Goal: Task Accomplishment & Management: Complete application form

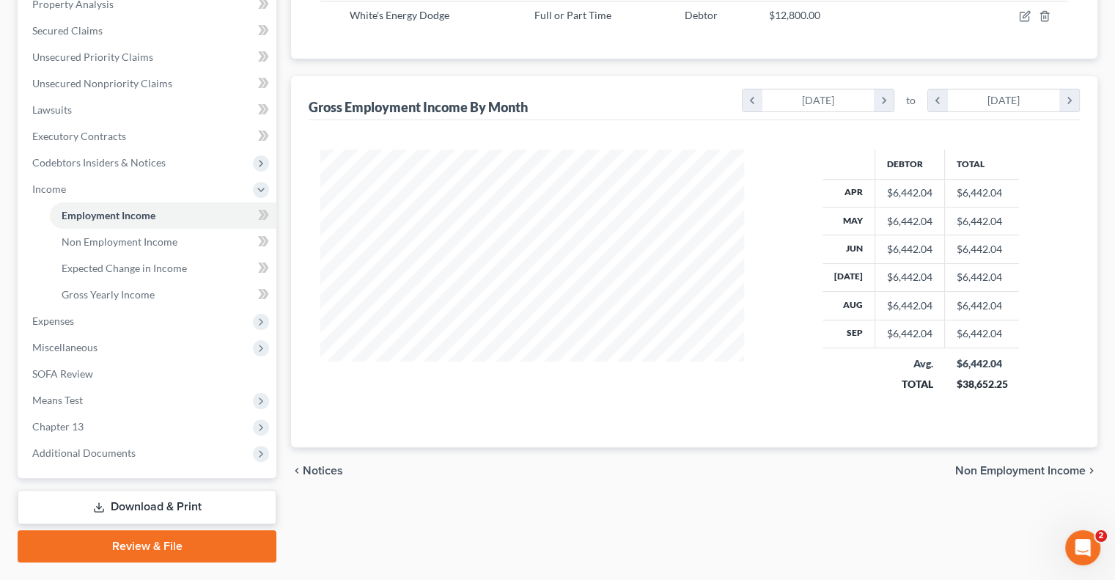
scroll to position [261, 453]
click at [149, 510] on link "Download & Print" at bounding box center [147, 507] width 259 height 34
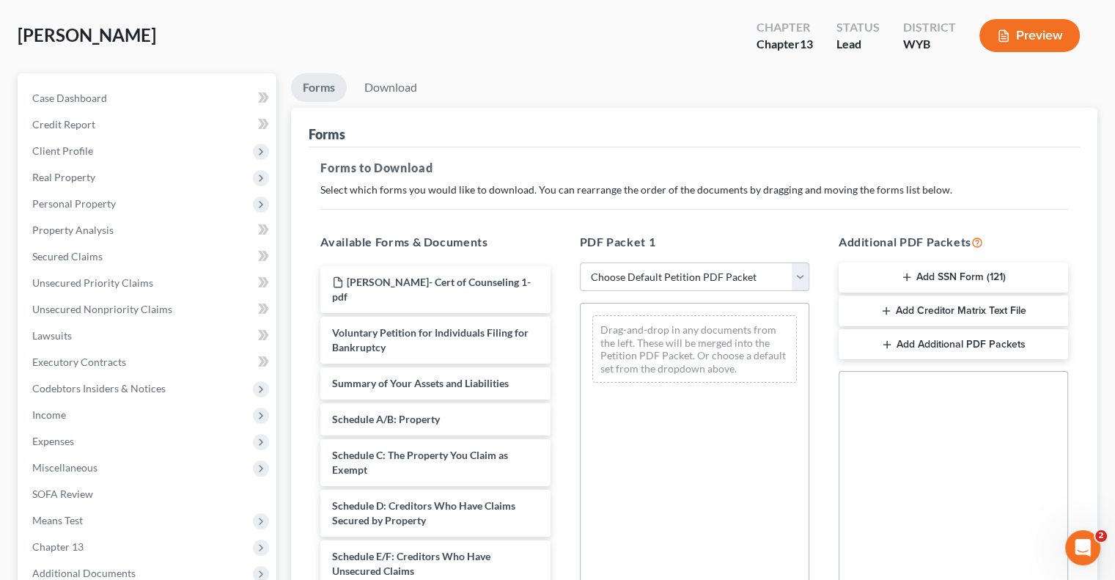
scroll to position [73, 0]
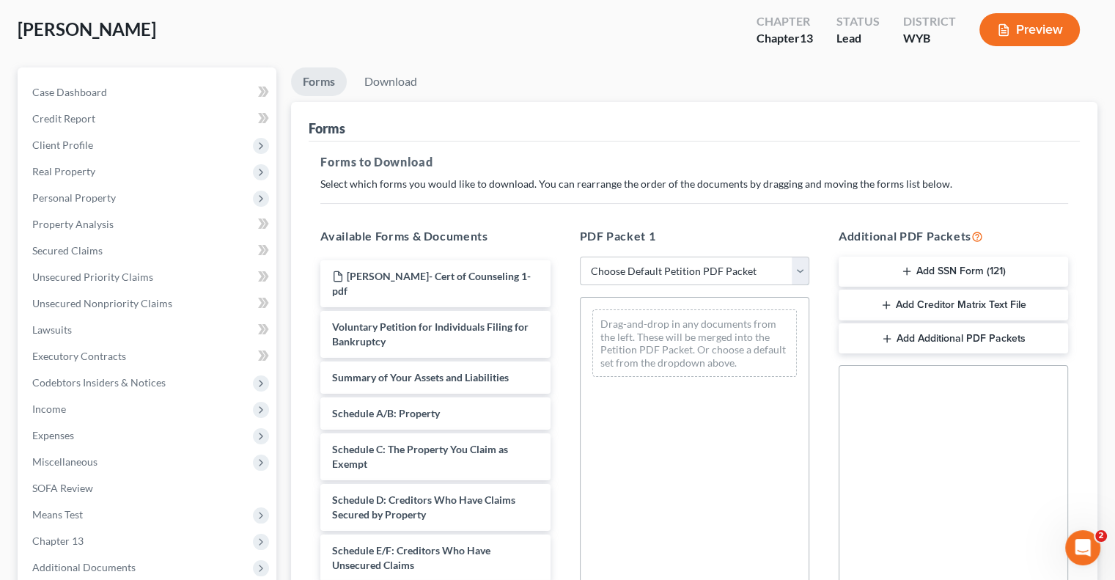
click at [798, 265] on select "Choose Default Petition PDF Packet Complete Bankruptcy Petition (all forms and …" at bounding box center [695, 271] width 230 height 29
select select "0"
click at [580, 257] on select "Choose Default Petition PDF Packet Complete Bankruptcy Petition (all forms and …" at bounding box center [695, 271] width 230 height 29
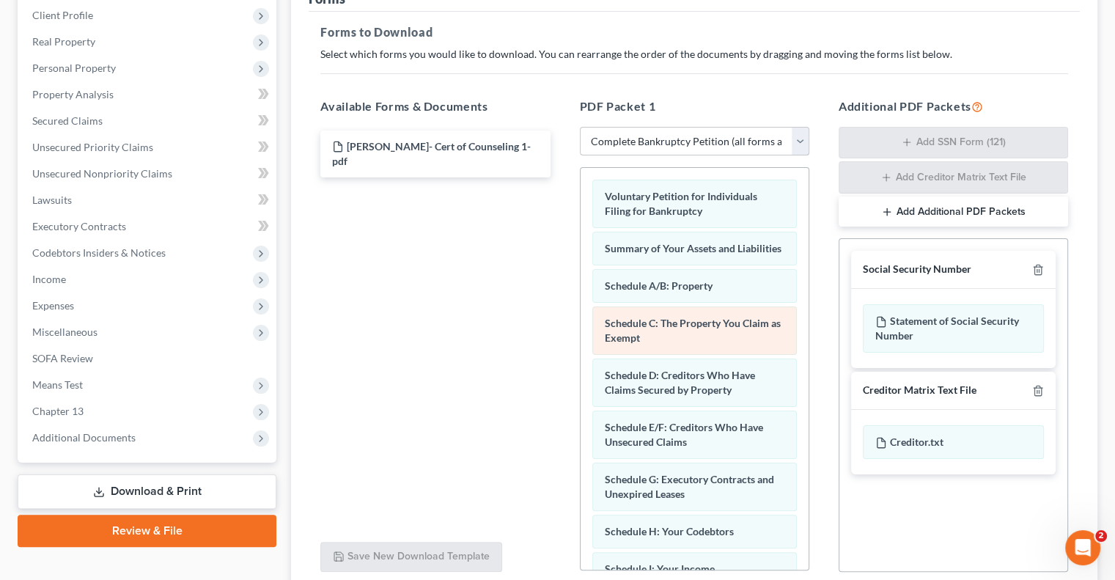
scroll to position [179, 0]
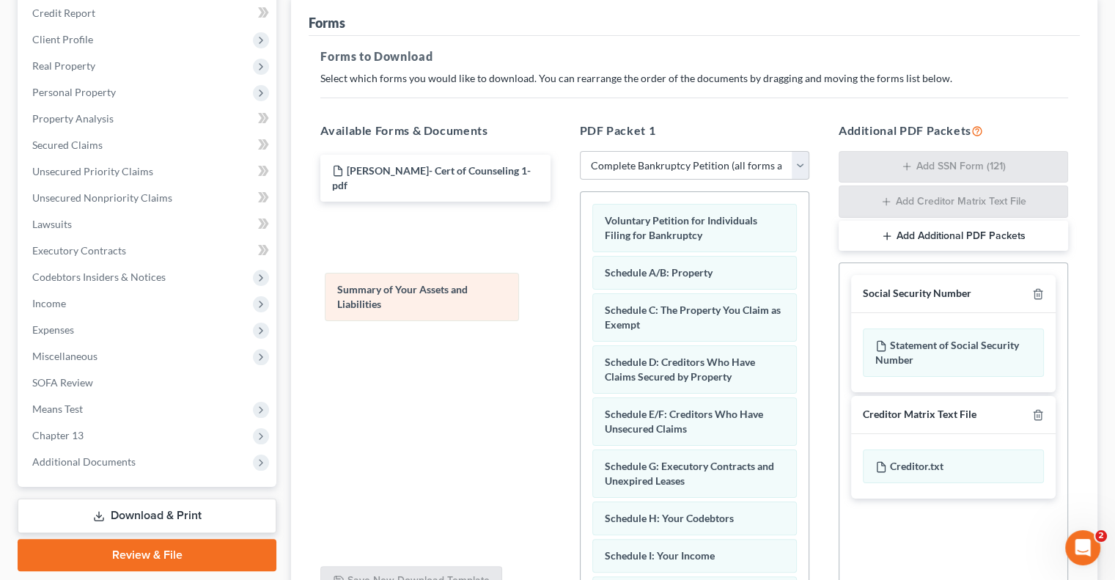
drag, startPoint x: 684, startPoint y: 282, endPoint x: 417, endPoint y: 300, distance: 268.3
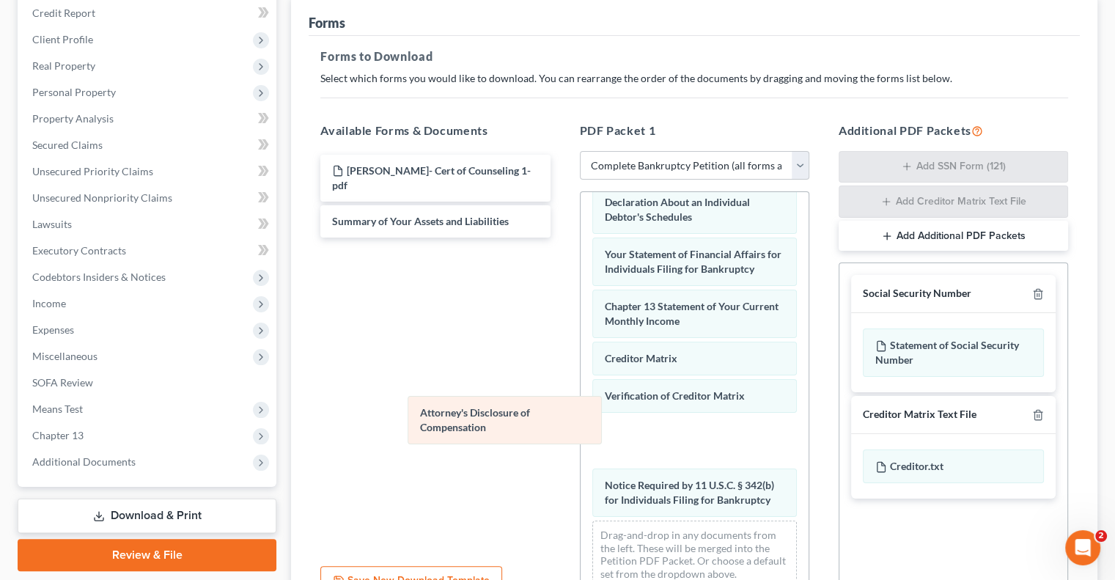
scroll to position [376, 0]
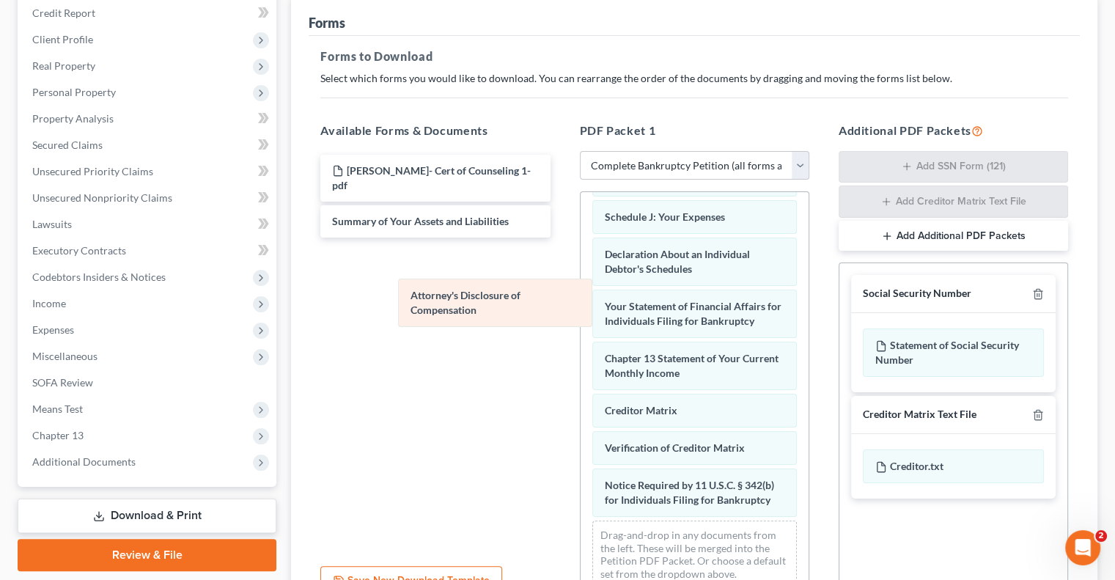
drag, startPoint x: 679, startPoint y: 486, endPoint x: 455, endPoint y: 268, distance: 312.2
click at [581, 268] on div "Attorney's Disclosure of Compensation Voluntary Petition for Individuals Filing…" at bounding box center [695, 208] width 228 height 784
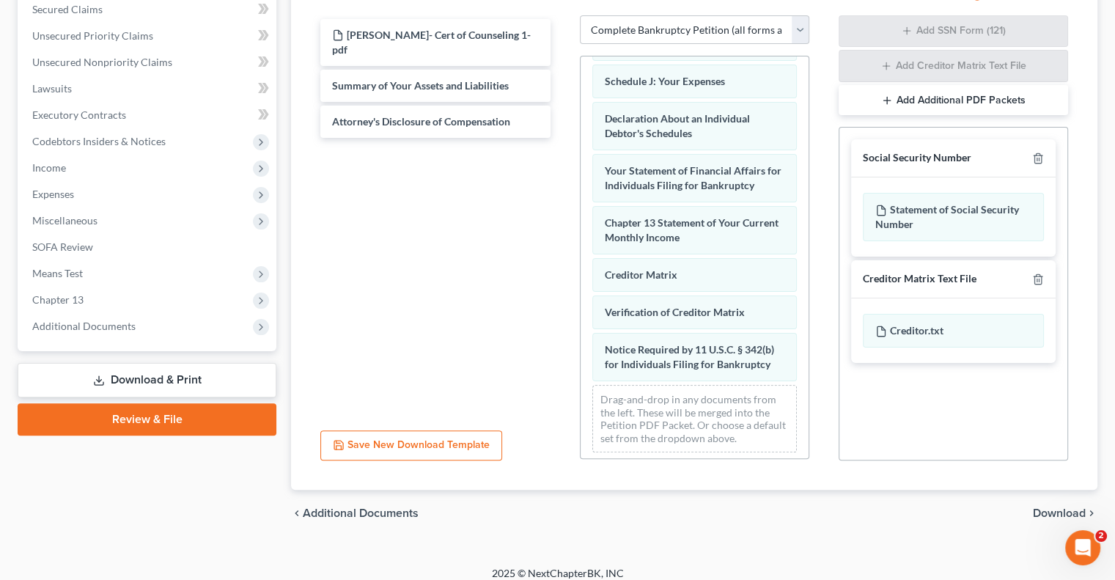
scroll to position [326, 0]
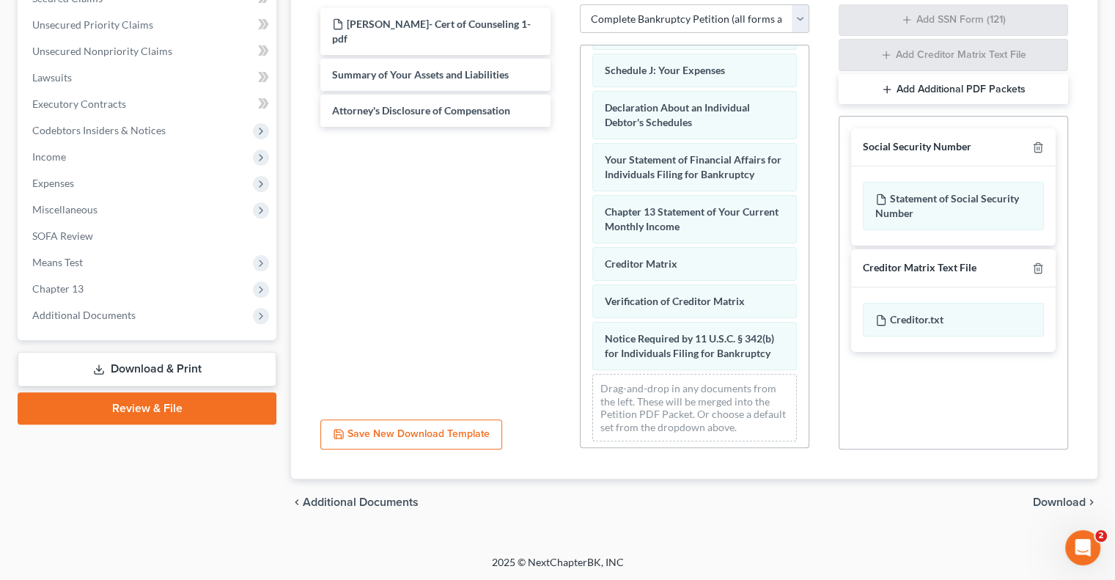
click at [1066, 497] on span "Download" at bounding box center [1059, 503] width 53 height 12
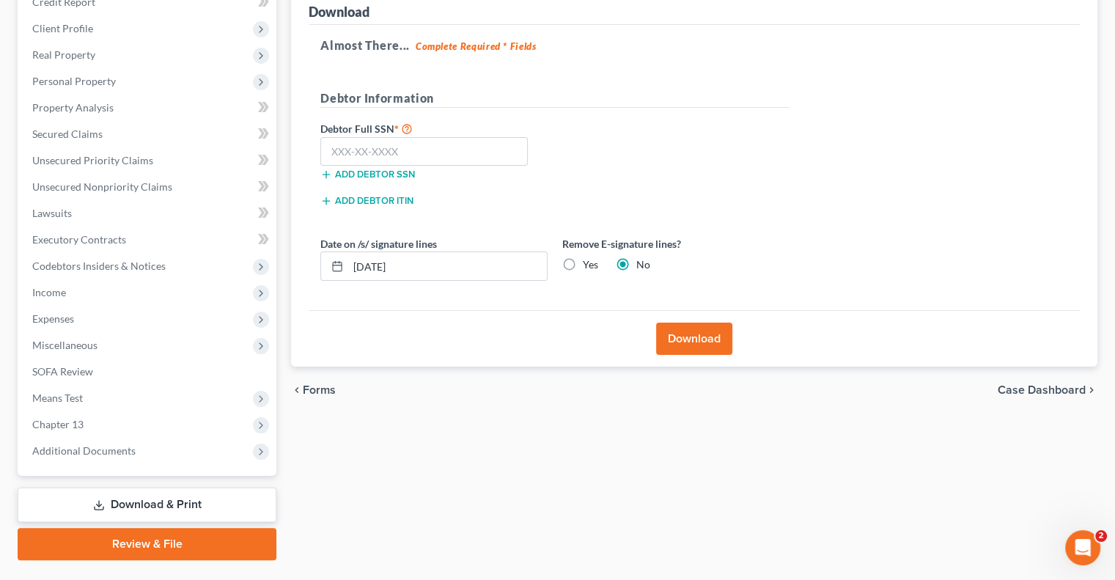
scroll to position [78, 0]
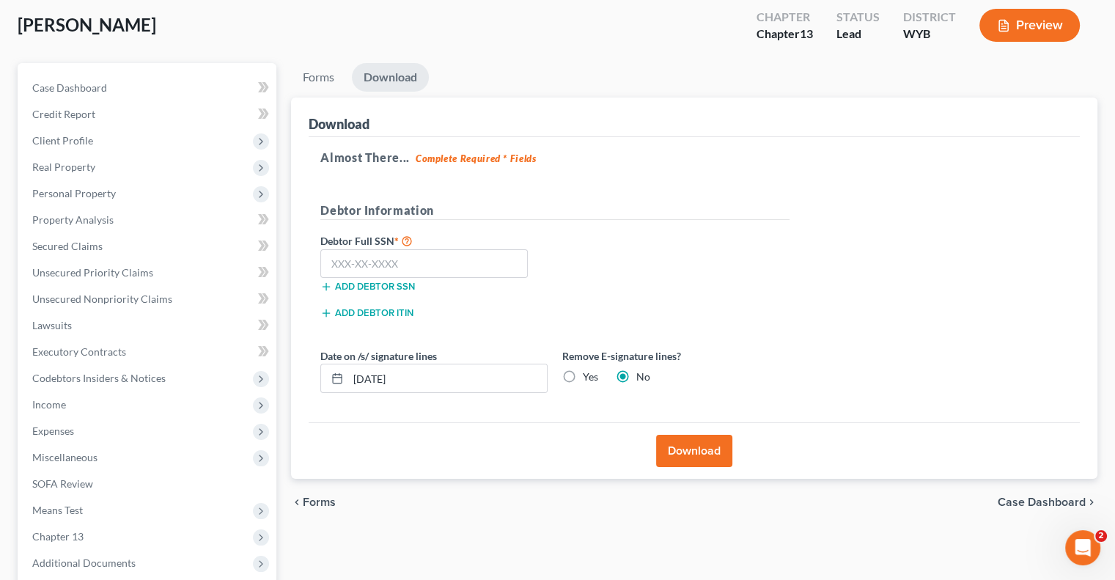
click at [583, 375] on label "Yes" at bounding box center [590, 377] width 15 height 15
click at [589, 375] on input "Yes" at bounding box center [594, 375] width 10 height 10
radio input "true"
radio input "false"
click at [672, 447] on button "Download" at bounding box center [694, 451] width 76 height 32
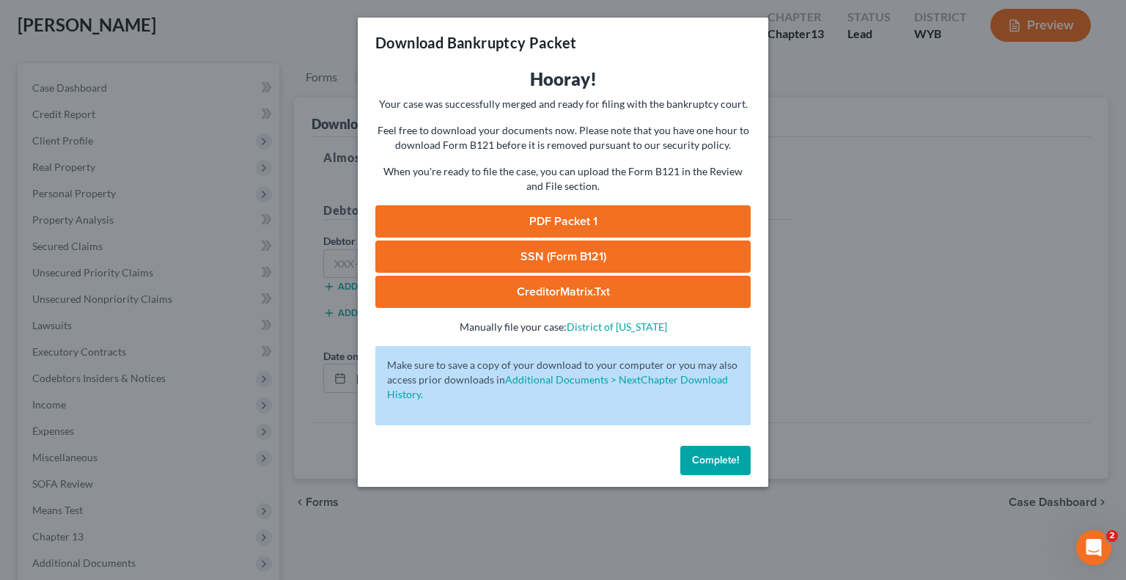
click at [498, 224] on link "PDF Packet 1" at bounding box center [562, 221] width 375 height 32
click at [709, 469] on button "Complete!" at bounding box center [716, 460] width 70 height 29
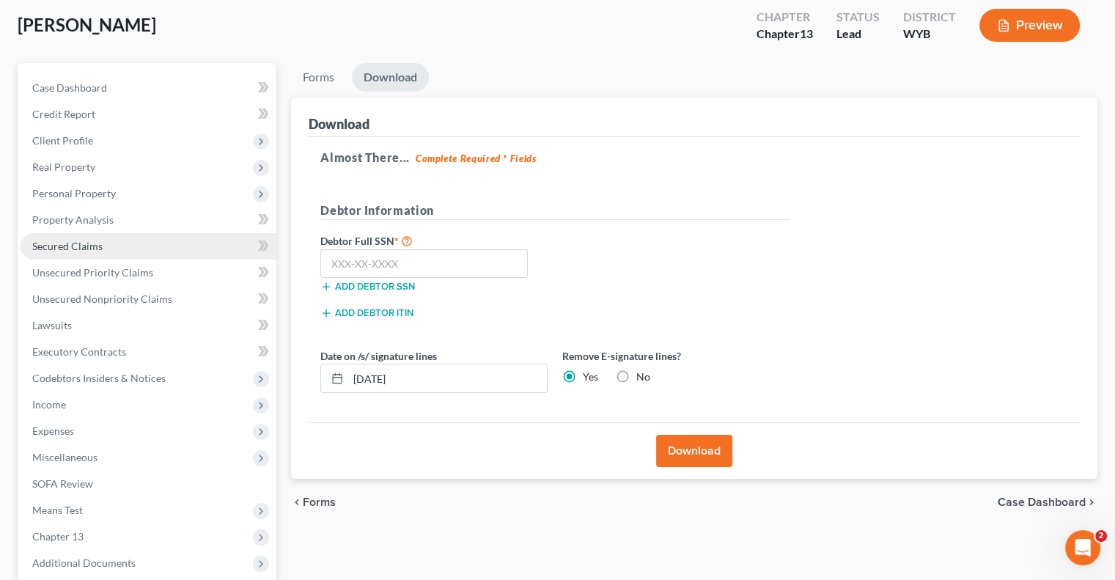
click at [67, 252] on span "Secured Claims" at bounding box center [67, 246] width 70 height 12
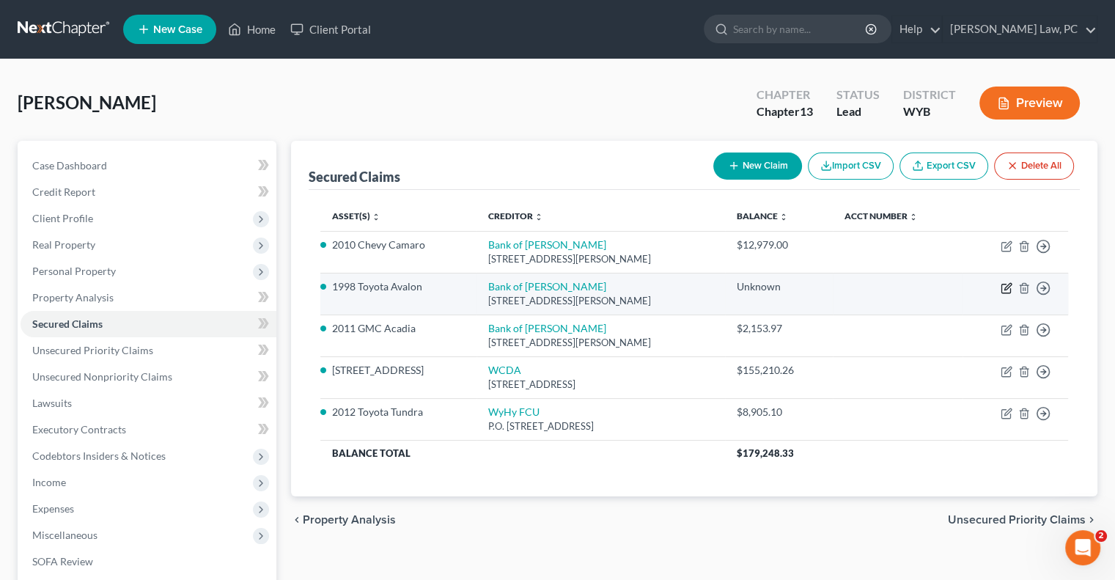
click at [1008, 291] on icon "button" at bounding box center [1007, 288] width 12 height 12
select select "53"
select select "7"
select select "4"
select select "3"
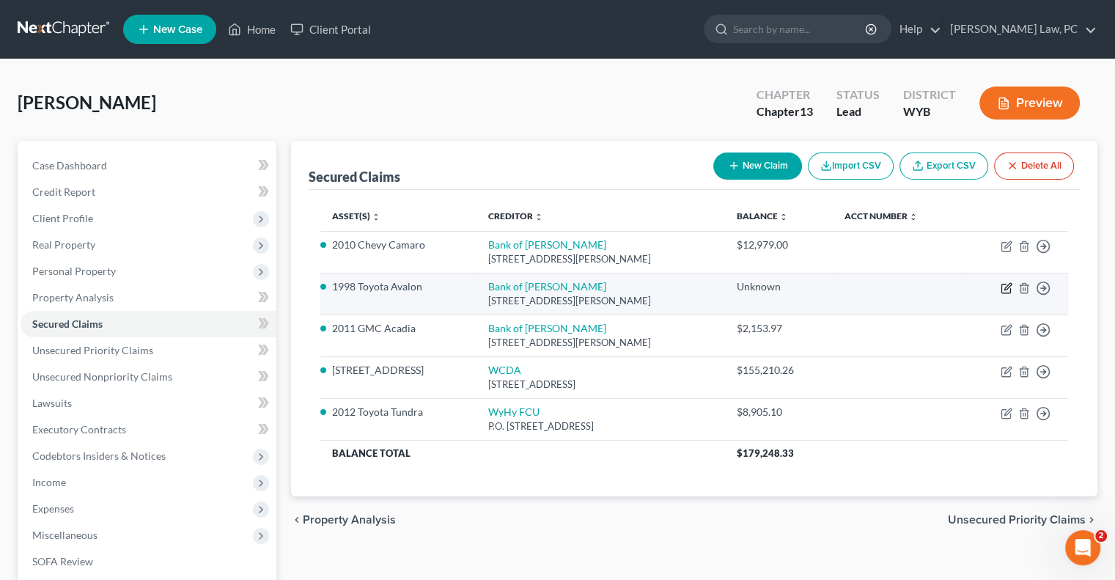
select select "0"
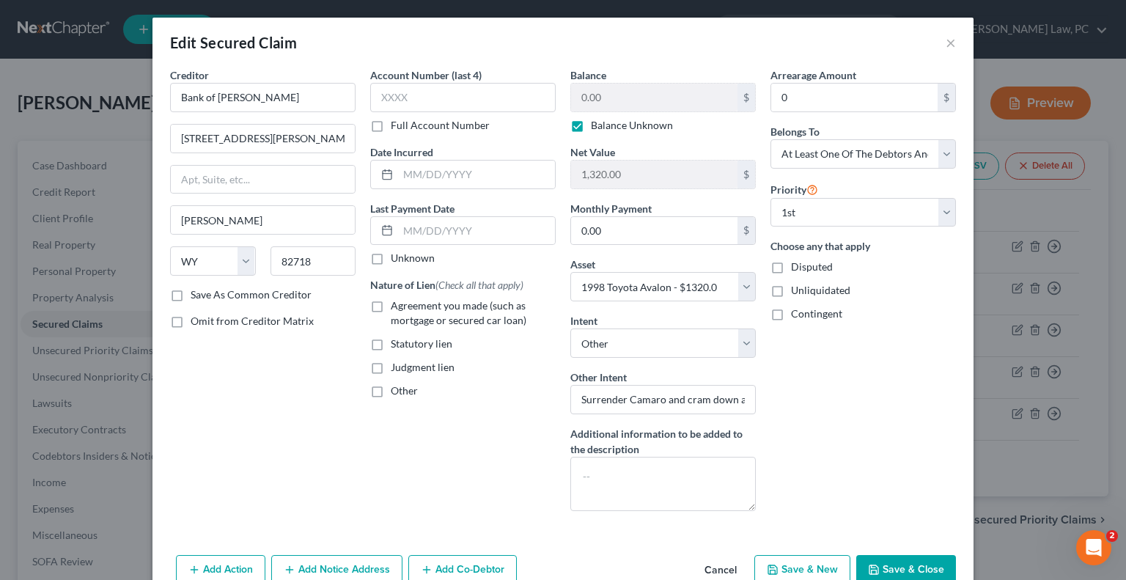
click at [391, 305] on label "Agreement you made (such as mortgage or secured car loan)" at bounding box center [473, 312] width 165 height 29
click at [397, 305] on input "Agreement you made (such as mortgage or secured car loan)" at bounding box center [402, 303] width 10 height 10
checkbox input "true"
click at [610, 477] on textarea at bounding box center [664, 484] width 186 height 54
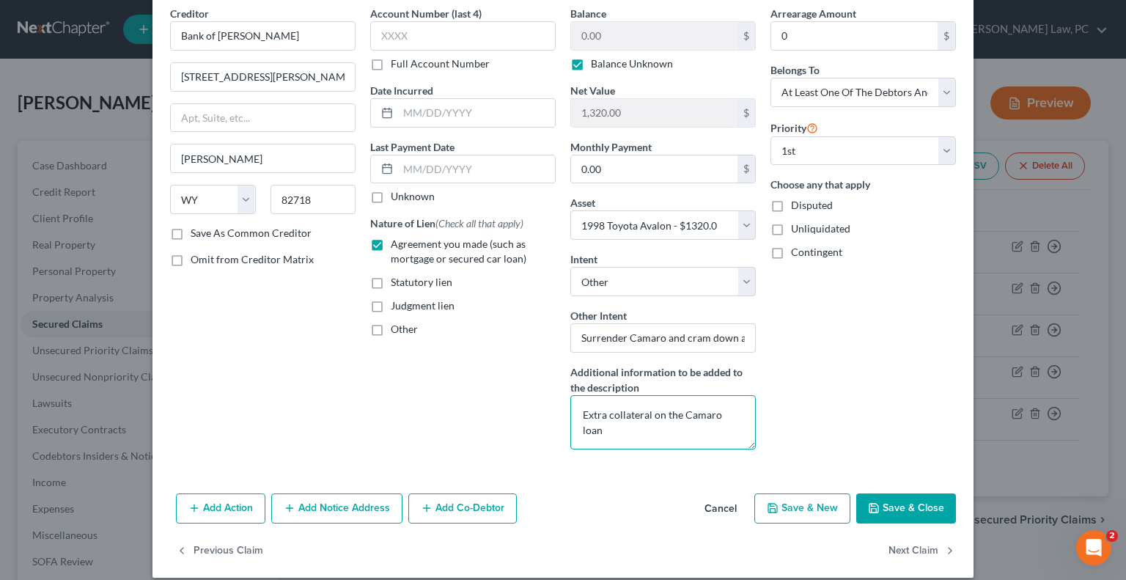
scroll to position [75, 0]
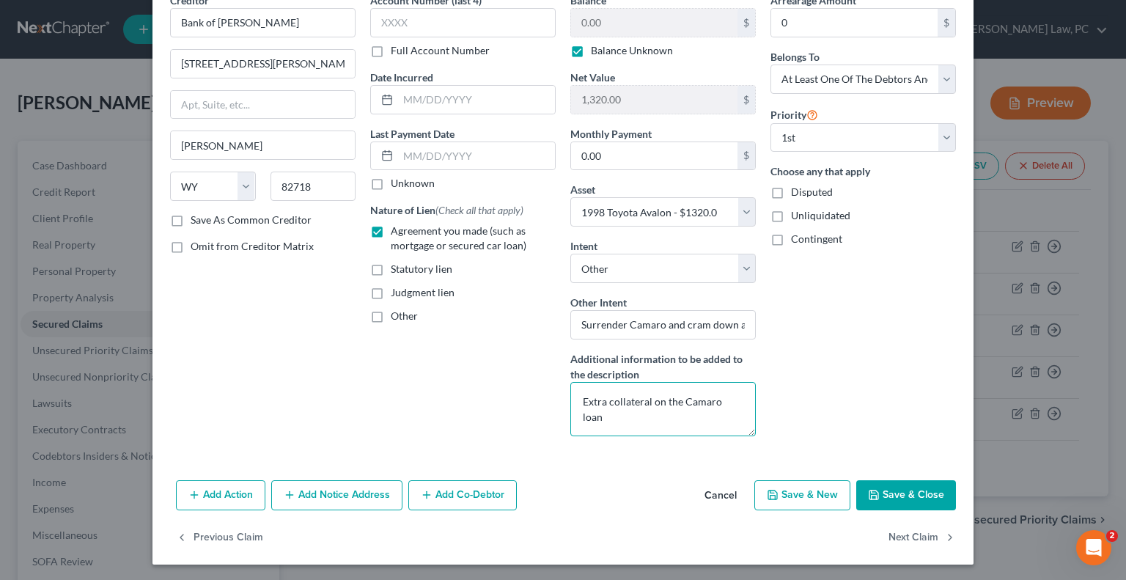
type textarea "Extra collateral on the Camaro loan"
click at [902, 495] on button "Save & Close" at bounding box center [907, 495] width 100 height 31
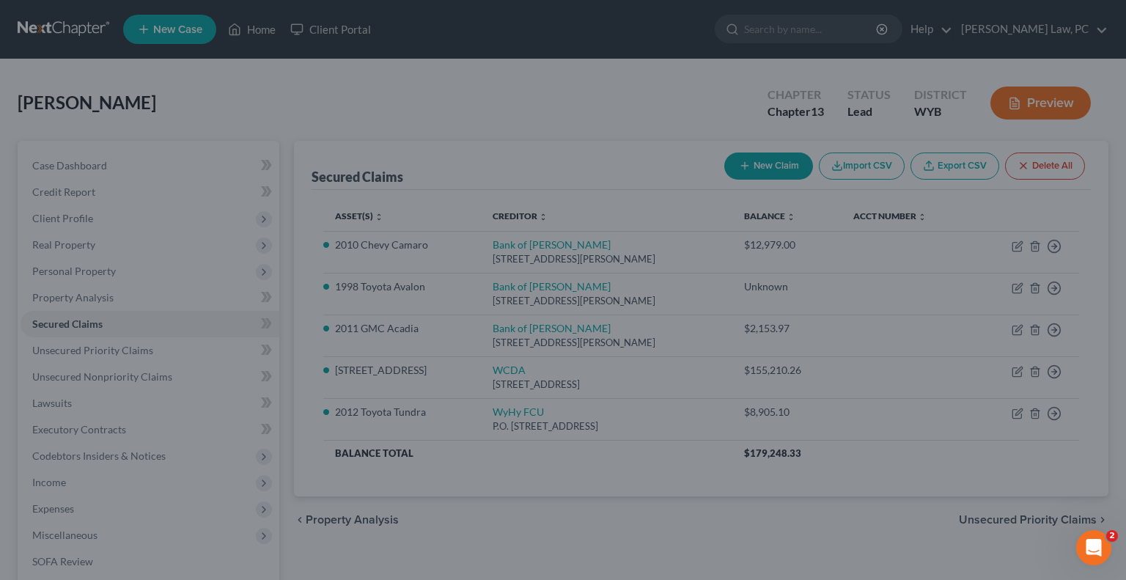
select select "7"
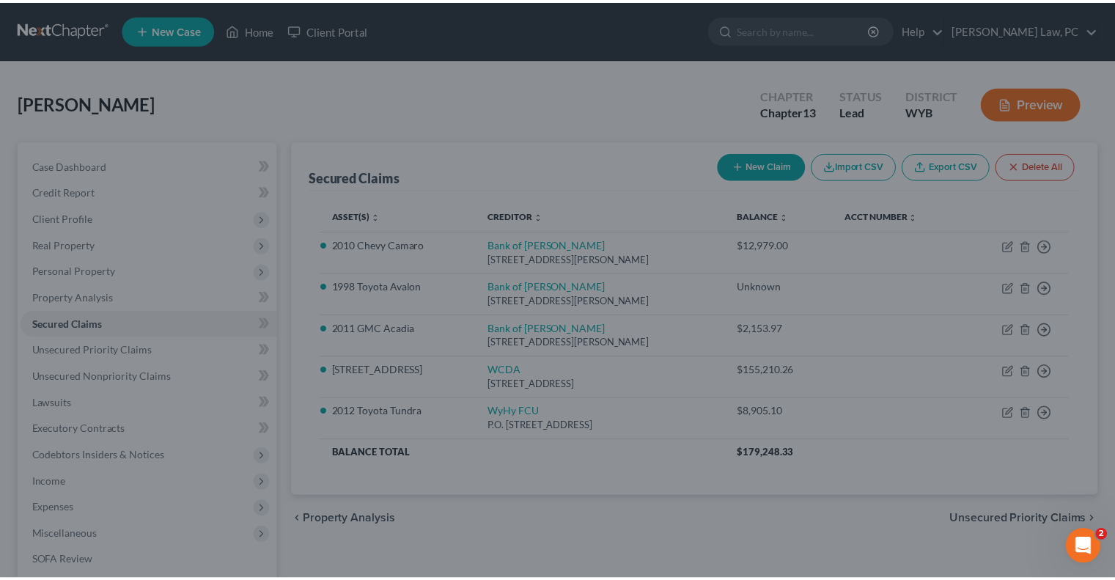
scroll to position [0, 0]
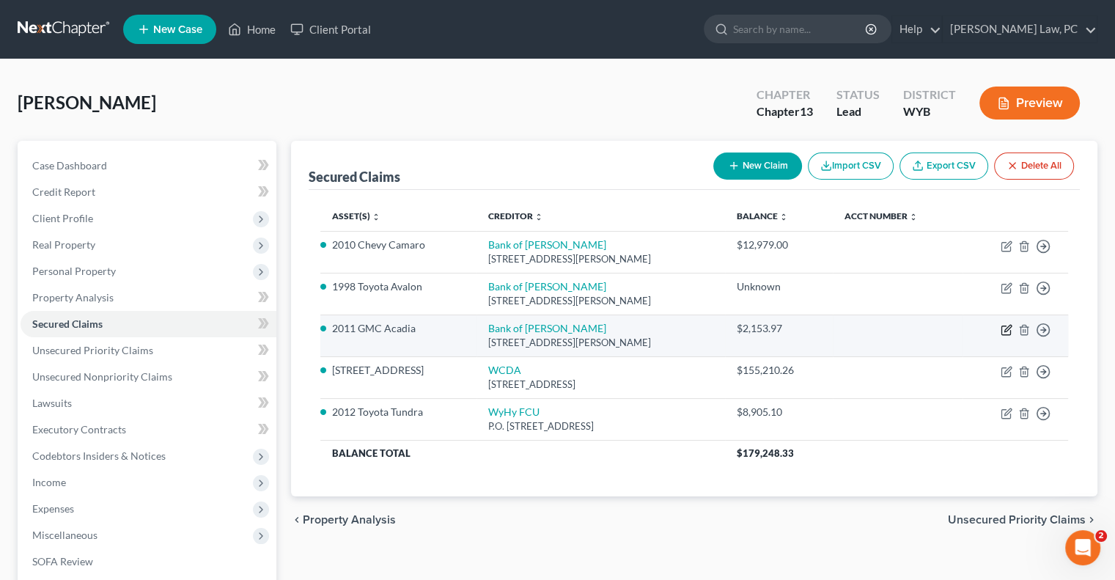
click at [1005, 329] on icon "button" at bounding box center [1008, 328] width 7 height 7
select select "53"
select select "2"
select select "0"
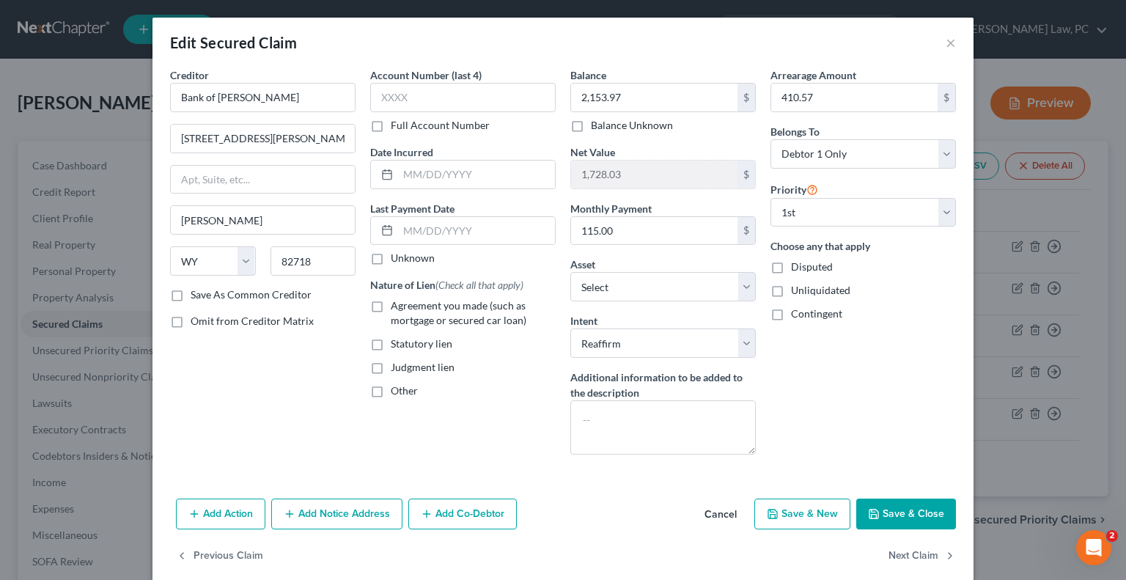
click at [391, 310] on label "Agreement you made (such as mortgage or secured car loan)" at bounding box center [473, 312] width 165 height 29
click at [397, 308] on input "Agreement you made (such as mortgage or secured car loan)" at bounding box center [402, 303] width 10 height 10
checkbox input "true"
click at [901, 512] on button "Save & Close" at bounding box center [907, 514] width 100 height 31
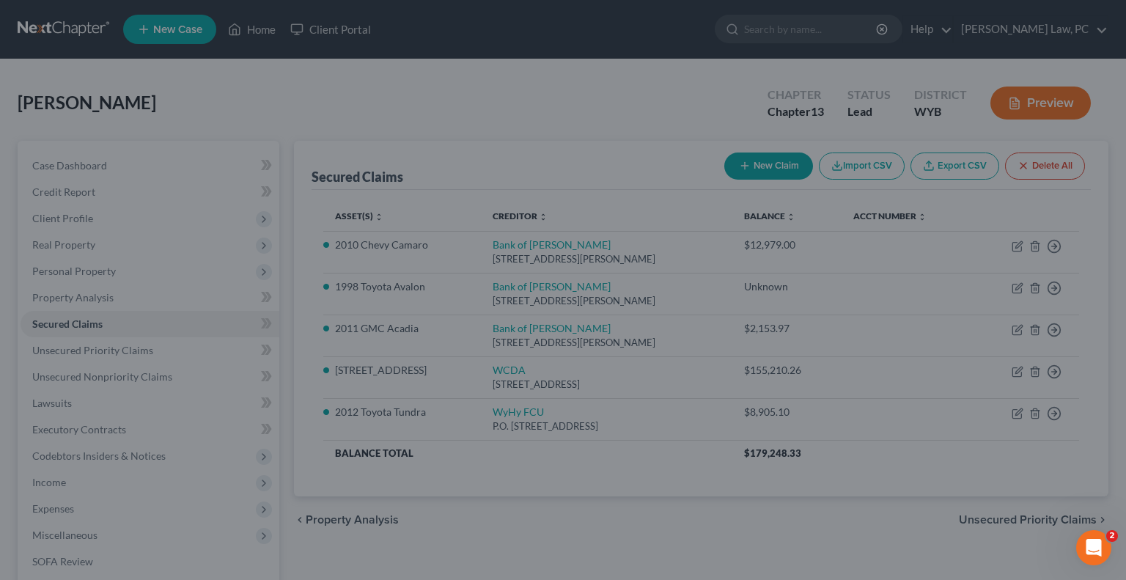
select select "8"
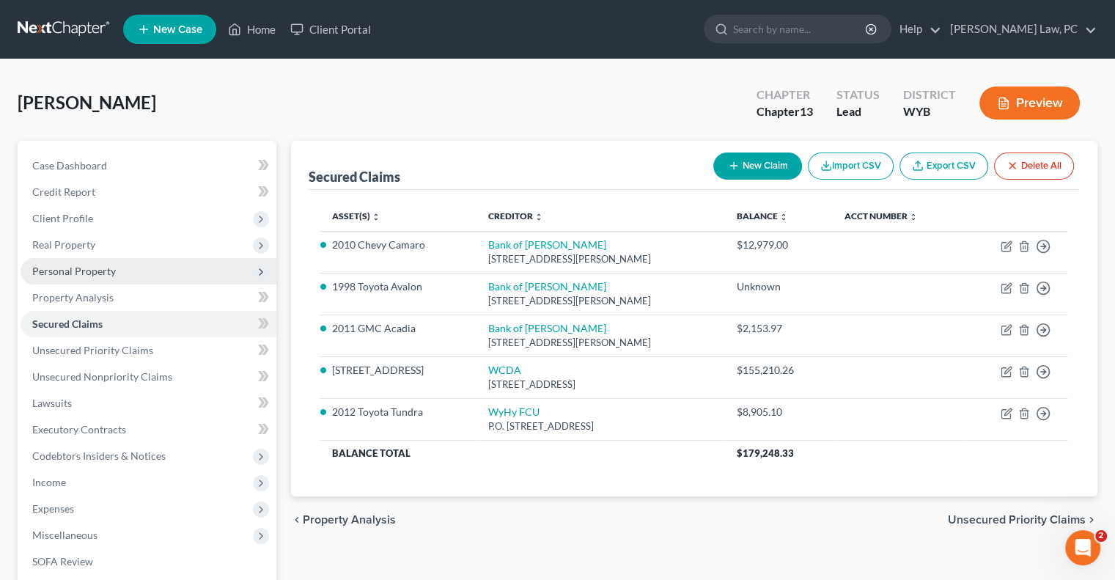
click at [83, 281] on span "Personal Property" at bounding box center [149, 271] width 256 height 26
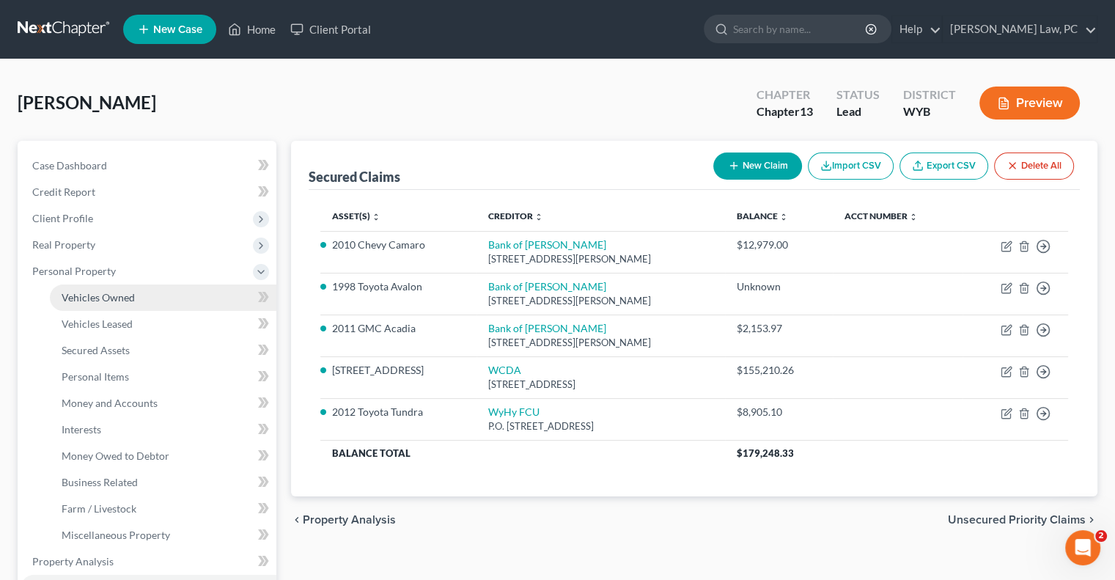
click at [147, 296] on link "Vehicles Owned" at bounding box center [163, 298] width 227 height 26
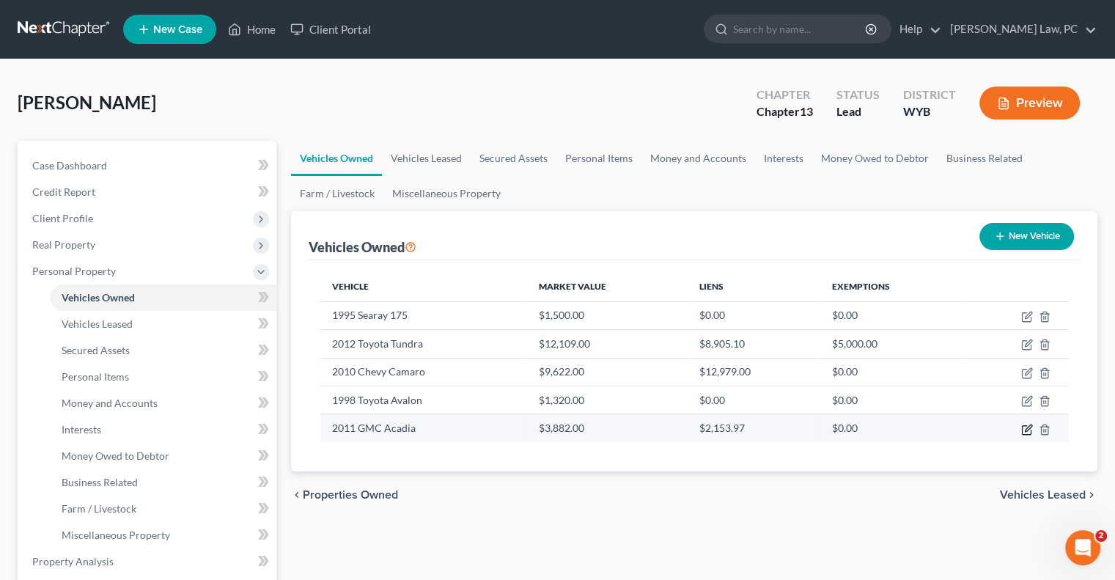
click at [1029, 431] on icon "button" at bounding box center [1028, 430] width 12 height 12
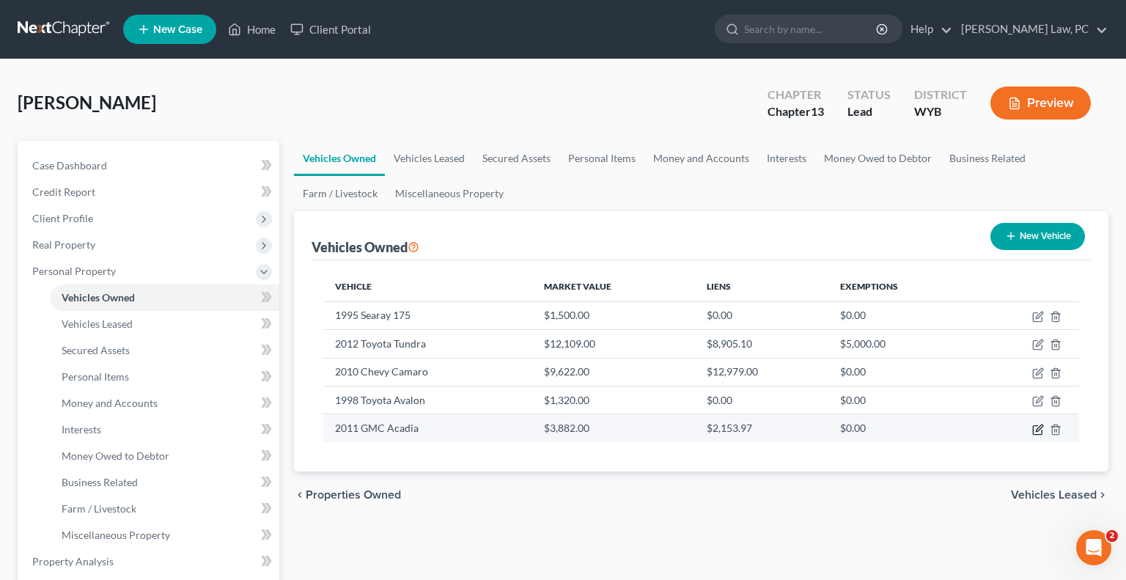
select select "0"
select select "15"
select select "2"
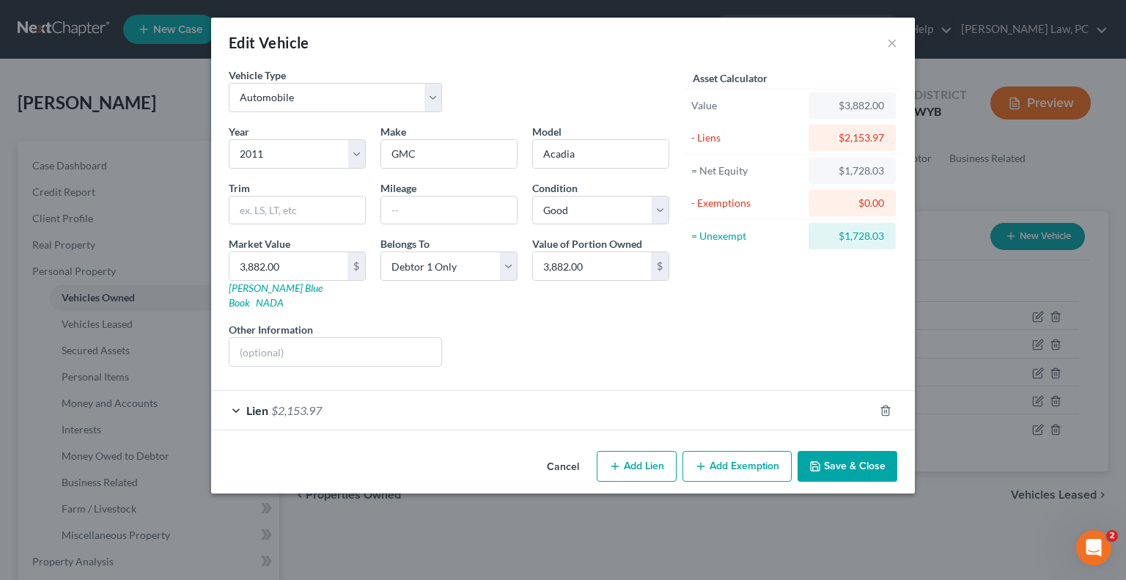
click at [481, 280] on div "Belongs To * Select Debtor 1 Only Debtor 2 Only Debtor 1 And Debtor 2 Only At L…" at bounding box center [449, 273] width 152 height 74
click at [481, 275] on select "Select Debtor 1 Only Debtor 2 Only Debtor 1 And Debtor 2 Only At Least One Of T…" at bounding box center [449, 266] width 137 height 29
select select "3"
click at [381, 252] on select "Select Debtor 1 Only Debtor 2 Only Debtor 1 And Debtor 2 Only At Least One Of T…" at bounding box center [449, 266] width 137 height 29
click at [846, 454] on button "Save & Close" at bounding box center [848, 466] width 100 height 31
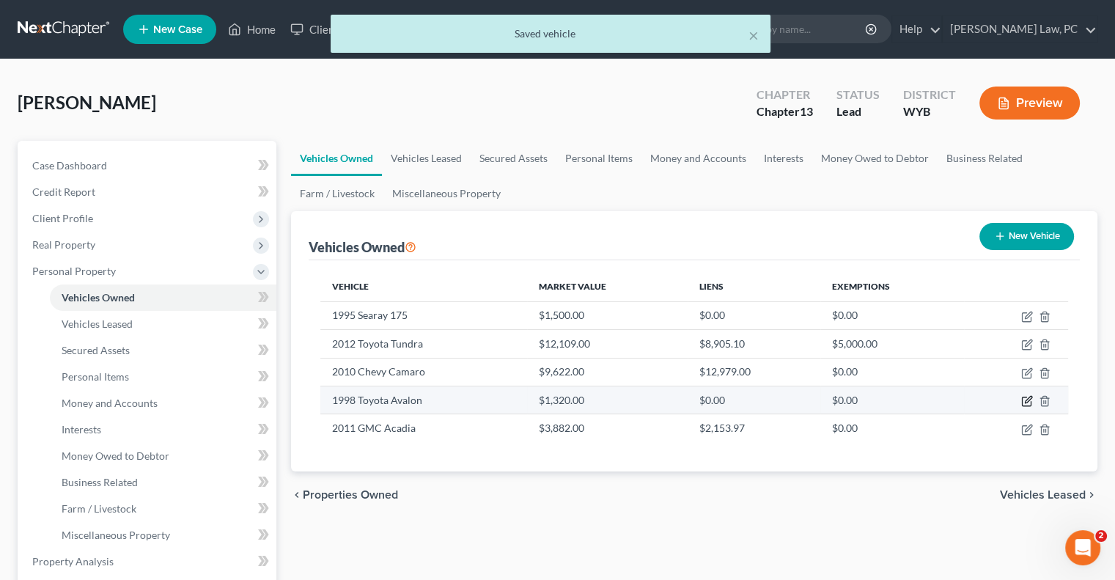
click at [1027, 398] on icon "button" at bounding box center [1028, 399] width 7 height 7
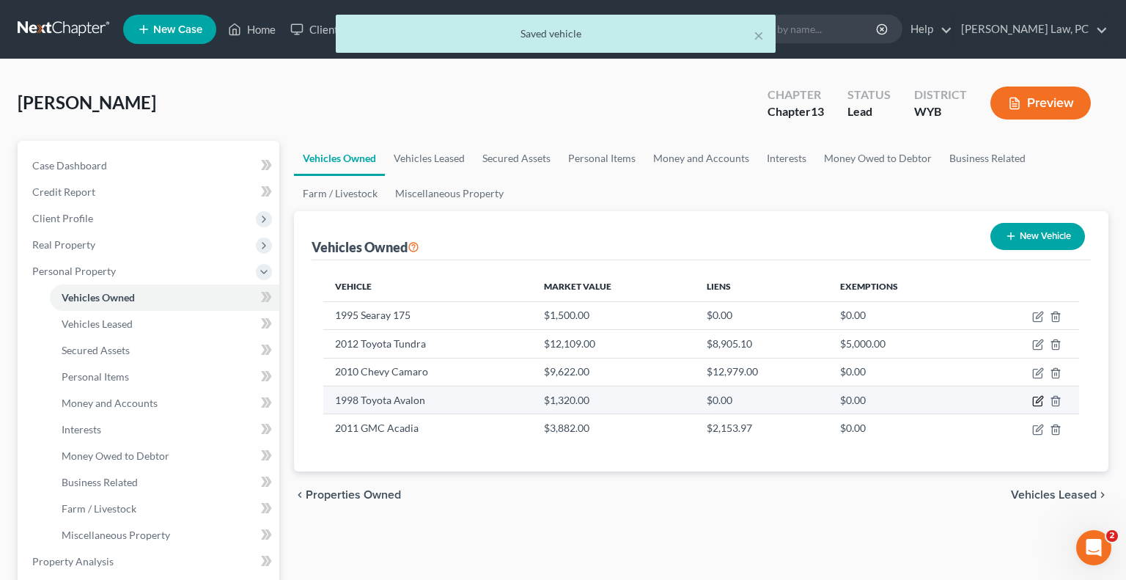
select select "0"
select select "28"
select select "2"
select select "3"
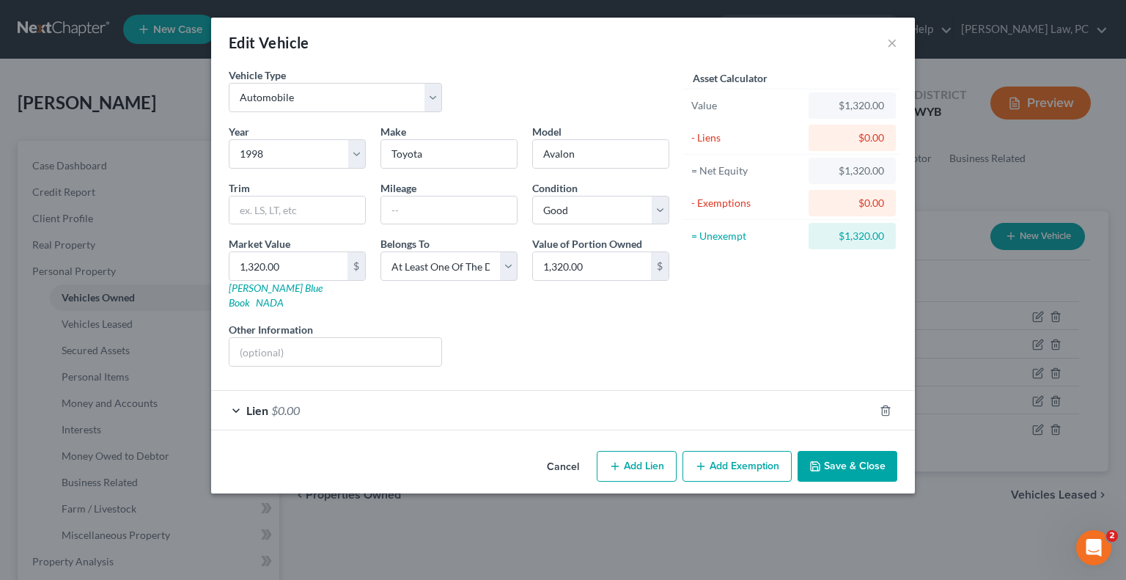
click at [839, 451] on button "Save & Close" at bounding box center [848, 466] width 100 height 31
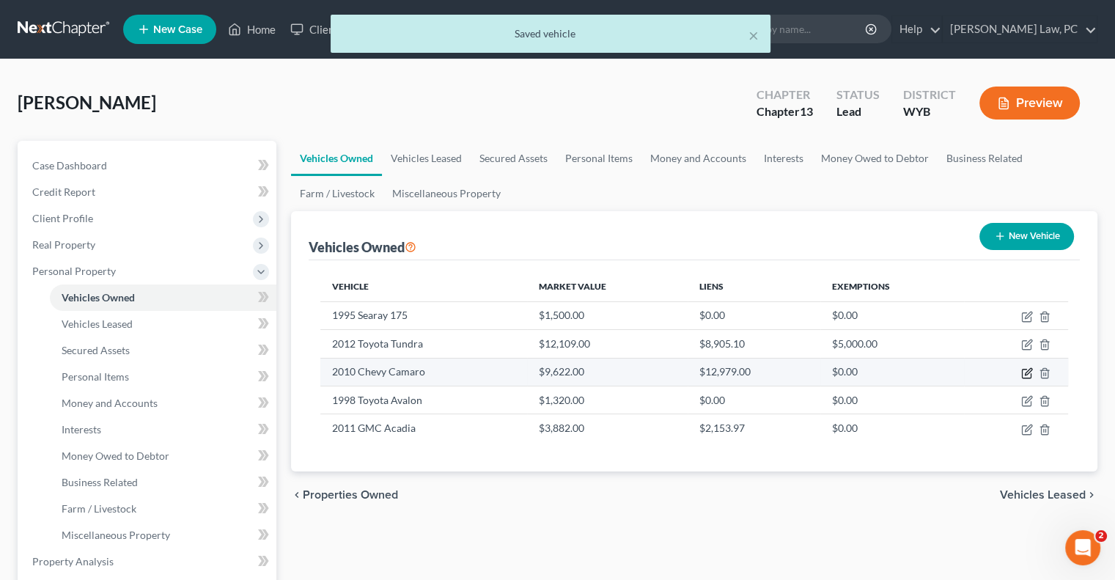
click at [1026, 371] on icon "button" at bounding box center [1028, 371] width 7 height 7
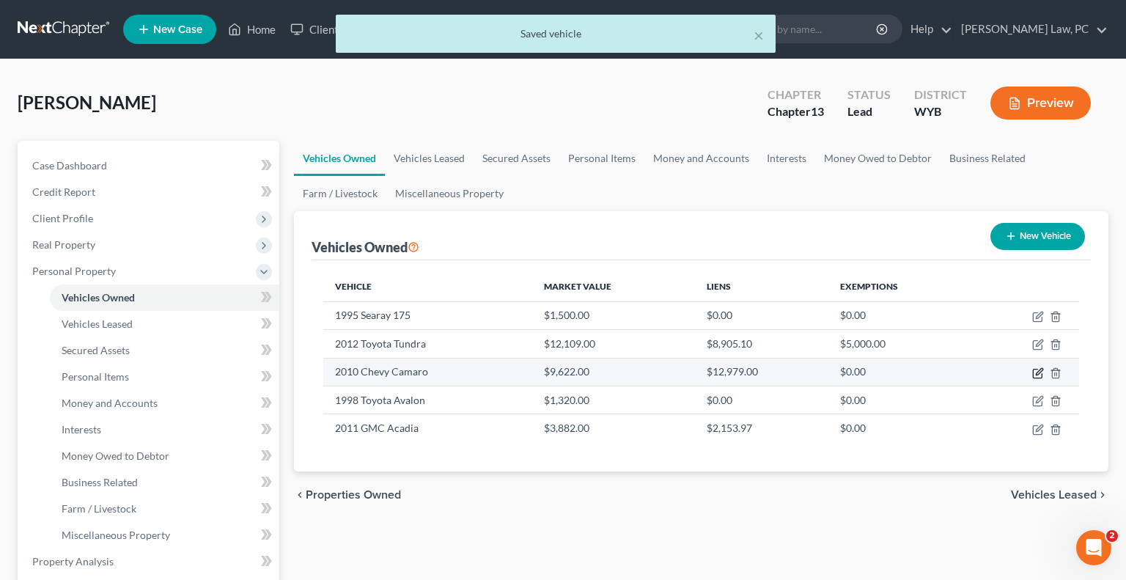
select select "0"
select select "16"
select select "2"
select select "0"
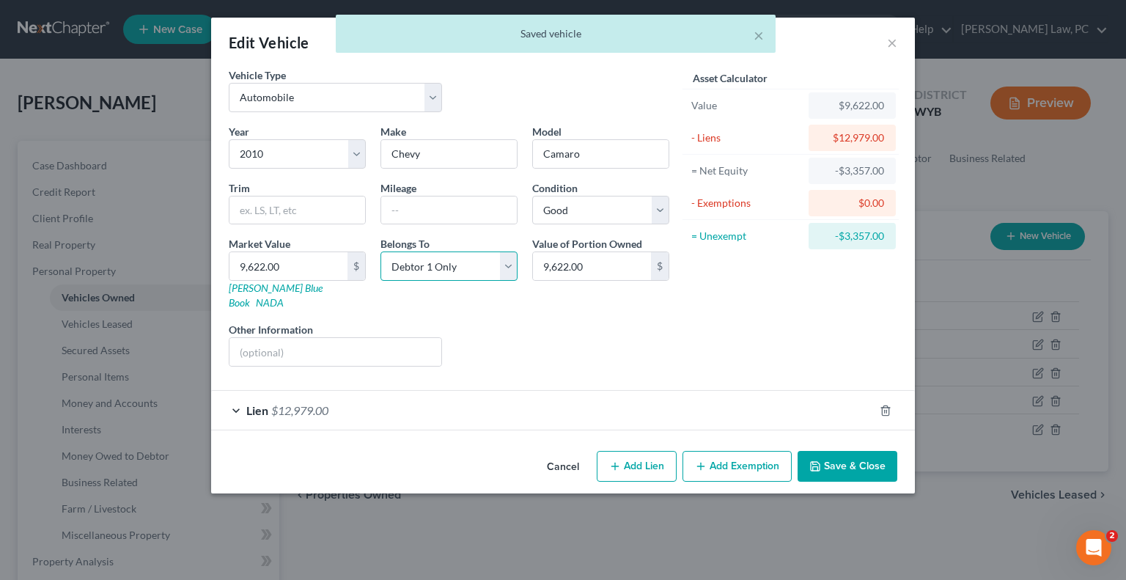
click at [512, 272] on select "Select Debtor 1 Only Debtor 2 Only Debtor 1 And Debtor 2 Only At Least One Of T…" at bounding box center [449, 266] width 137 height 29
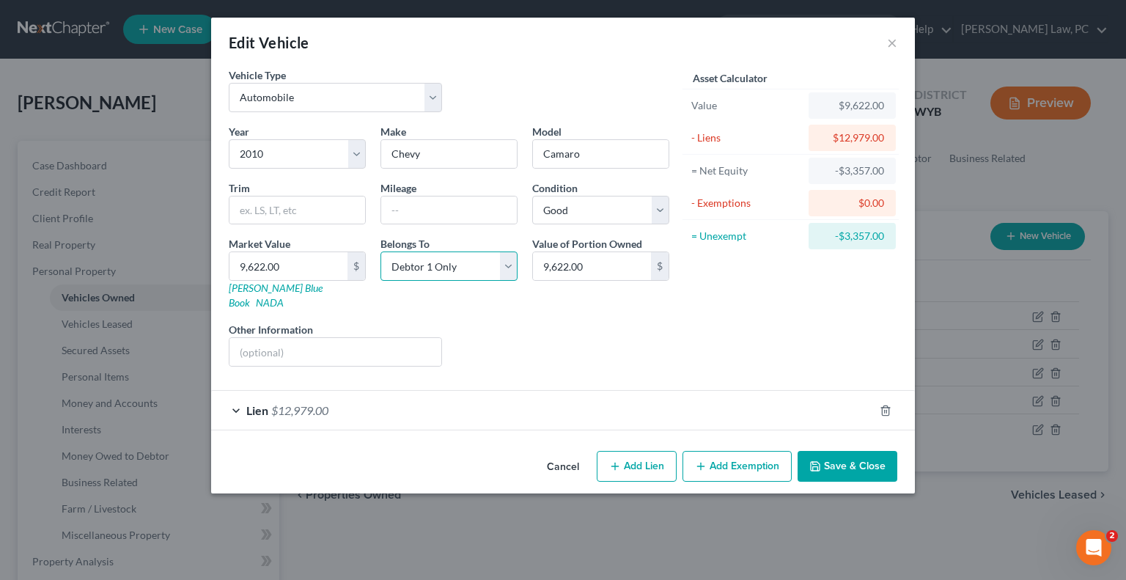
click at [512, 272] on select "Select Debtor 1 Only Debtor 2 Only Debtor 1 And Debtor 2 Only At Least One Of T…" at bounding box center [449, 266] width 137 height 29
click at [854, 451] on button "Save & Close" at bounding box center [848, 466] width 100 height 31
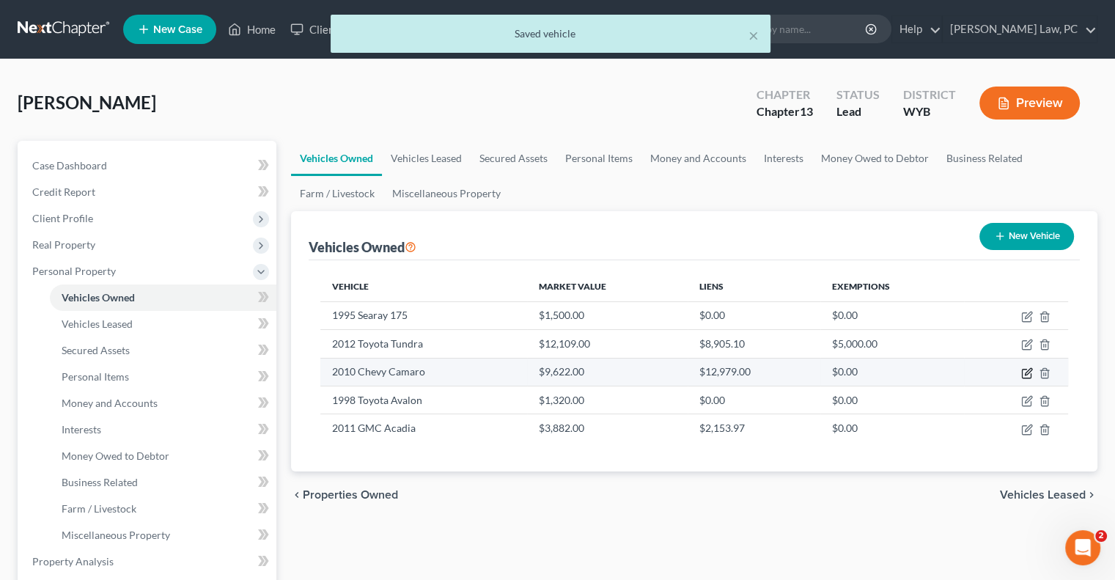
click at [1022, 372] on icon "button" at bounding box center [1026, 373] width 9 height 9
select select "0"
select select "16"
select select "2"
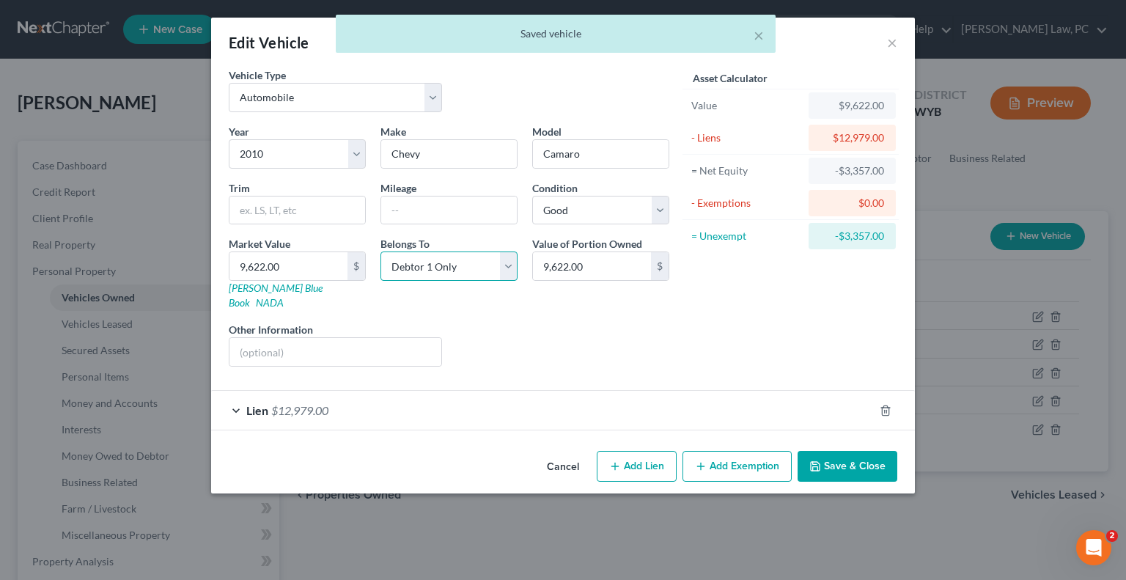
click at [516, 266] on select "Select Debtor 1 Only Debtor 2 Only Debtor 1 And Debtor 2 Only At Least One Of T…" at bounding box center [449, 266] width 137 height 29
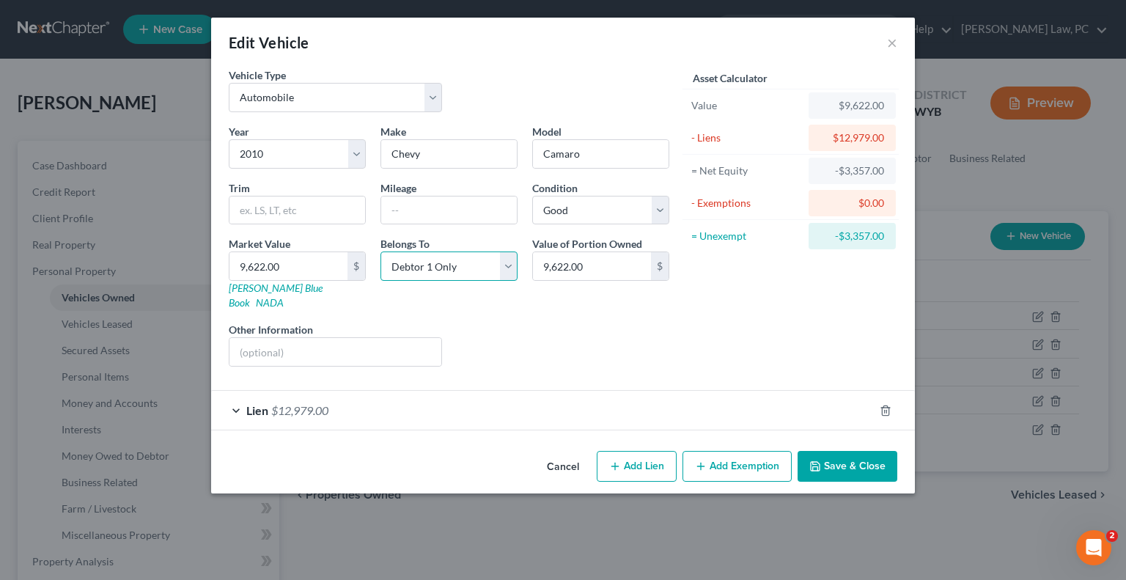
select select "3"
click at [381, 252] on select "Select Debtor 1 Only Debtor 2 Only Debtor 1 And Debtor 2 Only At Least One Of T…" at bounding box center [449, 266] width 137 height 29
click at [835, 457] on button "Save & Close" at bounding box center [848, 466] width 100 height 31
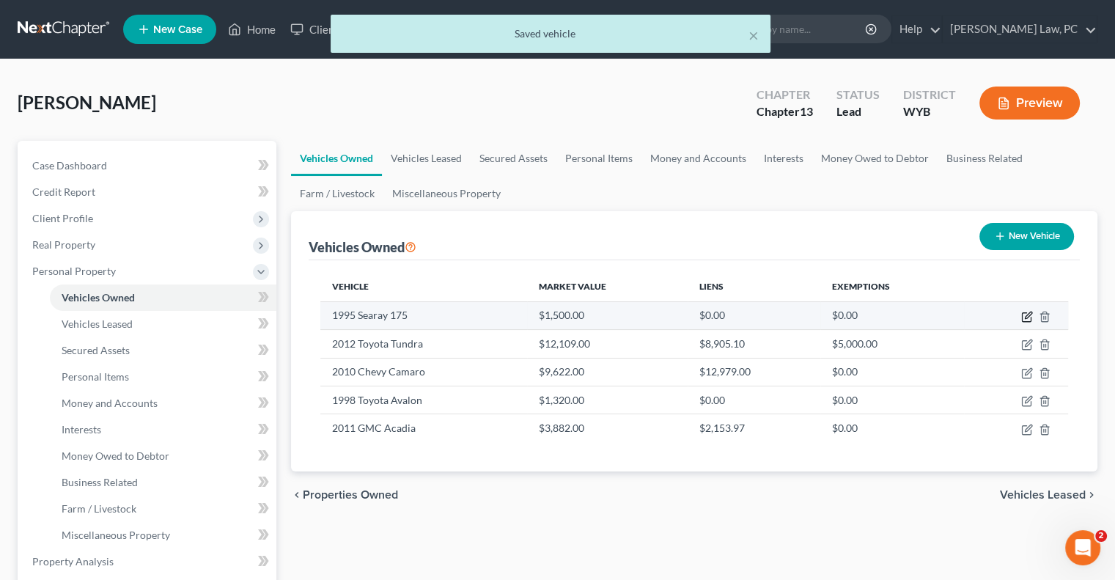
click at [1026, 314] on icon "button" at bounding box center [1028, 317] width 12 height 12
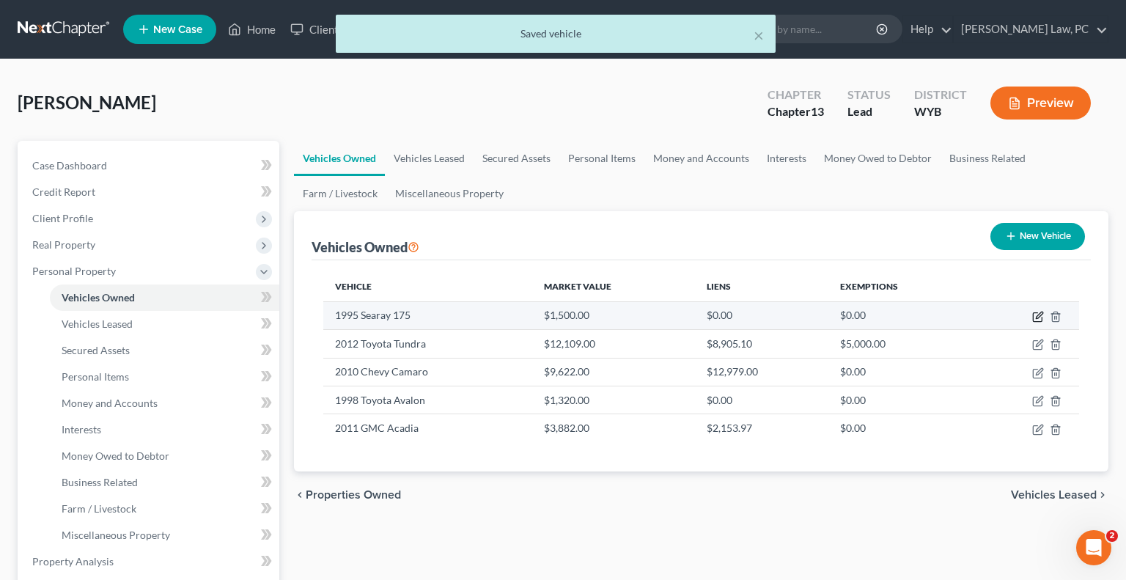
select select "3"
select select "31"
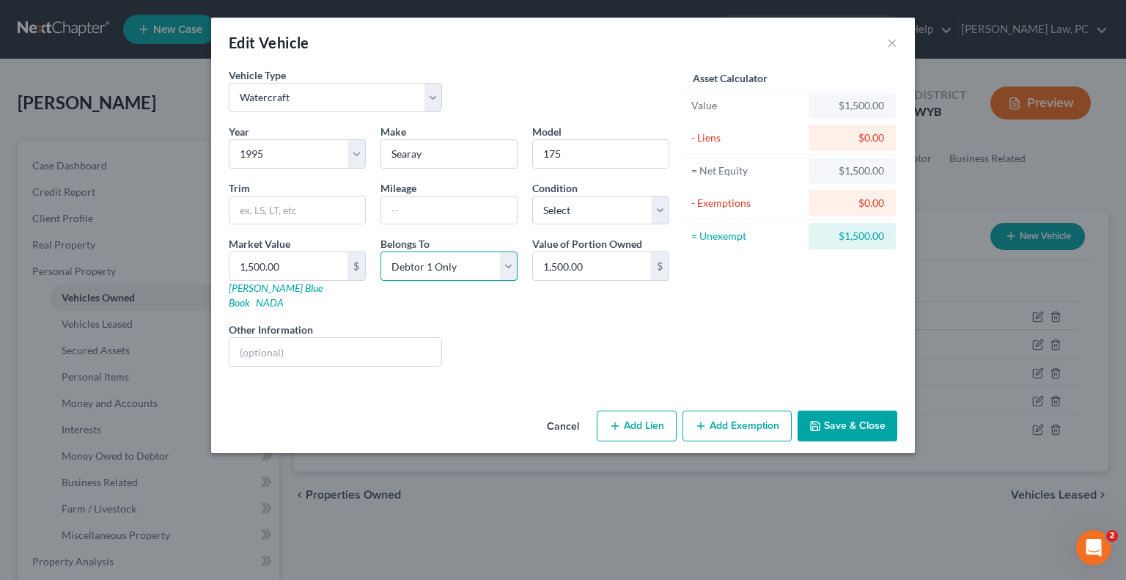
click at [510, 274] on select "Select Debtor 1 Only Debtor 2 Only Debtor 1 And Debtor 2 Only At Least One Of T…" at bounding box center [449, 266] width 137 height 29
select select "3"
click at [381, 252] on select "Select Debtor 1 Only Debtor 2 Only Debtor 1 And Debtor 2 Only At Least One Of T…" at bounding box center [449, 266] width 137 height 29
click at [511, 263] on select "Select Debtor 1 Only Debtor 2 Only Debtor 1 And Debtor 2 Only At Least One Of T…" at bounding box center [449, 266] width 137 height 29
click at [381, 252] on select "Select Debtor 1 Only Debtor 2 Only Debtor 1 And Debtor 2 Only At Least One Of T…" at bounding box center [449, 266] width 137 height 29
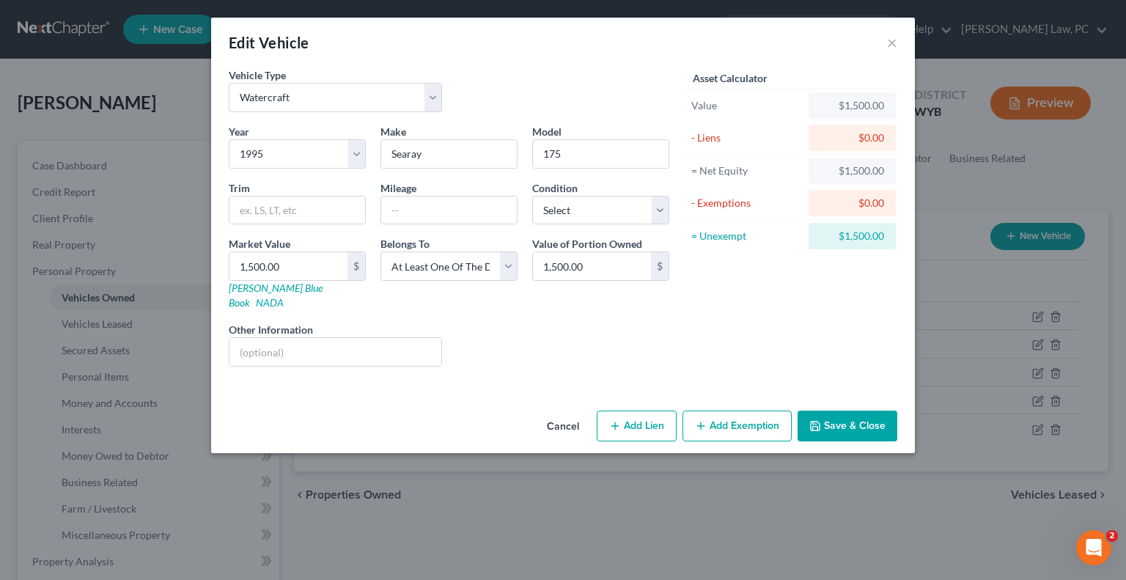
click at [839, 411] on button "Save & Close" at bounding box center [848, 426] width 100 height 31
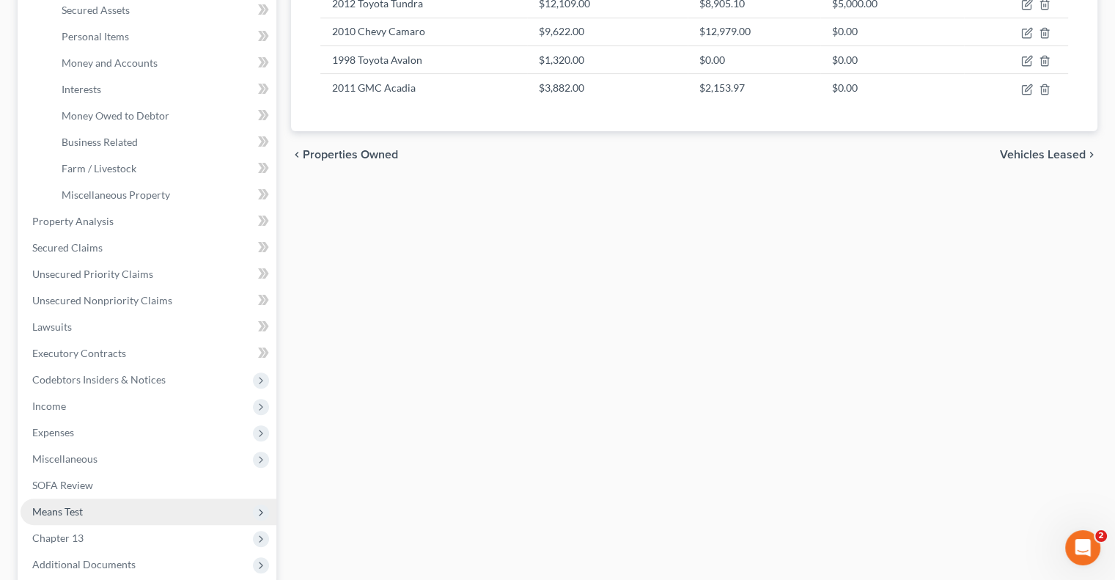
scroll to position [367, 0]
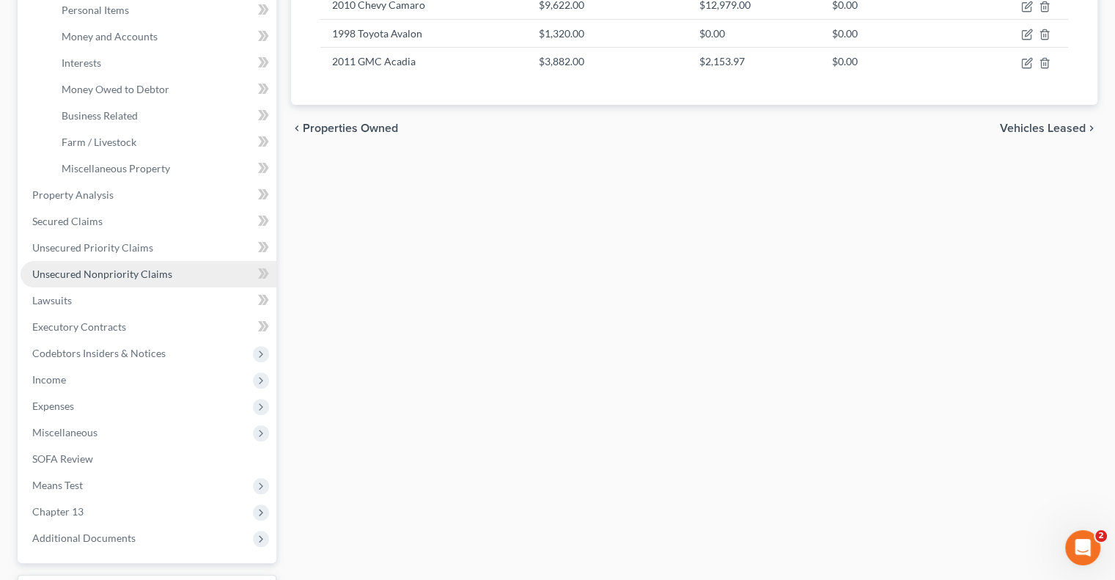
click at [109, 268] on span "Unsecured Nonpriority Claims" at bounding box center [102, 274] width 140 height 12
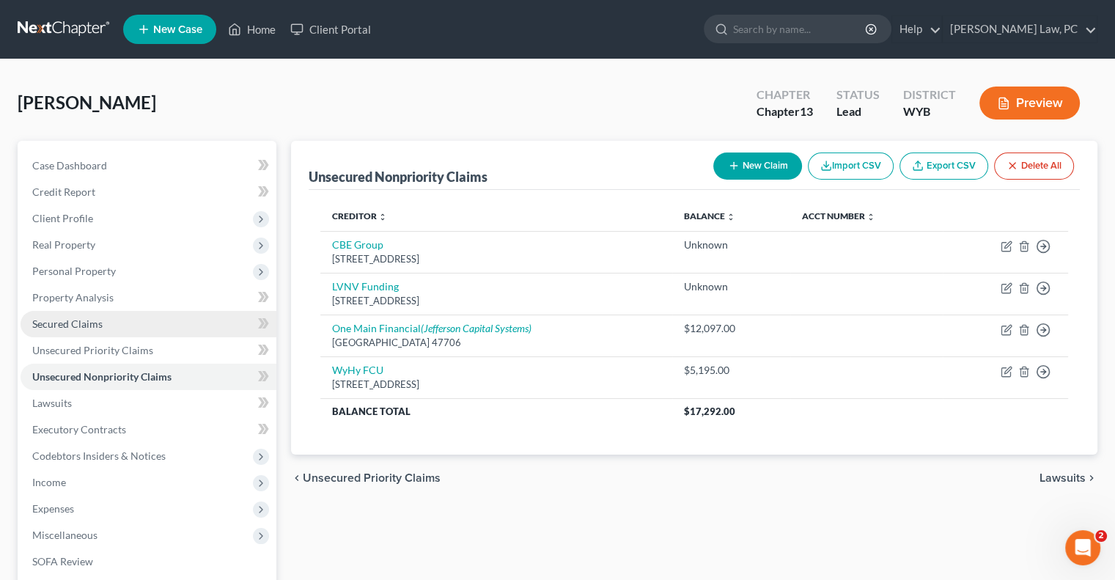
click at [74, 321] on span "Secured Claims" at bounding box center [67, 324] width 70 height 12
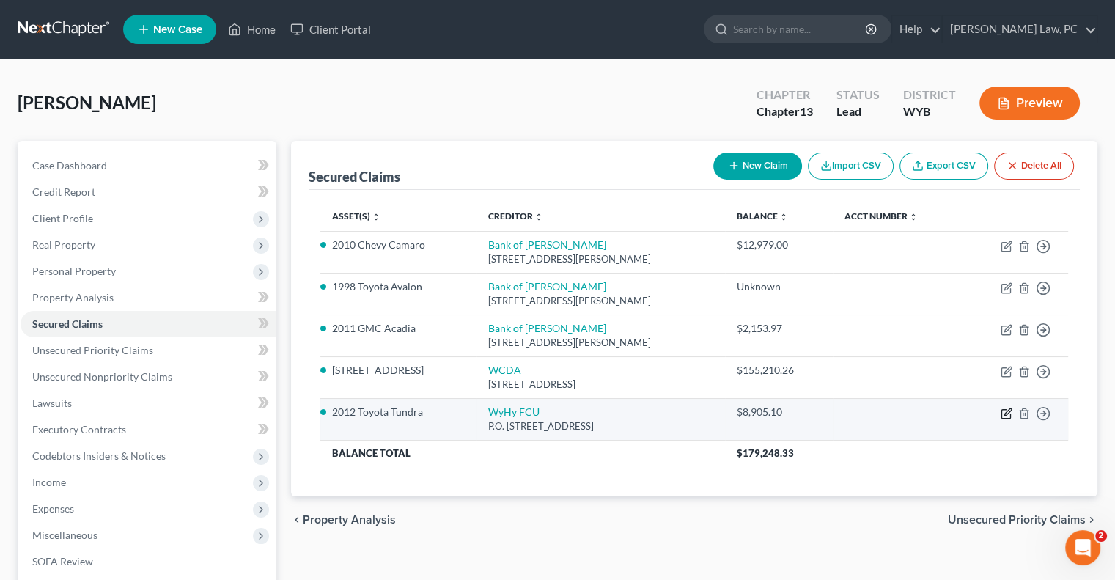
drag, startPoint x: 1009, startPoint y: 415, endPoint x: 1001, endPoint y: 413, distance: 8.4
click at [1001, 413] on icon "button" at bounding box center [1007, 414] width 12 height 12
select select "53"
select select "2"
select select "0"
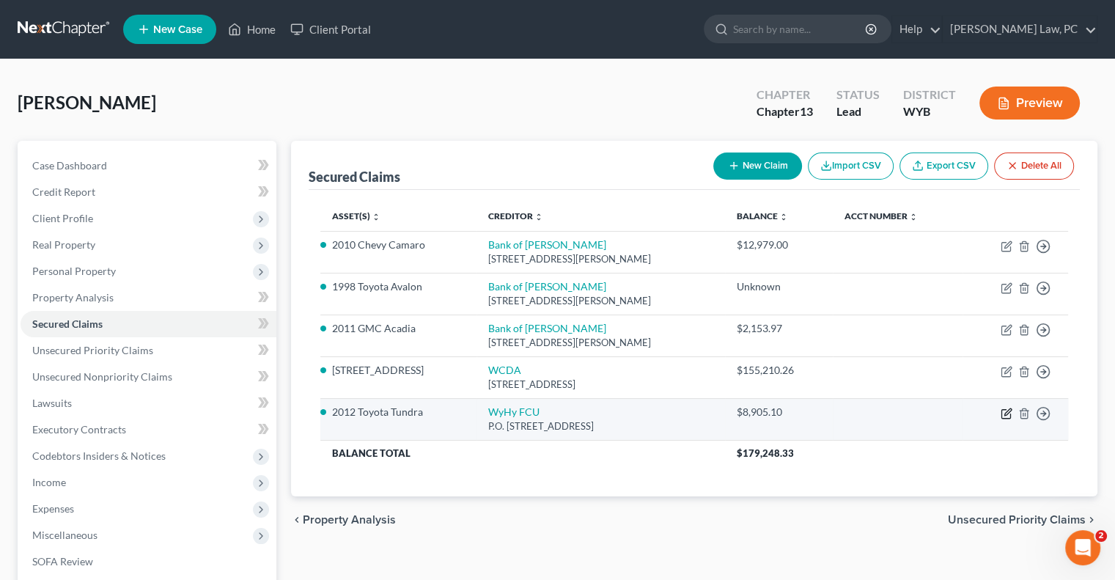
select select "0"
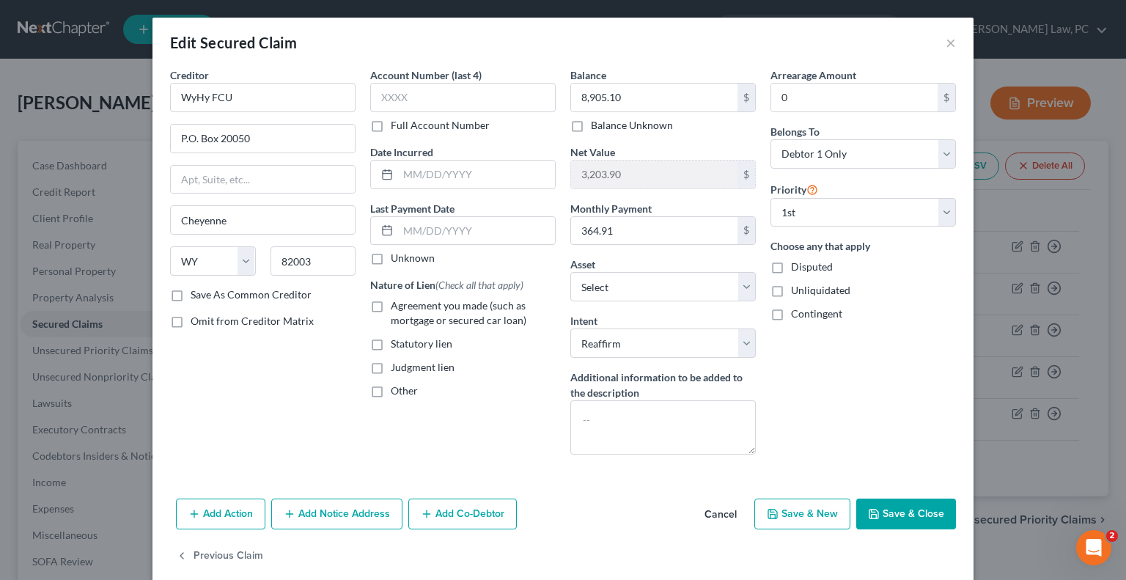
click at [391, 305] on label "Agreement you made (such as mortgage or secured car loan)" at bounding box center [473, 312] width 165 height 29
click at [397, 305] on input "Agreement you made (such as mortgage or secured car loan)" at bounding box center [402, 303] width 10 height 10
checkbox input "true"
click at [880, 512] on button "Save & Close" at bounding box center [907, 514] width 100 height 31
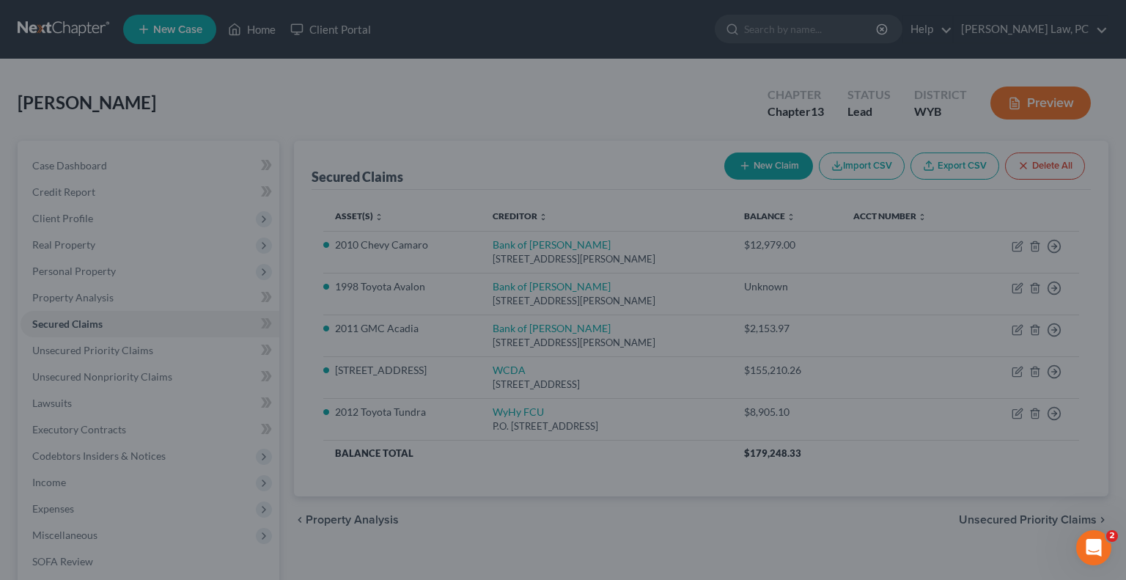
select select "5"
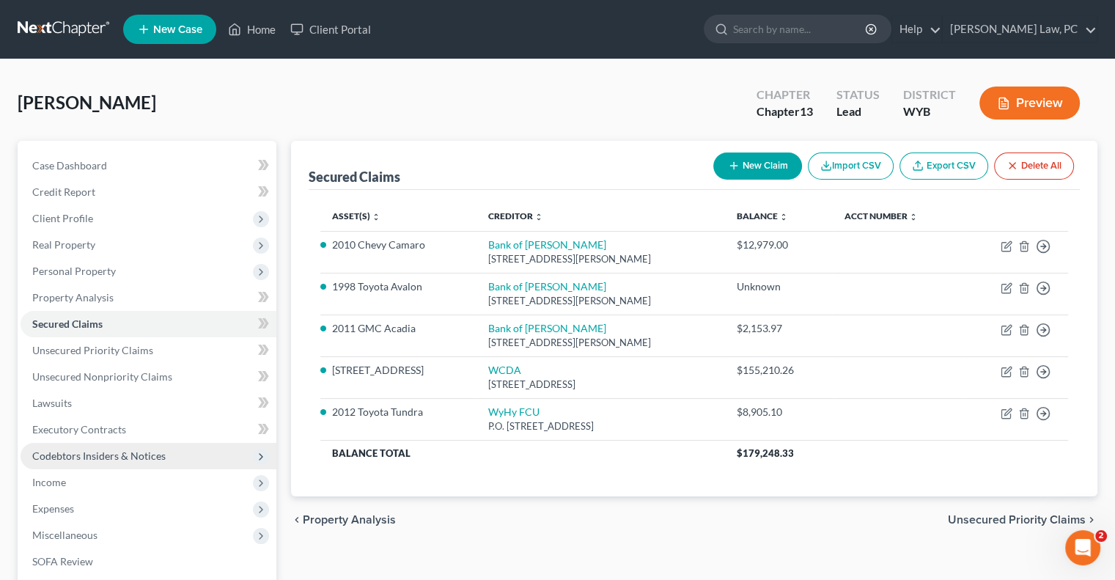
click at [76, 455] on span "Codebtors Insiders & Notices" at bounding box center [98, 456] width 133 height 12
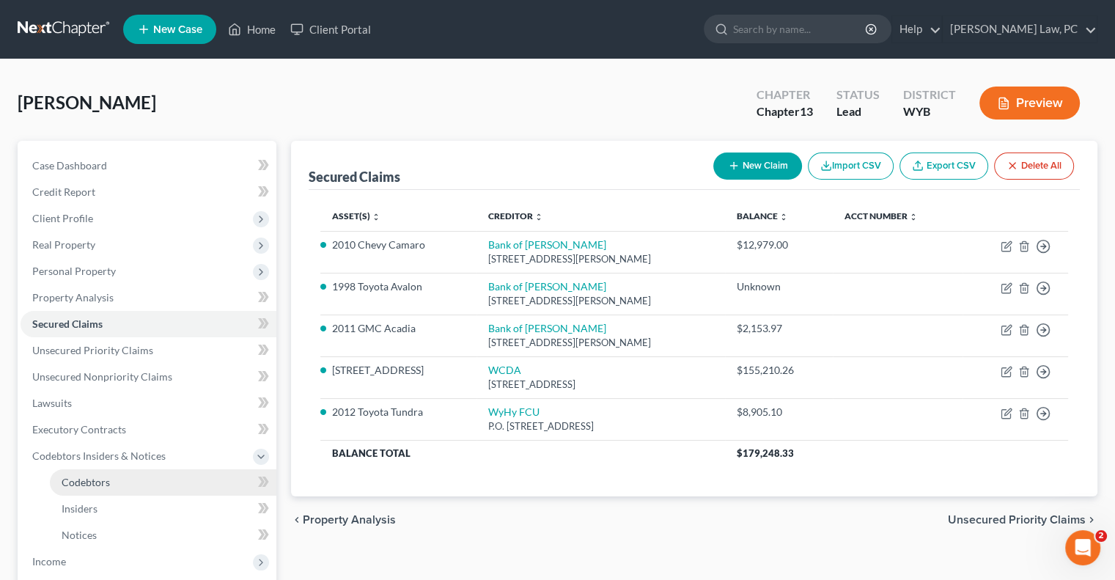
click at [79, 474] on link "Codebtors" at bounding box center [163, 482] width 227 height 26
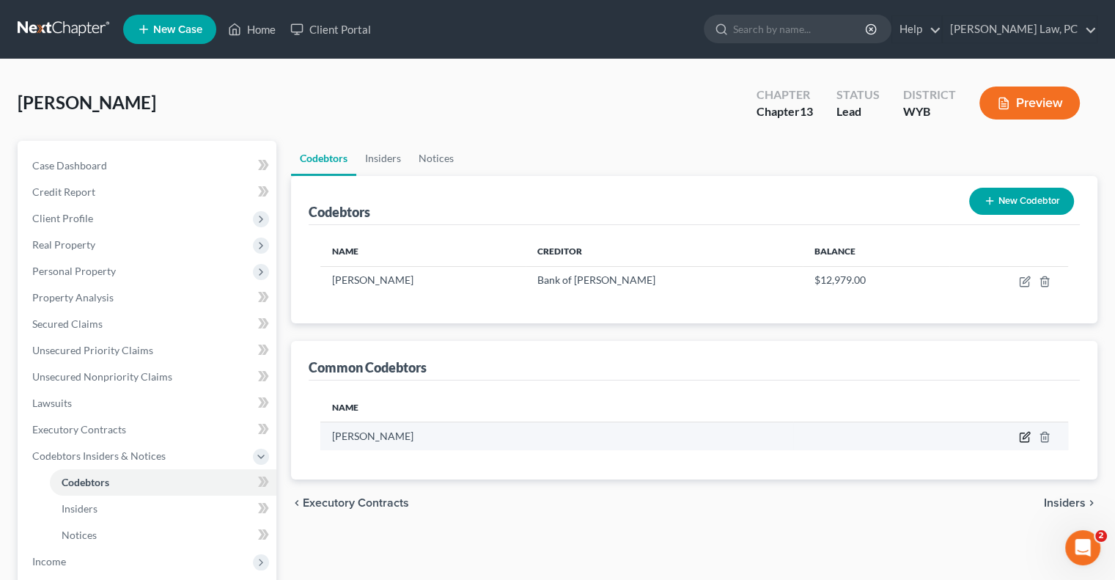
click at [1026, 436] on icon "button" at bounding box center [1026, 436] width 7 height 7
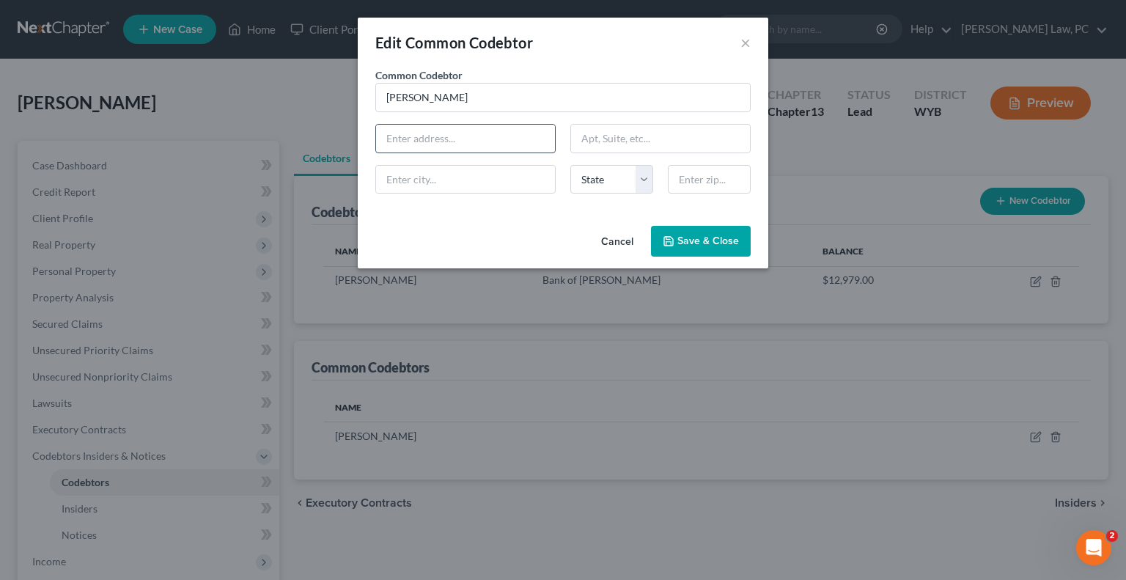
click at [458, 143] on input "text" at bounding box center [465, 139] width 179 height 28
type input "3804 Teepee Street"
type input "APT A"
type input "Gillette"
select select "53"
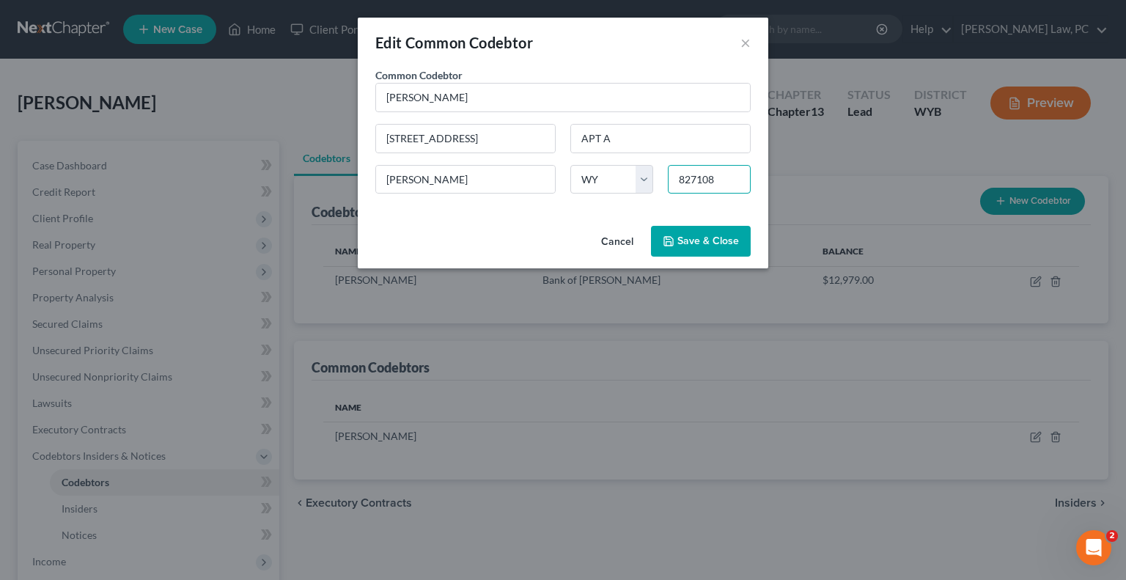
type input "827108"
click at [680, 241] on span "Save & Close" at bounding box center [709, 241] width 62 height 12
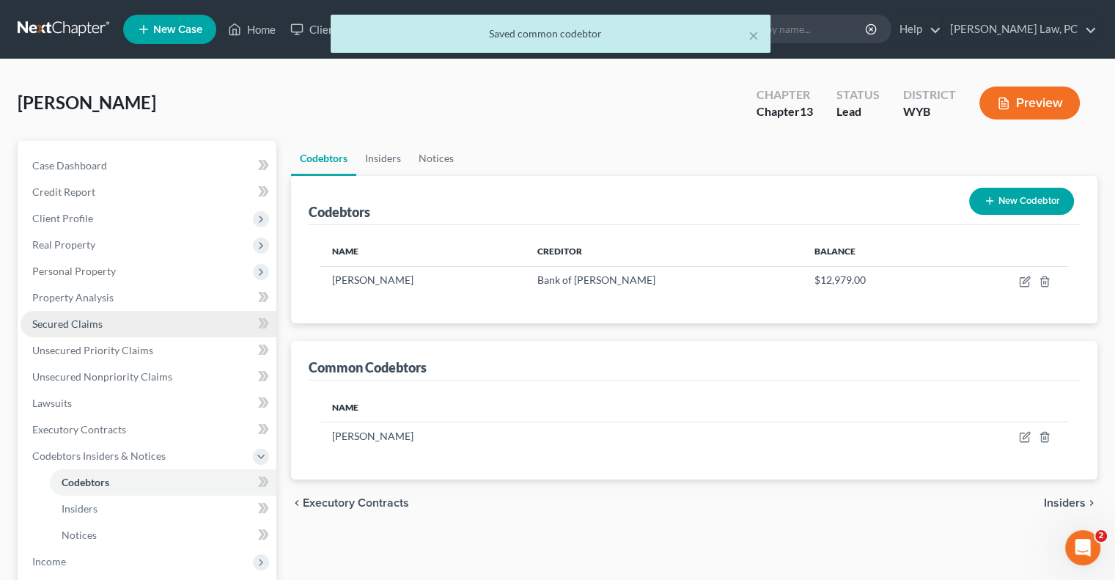
click at [107, 321] on link "Secured Claims" at bounding box center [149, 324] width 256 height 26
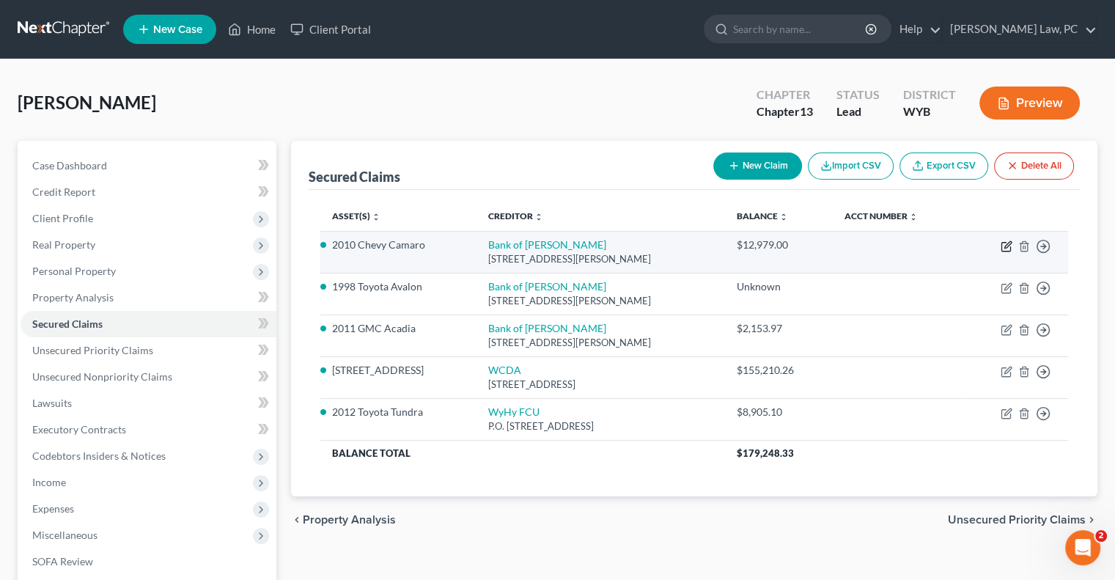
click at [1006, 246] on icon "button" at bounding box center [1008, 244] width 7 height 7
select select "53"
select select "8"
select select "4"
select select "3"
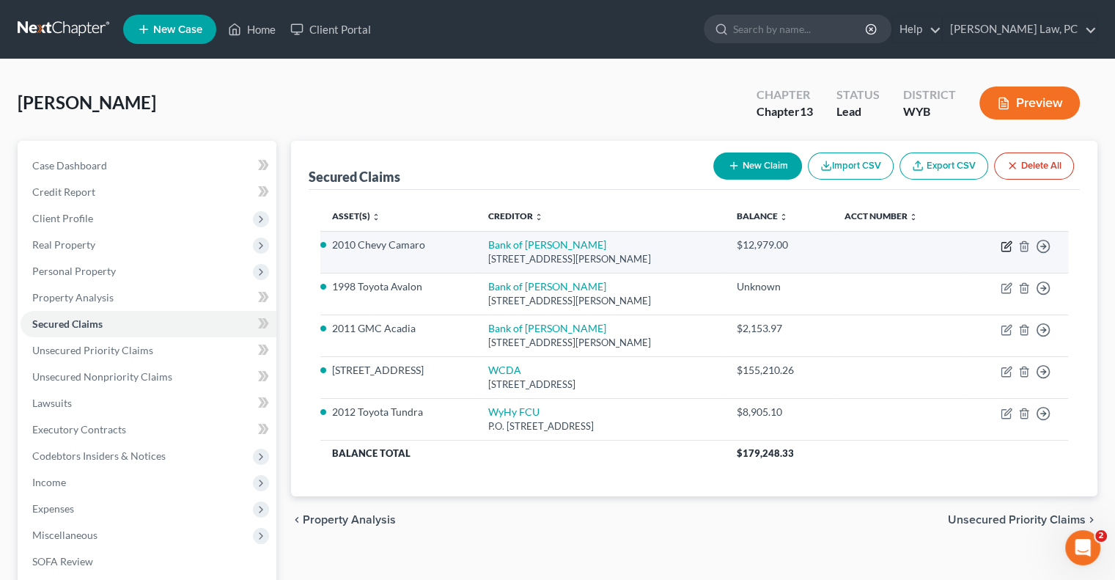
select select "0"
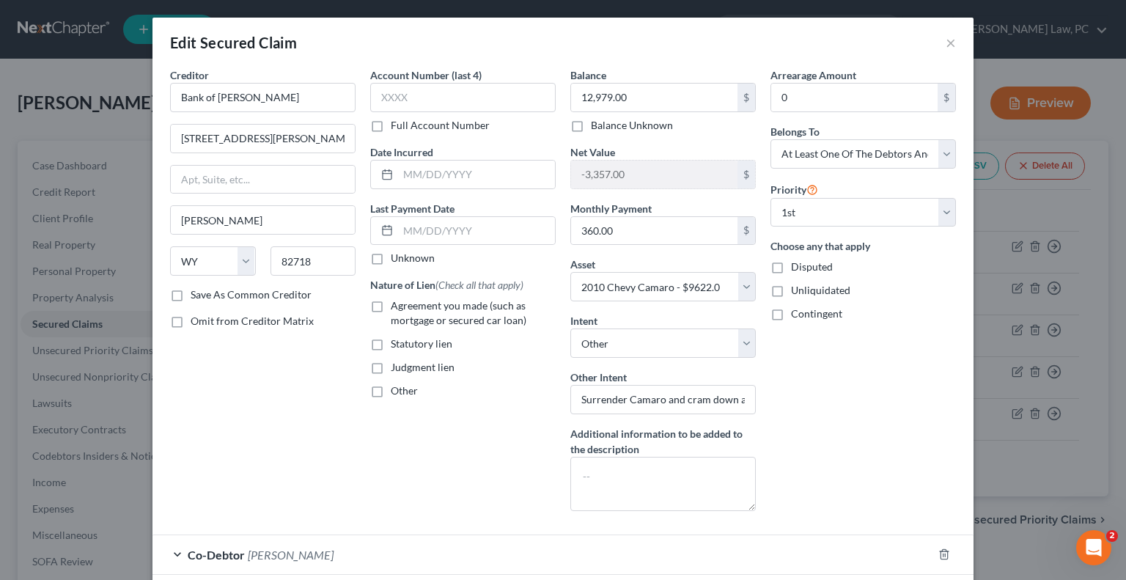
click at [391, 306] on label "Agreement you made (such as mortgage or secured car loan)" at bounding box center [473, 312] width 165 height 29
click at [397, 306] on input "Agreement you made (such as mortgage or secured car loan)" at bounding box center [402, 303] width 10 height 10
checkbox input "true"
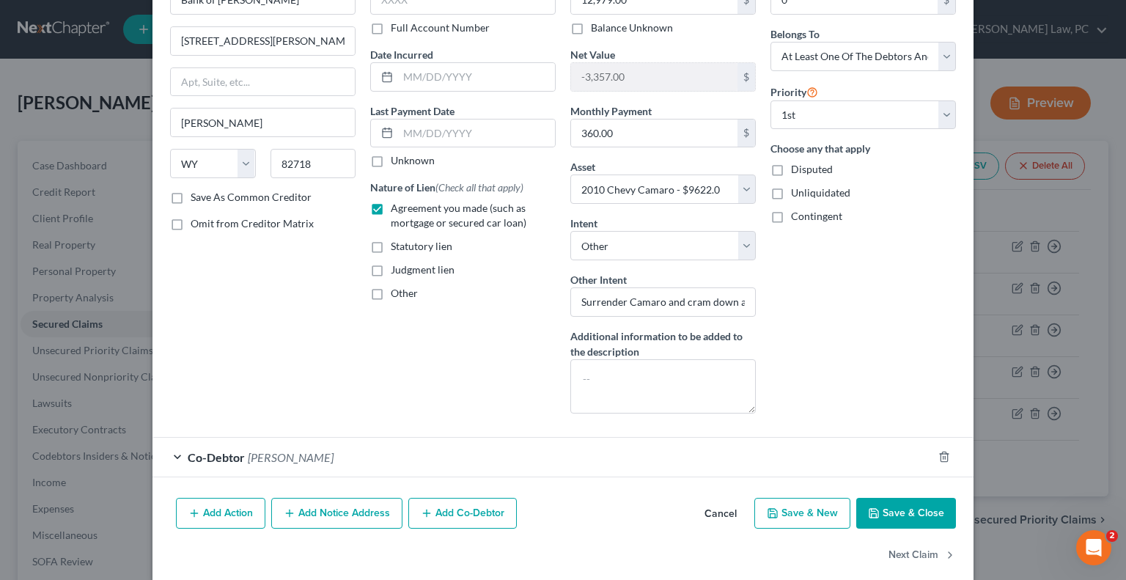
scroll to position [114, 0]
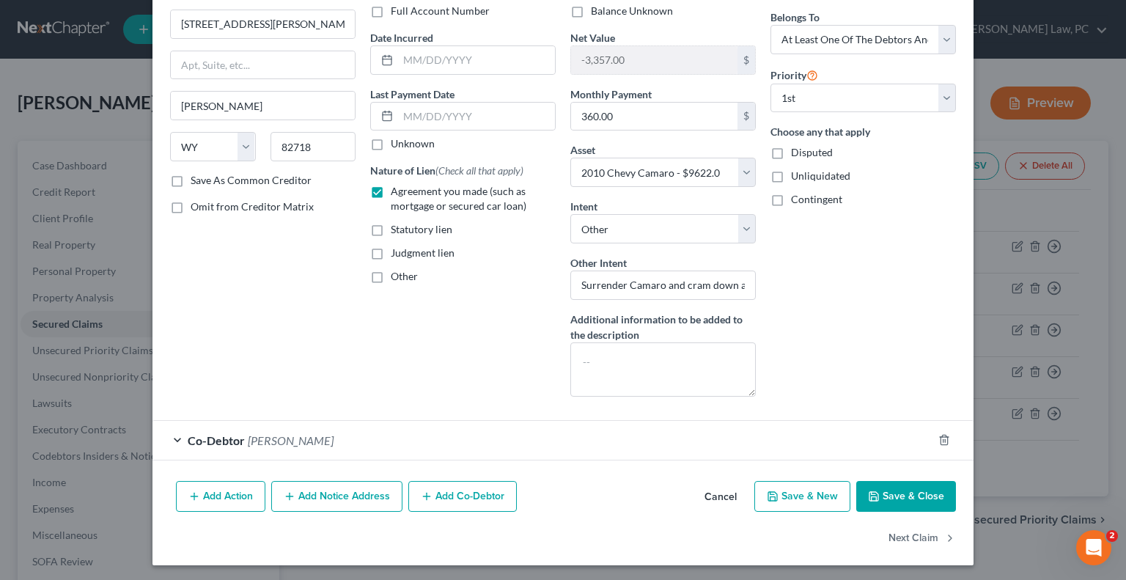
click at [885, 492] on button "Save & Close" at bounding box center [907, 496] width 100 height 31
select select
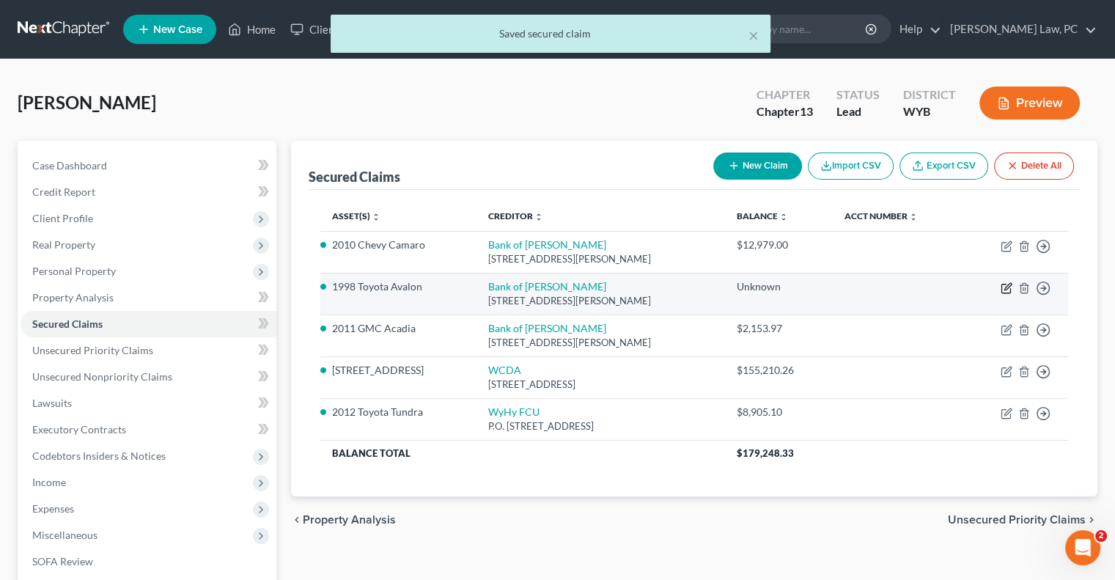
click at [1004, 287] on icon "button" at bounding box center [1007, 288] width 12 height 12
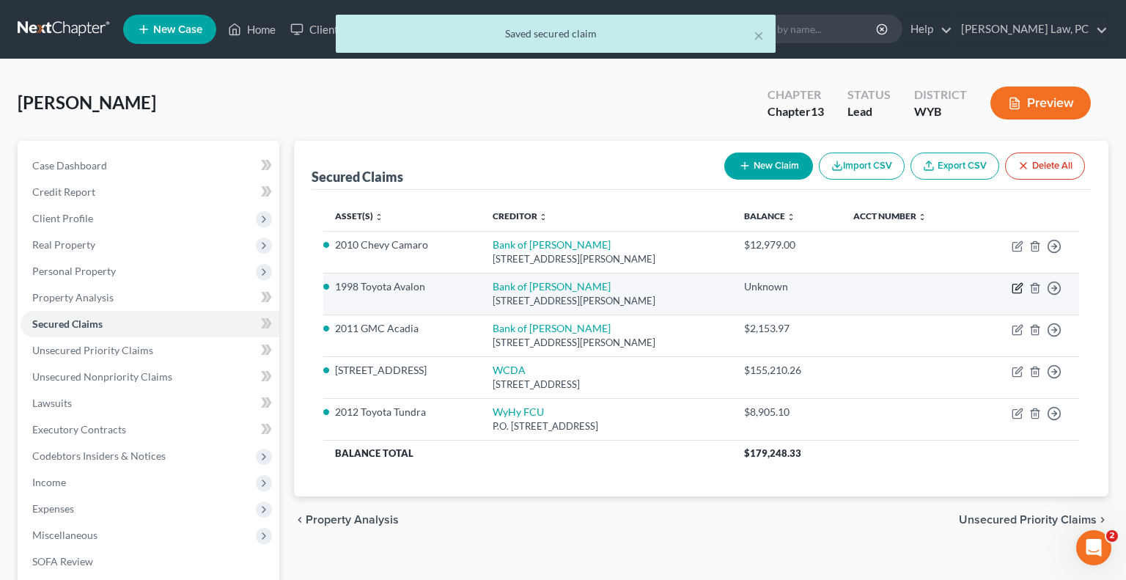
select select "53"
select select "6"
select select "4"
select select "3"
select select "0"
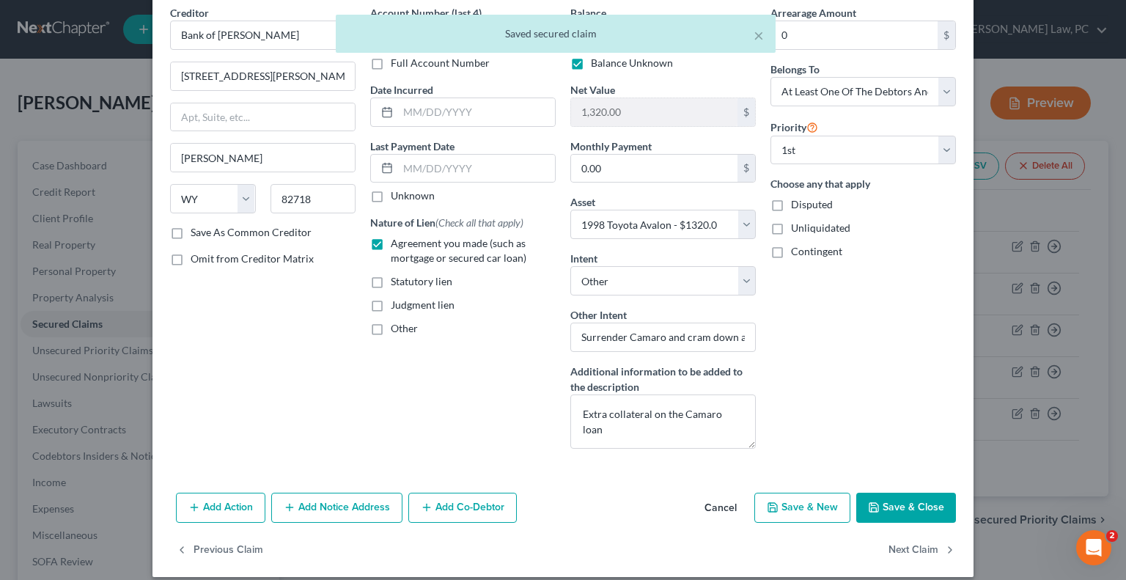
scroll to position [75, 0]
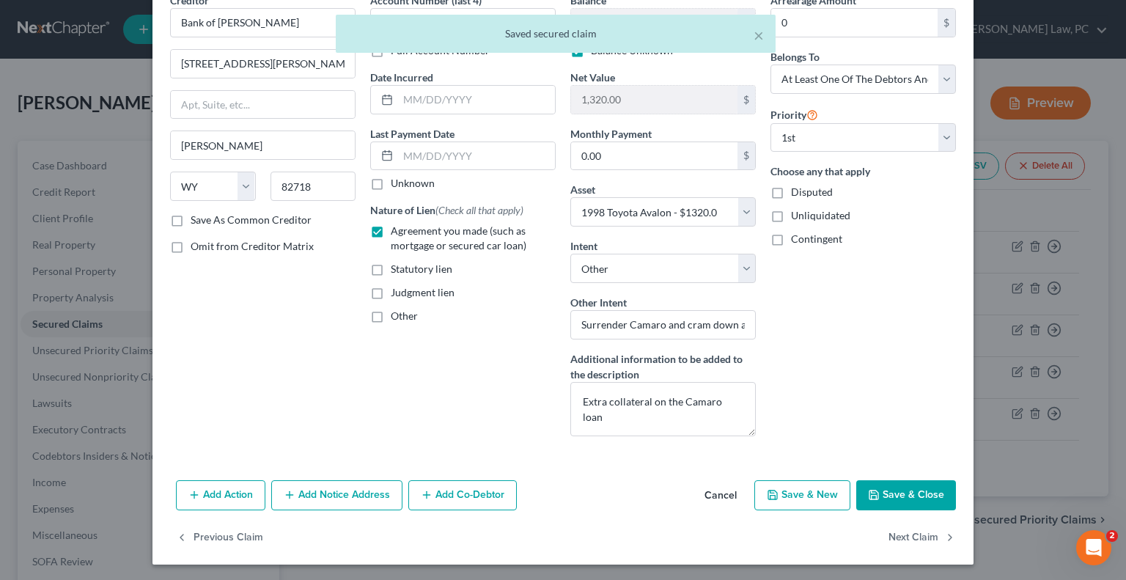
click at [460, 484] on button "Add Co-Debtor" at bounding box center [462, 495] width 109 height 31
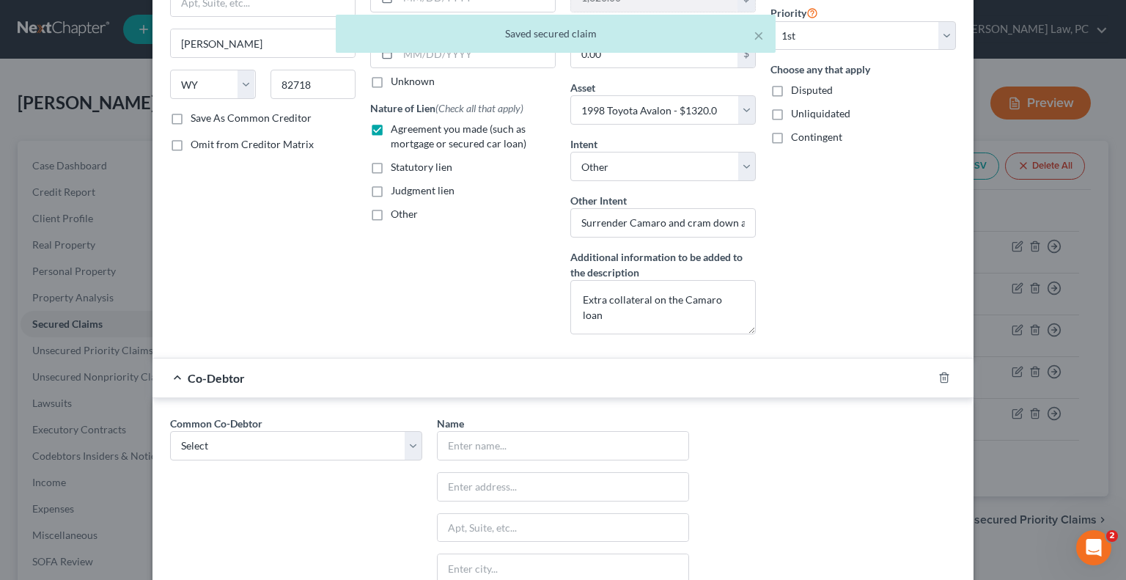
scroll to position [295, 0]
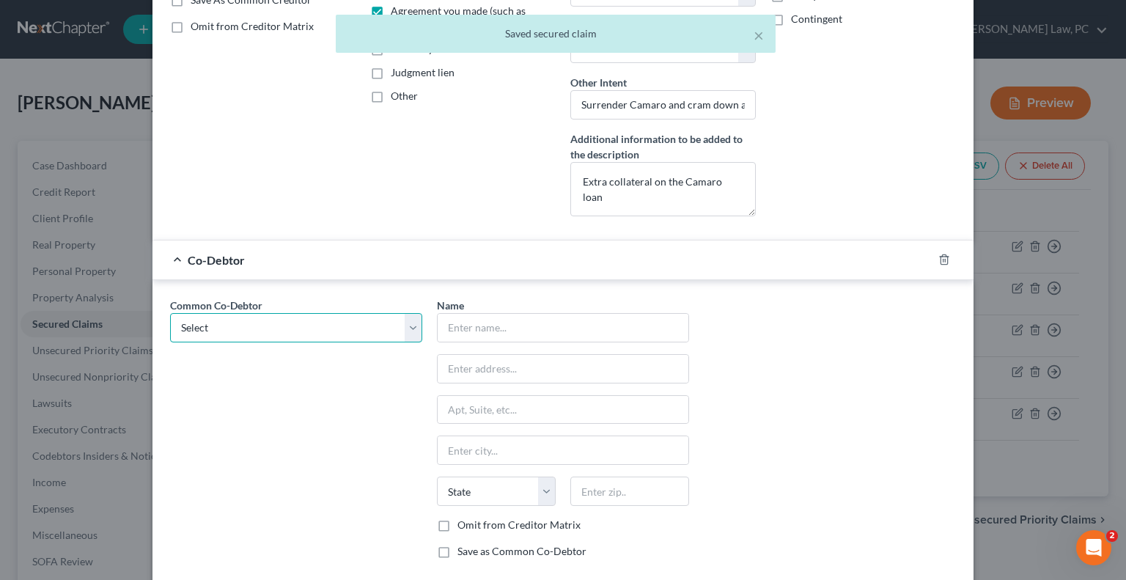
click at [299, 328] on select "Select Larissa Alvarado" at bounding box center [296, 327] width 252 height 29
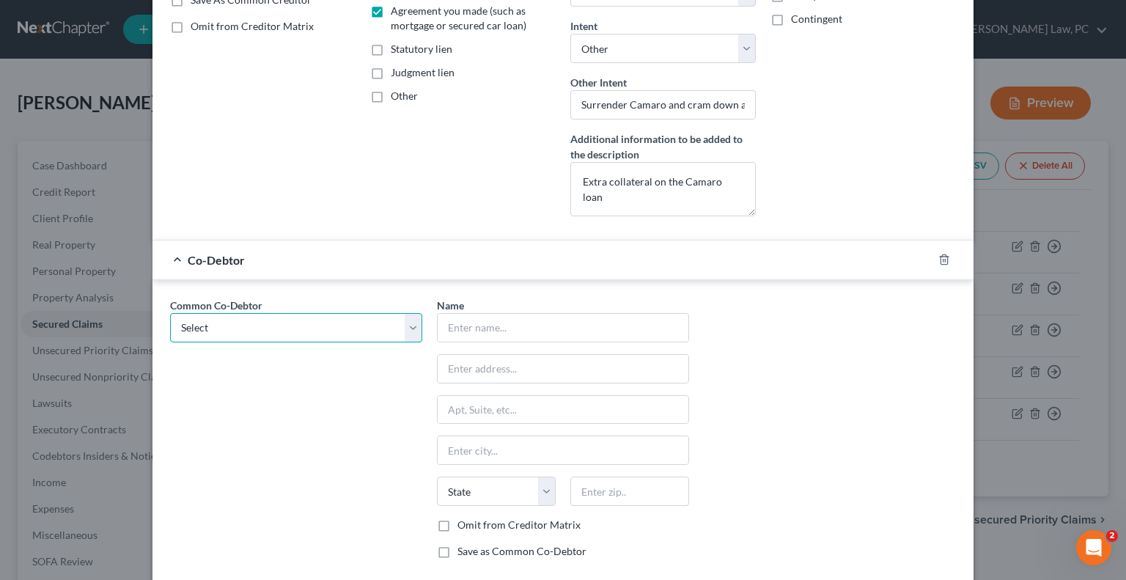
select select "0"
click at [170, 313] on select "Select Larissa Alvarado" at bounding box center [296, 327] width 252 height 29
type input "Larissa Alvarado"
type input "3804 Teepee Street"
type input "APT A"
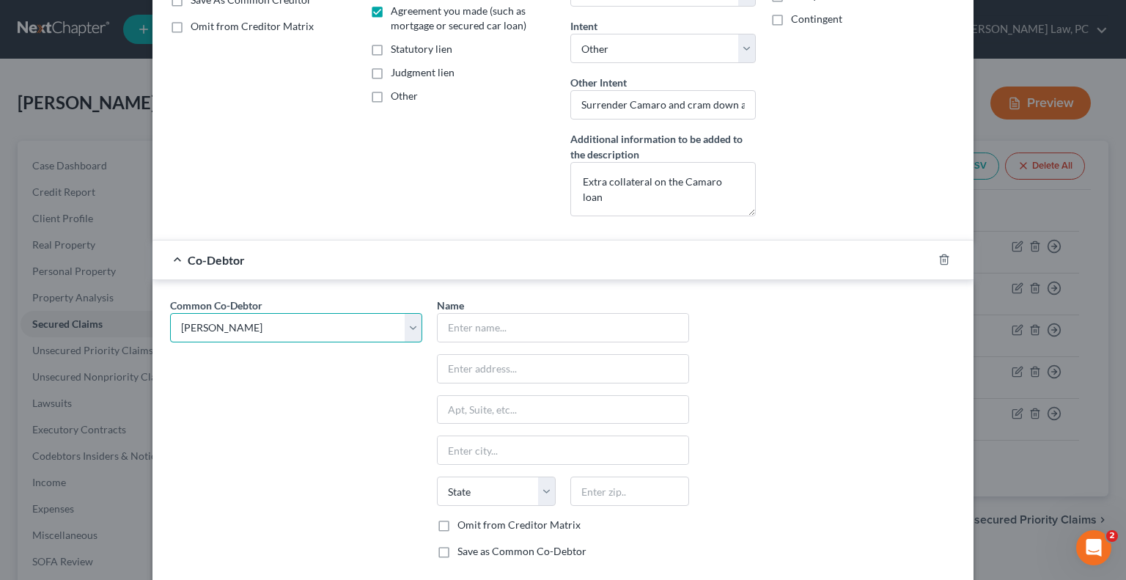
type input "Gillette"
select select "53"
type input "827108"
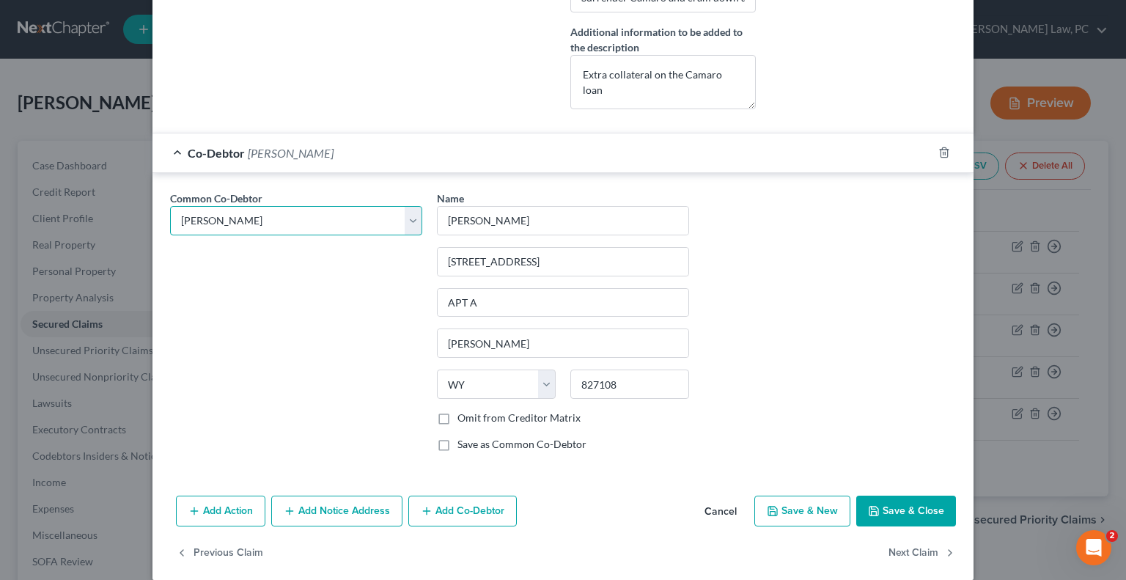
scroll to position [416, 0]
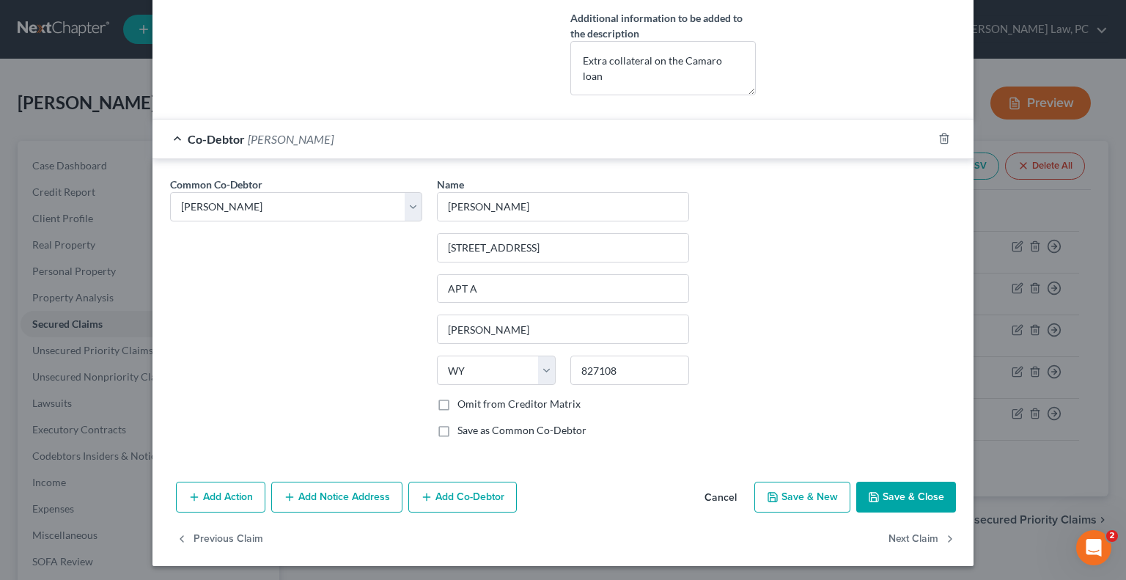
click at [892, 491] on button "Save & Close" at bounding box center [907, 497] width 100 height 31
select select
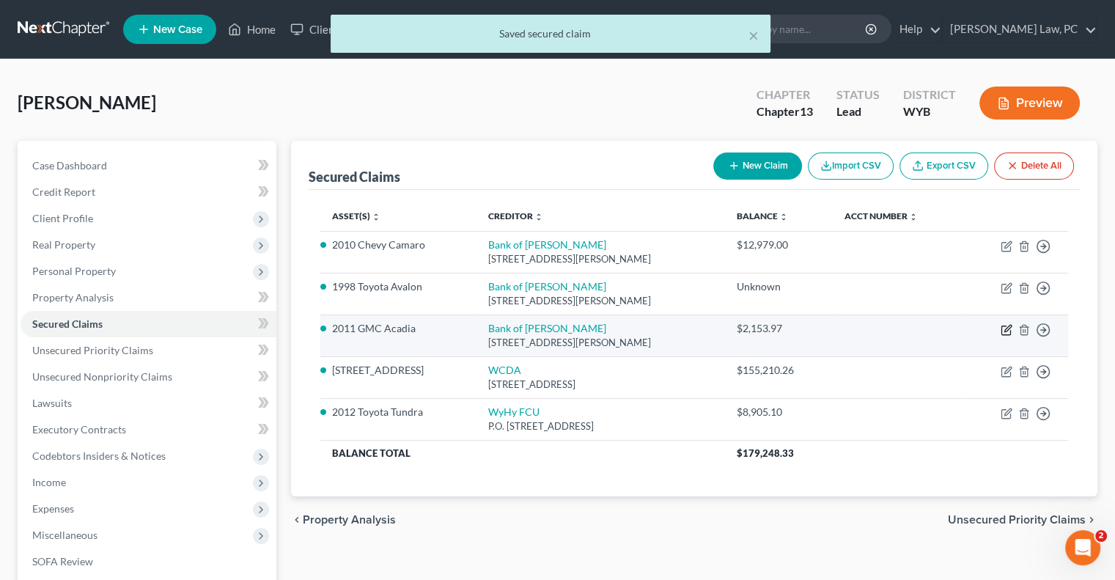
click at [1006, 331] on icon "button" at bounding box center [1007, 330] width 12 height 12
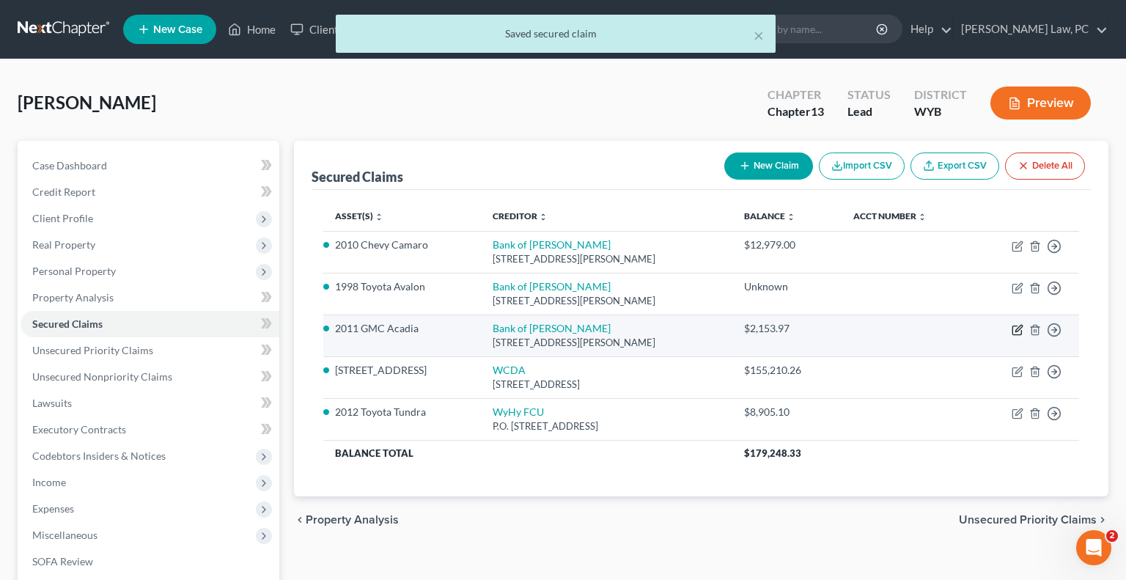
select select "53"
select select "7"
select select "2"
select select "0"
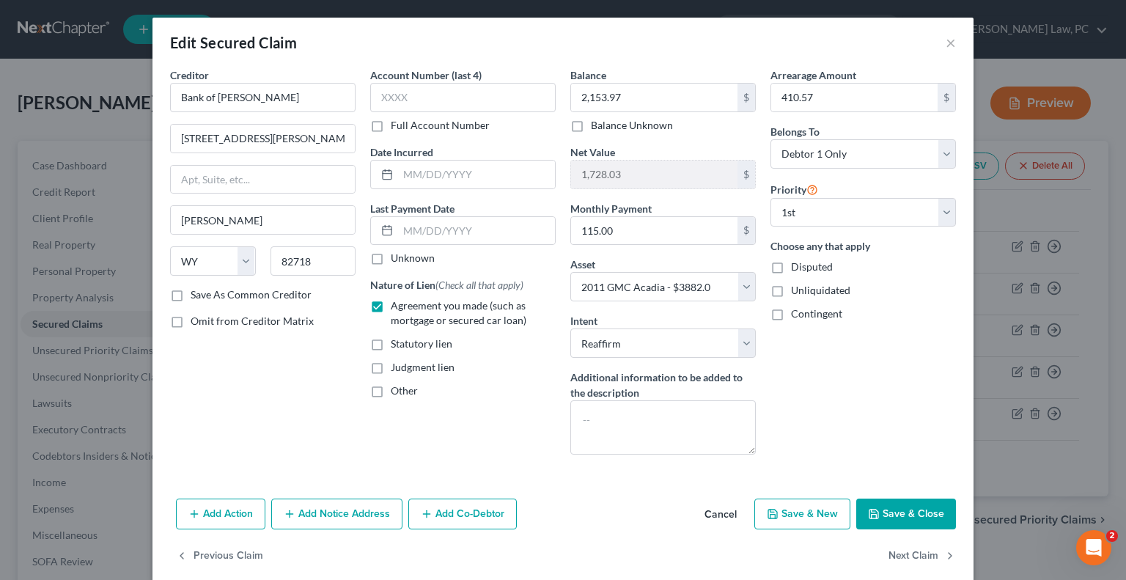
click at [461, 520] on button "Add Co-Debtor" at bounding box center [462, 514] width 109 height 31
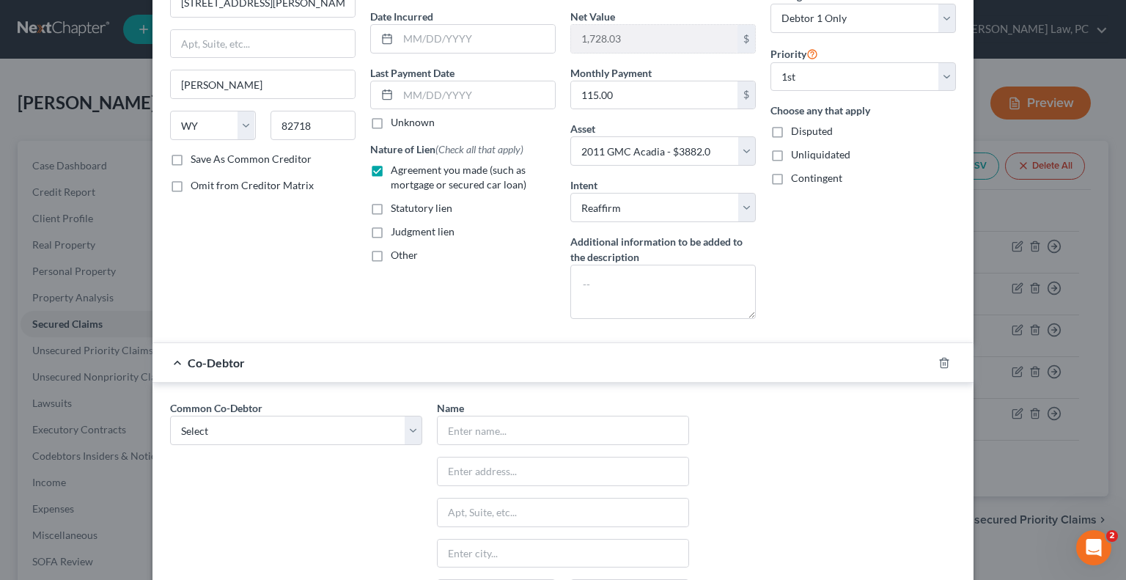
scroll to position [147, 0]
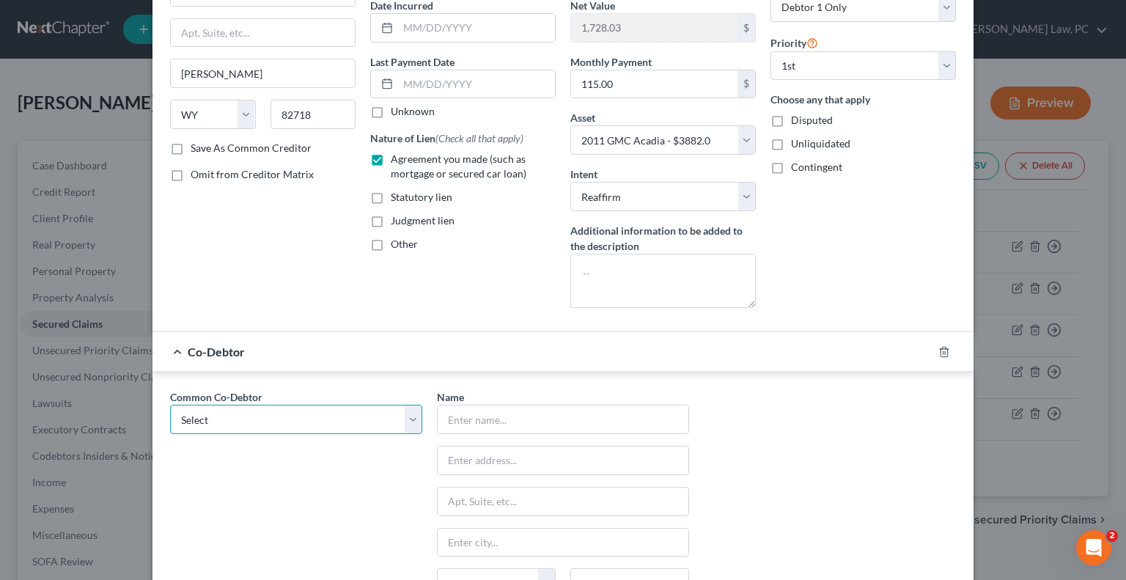
click at [285, 414] on select "Select Larissa Alvarado" at bounding box center [296, 419] width 252 height 29
select select "0"
click at [170, 405] on select "Select Larissa Alvarado" at bounding box center [296, 419] width 252 height 29
type input "Larissa Alvarado"
type input "3804 Teepee Street"
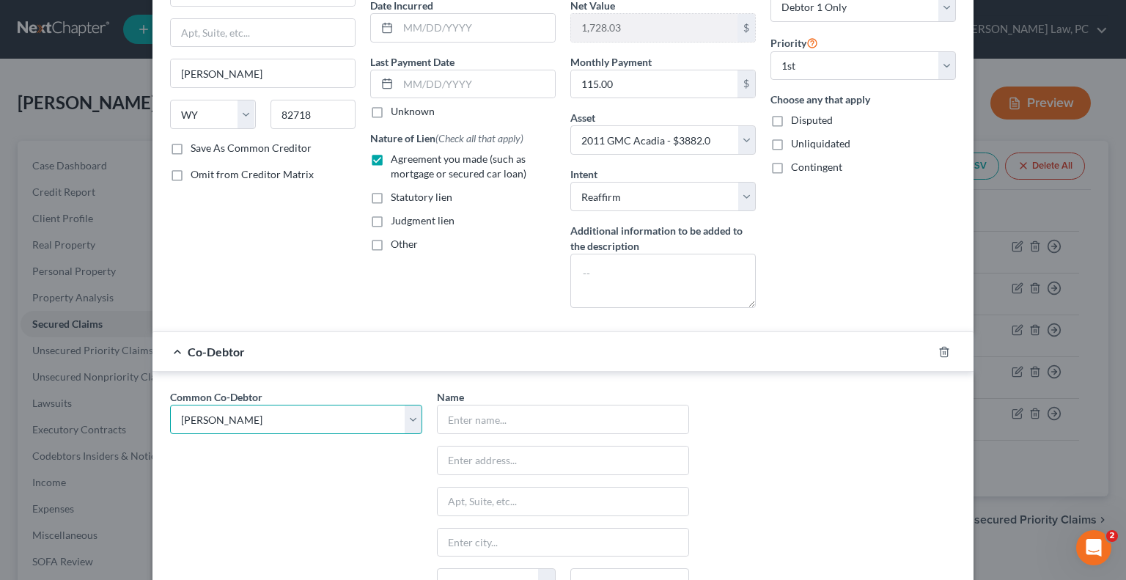
type input "APT A"
type input "Gillette"
select select "53"
type input "827108"
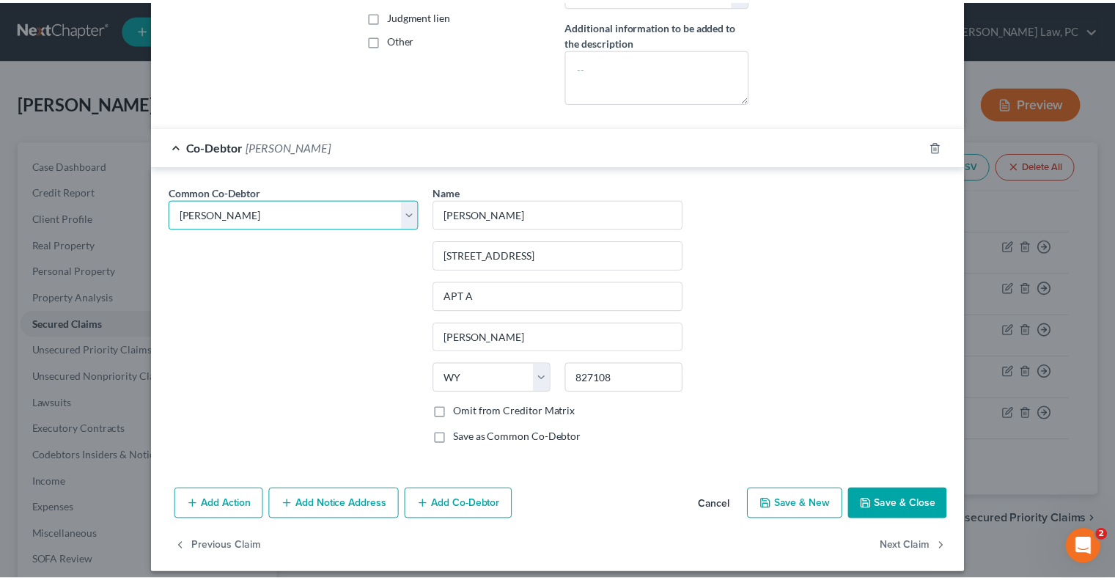
scroll to position [359, 0]
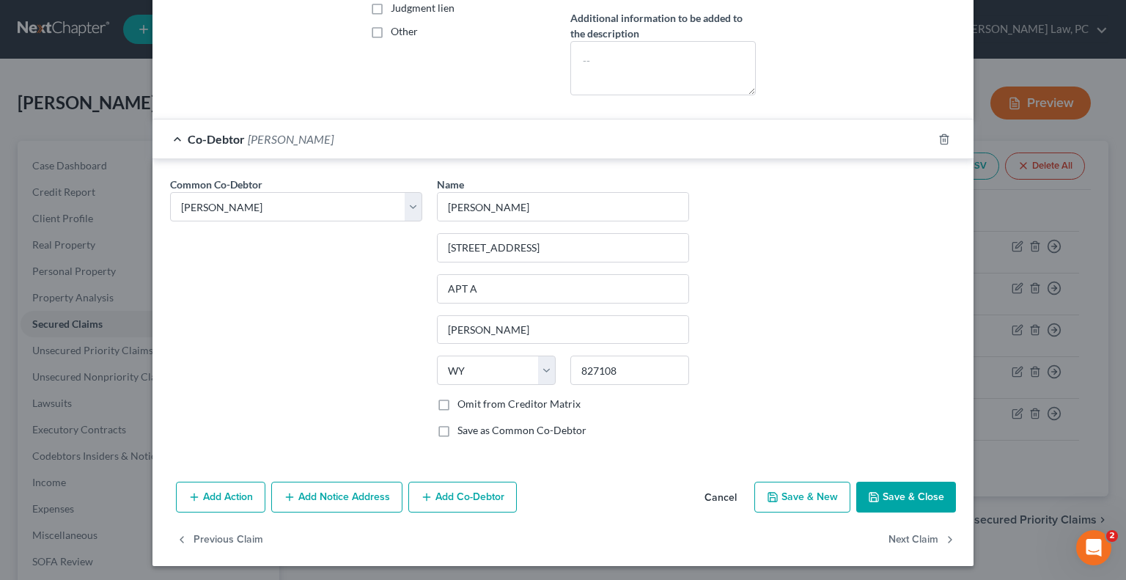
click at [901, 486] on button "Save & Close" at bounding box center [907, 497] width 100 height 31
select select
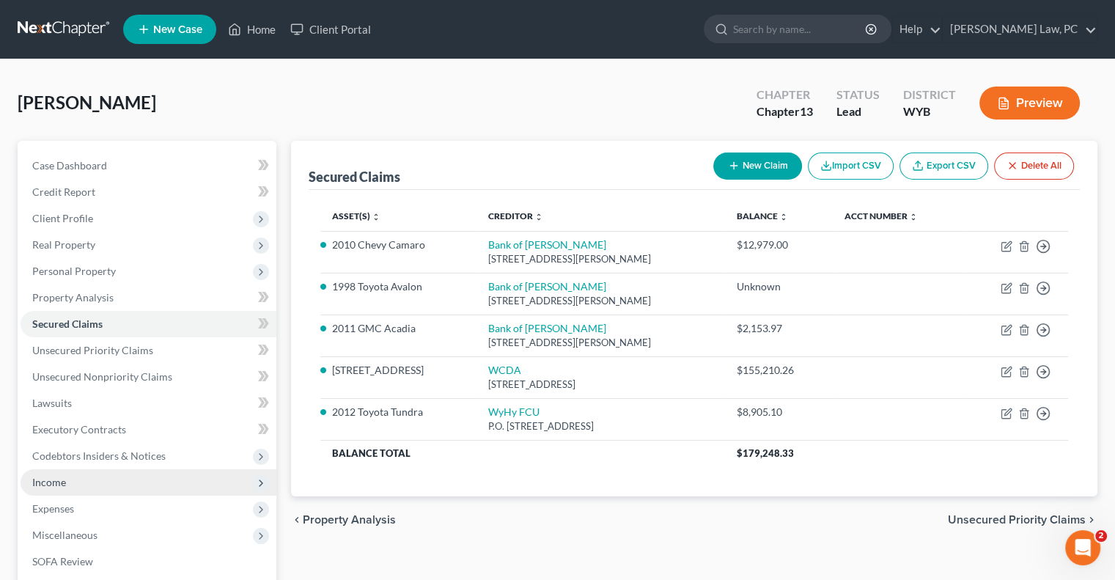
click at [81, 478] on span "Income" at bounding box center [149, 482] width 256 height 26
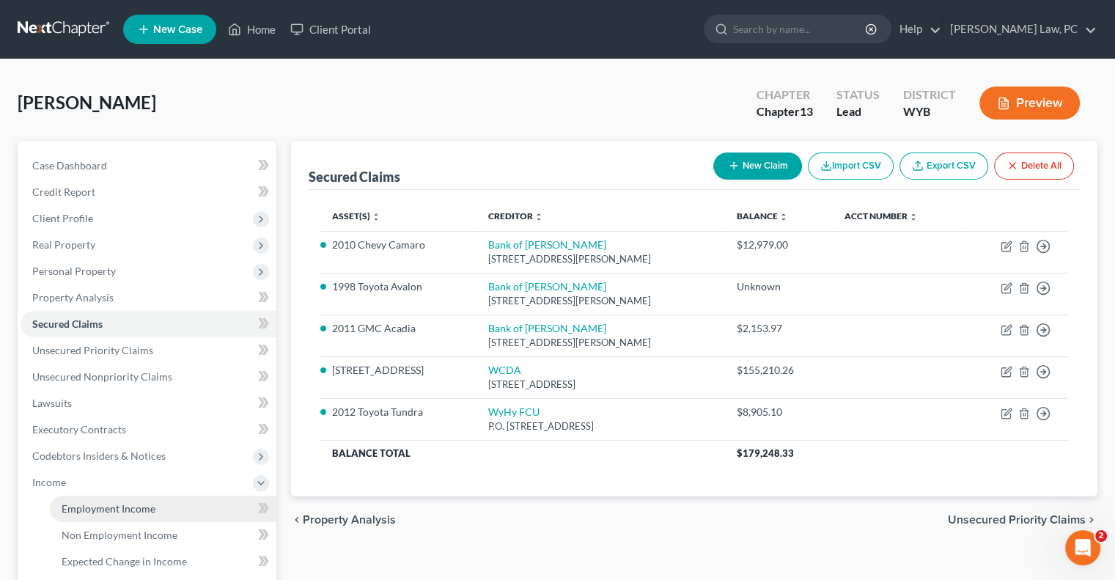
click at [167, 505] on link "Employment Income" at bounding box center [163, 509] width 227 height 26
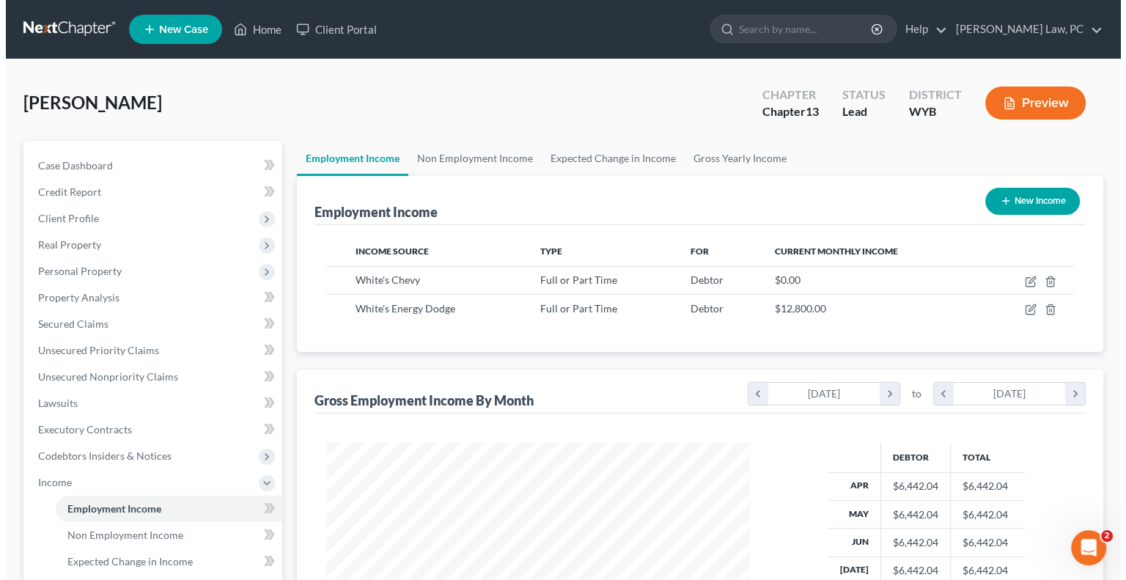
scroll to position [261, 453]
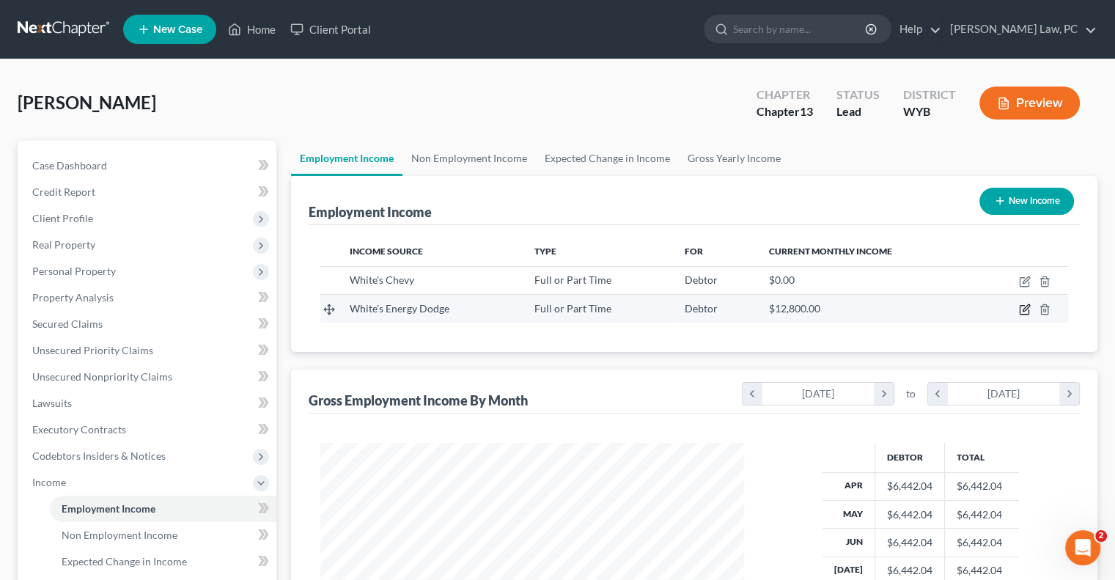
click at [1025, 308] on icon "button" at bounding box center [1026, 308] width 7 height 7
select select "0"
select select "53"
select select "1"
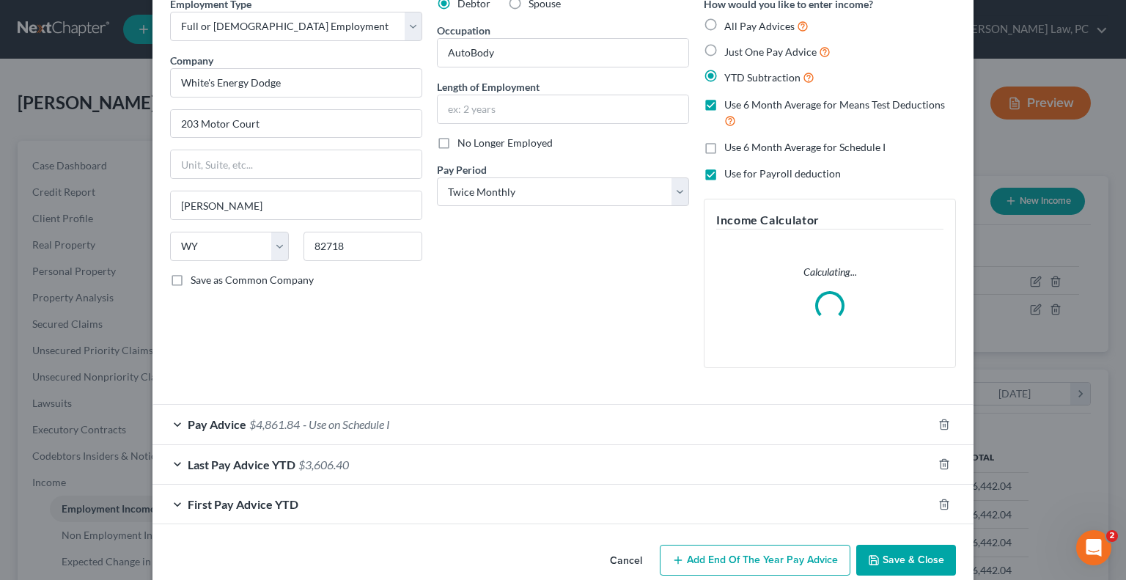
scroll to position [95, 0]
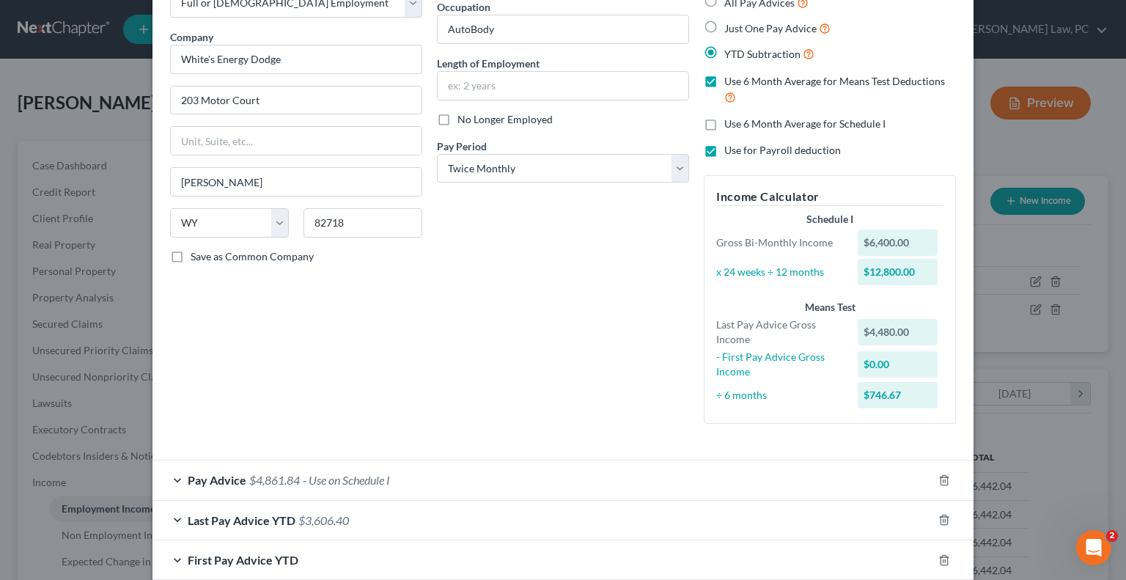
click at [464, 400] on div "Debtor Spouse Occupation AutoBody Length of Employment No Longer Employed Pay P…" at bounding box center [563, 204] width 267 height 463
click at [429, 477] on div "Pay Advice $4,861.84 - Use on Schedule I" at bounding box center [543, 480] width 780 height 39
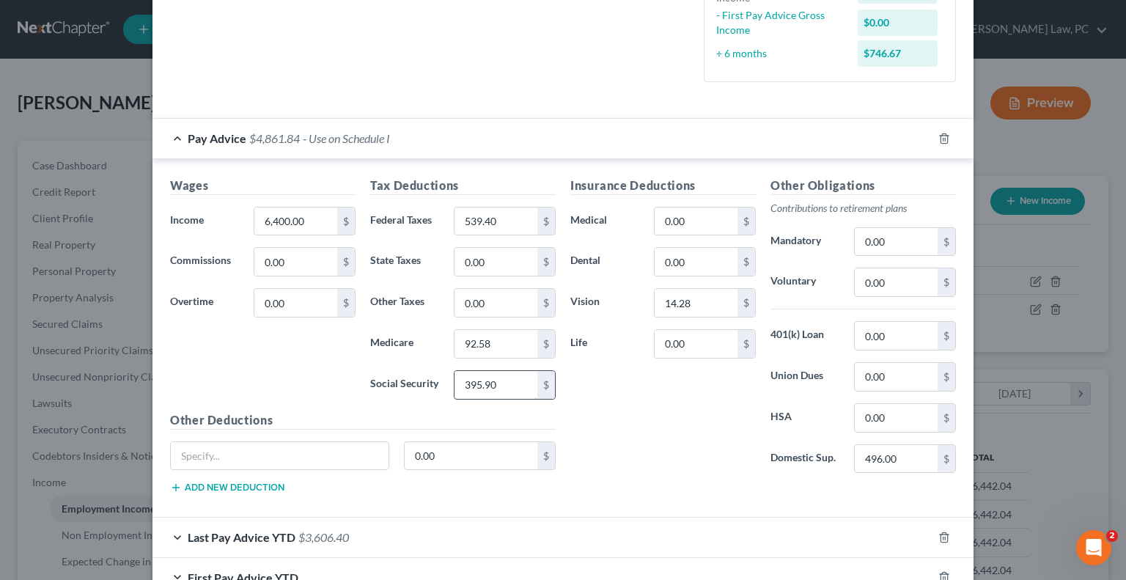
scroll to position [461, 0]
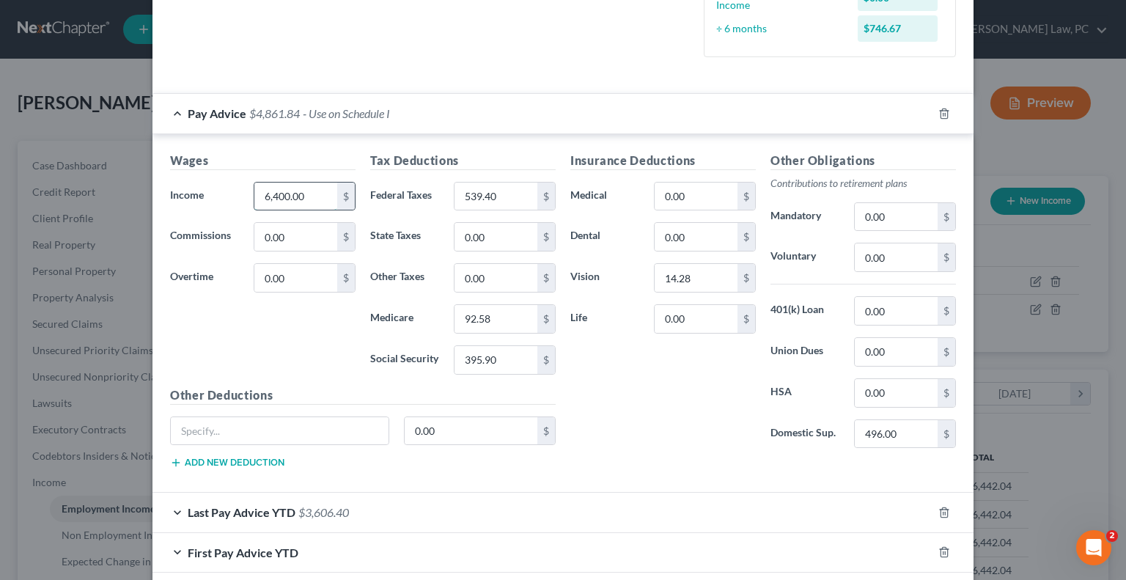
click at [301, 191] on input "6,400.00" at bounding box center [295, 197] width 83 height 28
type input "3,200"
click at [512, 194] on input "539.40" at bounding box center [496, 197] width 83 height 28
type input "269.7"
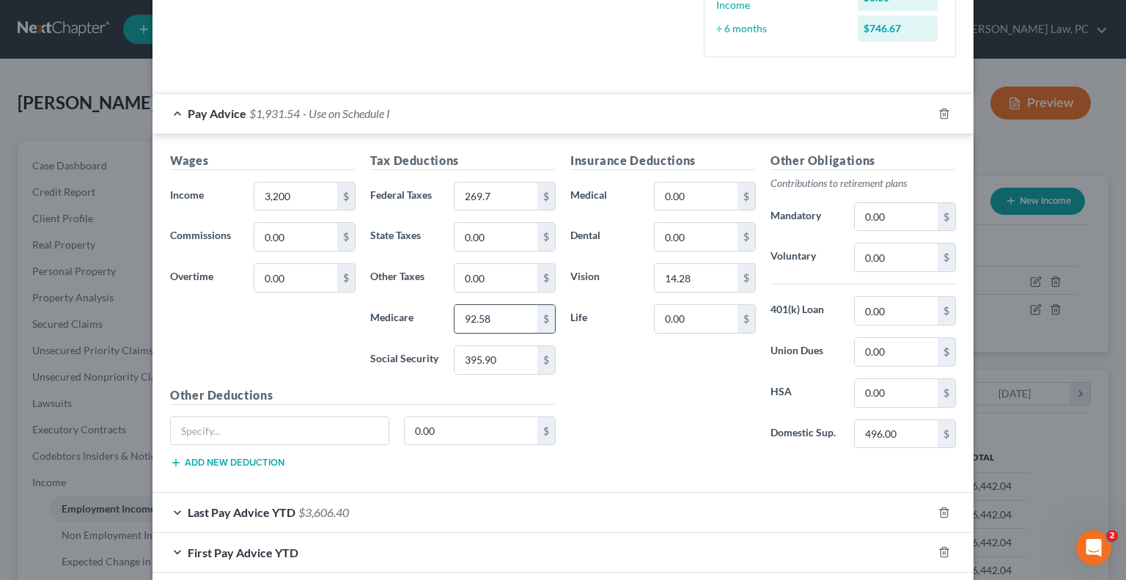
click at [502, 313] on input "92.58" at bounding box center [496, 319] width 83 height 28
type input "46.29"
click at [502, 363] on input "395.90" at bounding box center [496, 360] width 83 height 28
type input "197.95"
click at [697, 279] on input "14.28" at bounding box center [696, 278] width 83 height 28
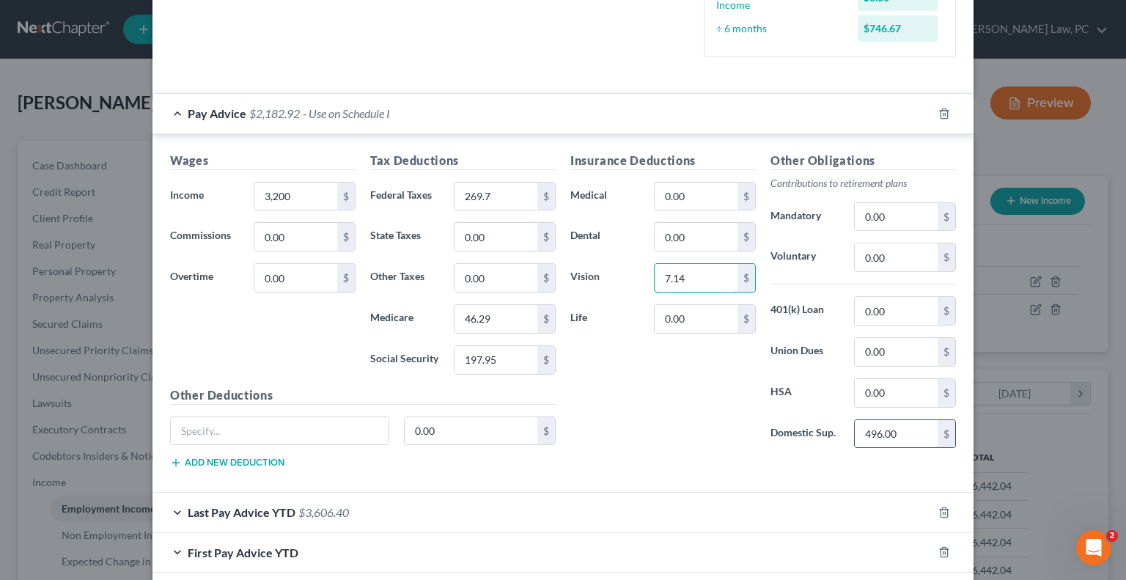
type input "7.14"
click at [889, 429] on input "496.00" at bounding box center [896, 434] width 83 height 28
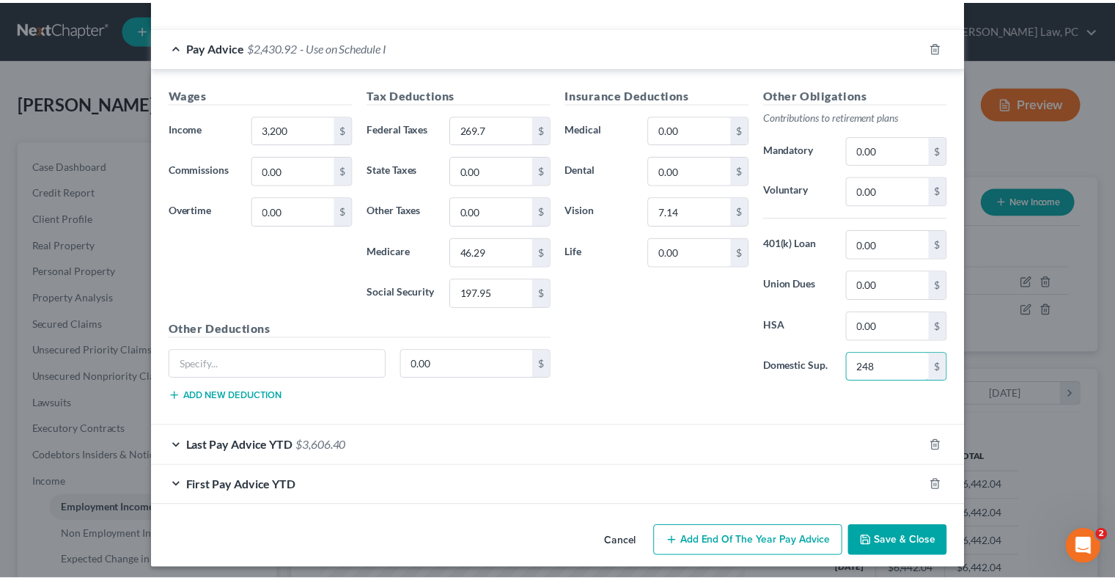
scroll to position [531, 0]
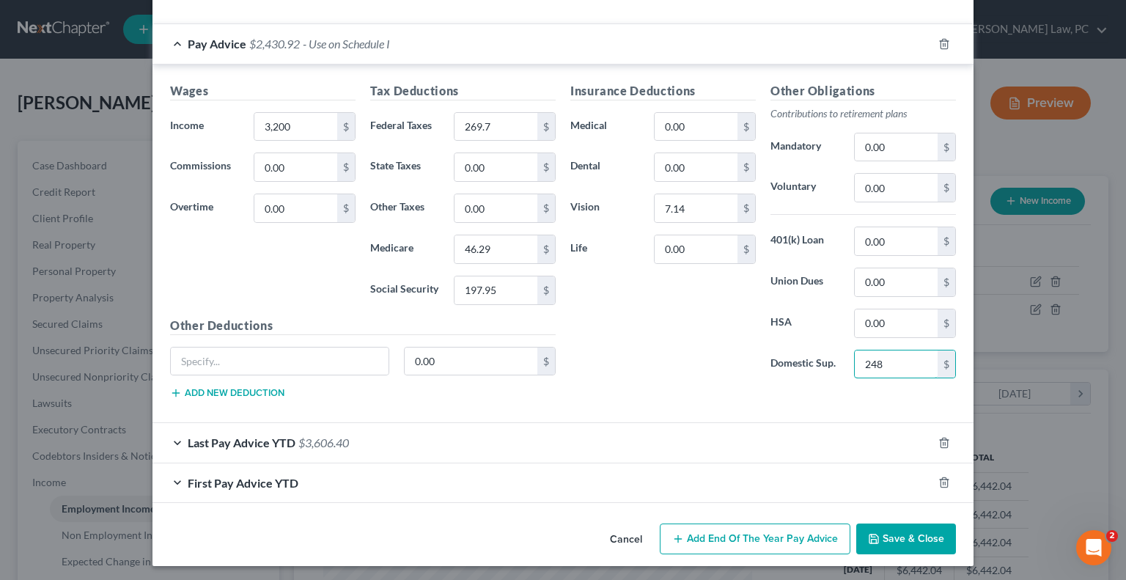
type input "248"
click at [879, 535] on button "Save & Close" at bounding box center [907, 539] width 100 height 31
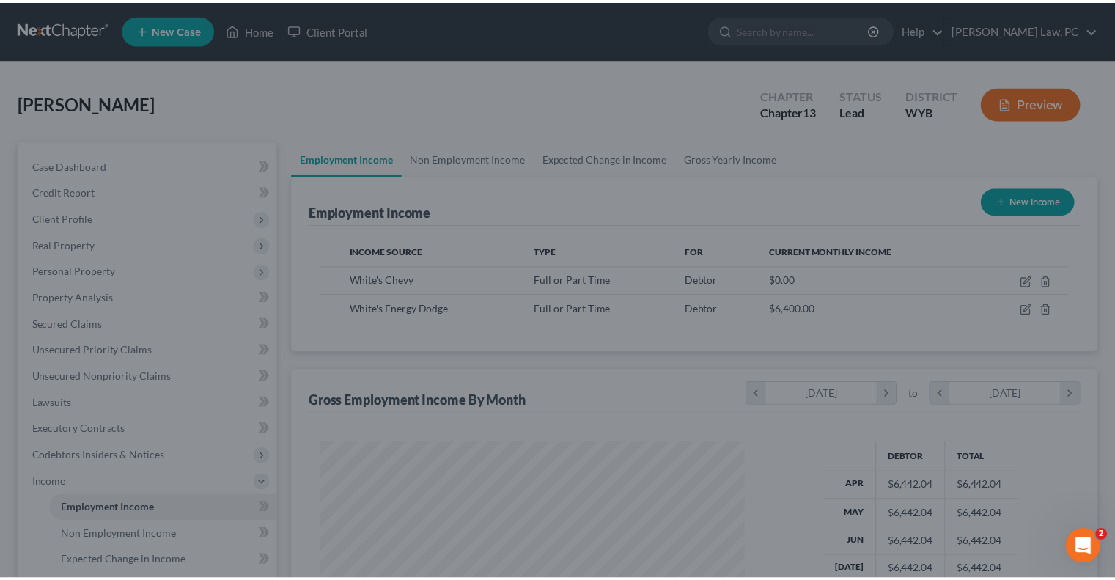
scroll to position [733130, 732938]
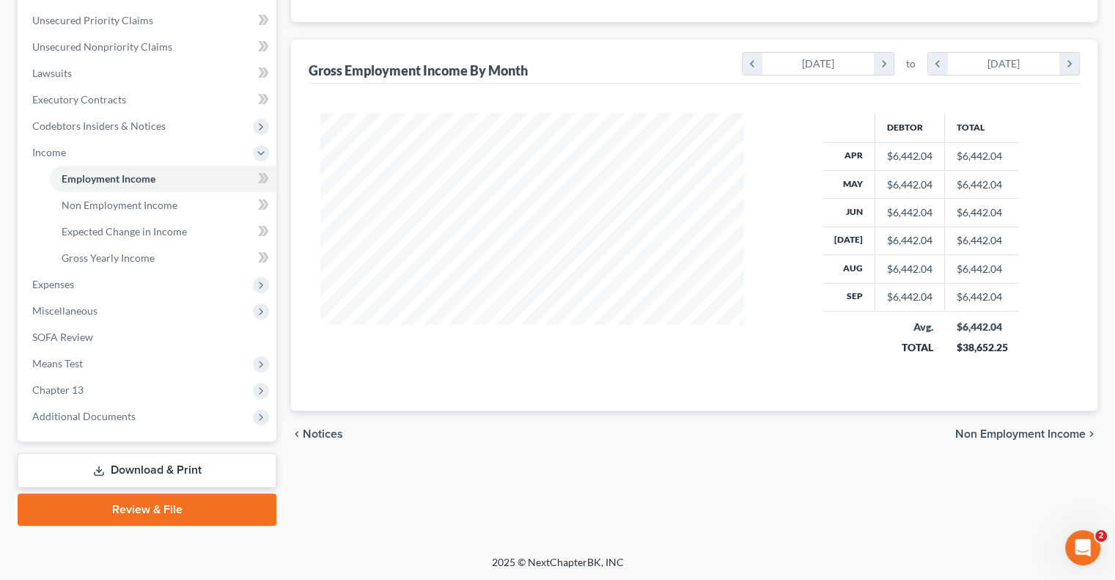
click at [151, 472] on link "Download & Print" at bounding box center [147, 470] width 259 height 34
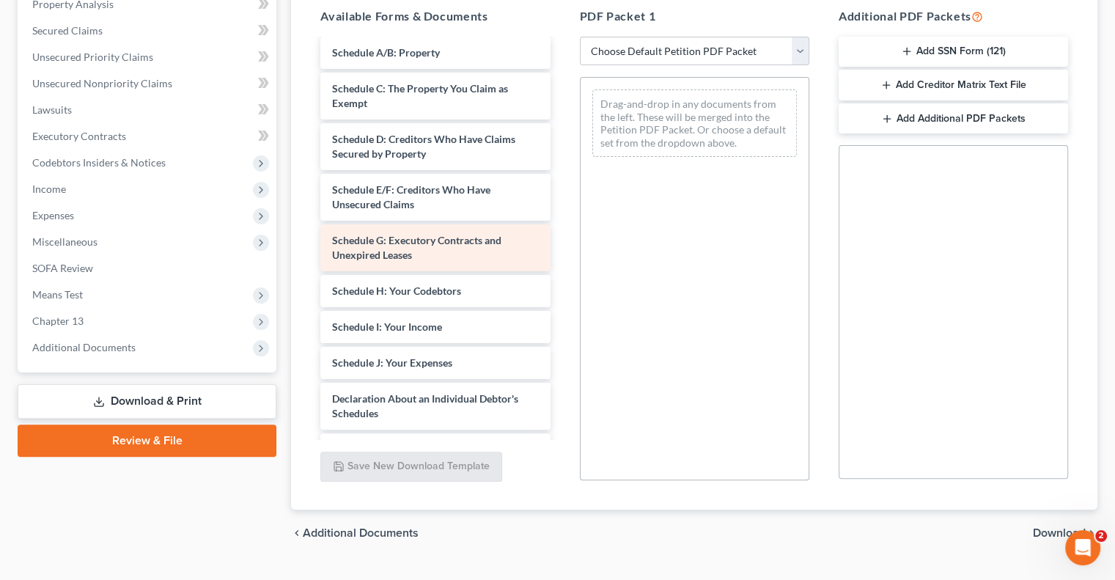
scroll to position [147, 0]
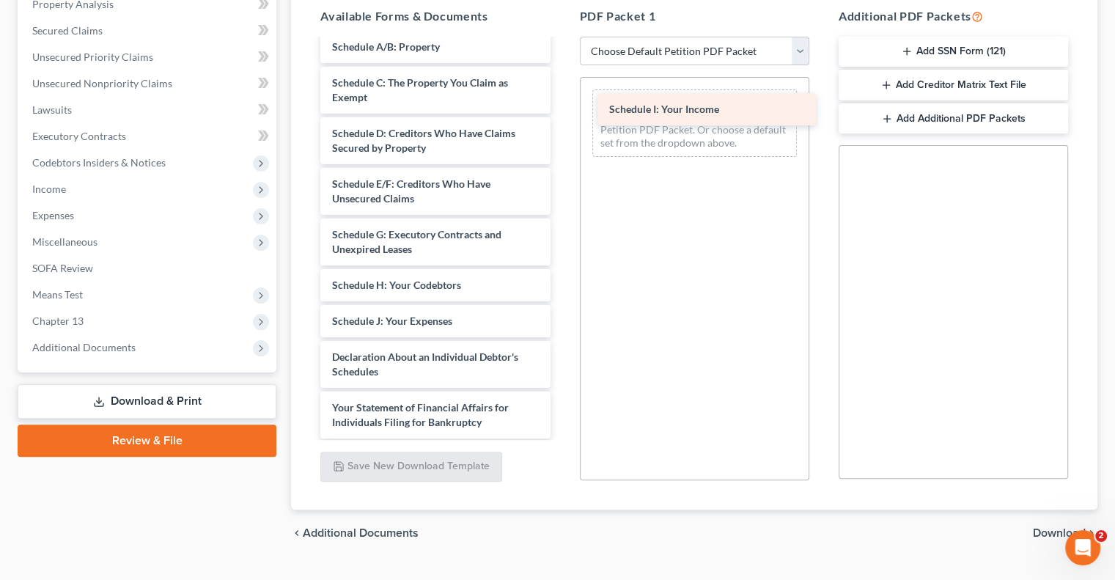
drag, startPoint x: 382, startPoint y: 307, endPoint x: 659, endPoint y: 111, distance: 339.4
click at [562, 111] on div "Schedule I: Your Income Smith- Cert of Counseling 1-pdf Voluntary Petition for …" at bounding box center [435, 271] width 253 height 754
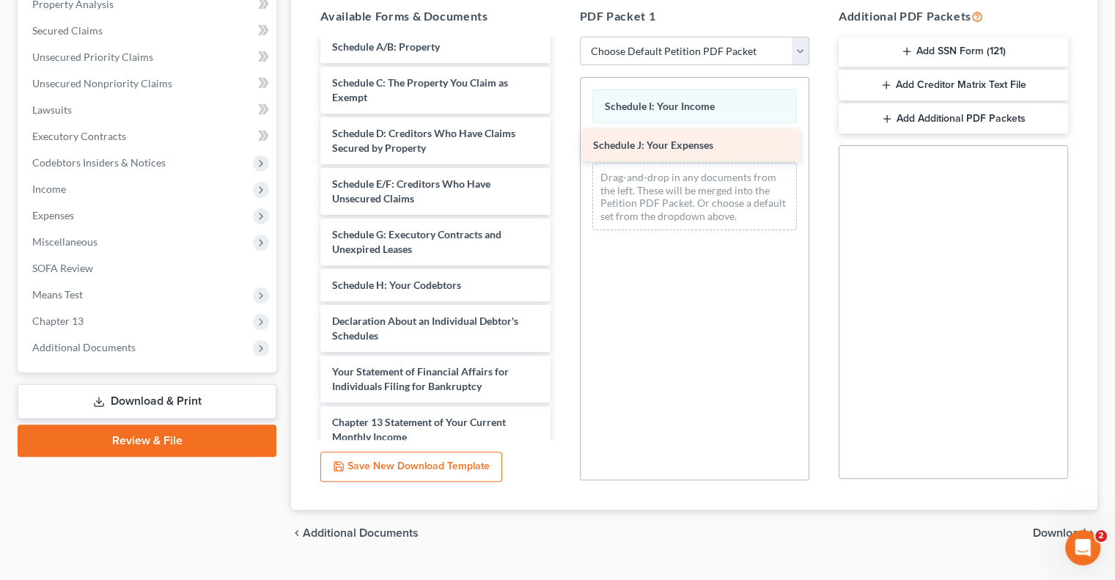
drag, startPoint x: 378, startPoint y: 304, endPoint x: 643, endPoint y: 142, distance: 310.8
click at [562, 142] on div "Schedule J: Your Expenses Smith- Cert of Counseling 1-pdf Voluntary Petition fo…" at bounding box center [435, 253] width 253 height 718
click at [1047, 533] on span "Download" at bounding box center [1059, 533] width 53 height 12
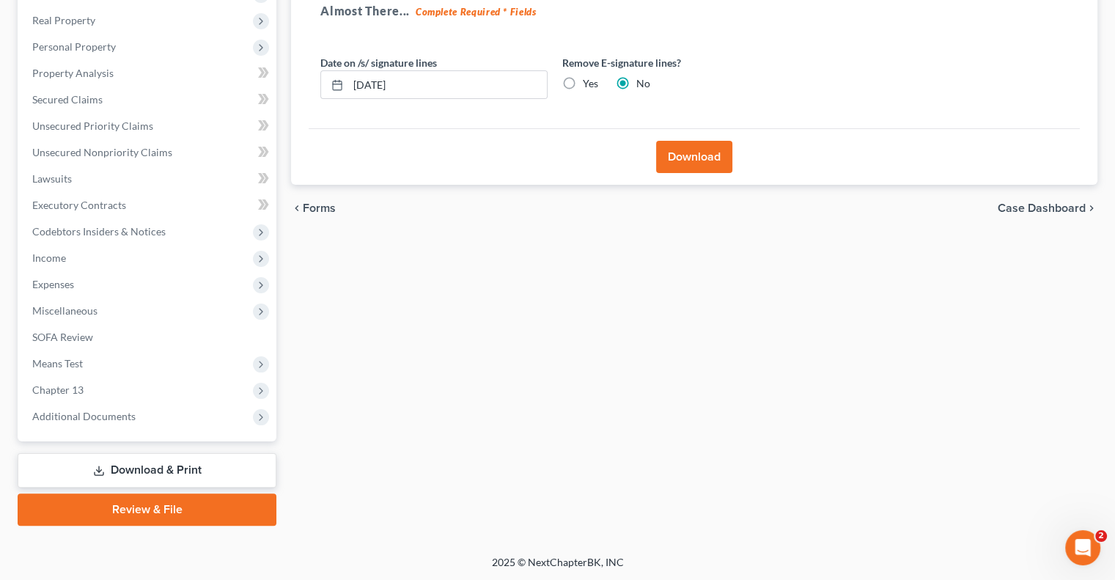
click at [583, 81] on label "Yes" at bounding box center [590, 83] width 15 height 15
click at [589, 81] on input "Yes" at bounding box center [594, 81] width 10 height 10
radio input "true"
radio input "false"
click at [685, 157] on button "Download" at bounding box center [694, 157] width 76 height 32
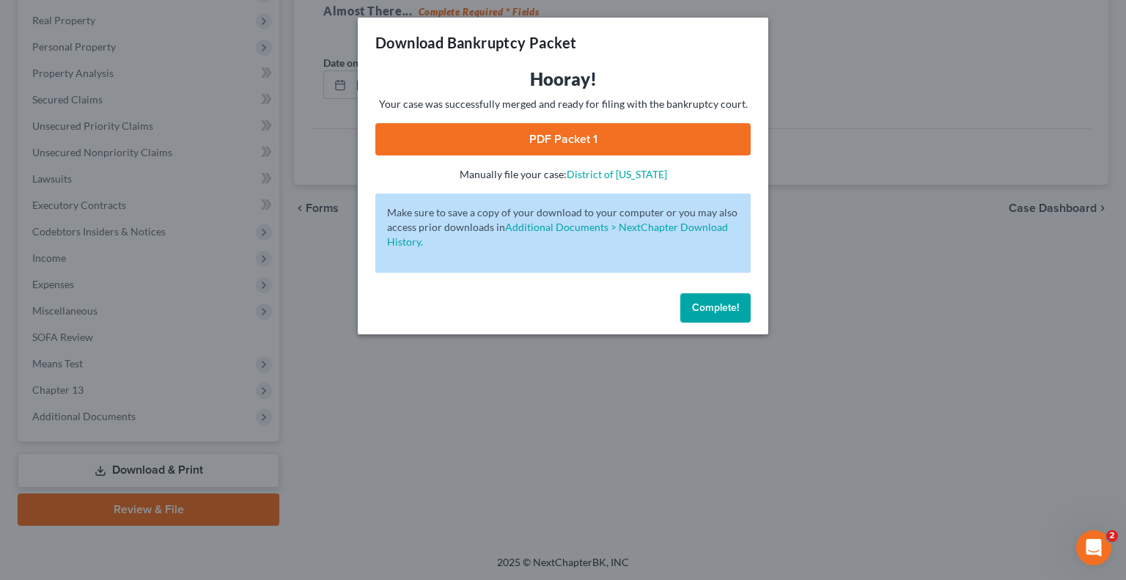
click at [437, 134] on link "PDF Packet 1" at bounding box center [562, 139] width 375 height 32
click at [703, 316] on button "Complete!" at bounding box center [716, 307] width 70 height 29
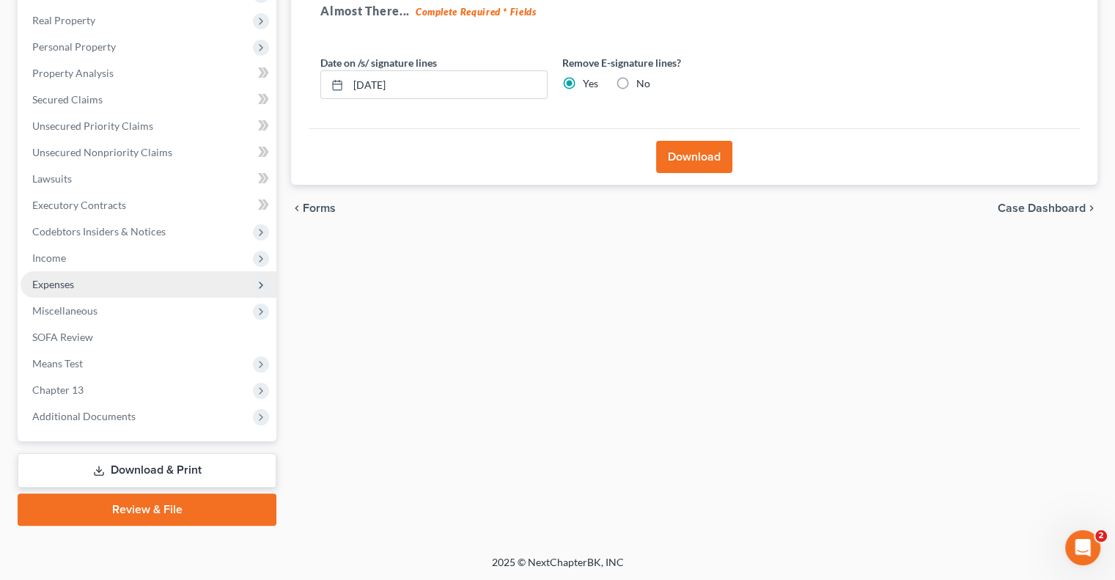
click at [72, 290] on span "Expenses" at bounding box center [149, 284] width 256 height 26
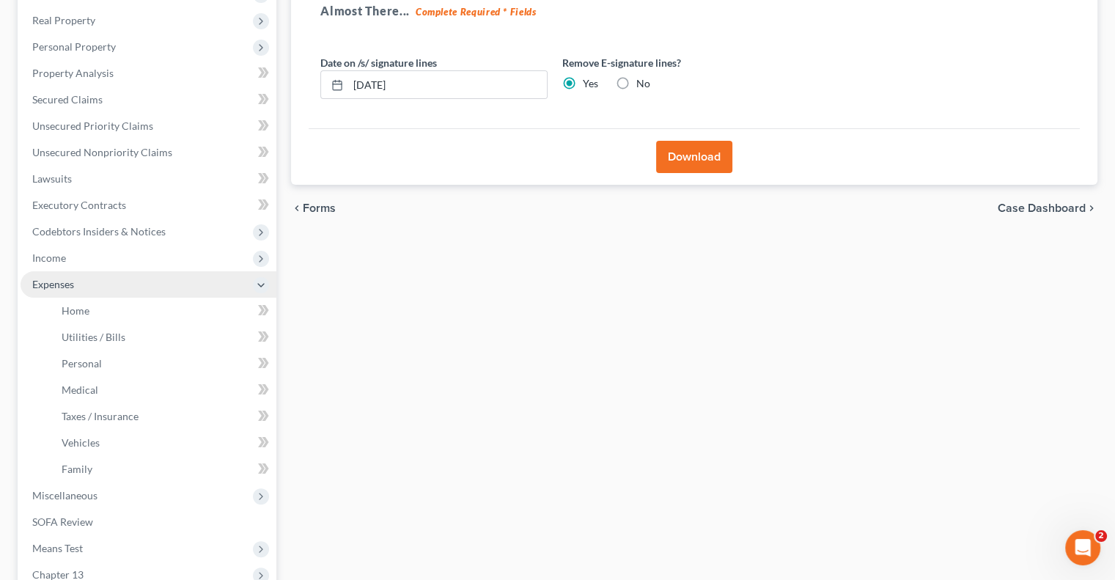
click at [70, 284] on span "Expenses" at bounding box center [53, 284] width 42 height 12
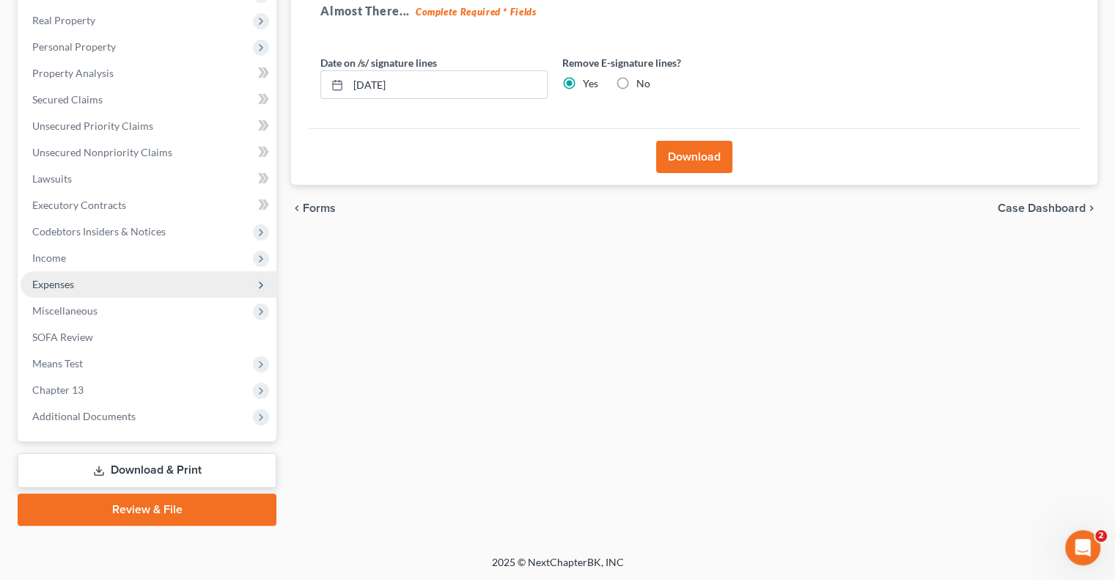
click at [73, 279] on span "Expenses" at bounding box center [53, 284] width 42 height 12
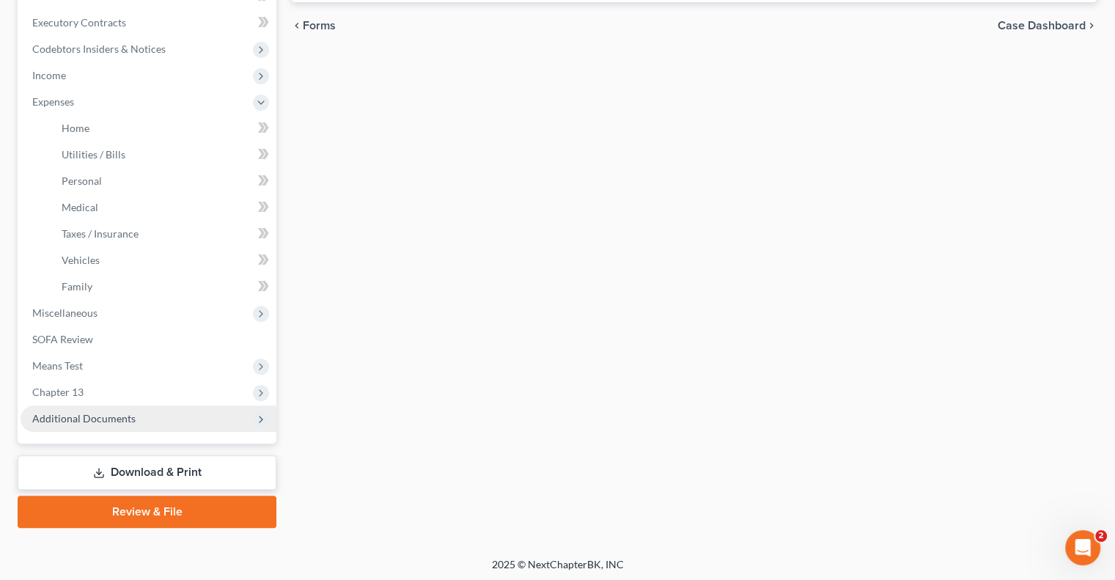
scroll to position [409, 0]
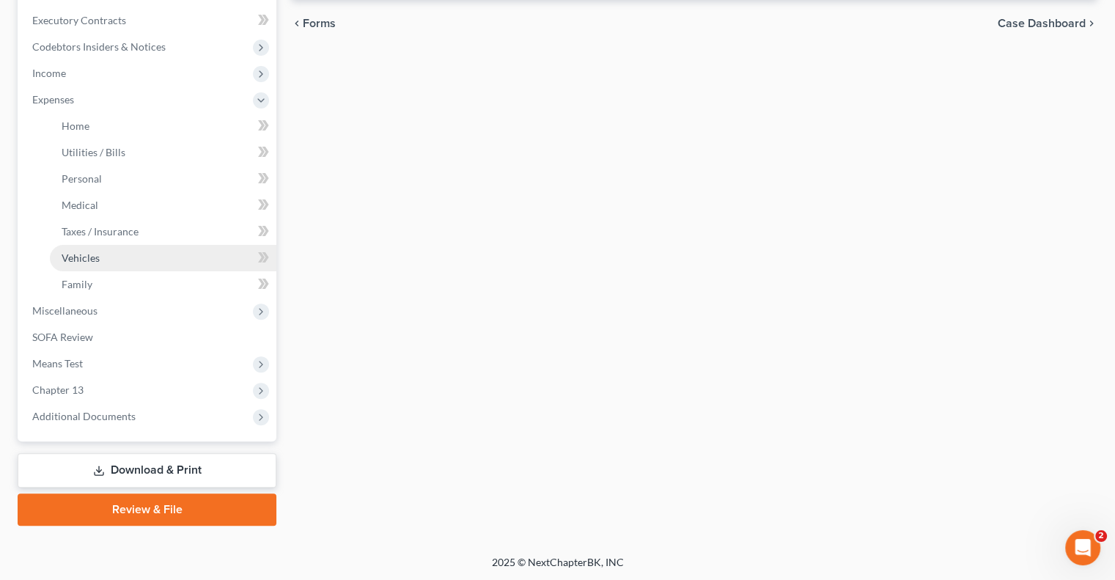
click at [85, 257] on span "Vehicles" at bounding box center [81, 258] width 38 height 12
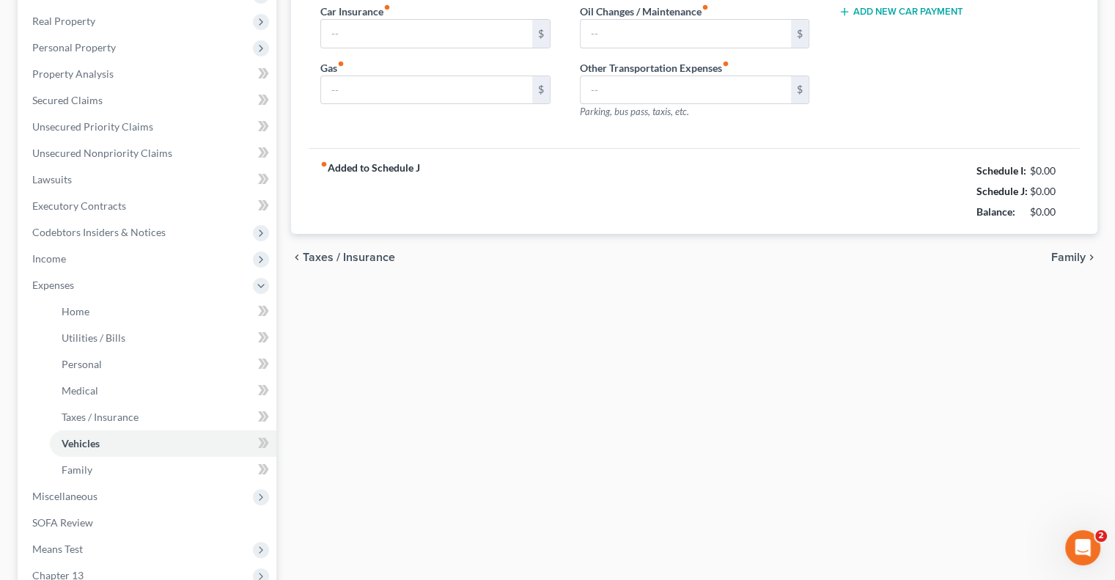
type input "220.00"
type input "200.00"
type input "25.00"
type input "0.00"
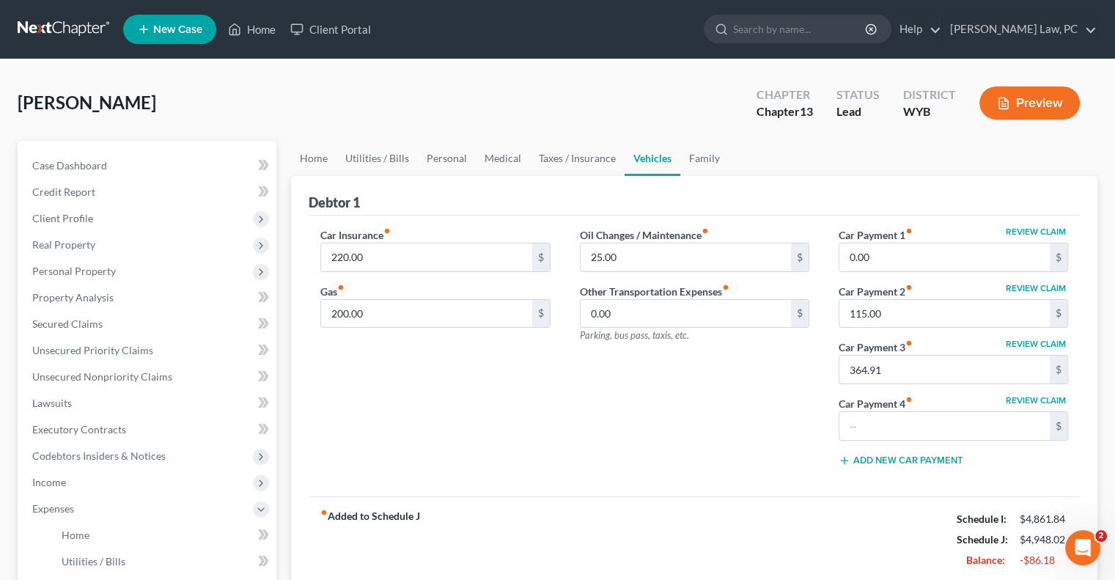
click at [395, 413] on div "Car Insurance fiber_manual_record 220.00 $ Gas fiber_manual_record 200.00 $" at bounding box center [435, 353] width 259 height 252
click at [882, 260] on input "0.00" at bounding box center [945, 257] width 210 height 28
paste input "115"
type input "115.00"
click at [894, 369] on input "364.91" at bounding box center [945, 370] width 210 height 28
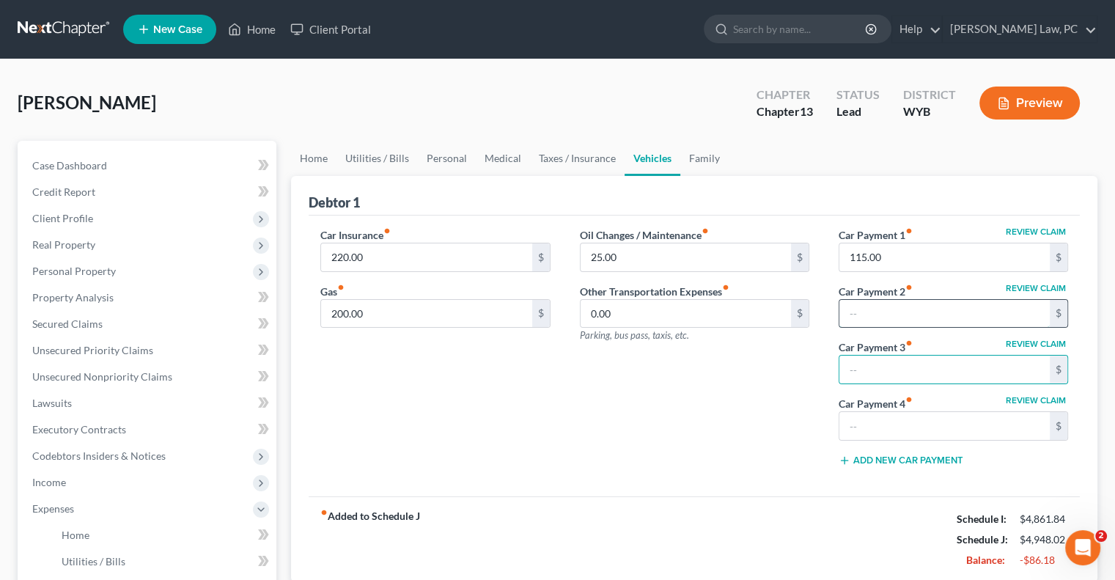
click at [862, 311] on input "text" at bounding box center [945, 314] width 210 height 28
paste input "364.91"
type input "364.91"
click at [846, 374] on input "text" at bounding box center [945, 370] width 210 height 28
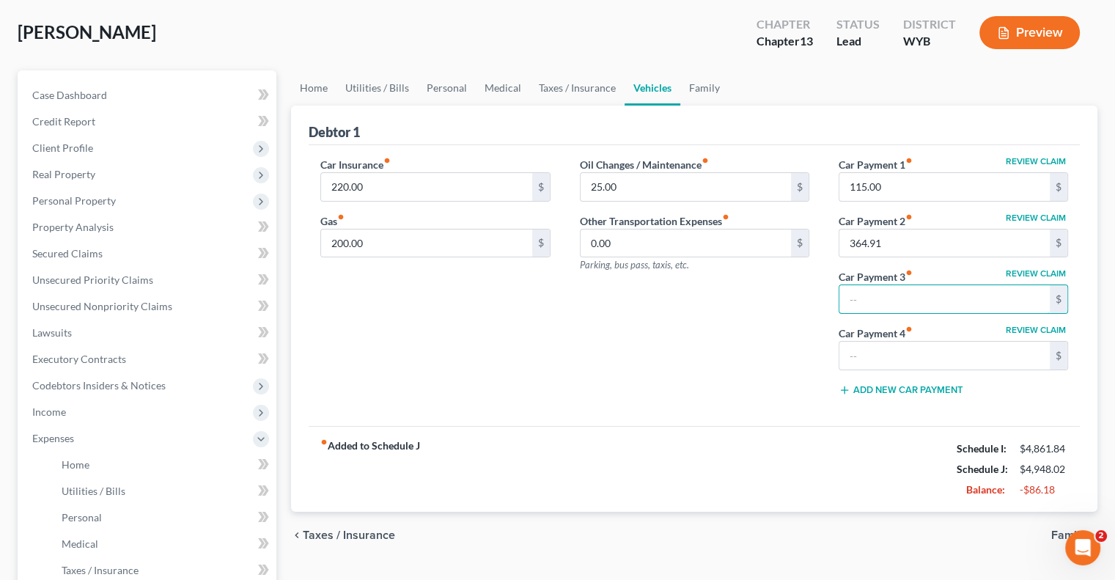
scroll to position [73, 0]
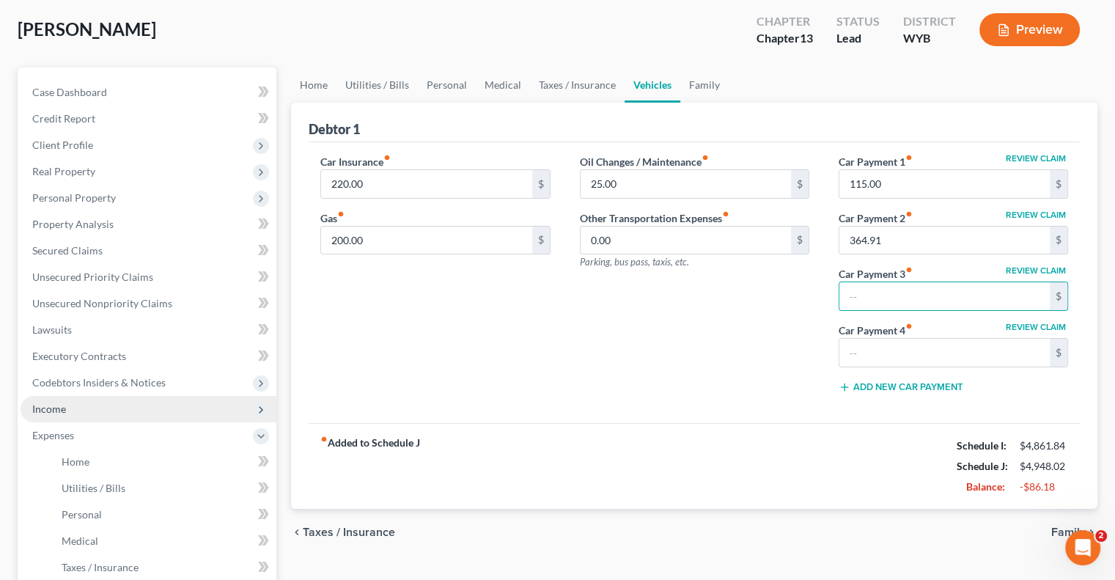
click at [85, 410] on span "Income" at bounding box center [149, 409] width 256 height 26
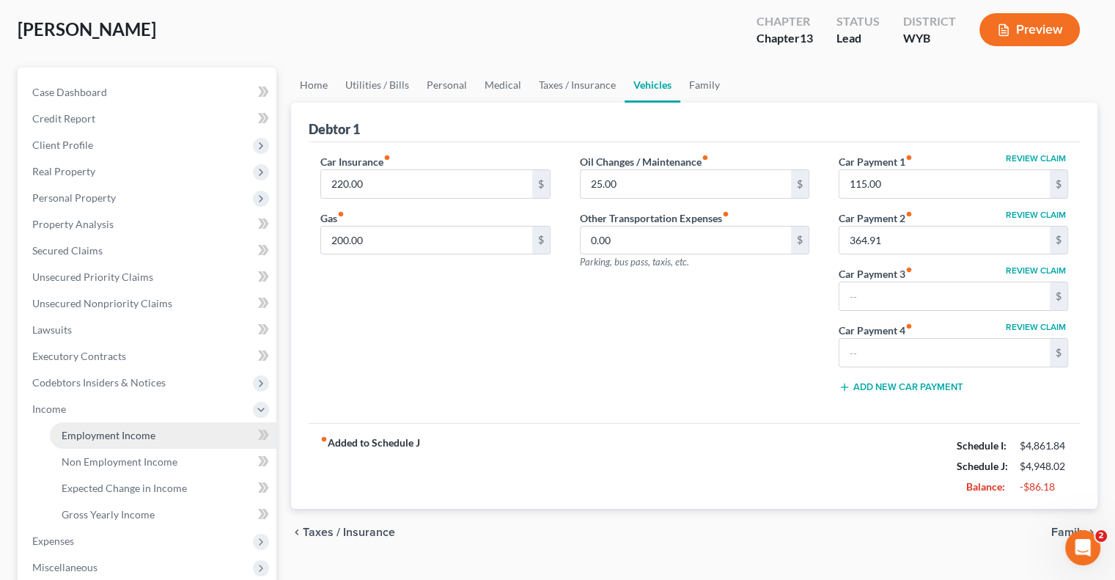
click at [111, 427] on link "Employment Income" at bounding box center [163, 435] width 227 height 26
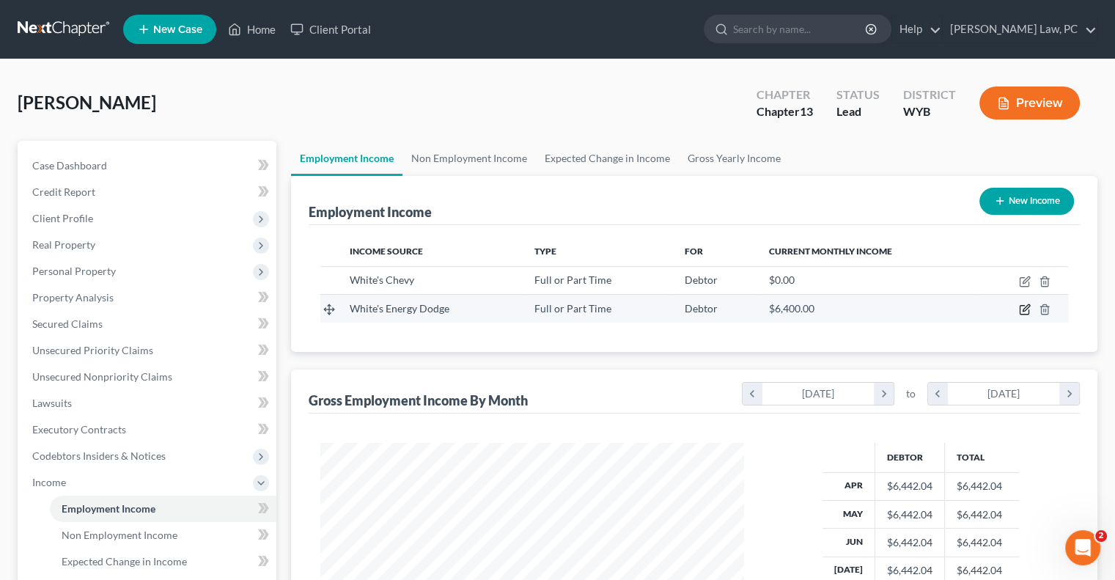
click at [1022, 308] on icon "button" at bounding box center [1025, 310] width 12 height 12
select select "0"
select select "53"
select select "1"
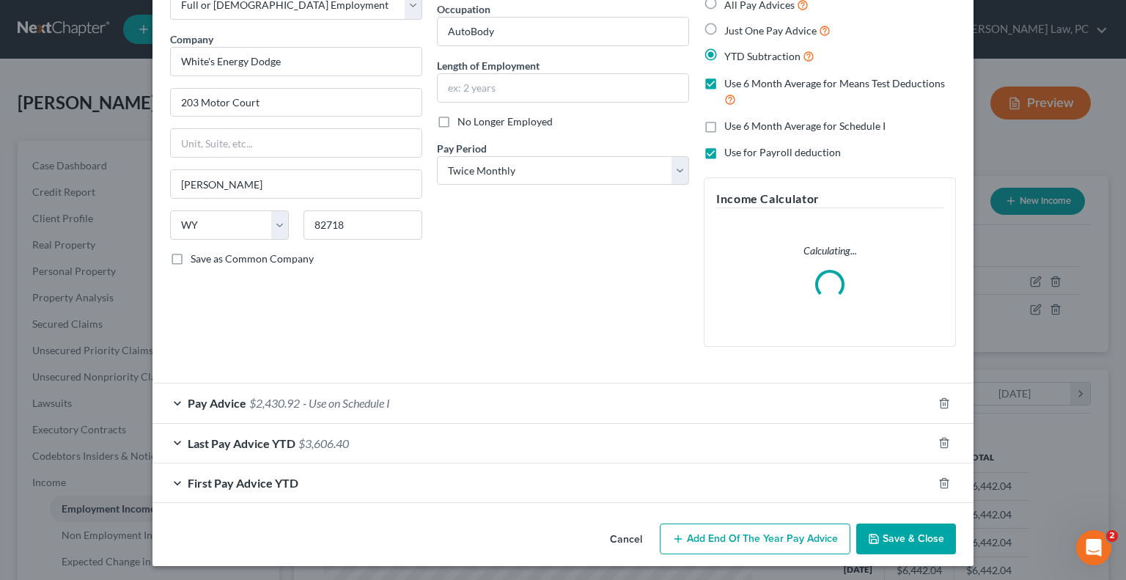
scroll to position [95, 0]
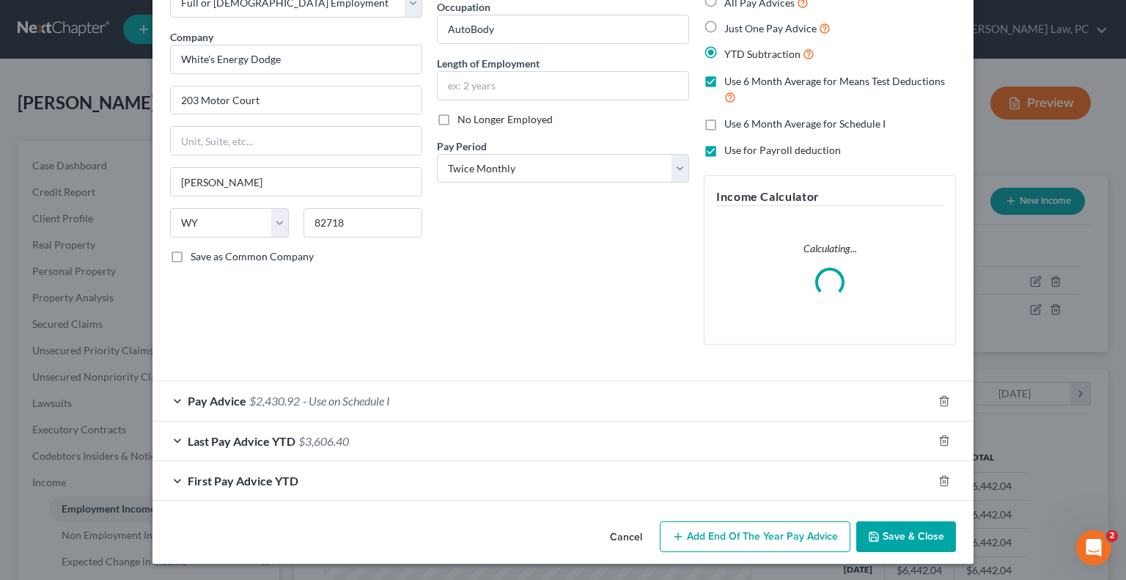
click at [359, 401] on span "- Use on Schedule I" at bounding box center [346, 401] width 87 height 14
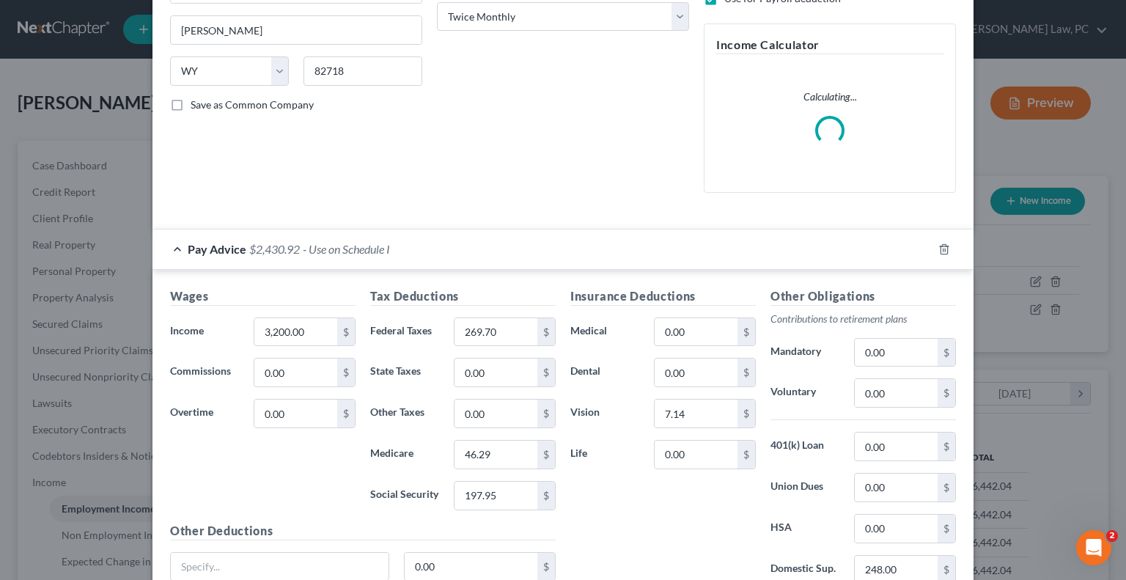
scroll to position [315, 0]
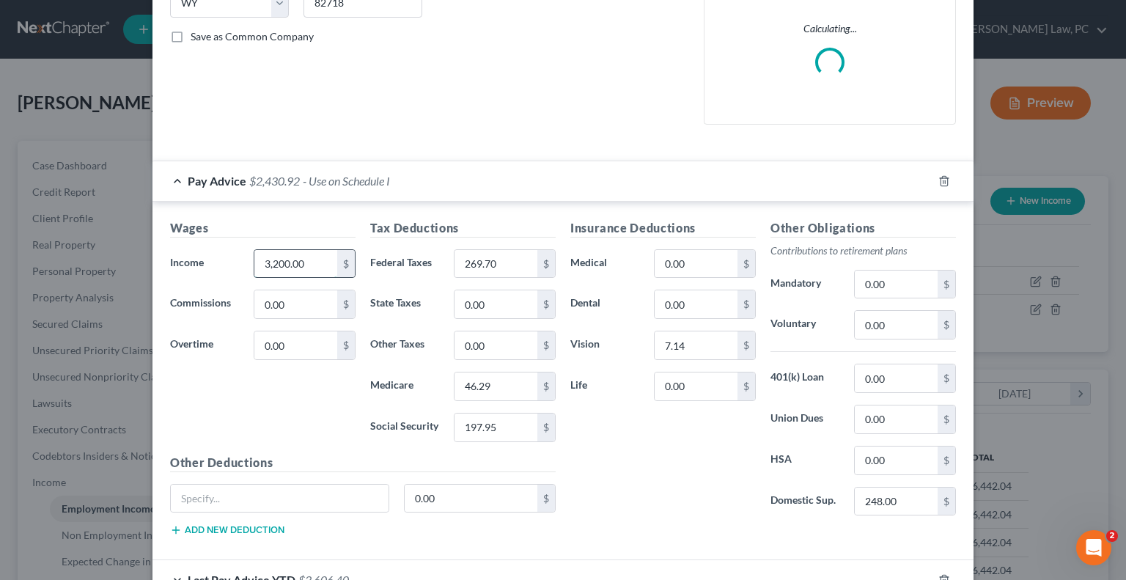
click at [302, 263] on input "3,200.00" at bounding box center [295, 264] width 83 height 28
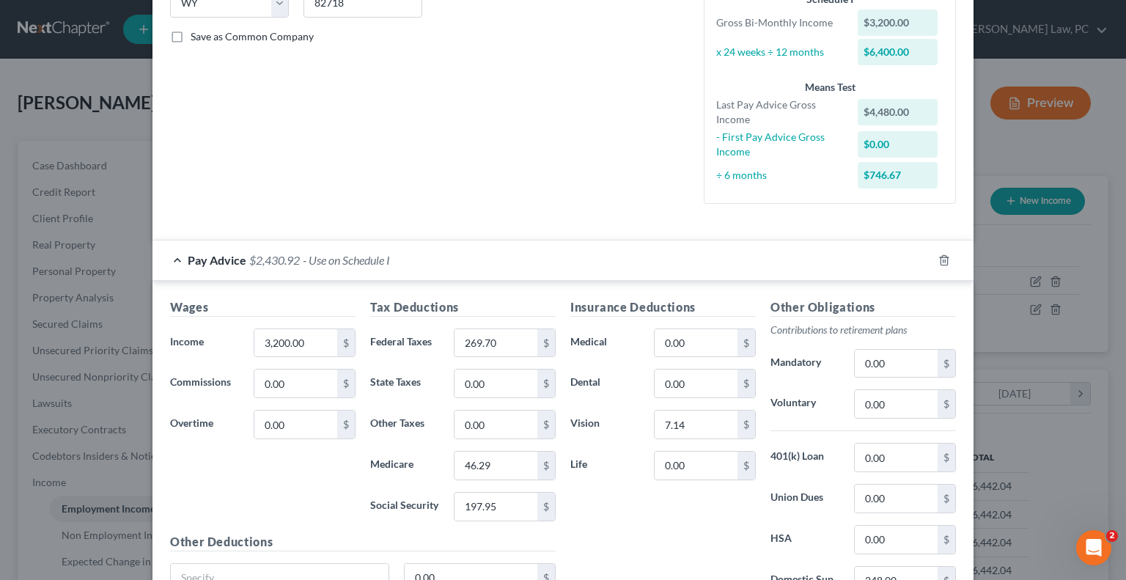
click at [273, 490] on div "Wages Income * 3,200.00 $ Commissions 0.00 $ Overtime 0.00 $" at bounding box center [263, 415] width 200 height 235
click at [307, 345] on input "3,200.00" at bounding box center [295, 343] width 83 height 28
click at [517, 345] on input "269.70" at bounding box center [496, 343] width 83 height 28
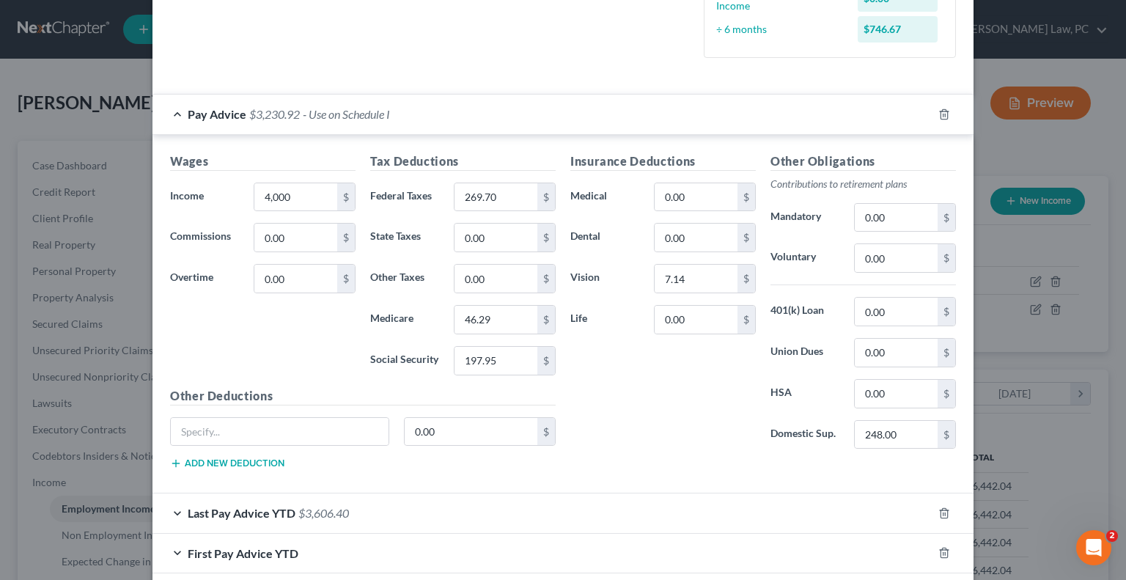
scroll to position [461, 0]
click at [700, 382] on div "Insurance Deductions Medical 0.00 $ Dental 0.00 $ Vision 7.14 $ Life 0.00 $" at bounding box center [663, 306] width 200 height 309
click at [278, 199] on input "4,000" at bounding box center [295, 197] width 83 height 28
type input "3,500"
click at [493, 320] on input "46.29" at bounding box center [496, 319] width 83 height 28
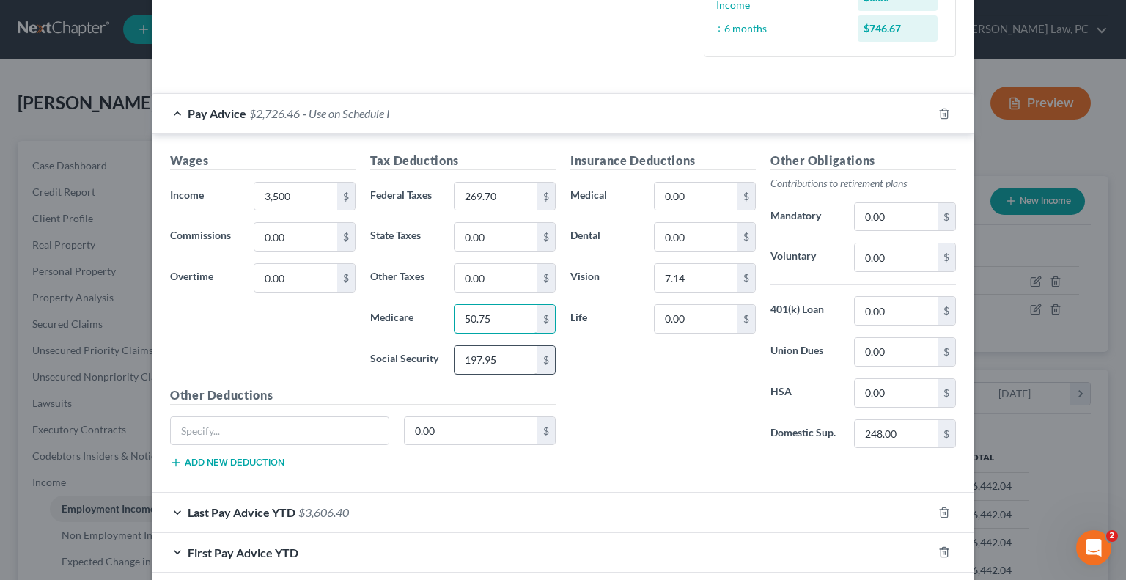
type input "50.75"
click at [513, 359] on input "197.95" at bounding box center [496, 360] width 83 height 28
click at [499, 370] on input "197.95" at bounding box center [496, 360] width 83 height 28
click at [505, 365] on input "197.95" at bounding box center [496, 360] width 83 height 28
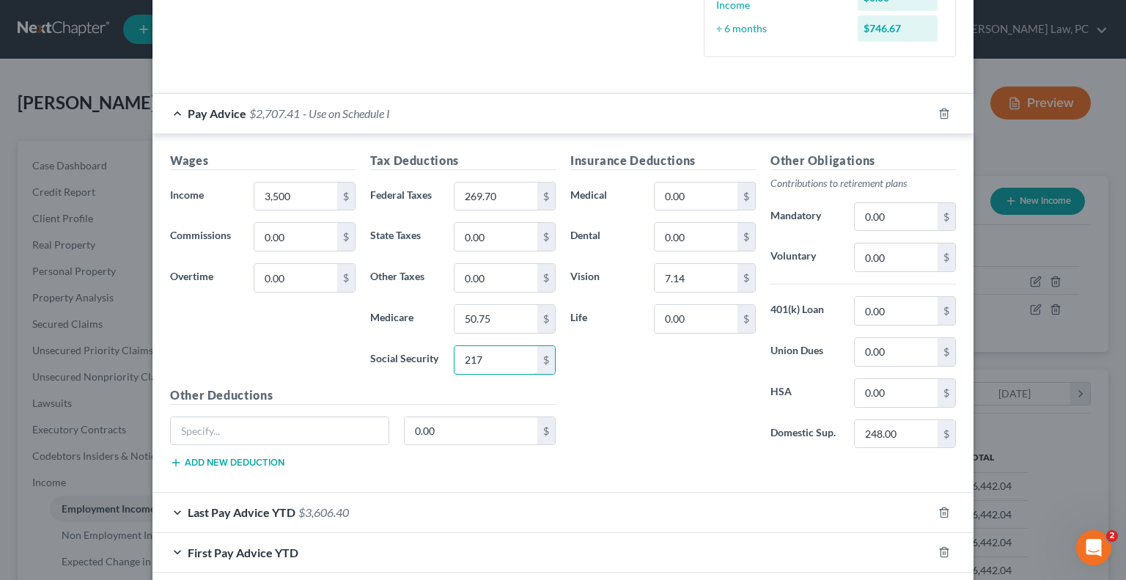
type input "217"
click at [628, 426] on div "Insurance Deductions Medical 0.00 $ Dental 0.00 $ Vision 7.14 $ Life 0.00 $" at bounding box center [663, 306] width 200 height 309
click at [502, 200] on input "269.70" at bounding box center [496, 197] width 83 height 28
click at [504, 190] on input "269.70" at bounding box center [496, 197] width 83 height 28
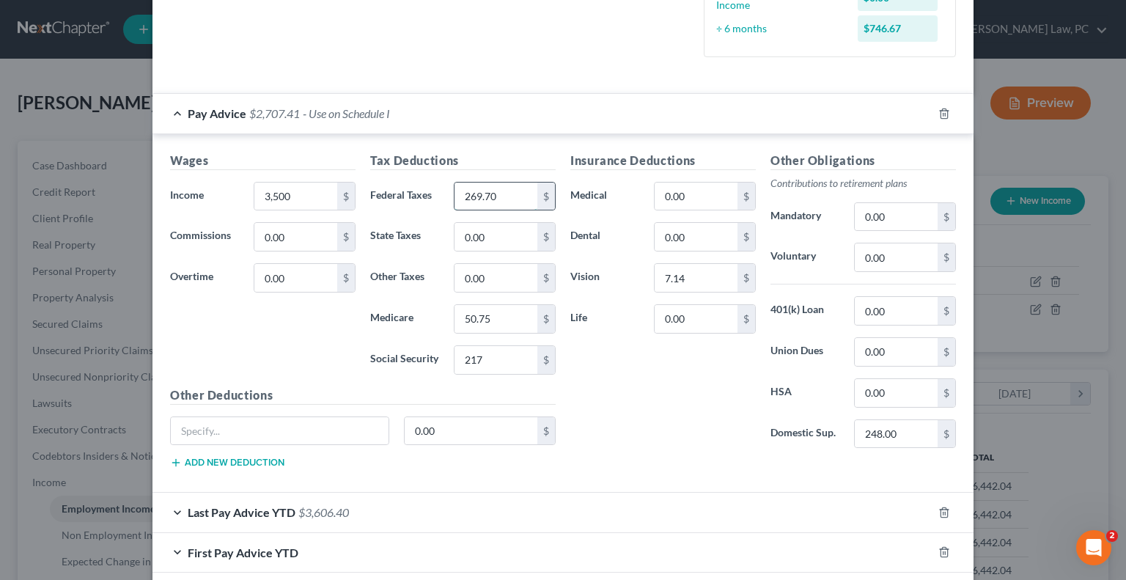
click at [504, 190] on input "269.70" at bounding box center [496, 197] width 83 height 28
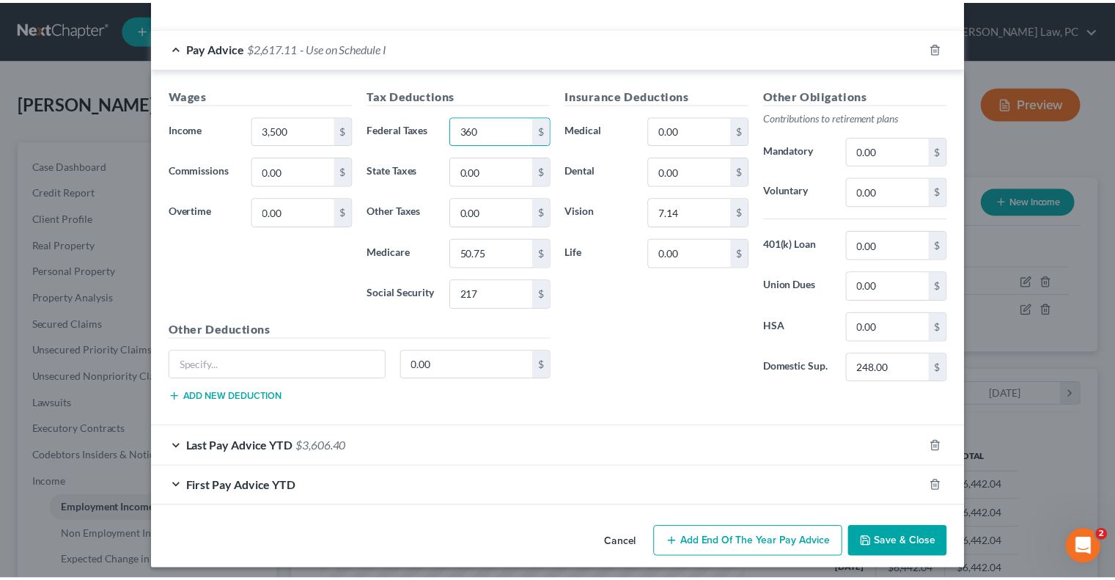
scroll to position [531, 0]
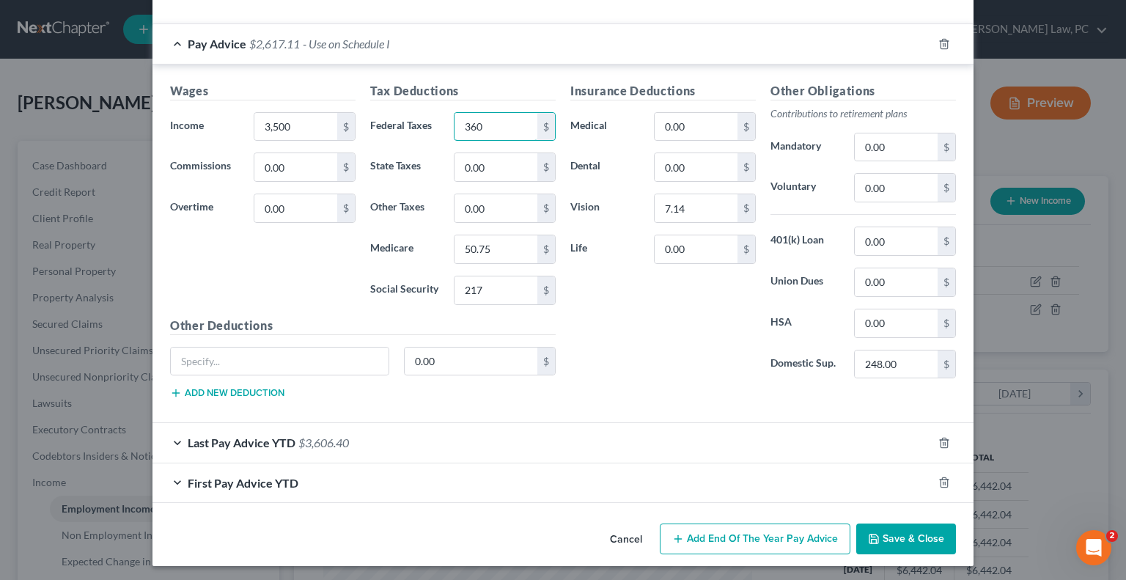
type input "360"
click at [894, 538] on button "Save & Close" at bounding box center [907, 539] width 100 height 31
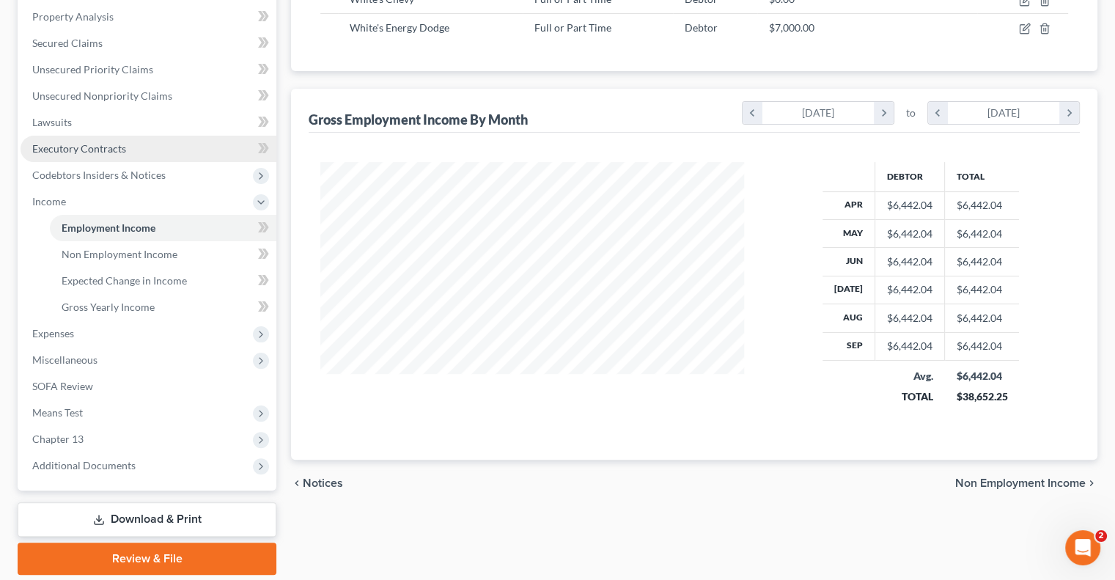
scroll to position [293, 0]
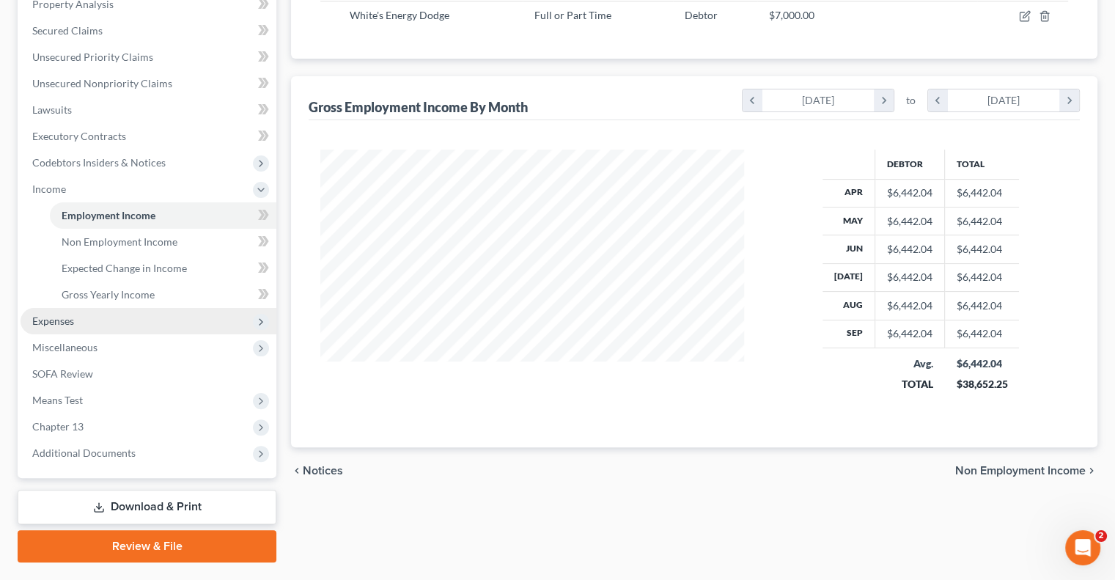
click at [67, 323] on span "Expenses" at bounding box center [53, 321] width 42 height 12
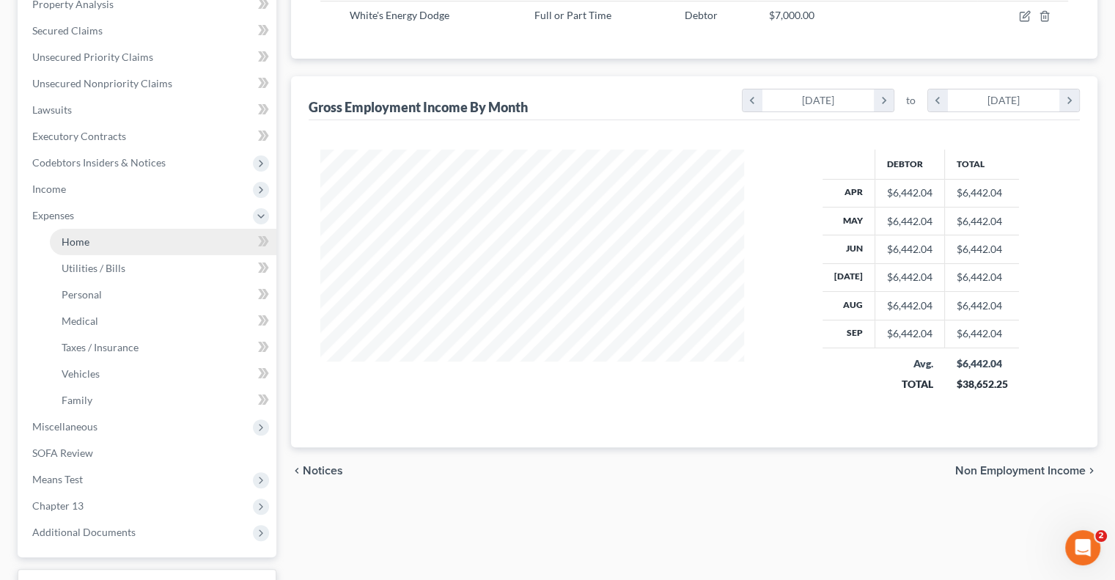
click at [109, 243] on link "Home" at bounding box center [163, 242] width 227 height 26
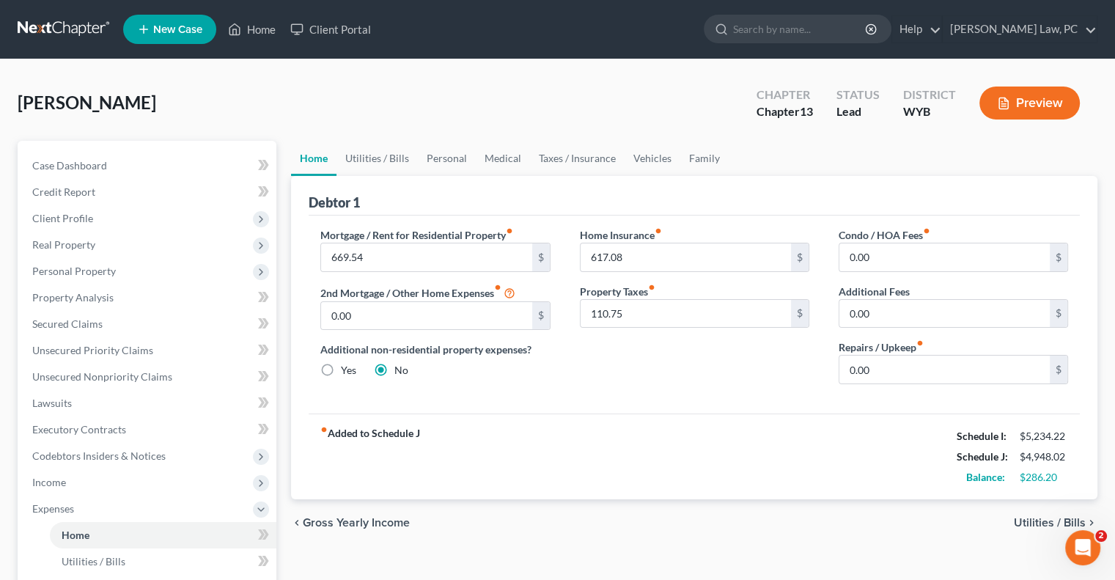
click at [728, 475] on div "fiber_manual_record Added to Schedule J Schedule I: $5,234.22 Schedule J: $4,94…" at bounding box center [695, 457] width 772 height 86
click at [747, 451] on div "fiber_manual_record Added to Schedule J Schedule I: $5,234.22 Schedule J: $4,94…" at bounding box center [695, 457] width 772 height 86
click at [676, 436] on div "fiber_manual_record Added to Schedule J Schedule I: $5,234.22 Schedule J: $4,94…" at bounding box center [695, 457] width 772 height 86
click at [623, 444] on div "fiber_manual_record Added to Schedule J Schedule I: $5,234.22 Schedule J: $4,94…" at bounding box center [695, 457] width 772 height 86
click at [89, 378] on span "Unsecured Nonpriority Claims" at bounding box center [102, 376] width 140 height 12
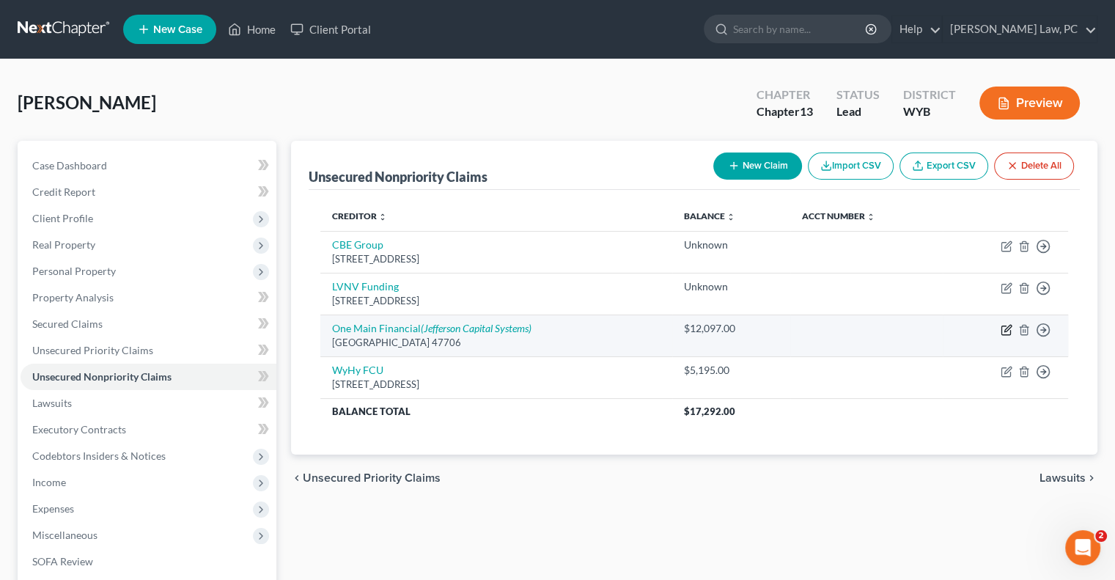
click at [1004, 330] on icon "button" at bounding box center [1007, 330] width 12 height 12
select select "15"
select select "0"
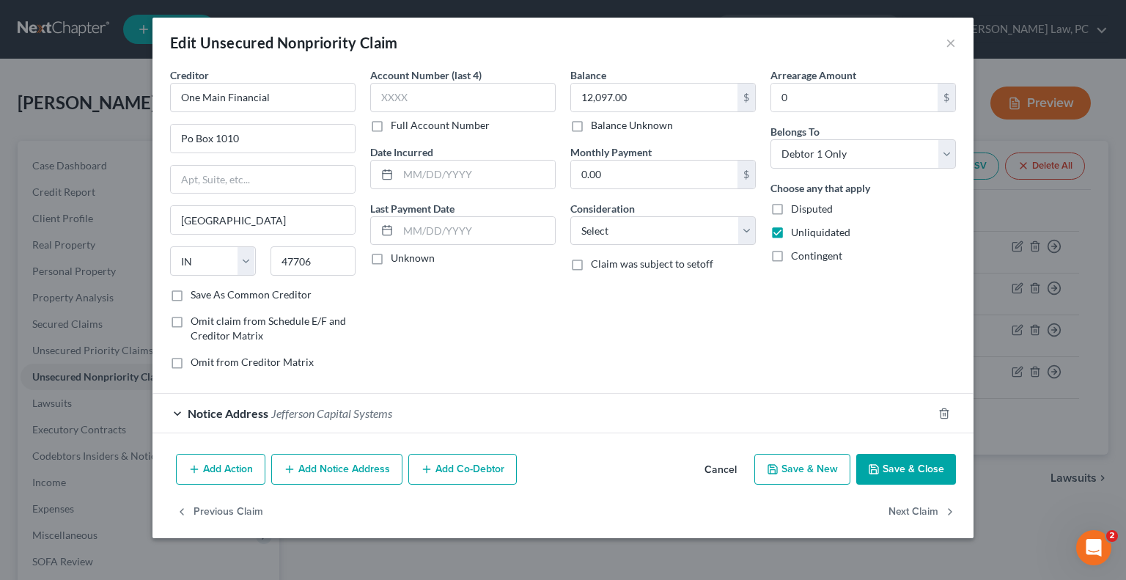
click at [209, 470] on button "Add Action" at bounding box center [220, 469] width 89 height 31
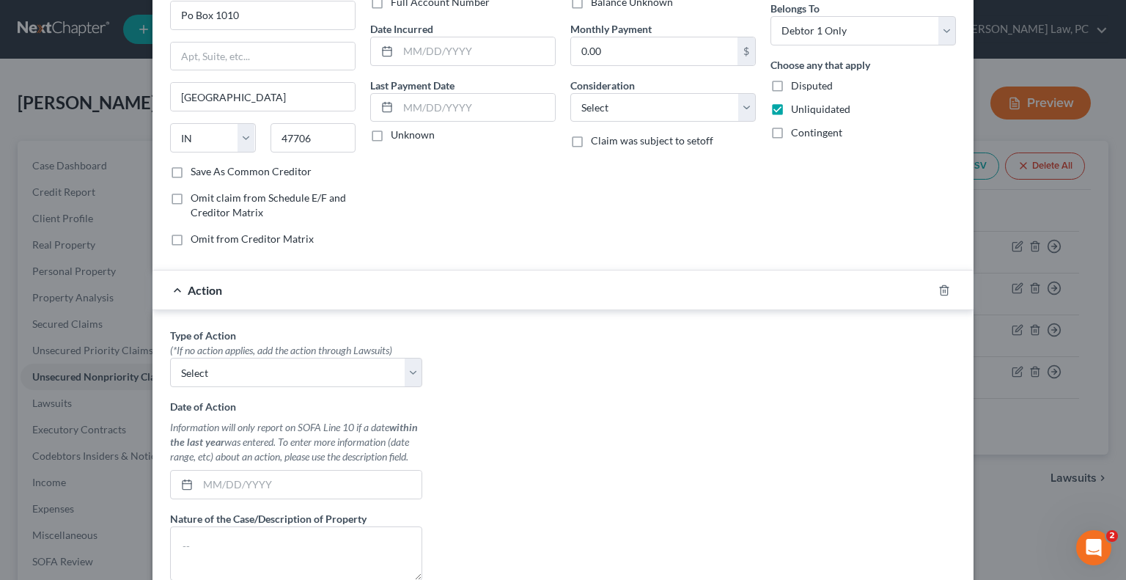
scroll to position [147, 0]
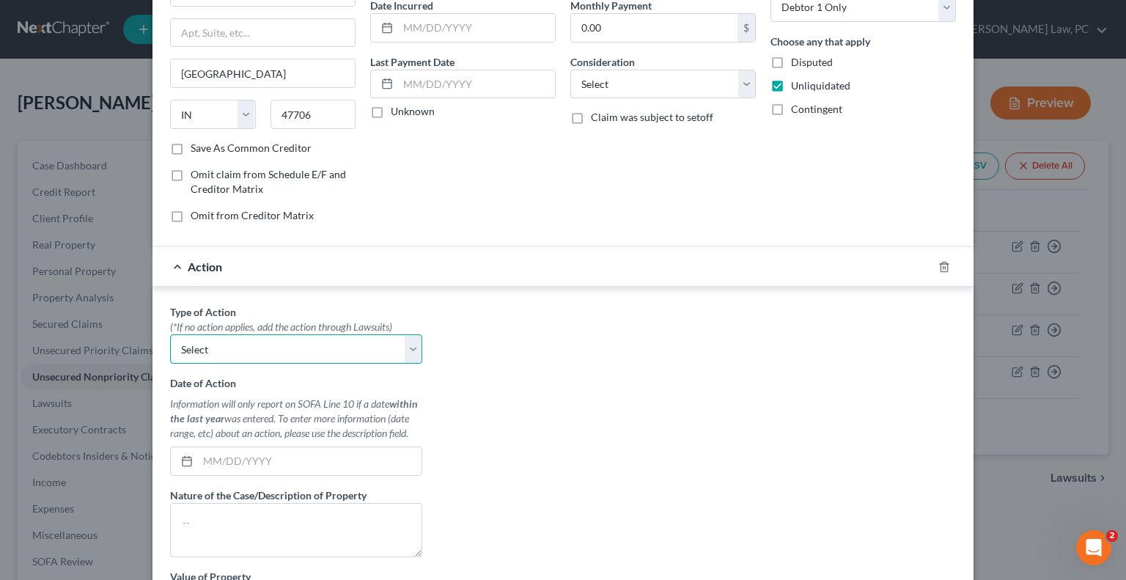
click at [228, 342] on select "Select Repossession Garnishment Foreclosure Personal Injury Attached, Seized, O…" at bounding box center [296, 348] width 252 height 29
select select "1"
click at [170, 334] on select "Select Repossession Garnishment Foreclosure Personal Injury Attached, Seized, O…" at bounding box center [296, 348] width 252 height 29
click at [238, 454] on input "text" at bounding box center [310, 461] width 224 height 28
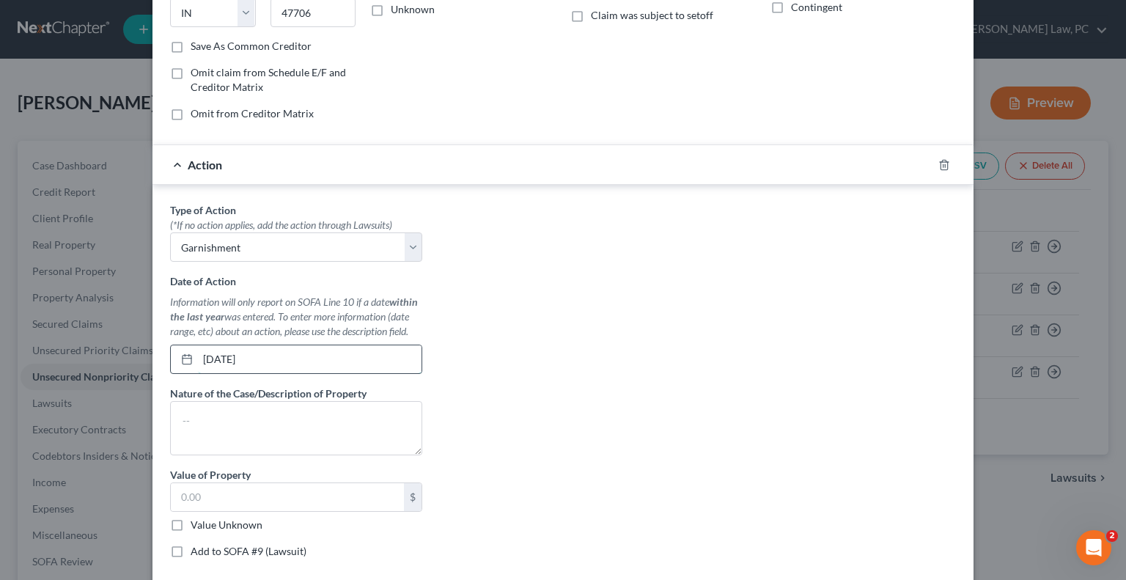
scroll to position [293, 0]
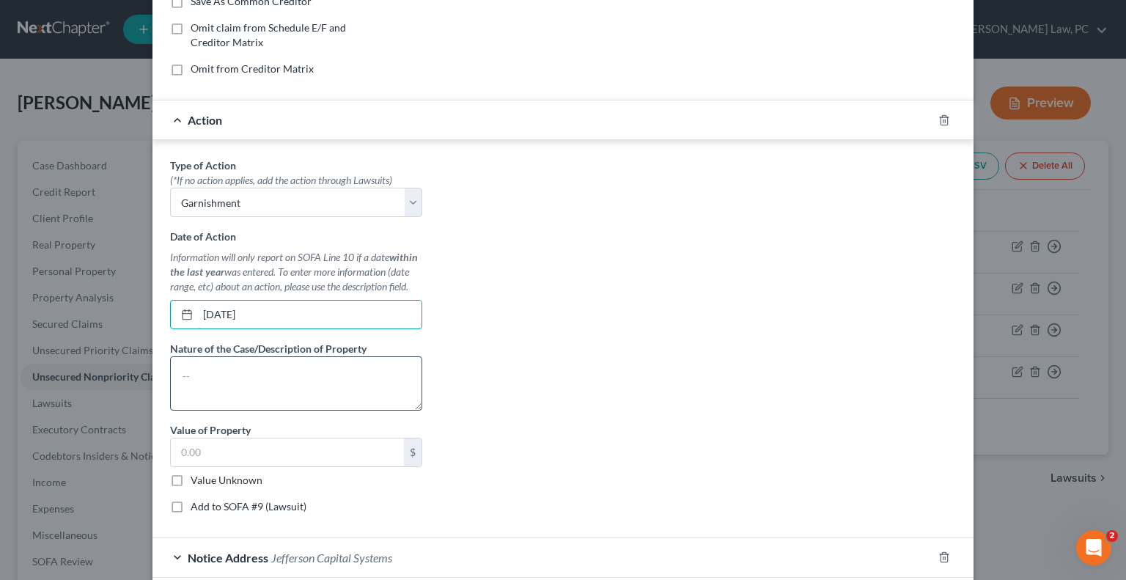
type input "08/15/2025"
click at [274, 384] on textarea at bounding box center [296, 383] width 252 height 54
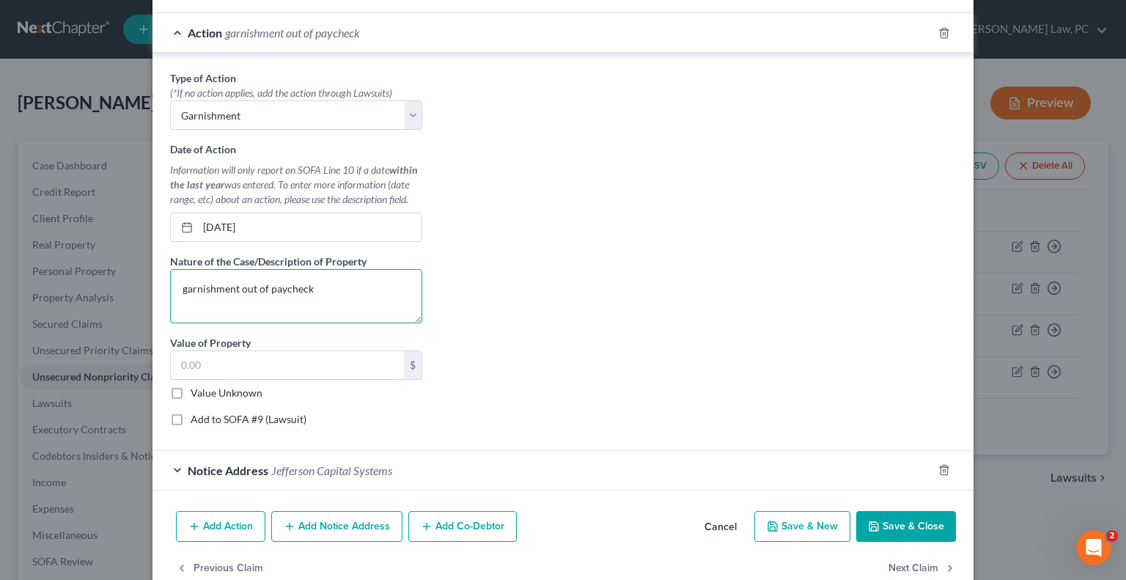
scroll to position [411, 0]
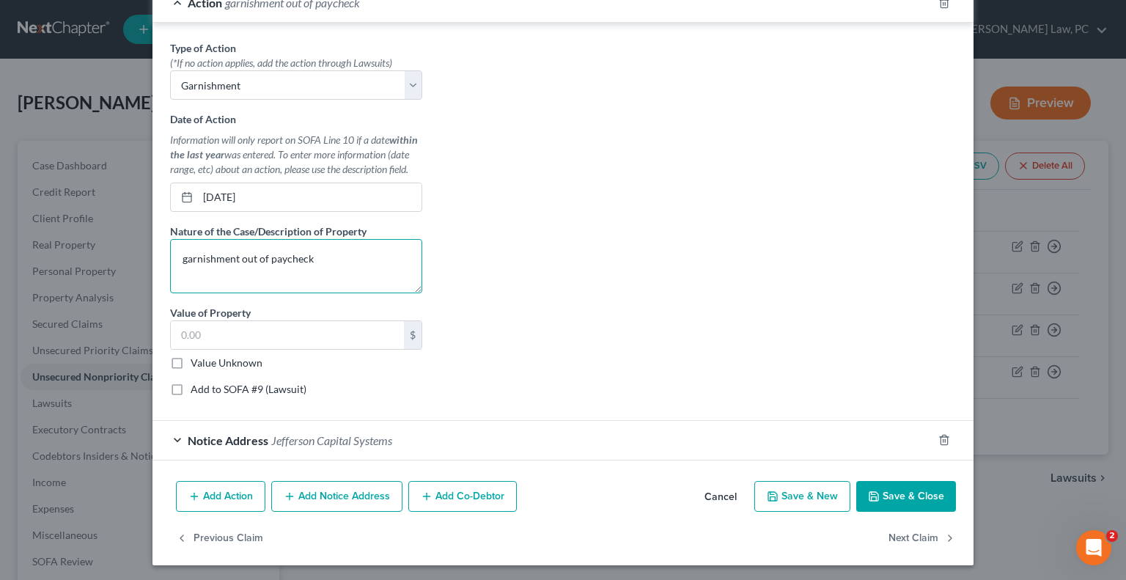
type textarea "garnishment out of paycheck"
click at [912, 486] on button "Save & Close" at bounding box center [907, 496] width 100 height 31
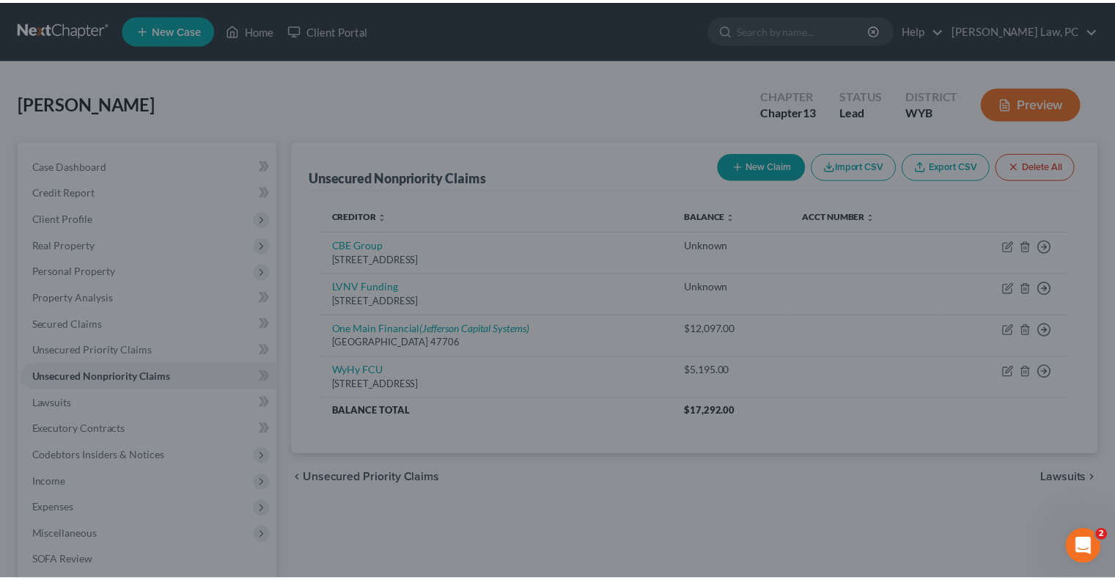
scroll to position [0, 0]
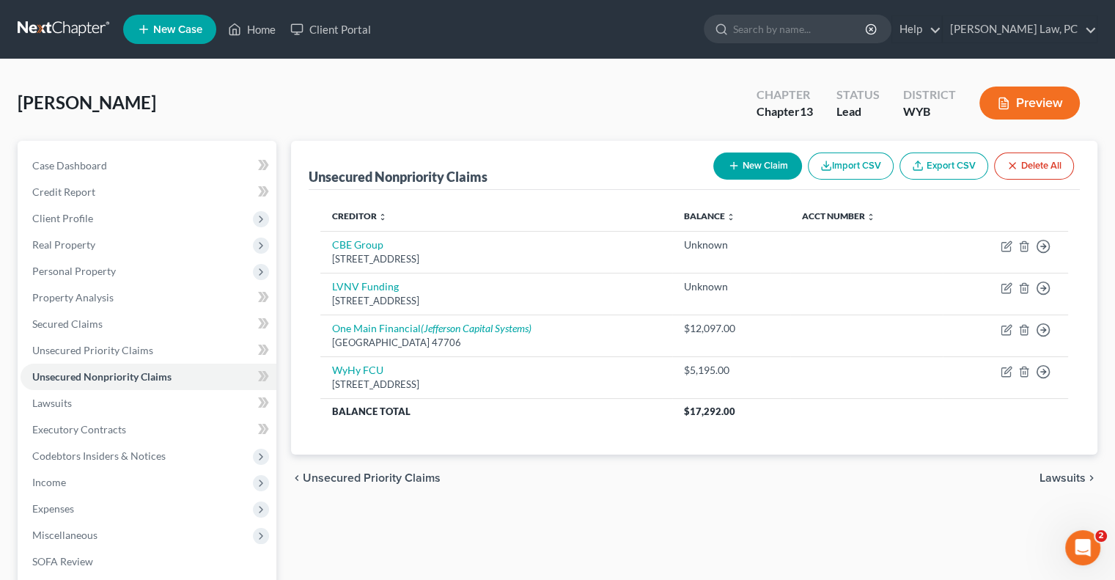
click at [654, 492] on div "chevron_left Unsecured Priority Claims Lawsuits chevron_right" at bounding box center [694, 478] width 807 height 47
click at [48, 486] on span "Income" at bounding box center [49, 482] width 34 height 12
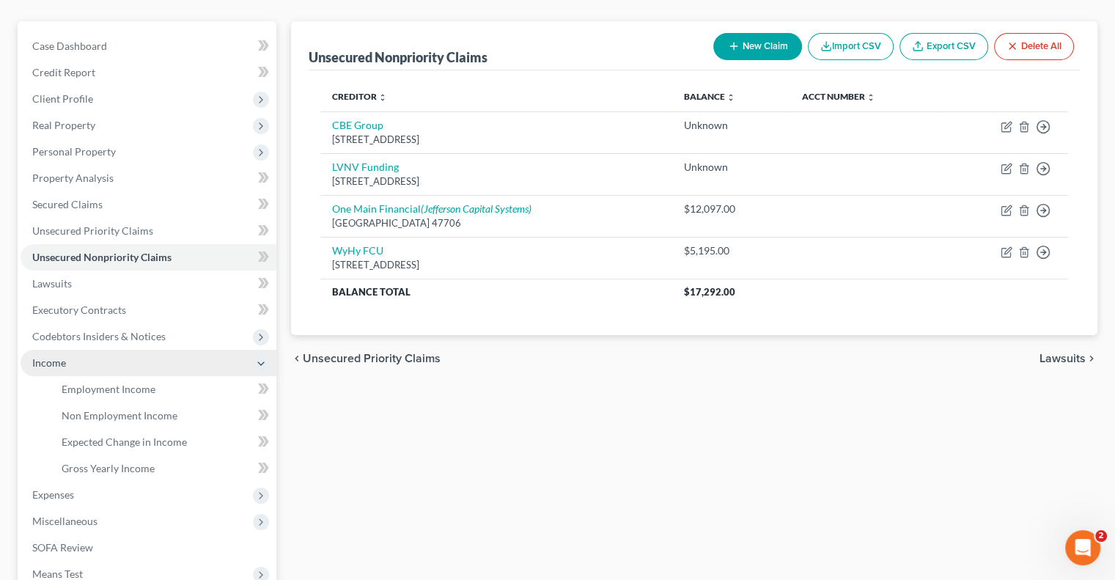
scroll to position [147, 0]
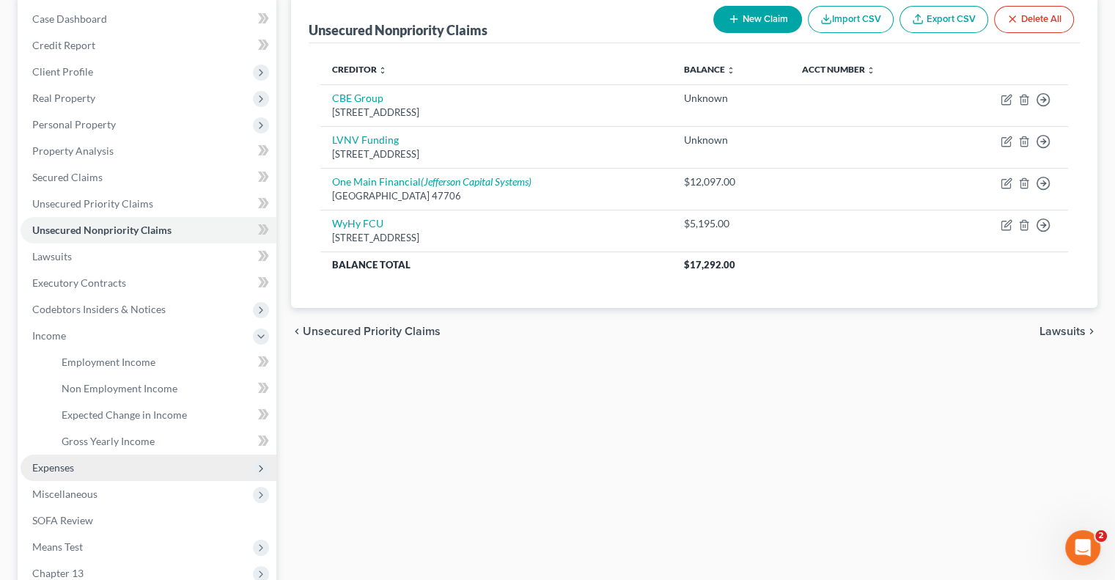
click at [67, 472] on span "Expenses" at bounding box center [53, 467] width 42 height 12
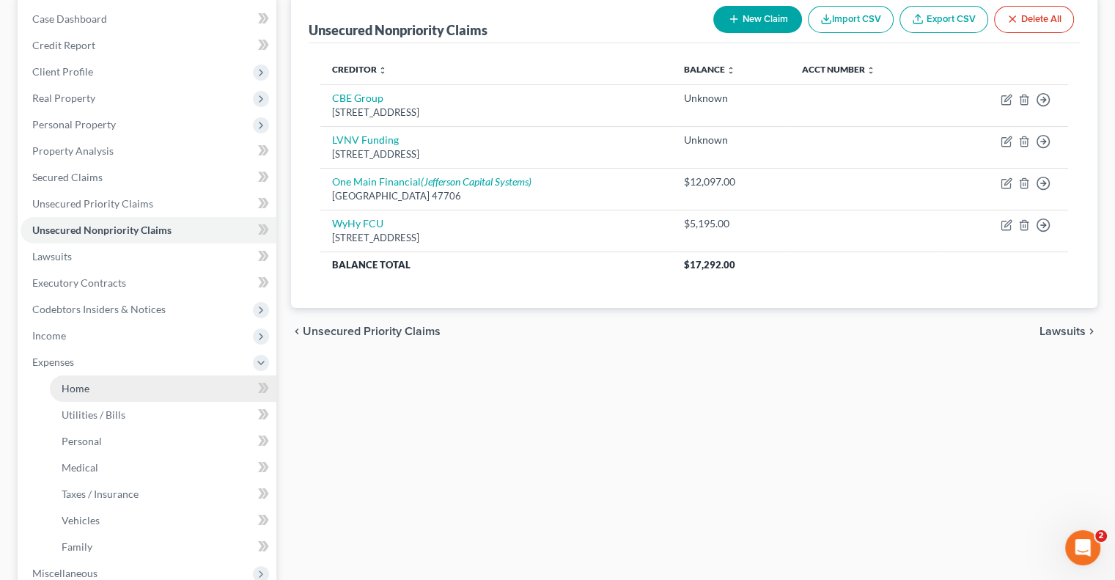
click at [98, 388] on link "Home" at bounding box center [163, 388] width 227 height 26
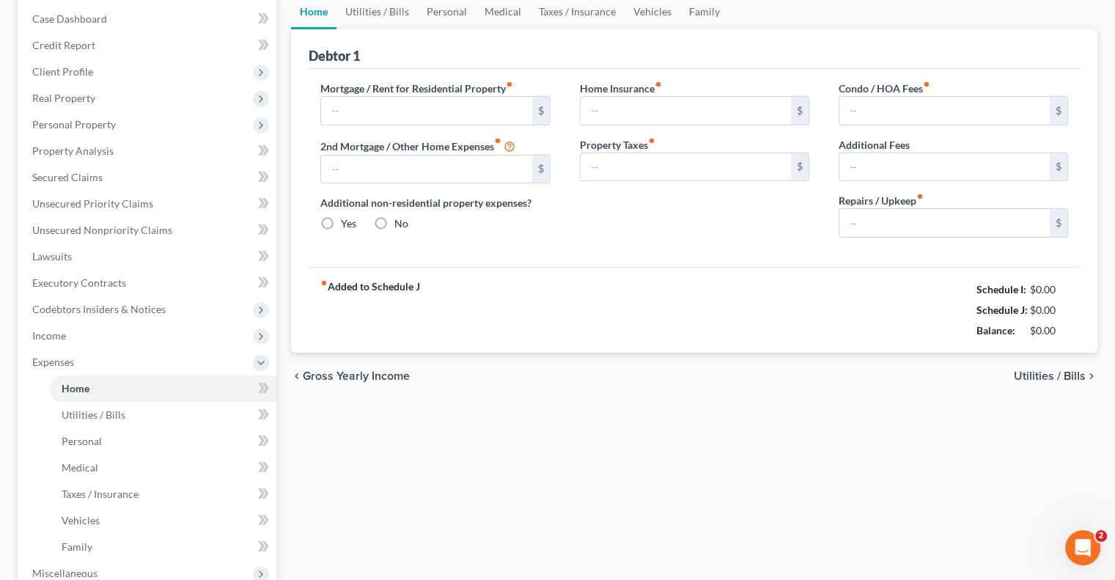
scroll to position [9, 0]
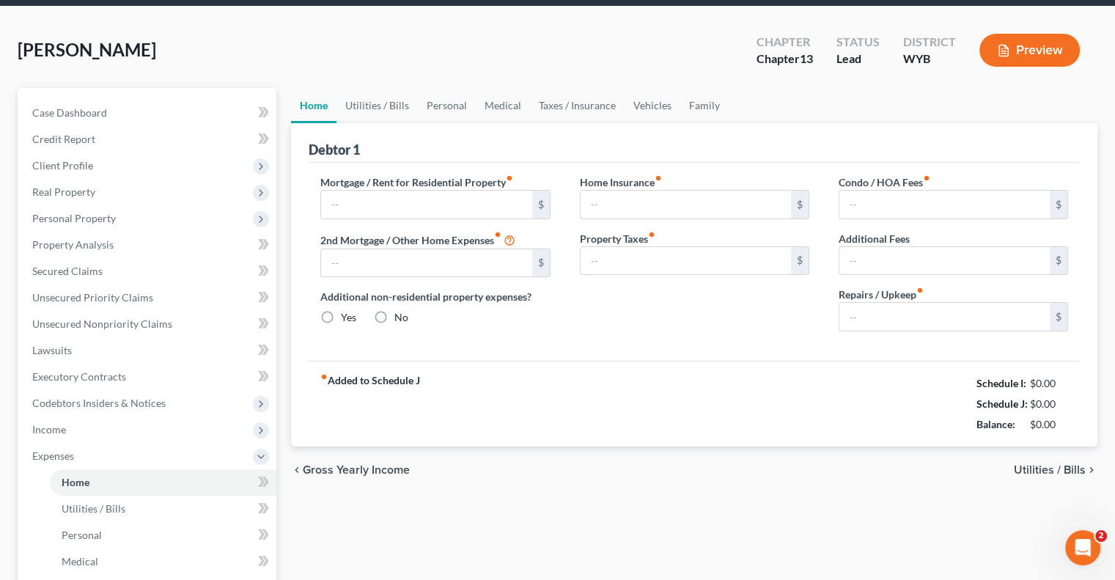
type input "669.54"
type input "0.00"
radio input "true"
type input "617.08"
type input "110.75"
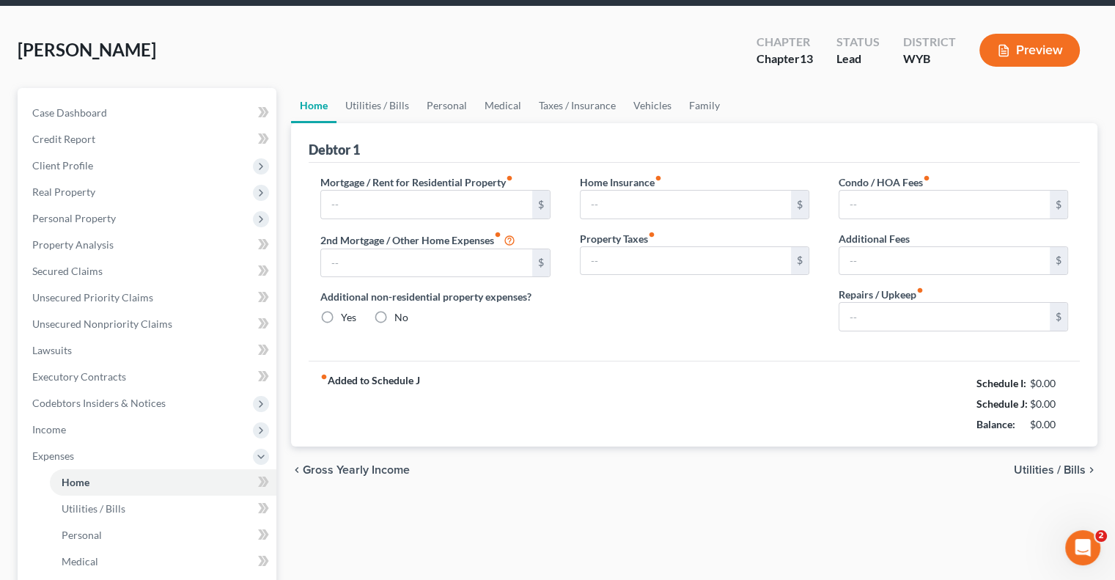
type input "0.00"
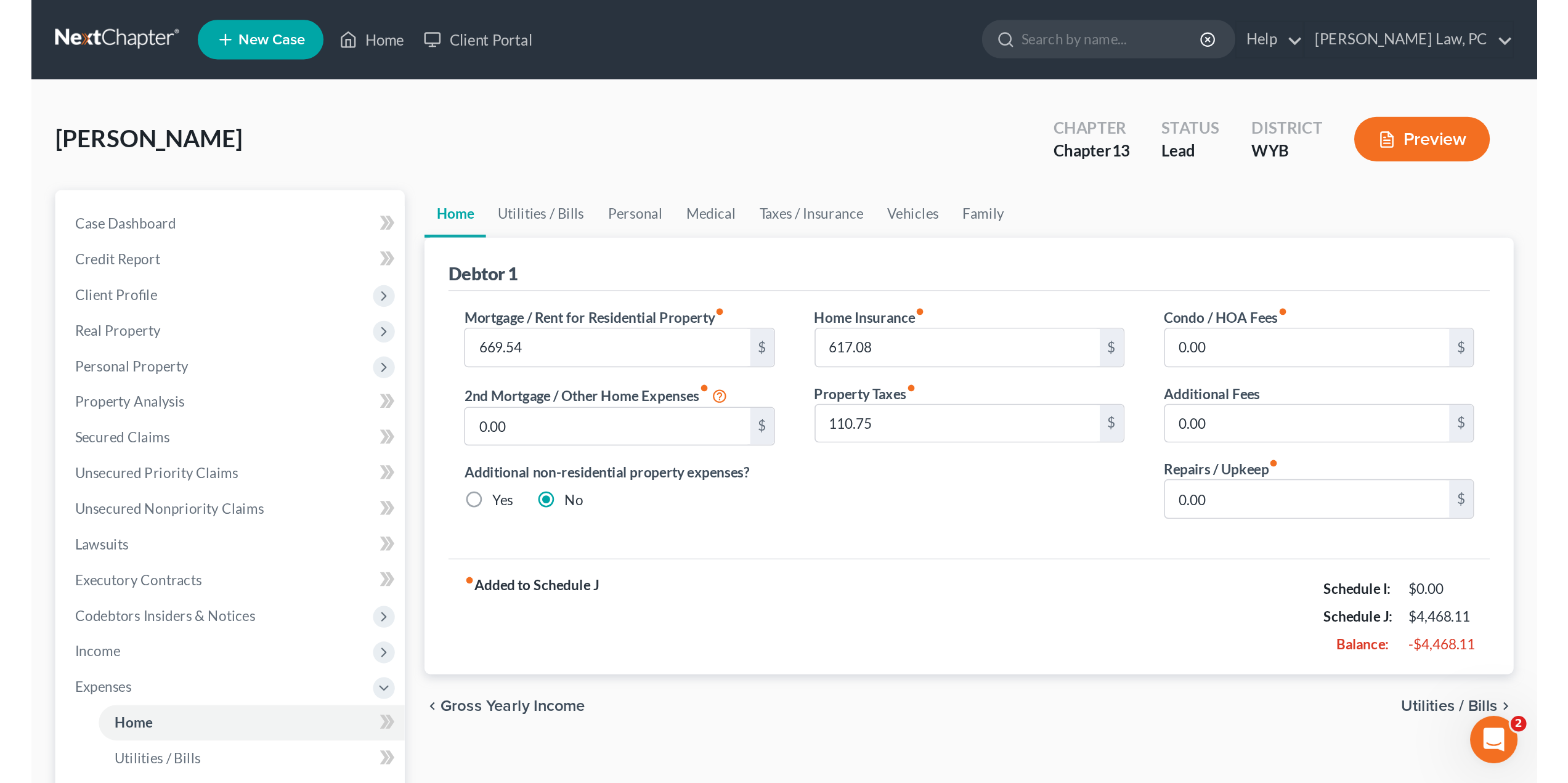
scroll to position [0, 0]
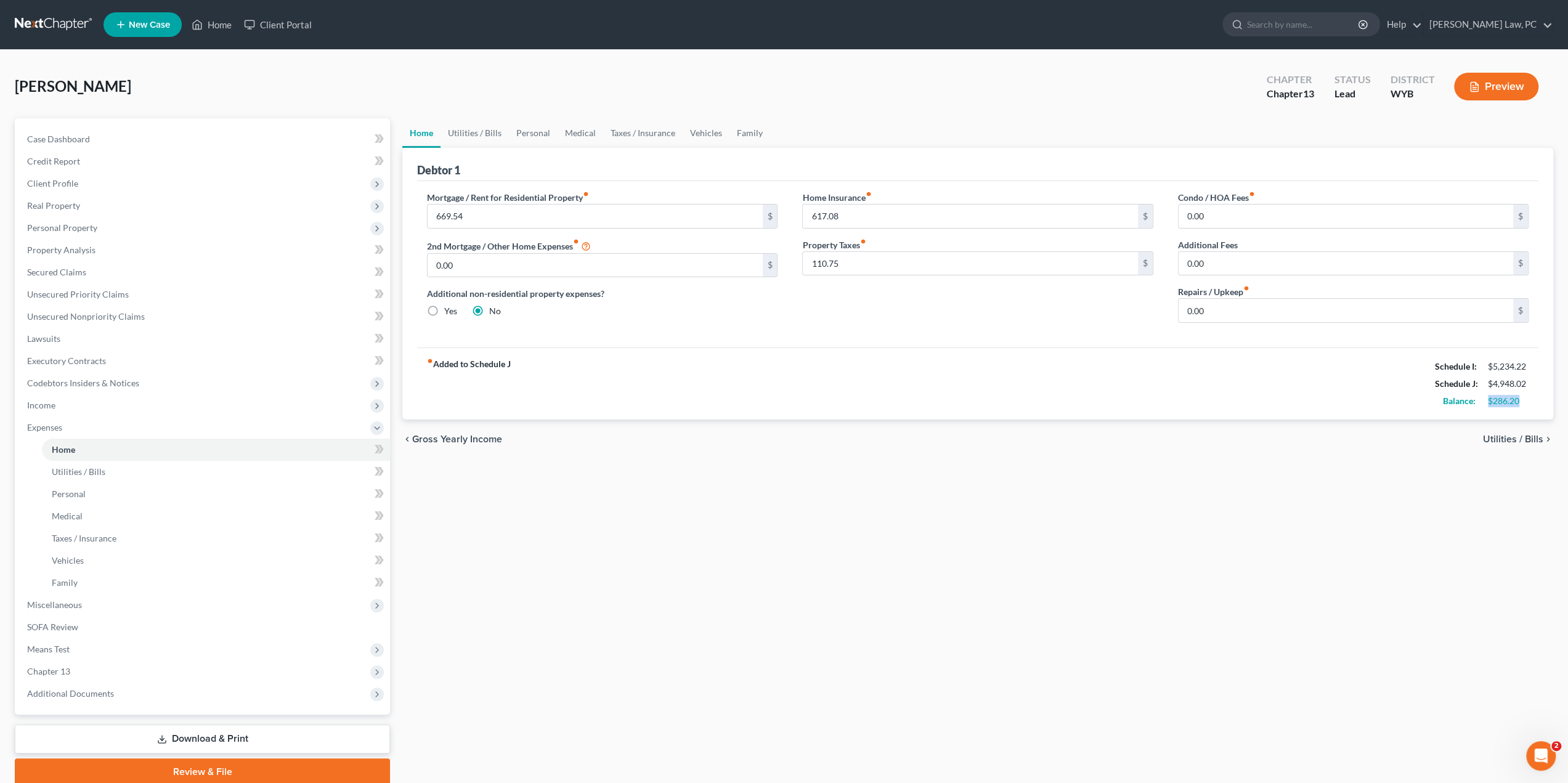
drag, startPoint x: 1521, startPoint y: 402, endPoint x: 1488, endPoint y: 403, distance: 33.0
click at [937, 403] on div "$286.20" at bounding box center [1508, 401] width 40 height 13
click at [77, 318] on span "Unsecured Nonpriority Claims" at bounding box center [86, 316] width 118 height 10
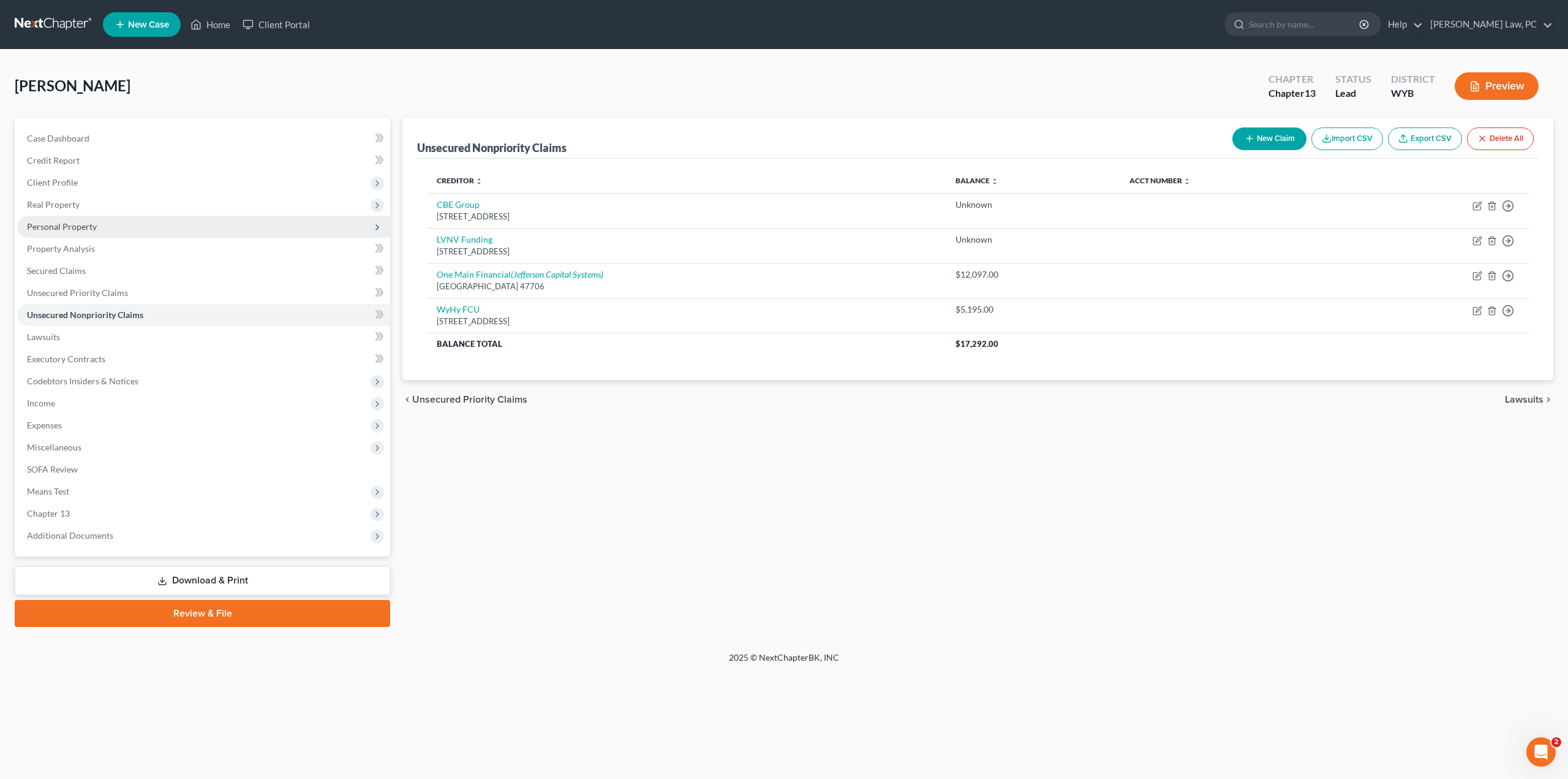
click at [53, 227] on span "Personal Property" at bounding box center [62, 227] width 70 height 10
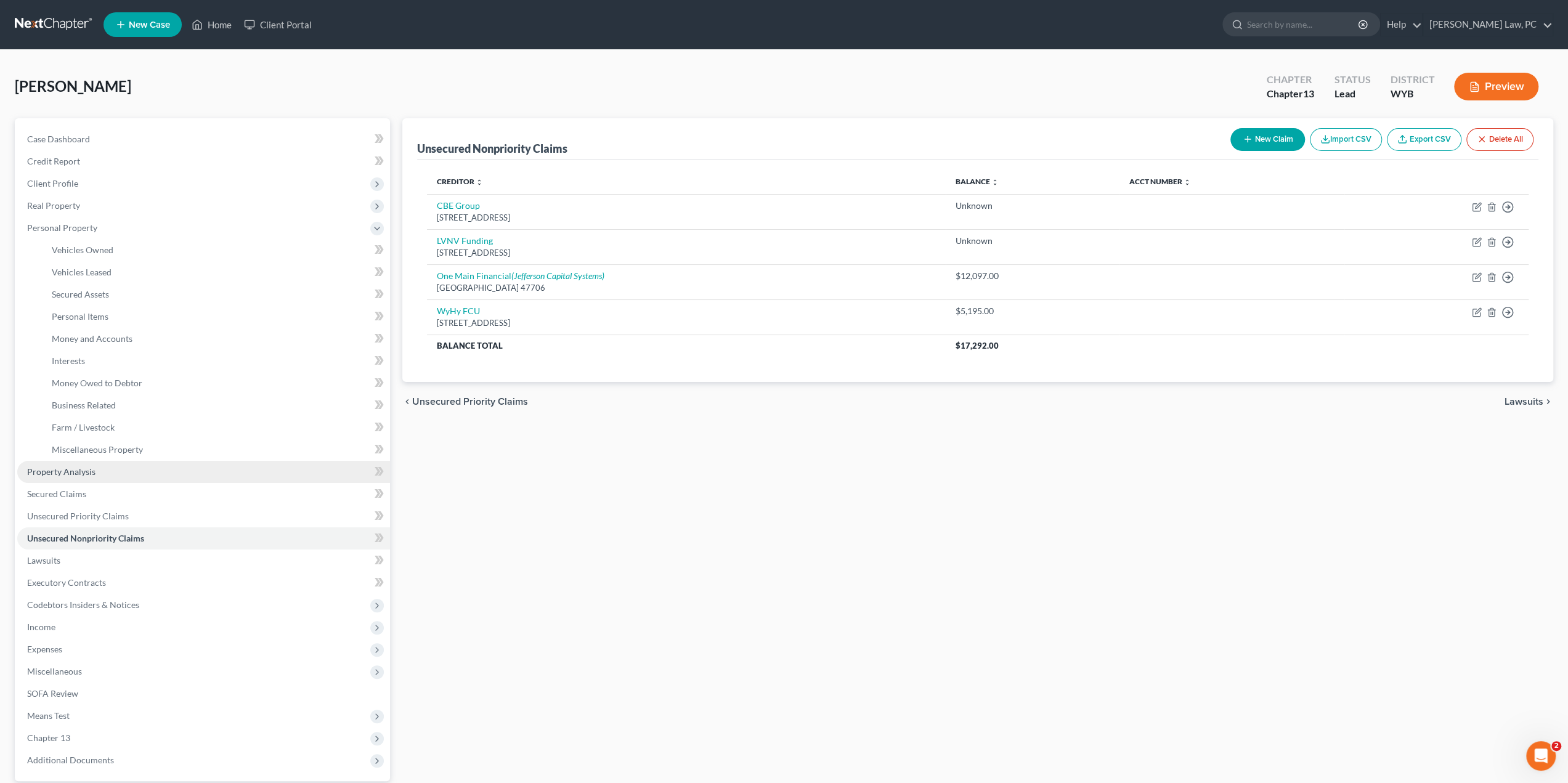
click at [68, 471] on span "Property Analysis" at bounding box center [61, 471] width 68 height 10
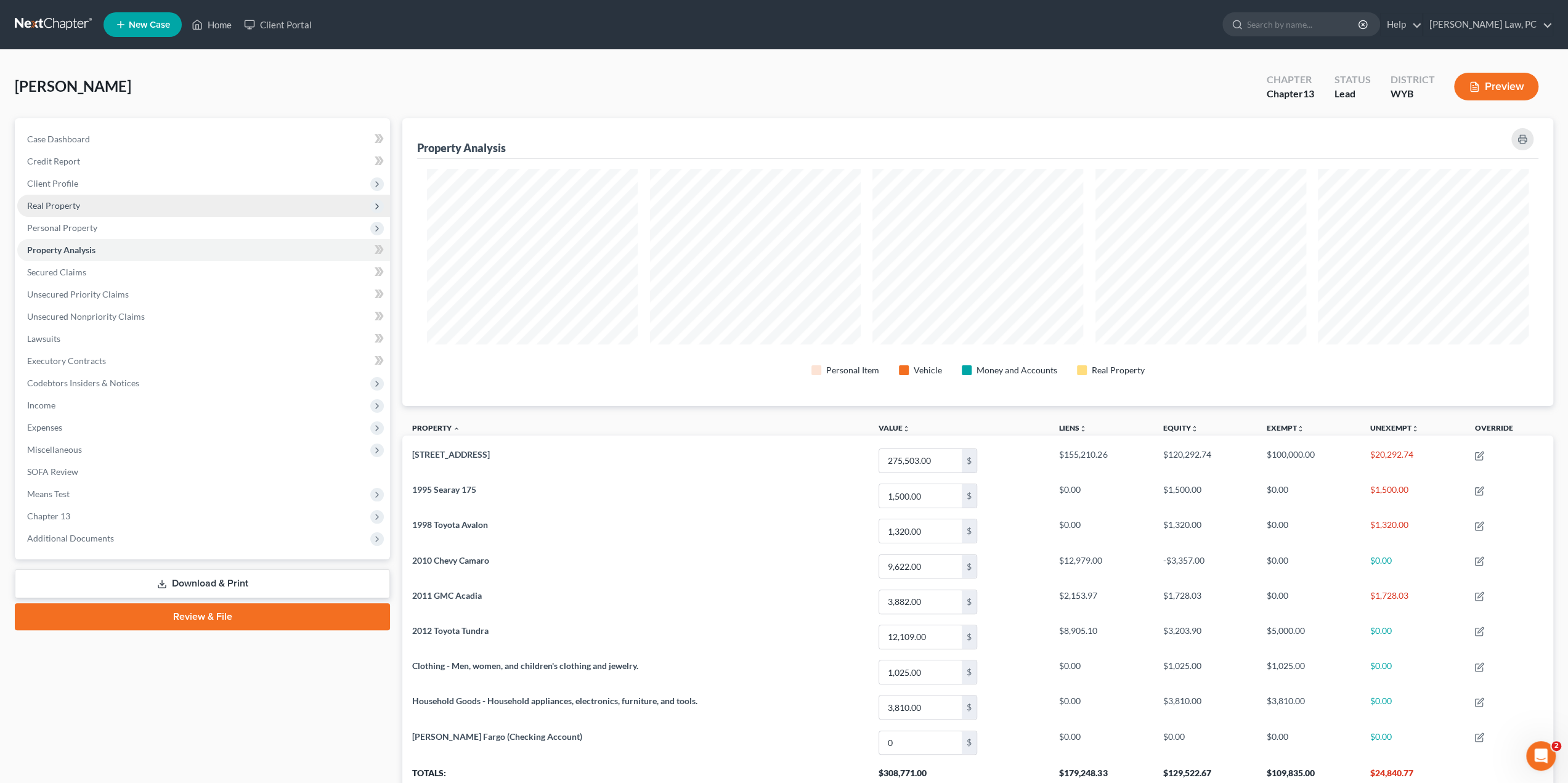
click at [58, 202] on span "Real Property" at bounding box center [53, 205] width 53 height 10
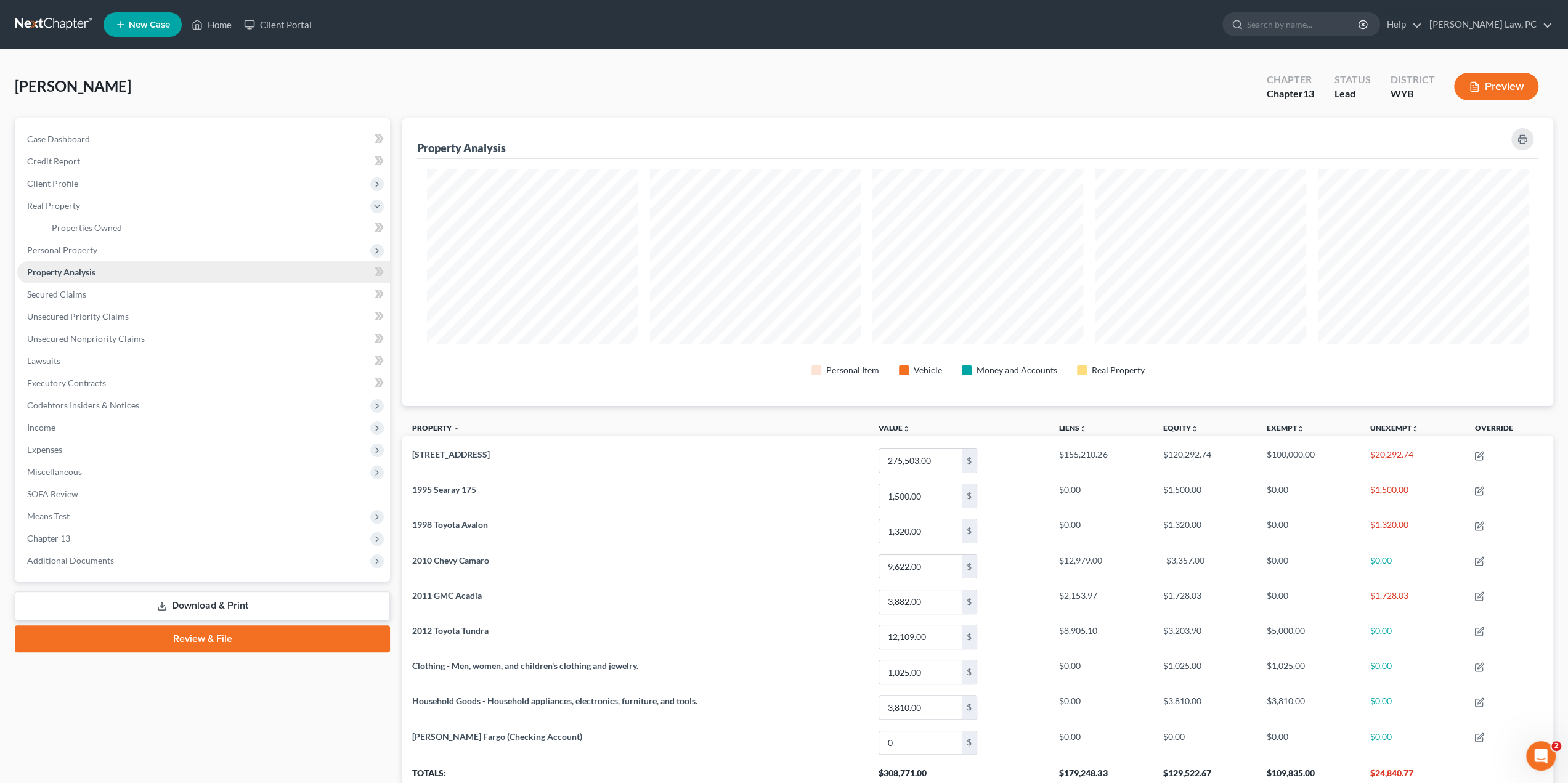
click at [52, 262] on link "Property Analysis" at bounding box center [204, 272] width 373 height 22
click at [55, 251] on span "Personal Property" at bounding box center [62, 250] width 71 height 10
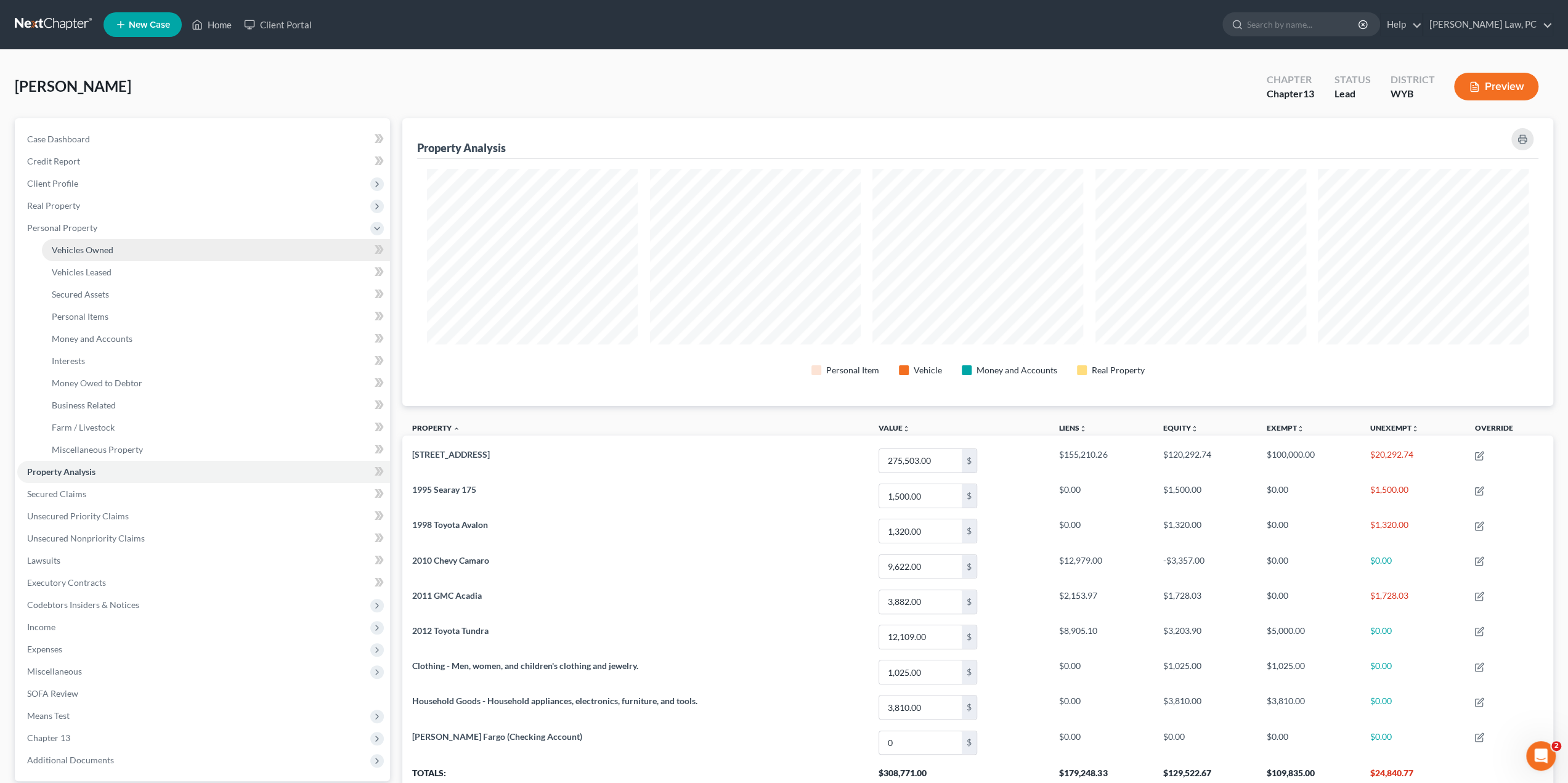
click at [90, 250] on span "Vehicles Owned" at bounding box center [82, 250] width 61 height 10
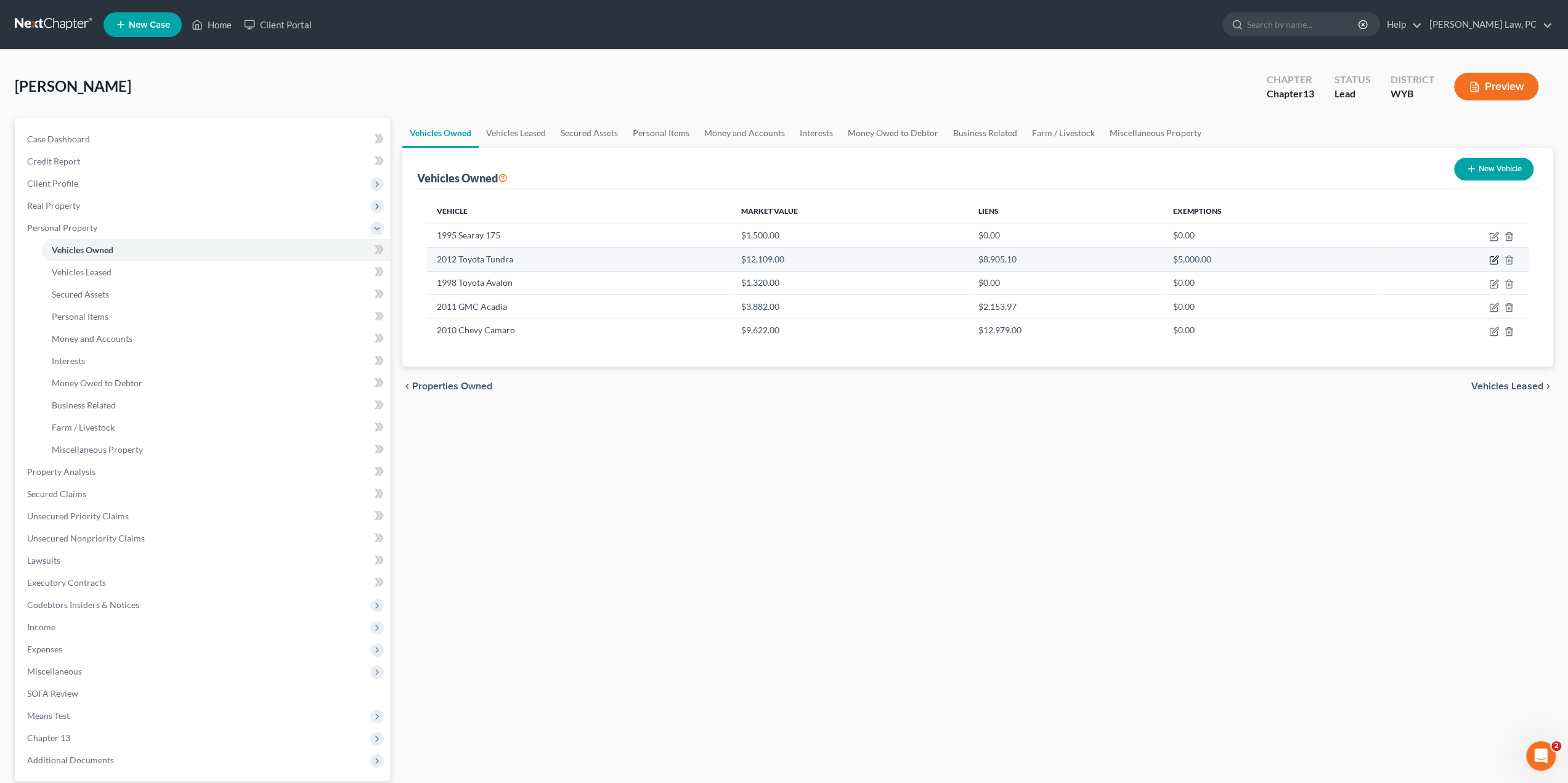
click at [937, 259] on icon "button" at bounding box center [1495, 260] width 10 height 10
select select "0"
select select "14"
select select "2"
select select "0"
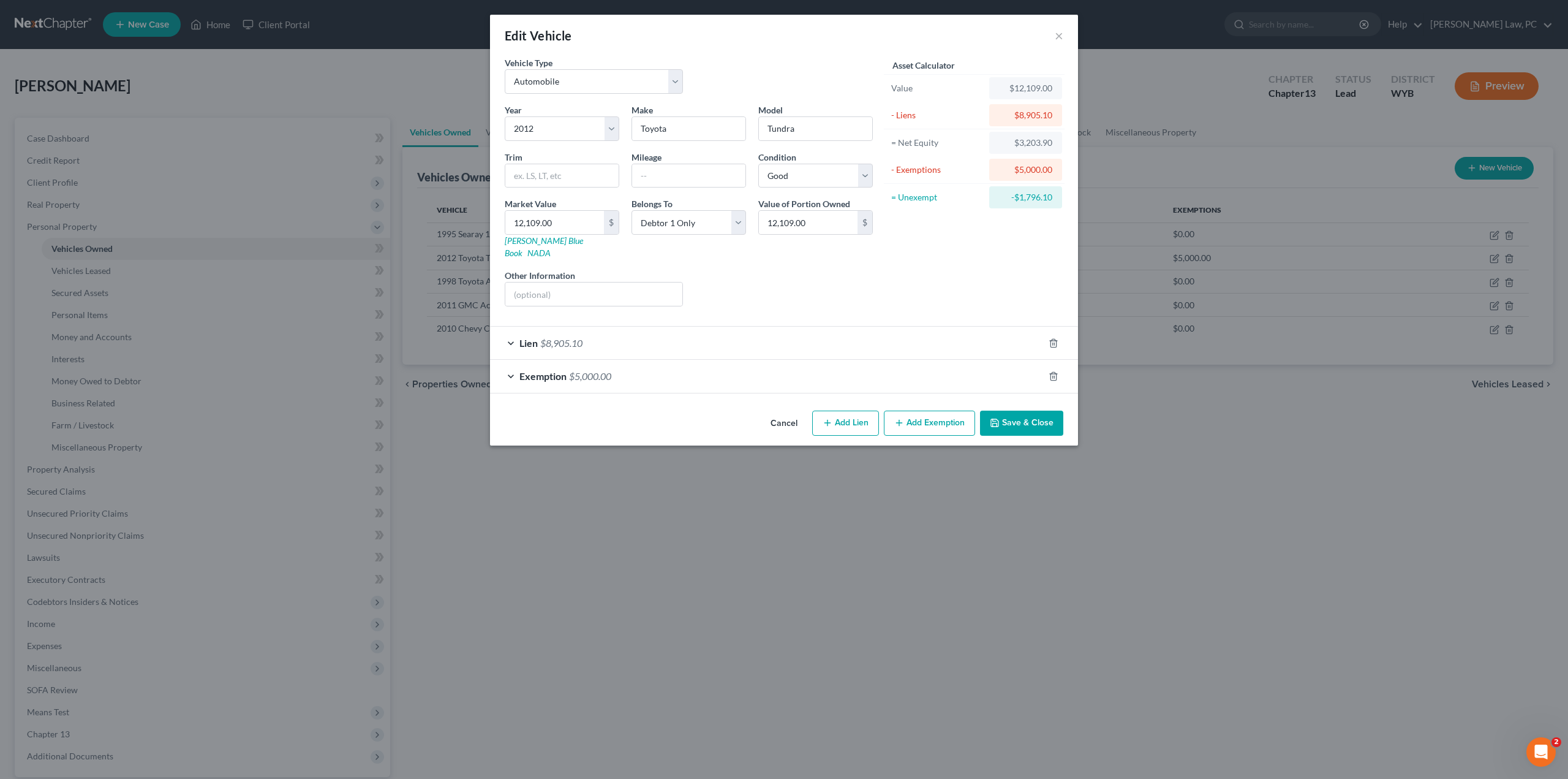
click at [630, 333] on div "Lien $8,905.10" at bounding box center [767, 343] width 554 height 33
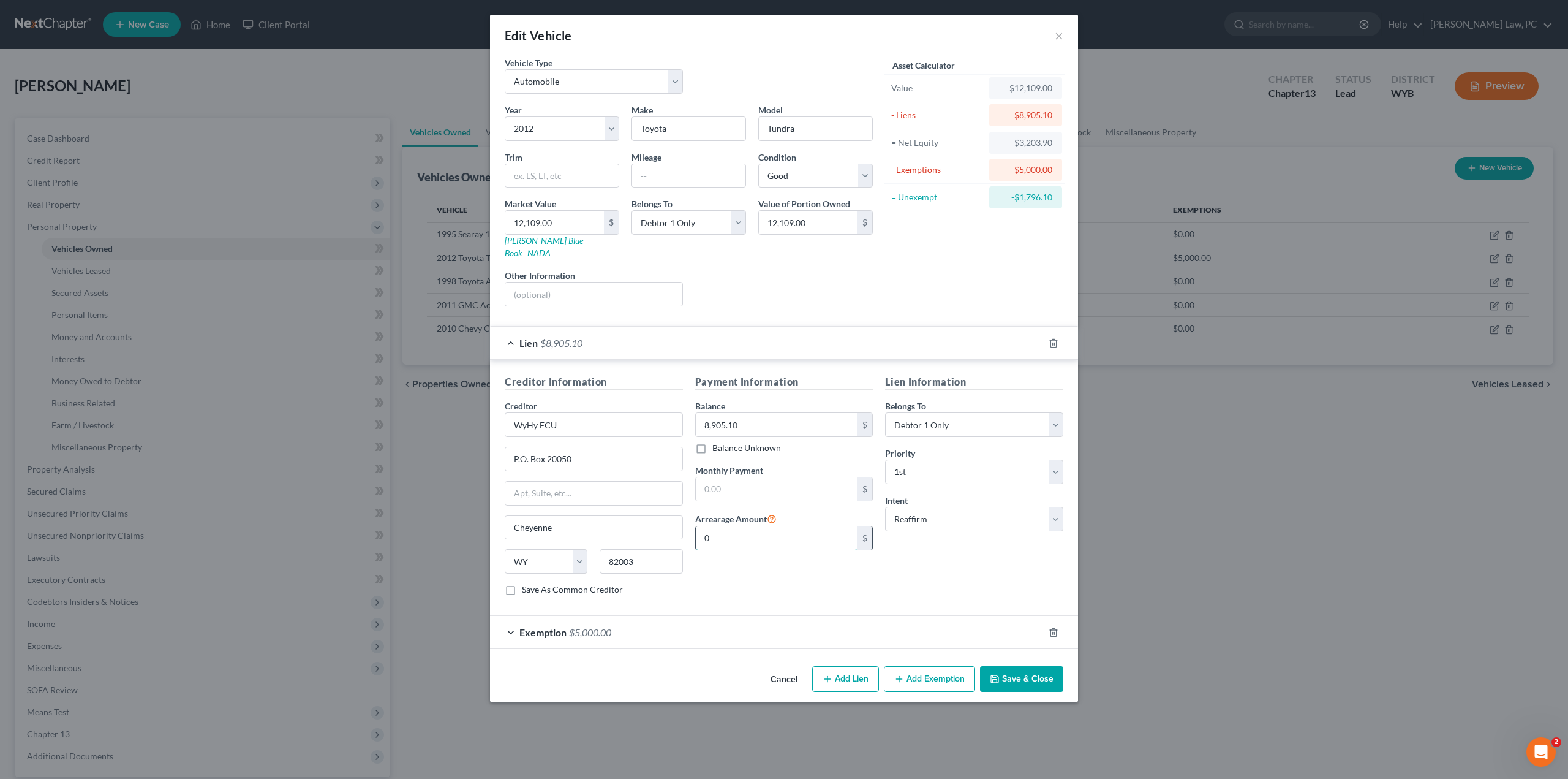
click at [733, 484] on input "0" at bounding box center [777, 538] width 162 height 23
click at [786, 484] on button "Cancel" at bounding box center [784, 680] width 47 height 24
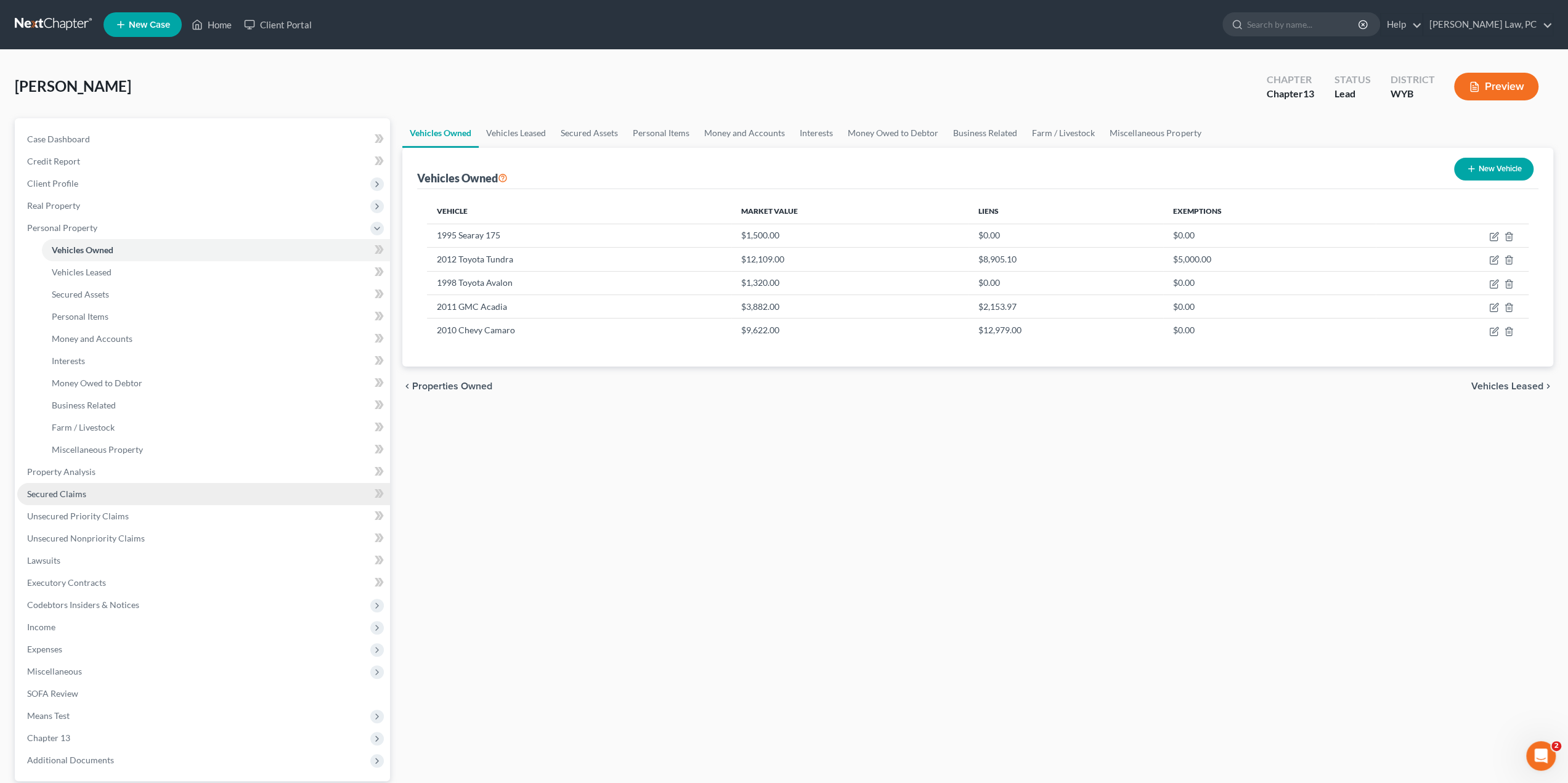
click at [64, 486] on span "Secured Claims" at bounding box center [56, 494] width 59 height 10
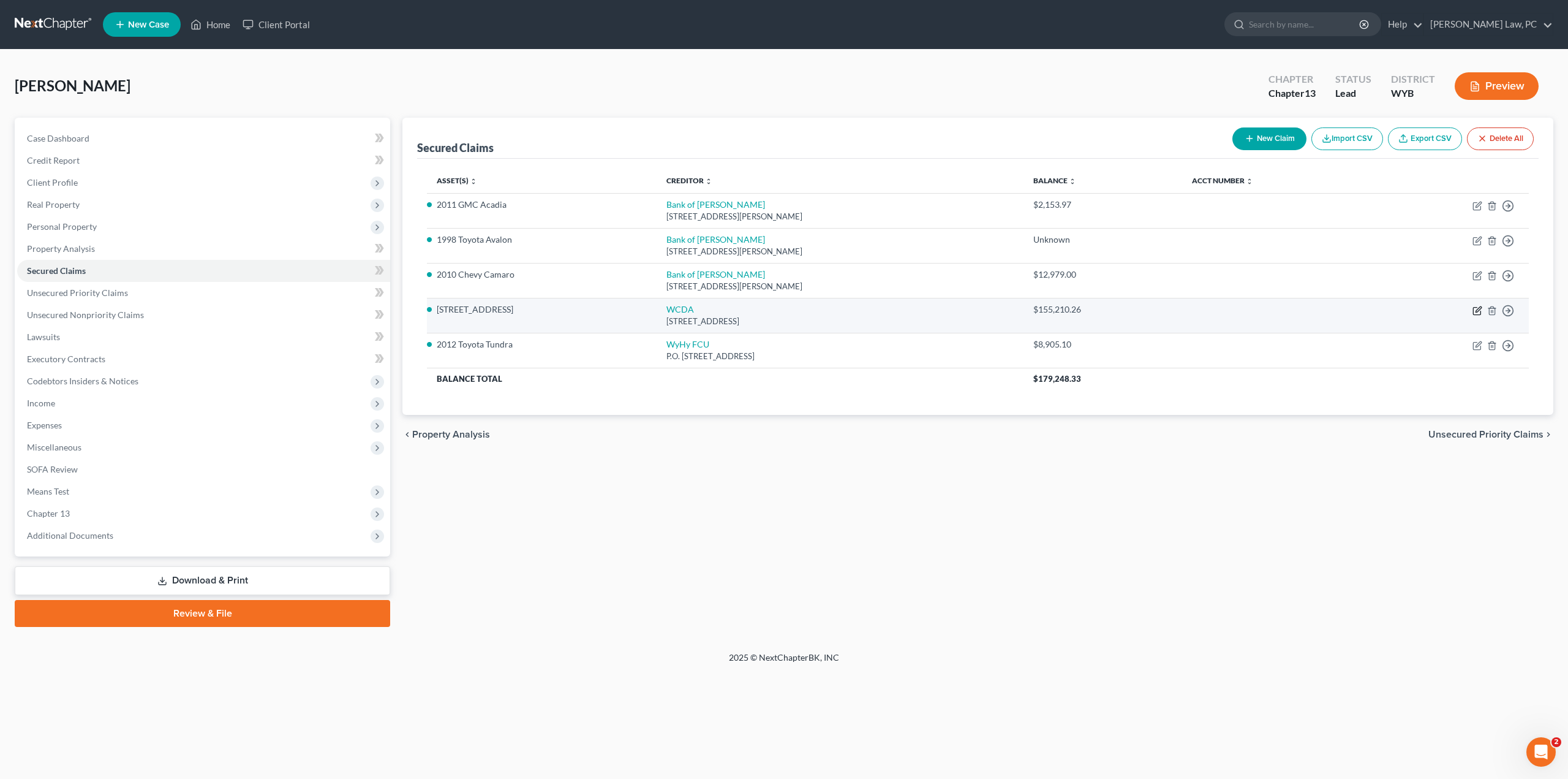
click at [931, 307] on icon "button" at bounding box center [1479, 309] width 6 height 6
select select "53"
select select "9"
select select "2"
select select "0"
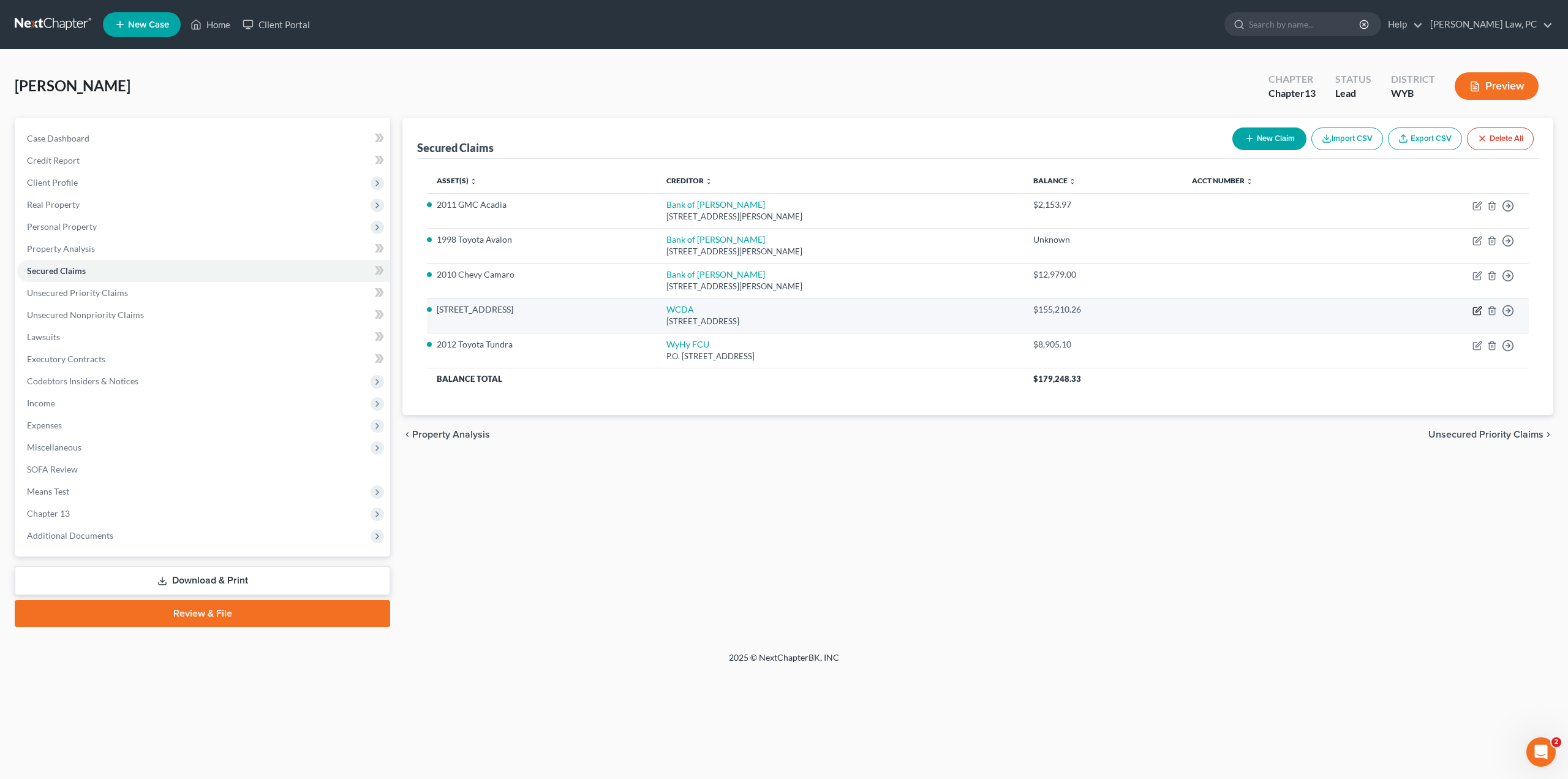
select select "0"
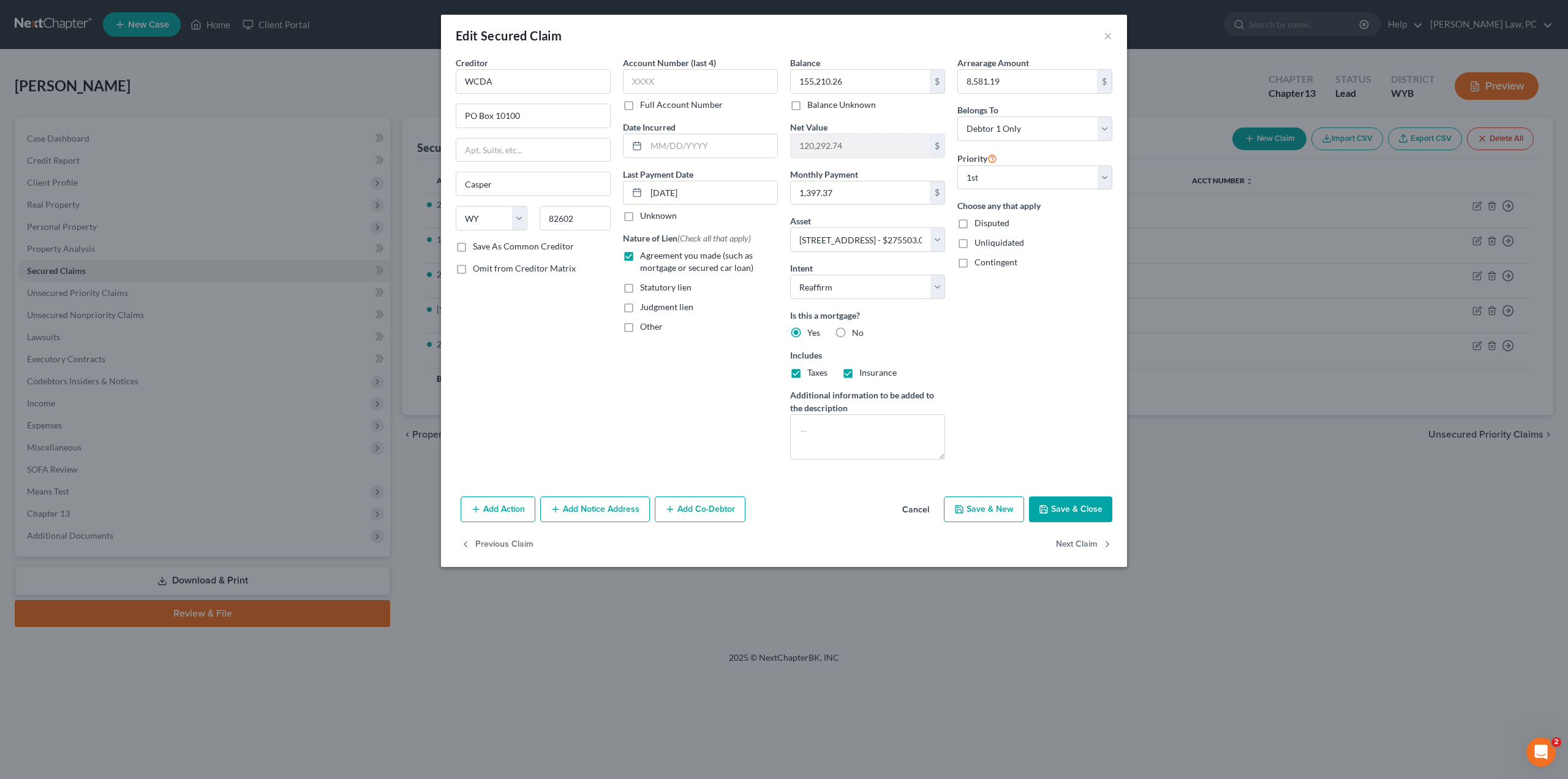
click at [919, 484] on button "Cancel" at bounding box center [916, 510] width 47 height 24
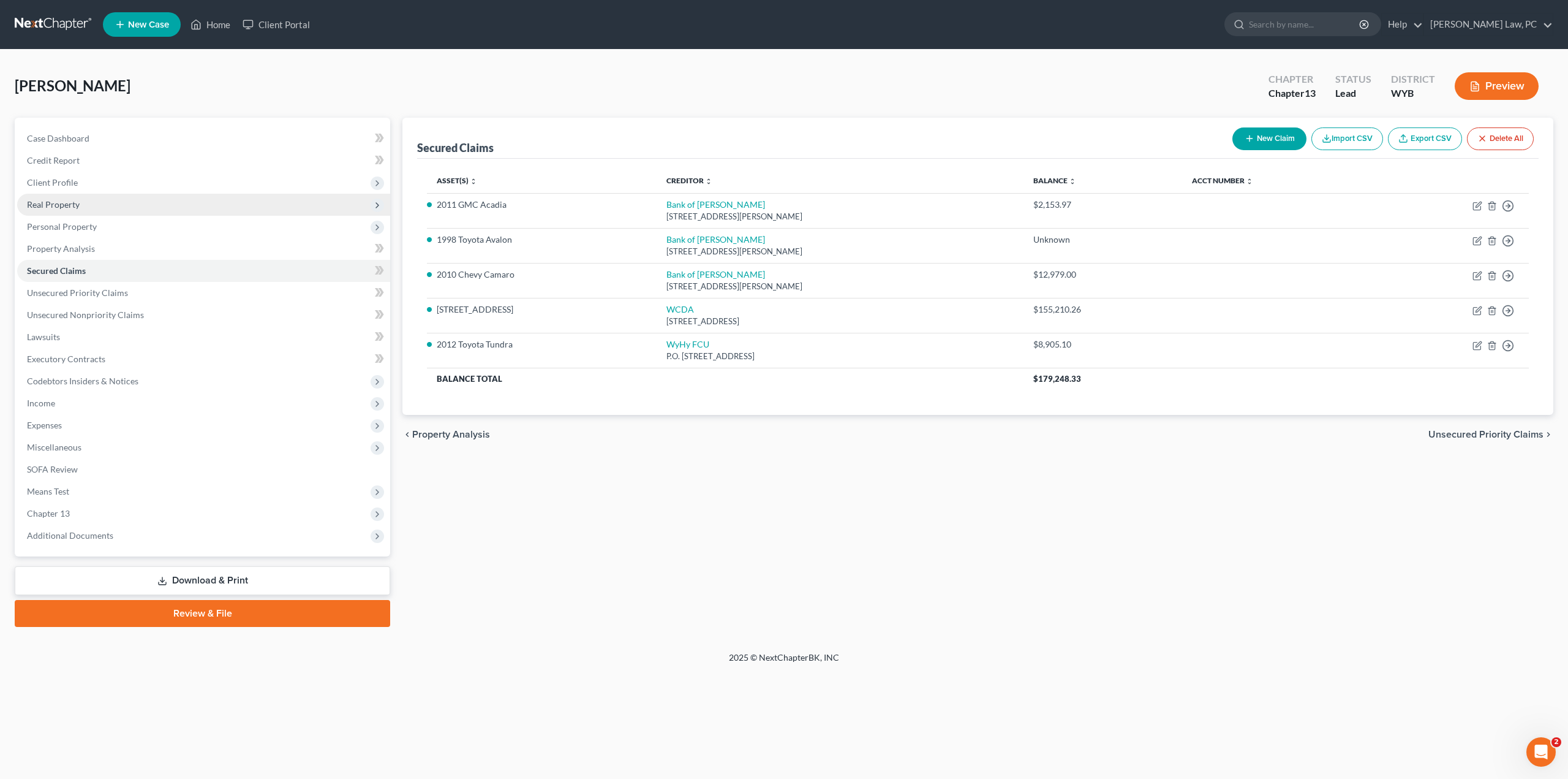
click at [50, 204] on span "Real Property" at bounding box center [53, 204] width 53 height 10
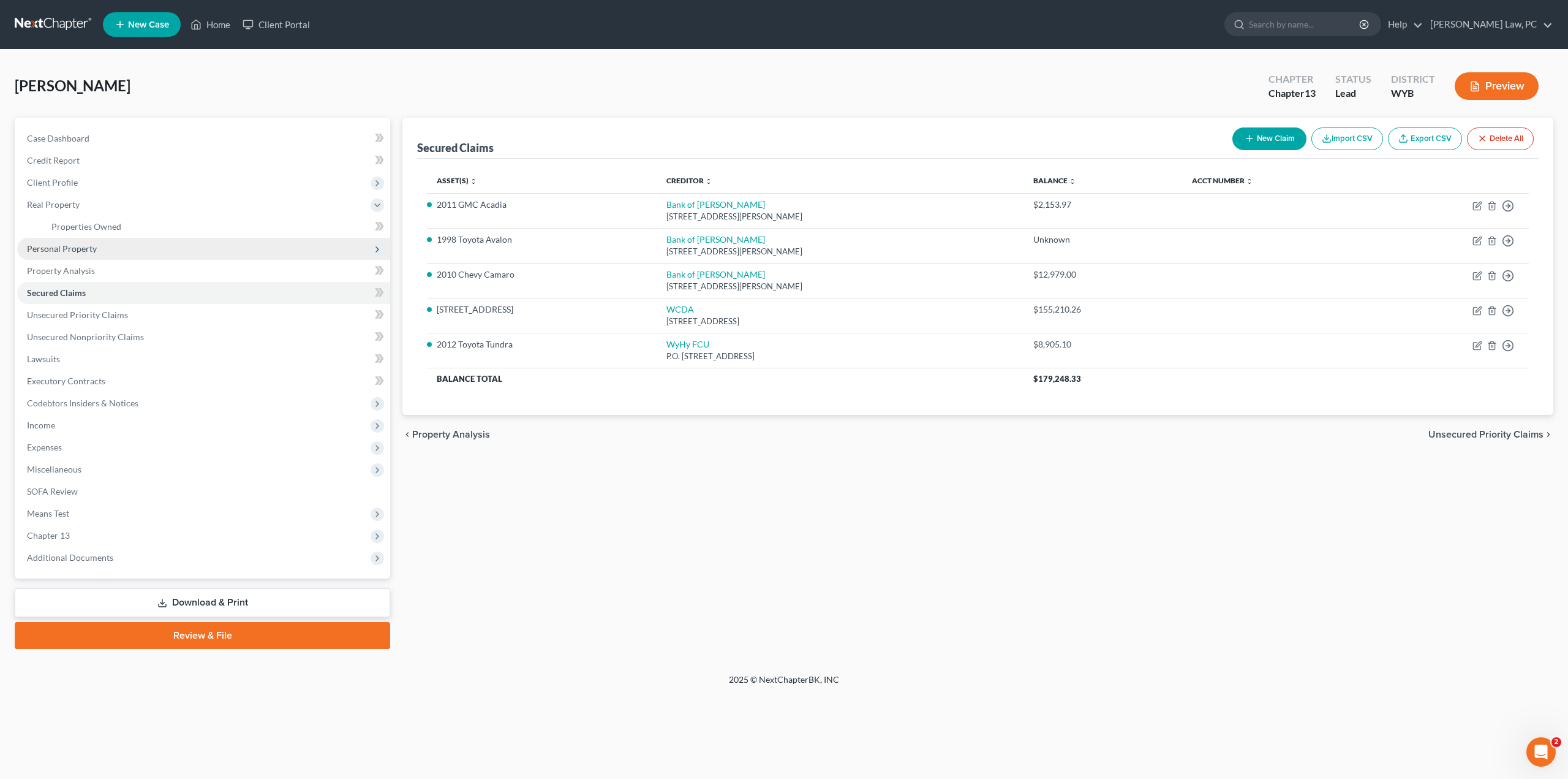
click at [63, 245] on span "Personal Property" at bounding box center [62, 248] width 70 height 10
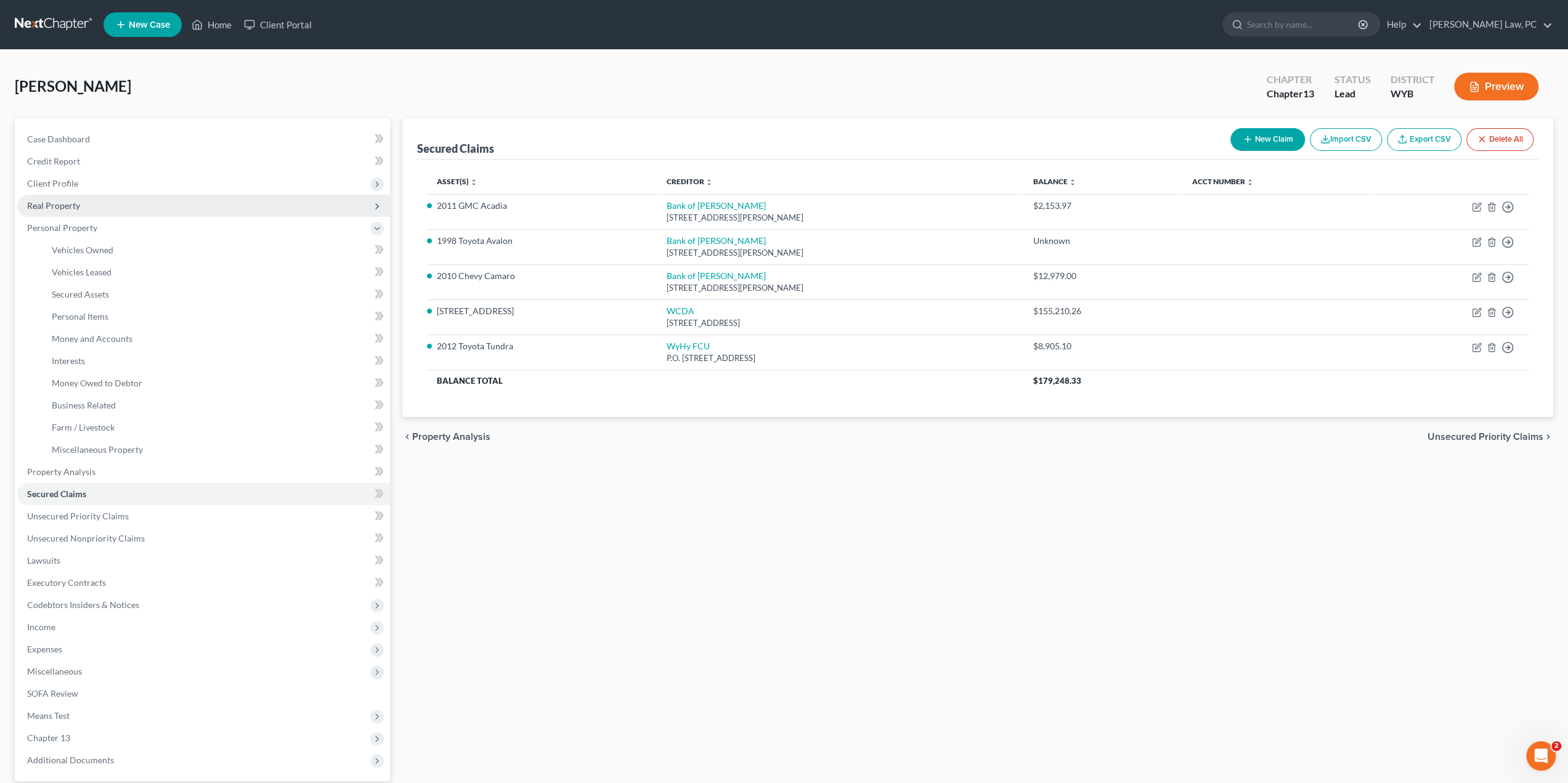
click at [62, 205] on span "Real Property" at bounding box center [53, 205] width 53 height 10
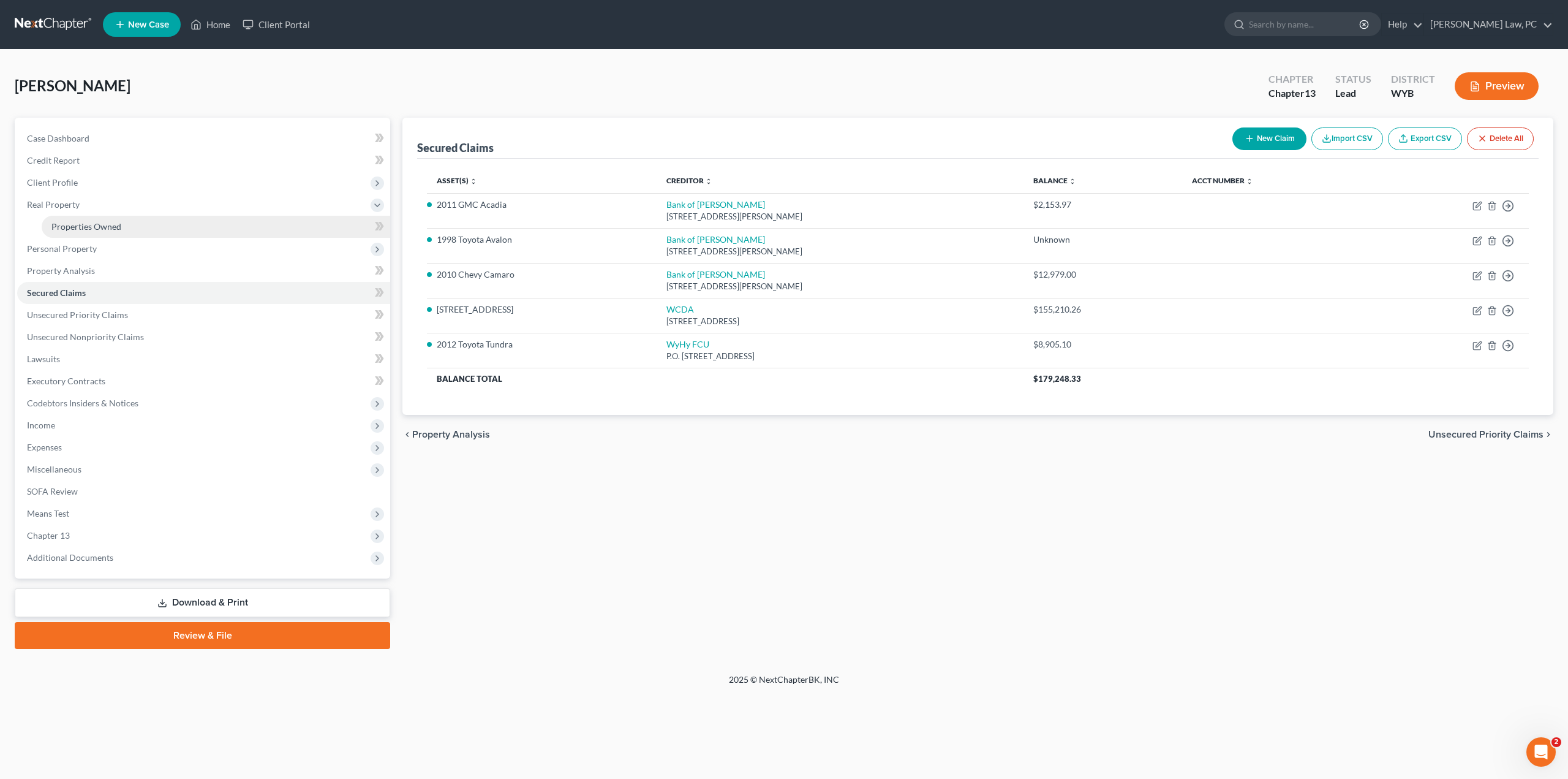
click at [63, 229] on span "Properties Owned" at bounding box center [87, 227] width 70 height 10
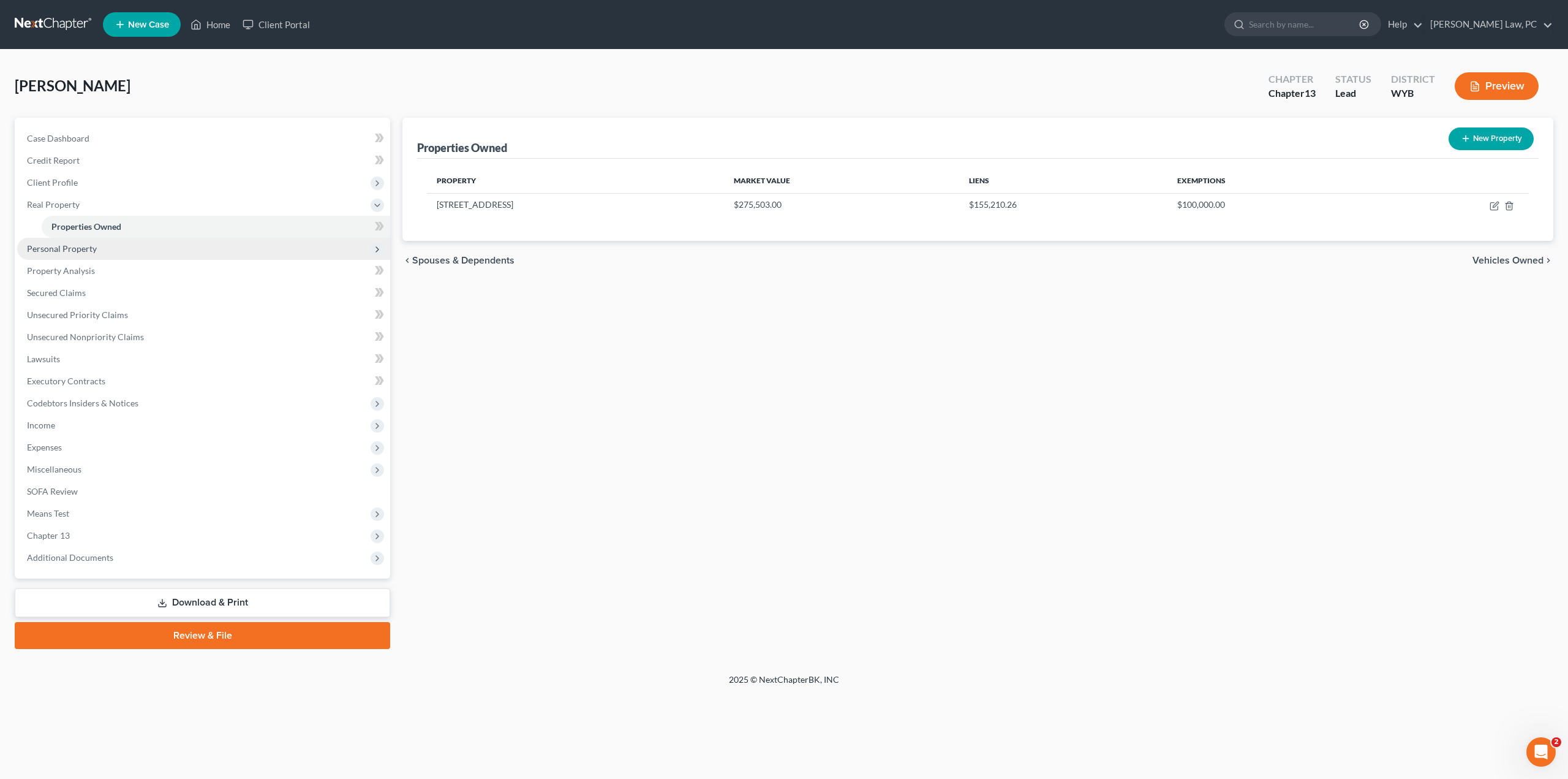
click at [77, 247] on span "Personal Property" at bounding box center [62, 248] width 70 height 10
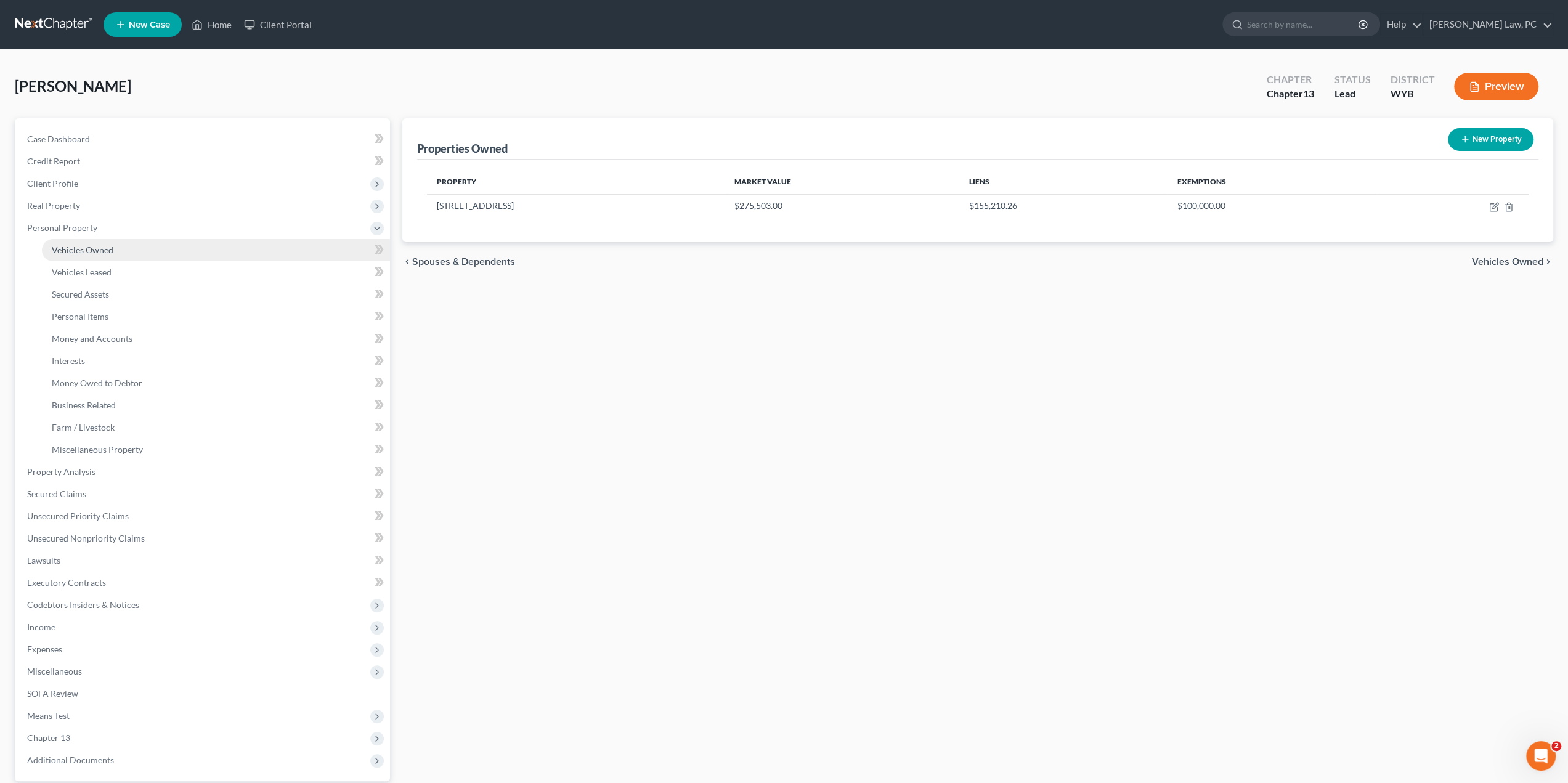
drag, startPoint x: 77, startPoint y: 248, endPoint x: 56, endPoint y: 250, distance: 21.1
click at [56, 250] on span "Vehicles Owned" at bounding box center [82, 250] width 61 height 10
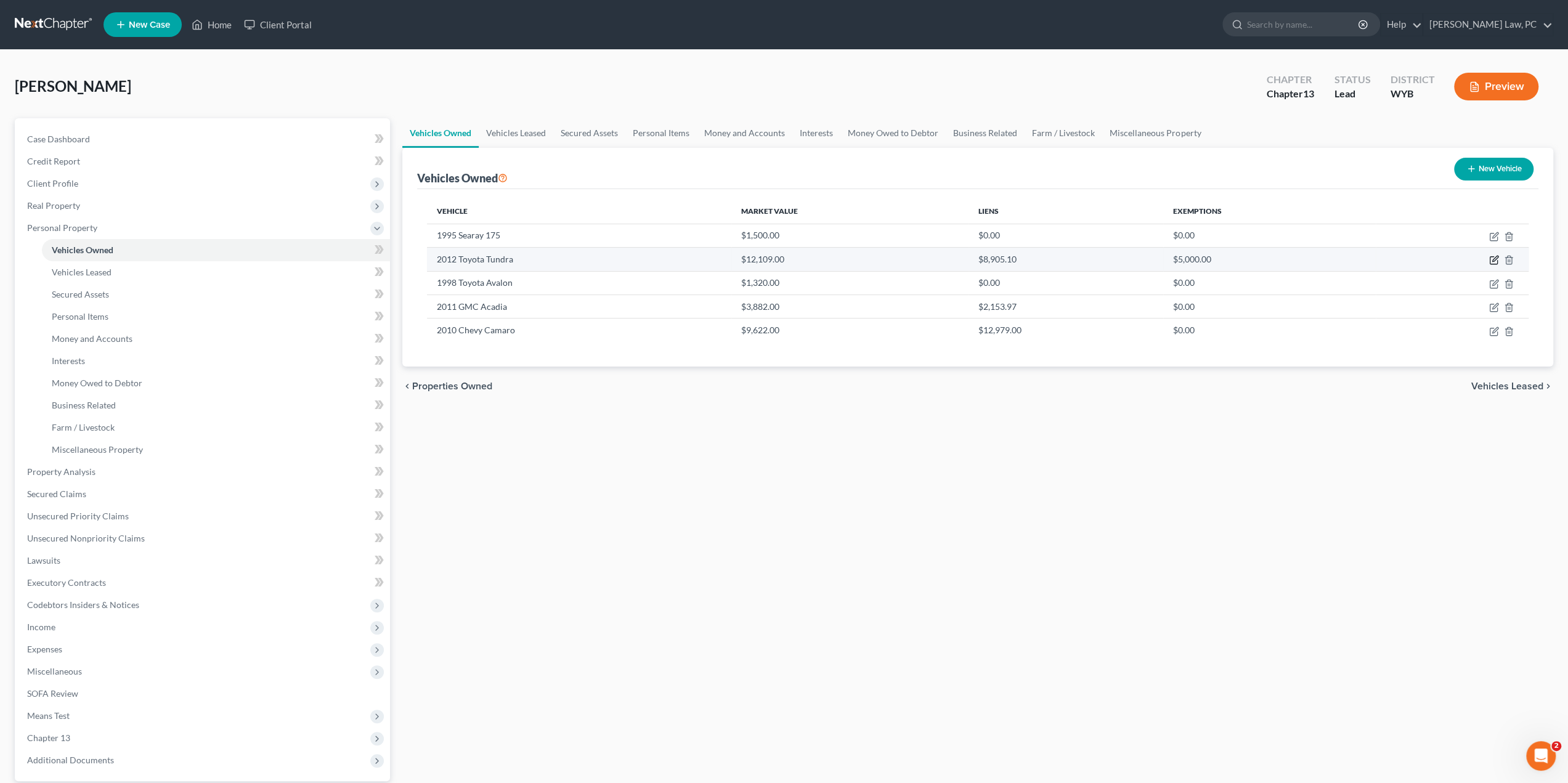
click at [937, 260] on icon "button" at bounding box center [1495, 260] width 10 height 10
select select "0"
select select "14"
select select "2"
select select "0"
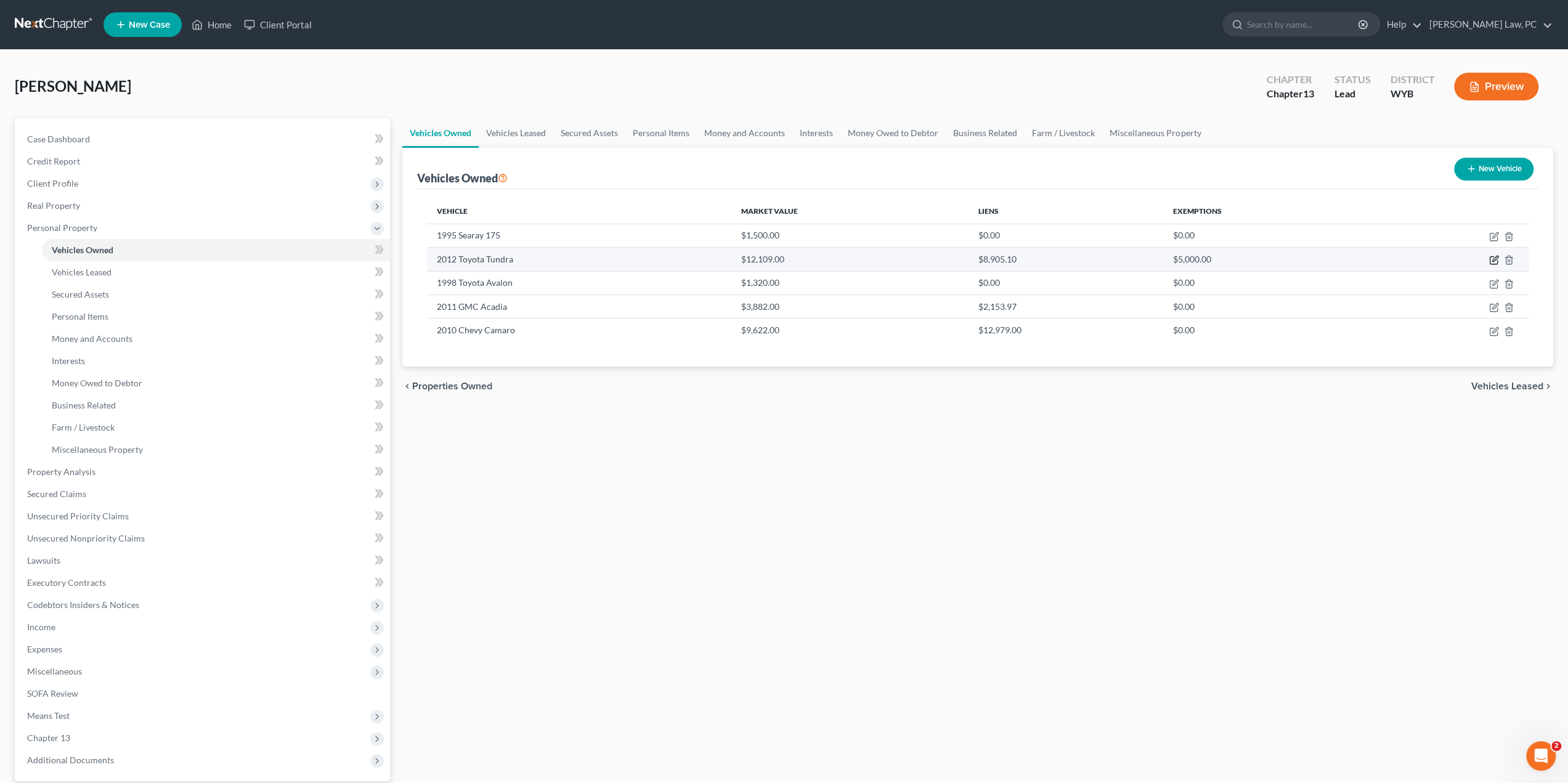
select select "53"
select select "0"
select select "2"
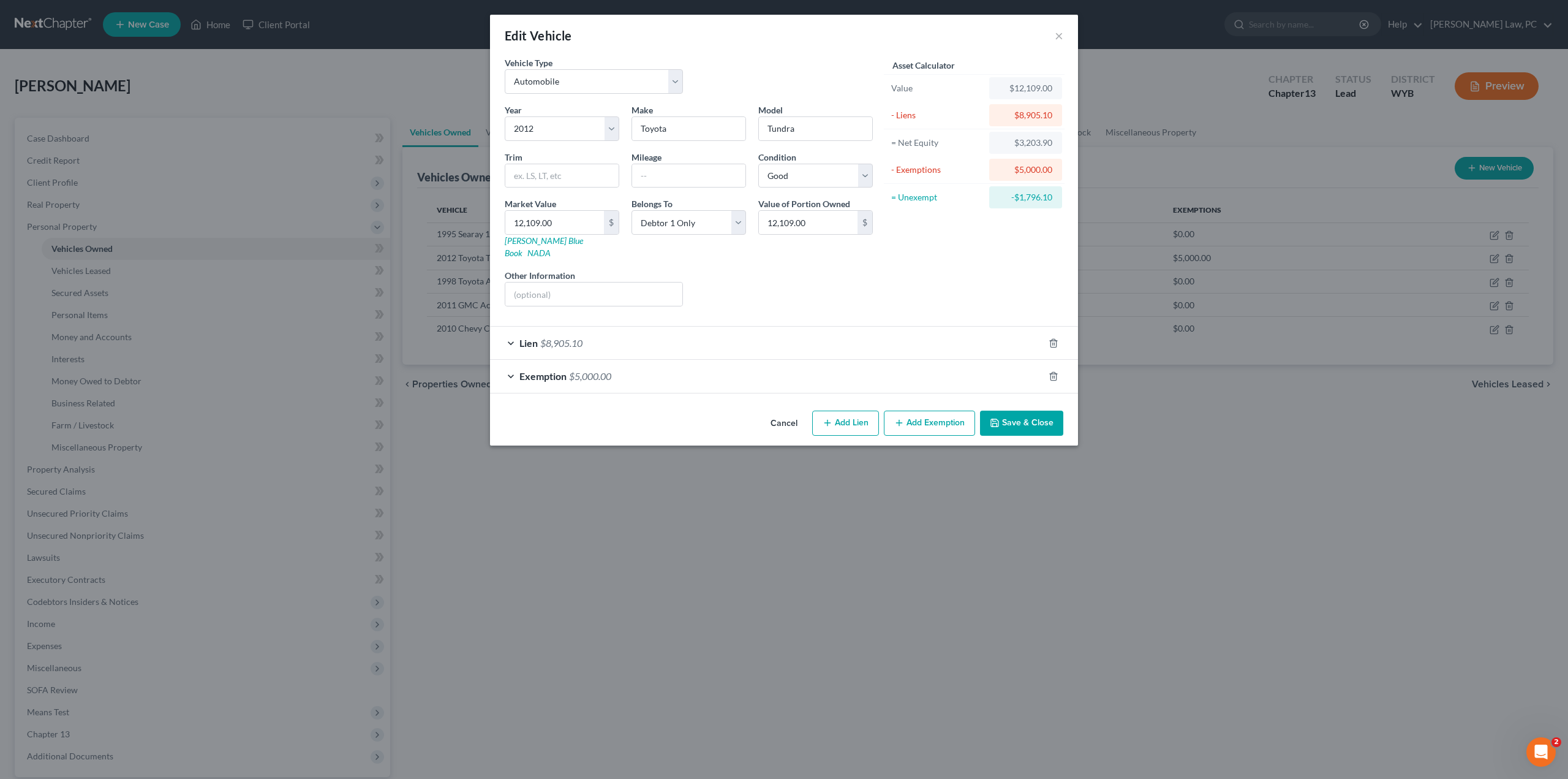
click at [596, 333] on div "Lien $8,905.10" at bounding box center [767, 343] width 554 height 33
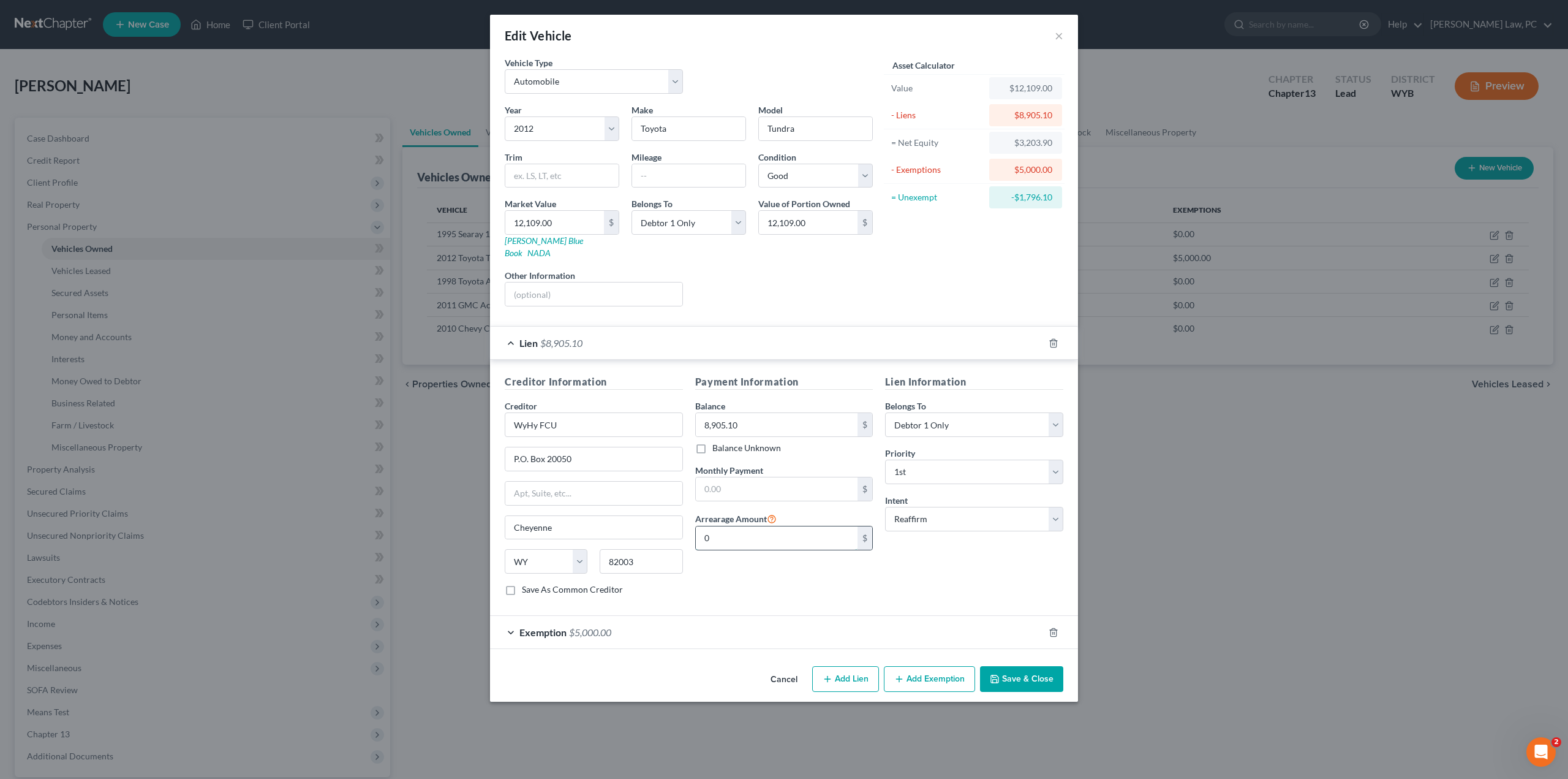
click at [728, 484] on input "0" at bounding box center [777, 538] width 162 height 23
type input "2,189.46"
click at [931, 484] on button "Save & Close" at bounding box center [1022, 679] width 84 height 26
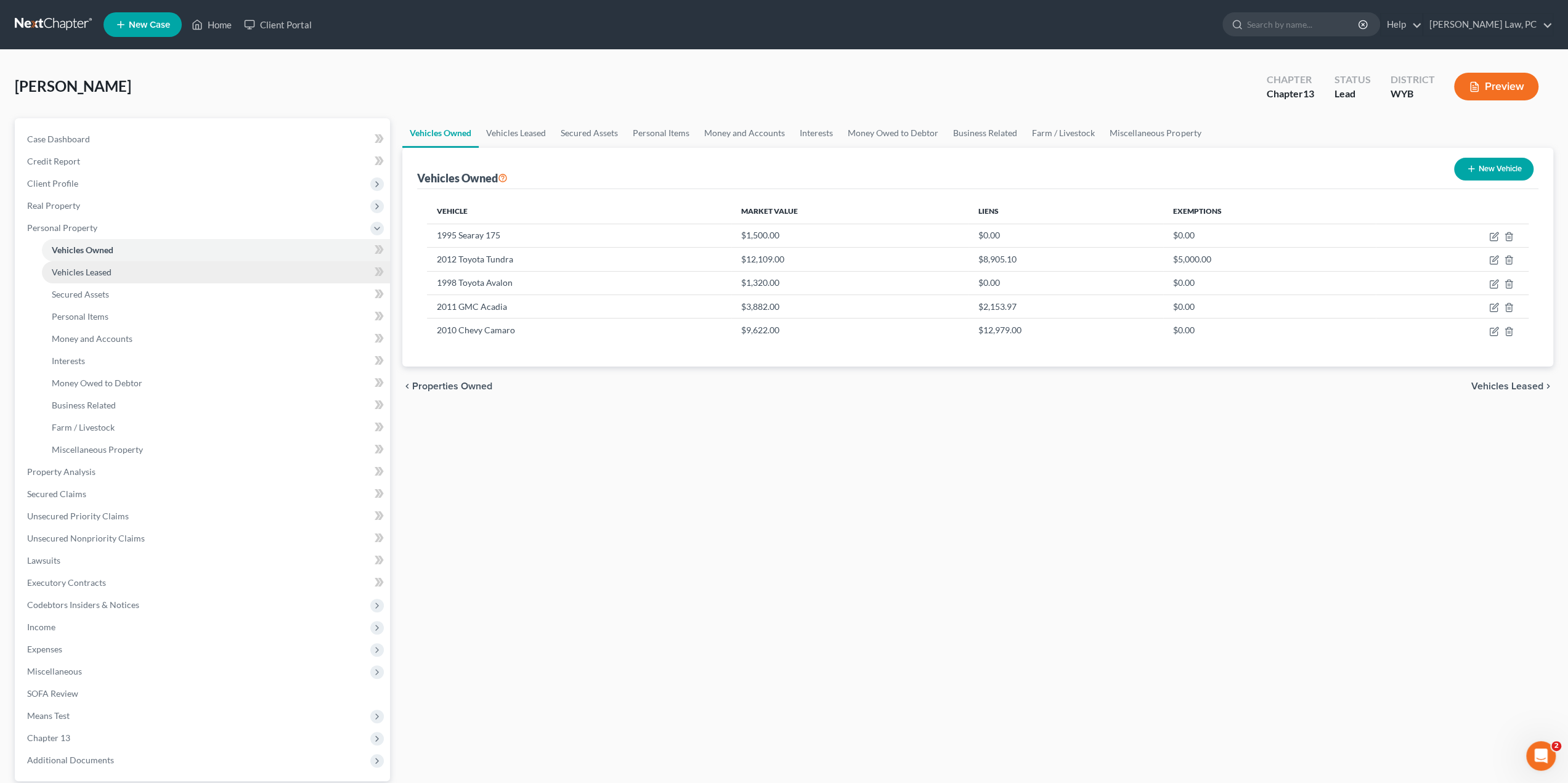
click at [108, 268] on span "Vehicles Leased" at bounding box center [82, 272] width 60 height 10
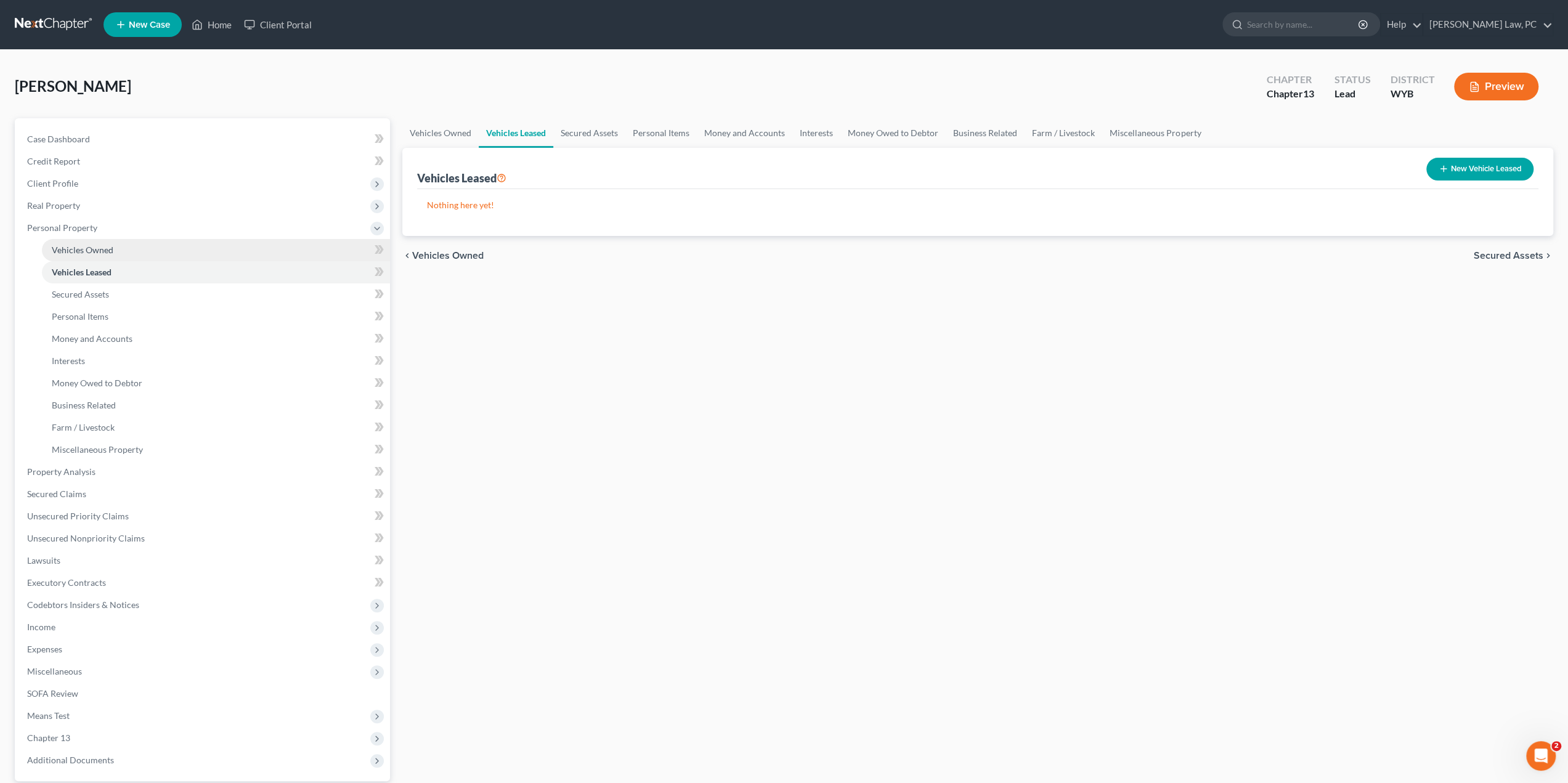
click at [93, 249] on span "Vehicles Owned" at bounding box center [82, 250] width 61 height 10
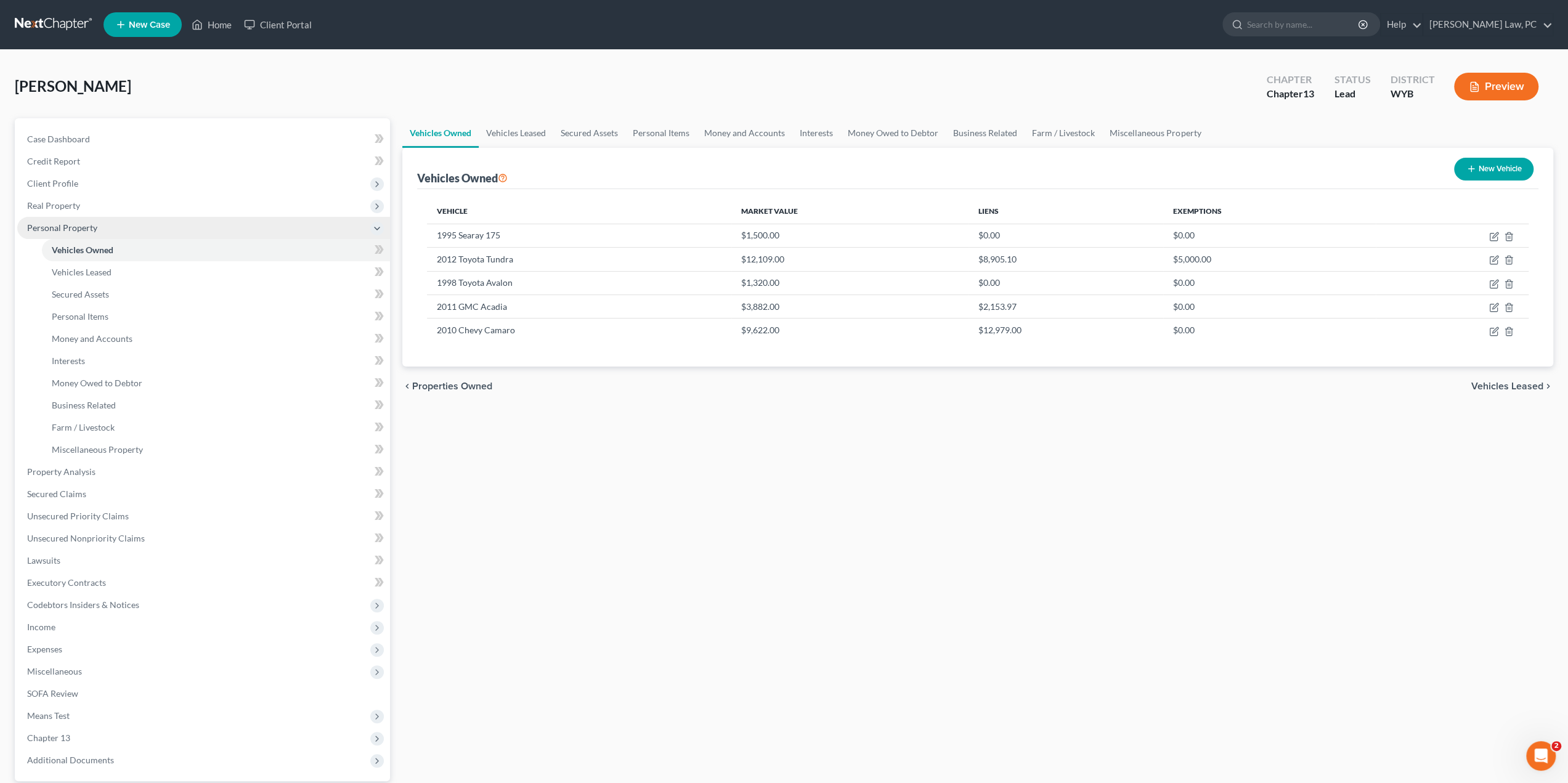
click at [69, 228] on span "Personal Property" at bounding box center [62, 228] width 71 height 10
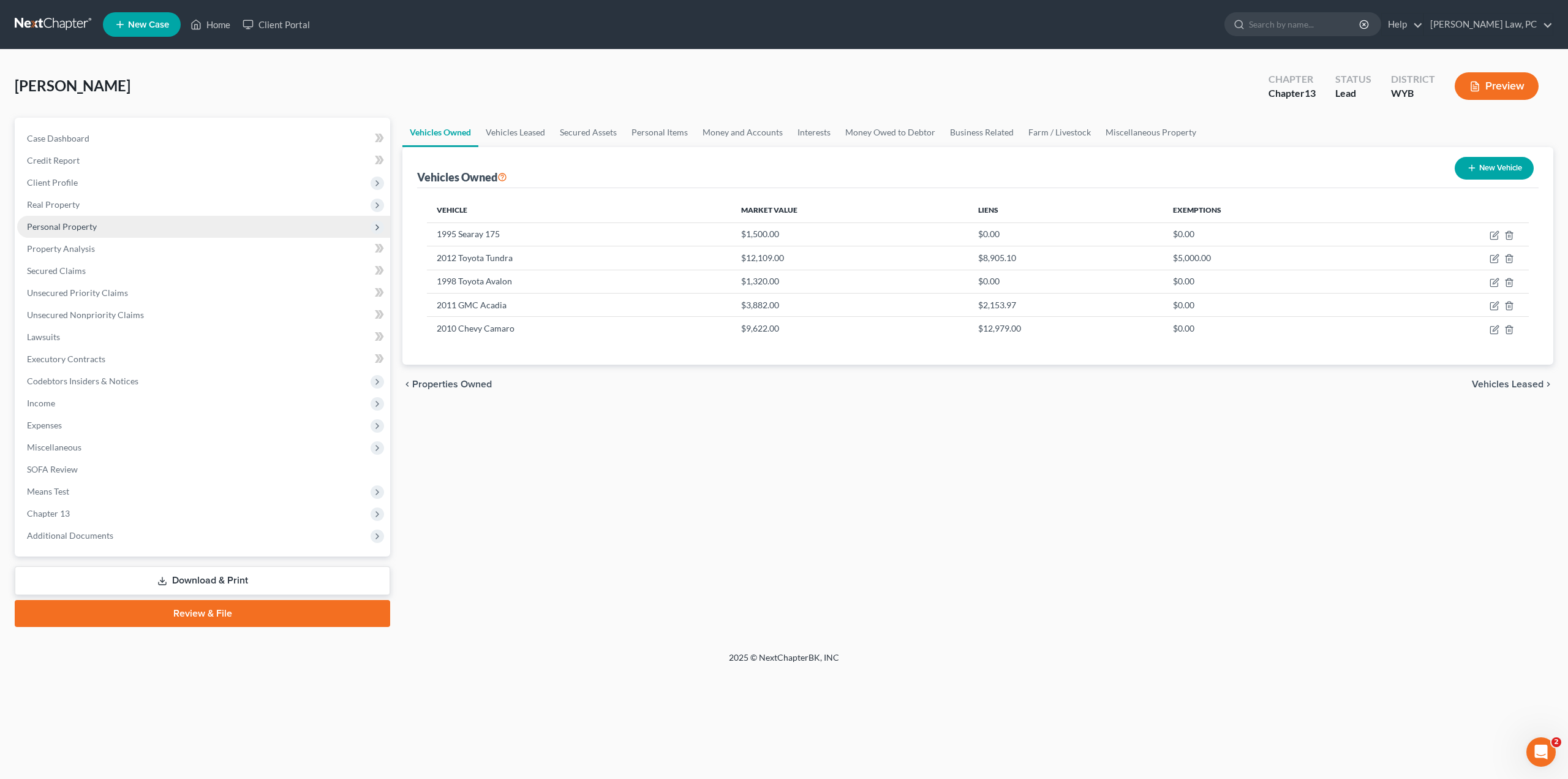
click at [69, 227] on span "Personal Property" at bounding box center [62, 227] width 70 height 10
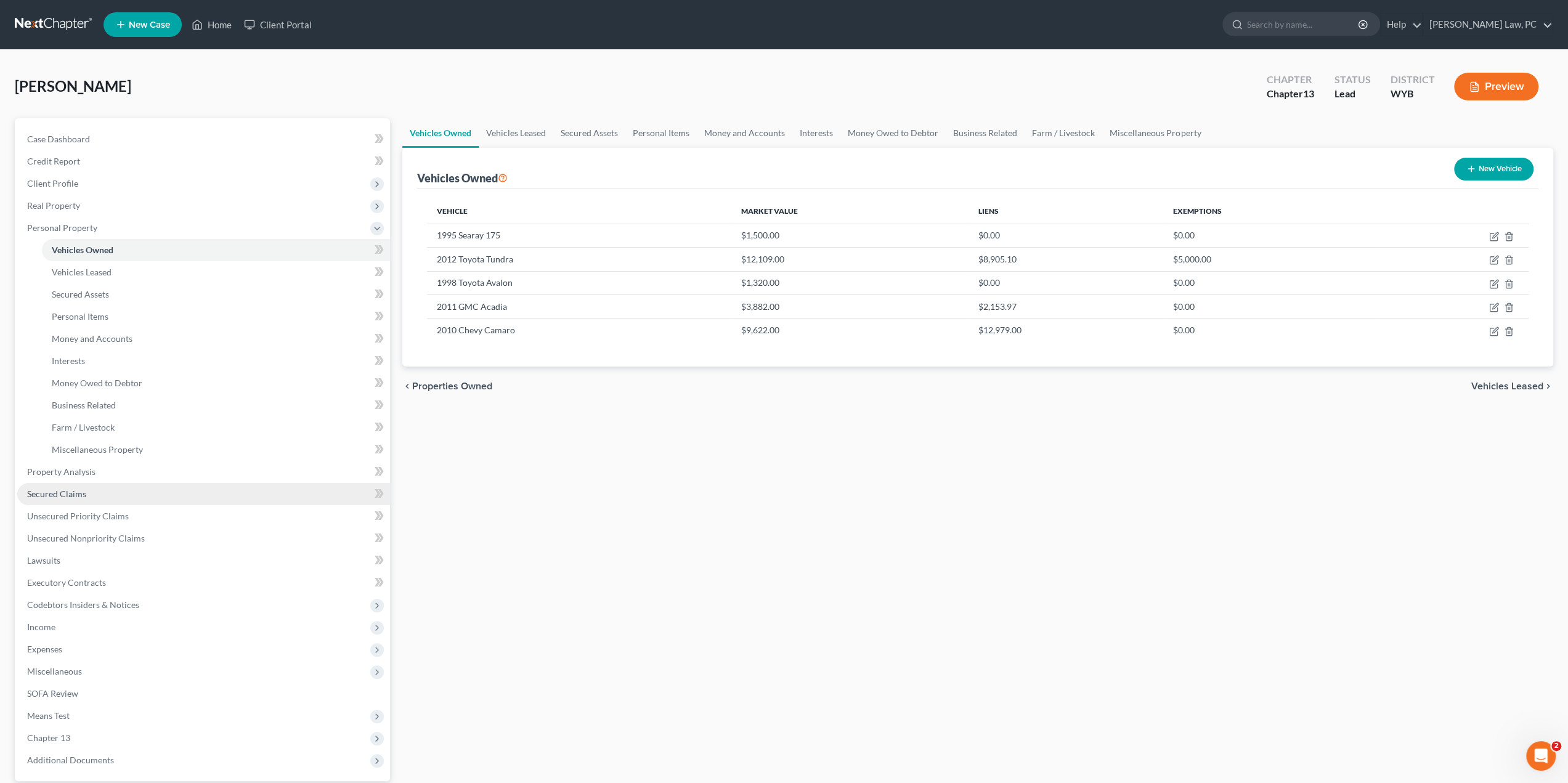
click at [56, 486] on span "Secured Claims" at bounding box center [56, 494] width 59 height 10
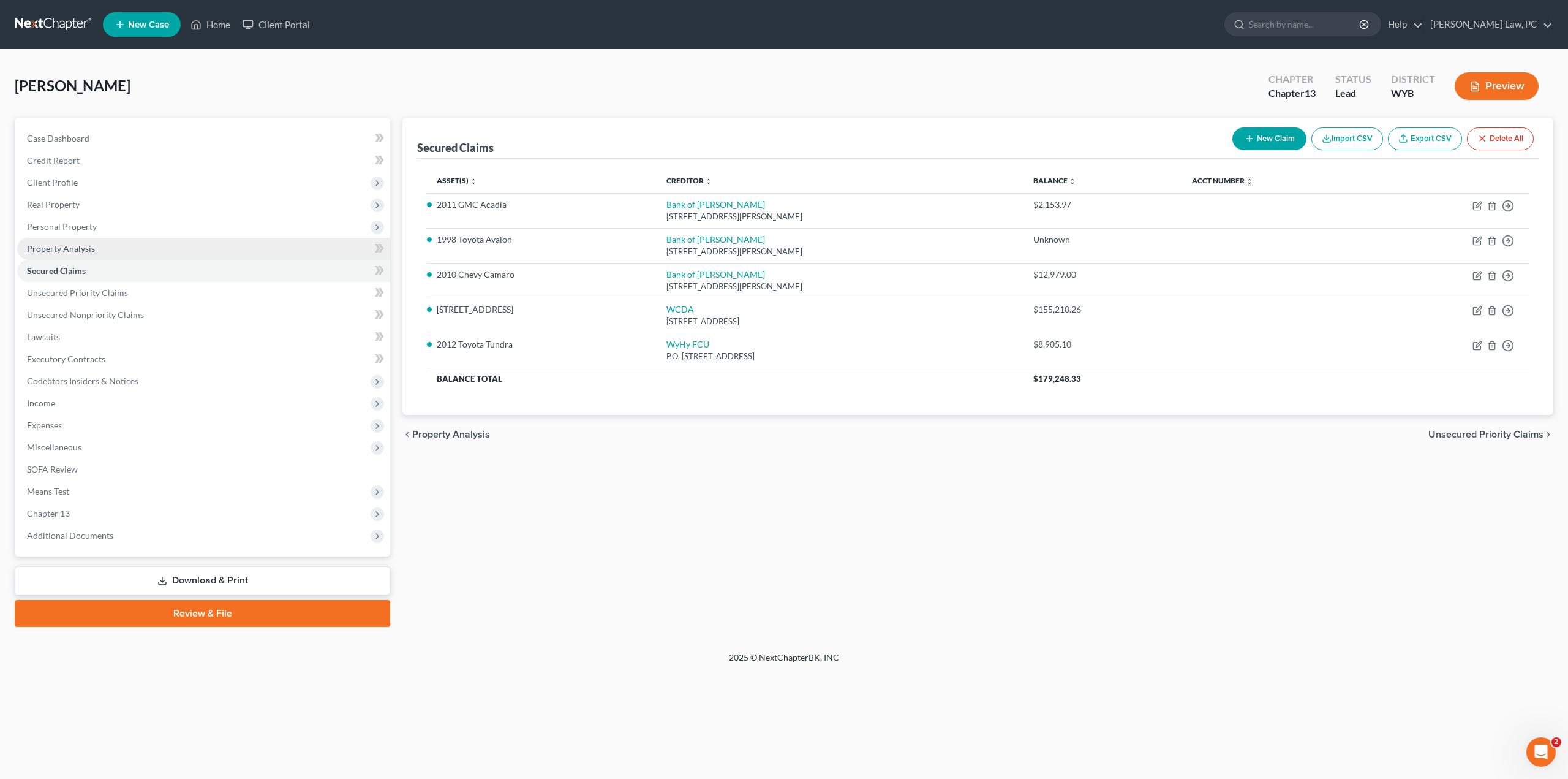
click at [95, 247] on link "Property Analysis" at bounding box center [204, 249] width 373 height 22
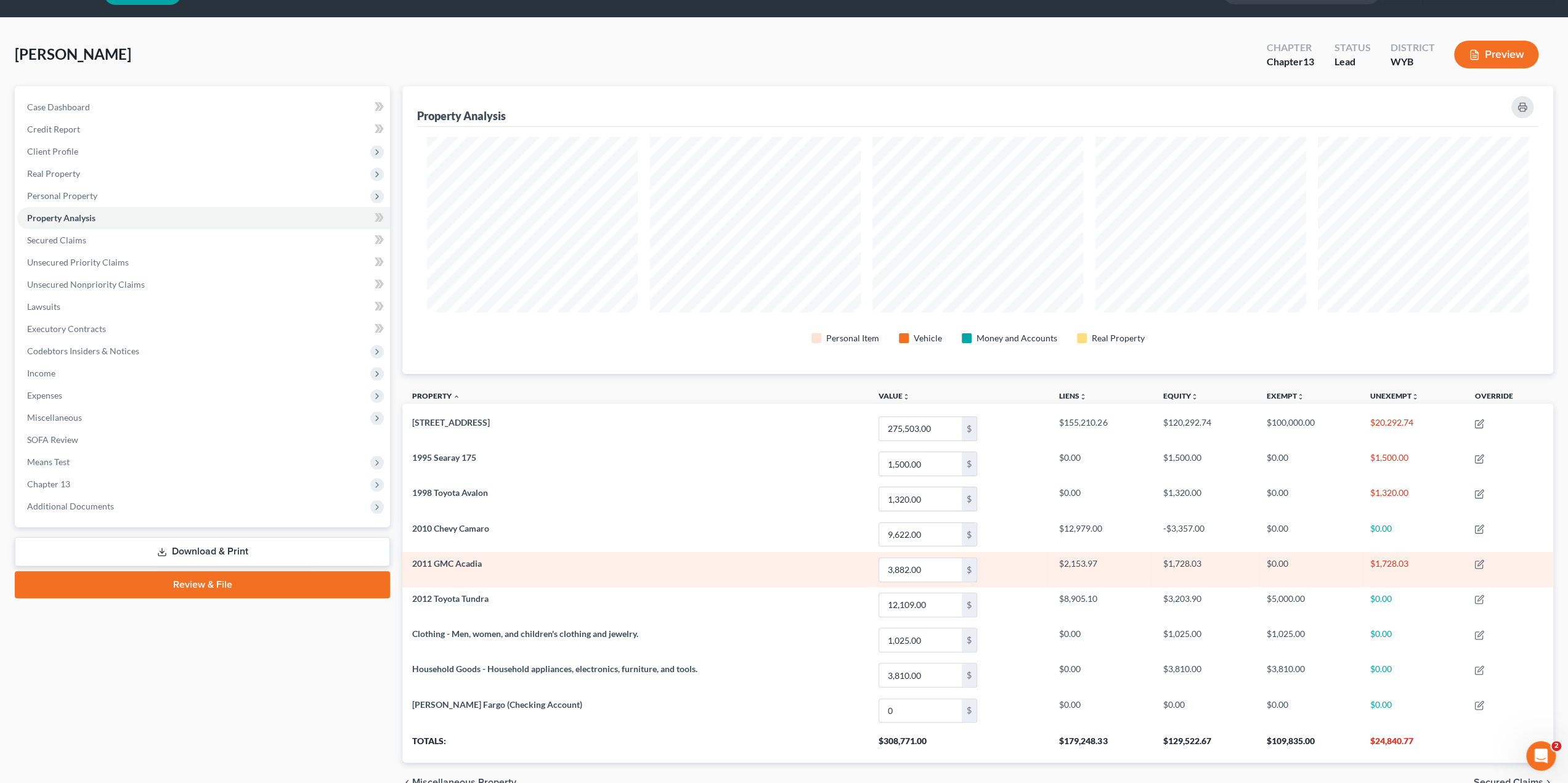
scroll to position [61, 0]
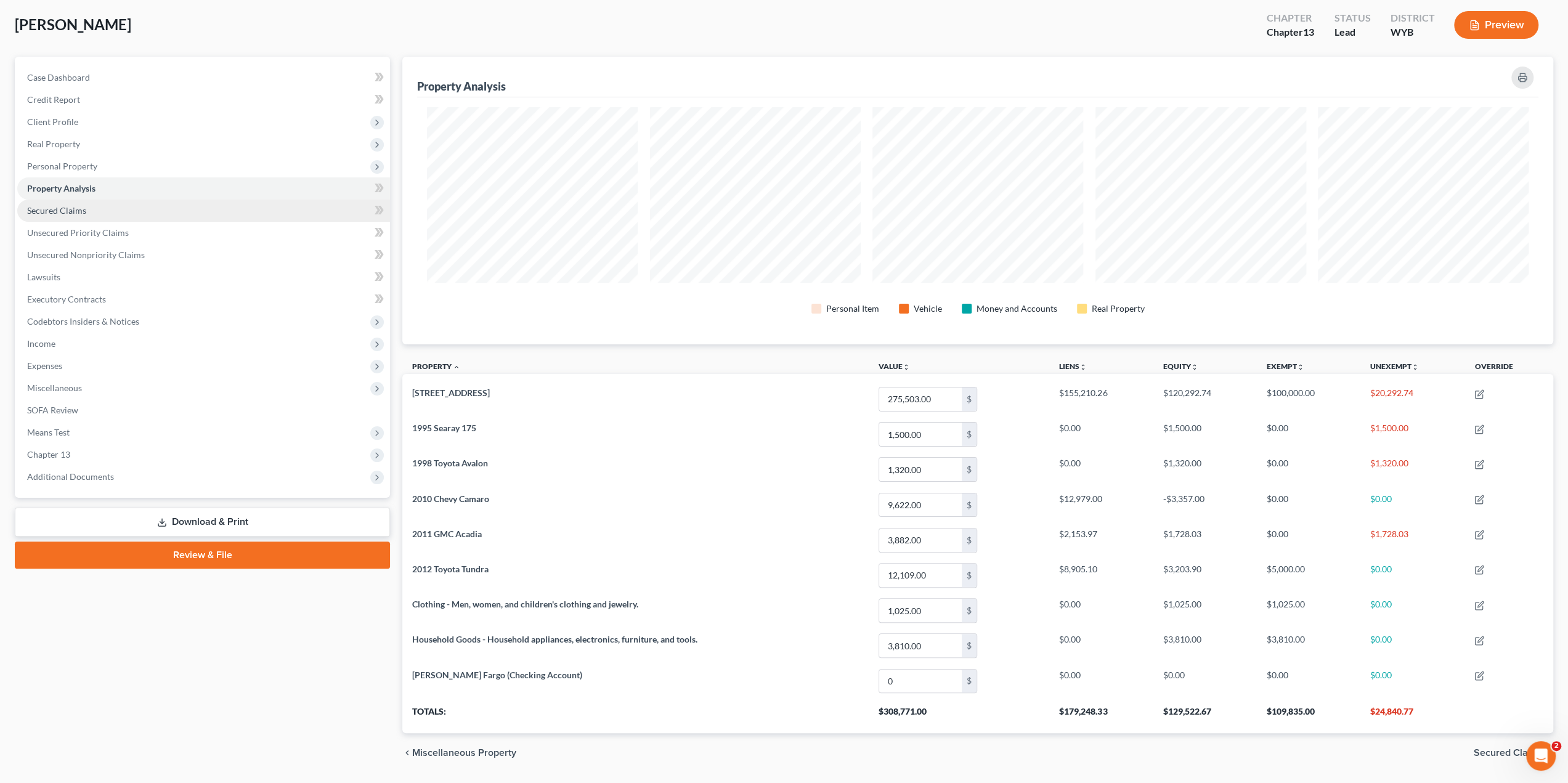
click at [62, 213] on span "Secured Claims" at bounding box center [56, 210] width 59 height 10
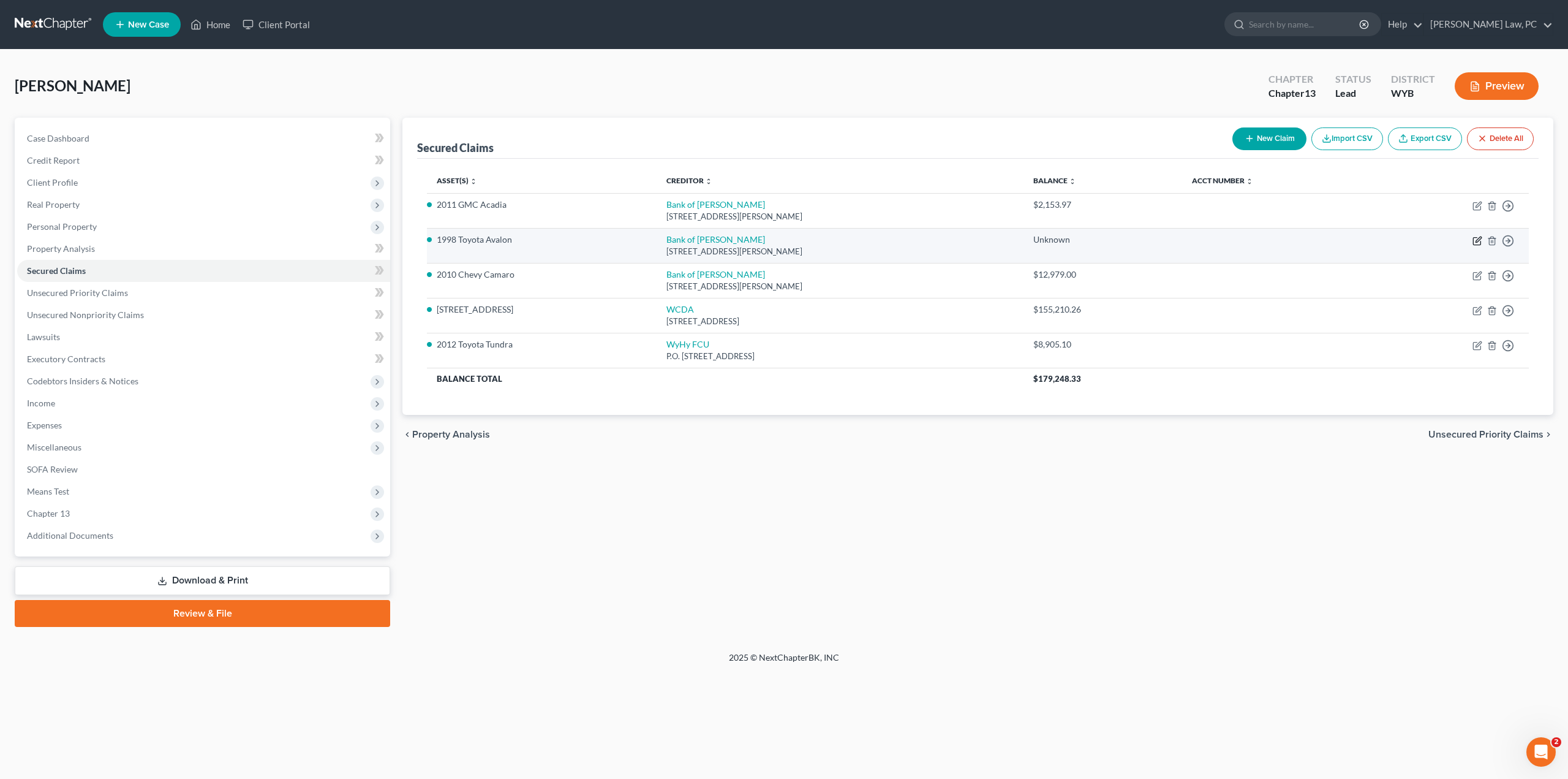
click at [931, 239] on icon "button" at bounding box center [1478, 241] width 10 height 10
select select "53"
select select "6"
select select "4"
select select "3"
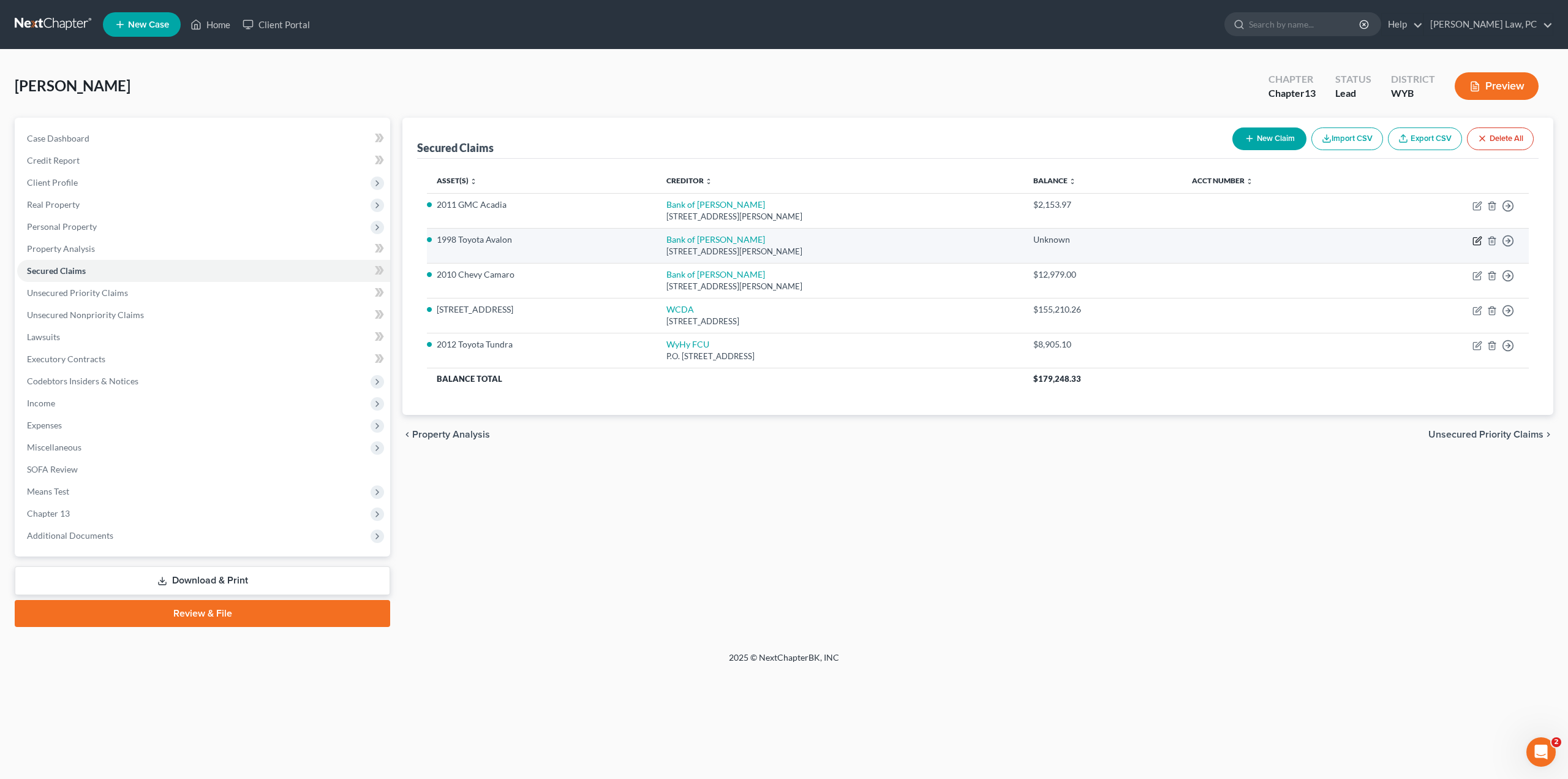
select select "0"
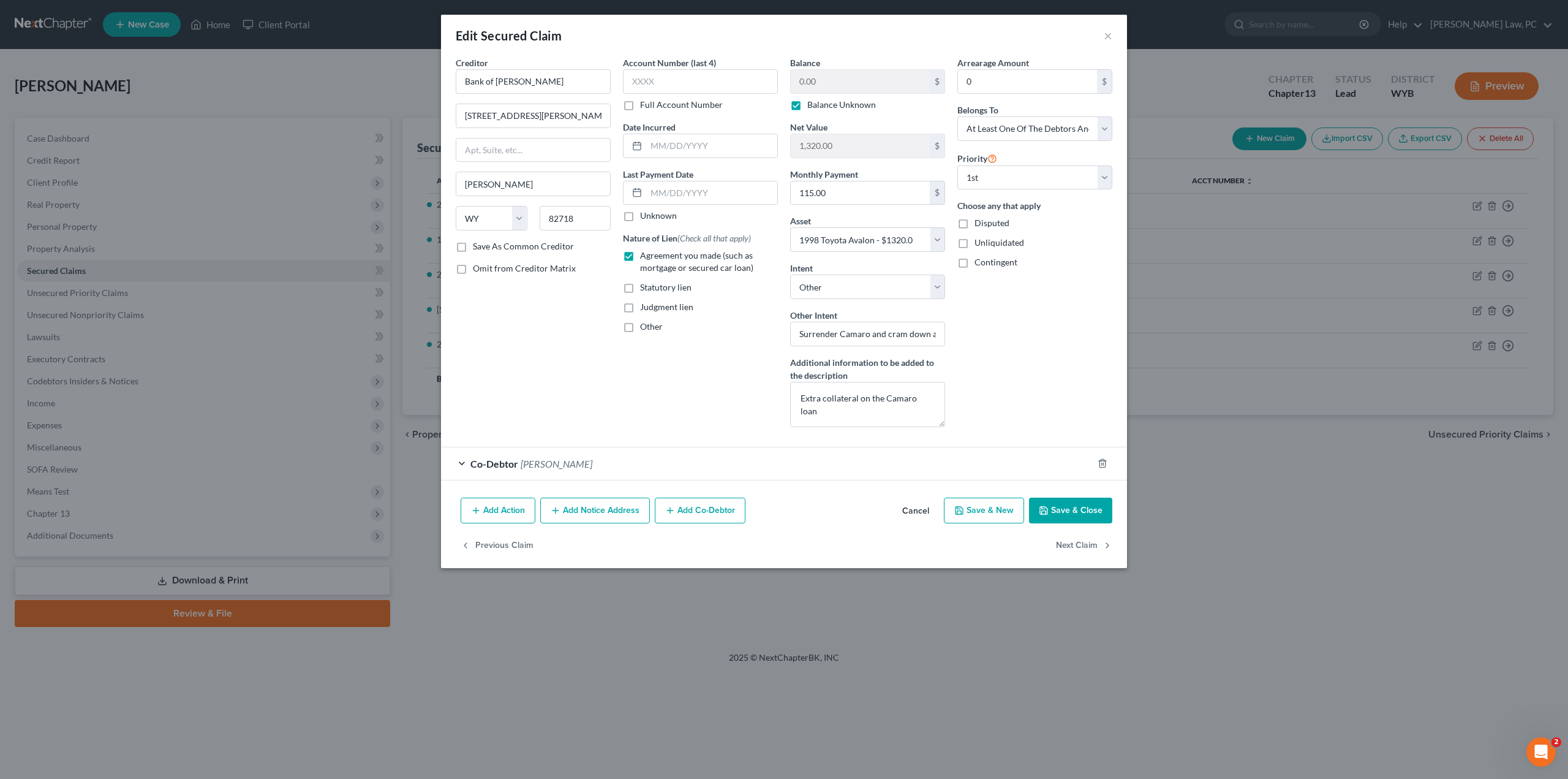
click at [931, 484] on button "Save & Close" at bounding box center [1071, 511] width 84 height 26
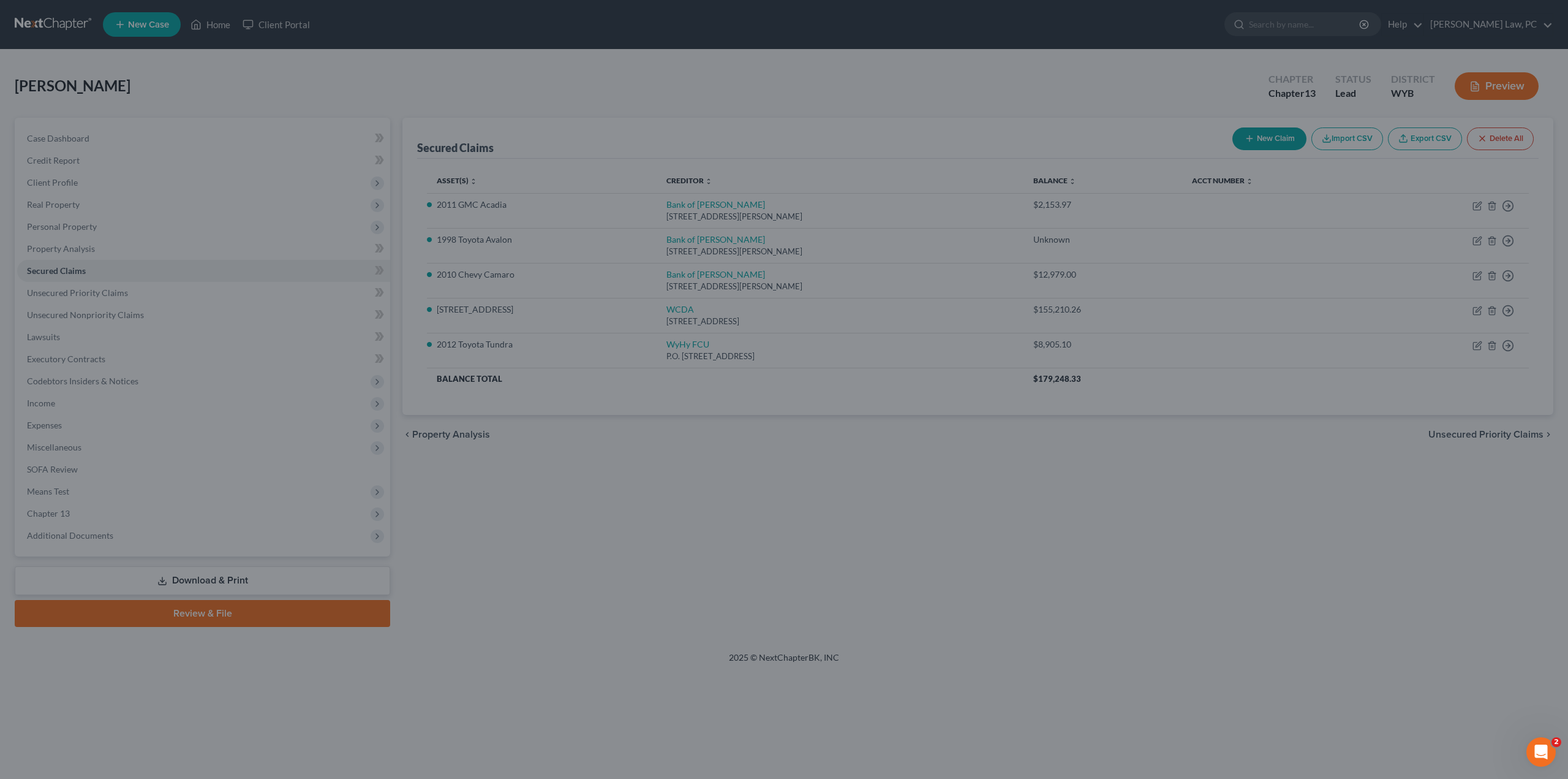
select select "6"
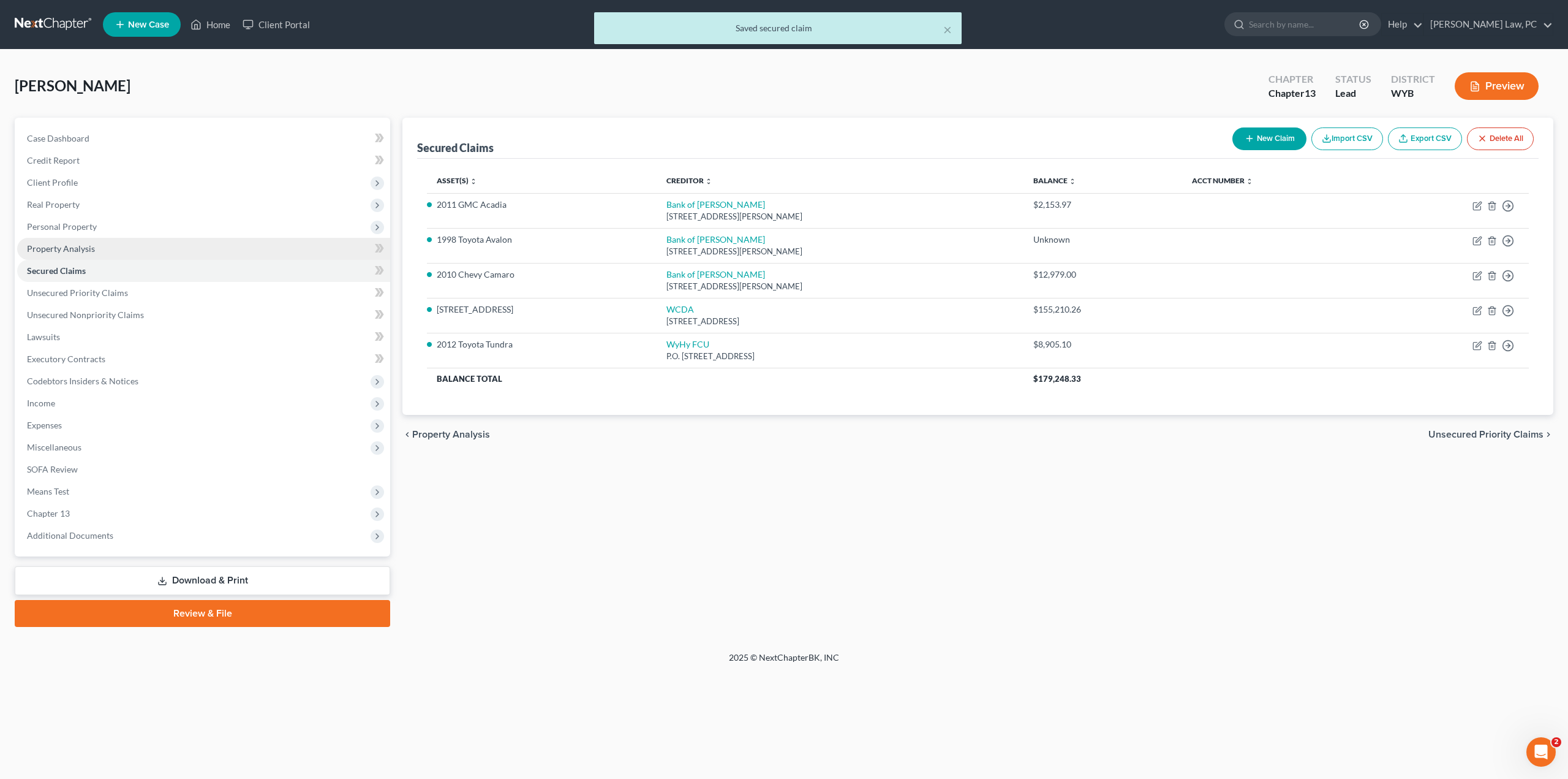
click at [65, 252] on span "Property Analysis" at bounding box center [60, 248] width 68 height 10
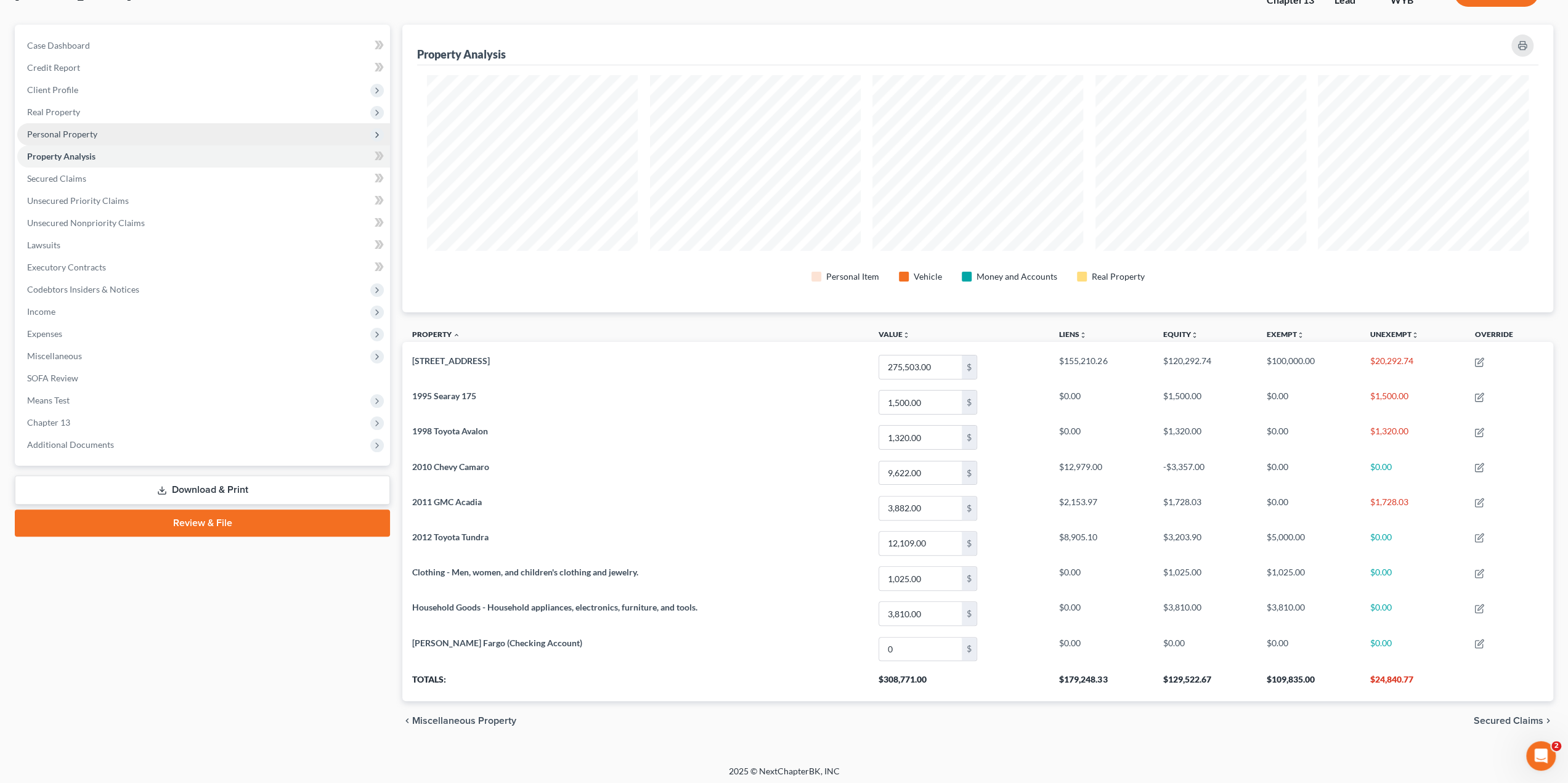
click at [53, 136] on span "Personal Property" at bounding box center [62, 134] width 71 height 10
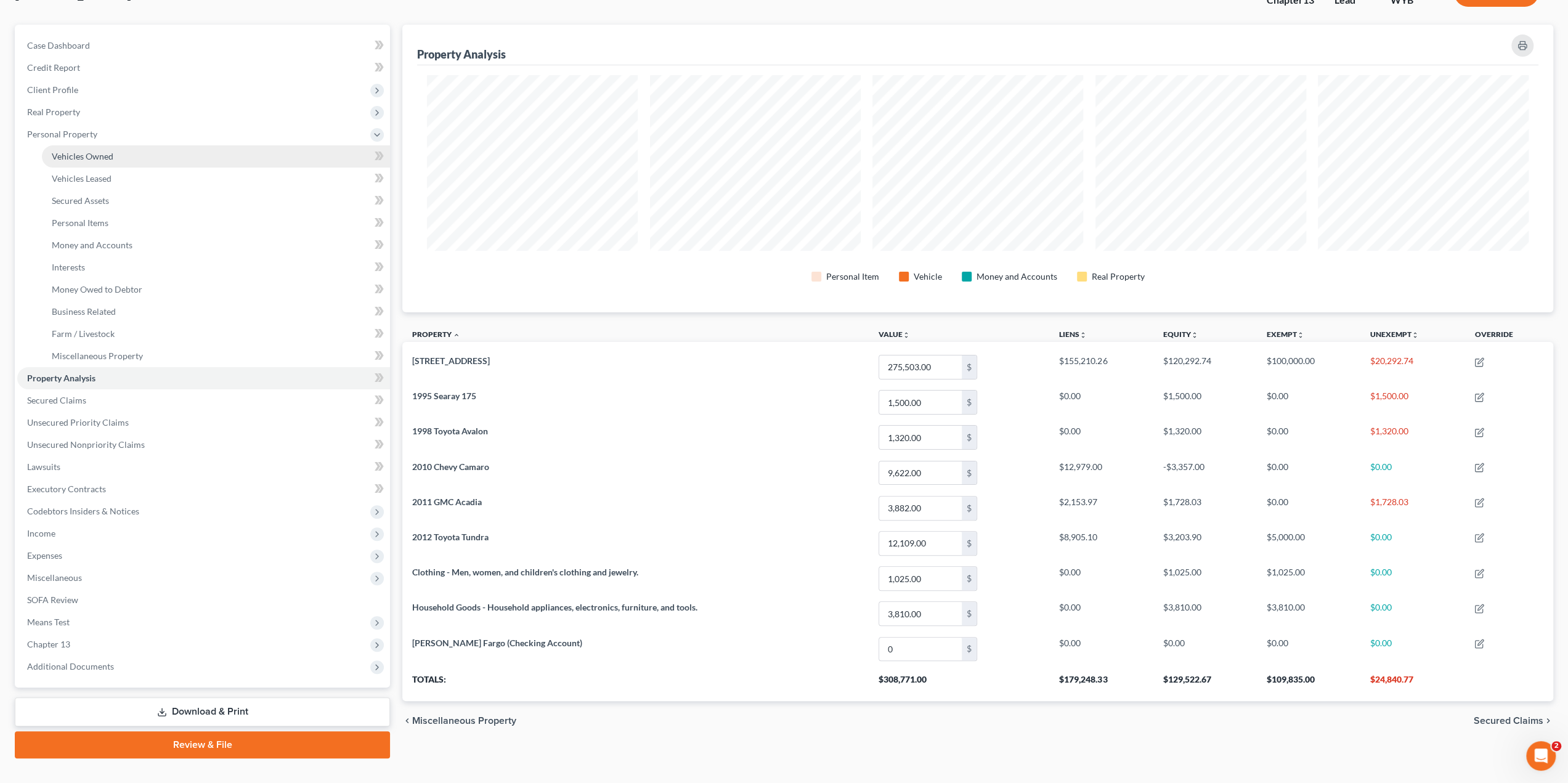
click at [87, 157] on span "Vehicles Owned" at bounding box center [82, 156] width 61 height 10
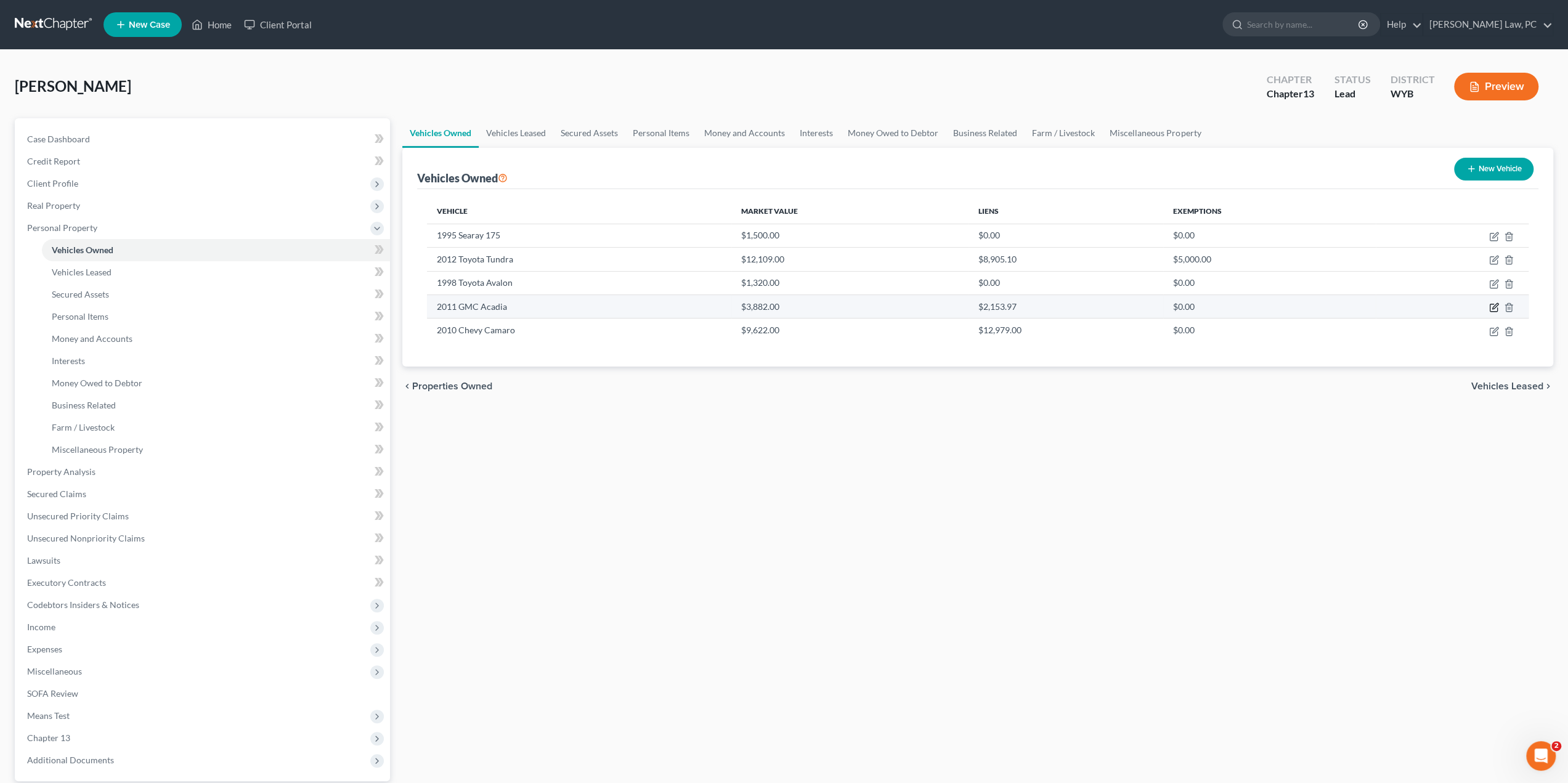
click at [937, 307] on icon "button" at bounding box center [1495, 307] width 10 height 10
select select "0"
select select "15"
select select "2"
select select "3"
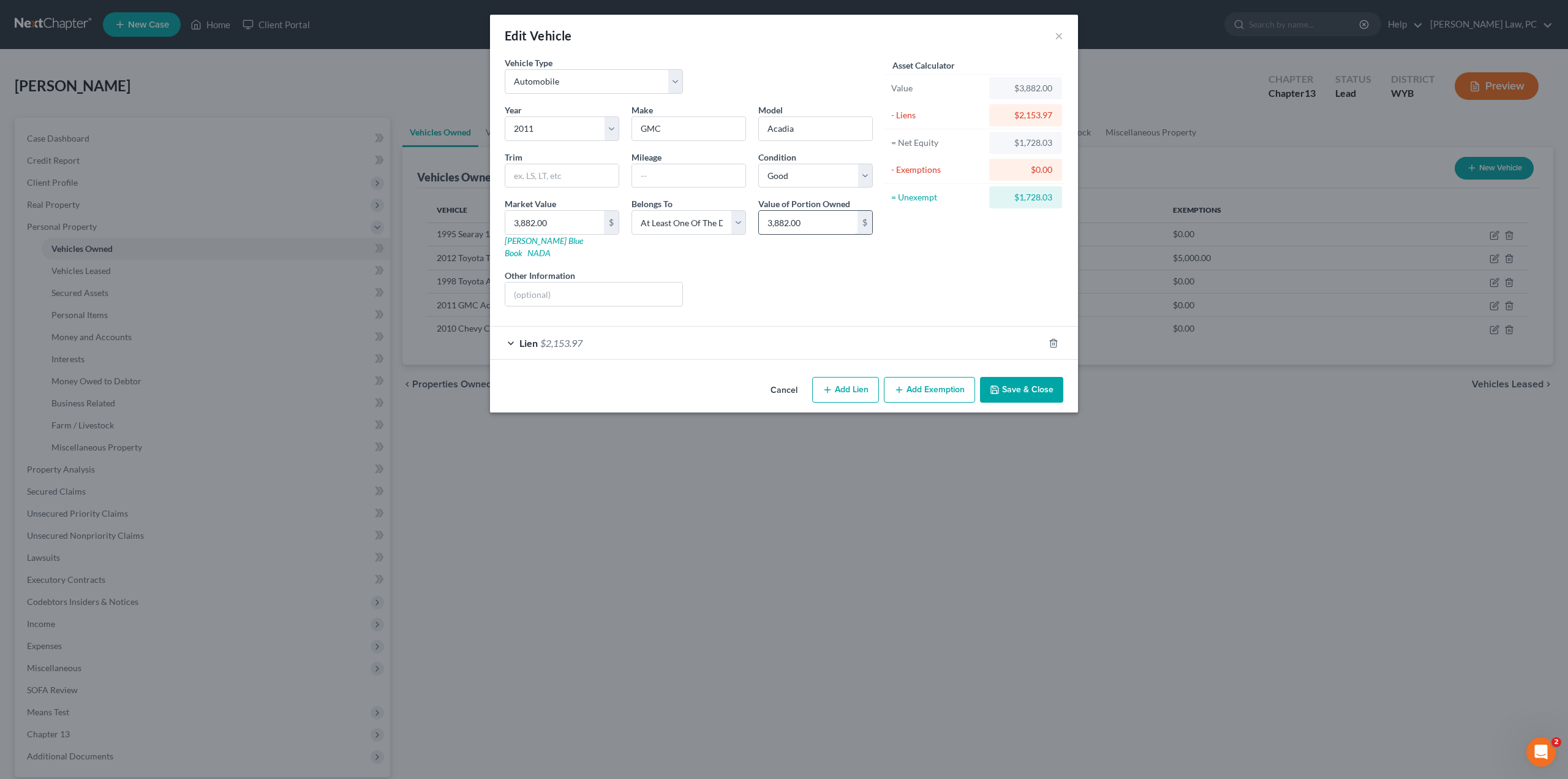
click at [835, 221] on input "3,882.00" at bounding box center [809, 222] width 99 height 23
type input "1,941"
click at [931, 377] on button "Save & Close" at bounding box center [1022, 390] width 84 height 26
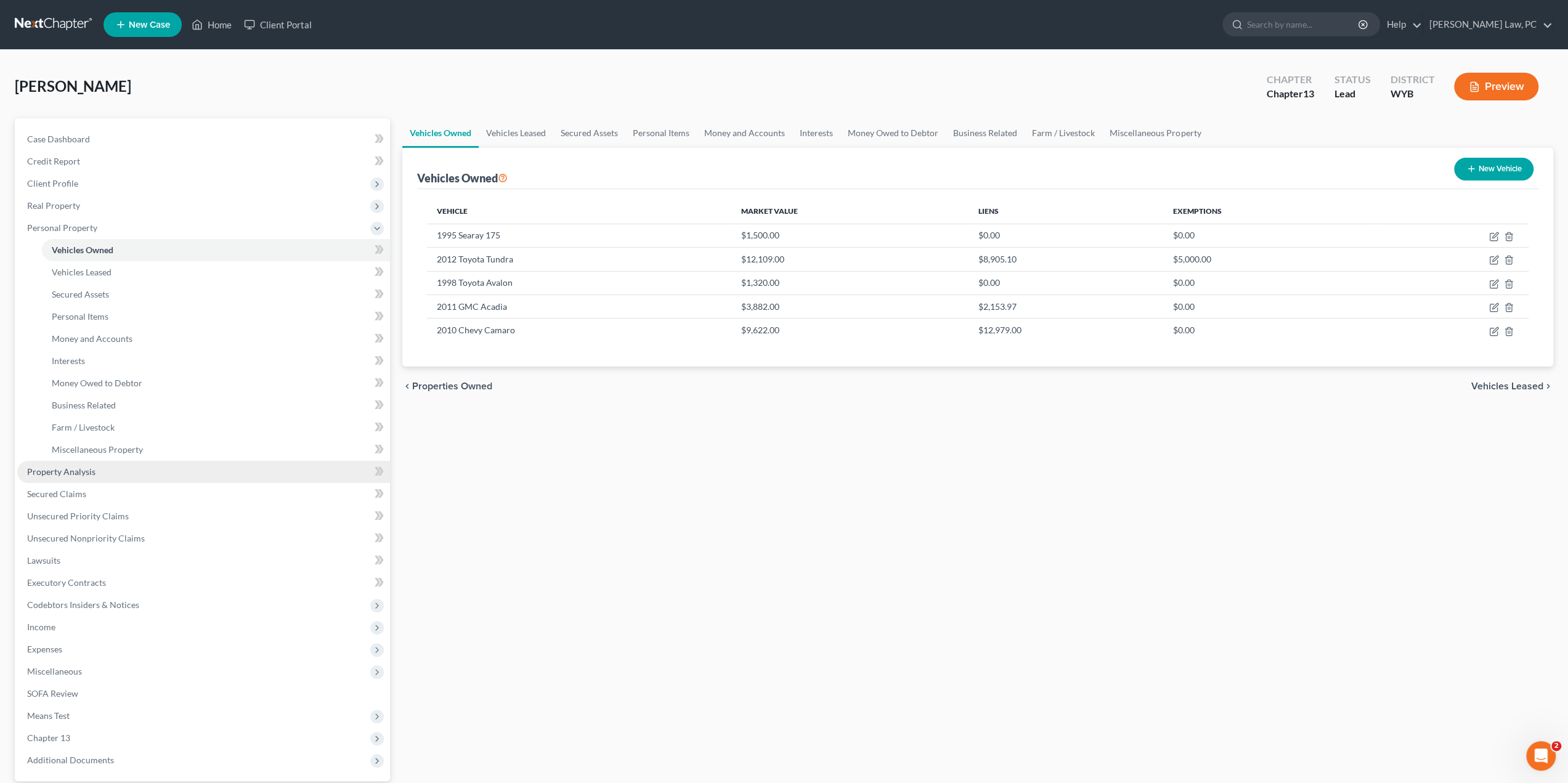
click at [76, 473] on span "Property Analysis" at bounding box center [61, 471] width 68 height 10
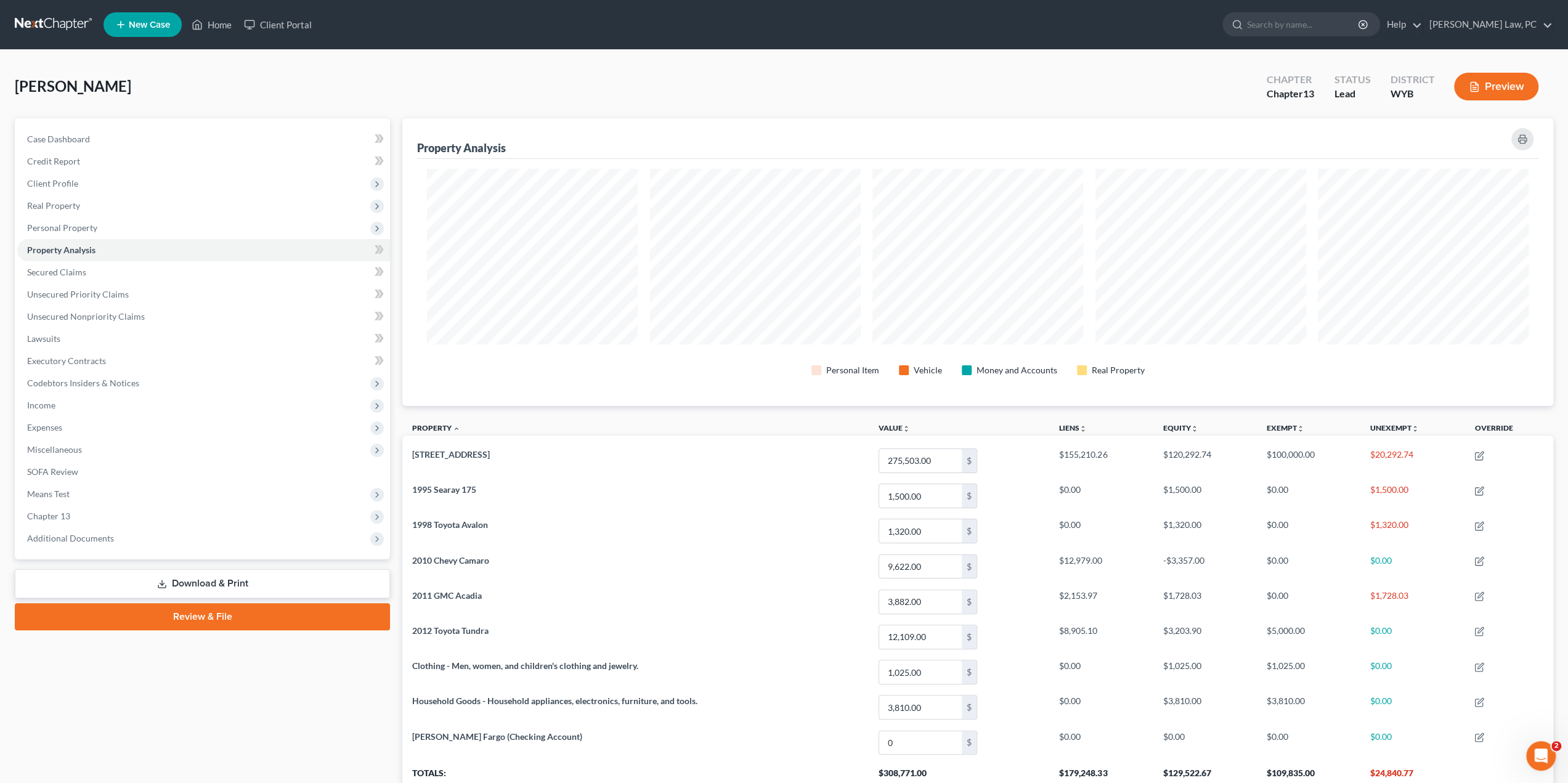
scroll to position [287, 1151]
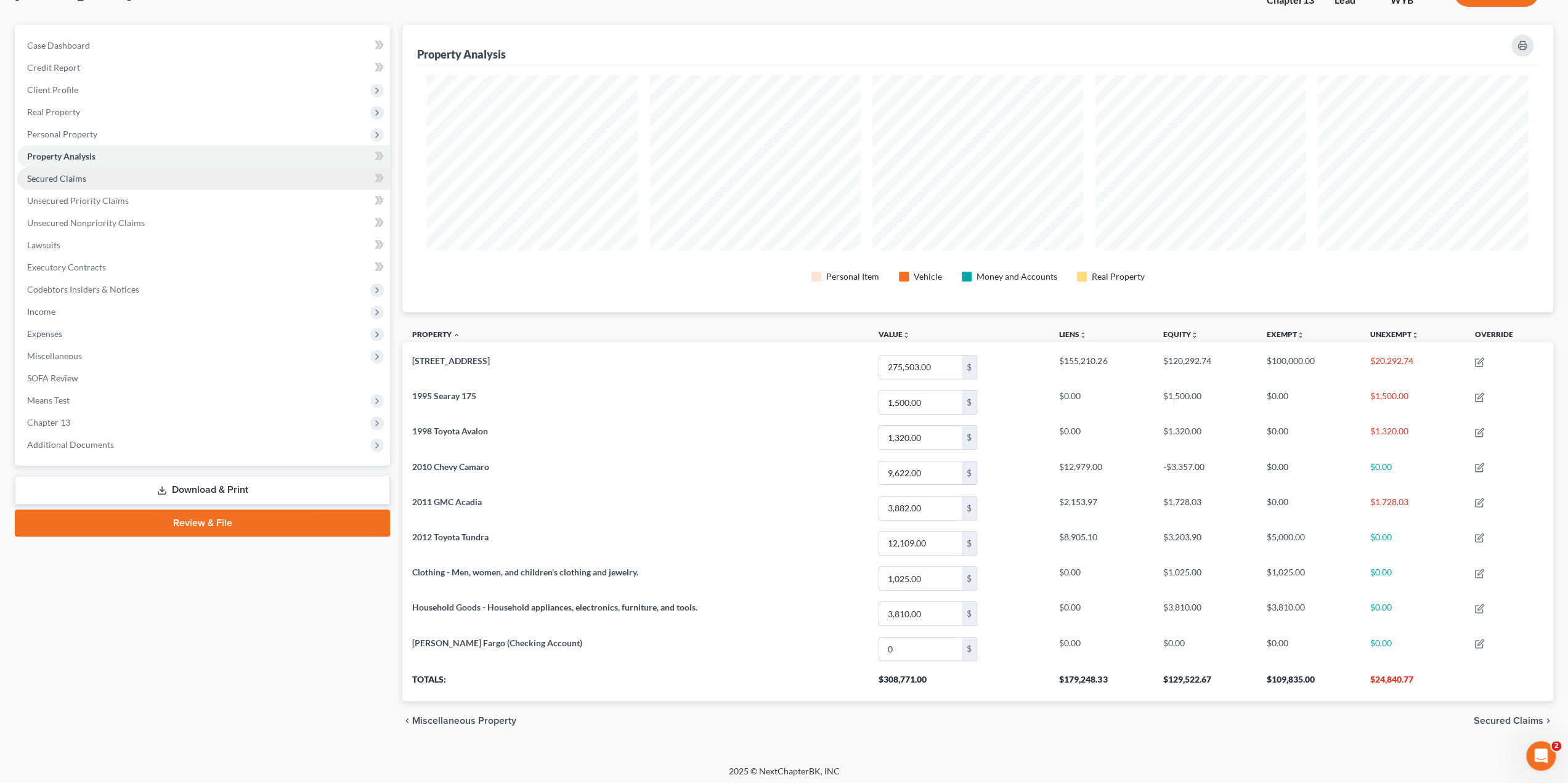
click at [56, 181] on span "Secured Claims" at bounding box center [56, 178] width 59 height 10
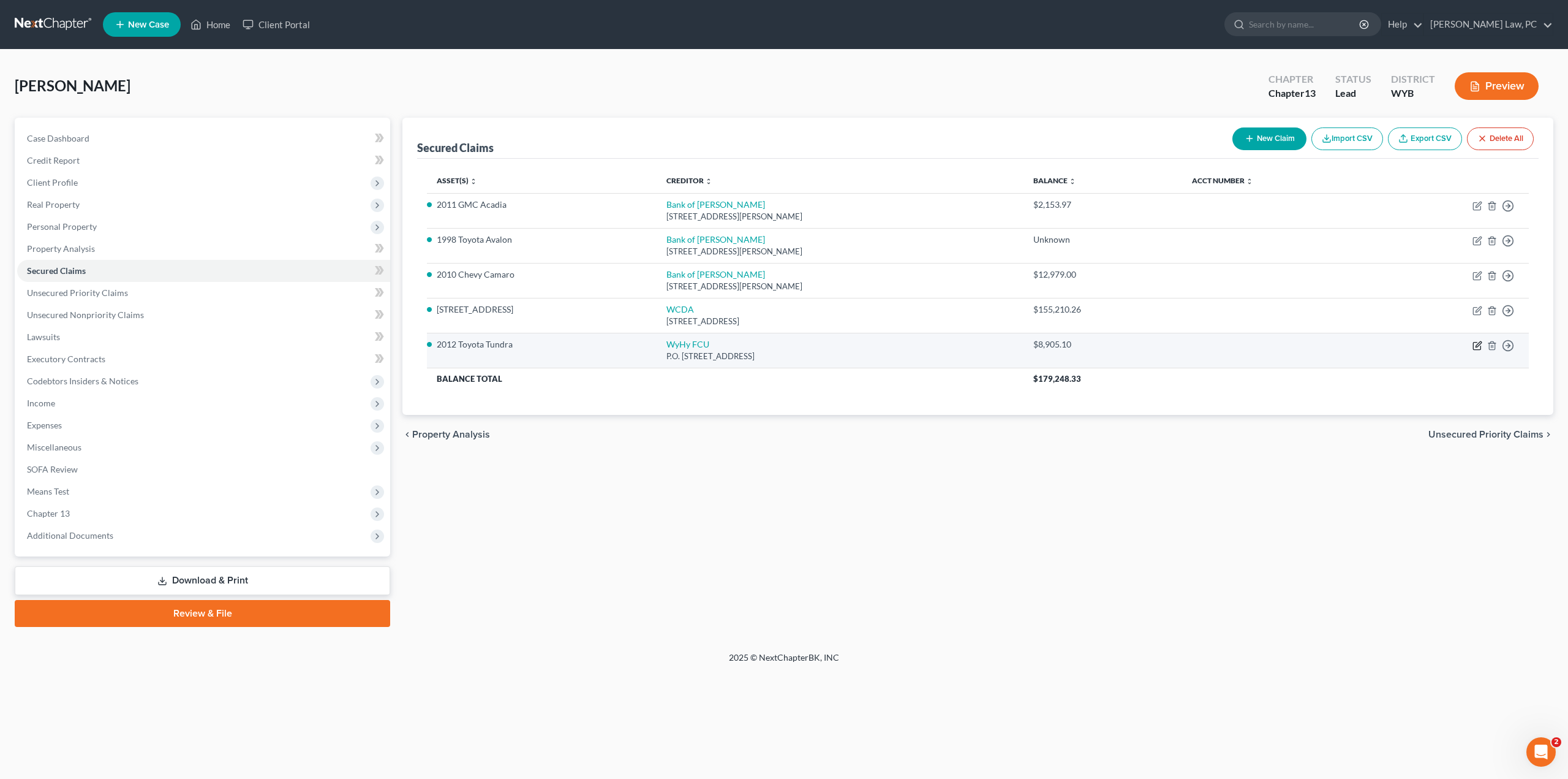
click at [931, 345] on icon "button" at bounding box center [1478, 346] width 10 height 10
select select "53"
select select "5"
select select "2"
select select "0"
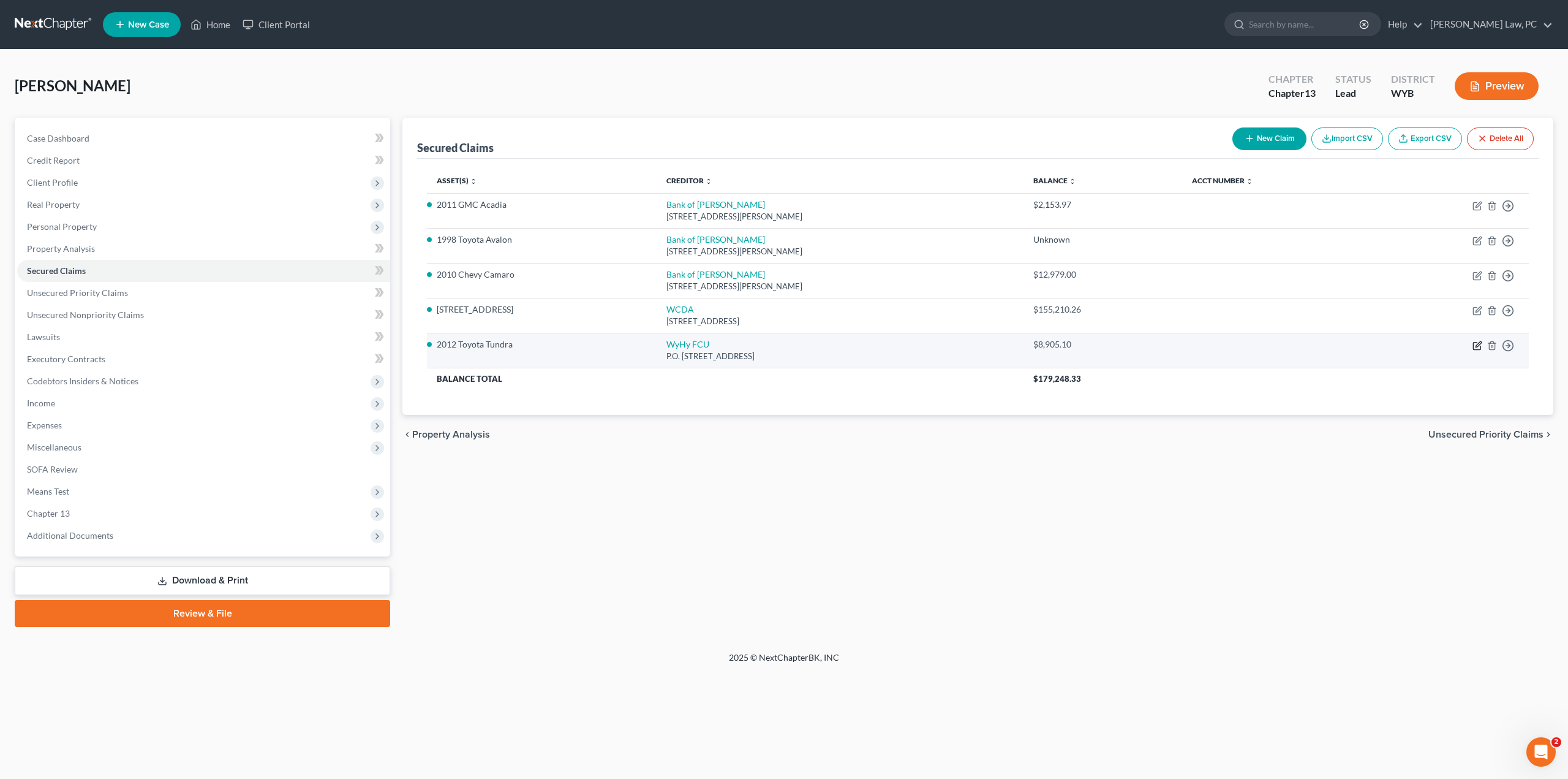
select select "0"
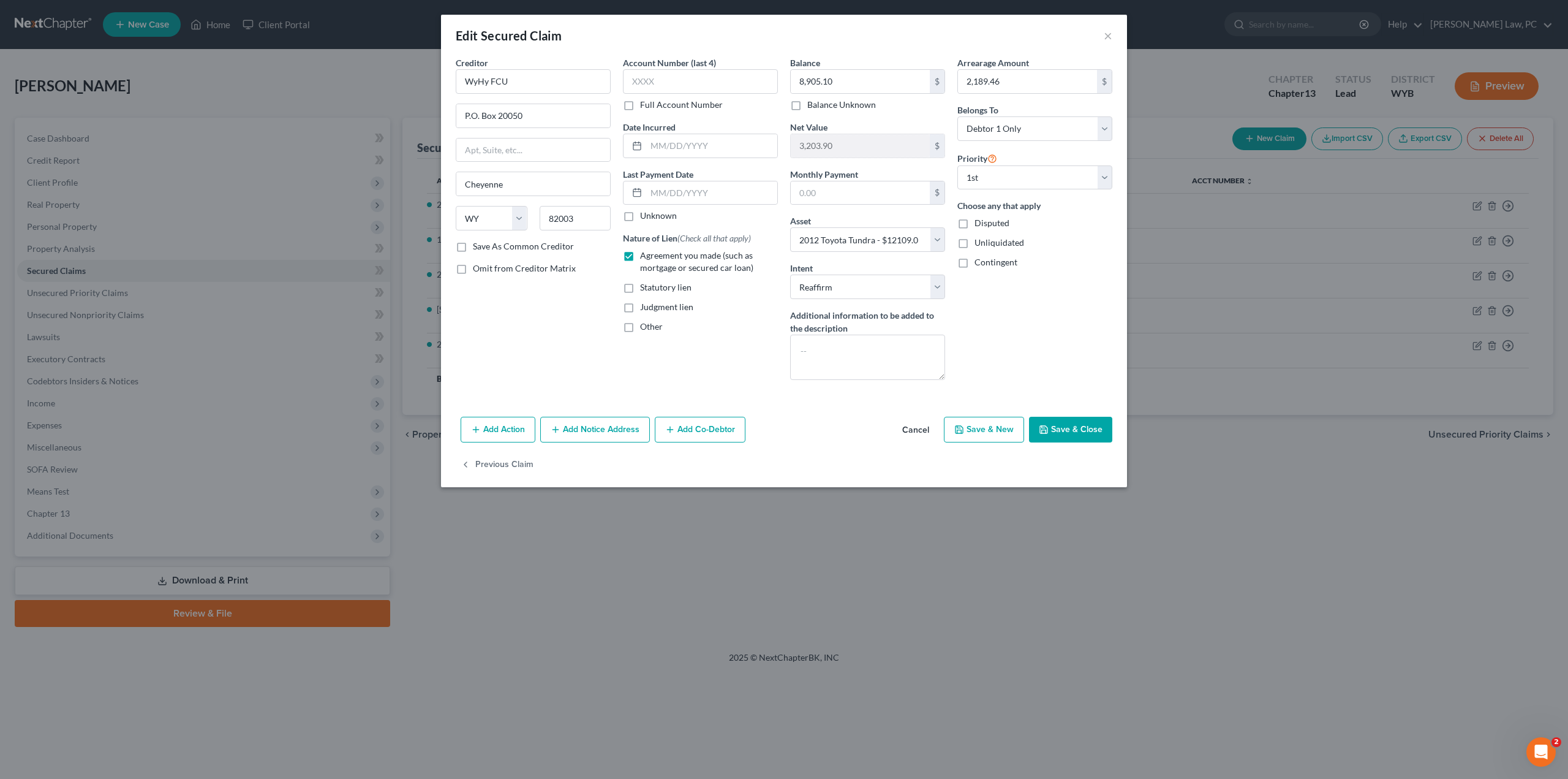
click at [907, 426] on button "Cancel" at bounding box center [916, 430] width 47 height 24
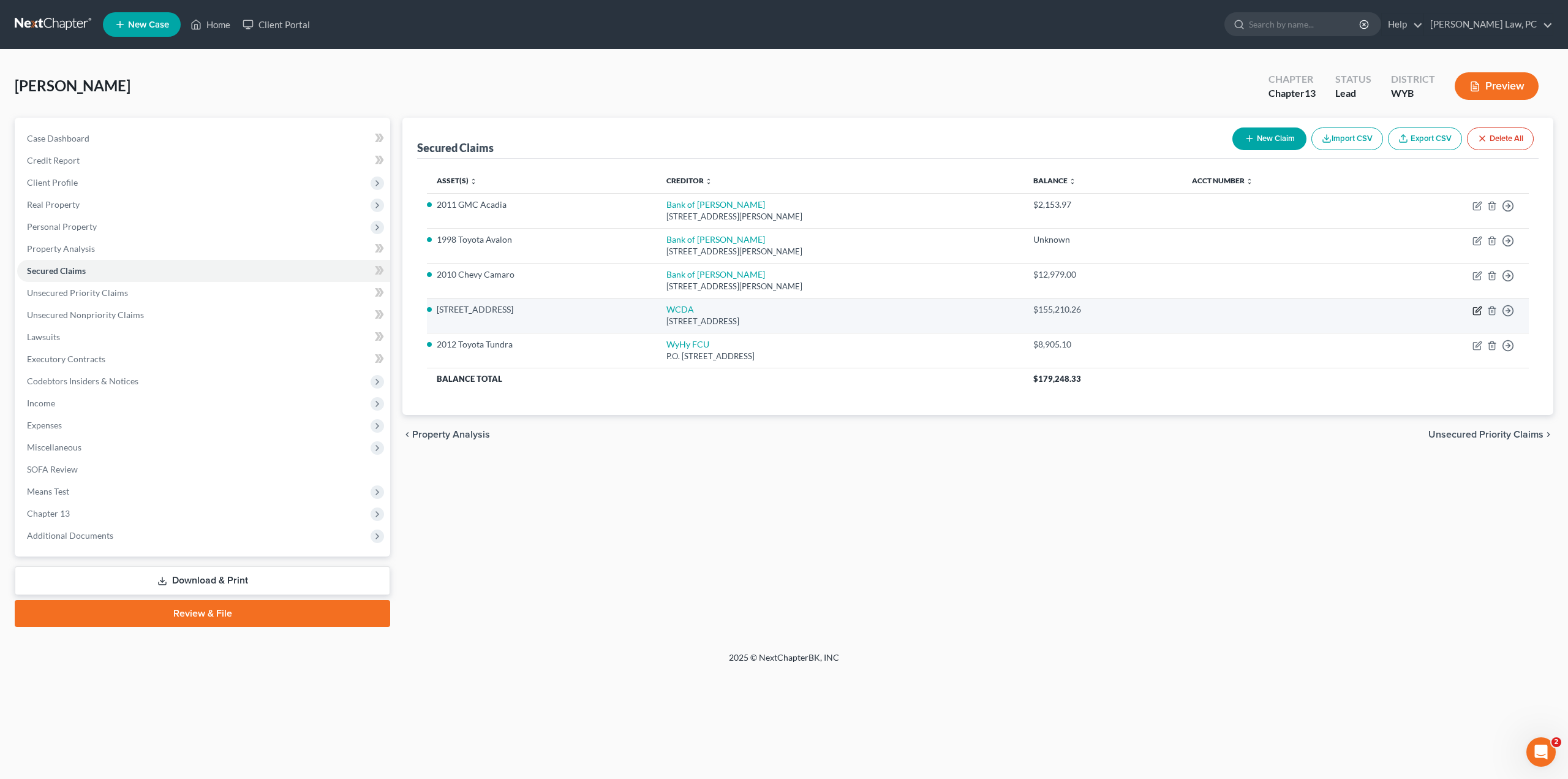
click at [931, 308] on icon "button" at bounding box center [1478, 311] width 10 height 10
select select "53"
select select "9"
select select "2"
select select "0"
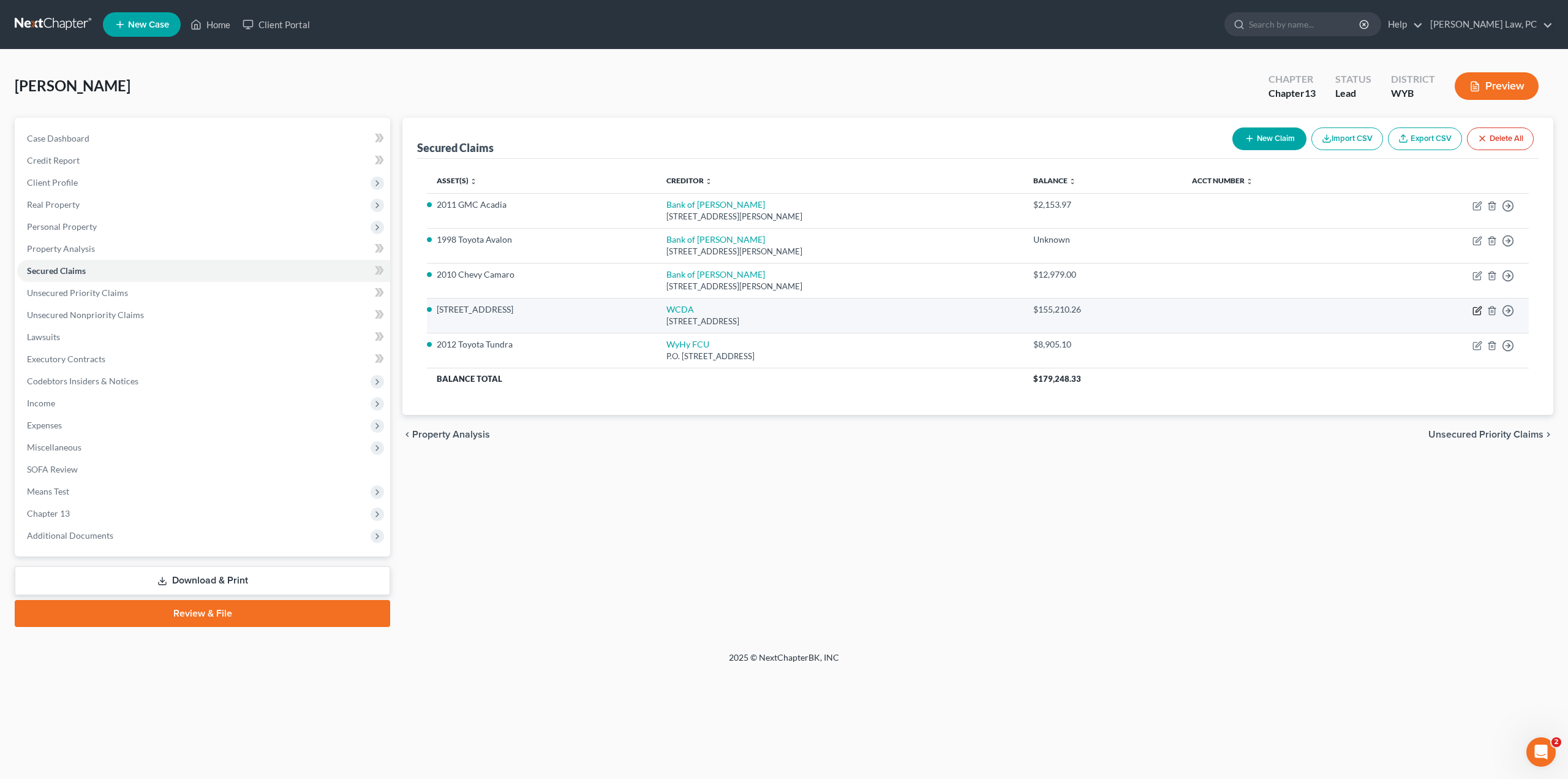
select select "0"
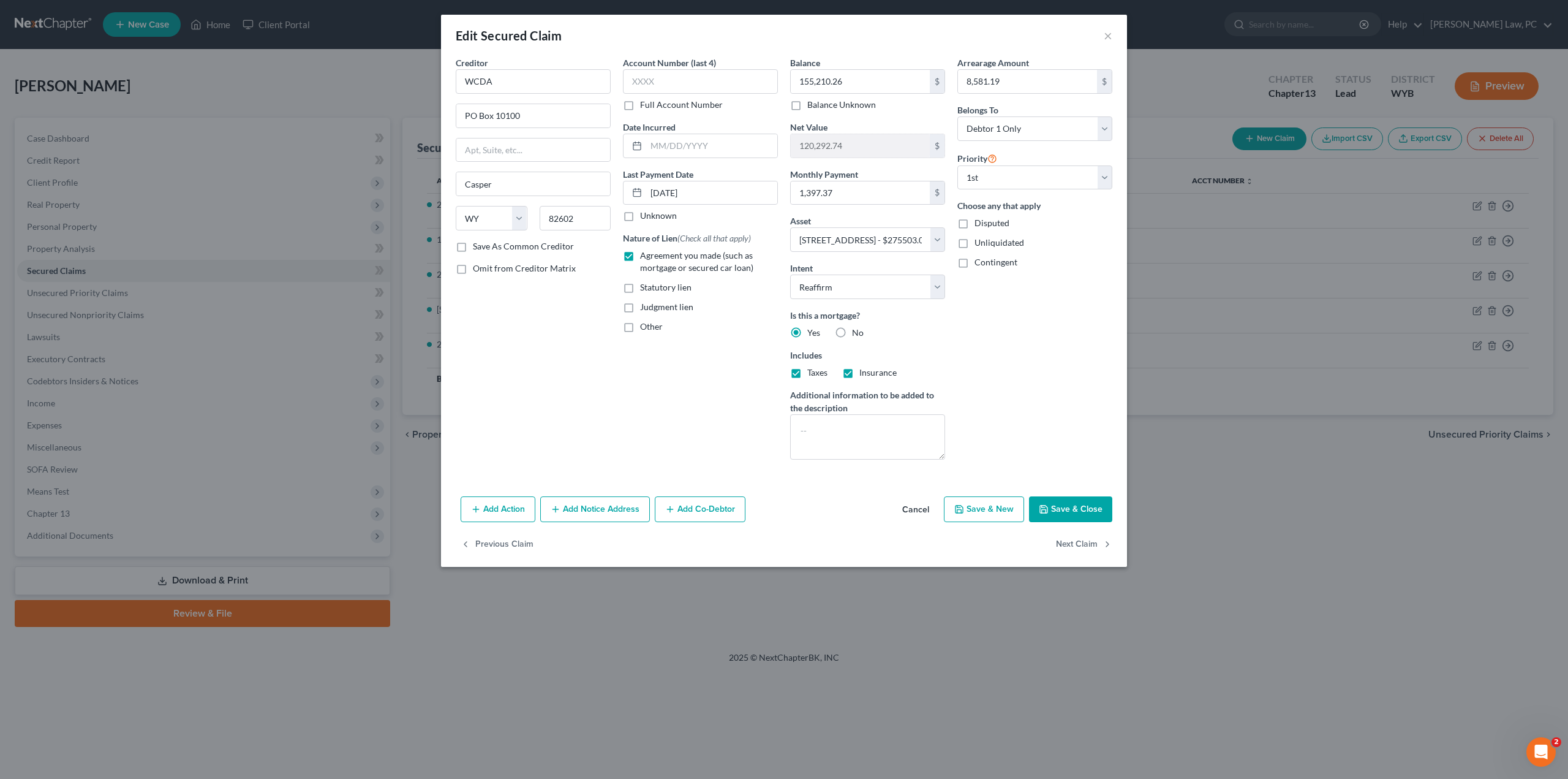
drag, startPoint x: 918, startPoint y: 502, endPoint x: 998, endPoint y: 506, distance: 80.1
click at [918, 484] on button "Cancel" at bounding box center [916, 510] width 47 height 24
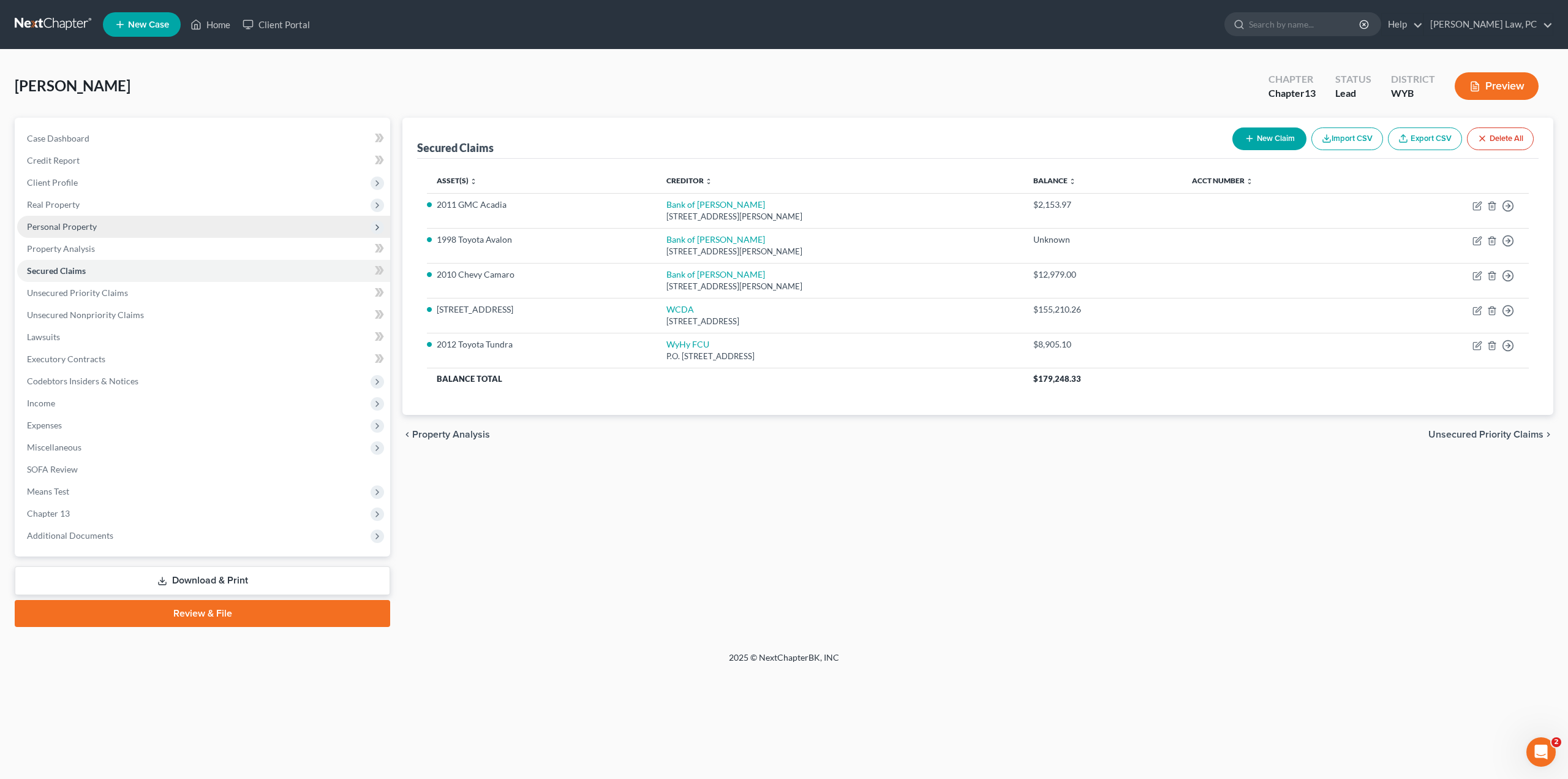
click at [63, 222] on span "Personal Property" at bounding box center [62, 227] width 70 height 10
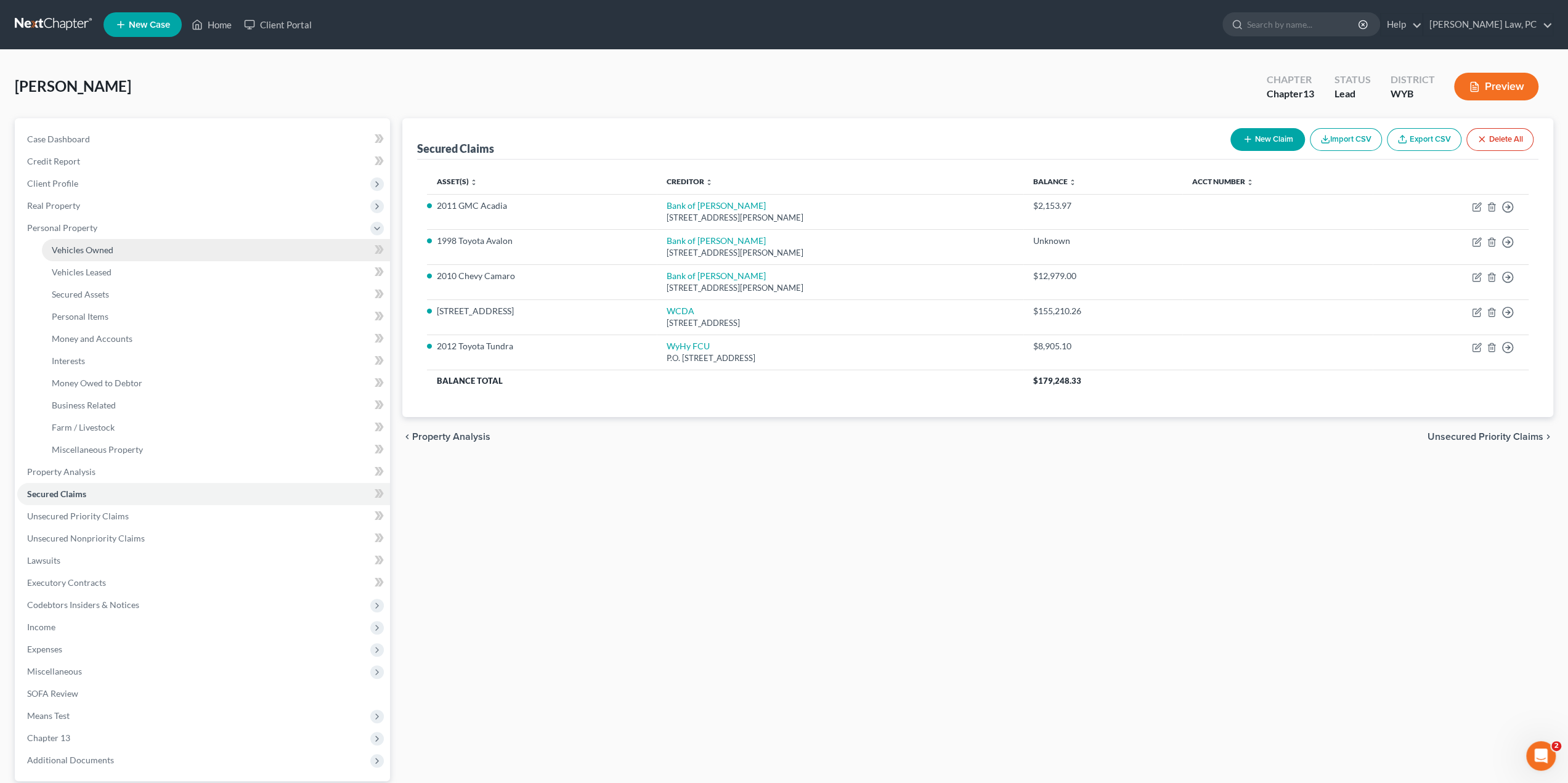
click at [105, 257] on link "Vehicles Owned" at bounding box center [216, 250] width 348 height 22
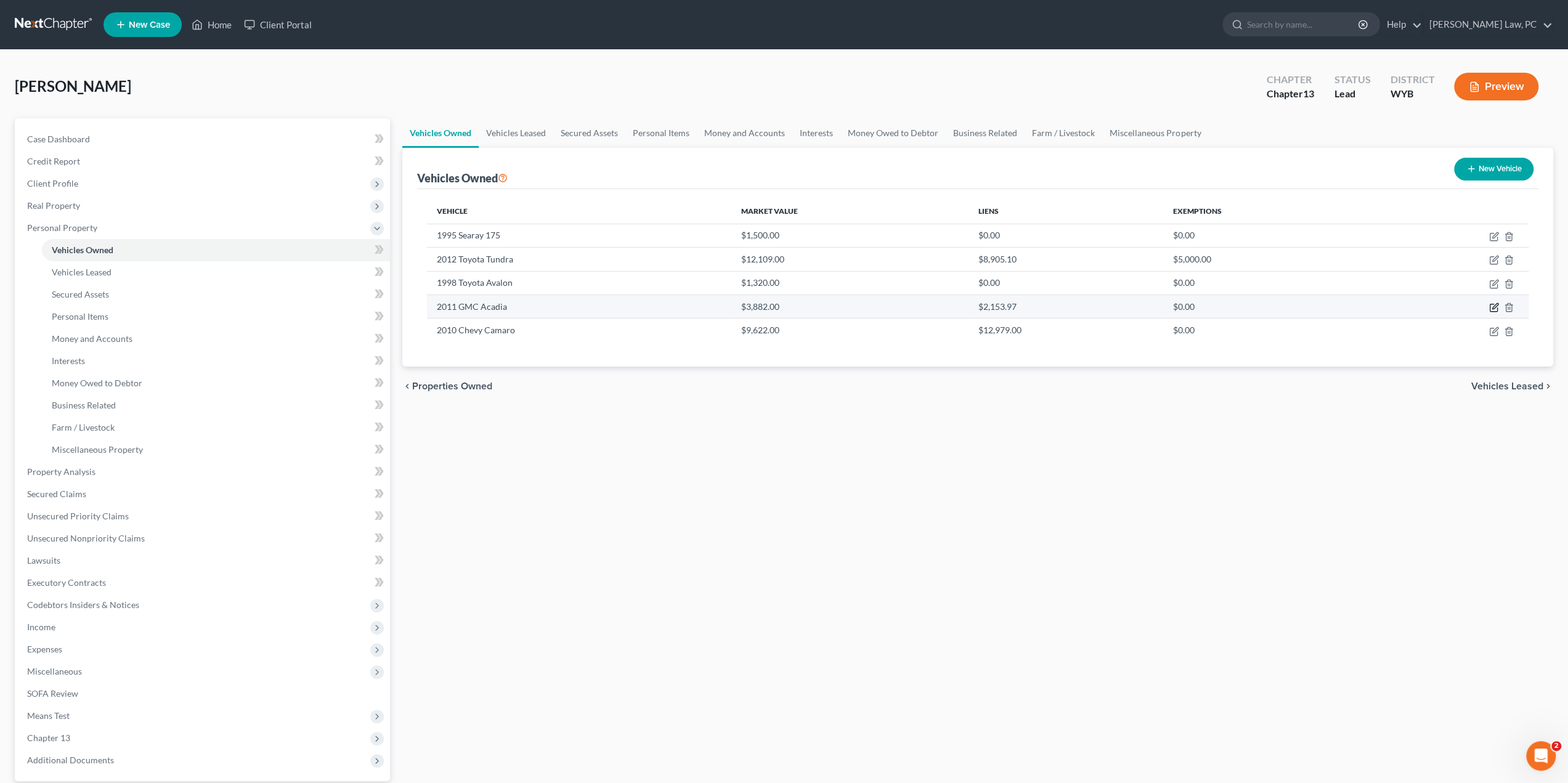
click at [937, 304] on icon "button" at bounding box center [1493, 307] width 8 height 8
select select "0"
select select "15"
select select "2"
select select "3"
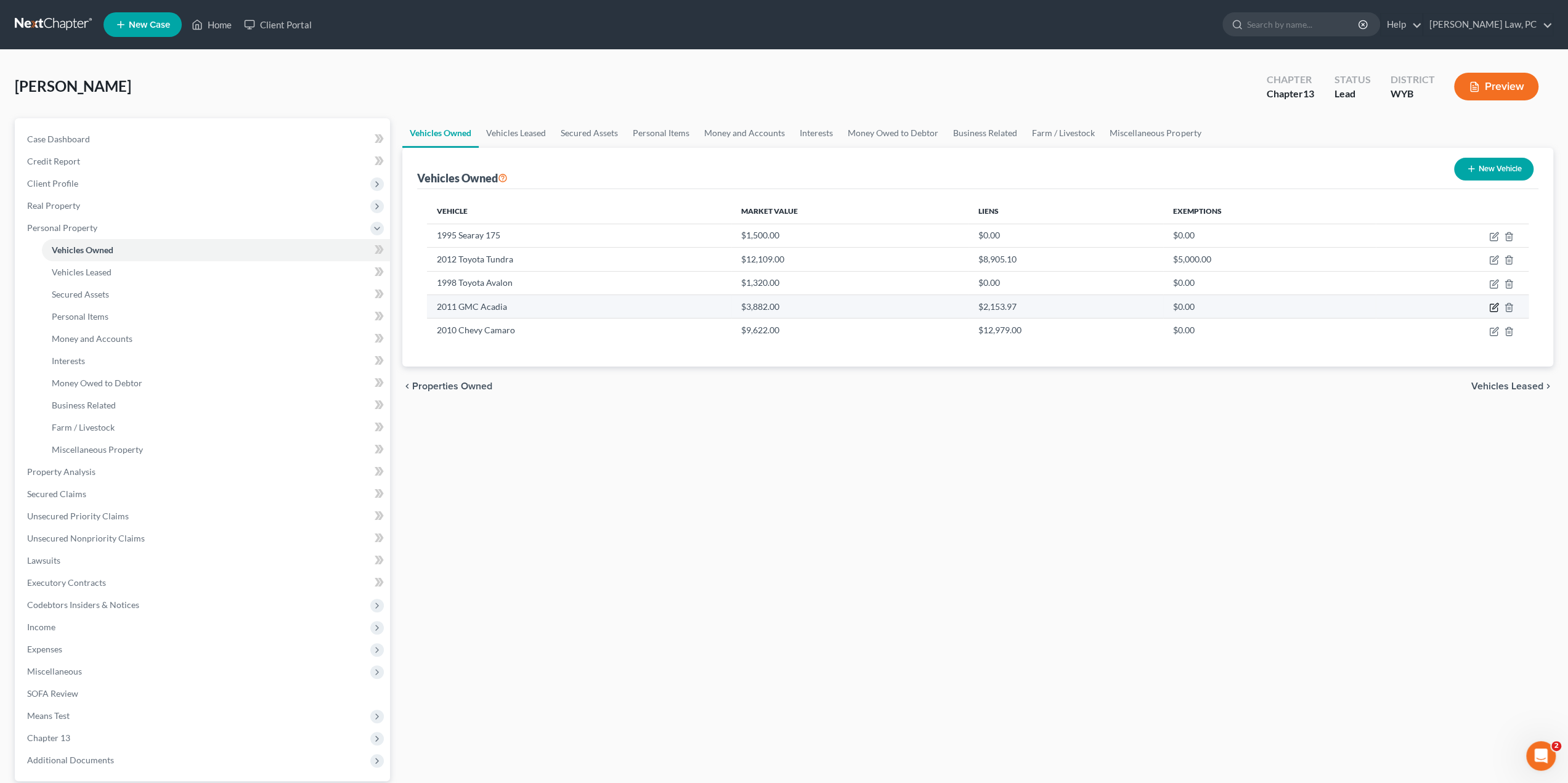
select select "53"
select select "0"
select select "2"
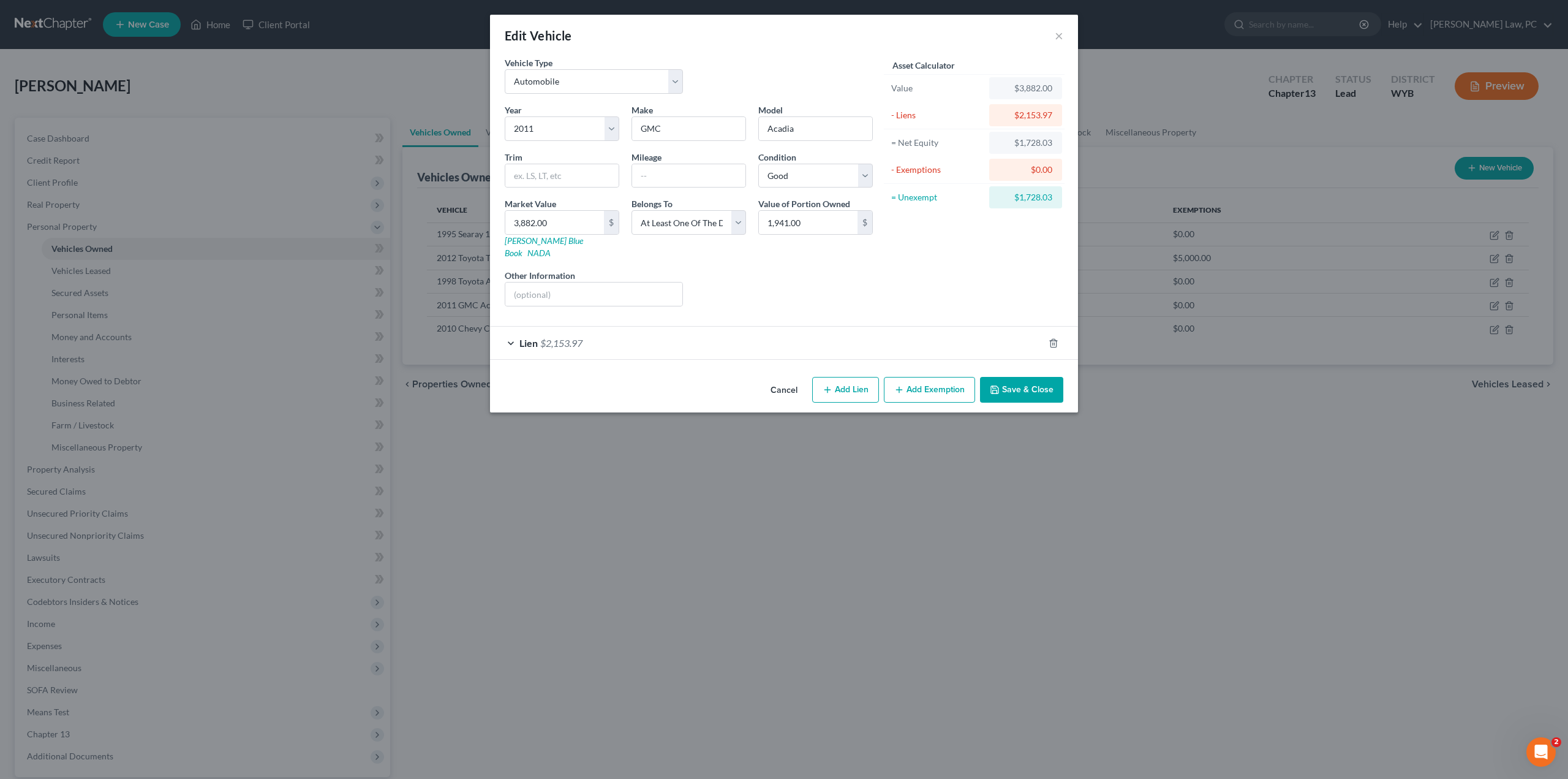
click at [627, 327] on div "Lien $2,153.97" at bounding box center [767, 343] width 554 height 33
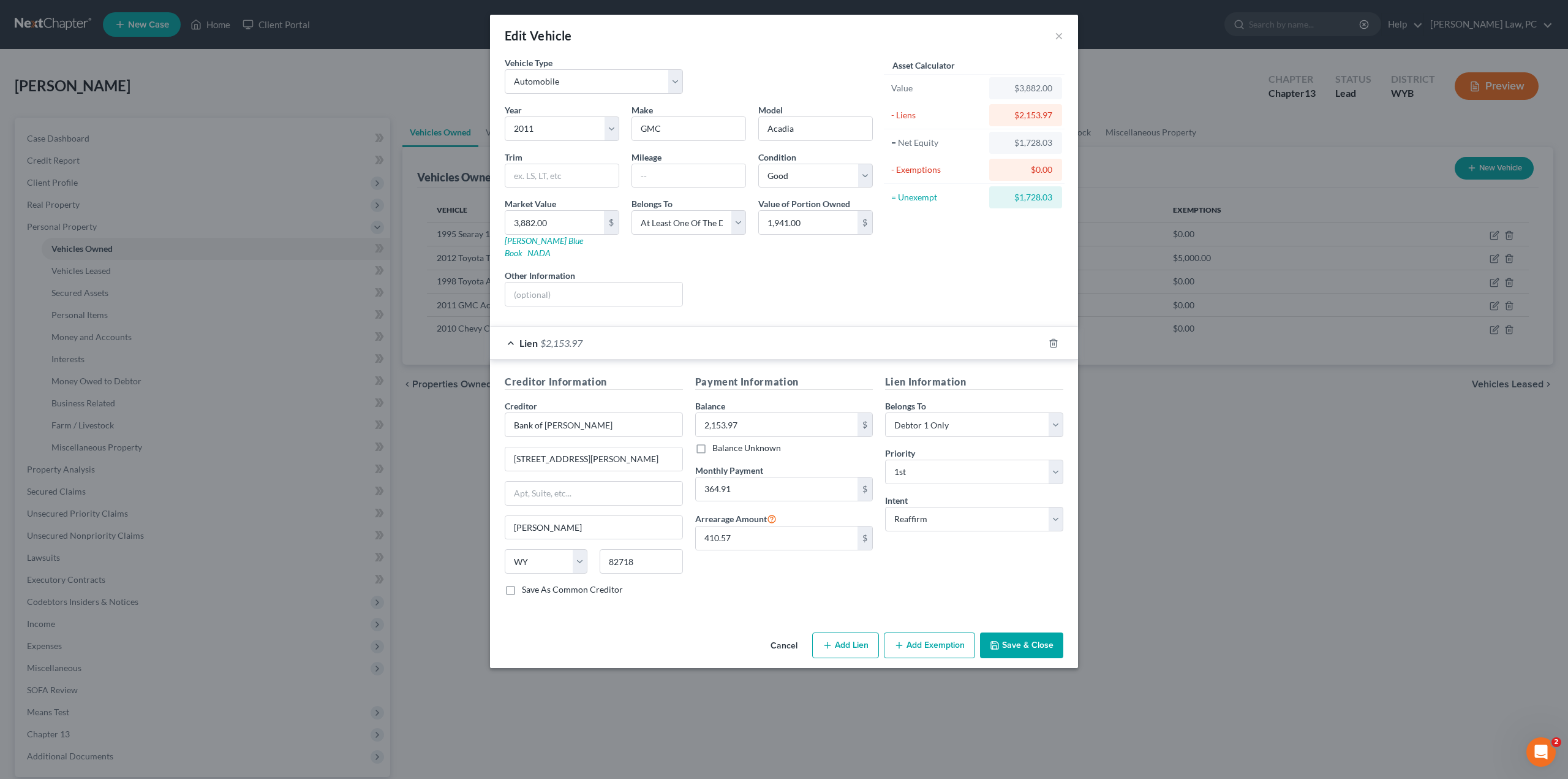
click at [798, 484] on button "Cancel" at bounding box center [784, 645] width 47 height 24
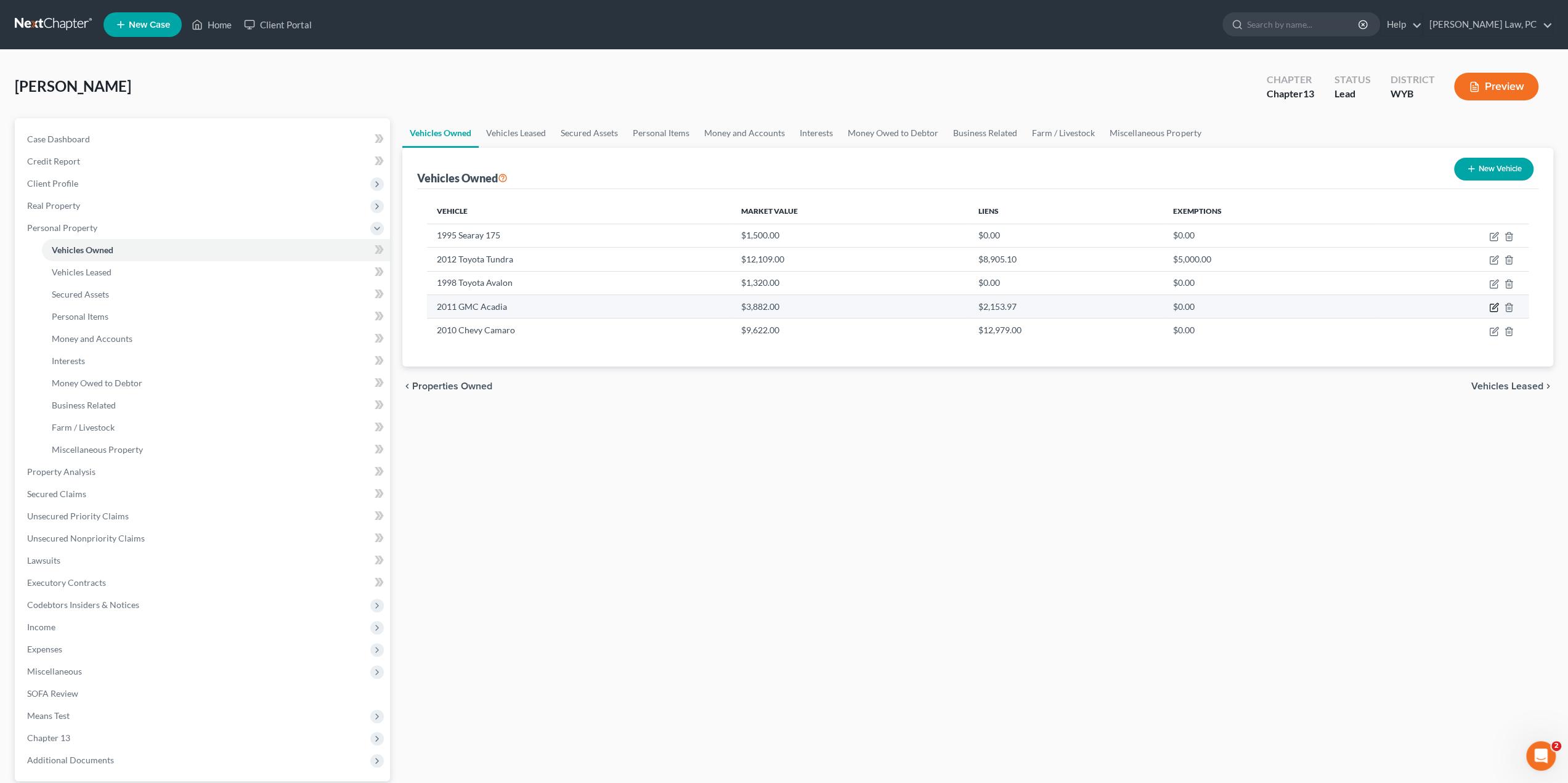
click at [937, 307] on icon "button" at bounding box center [1495, 307] width 10 height 10
select select "0"
select select "15"
select select "2"
select select "3"
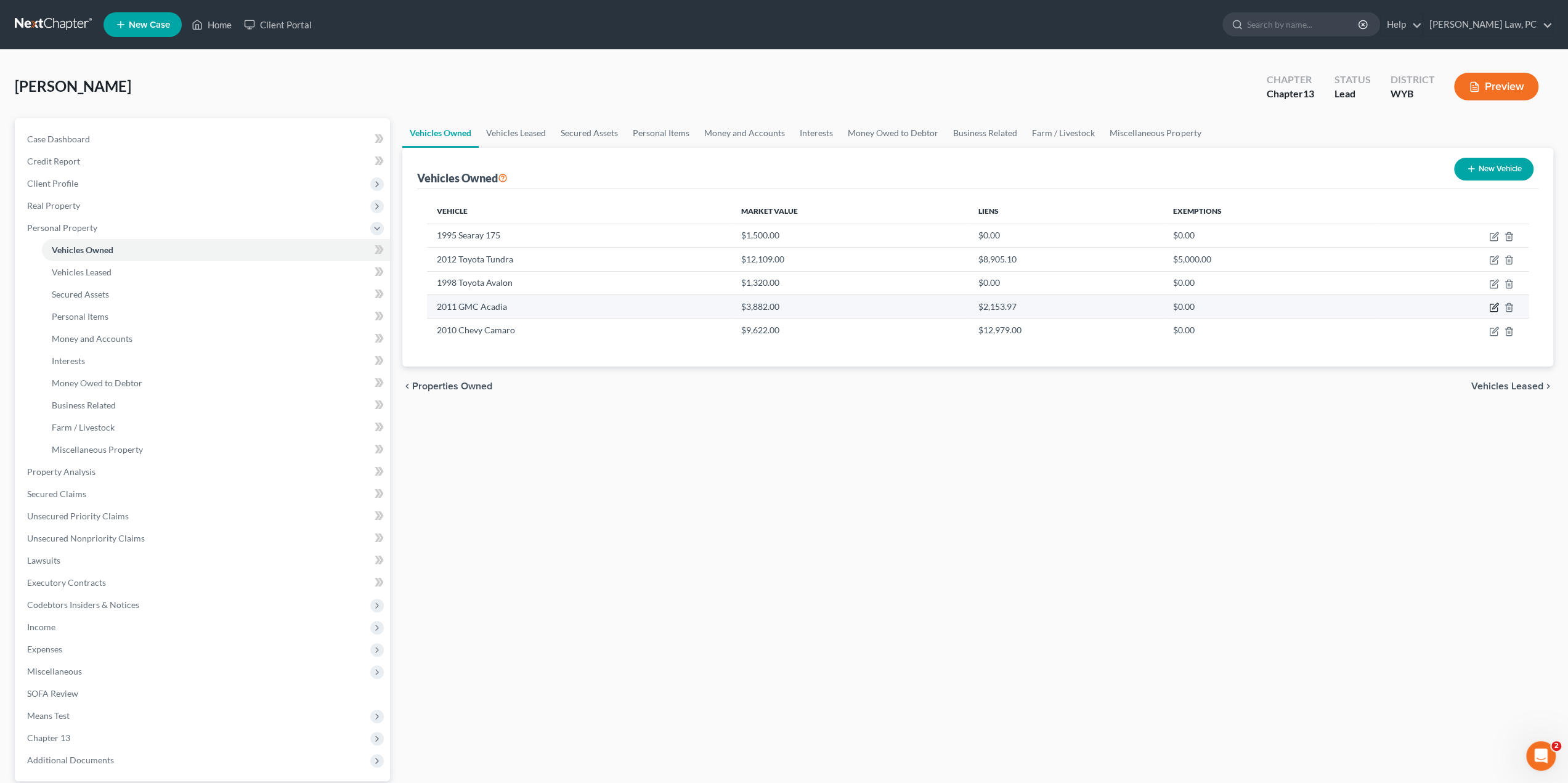
select select "53"
select select "0"
select select "2"
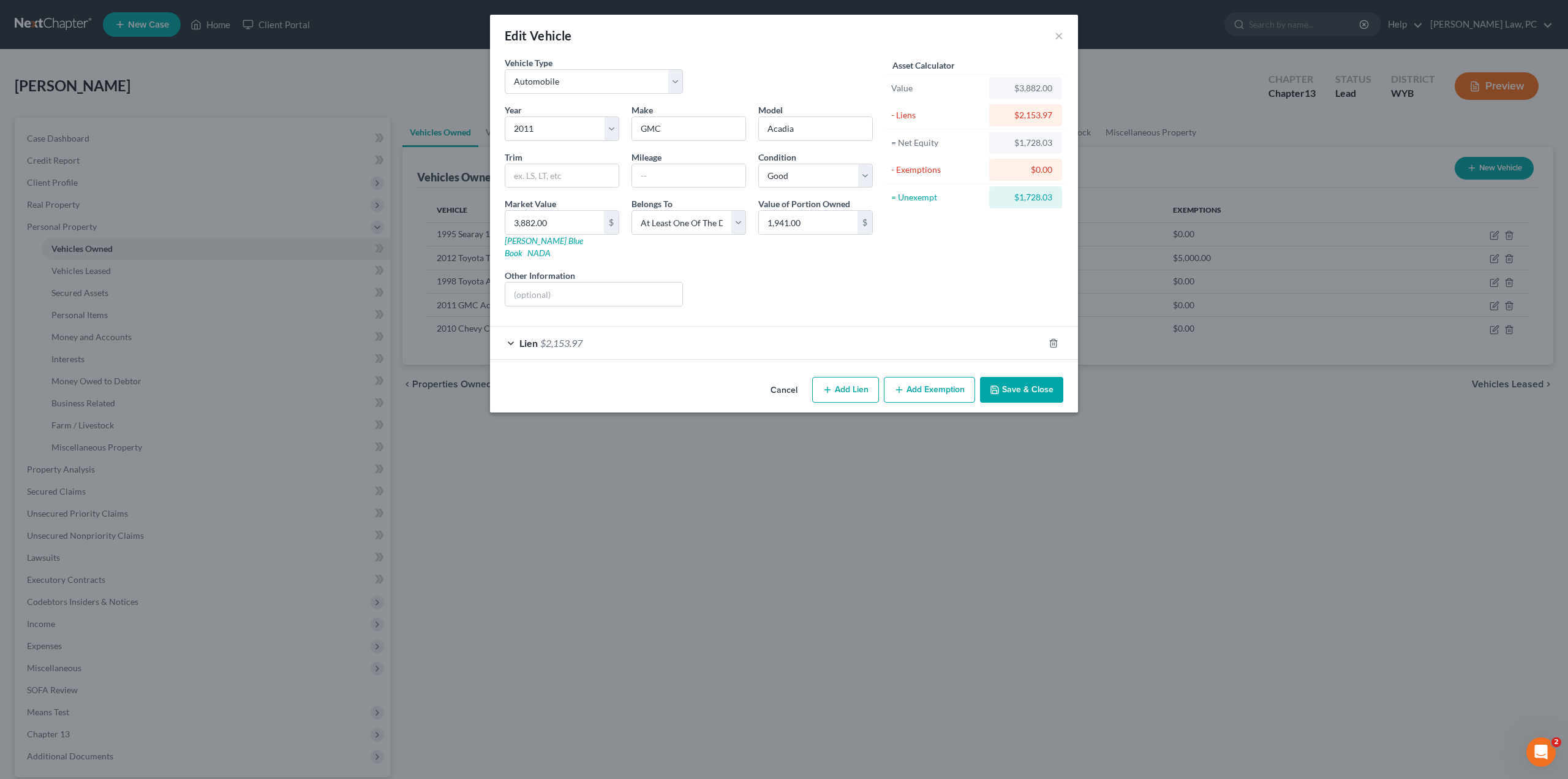
click at [553, 337] on span "$2,153.97" at bounding box center [561, 343] width 43 height 12
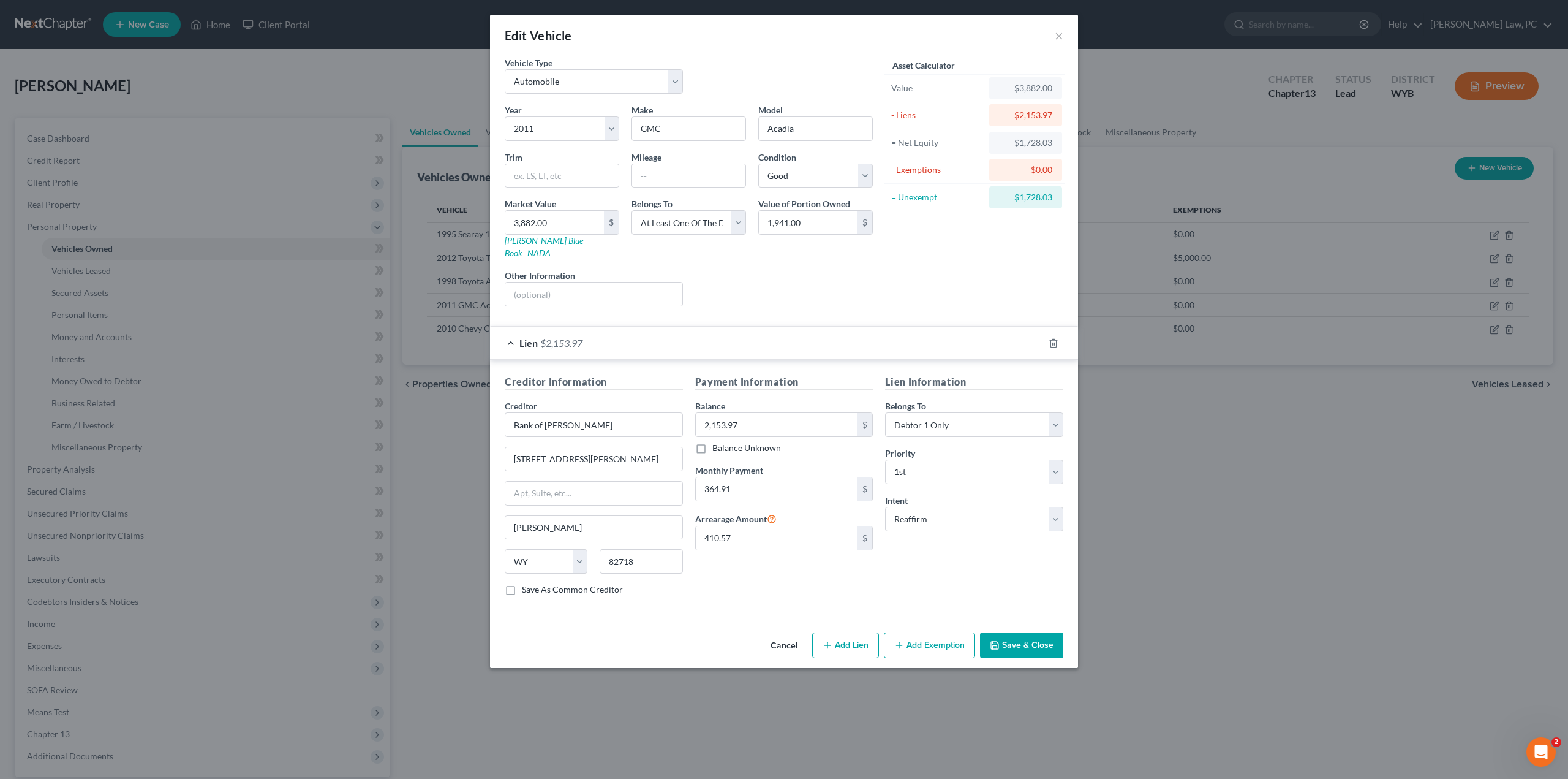
click at [778, 484] on button "Cancel" at bounding box center [784, 645] width 47 height 24
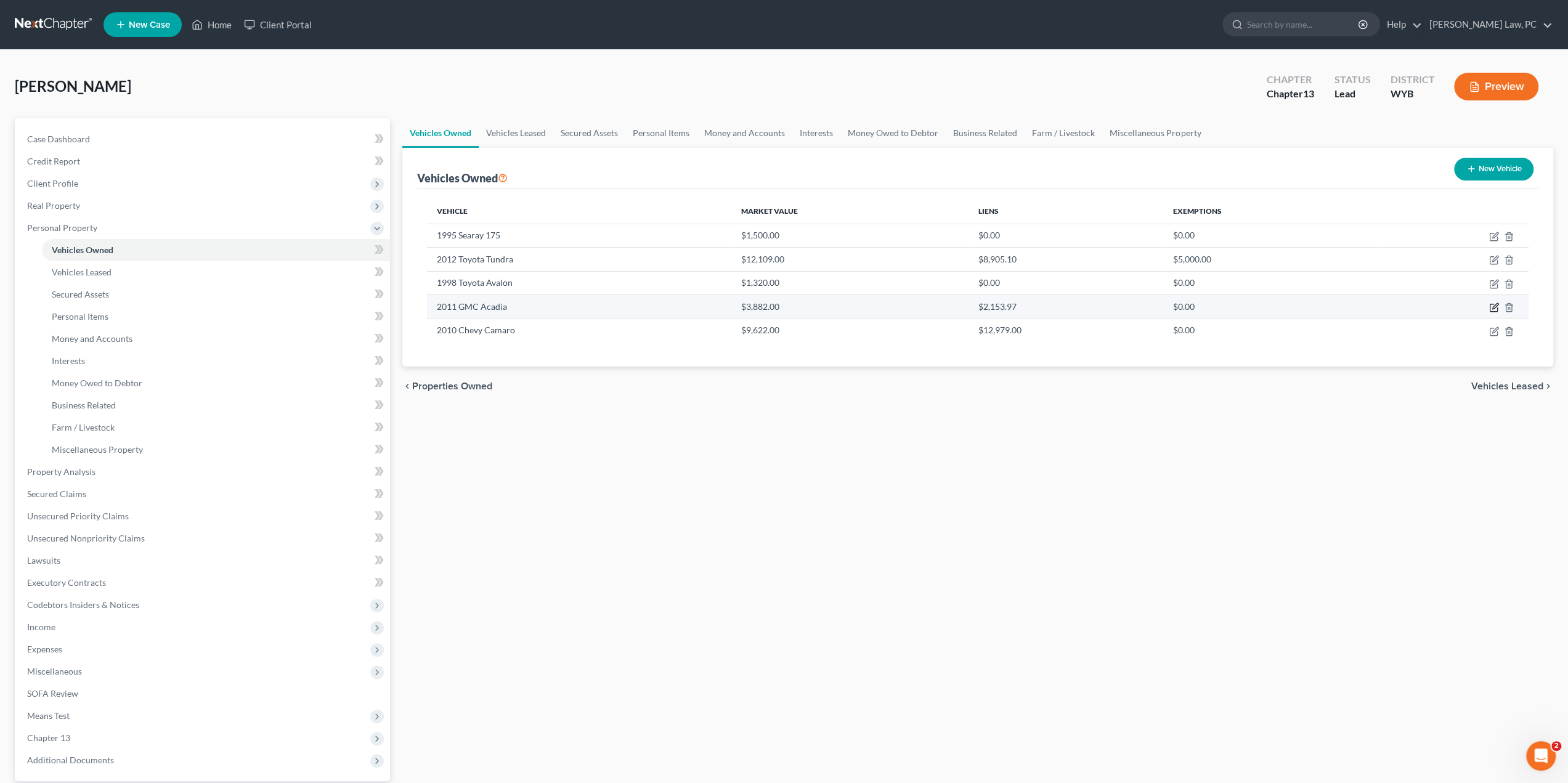
click at [937, 307] on icon "button" at bounding box center [1495, 307] width 10 height 10
select select "0"
select select "15"
select select "2"
select select "3"
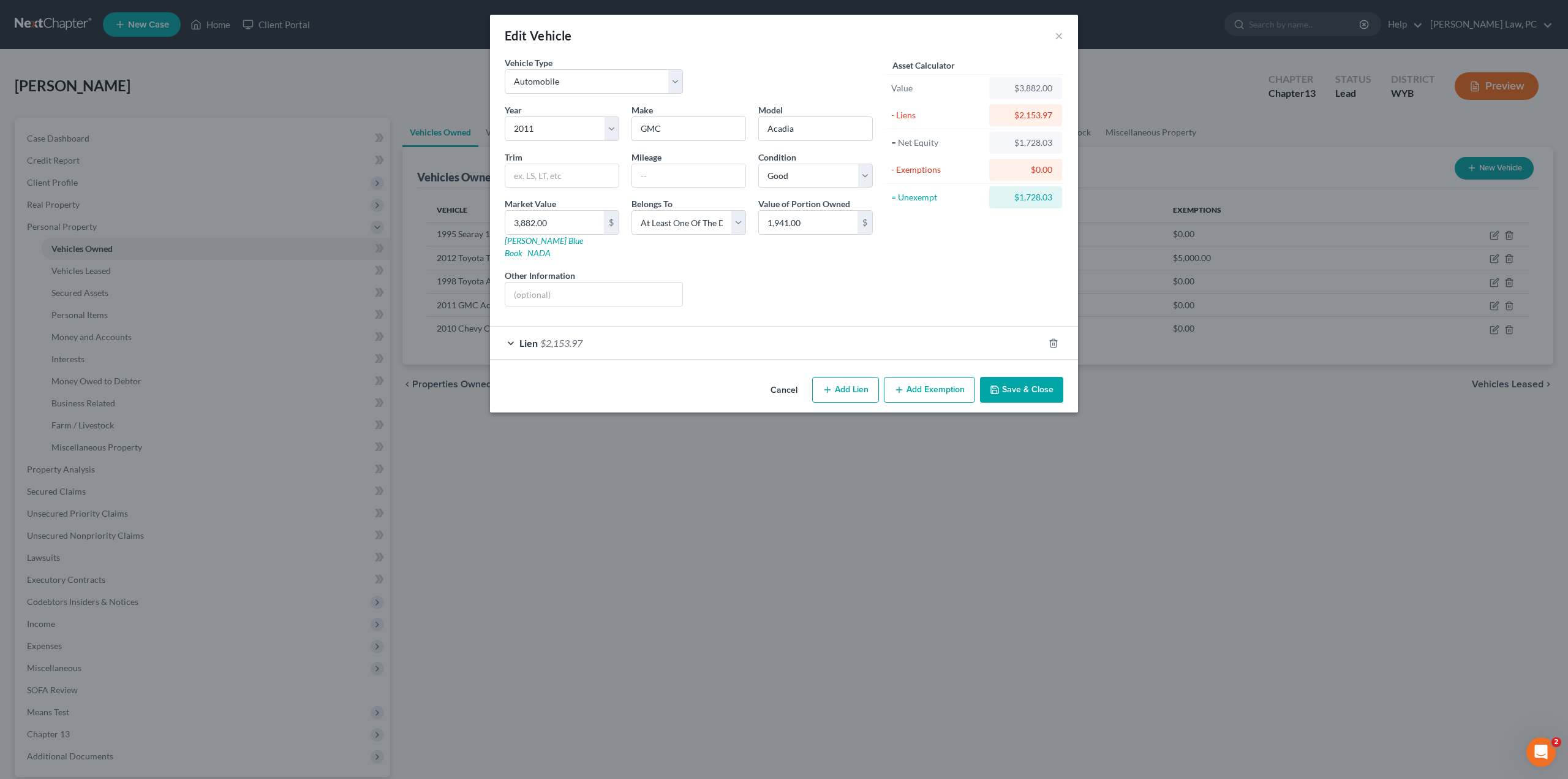
click at [651, 327] on div "Lien $2,153.97" at bounding box center [767, 343] width 554 height 33
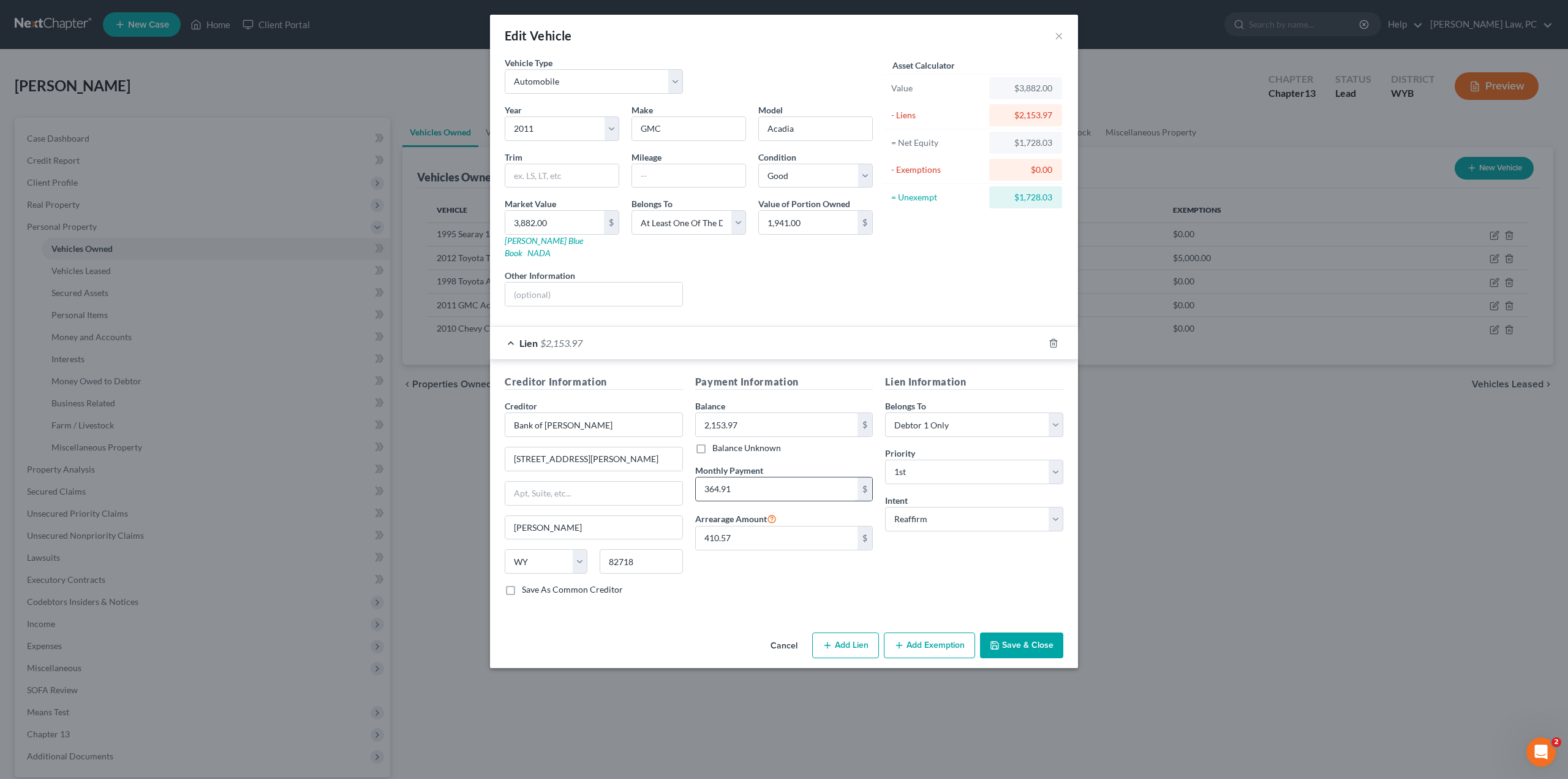
click at [741, 477] on input "364.91" at bounding box center [777, 489] width 162 height 23
click at [775, 484] on button "Cancel" at bounding box center [784, 645] width 47 height 24
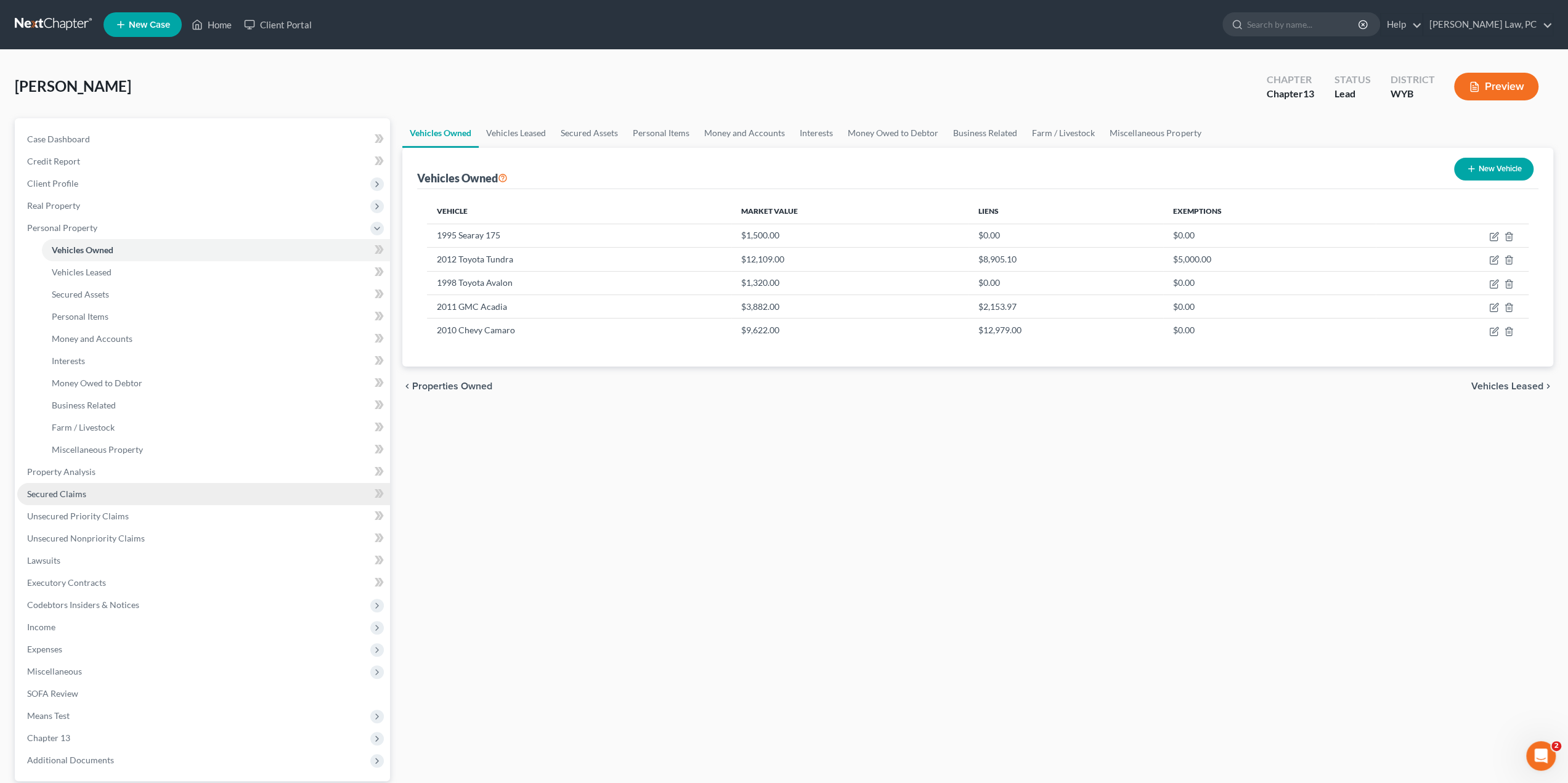
click at [92, 486] on link "Secured Claims" at bounding box center [204, 494] width 373 height 22
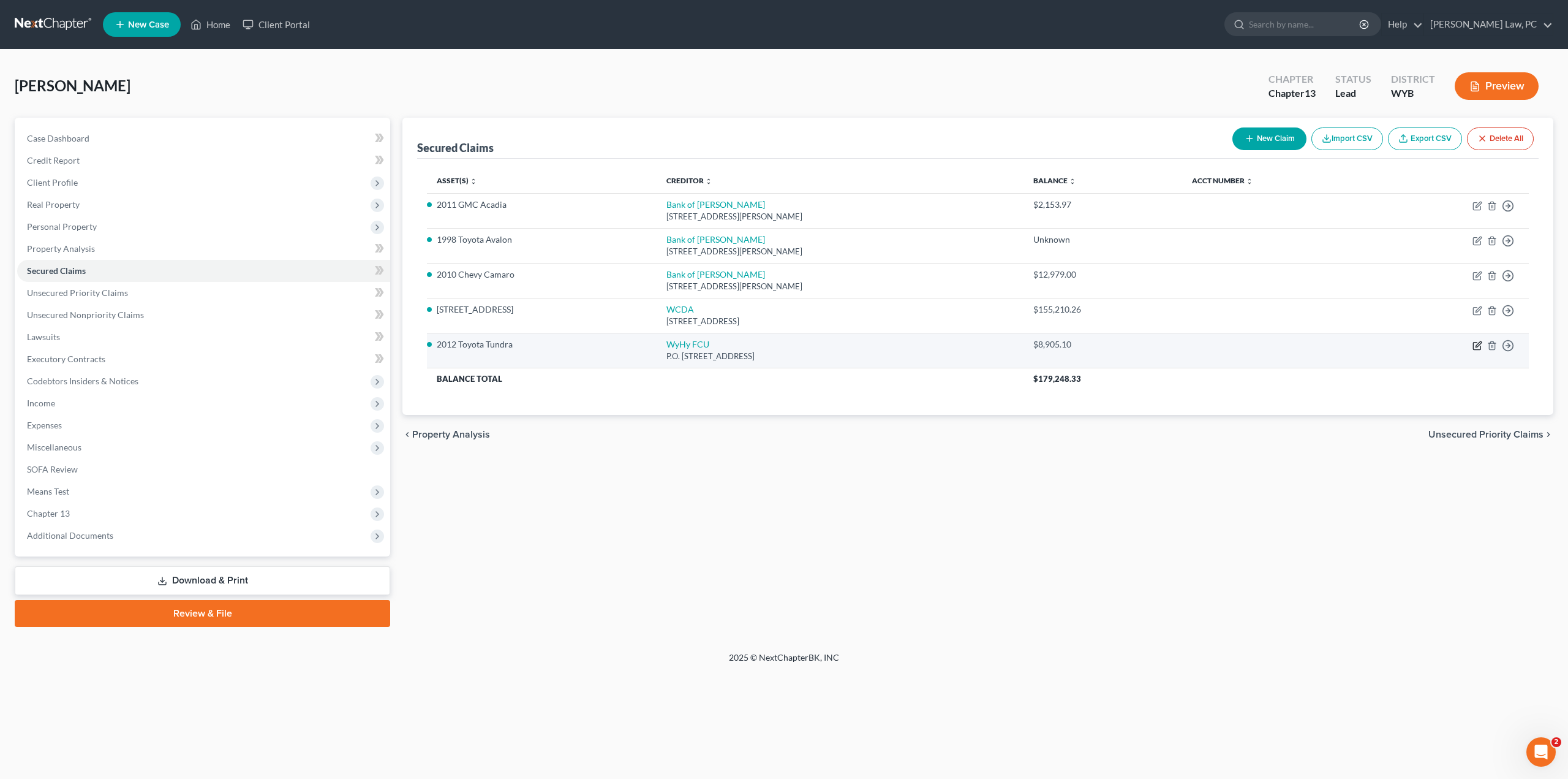
click at [931, 344] on icon "button" at bounding box center [1478, 346] width 10 height 10
select select "53"
select select "5"
select select "2"
select select "0"
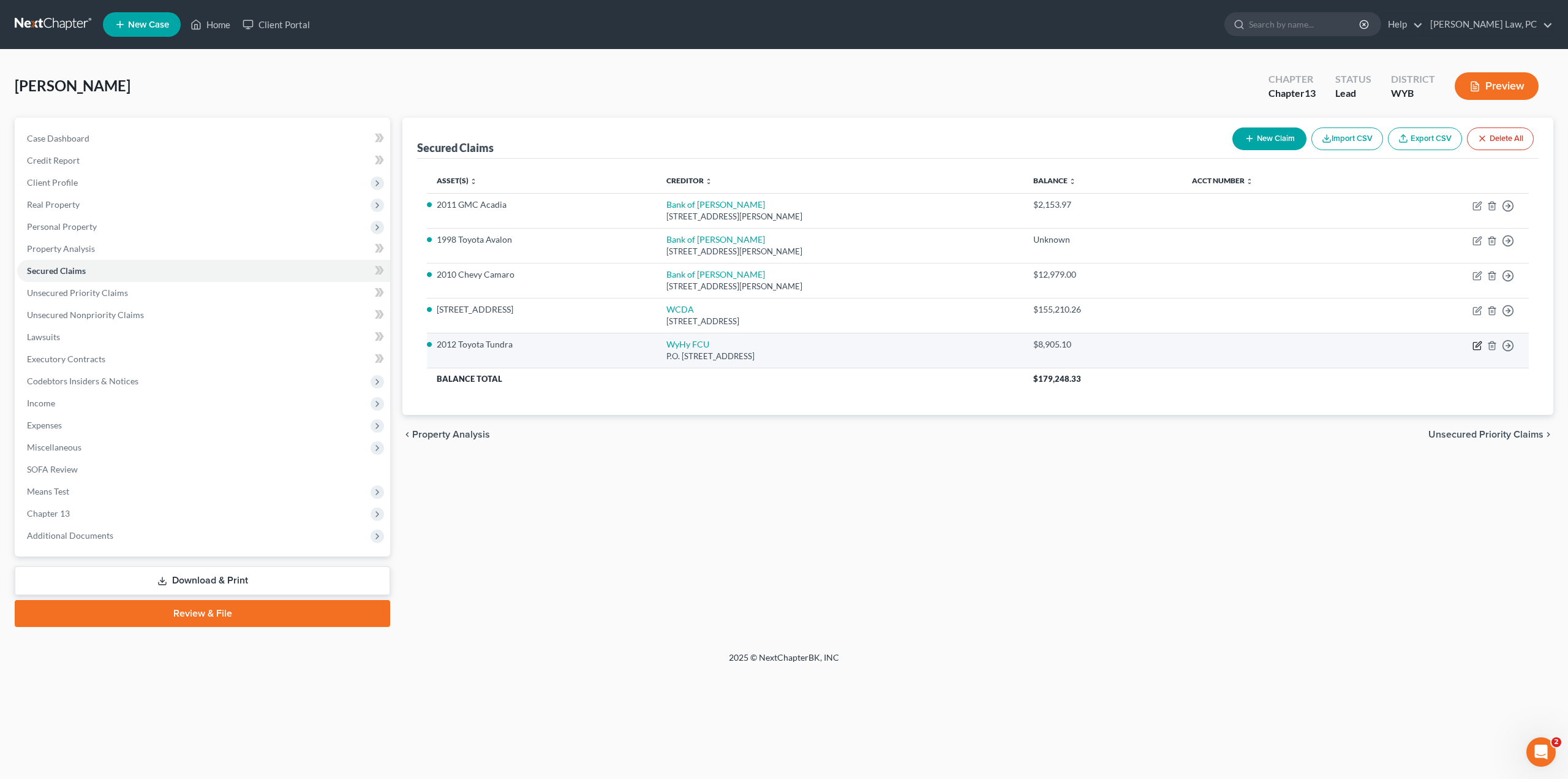
select select "0"
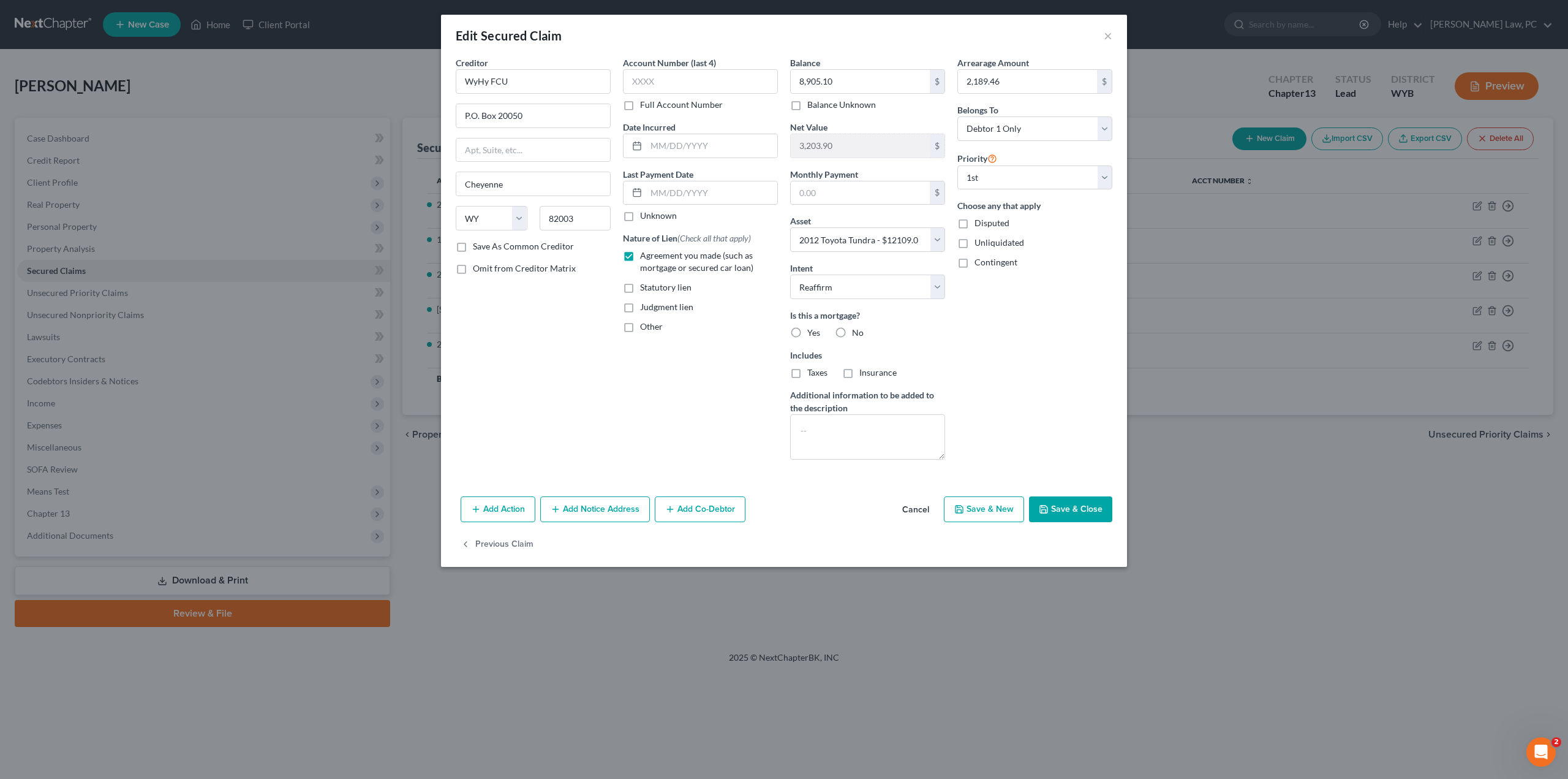
click at [852, 330] on label "No" at bounding box center [858, 333] width 12 height 13
click at [857, 330] on input "No" at bounding box center [861, 331] width 8 height 8
radio input "true"
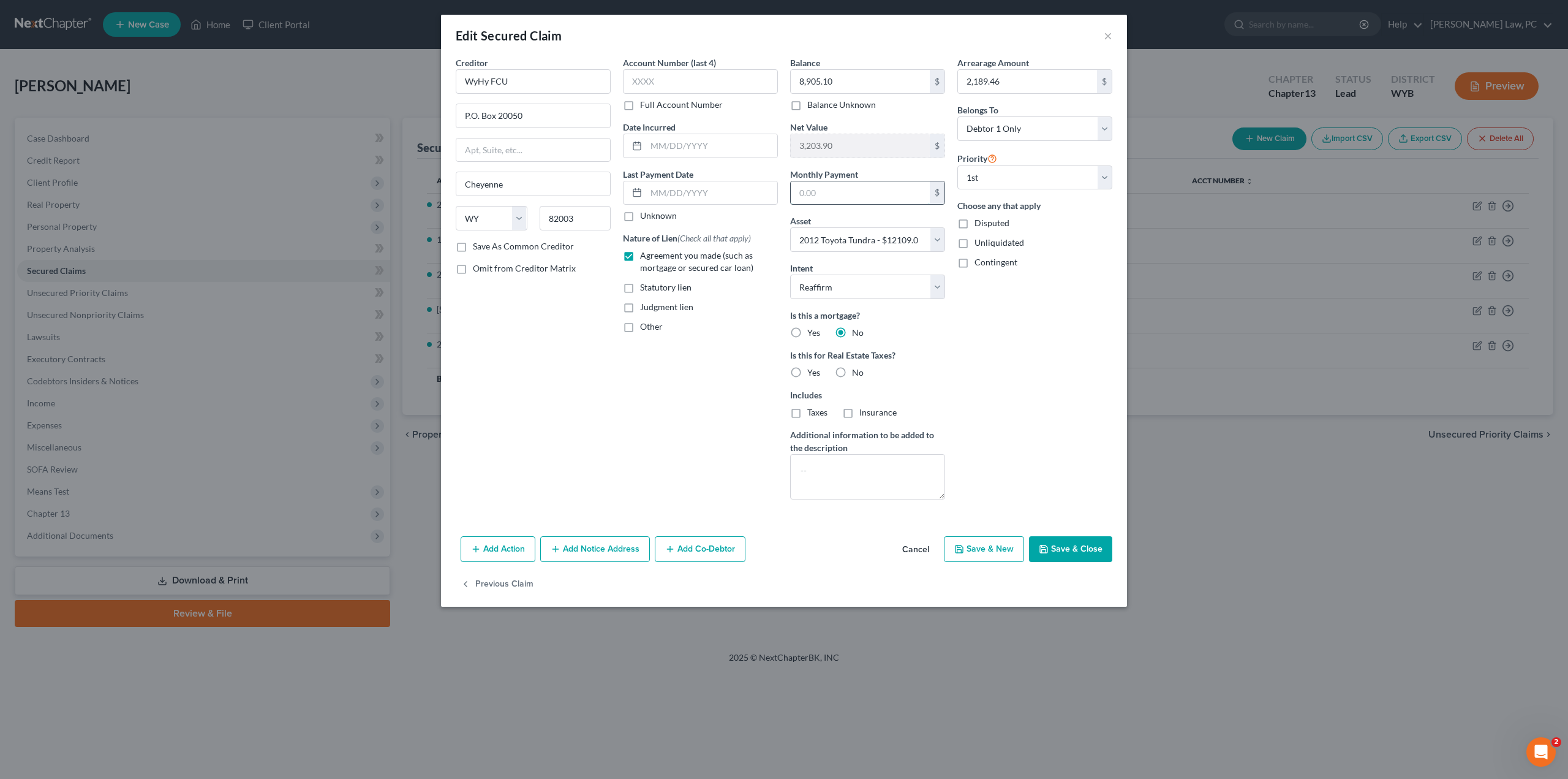
click at [810, 192] on input "text" at bounding box center [860, 193] width 139 height 23
click at [921, 484] on button "Cancel" at bounding box center [916, 549] width 47 height 24
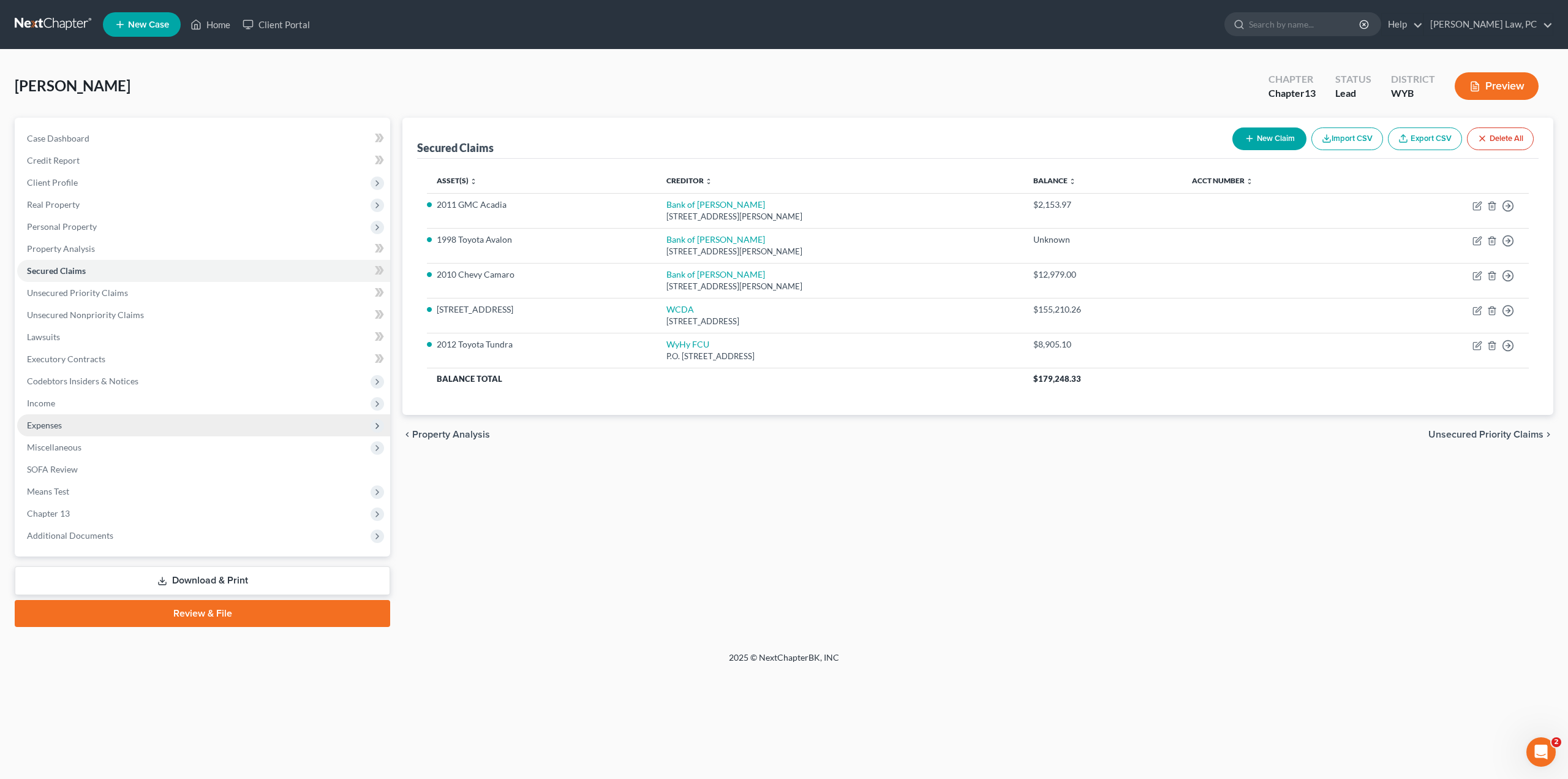
click at [42, 425] on span "Expenses" at bounding box center [44, 425] width 35 height 10
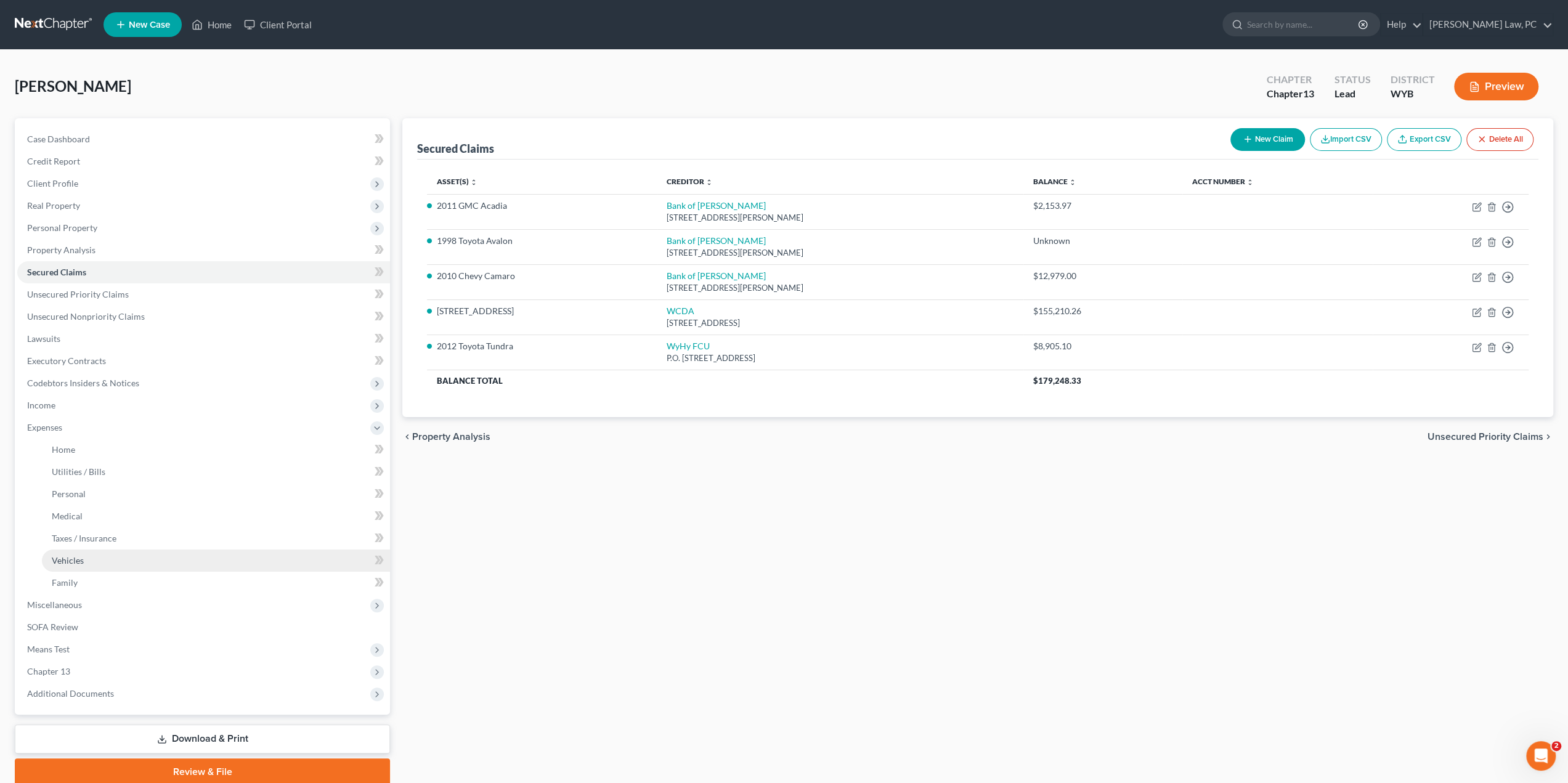
click at [77, 486] on link "Vehicles" at bounding box center [216, 560] width 348 height 22
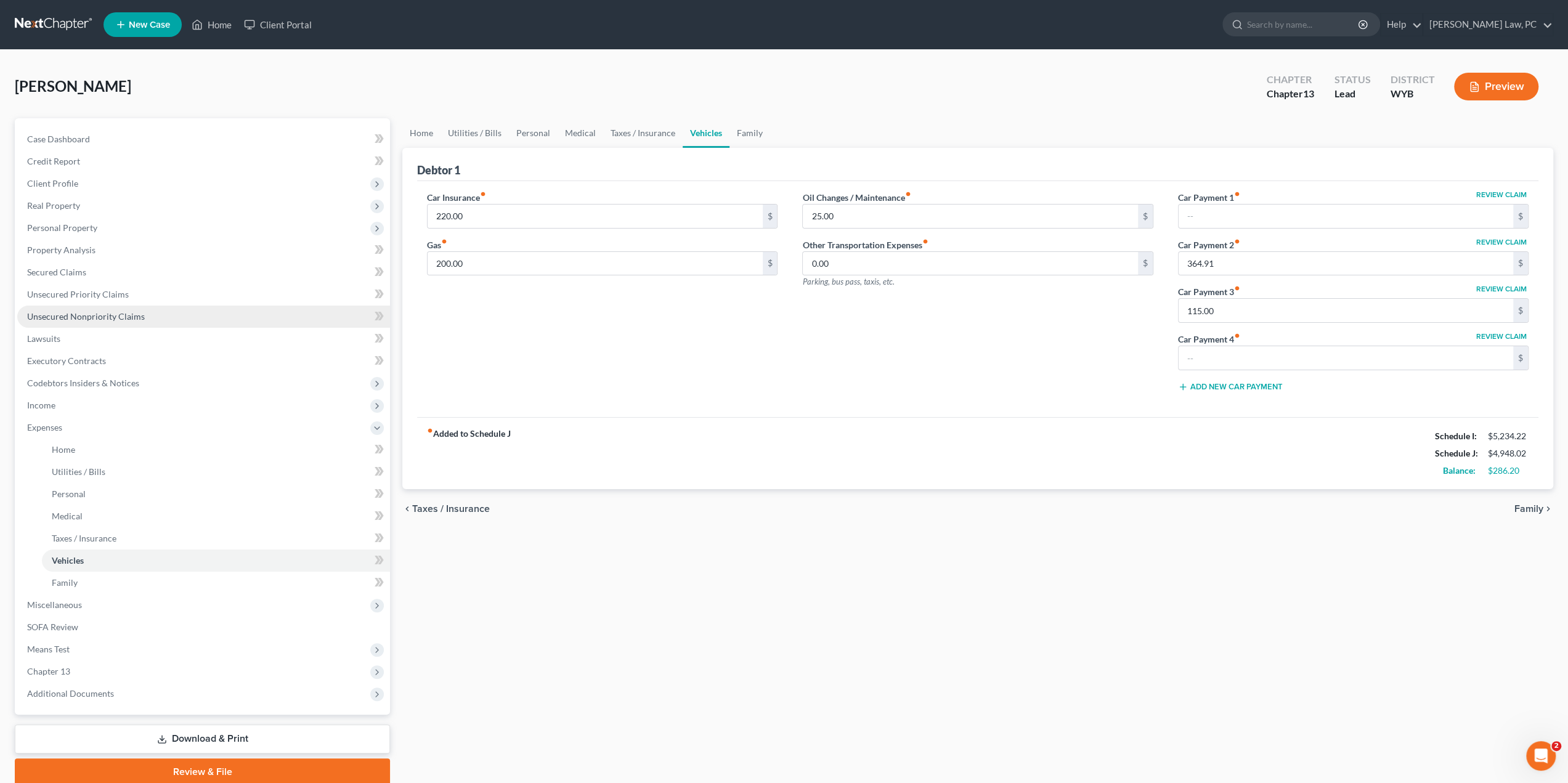
click at [80, 319] on span "Unsecured Nonpriority Claims" at bounding box center [86, 316] width 118 height 10
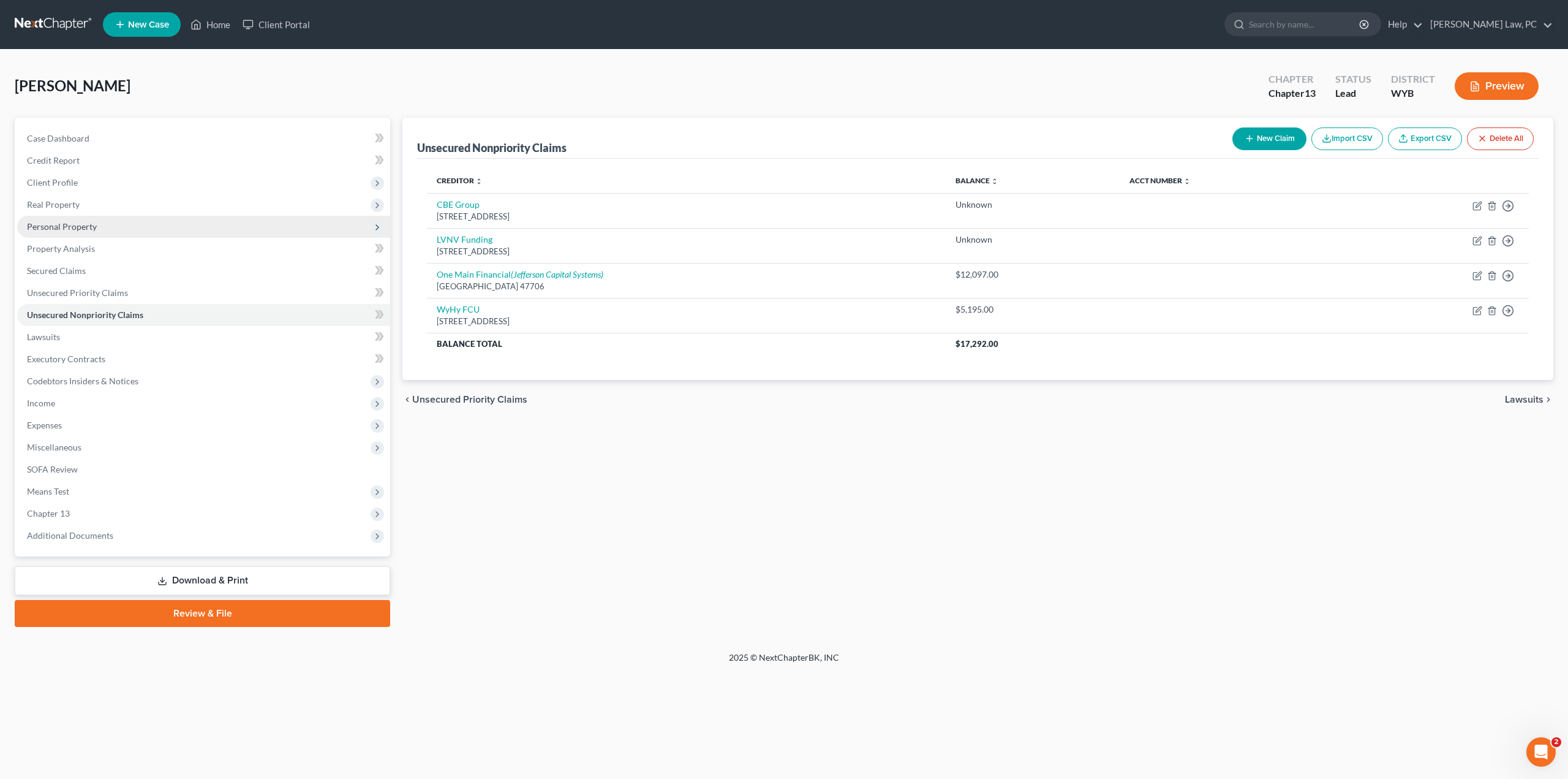
click at [70, 227] on span "Personal Property" at bounding box center [62, 227] width 70 height 10
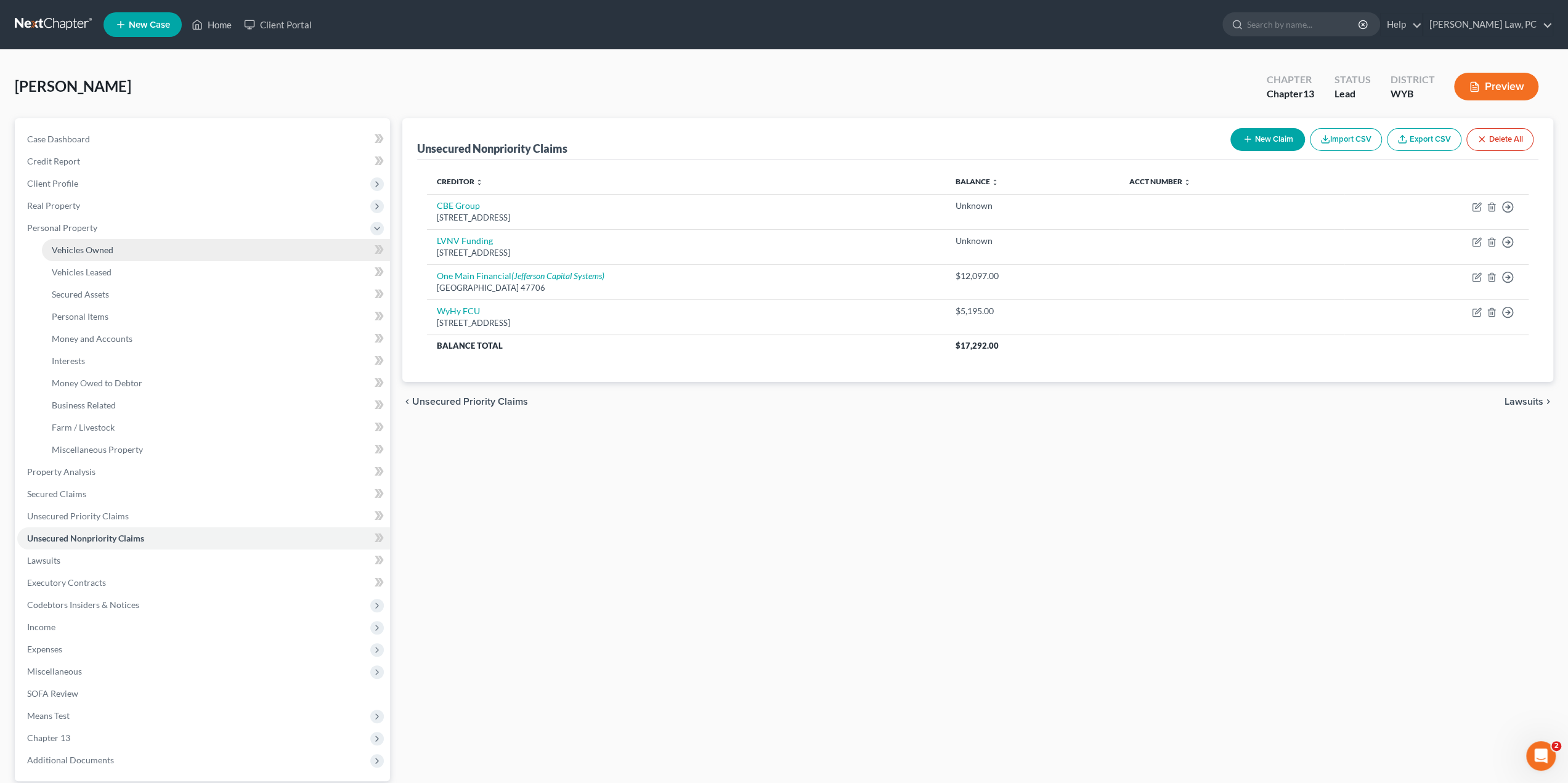
click at [184, 247] on link "Vehicles Owned" at bounding box center [216, 250] width 348 height 22
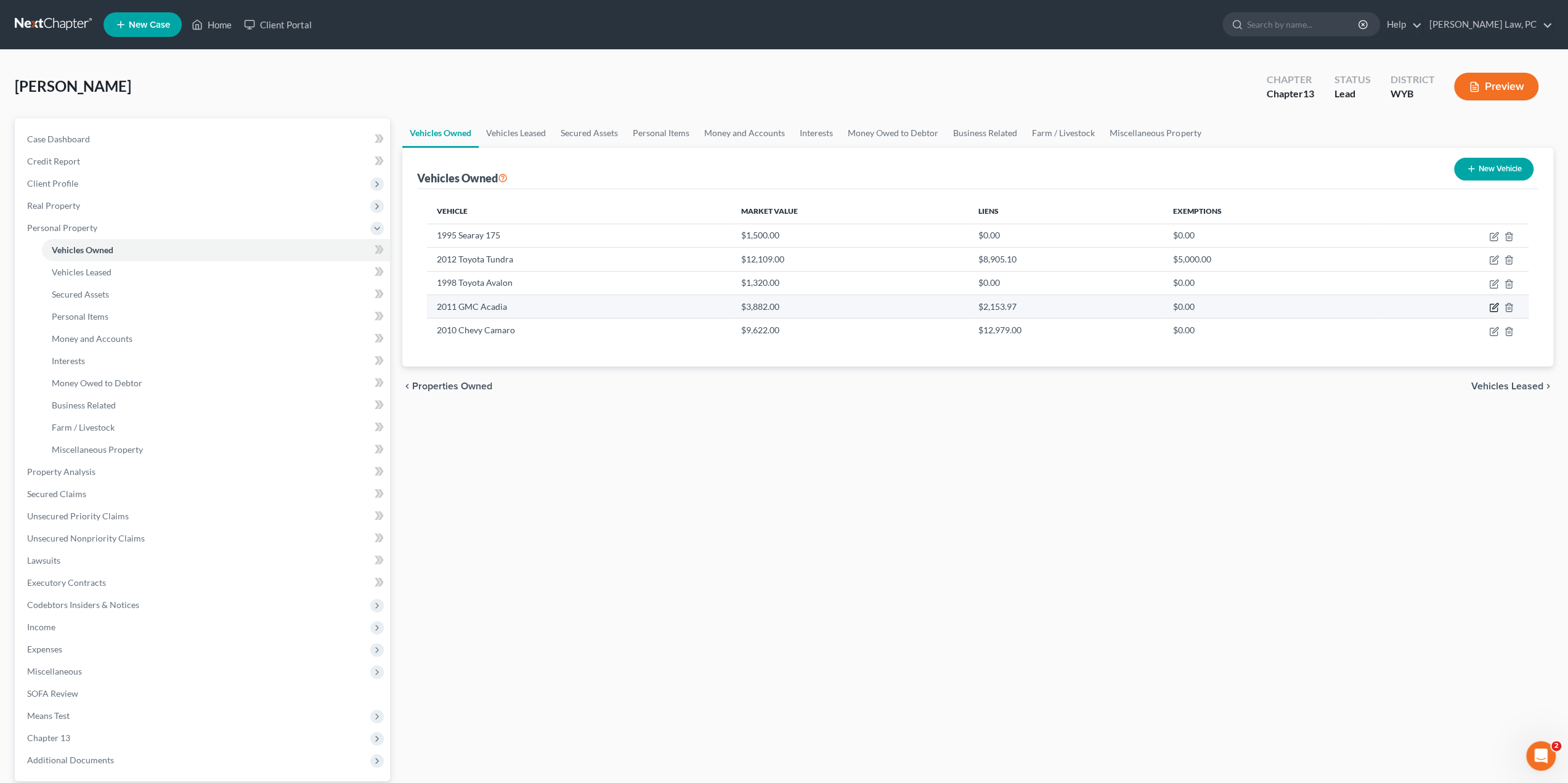
click at [937, 307] on icon "button" at bounding box center [1495, 306] width 6 height 6
select select "0"
select select "15"
select select "2"
select select "3"
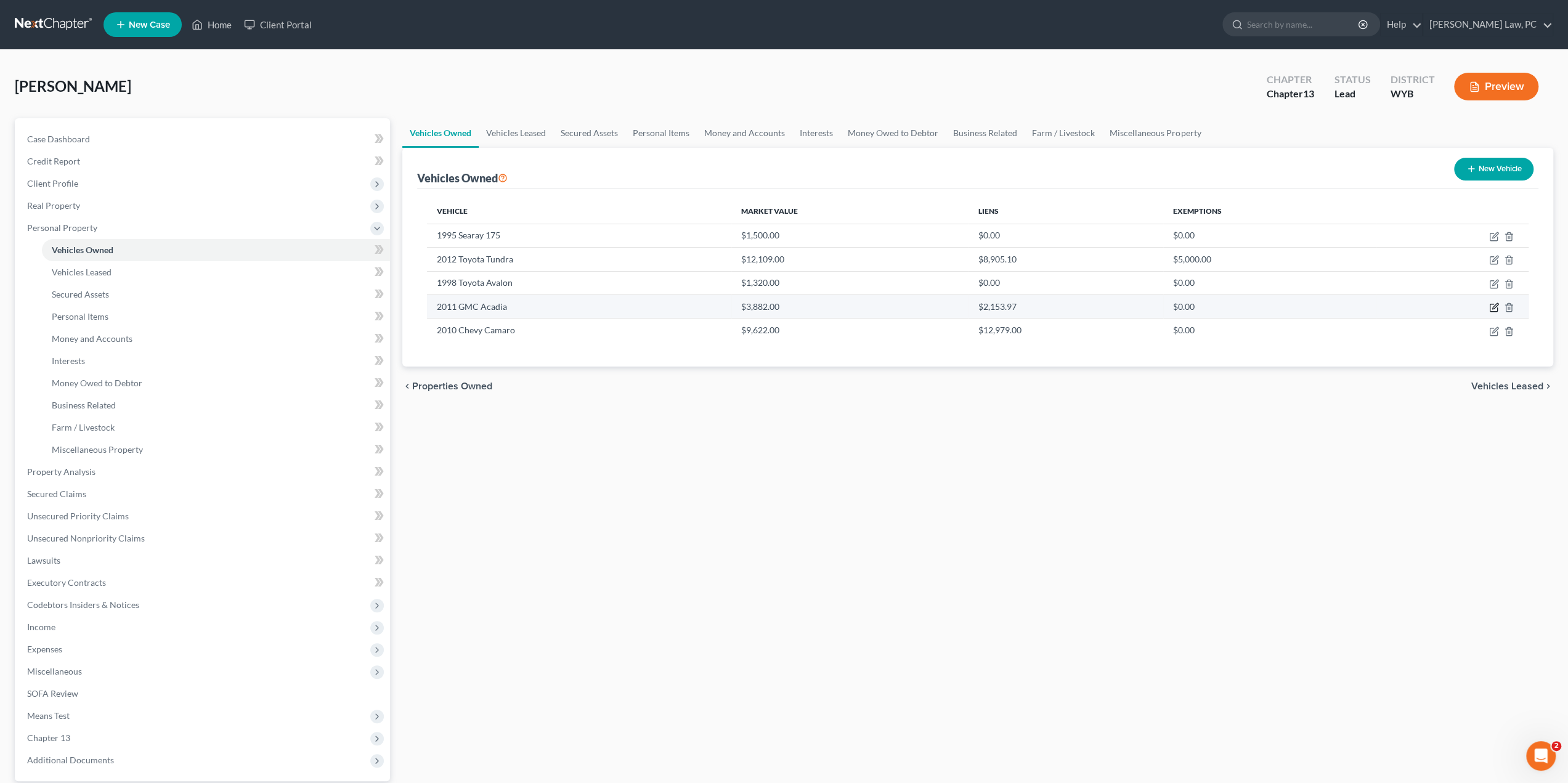
select select "53"
select select "0"
select select "2"
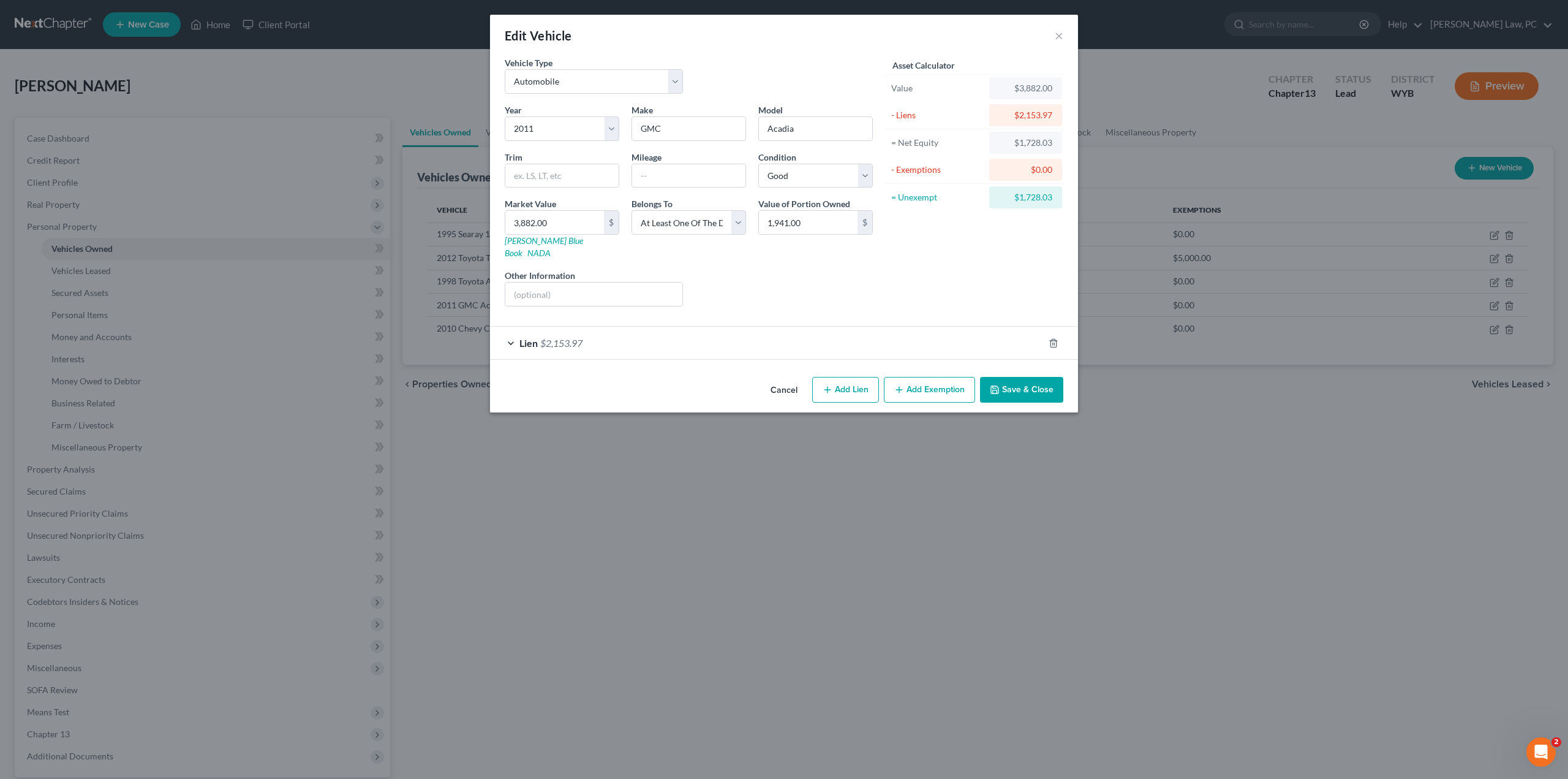
click at [719, 327] on div "Lien $2,153.97" at bounding box center [767, 343] width 554 height 33
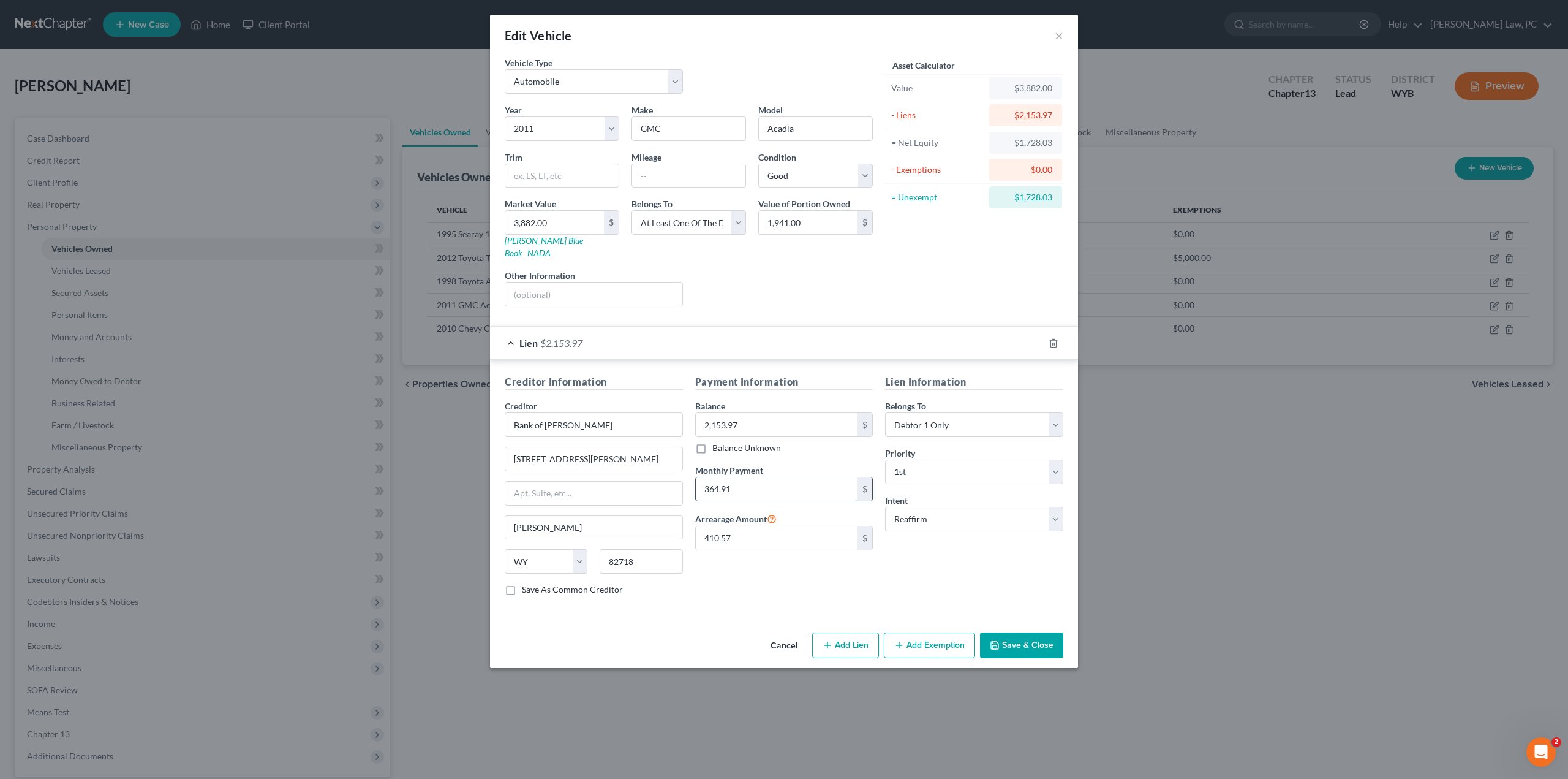
click at [780, 480] on input "364.91" at bounding box center [777, 489] width 162 height 23
type input "115"
click at [931, 484] on button "Save & Close" at bounding box center [1022, 645] width 84 height 26
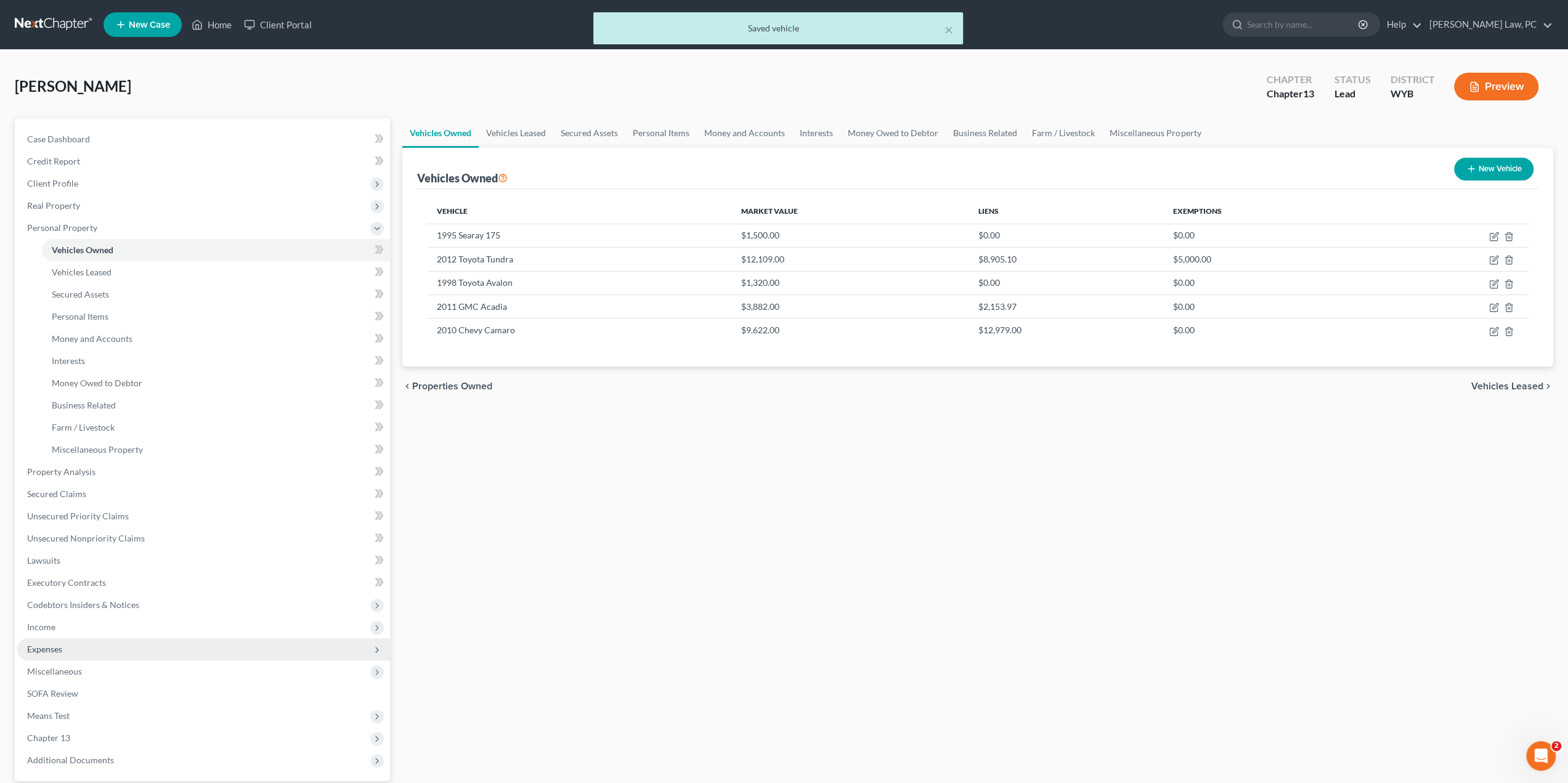
click at [62, 486] on span "Expenses" at bounding box center [45, 649] width 35 height 10
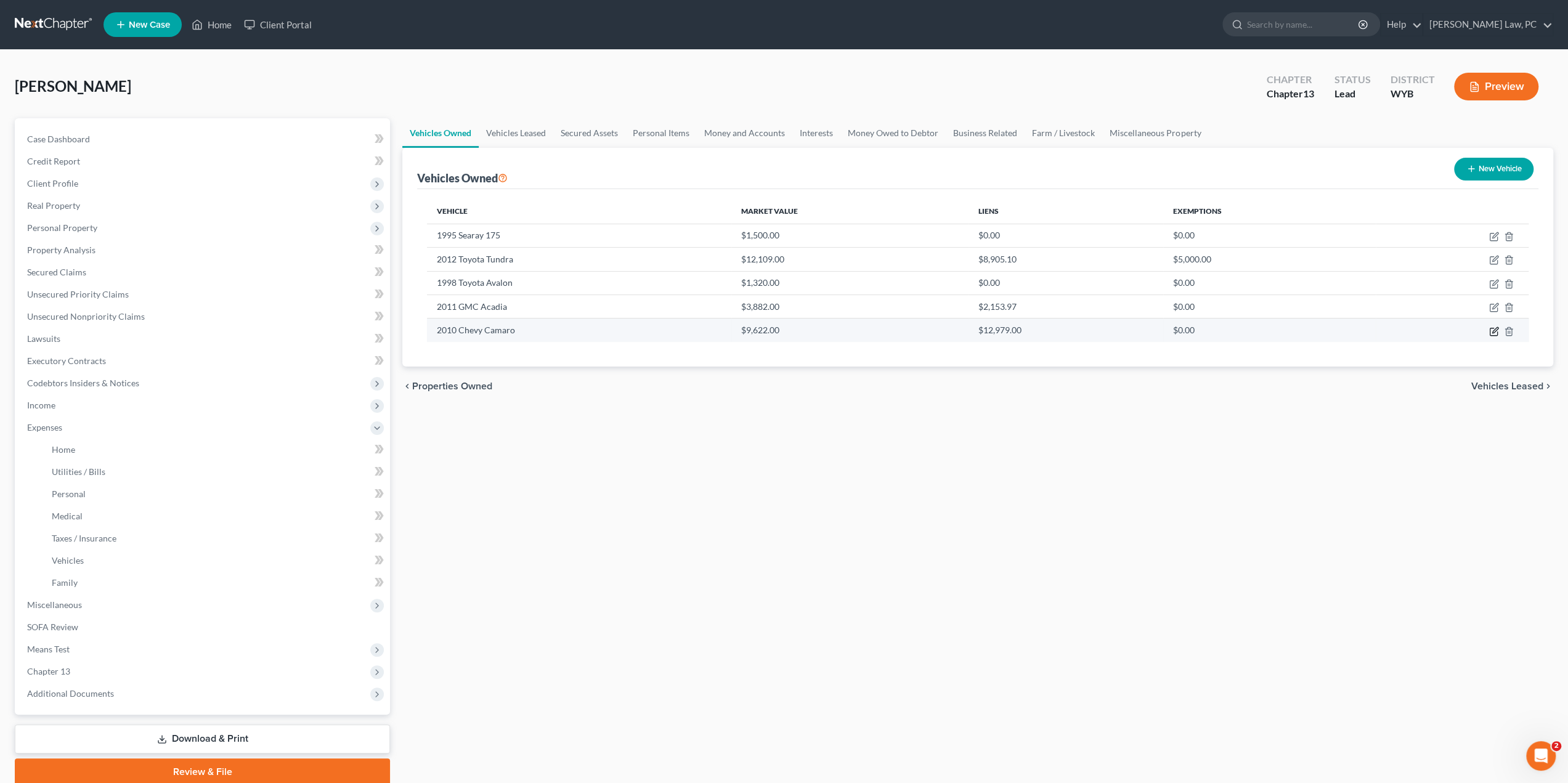
click at [937, 329] on icon "button" at bounding box center [1493, 331] width 8 height 8
select select "0"
select select "16"
select select "2"
select select "3"
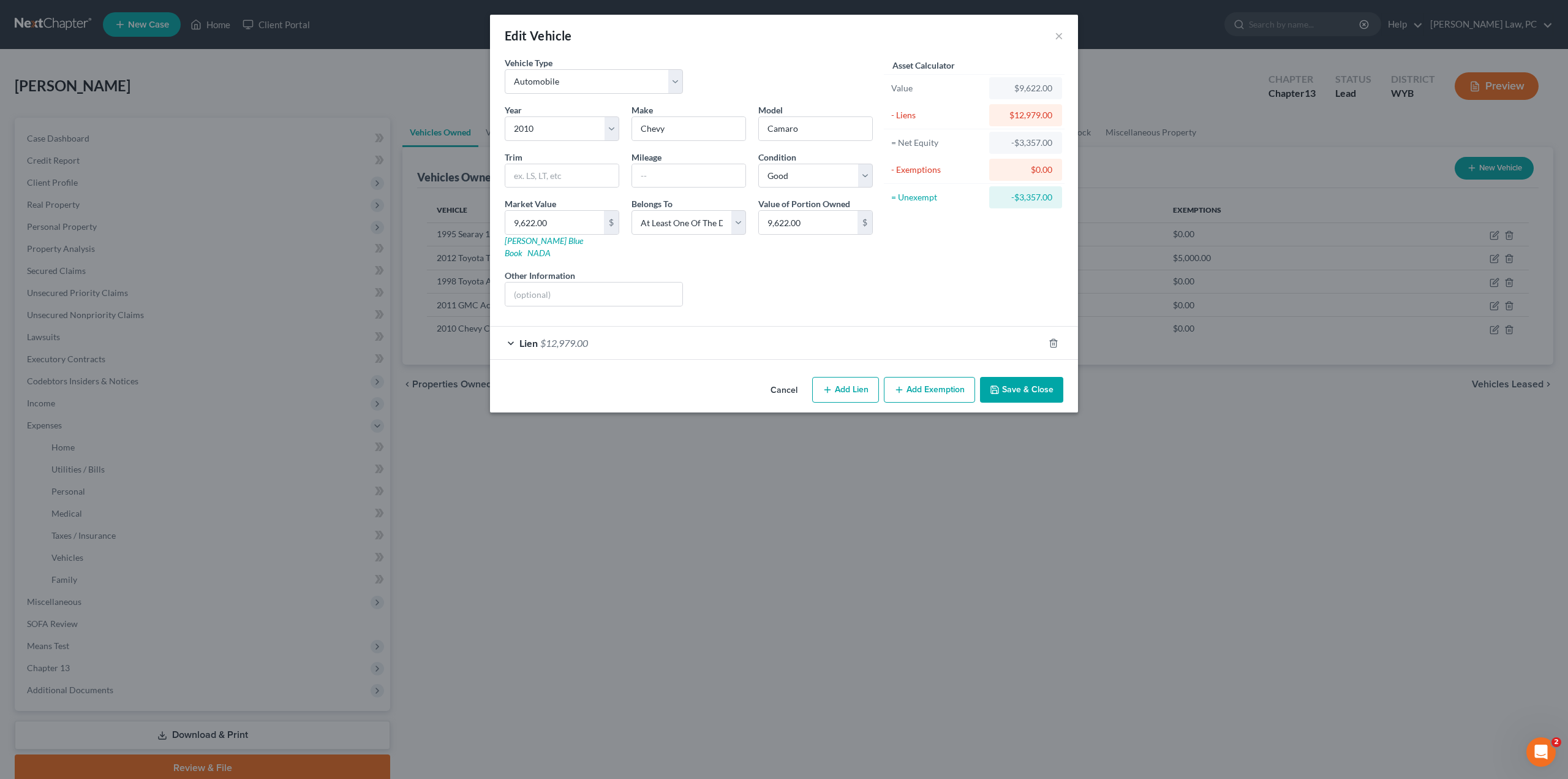
click at [779, 379] on button "Cancel" at bounding box center [784, 390] width 47 height 24
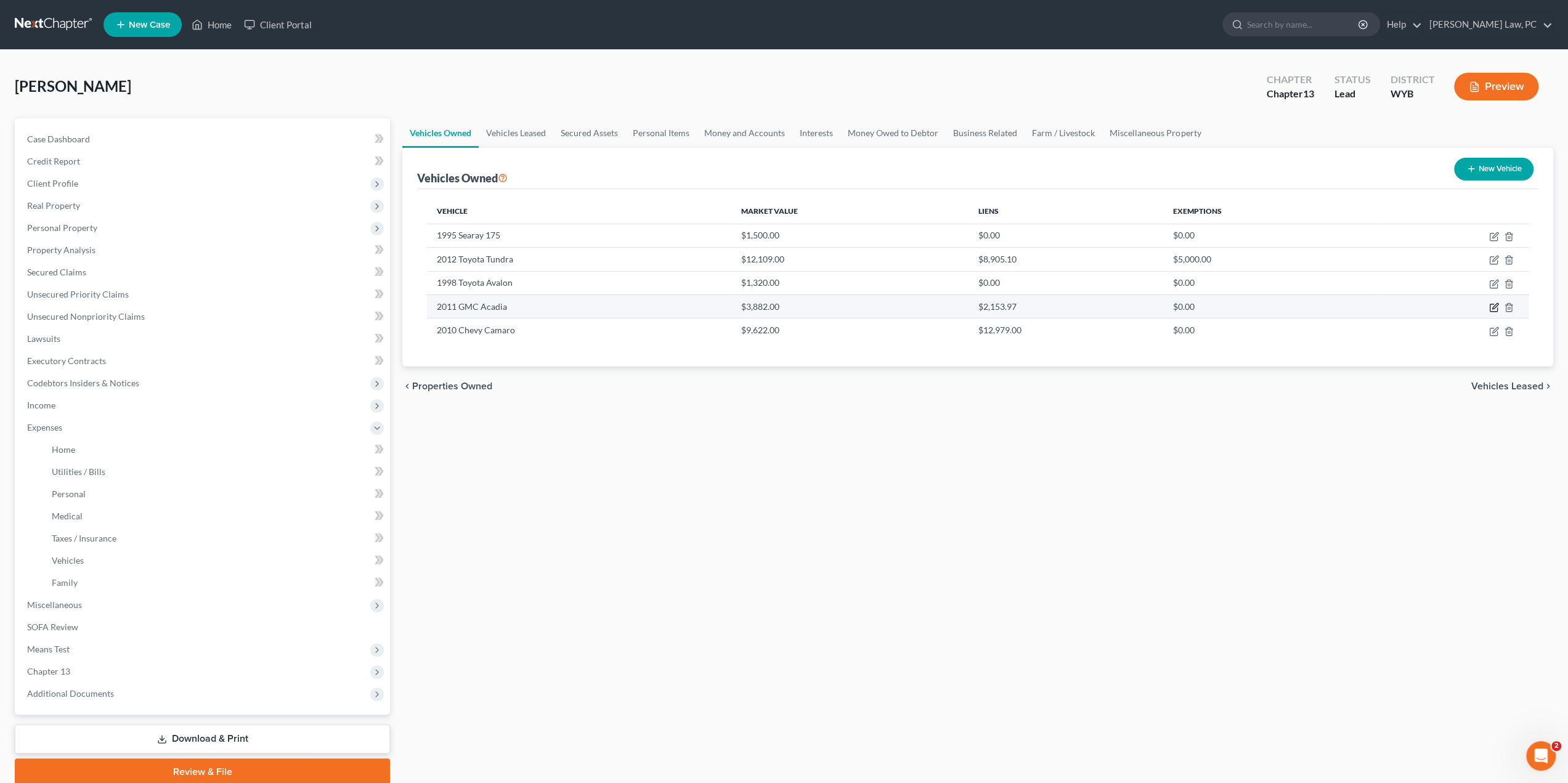
click at [937, 306] on icon "button" at bounding box center [1495, 306] width 6 height 6
select select "0"
select select "15"
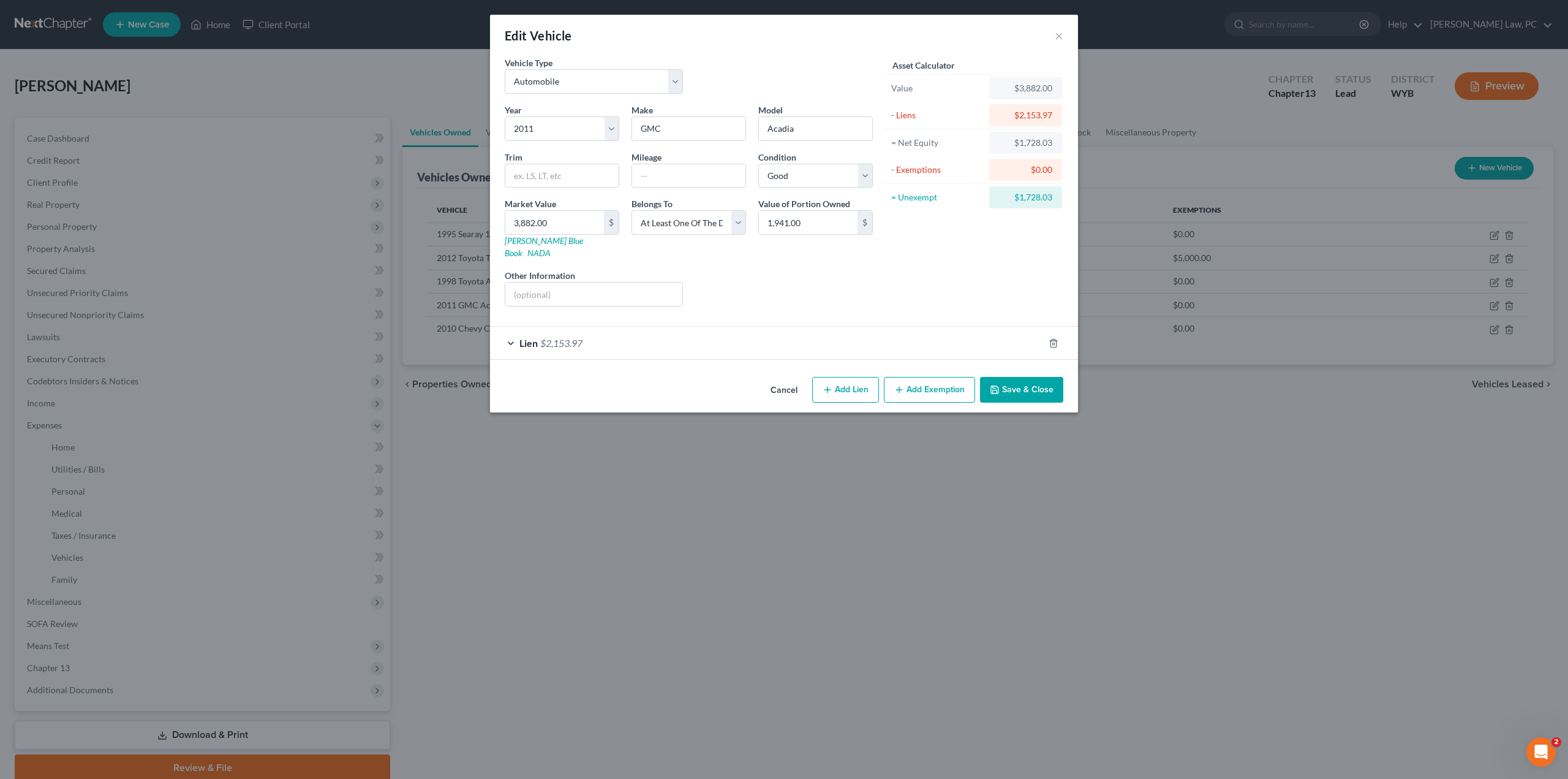
click at [723, 327] on div "Lien $2,153.97" at bounding box center [767, 343] width 554 height 33
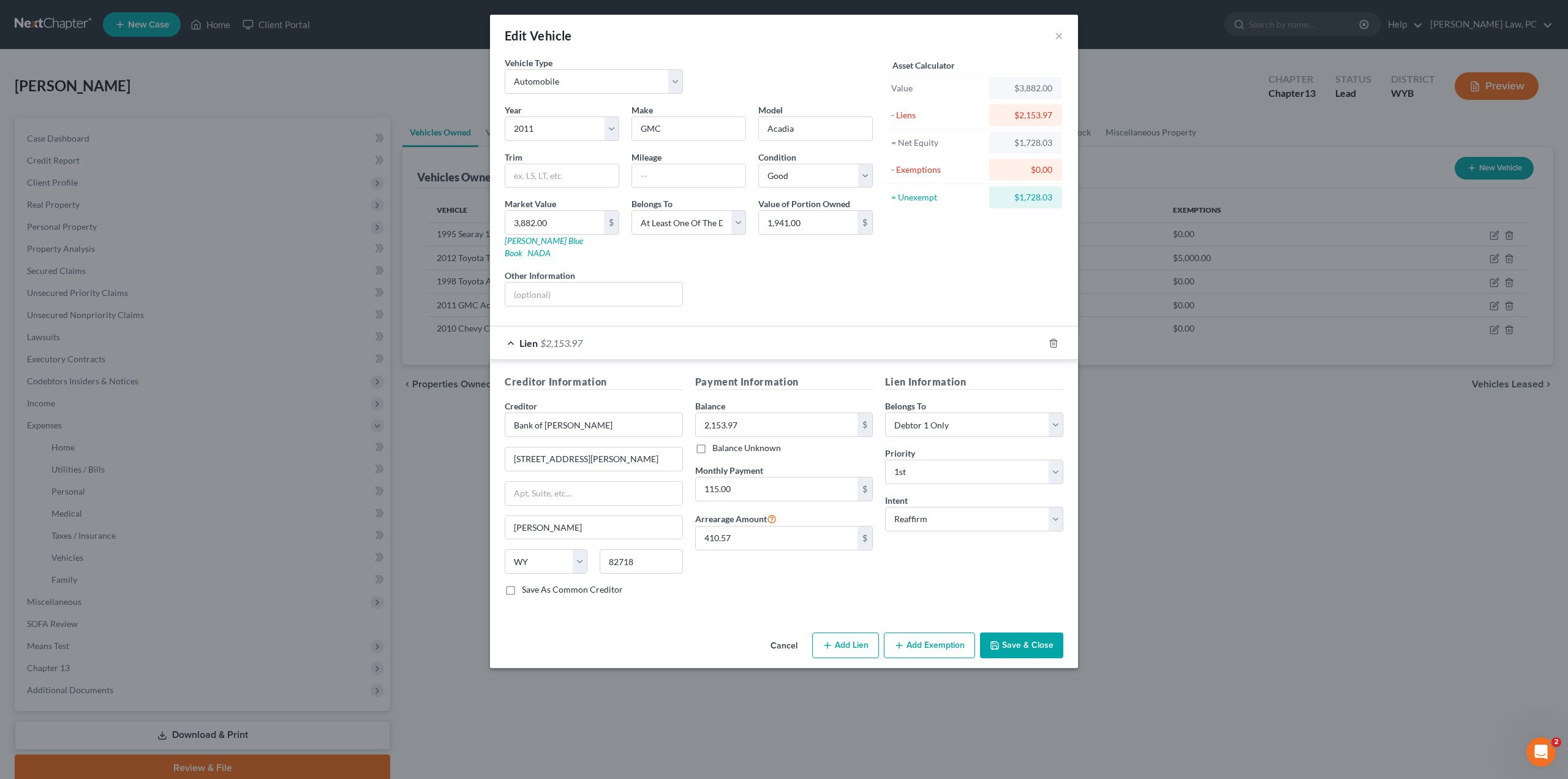
click at [785, 484] on button "Cancel" at bounding box center [784, 645] width 47 height 24
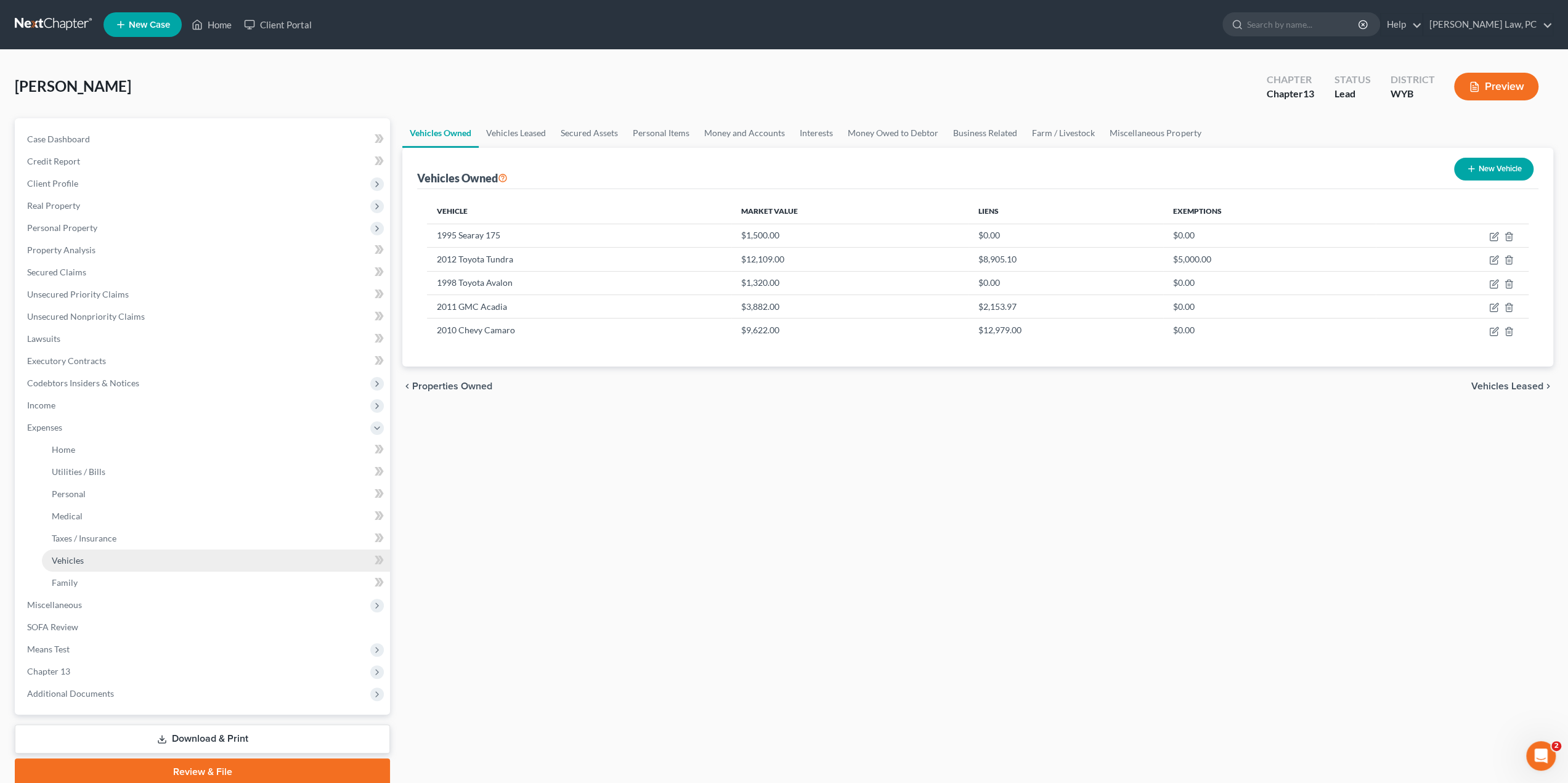
click at [84, 486] on link "Vehicles" at bounding box center [216, 560] width 348 height 22
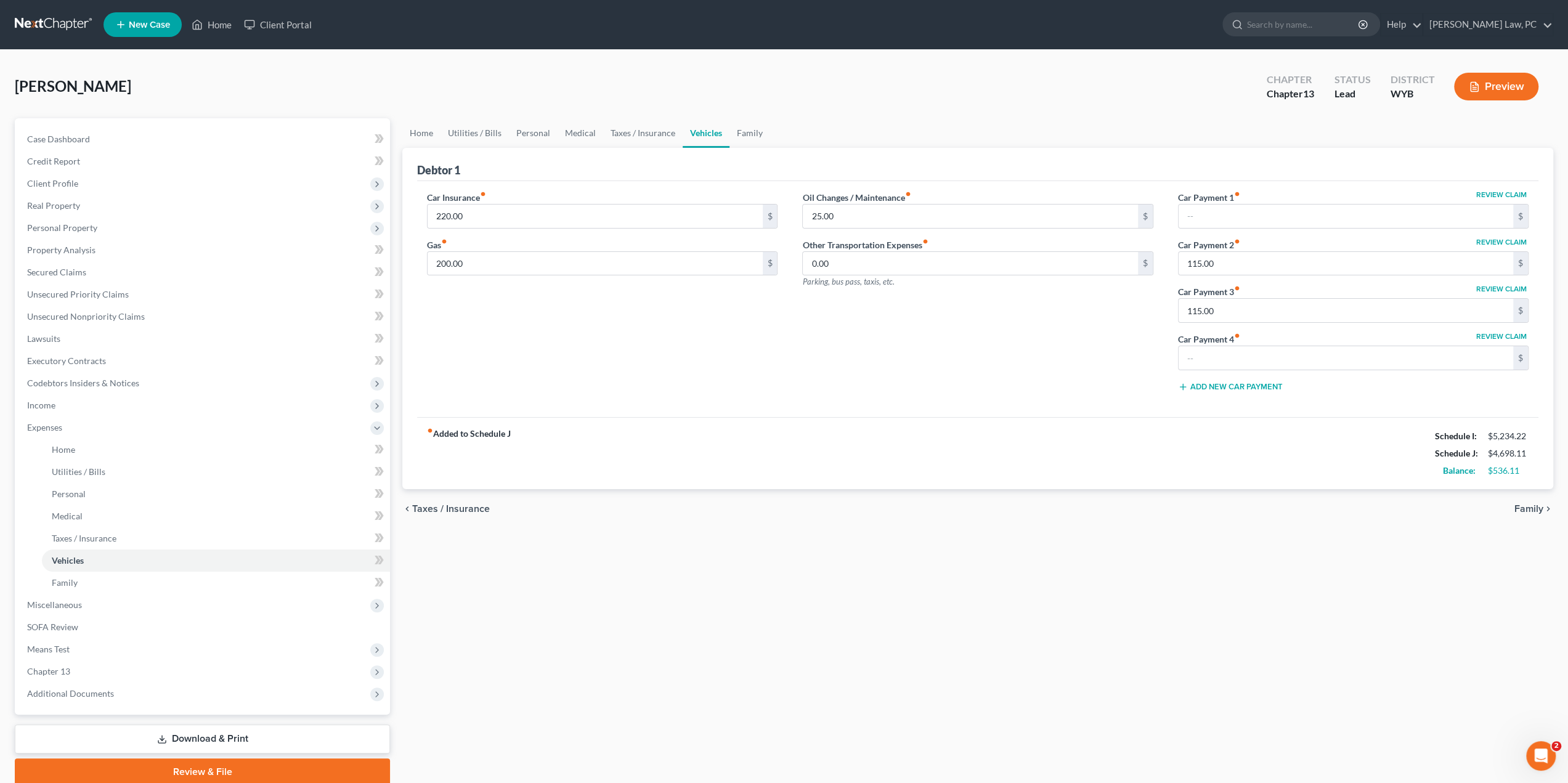
click at [937, 286] on button "Review Claim" at bounding box center [1502, 289] width 55 height 8
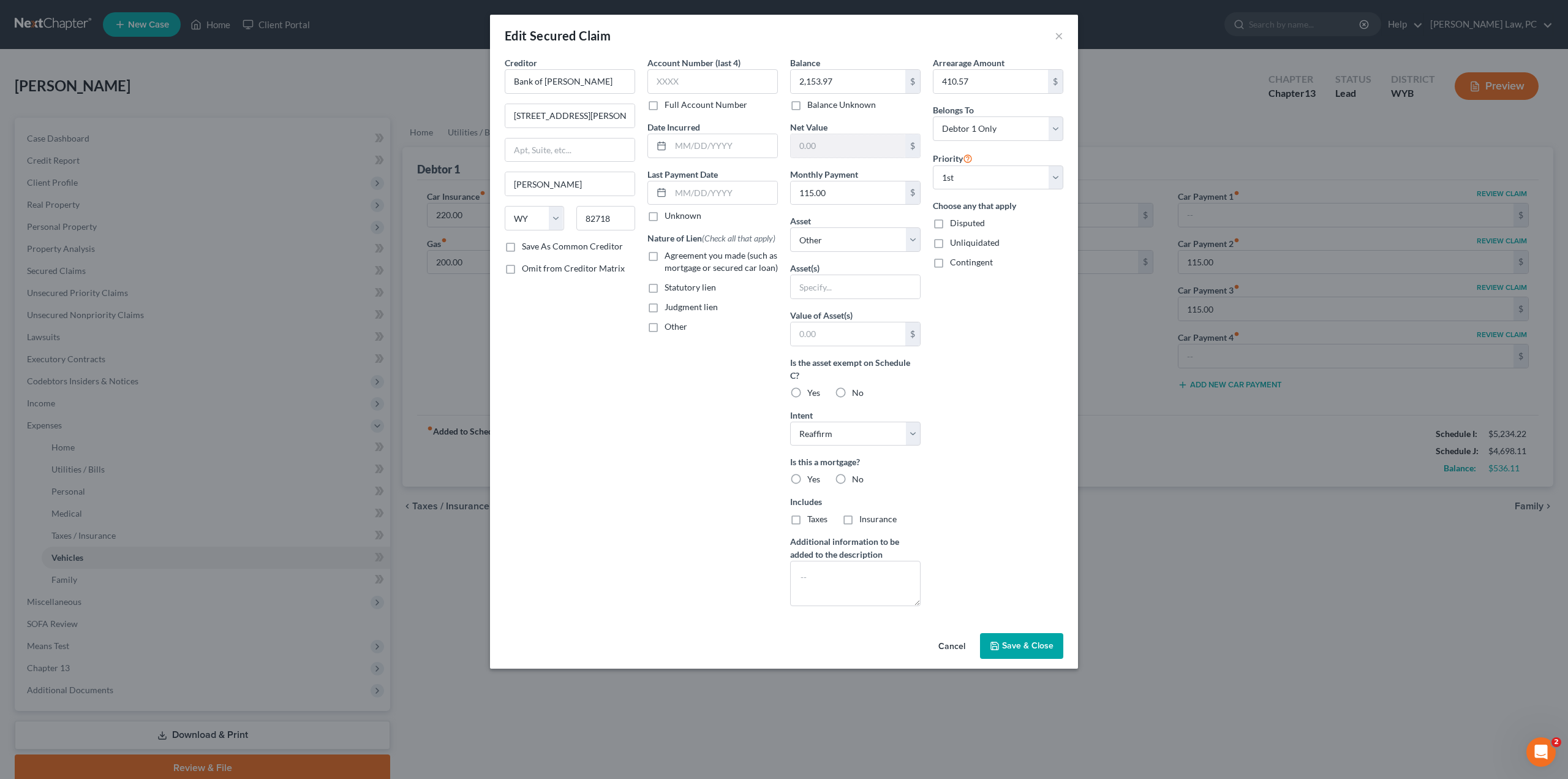
click at [665, 252] on label "Agreement you made (such as mortgage or secured car loan)" at bounding box center [722, 261] width 114 height 24
click at [670, 252] on input "Agreement you made (such as mortgage or secured car loan)" at bounding box center [674, 253] width 8 height 8
click at [931, 484] on span "Save & Close" at bounding box center [1028, 645] width 52 height 10
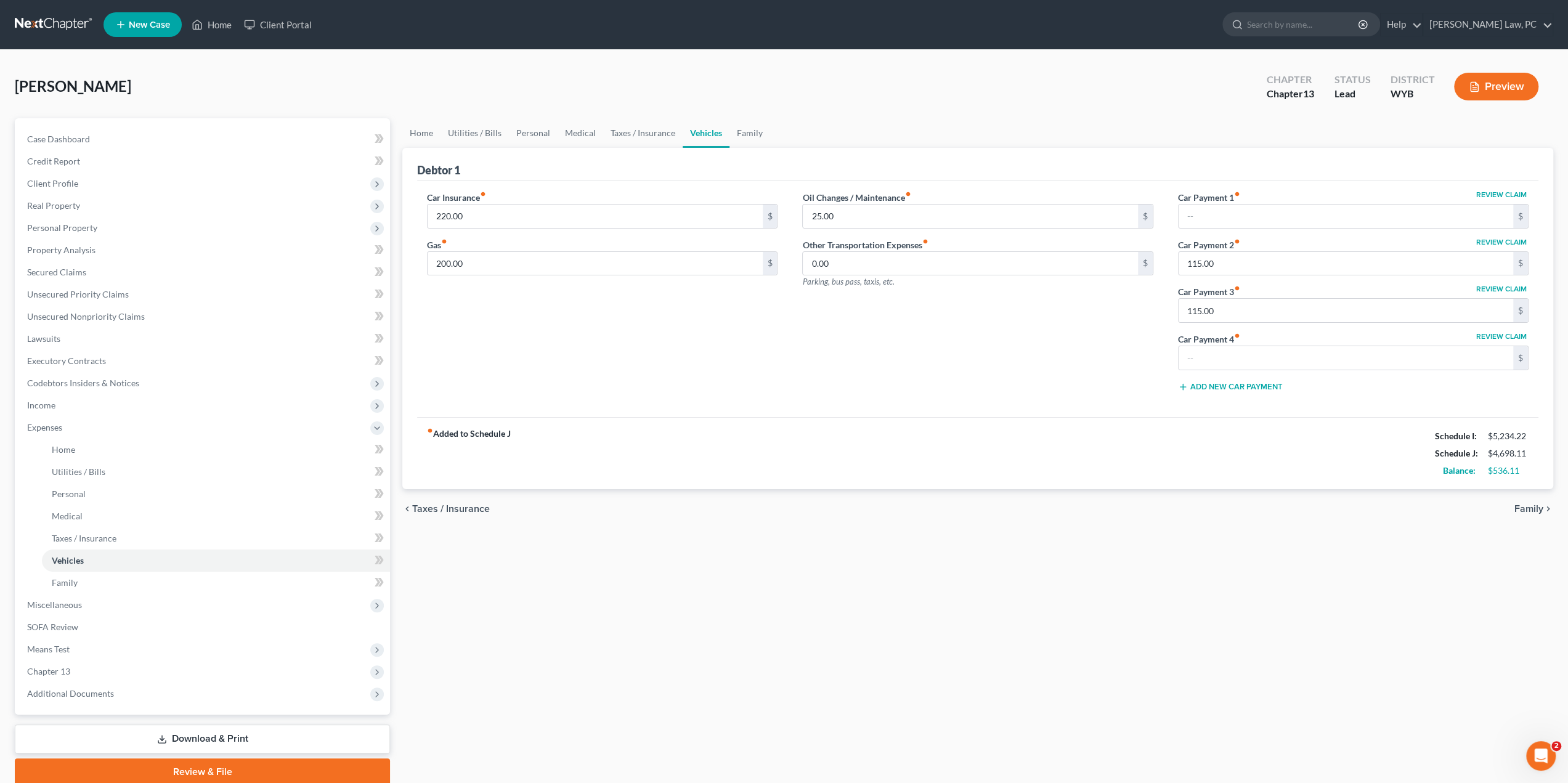
click at [937, 244] on button "Review Claim" at bounding box center [1502, 242] width 55 height 8
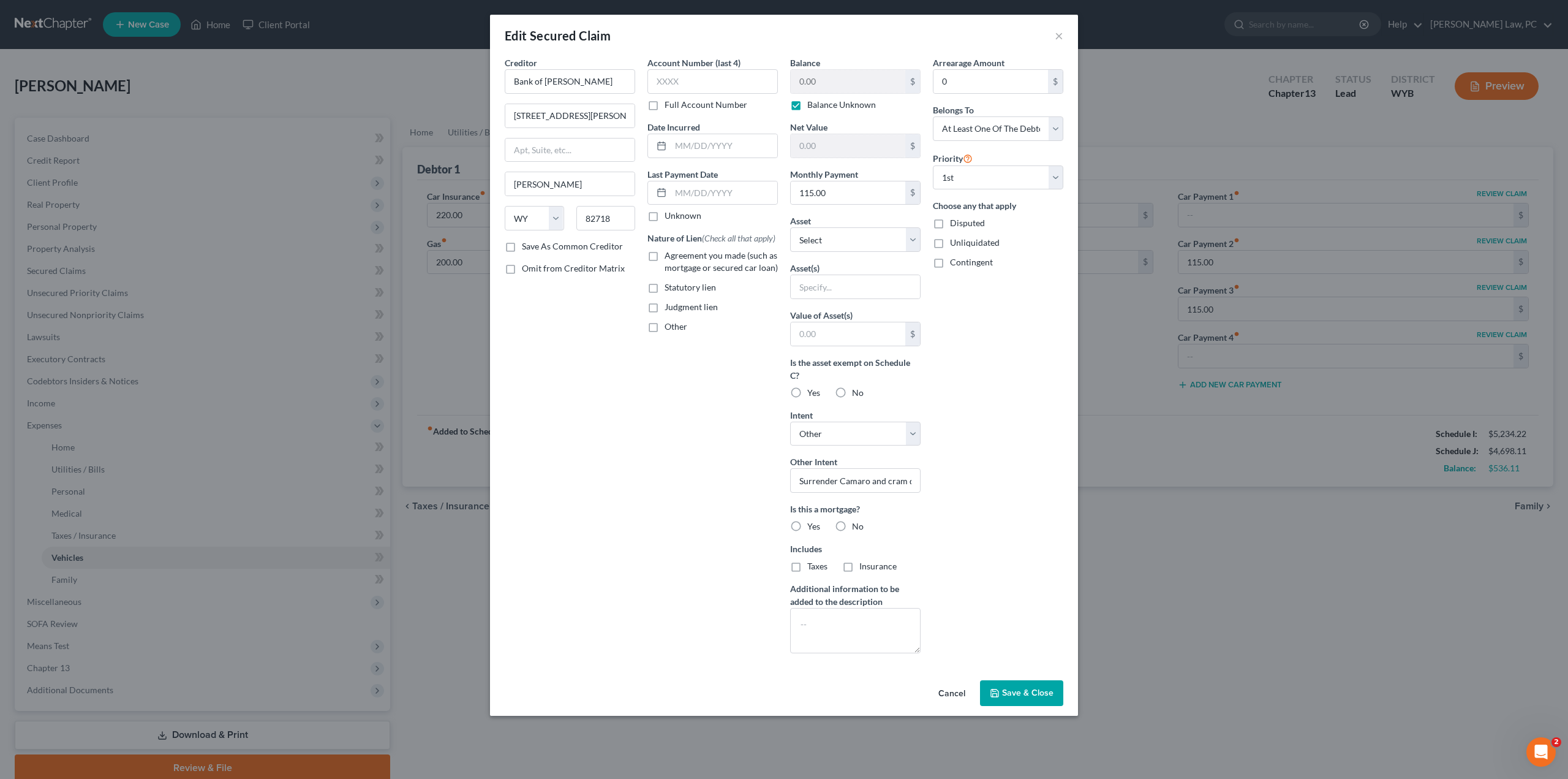
click at [665, 254] on label "Agreement you made (such as mortgage or secured car loan)" at bounding box center [722, 261] width 114 height 24
click at [670, 254] on input "Agreement you made (such as mortgage or secured car loan)" at bounding box center [674, 253] width 8 height 8
click at [856, 191] on input "115.00" at bounding box center [848, 193] width 114 height 23
click at [825, 281] on input "text" at bounding box center [855, 287] width 129 height 23
click at [931, 484] on span "Save & Close" at bounding box center [1028, 693] width 52 height 10
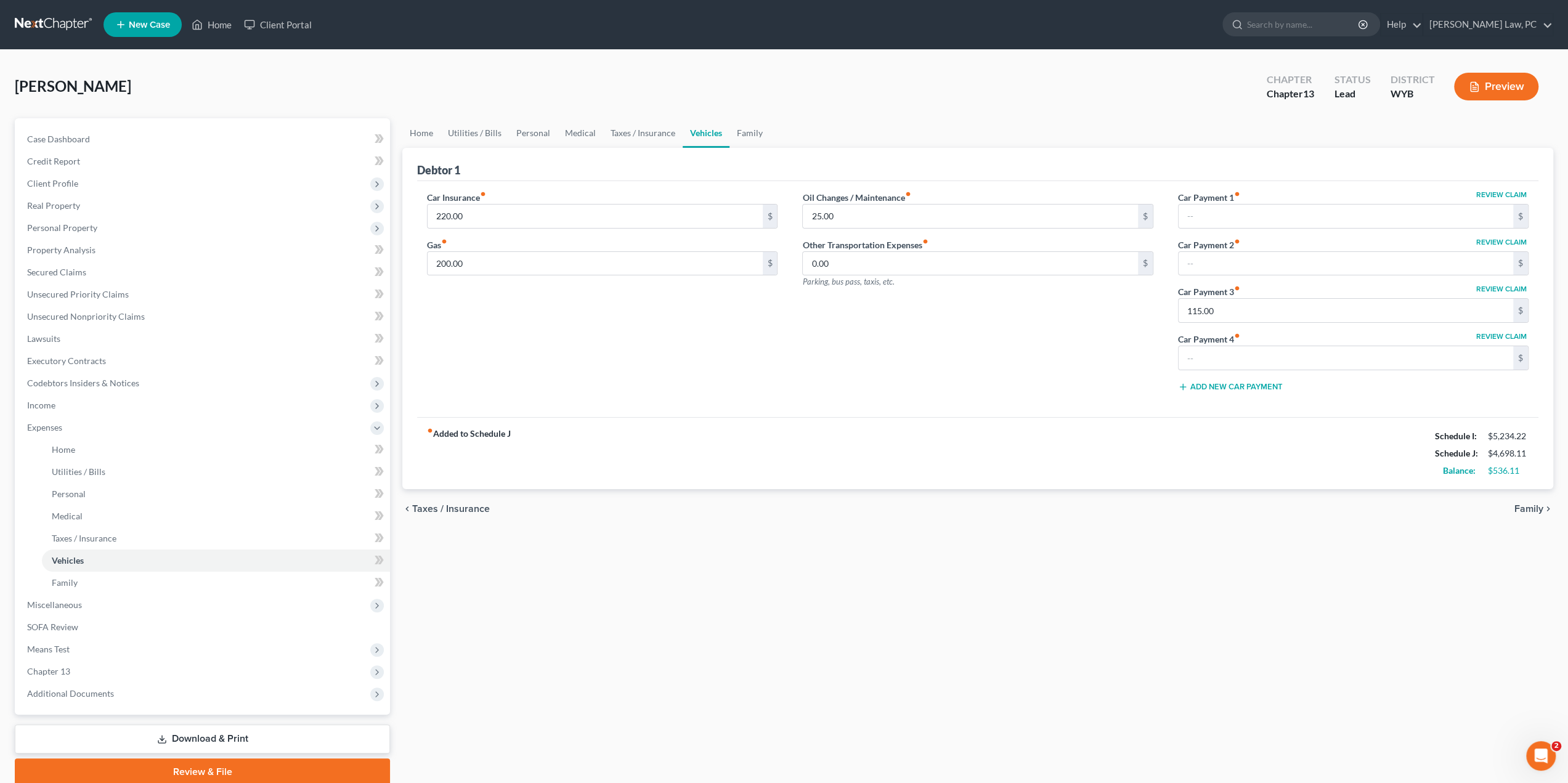
click at [937, 191] on button "Review Claim" at bounding box center [1502, 194] width 55 height 8
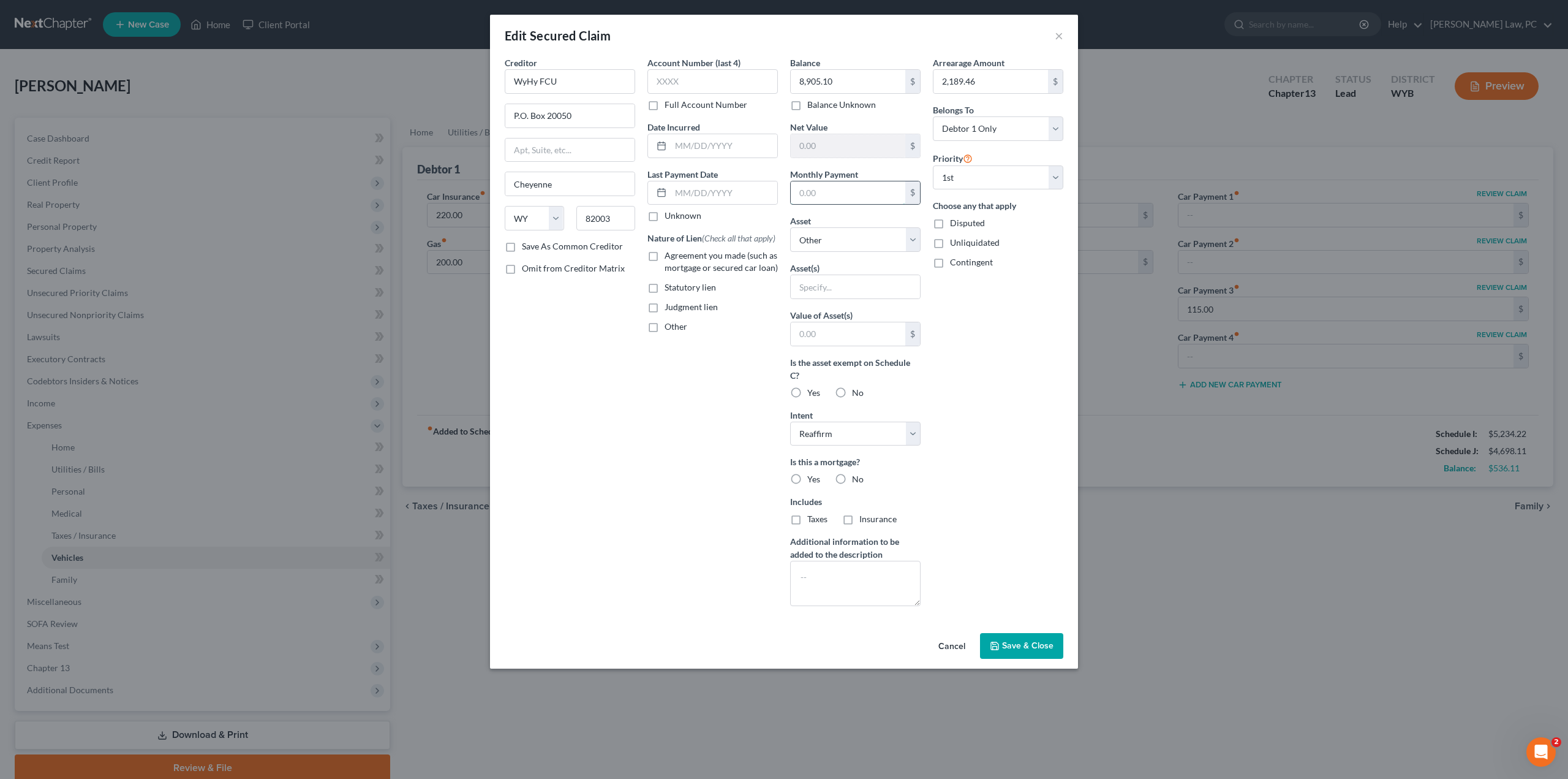
click at [822, 192] on input "text" at bounding box center [848, 193] width 114 height 23
click at [819, 288] on input "text" at bounding box center [855, 287] width 129 height 23
click at [931, 484] on button "Save & Close" at bounding box center [1022, 646] width 84 height 26
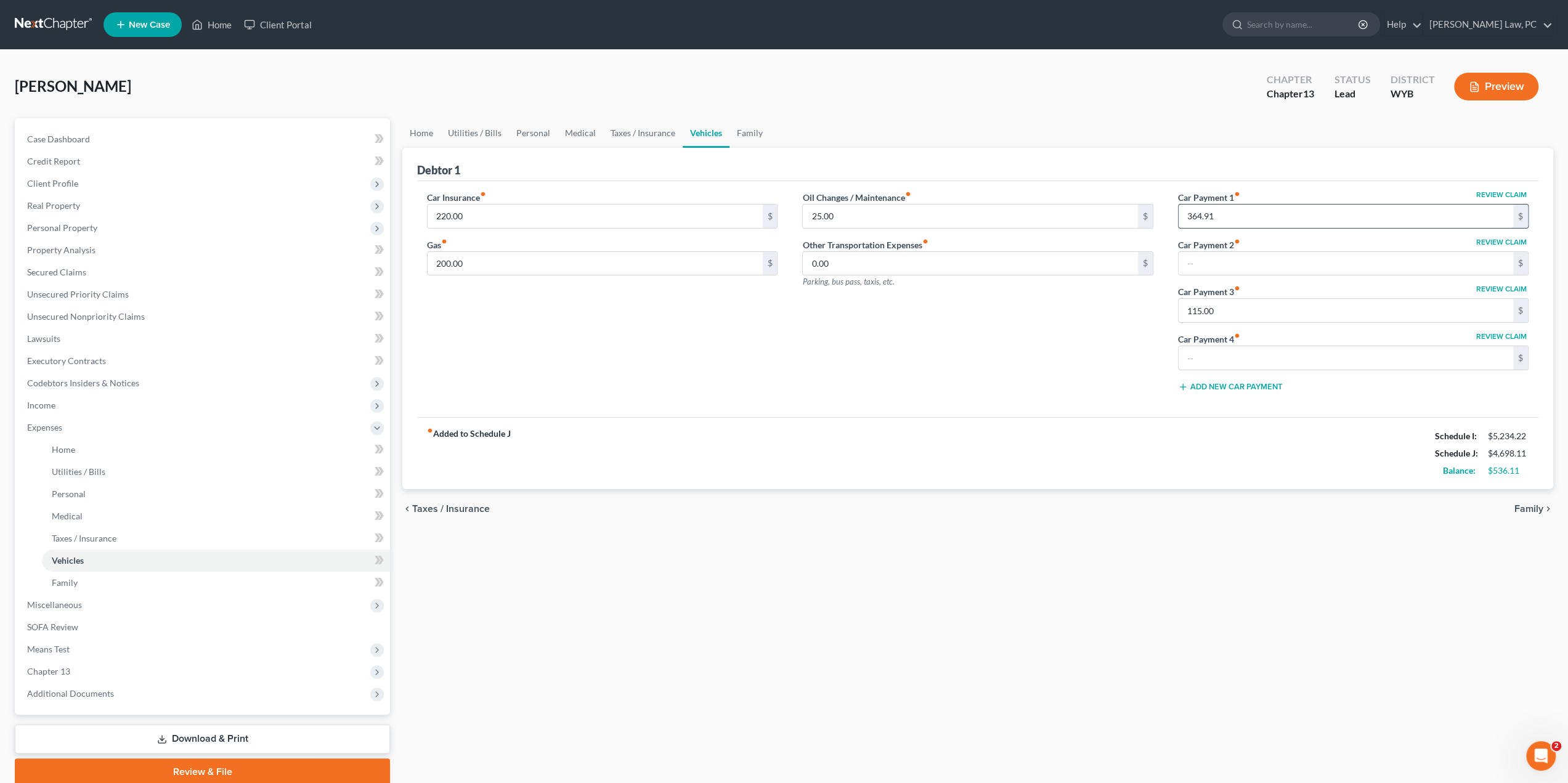
click at [937, 216] on input "364.91" at bounding box center [1346, 216] width 334 height 24
click at [937, 304] on input "115.00" at bounding box center [1346, 311] width 334 height 24
click at [937, 336] on button "Review Claim" at bounding box center [1502, 336] width 55 height 8
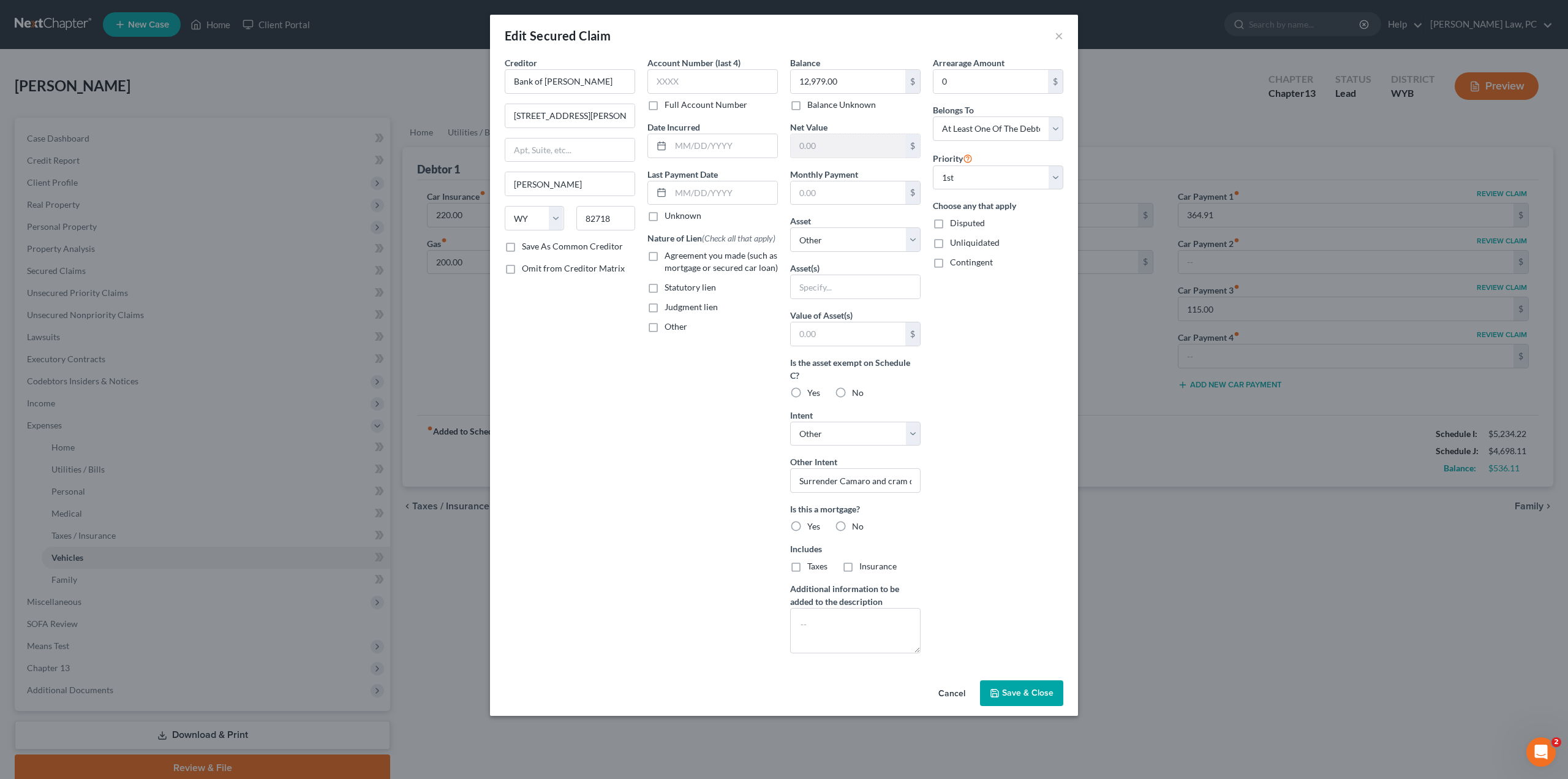
click at [819, 298] on div "Balance 12,979.00 $ Balance Unknown Balance Undetermined 12,979.00 $ Balance Un…" at bounding box center [855, 359] width 143 height 607
click at [814, 277] on input "text" at bounding box center [855, 287] width 129 height 23
click at [665, 256] on label "Agreement you made (such as mortgage or secured car loan)" at bounding box center [722, 261] width 114 height 24
click at [670, 256] on input "Agreement you made (such as mortgage or secured car loan)" at bounding box center [674, 253] width 8 height 8
click at [931, 484] on span "Save & Close" at bounding box center [1028, 693] width 52 height 10
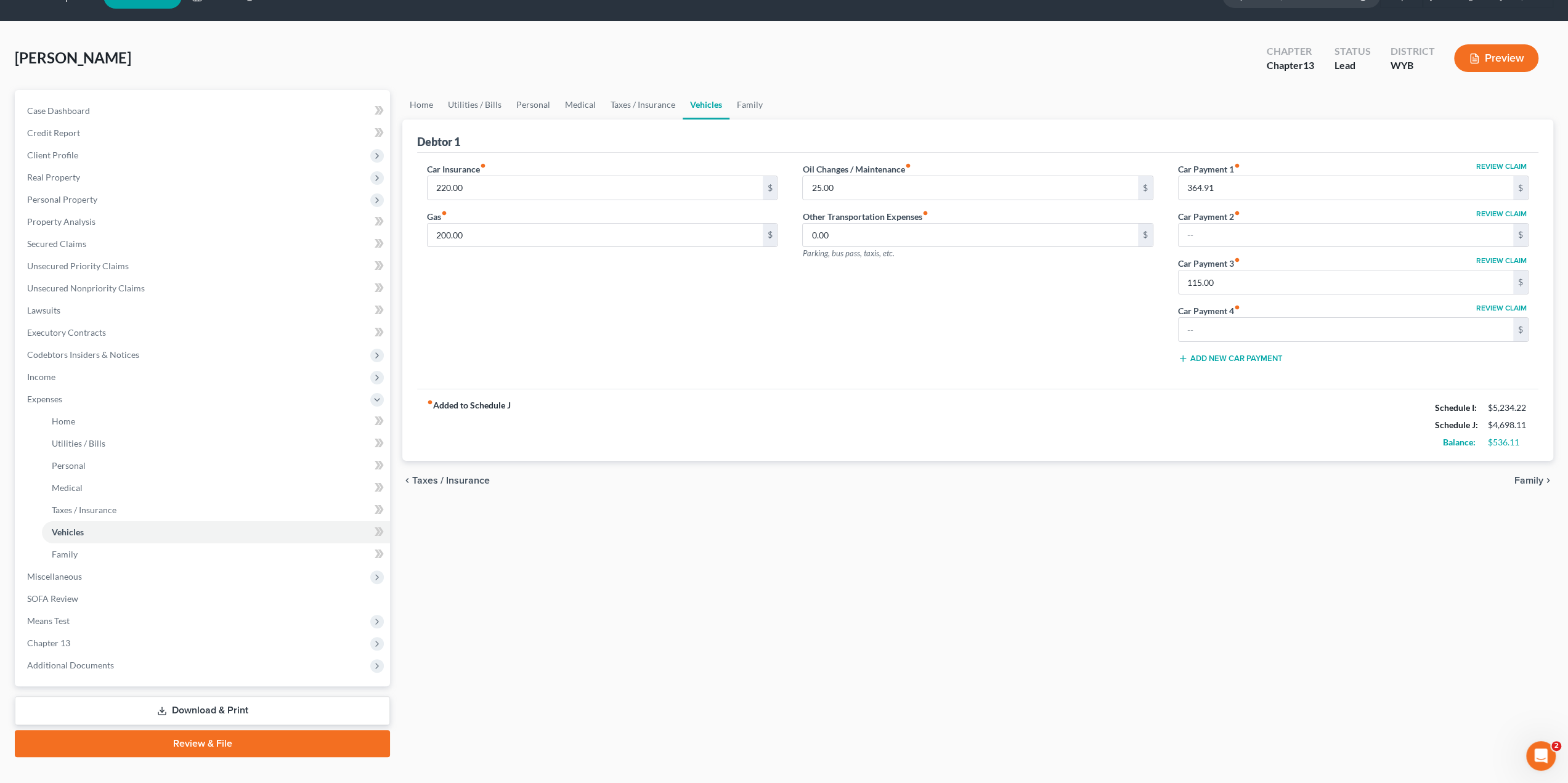
scroll to position [47, 0]
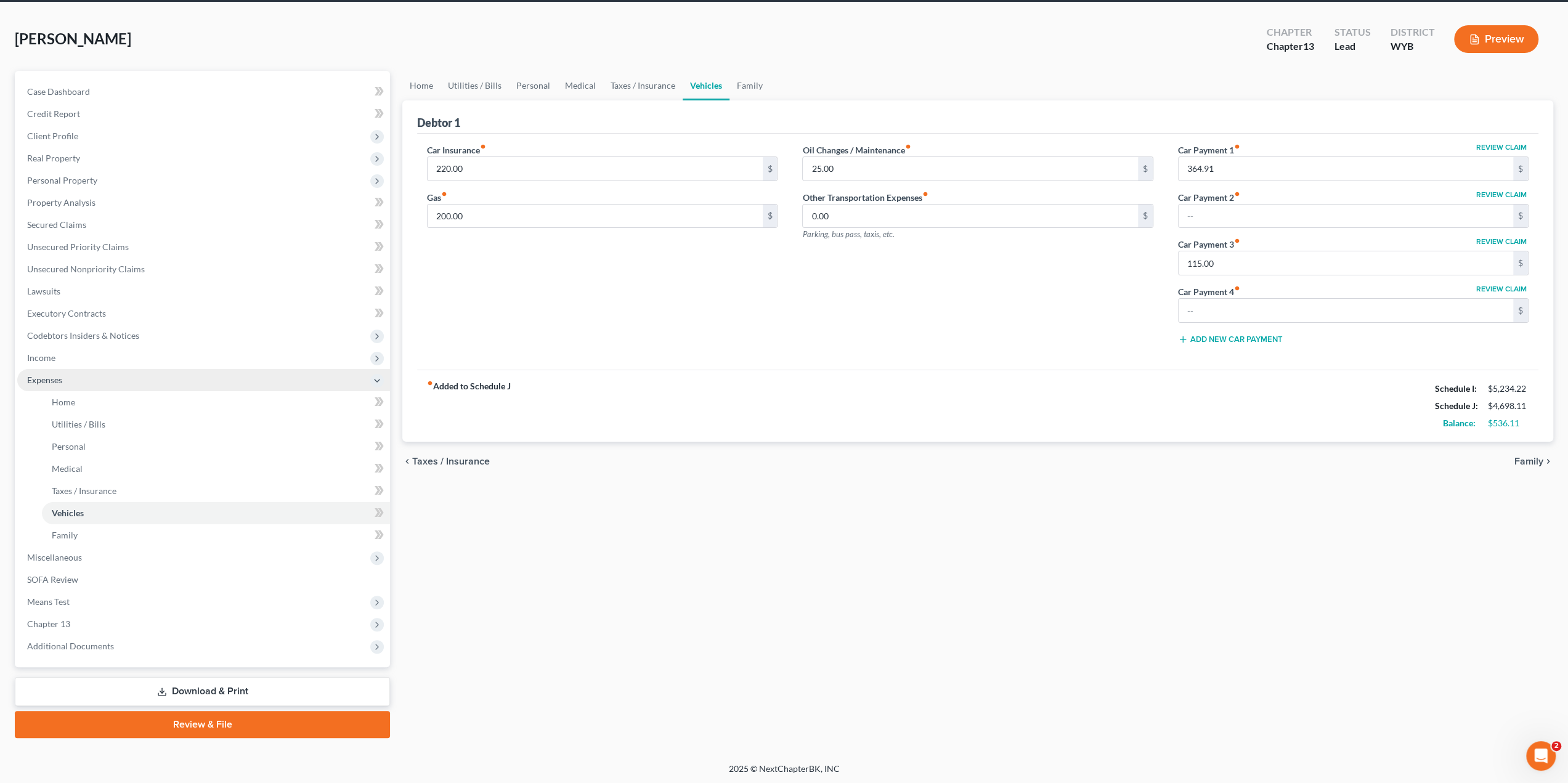
click at [375, 382] on icon at bounding box center [377, 381] width 10 height 10
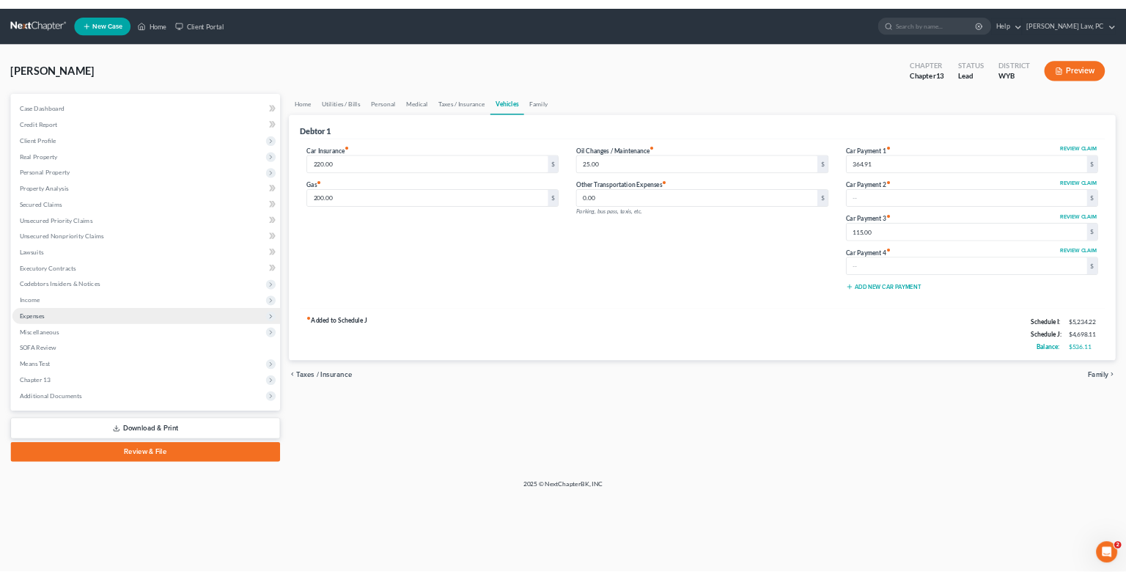
scroll to position [0, 0]
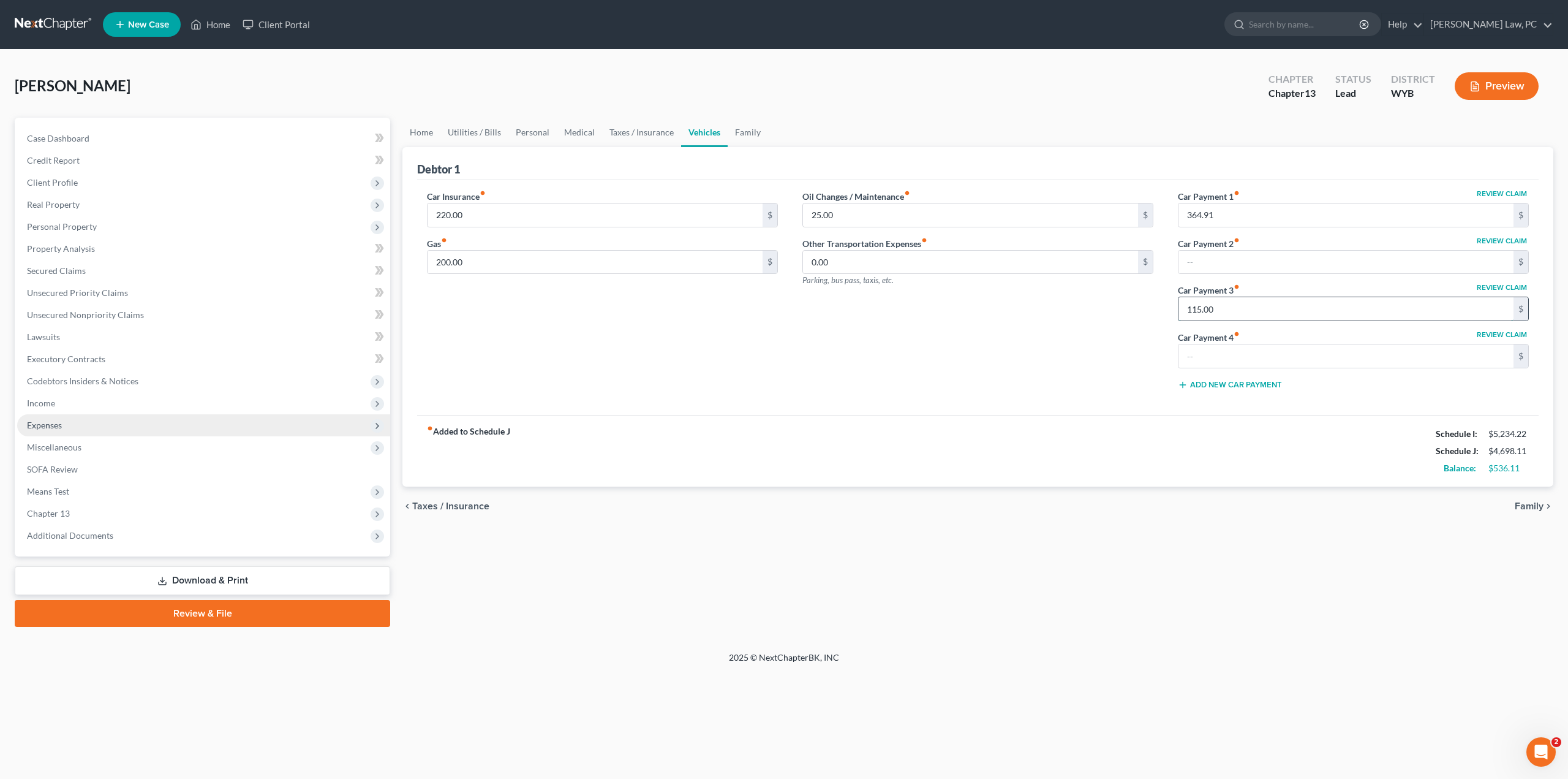
click at [931, 303] on input "115.00" at bounding box center [1346, 309] width 335 height 23
click at [931, 484] on div "Home Utilities / Bills Personal Medical Taxes / Insurance Vehicles Family Debto…" at bounding box center [978, 372] width 1164 height 509
click at [931, 440] on div "fiber_manual_record Added to Schedule J Schedule I: $5,234.22 Schedule J: $4,69…" at bounding box center [977, 451] width 1122 height 72
drag, startPoint x: 1525, startPoint y: 464, endPoint x: 1488, endPoint y: 471, distance: 37.7
click at [931, 471] on div "$536.11" at bounding box center [1509, 468] width 40 height 13
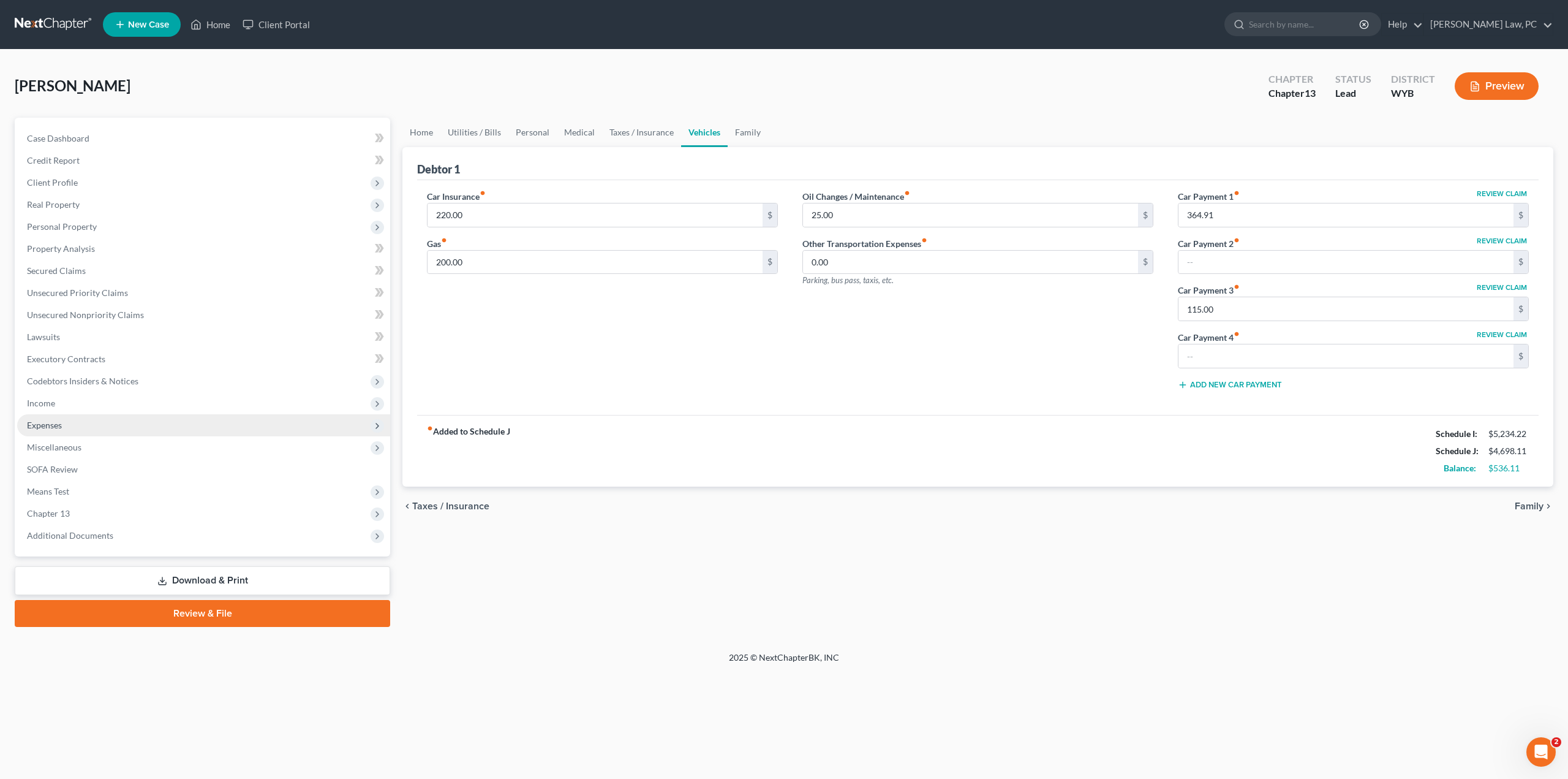
click at [931, 452] on div "fiber_manual_record Added to Schedule J Schedule I: $5,234.22 Schedule J: $4,69…" at bounding box center [977, 451] width 1122 height 72
click at [931, 399] on div "Car Insurance fiber_manual_record 220.00 $ Gas fiber_manual_record 200.00 $ Oil…" at bounding box center [977, 298] width 1122 height 235
click at [931, 214] on input "364.91" at bounding box center [1346, 215] width 335 height 23
click at [718, 339] on div "Car Insurance fiber_manual_record 220.00 $ Gas fiber_manual_record 200.00 $" at bounding box center [603, 295] width 376 height 211
drag, startPoint x: 1524, startPoint y: 467, endPoint x: 1491, endPoint y: 469, distance: 33.1
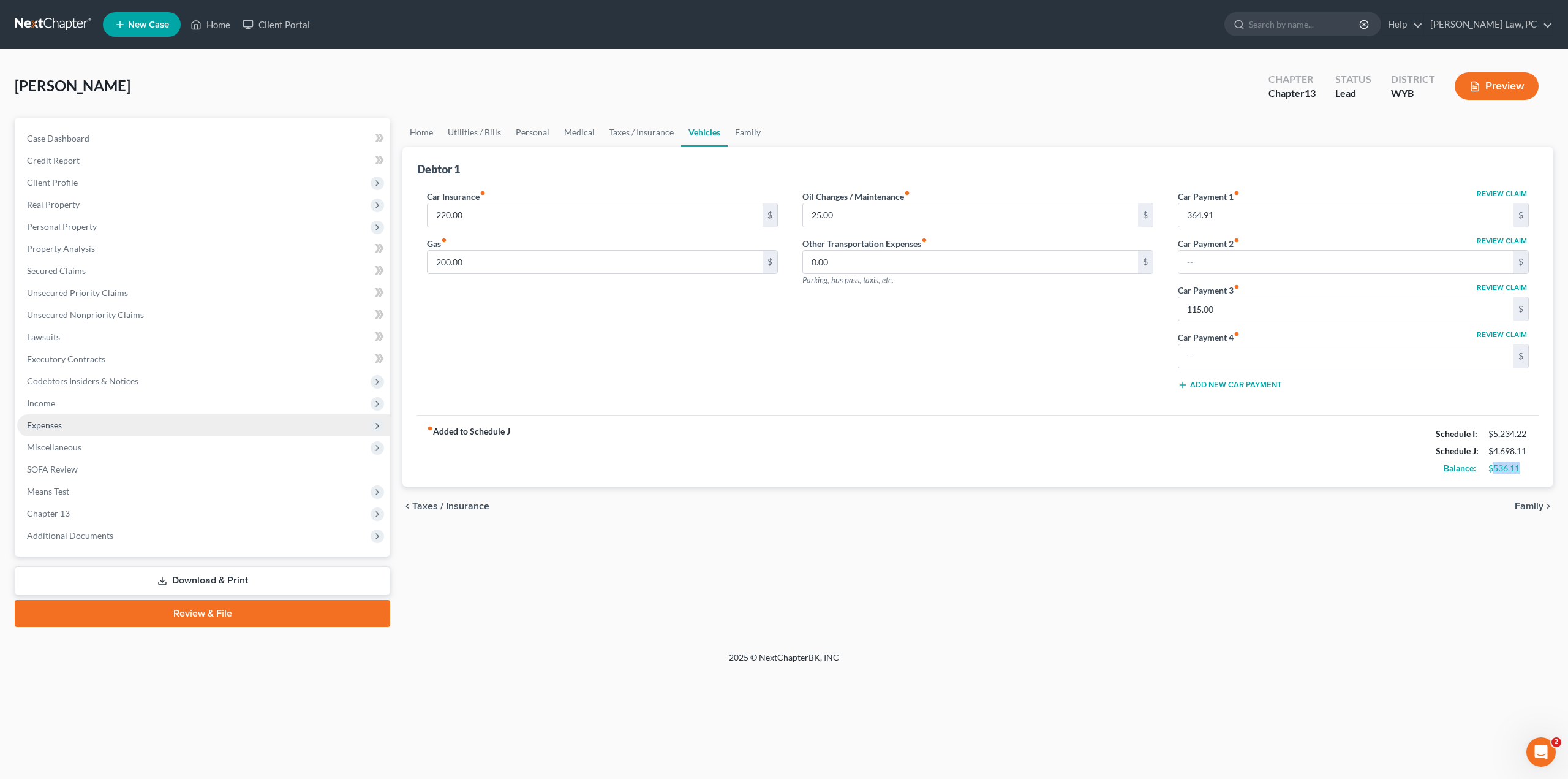
click at [931, 469] on div "$536.11" at bounding box center [1509, 468] width 40 height 13
click at [931, 484] on div "Home Utilities / Bills Personal Medical Taxes / Insurance Vehicles Family Debto…" at bounding box center [978, 372] width 1164 height 509
click at [426, 130] on link "Home" at bounding box center [421, 132] width 38 height 29
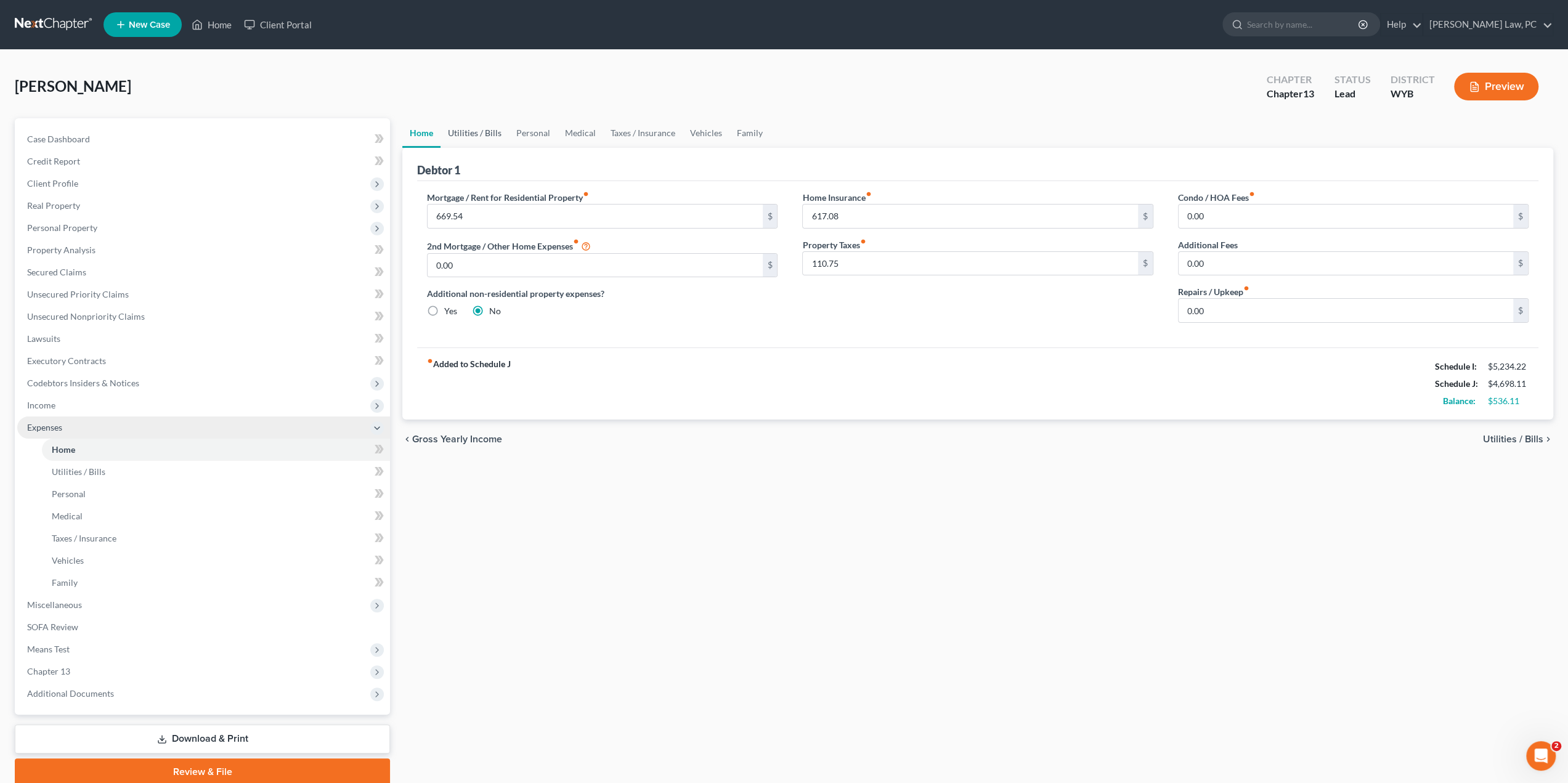
click at [476, 129] on link "Utilities / Bills" at bounding box center [474, 133] width 68 height 29
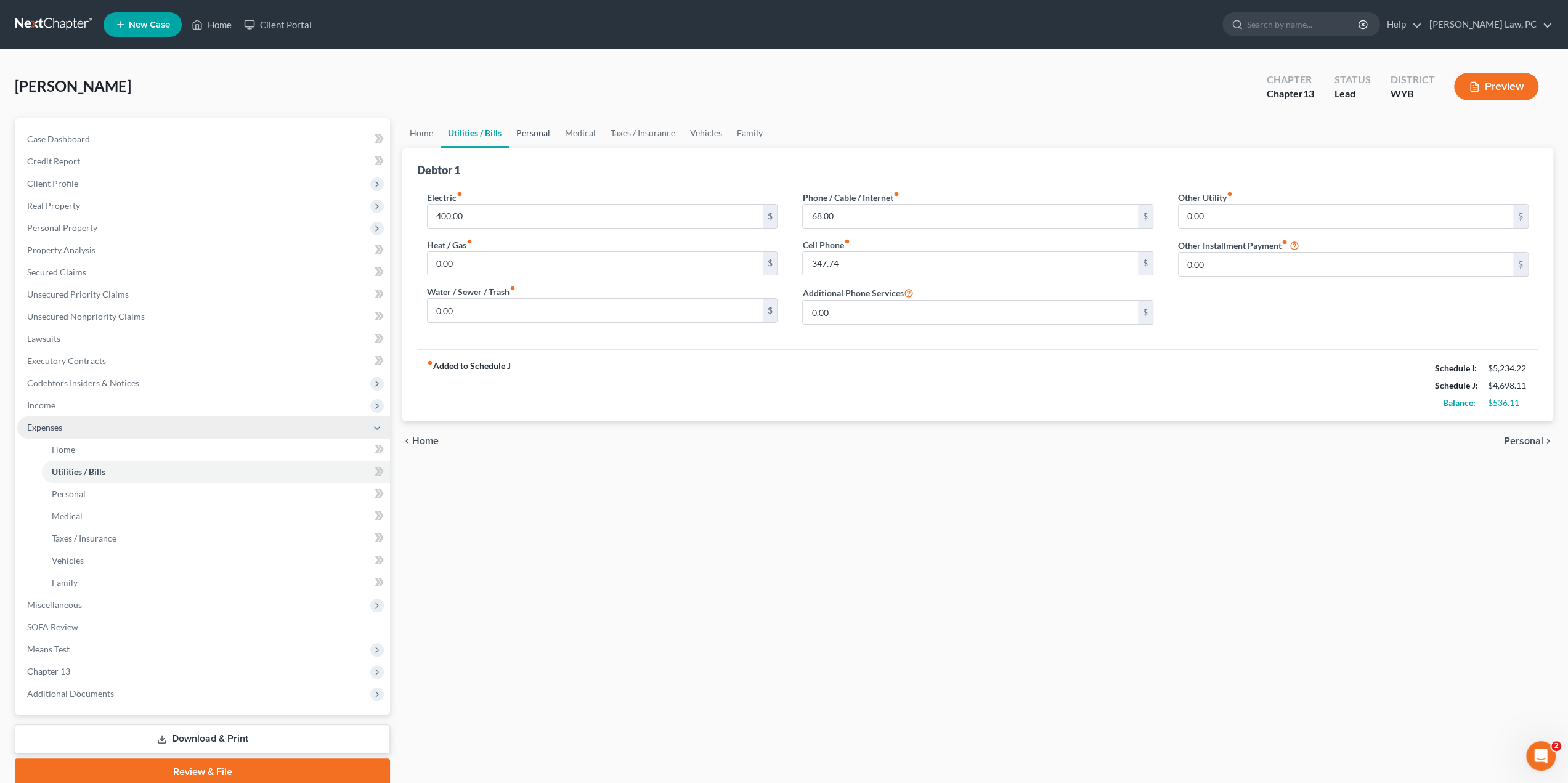
click at [531, 135] on link "Personal" at bounding box center [534, 133] width 49 height 29
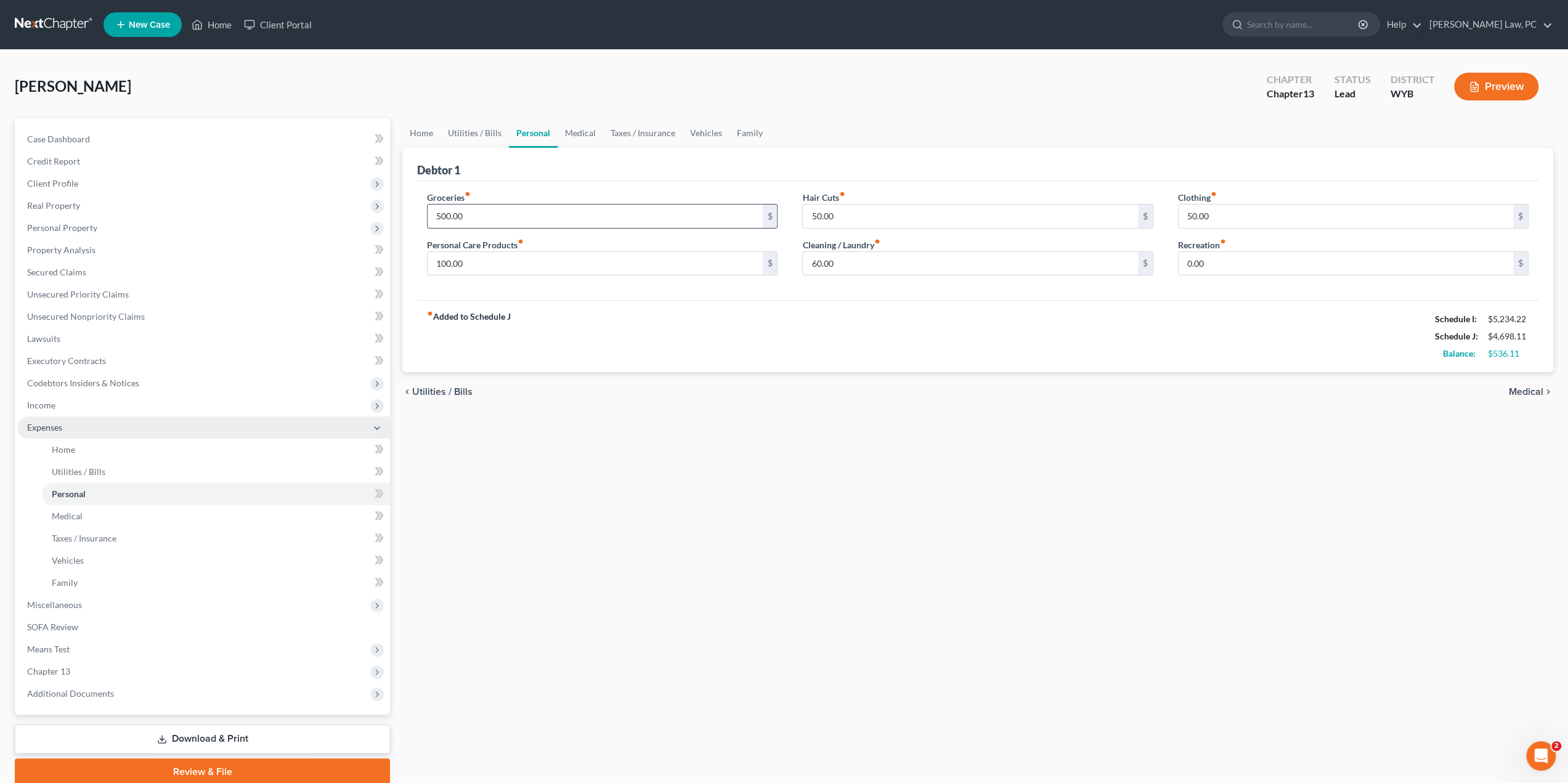
click at [517, 213] on input "500.00" at bounding box center [595, 216] width 334 height 24
click at [638, 207] on input "500.00" at bounding box center [595, 216] width 334 height 24
drag, startPoint x: 1529, startPoint y: 358, endPoint x: 1492, endPoint y: 356, distance: 37.1
click at [937, 356] on div "Balance: $536.11" at bounding box center [1482, 354] width 106 height 18
click at [858, 261] on input "60.00" at bounding box center [971, 264] width 334 height 24
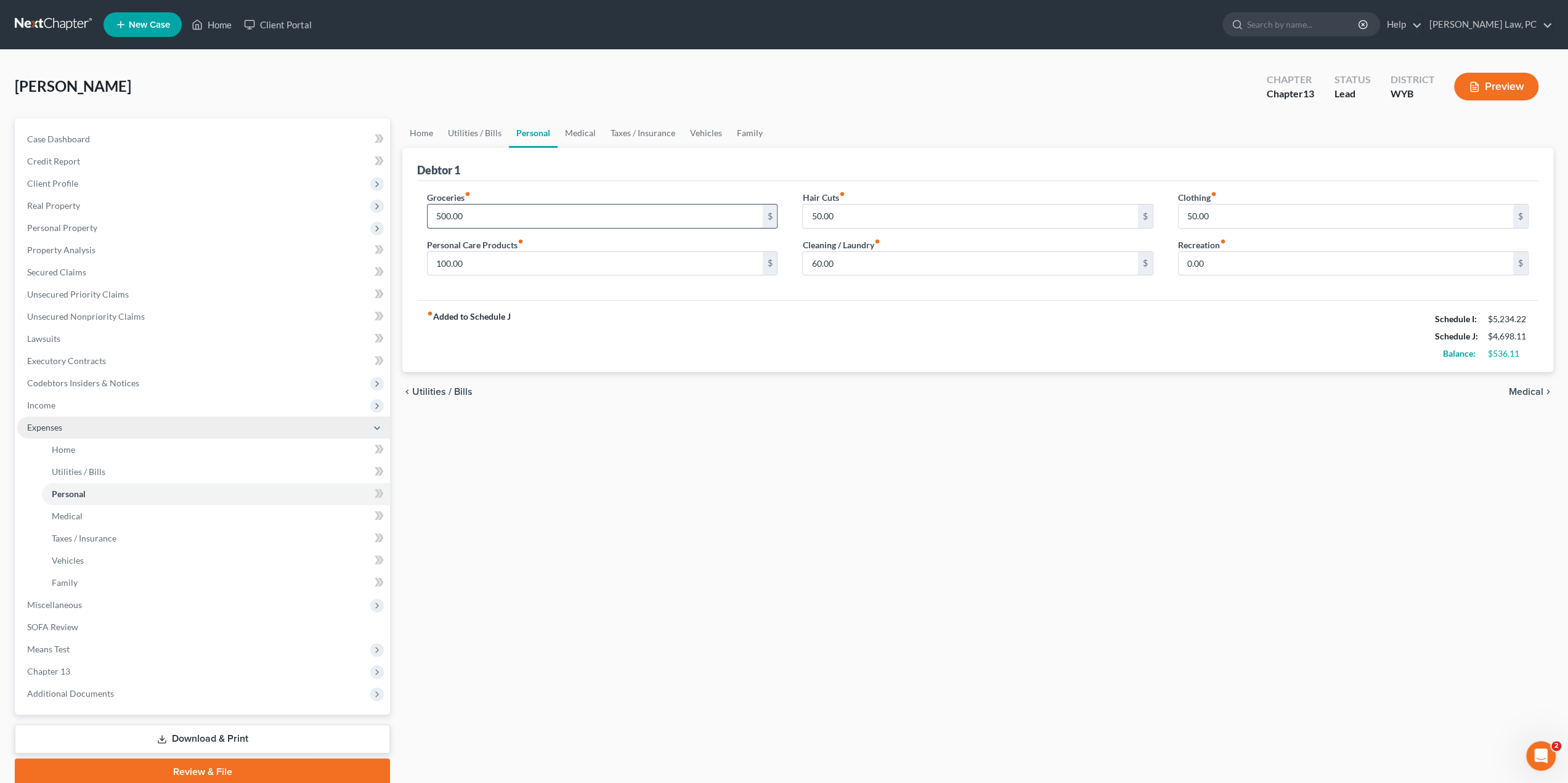
click at [493, 214] on input "500.00" at bounding box center [595, 216] width 334 height 24
click at [877, 262] on input "60.00" at bounding box center [971, 264] width 334 height 24
click at [555, 218] on input "500.00" at bounding box center [595, 216] width 334 height 24
click at [697, 361] on div "fiber_manual_record Added to Schedule J Schedule I: $5,234.22 Schedule J: $4,79…" at bounding box center [978, 336] width 1122 height 72
click at [859, 265] on input "60.00" at bounding box center [971, 264] width 334 height 24
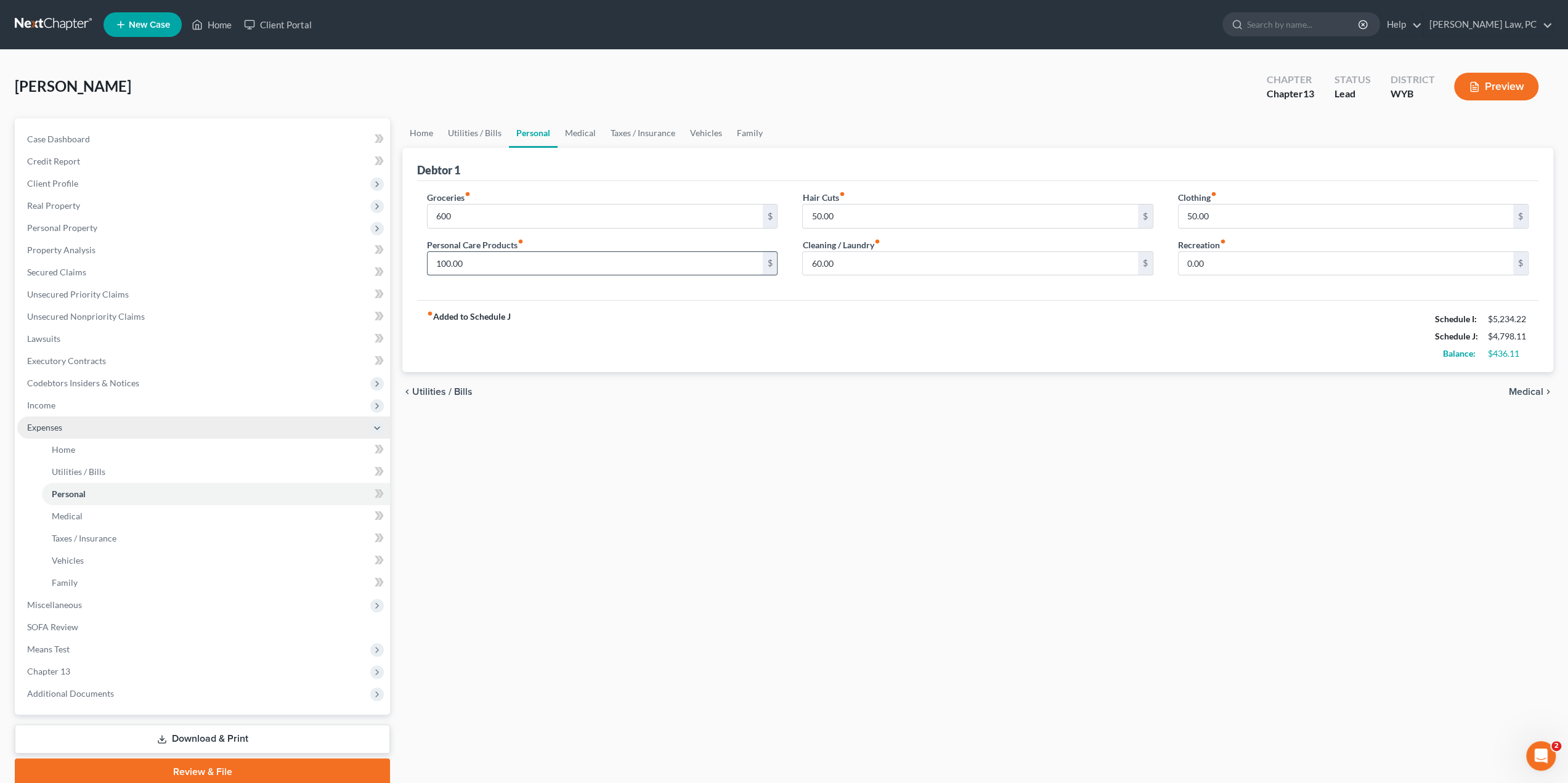
click at [487, 265] on input "100.00" at bounding box center [595, 264] width 334 height 24
click at [792, 346] on div "fiber_manual_record Added to Schedule J Schedule I: $5,234.22 Schedule J: $4,79…" at bounding box center [978, 336] width 1122 height 72
click at [937, 218] on input "50.00" at bounding box center [1346, 216] width 334 height 24
click at [937, 260] on input "0.00" at bounding box center [1346, 264] width 334 height 24
click at [937, 402] on div "chevron_left Utilities / Bills Medical chevron_right" at bounding box center [978, 392] width 1151 height 39
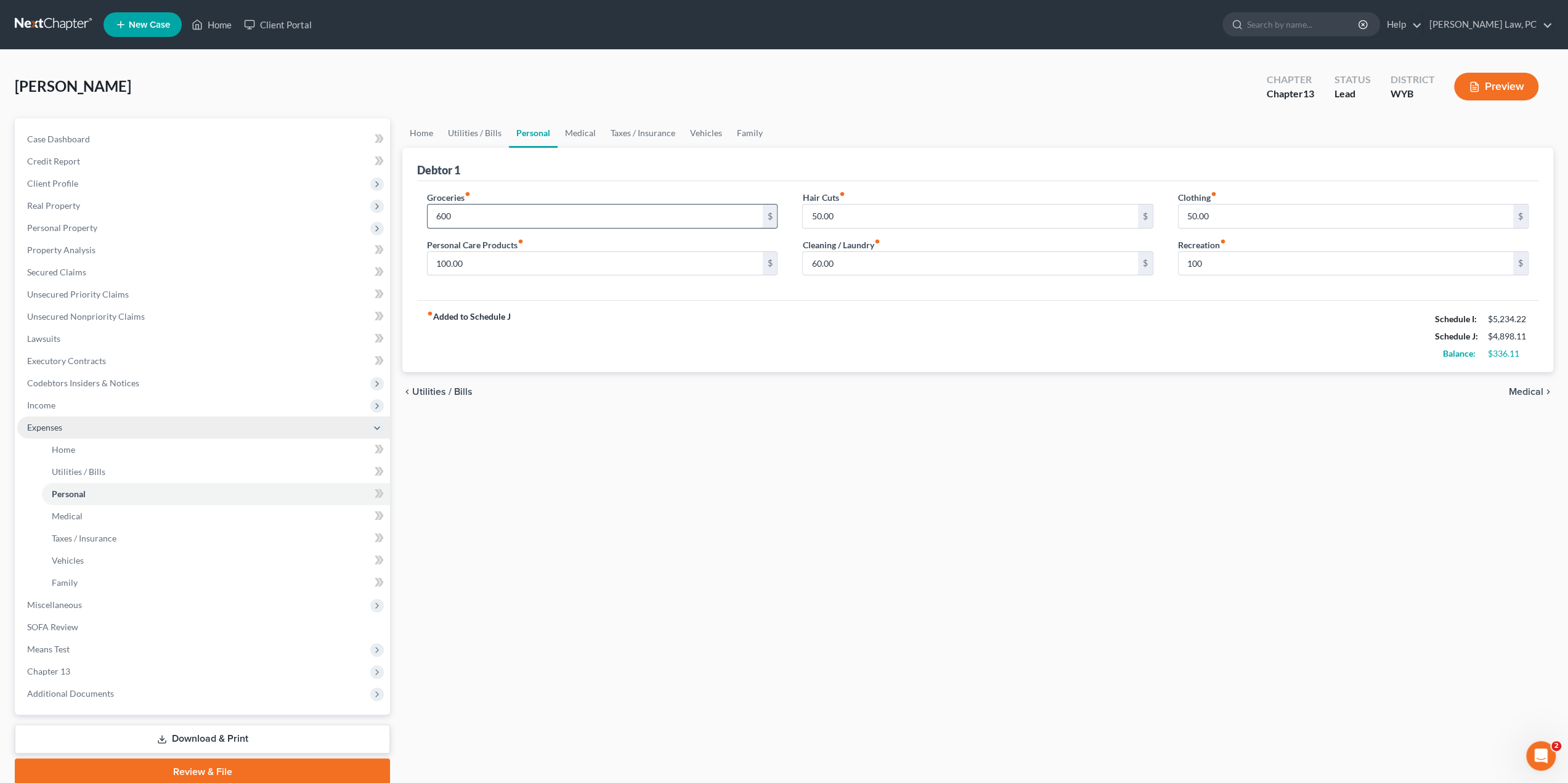
click at [560, 209] on input "600" at bounding box center [595, 216] width 334 height 24
click at [471, 263] on input "100.00" at bounding box center [595, 264] width 334 height 24
drag, startPoint x: 1492, startPoint y: 348, endPoint x: 1511, endPoint y: 351, distance: 19.2
click at [937, 351] on div "$336.11" at bounding box center [1508, 354] width 40 height 13
click at [485, 129] on link "Utilities / Bills" at bounding box center [474, 133] width 68 height 29
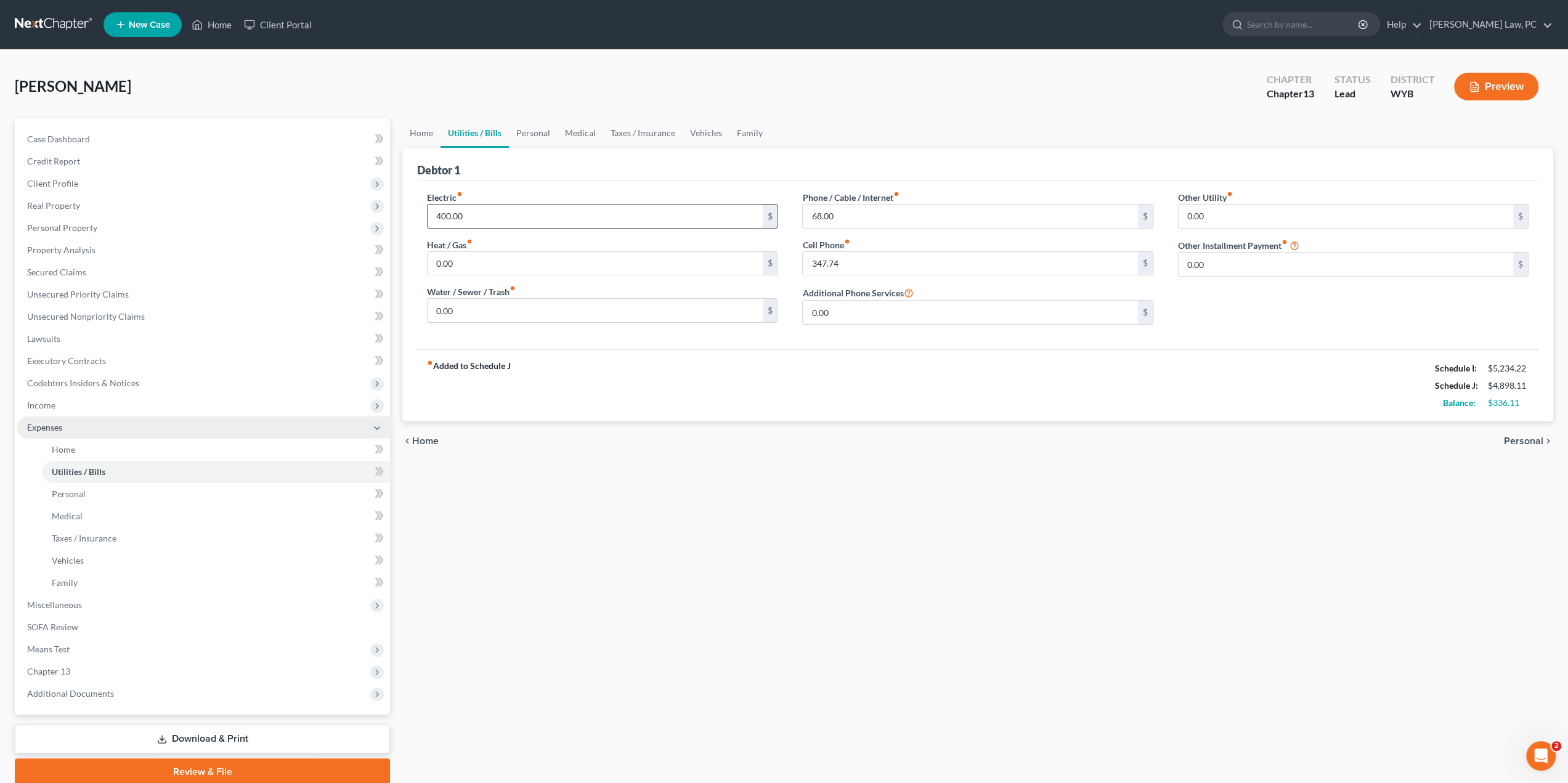
click at [475, 213] on input "400.00" at bounding box center [595, 216] width 334 height 24
drag, startPoint x: 628, startPoint y: 374, endPoint x: 621, endPoint y: 355, distance: 20.2
click at [628, 374] on div "fiber_manual_record Added to Schedule J Schedule I: $5,234.22 Schedule J: $4,84…" at bounding box center [978, 386] width 1122 height 72
click at [577, 134] on link "Medical" at bounding box center [581, 133] width 45 height 29
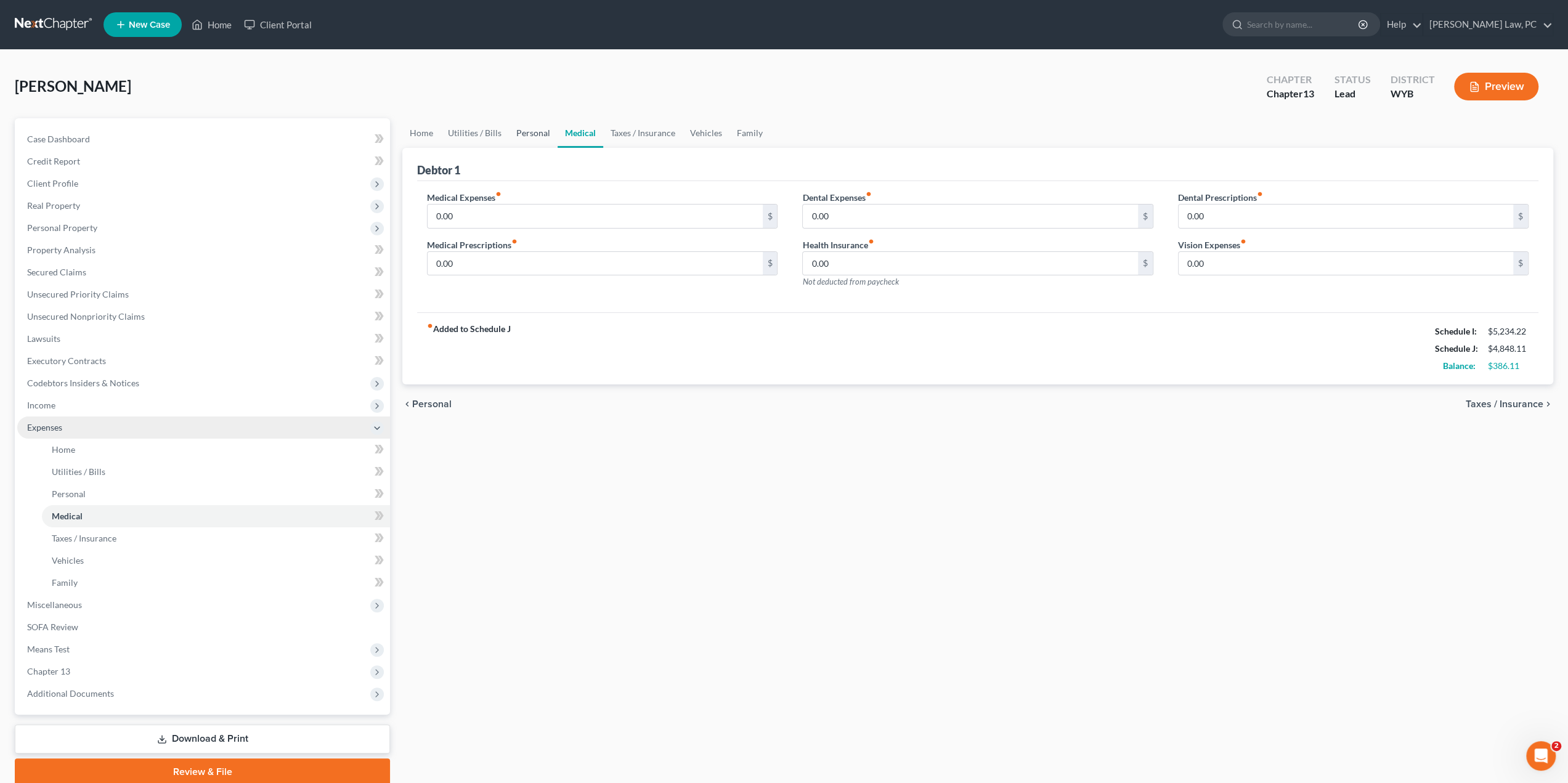
click at [545, 134] on link "Personal" at bounding box center [534, 133] width 49 height 29
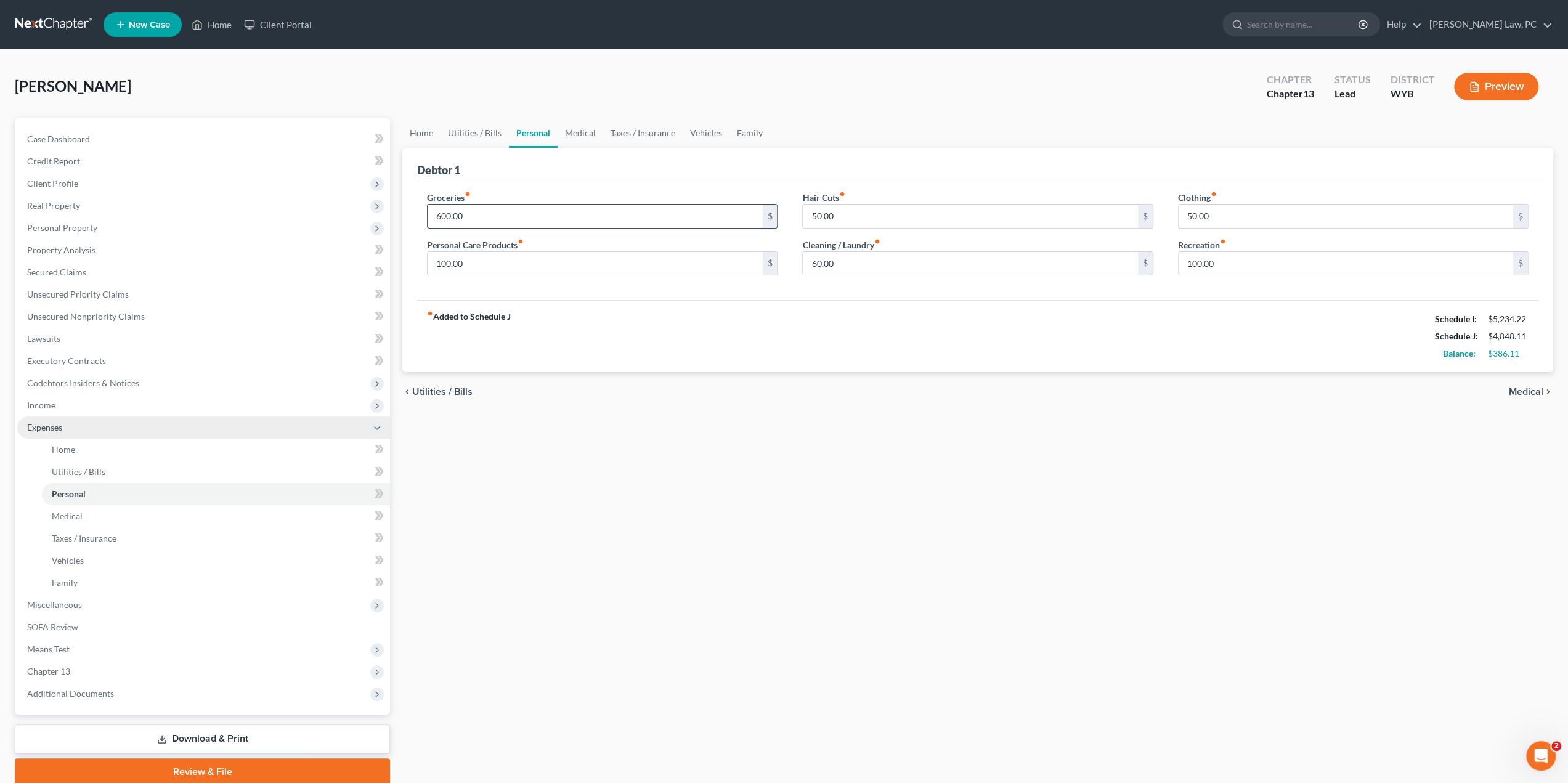
click at [464, 213] on input "600.00" at bounding box center [595, 216] width 334 height 24
click at [674, 339] on div "fiber_manual_record Added to Schedule J Schedule I: $5,234.22 Schedule J: $4,79…" at bounding box center [978, 336] width 1122 height 72
click at [579, 137] on link "Medical" at bounding box center [581, 133] width 45 height 29
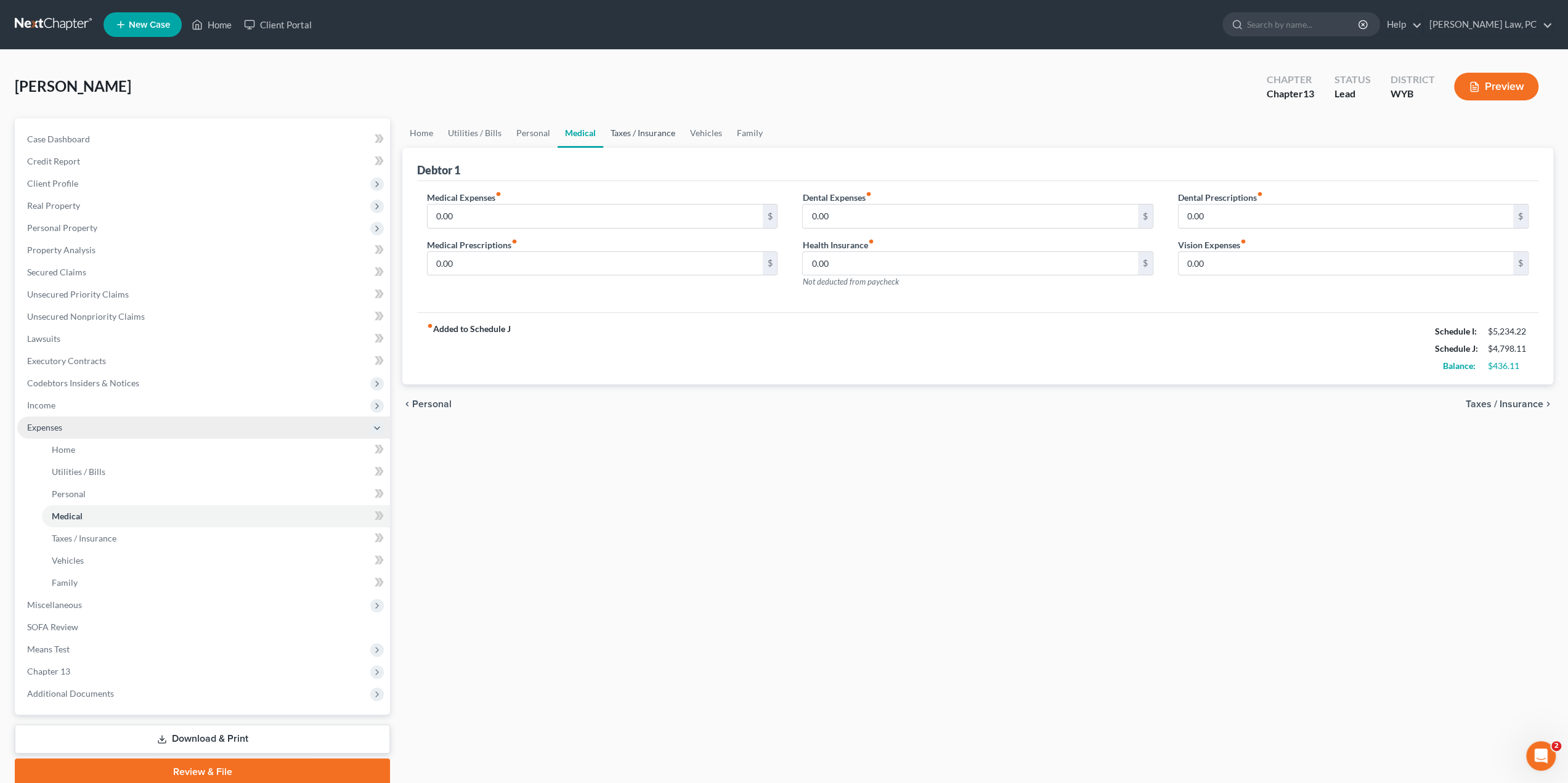
click at [631, 131] on link "Taxes / Insurance" at bounding box center [643, 133] width 80 height 29
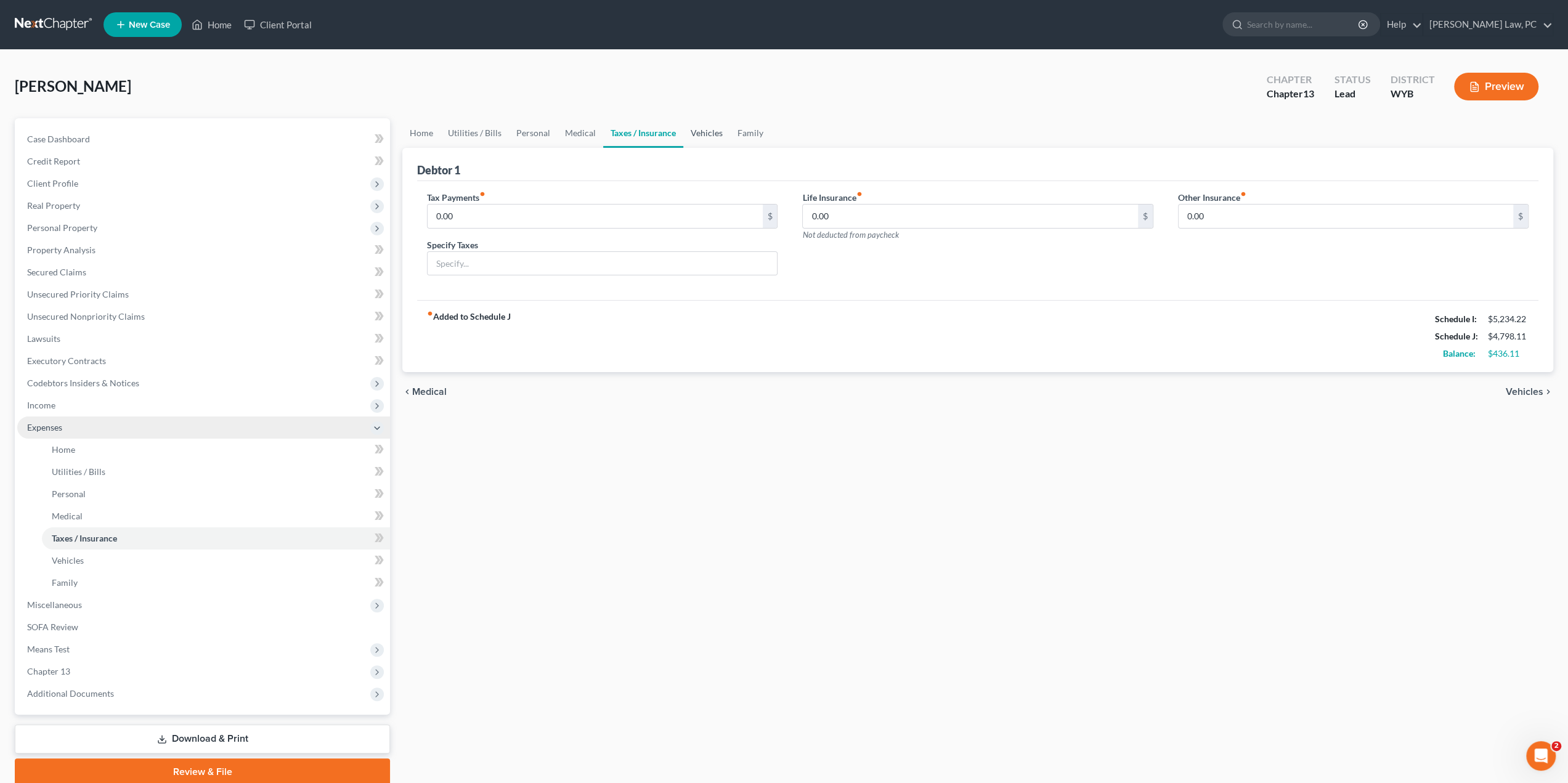
click at [699, 133] on link "Vehicles" at bounding box center [707, 133] width 47 height 29
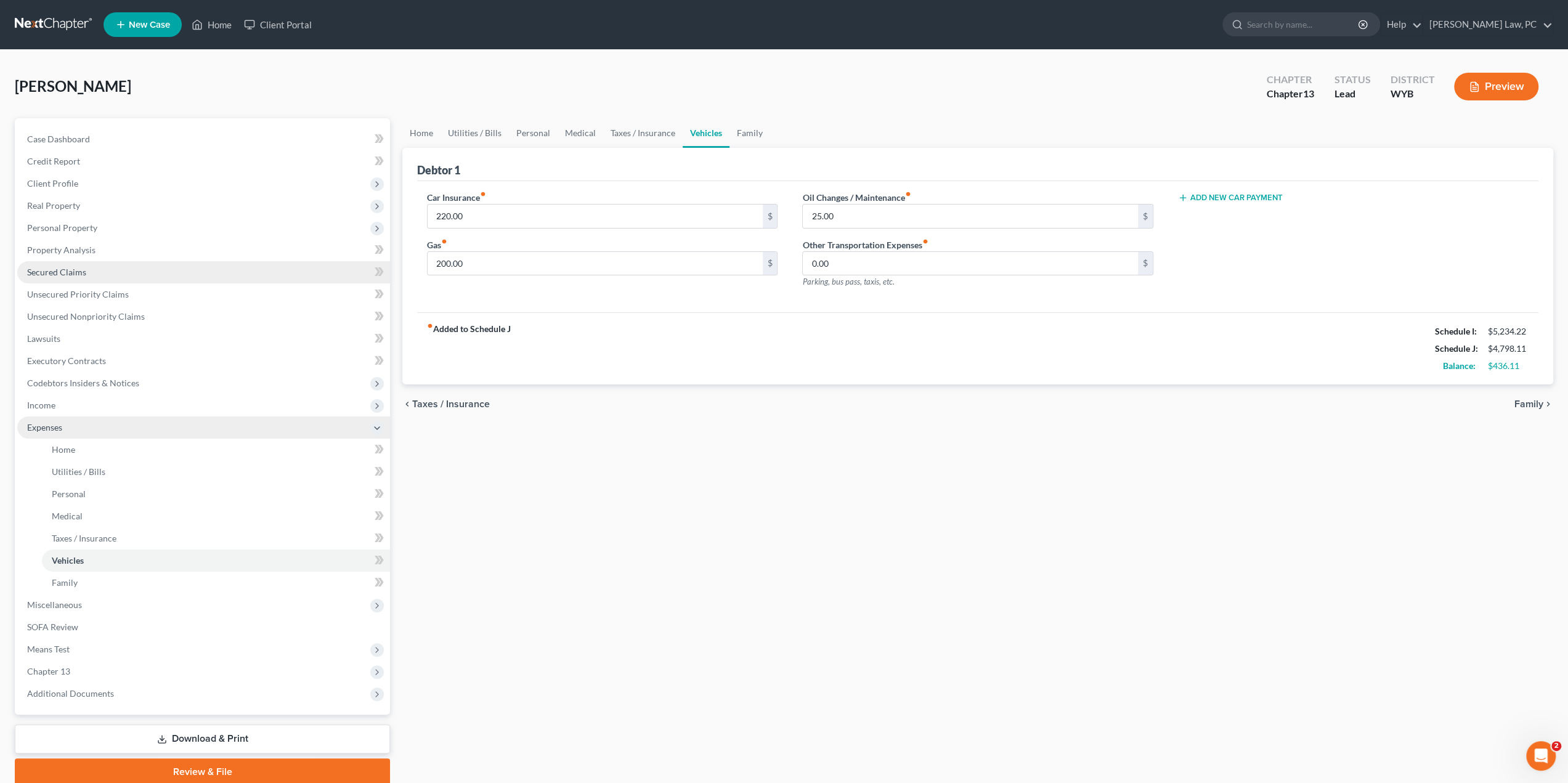
click at [71, 267] on span "Secured Claims" at bounding box center [56, 272] width 59 height 10
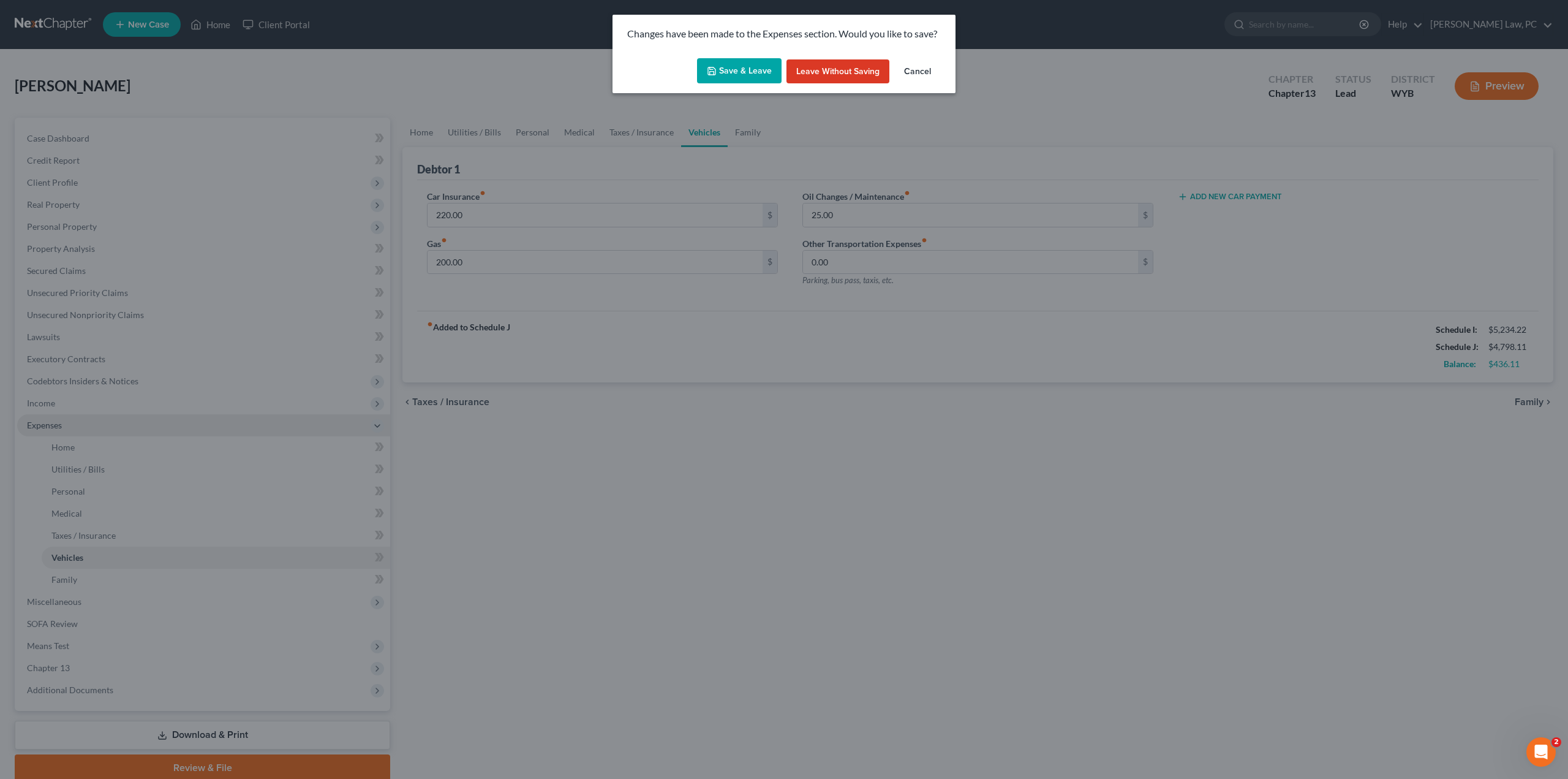
click at [718, 79] on button "Save & Leave" at bounding box center [739, 71] width 84 height 26
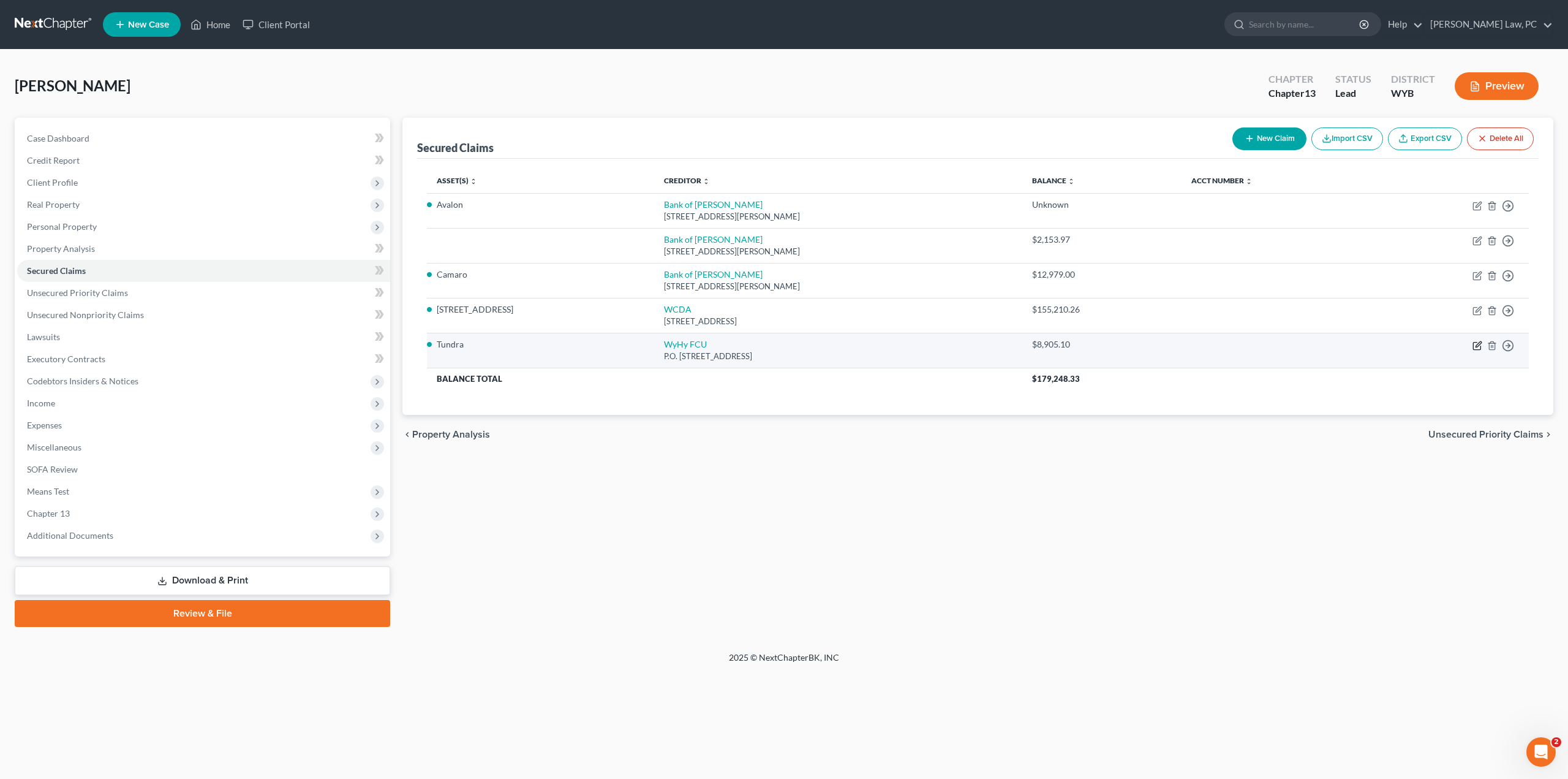
click at [931, 345] on icon "button" at bounding box center [1479, 344] width 6 height 6
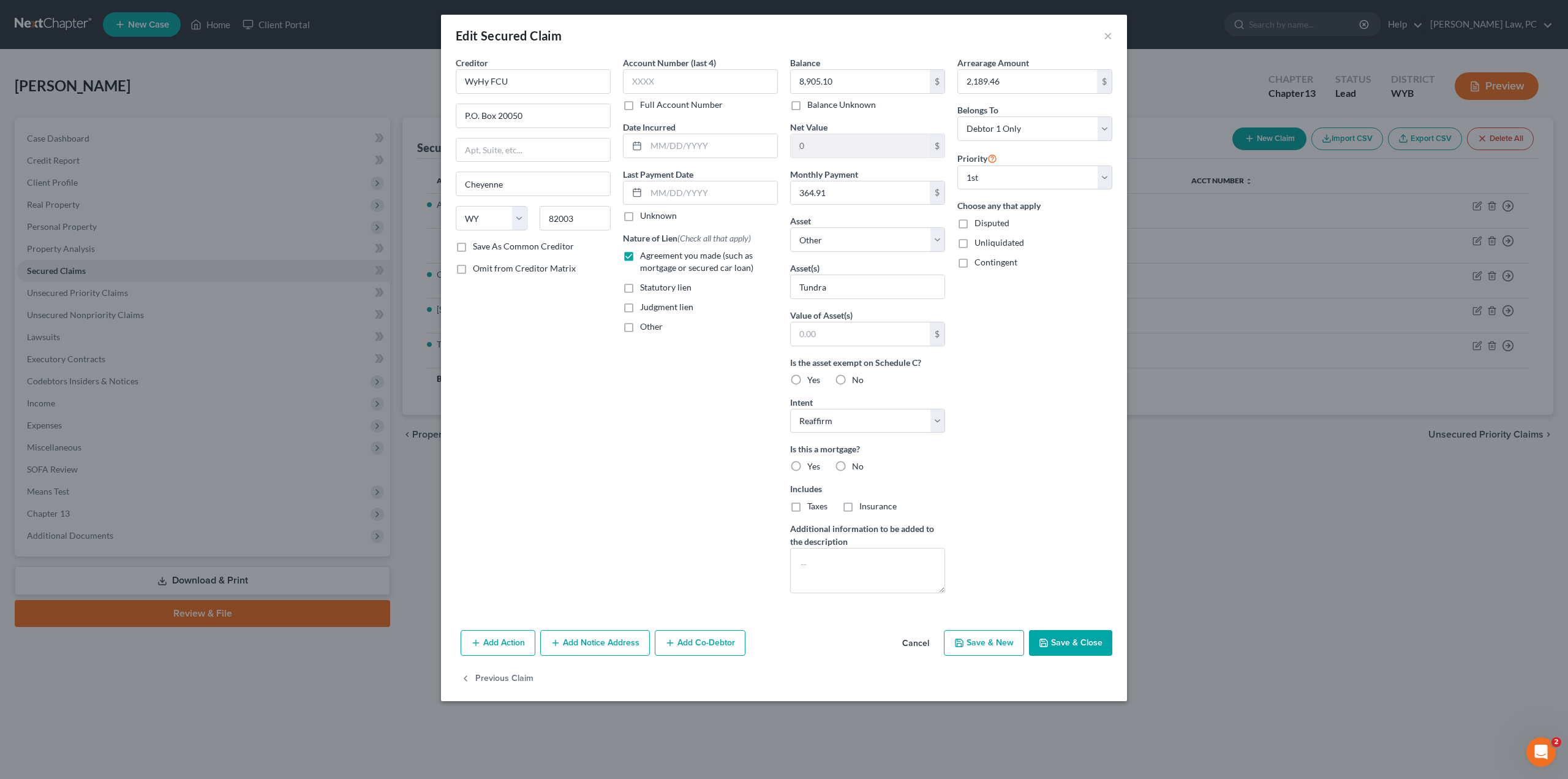
click at [909, 484] on button "Cancel" at bounding box center [916, 643] width 47 height 24
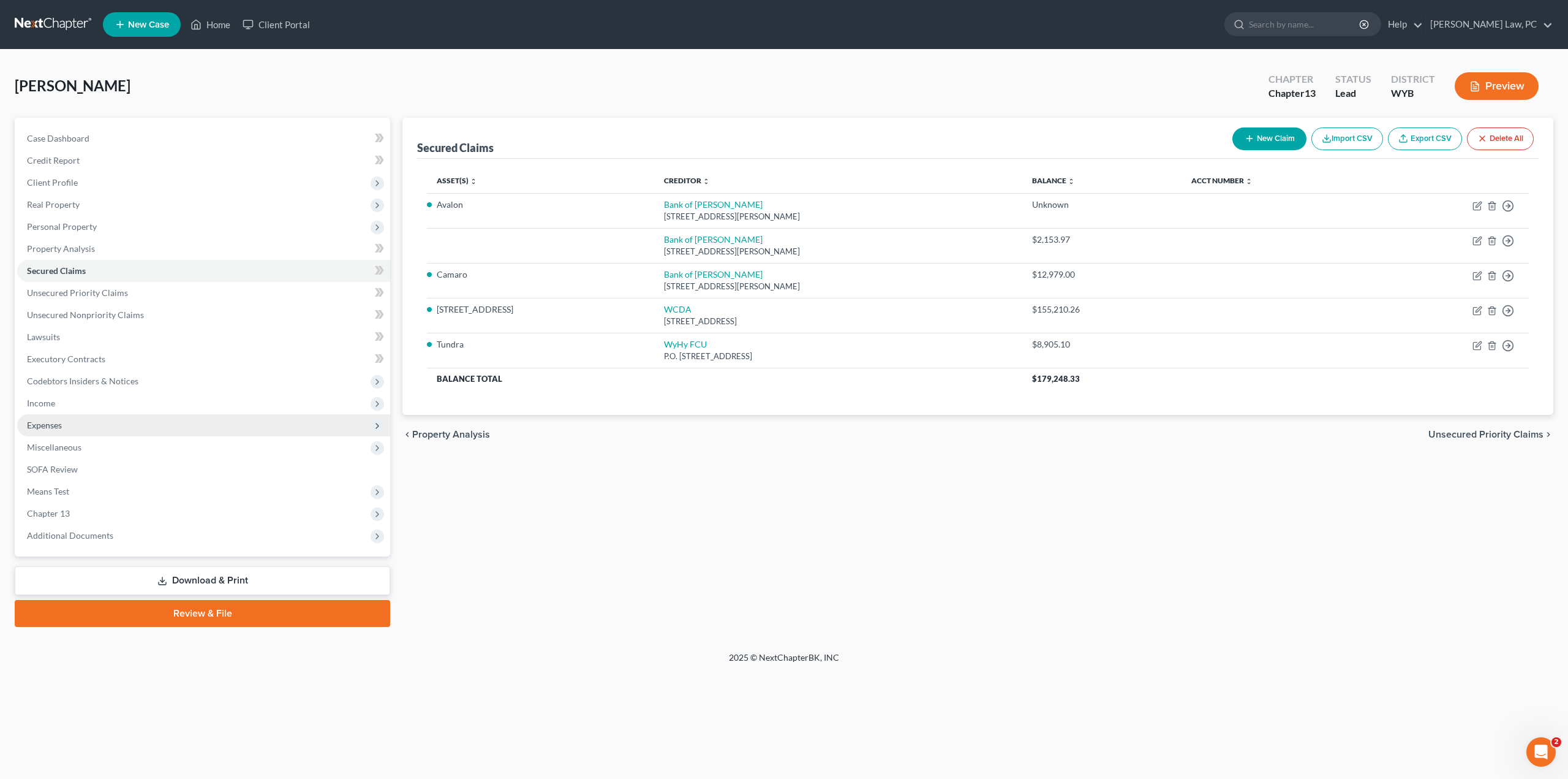
click at [102, 420] on span "Expenses" at bounding box center [204, 425] width 373 height 22
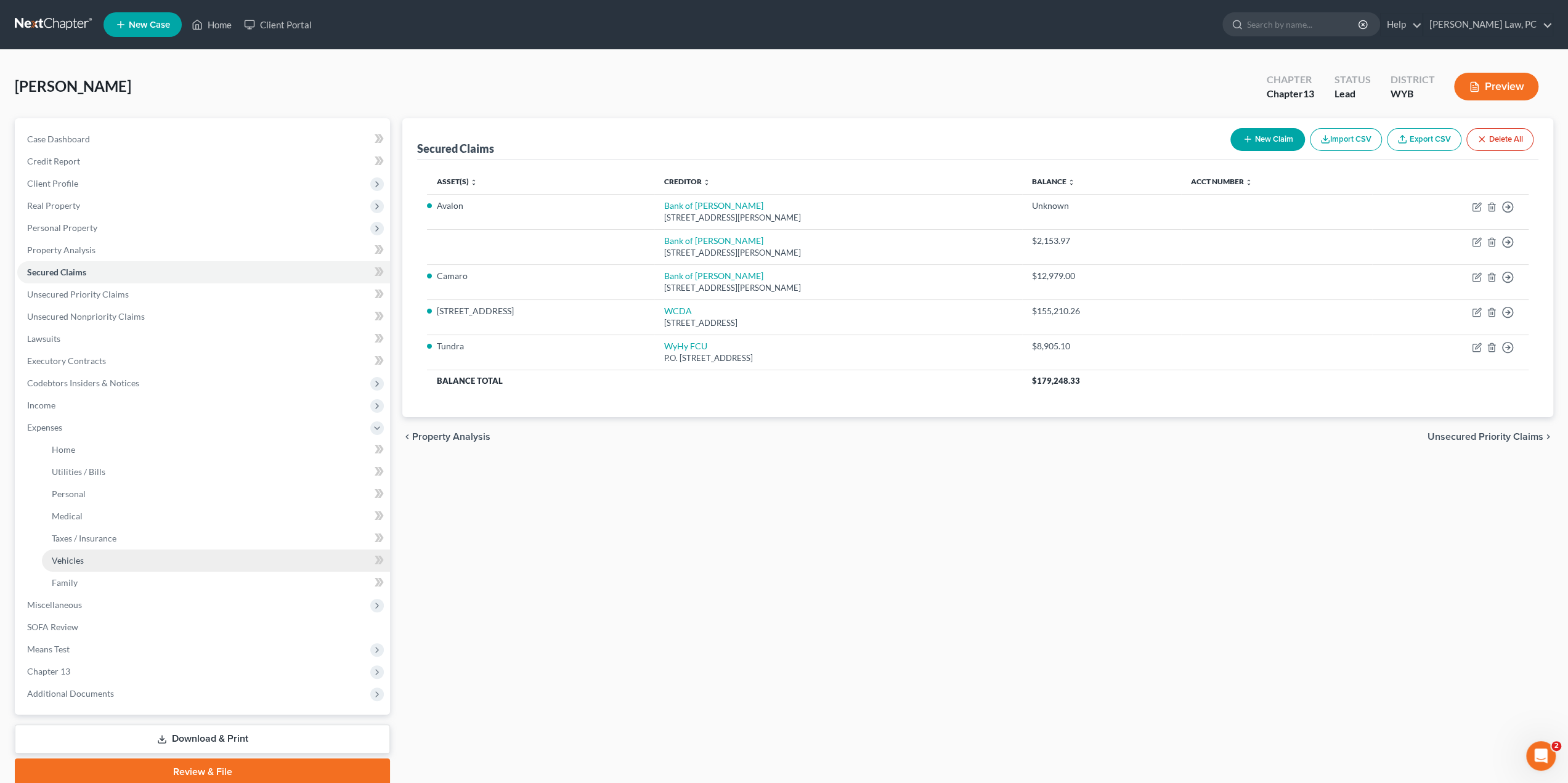
click at [138, 486] on link "Vehicles" at bounding box center [216, 560] width 348 height 22
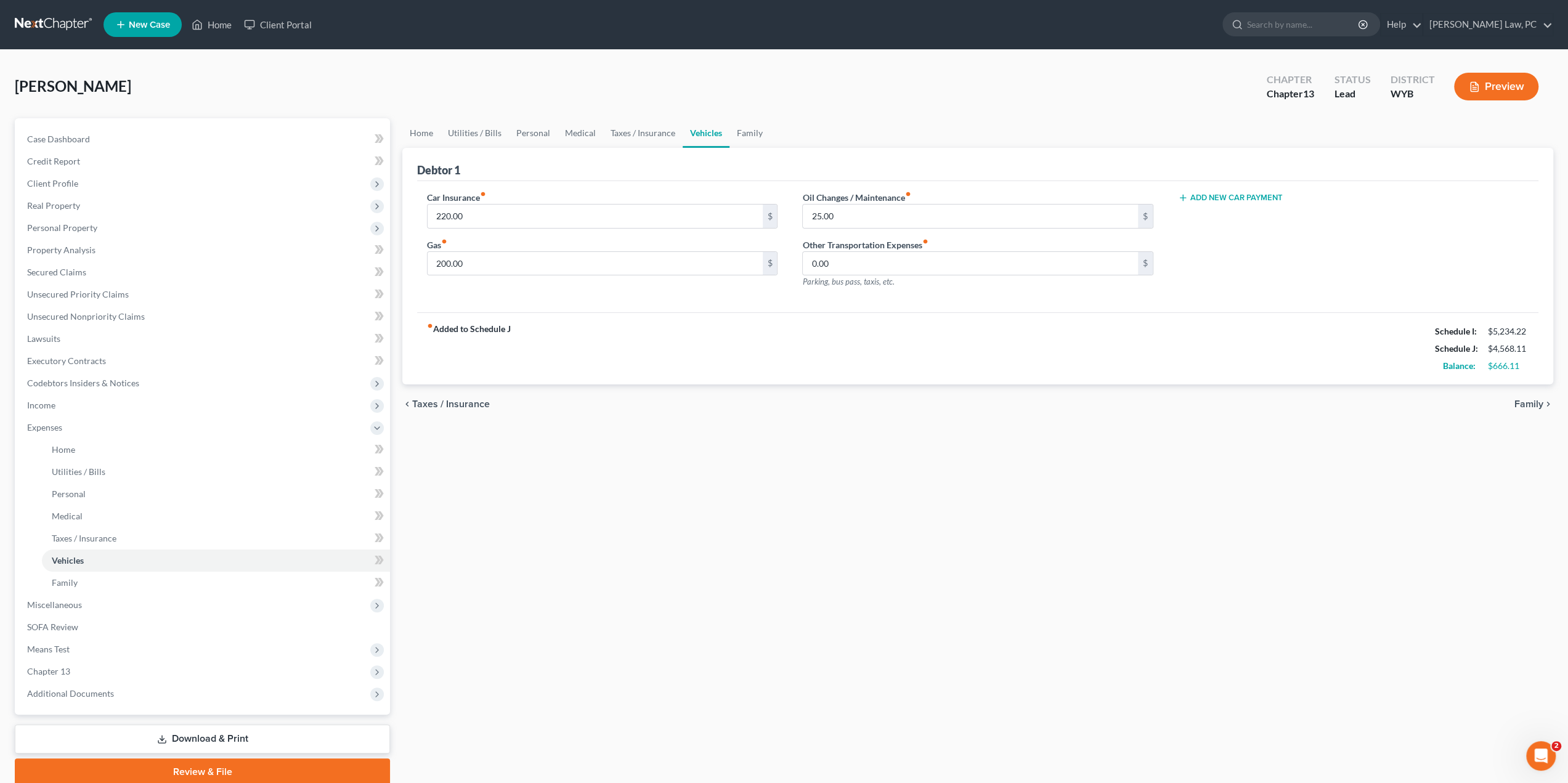
click at [937, 197] on button "Add New Car Payment" at bounding box center [1230, 198] width 105 height 10
click at [937, 215] on input "text" at bounding box center [1331, 216] width 304 height 24
click at [937, 247] on button "Add New Car Payment" at bounding box center [1230, 245] width 105 height 10
click at [937, 262] on input "text" at bounding box center [1331, 264] width 304 height 24
click at [808, 326] on div "fiber_manual_record Added to Schedule J Schedule I: $5,234.22 Schedule J: $5,04…" at bounding box center [978, 359] width 1122 height 72
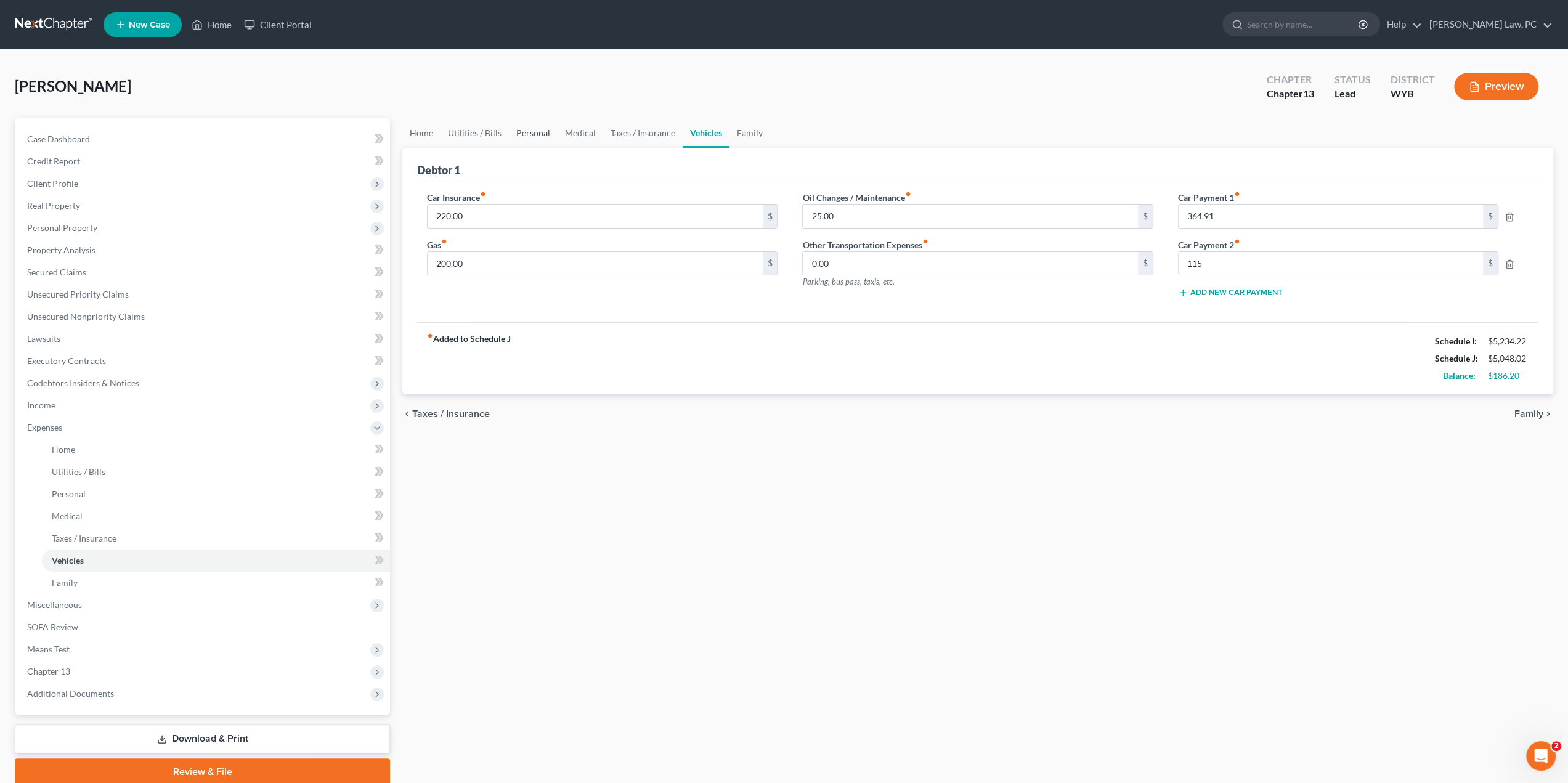
click at [531, 130] on link "Personal" at bounding box center [534, 133] width 49 height 29
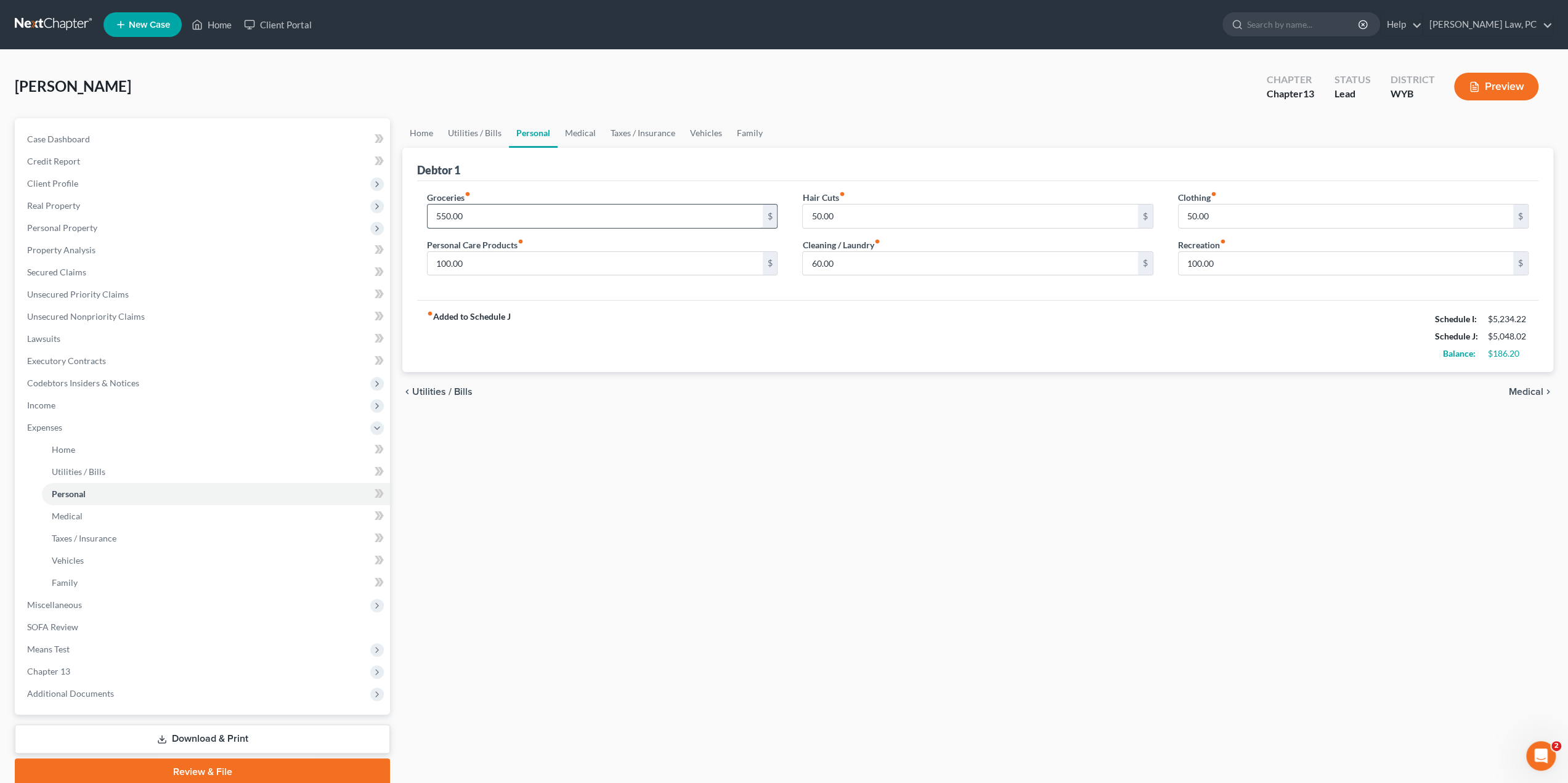
click at [480, 212] on input "550.00" at bounding box center [595, 216] width 334 height 24
click at [488, 133] on link "Utilities / Bills" at bounding box center [474, 133] width 68 height 29
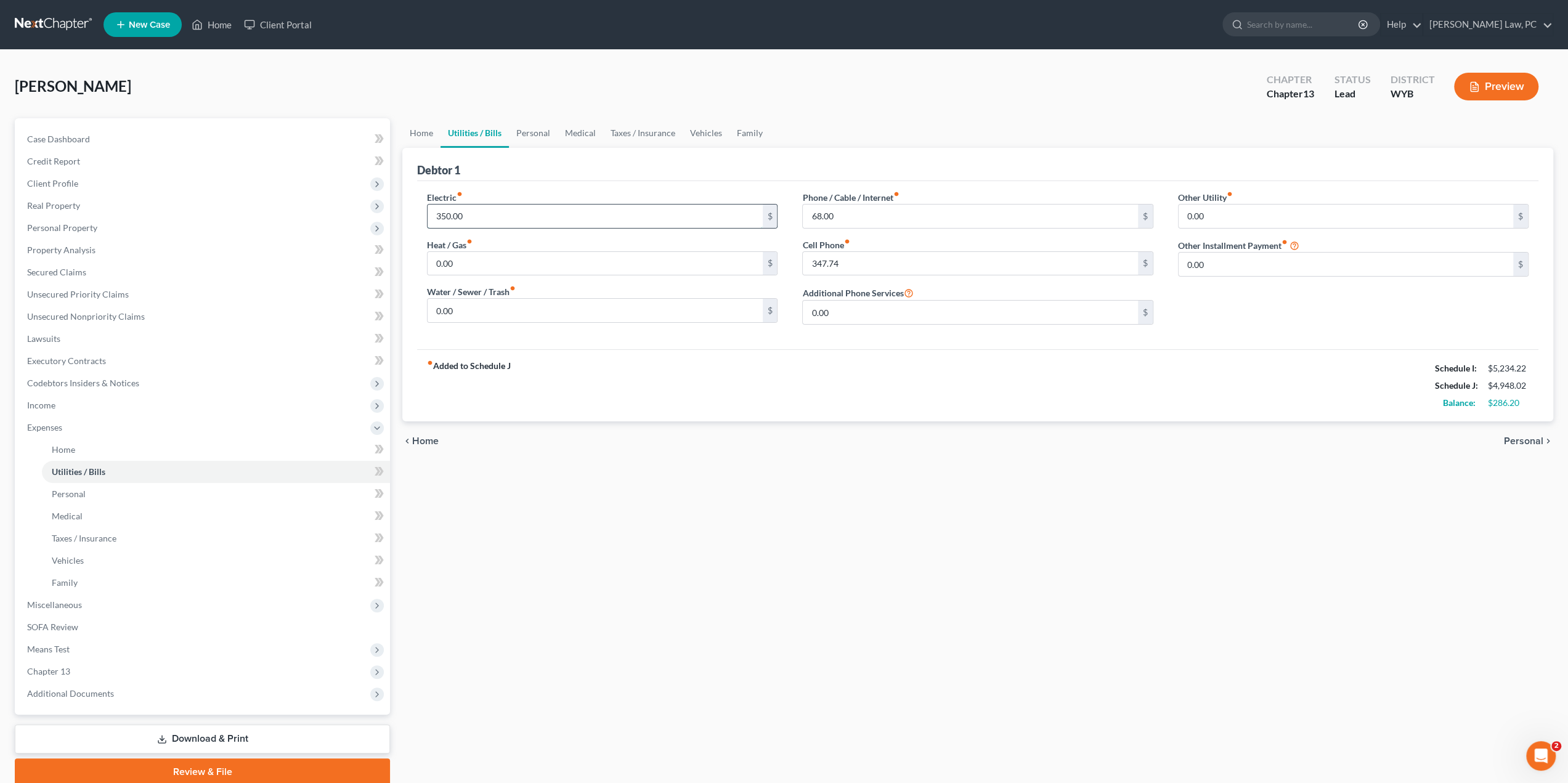
click at [483, 226] on input "350.00" at bounding box center [595, 216] width 334 height 24
click at [694, 138] on link "Vehicles" at bounding box center [707, 133] width 47 height 29
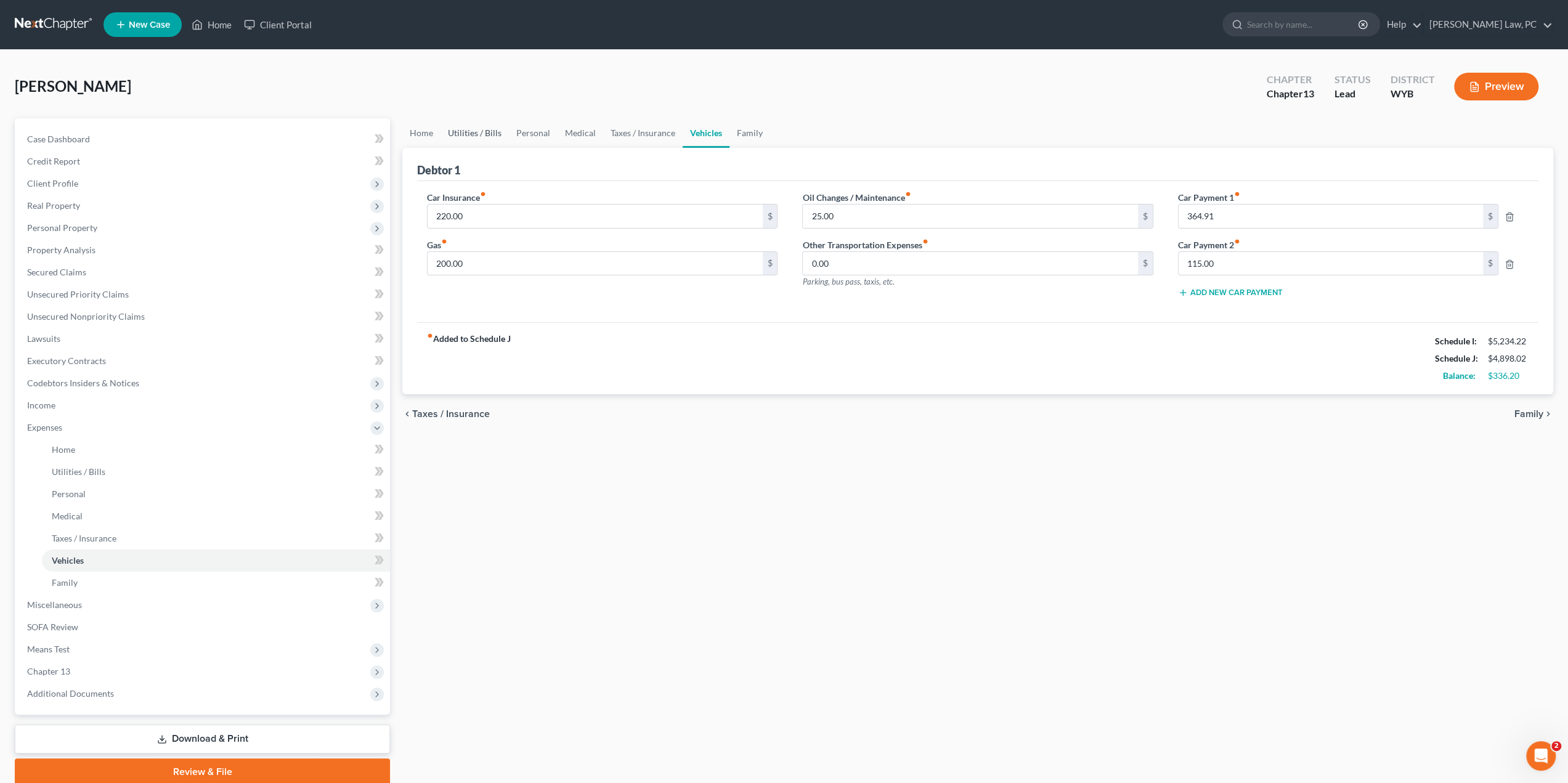
click at [465, 138] on link "Utilities / Bills" at bounding box center [474, 133] width 68 height 29
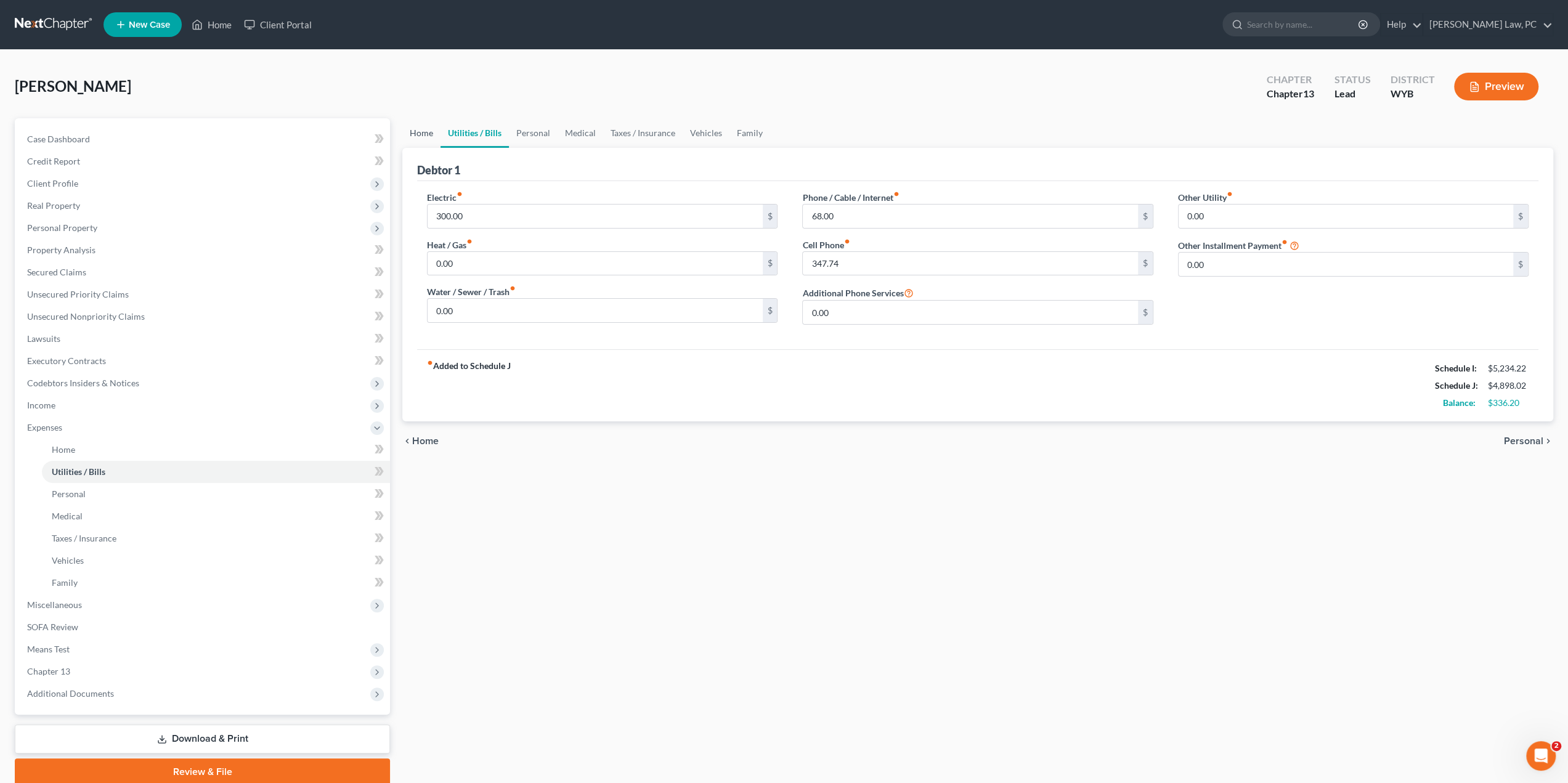
click at [419, 134] on link "Home" at bounding box center [421, 133] width 38 height 29
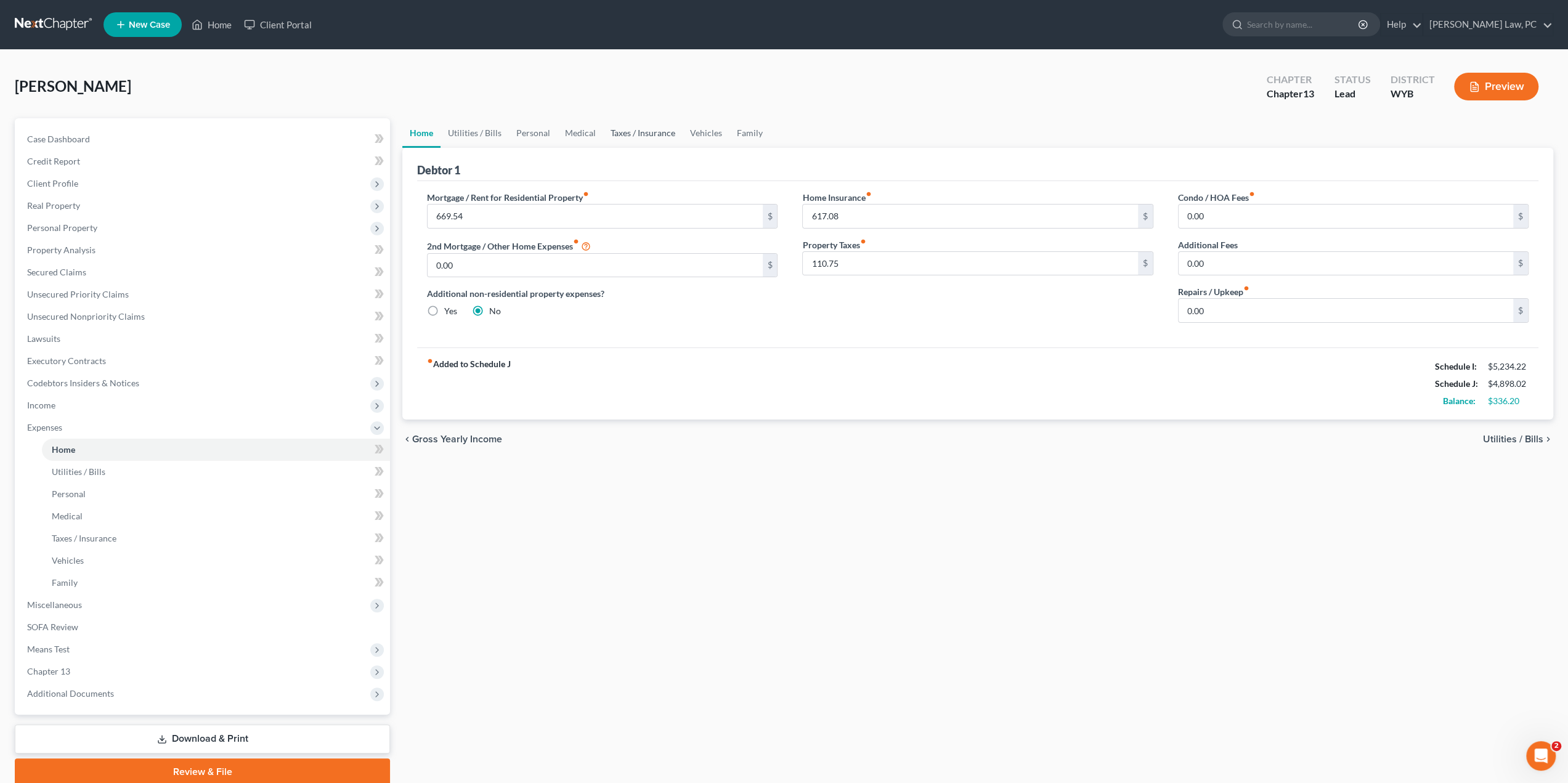
click at [637, 131] on link "Taxes / Insurance" at bounding box center [643, 133] width 80 height 29
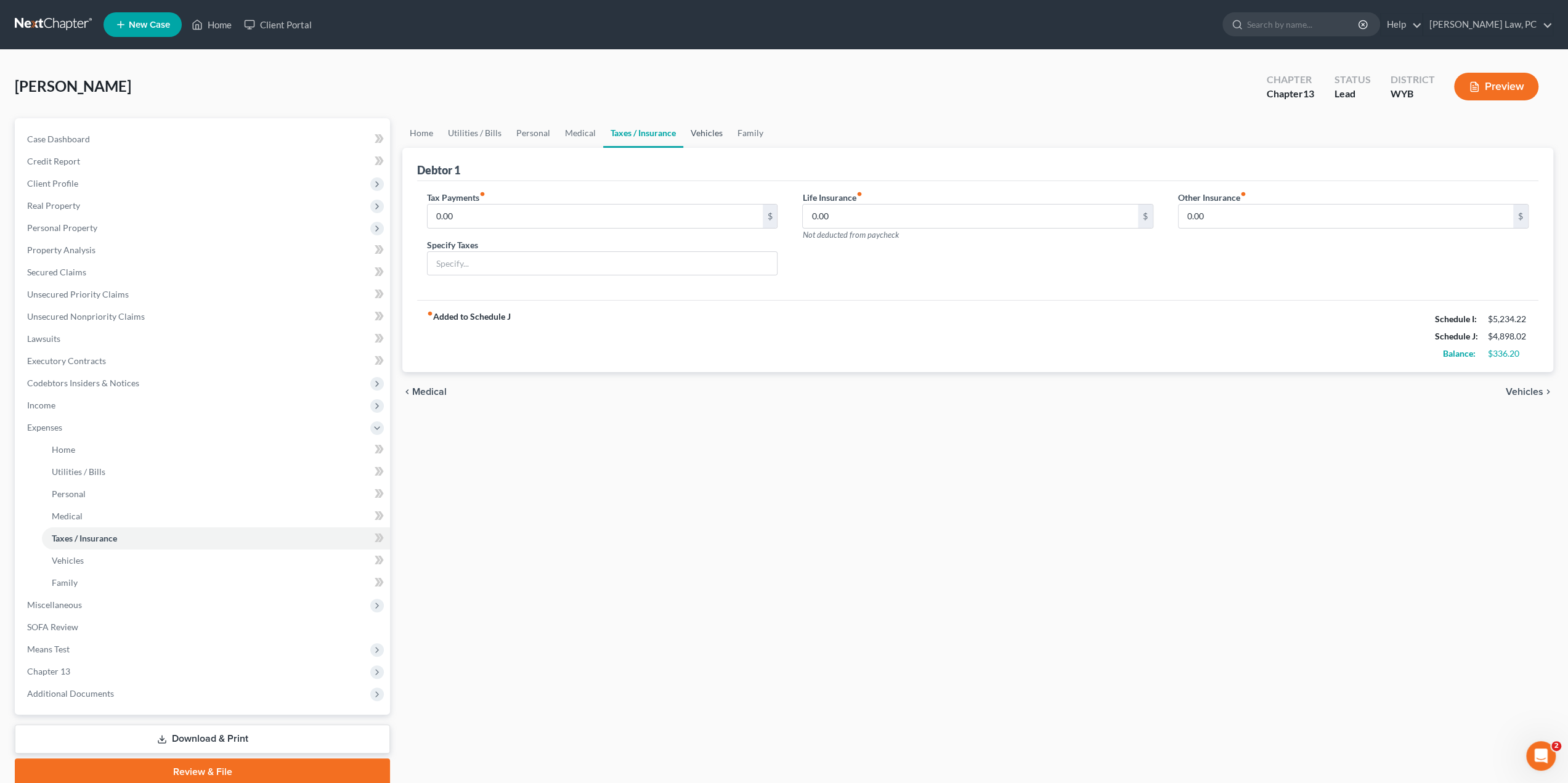
click at [706, 136] on link "Vehicles" at bounding box center [707, 133] width 47 height 29
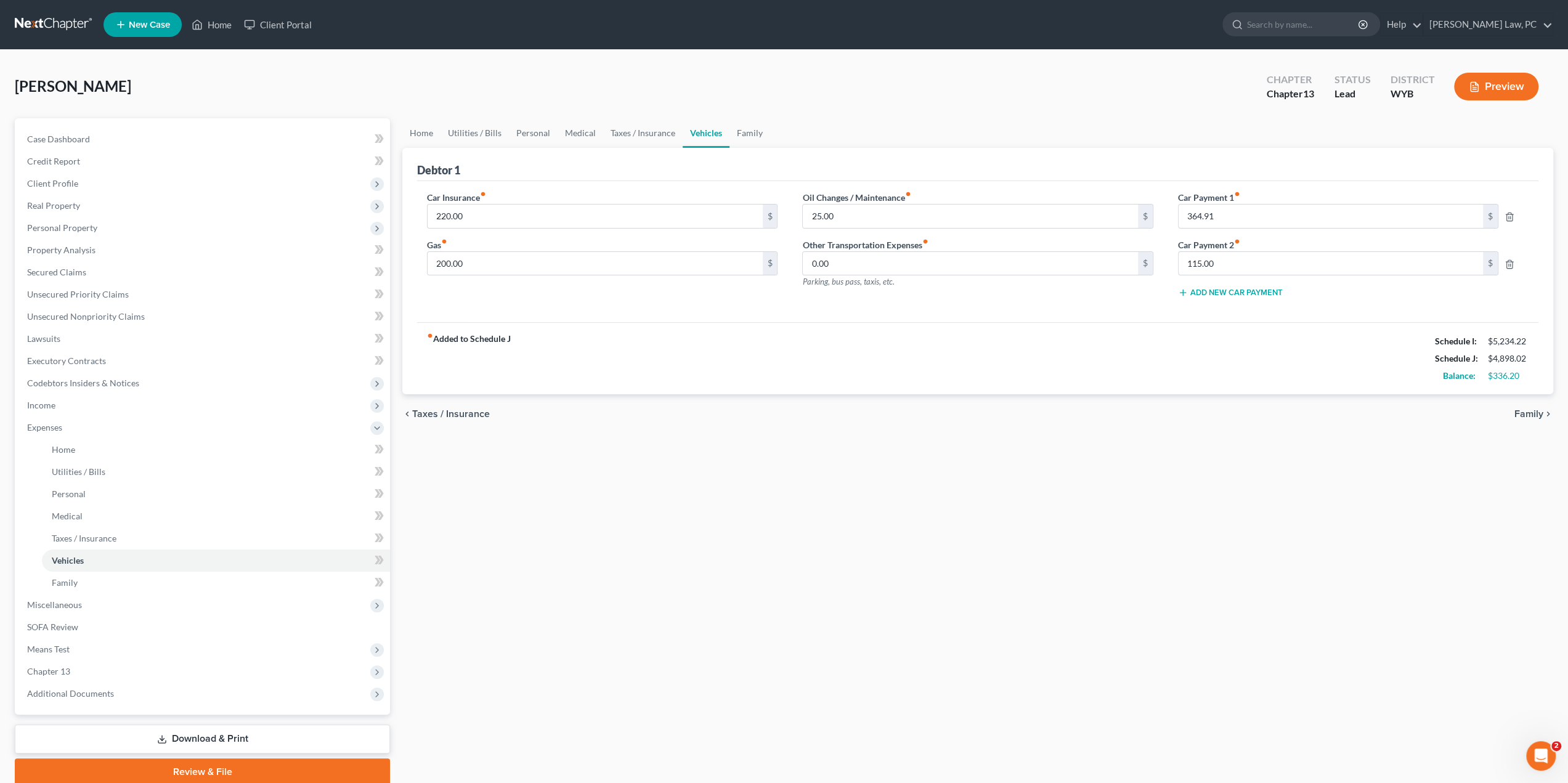
click at [460, 249] on div "Gas fiber_manual_record 200.00 $" at bounding box center [602, 257] width 350 height 38
click at [471, 255] on input "200.00" at bounding box center [595, 264] width 334 height 24
click at [524, 213] on input "220.00" at bounding box center [595, 216] width 334 height 24
click at [488, 130] on link "Utilities / Bills" at bounding box center [474, 133] width 68 height 29
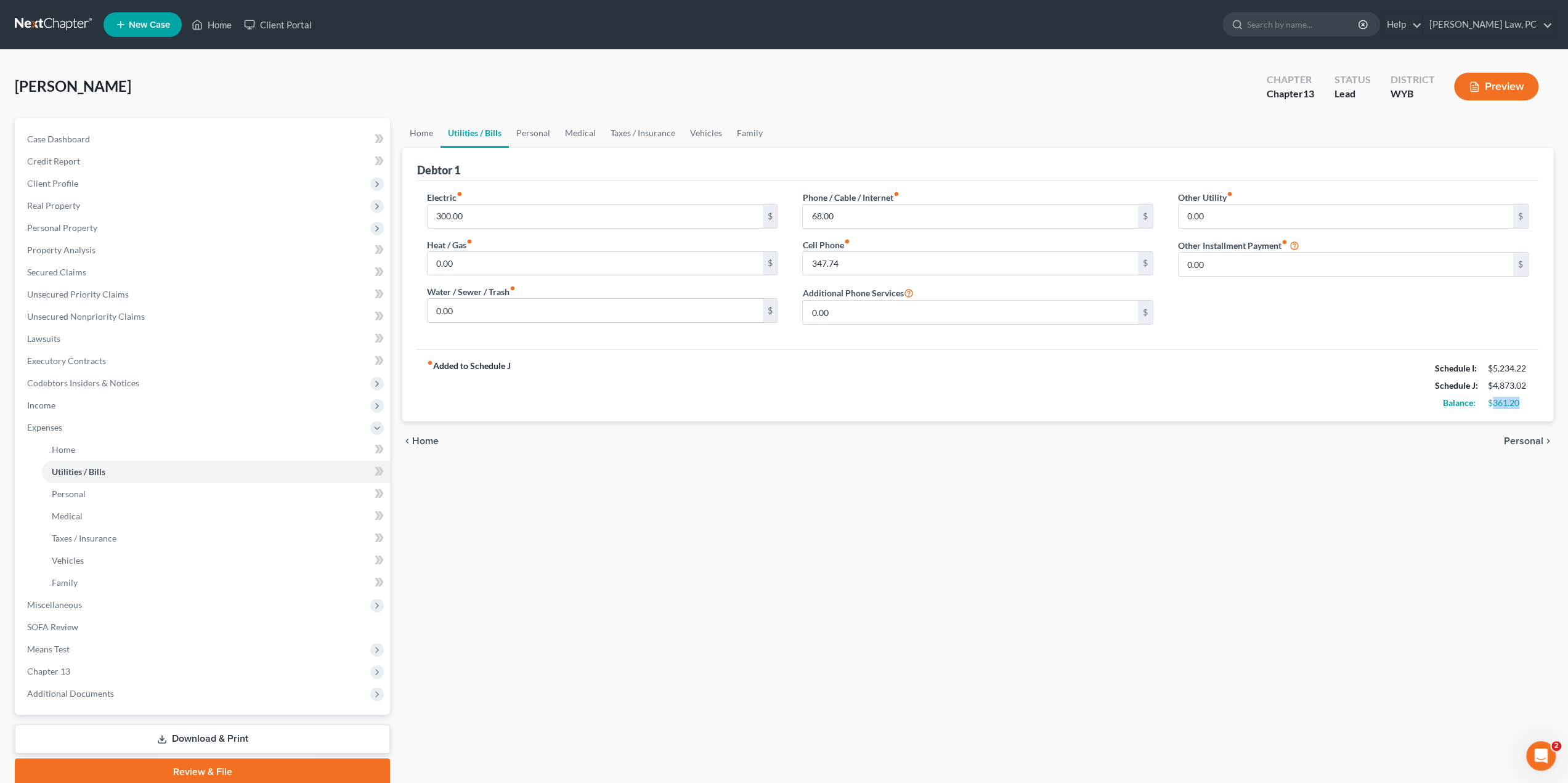
drag, startPoint x: 1536, startPoint y: 403, endPoint x: 1400, endPoint y: 493, distance: 163.1
click at [937, 406] on div "fiber_manual_record Added to Schedule J Schedule I: $5,234.22 Schedule J: $4,87…" at bounding box center [978, 386] width 1122 height 72
click at [897, 263] on input "347.74" at bounding box center [971, 264] width 334 height 24
click at [893, 268] on input "347.74" at bounding box center [971, 264] width 334 height 24
click at [893, 265] on input "347.74" at bounding box center [971, 264] width 334 height 24
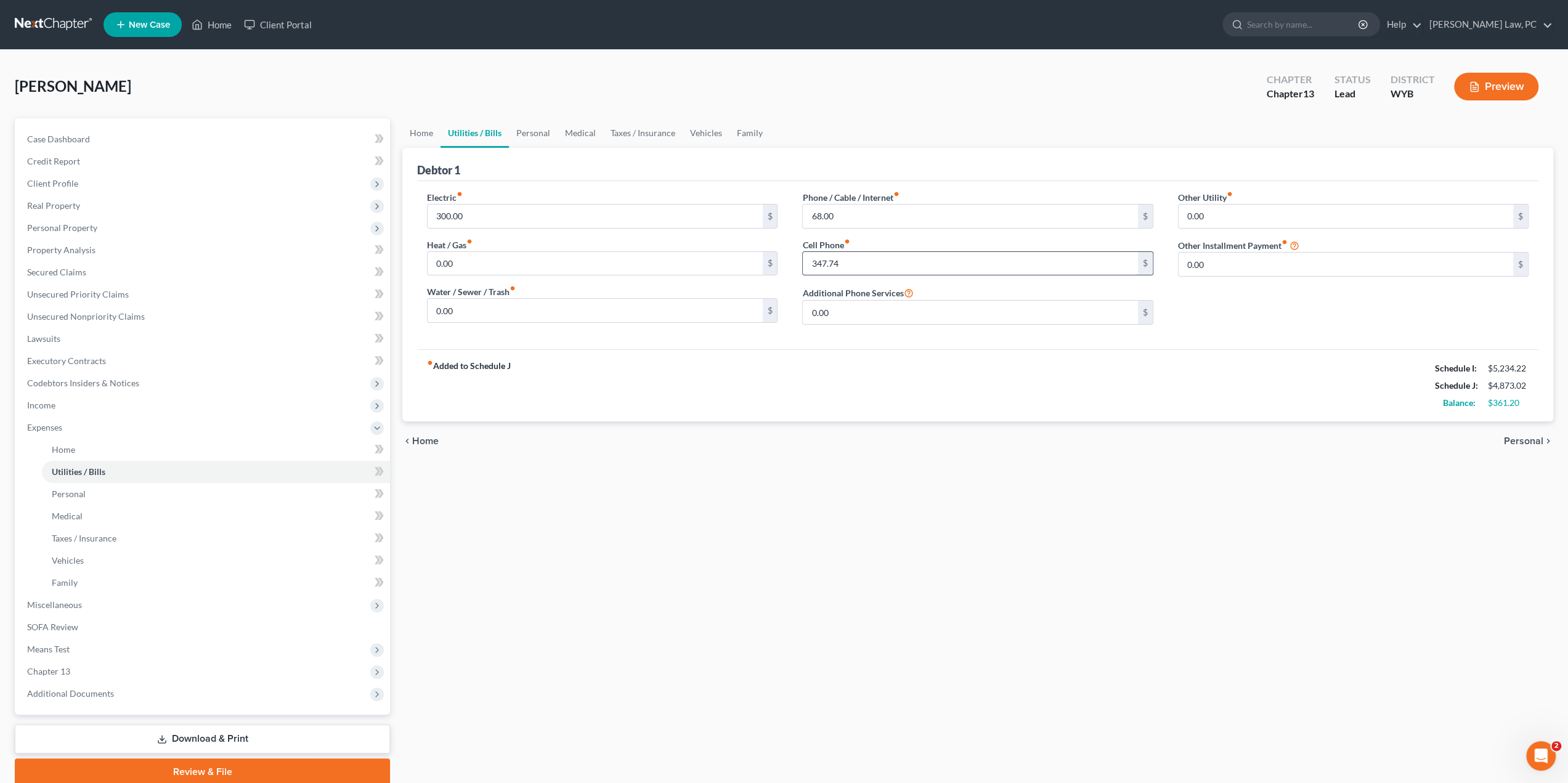
click at [893, 265] on input "347.74" at bounding box center [971, 264] width 334 height 24
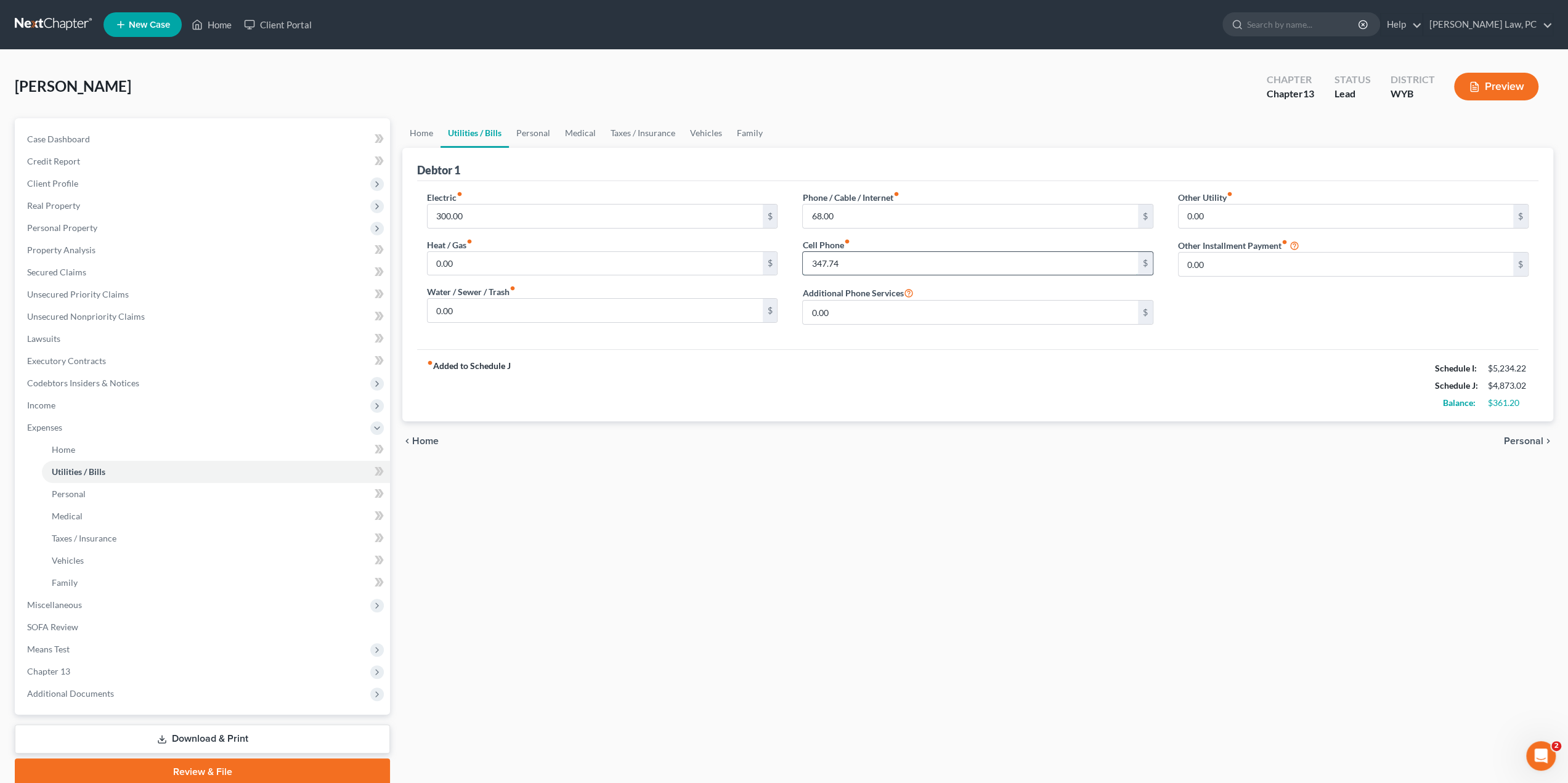
click at [893, 265] on input "347.74" at bounding box center [971, 264] width 334 height 24
click at [863, 262] on input "347.74" at bounding box center [971, 264] width 334 height 24
click at [864, 262] on input "347.74" at bounding box center [971, 264] width 334 height 24
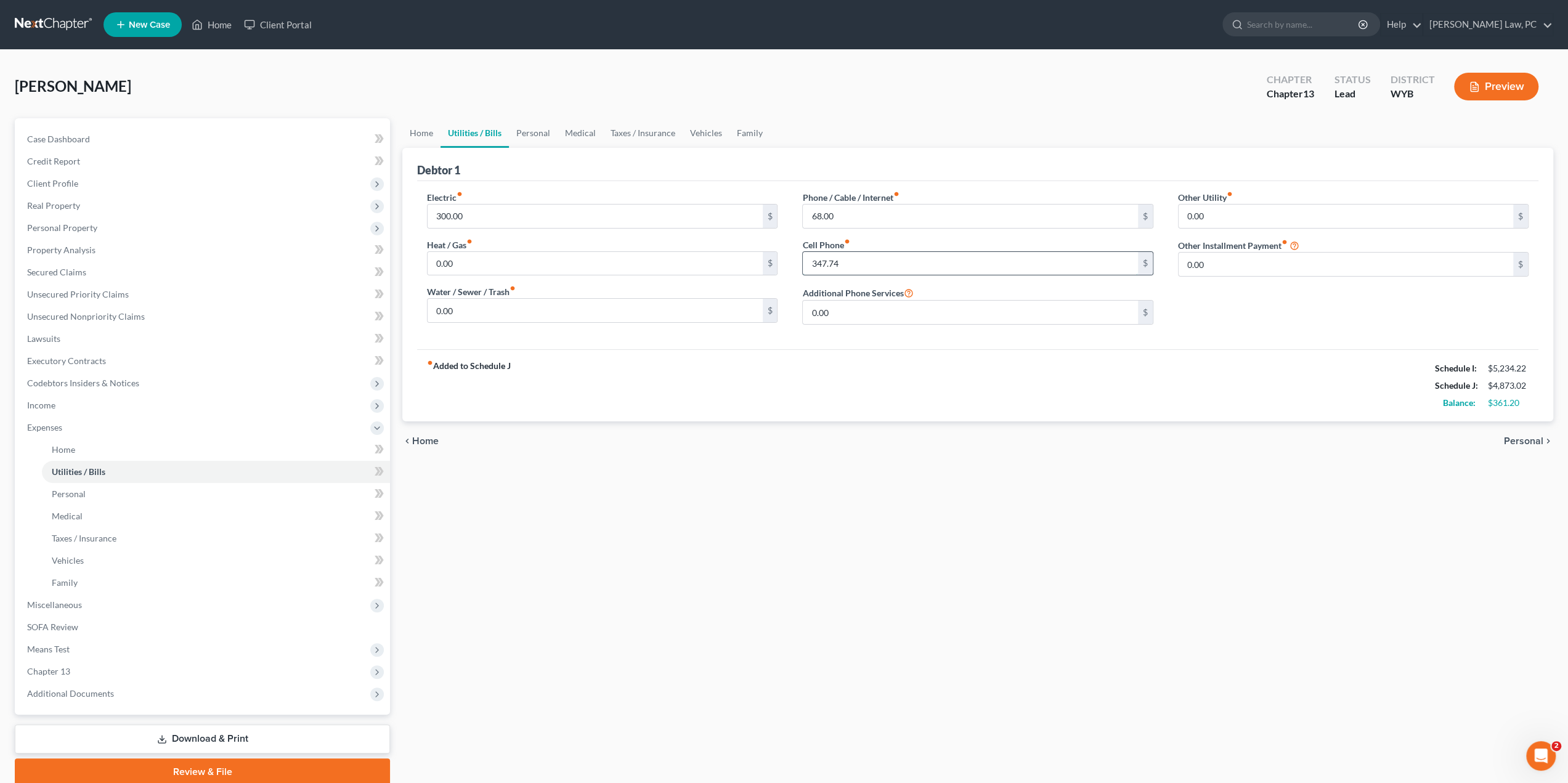
click at [864, 262] on input "347.74" at bounding box center [971, 264] width 334 height 24
click at [881, 413] on div "fiber_manual_record Added to Schedule J Schedule I: $5,234.22 Schedule J: $4,87…" at bounding box center [978, 386] width 1122 height 72
click at [873, 269] on input "347.74" at bounding box center [971, 264] width 334 height 24
click at [530, 131] on link "Personal" at bounding box center [534, 133] width 49 height 29
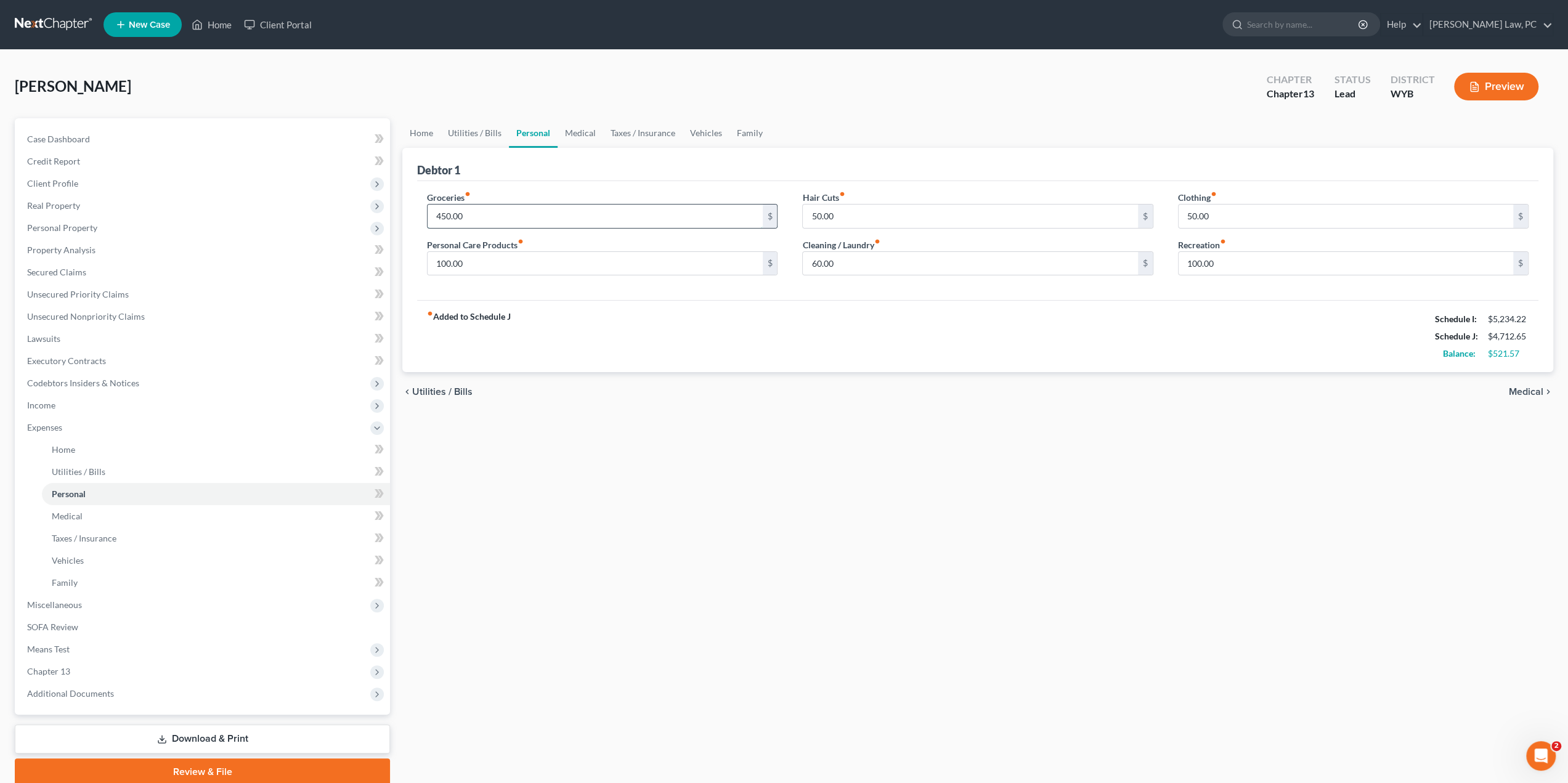
click at [508, 212] on input "450.00" at bounding box center [595, 216] width 334 height 24
click at [490, 216] on input "475" at bounding box center [595, 216] width 334 height 24
click at [572, 342] on div "fiber_manual_record Added to Schedule J Schedule I: $5,234.22 Schedule J: $4,76…" at bounding box center [978, 336] width 1122 height 72
click at [702, 136] on link "Vehicles" at bounding box center [707, 133] width 47 height 29
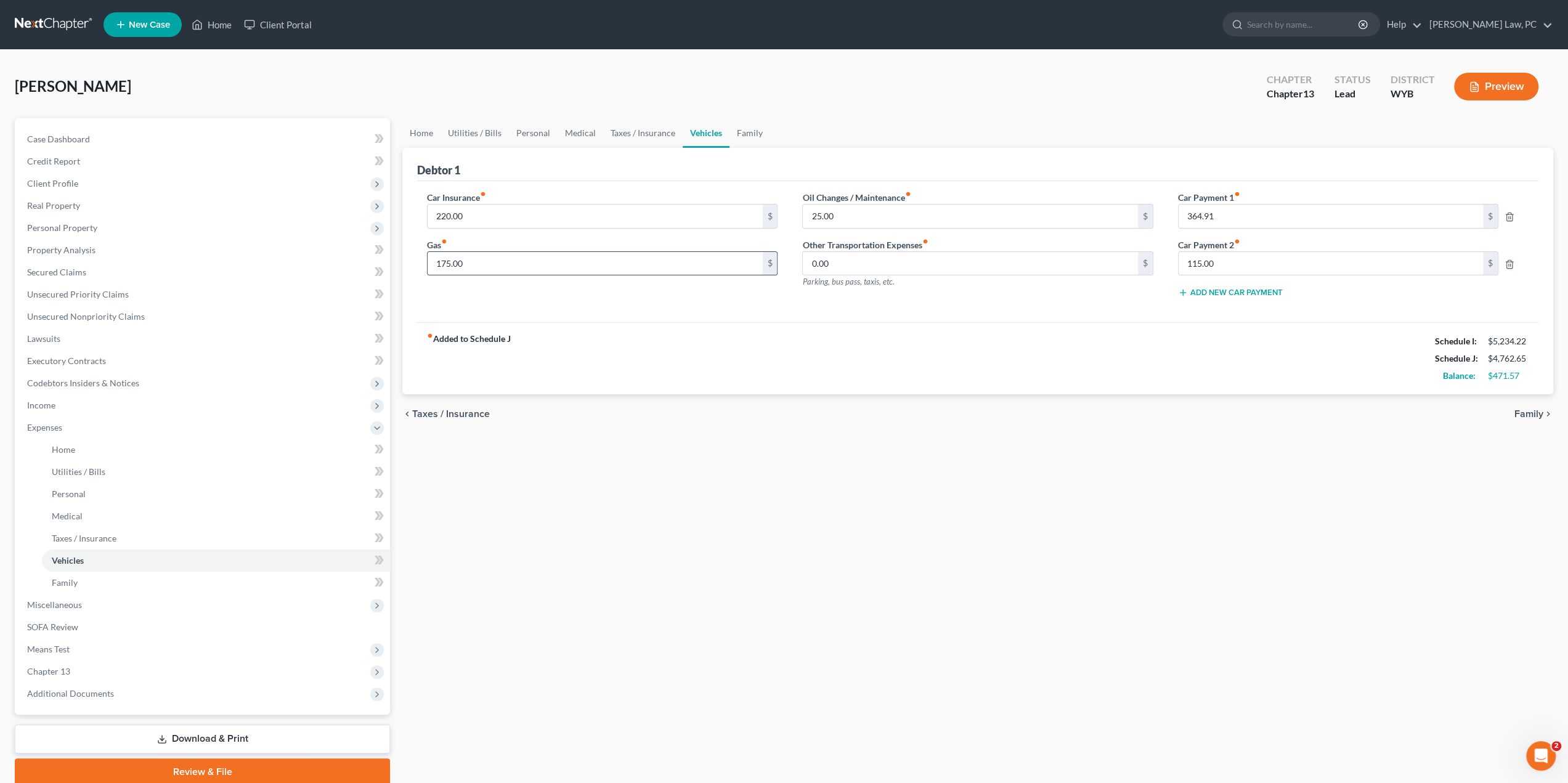
click at [520, 265] on input "175.00" at bounding box center [595, 264] width 334 height 24
click at [534, 267] on input "185" at bounding box center [595, 264] width 334 height 24
click at [531, 262] on input "185" at bounding box center [595, 264] width 334 height 24
click at [487, 129] on link "Utilities / Bills" at bounding box center [474, 133] width 68 height 29
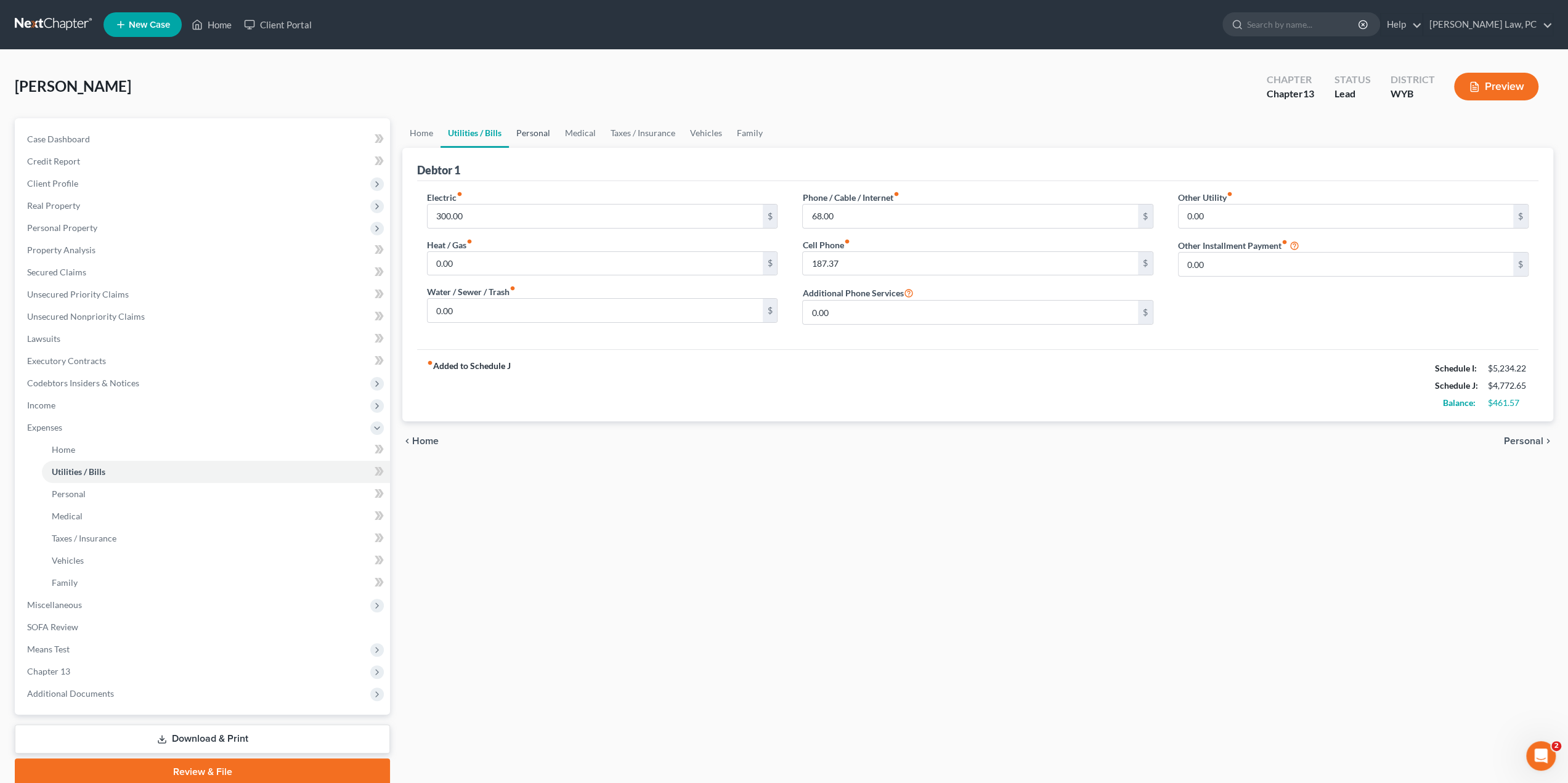
click at [535, 131] on link "Personal" at bounding box center [534, 133] width 49 height 29
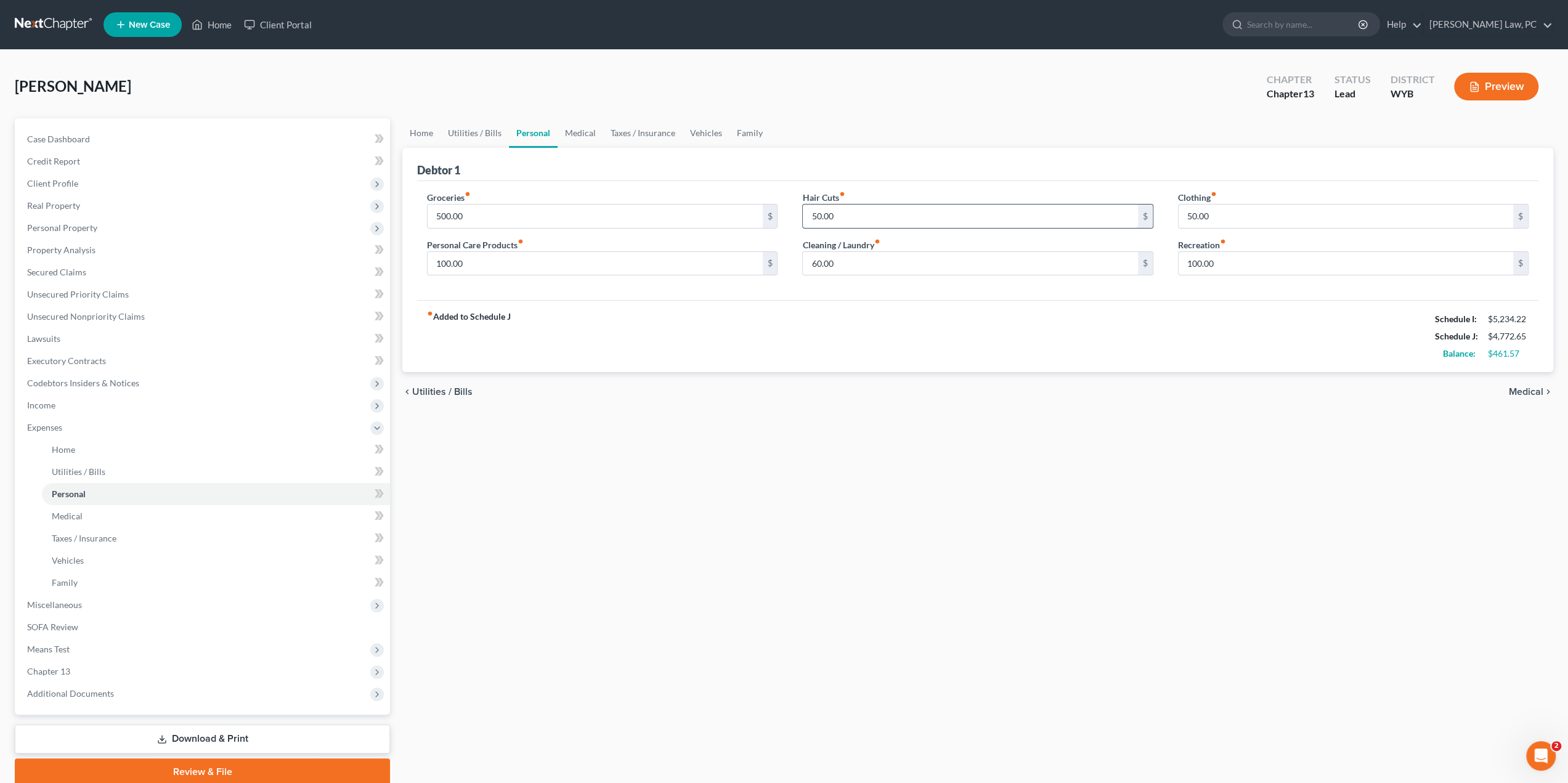
click at [835, 215] on input "50.00" at bounding box center [971, 216] width 334 height 24
click at [937, 212] on input "50.00" at bounding box center [1346, 216] width 334 height 24
click at [871, 207] on input "50.00" at bounding box center [971, 216] width 334 height 24
click at [850, 355] on div "fiber_manual_record Added to Schedule J Schedule I: $5,234.22 Schedule J: $4,76…" at bounding box center [978, 336] width 1122 height 72
click at [428, 129] on link "Home" at bounding box center [421, 133] width 38 height 29
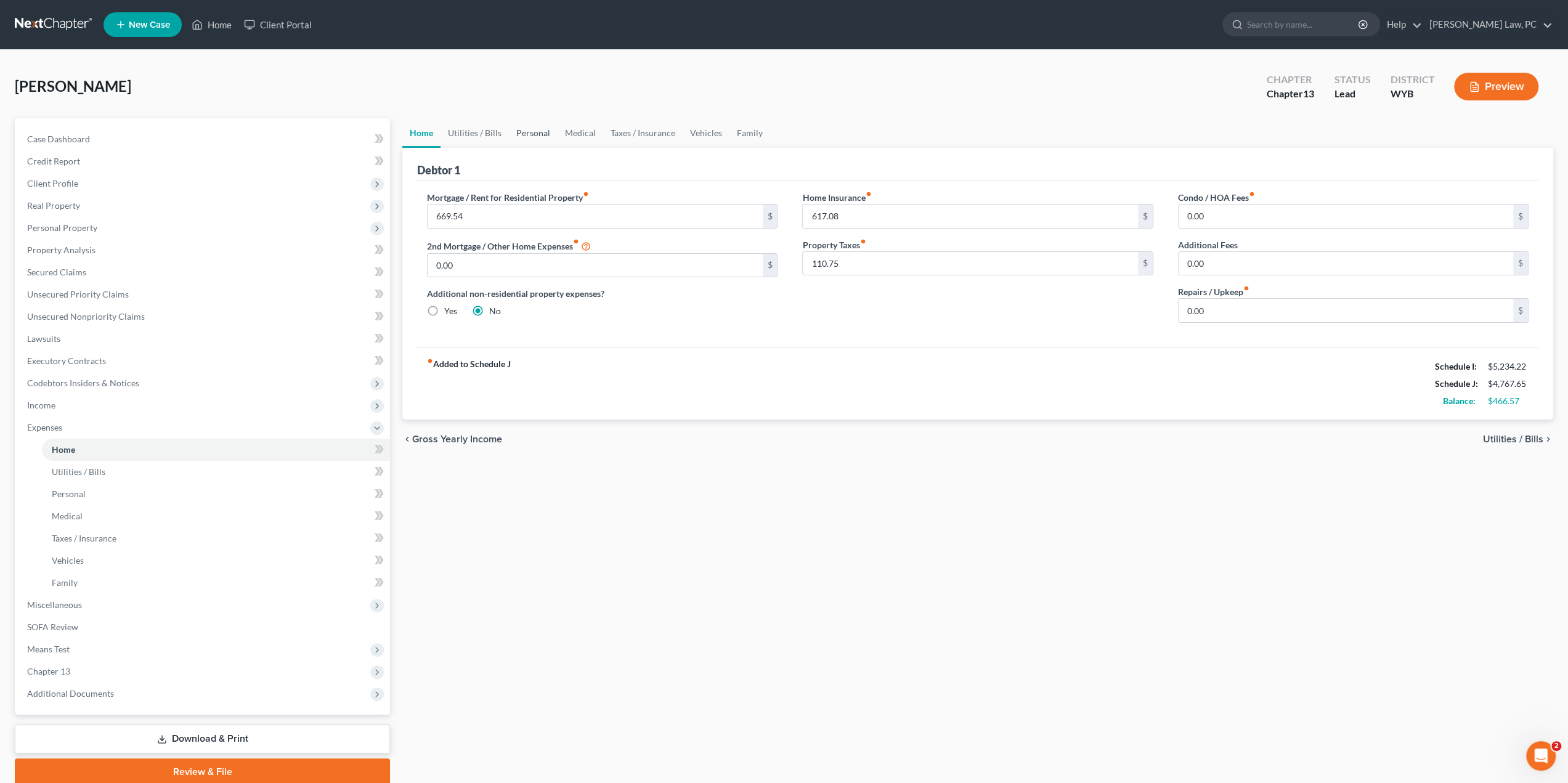
click at [535, 128] on link "Personal" at bounding box center [534, 133] width 49 height 29
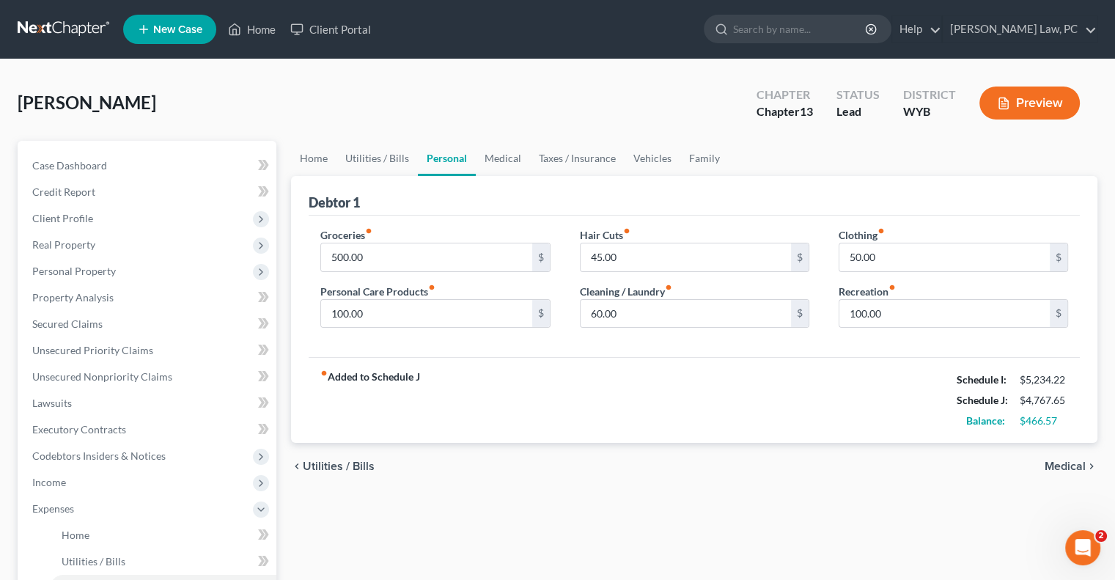
click at [60, 23] on link at bounding box center [65, 29] width 94 height 26
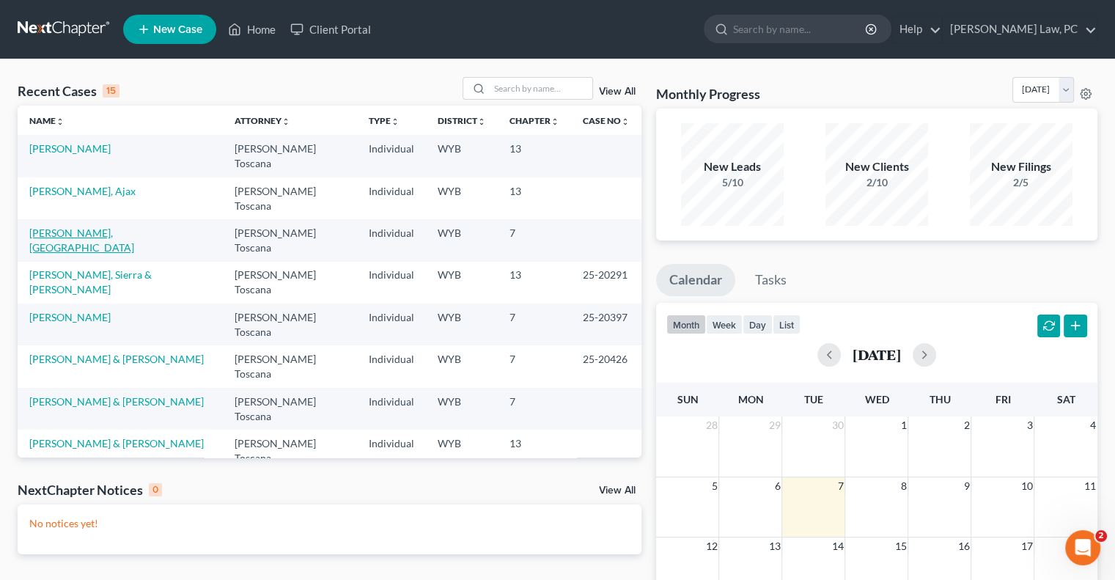
click at [54, 227] on link "Cosman, Loire" at bounding box center [81, 240] width 105 height 27
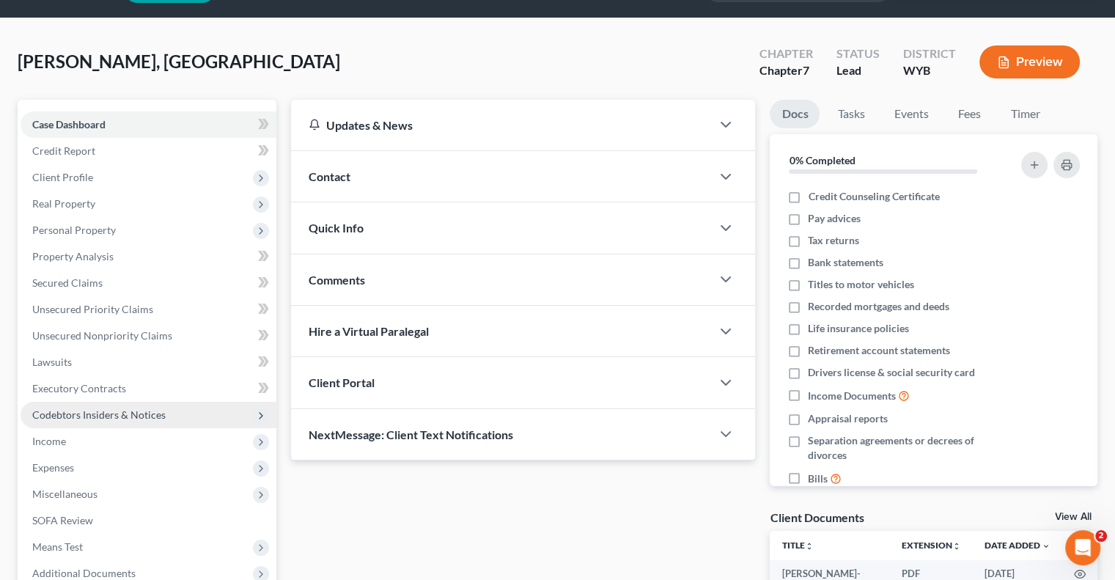
scroll to position [198, 0]
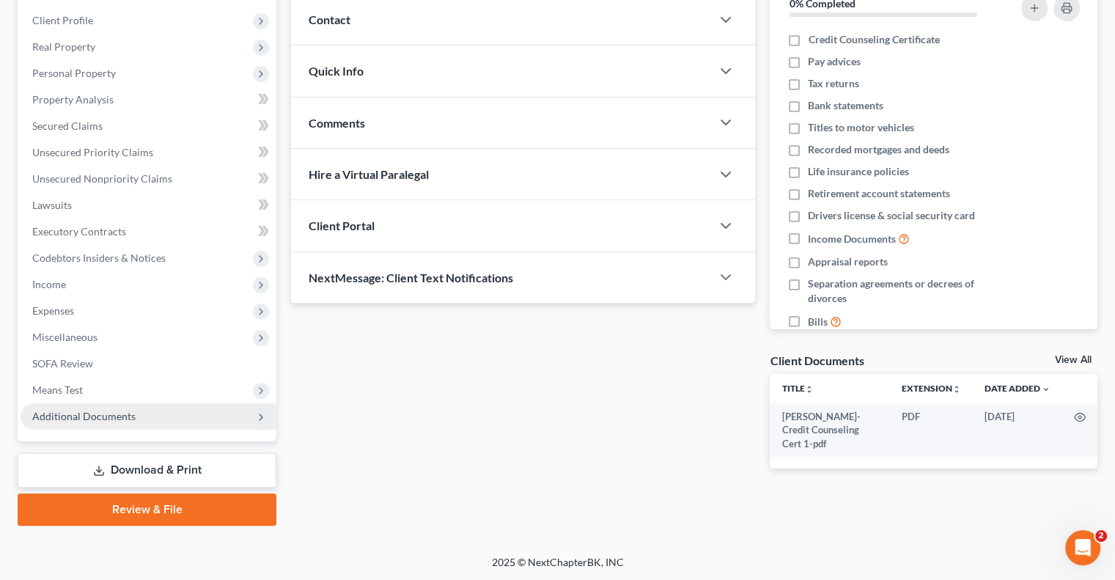
click at [86, 421] on span "Additional Documents" at bounding box center [83, 416] width 103 height 12
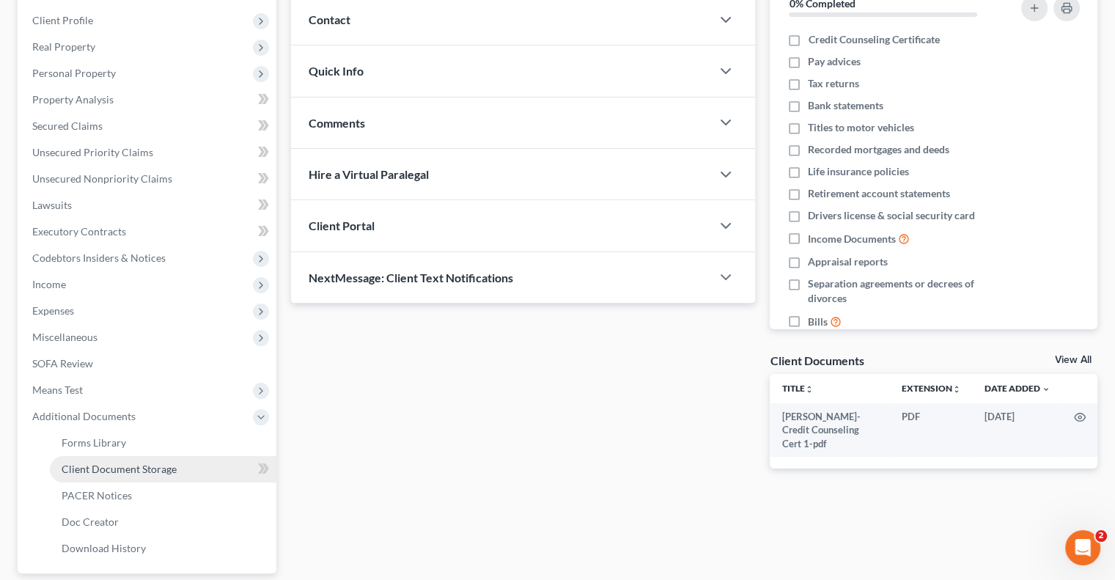
click at [110, 464] on span "Client Document Storage" at bounding box center [119, 469] width 115 height 12
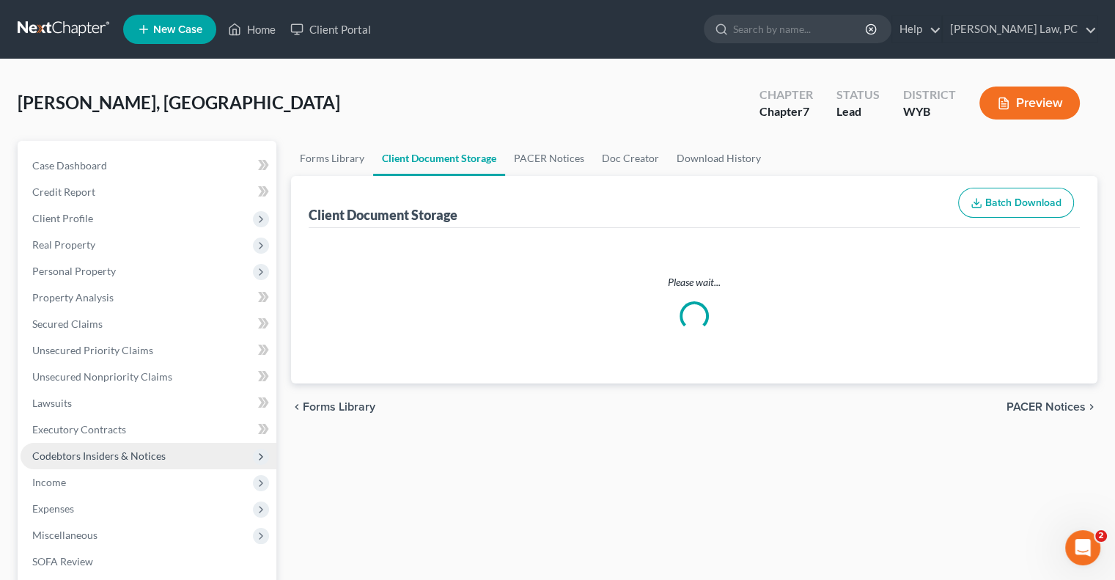
select select "0"
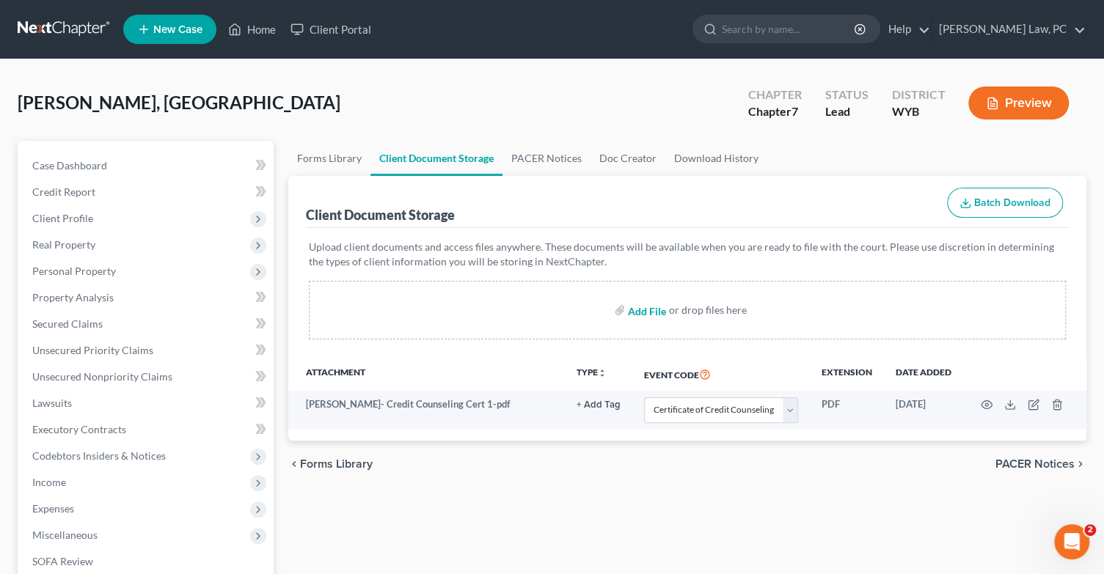
click at [654, 304] on input "file" at bounding box center [645, 310] width 35 height 26
type input "C:\fakepath\Cosman- Paystubs.pdf"
select select "0"
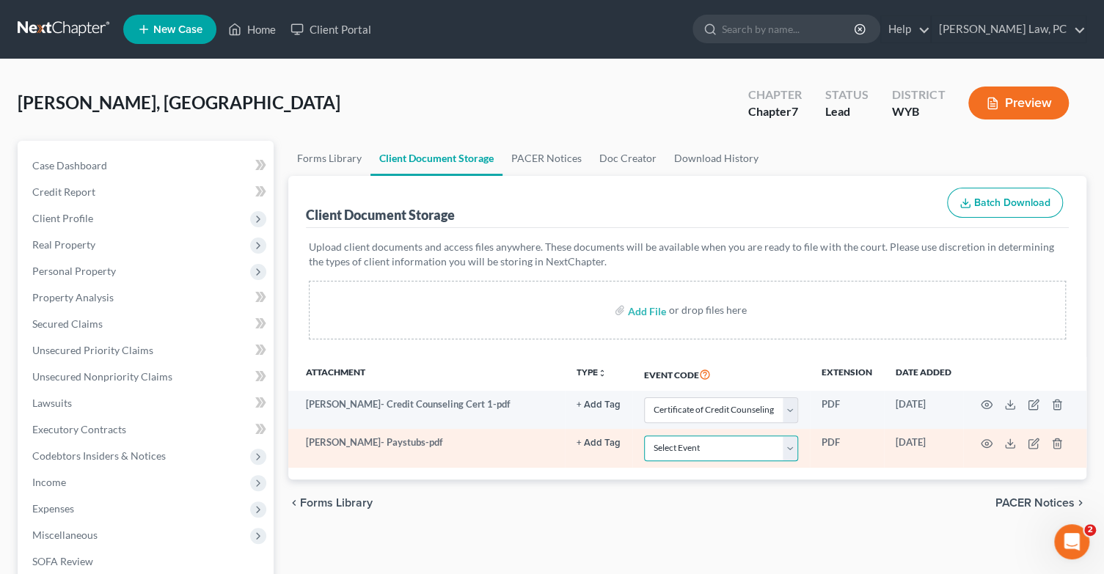
click at [714, 455] on select "Select Event Certificate of Credit Counseling Chapter 13 Plan Domestic Support …" at bounding box center [721, 449] width 154 height 26
select select "3"
click at [644, 436] on select "Select Event Certificate of Credit Counseling Chapter 13 Plan Domestic Support …" at bounding box center [721, 449] width 154 height 26
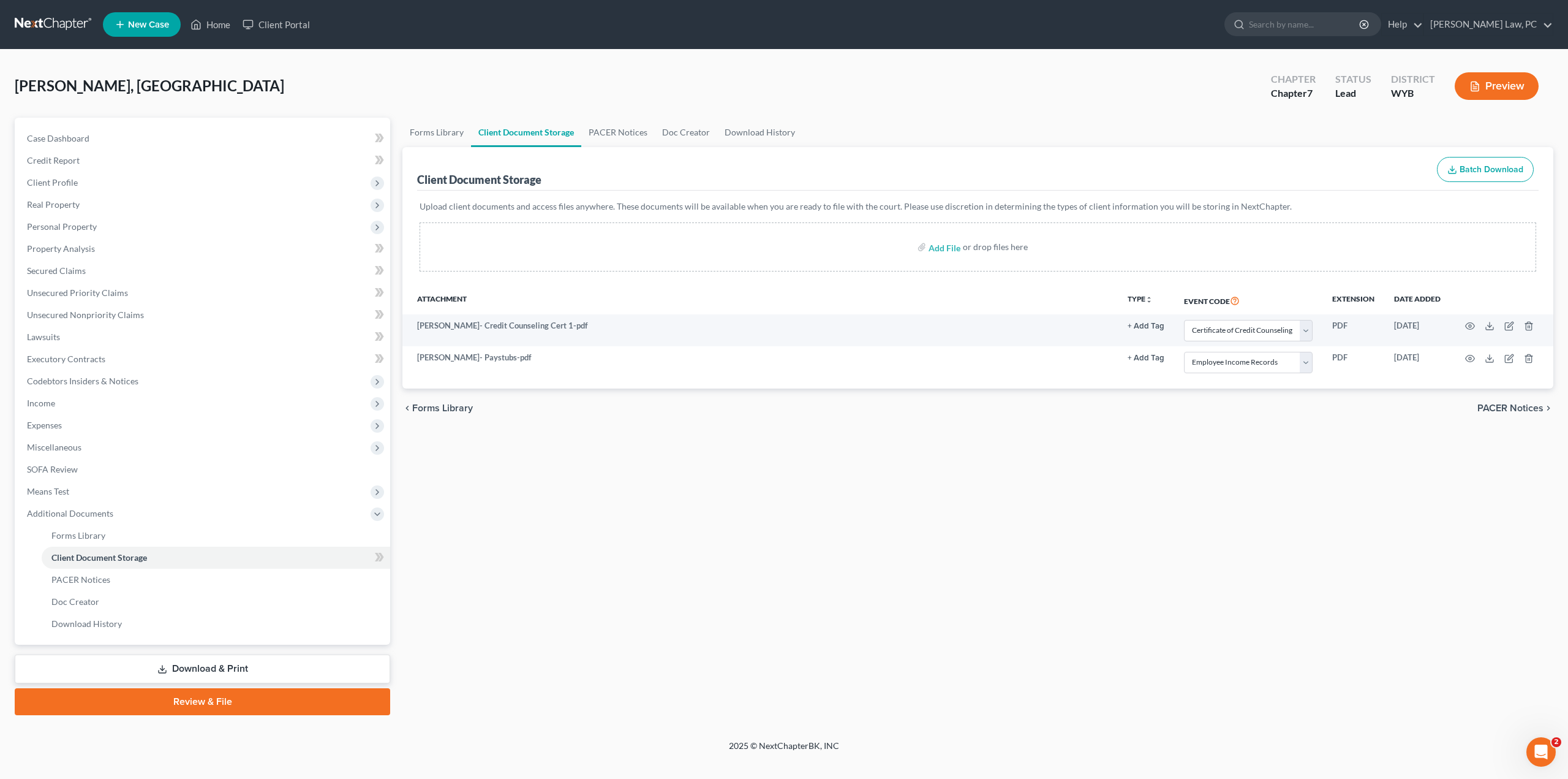
click at [231, 484] on link "Review & File" at bounding box center [203, 702] width 376 height 27
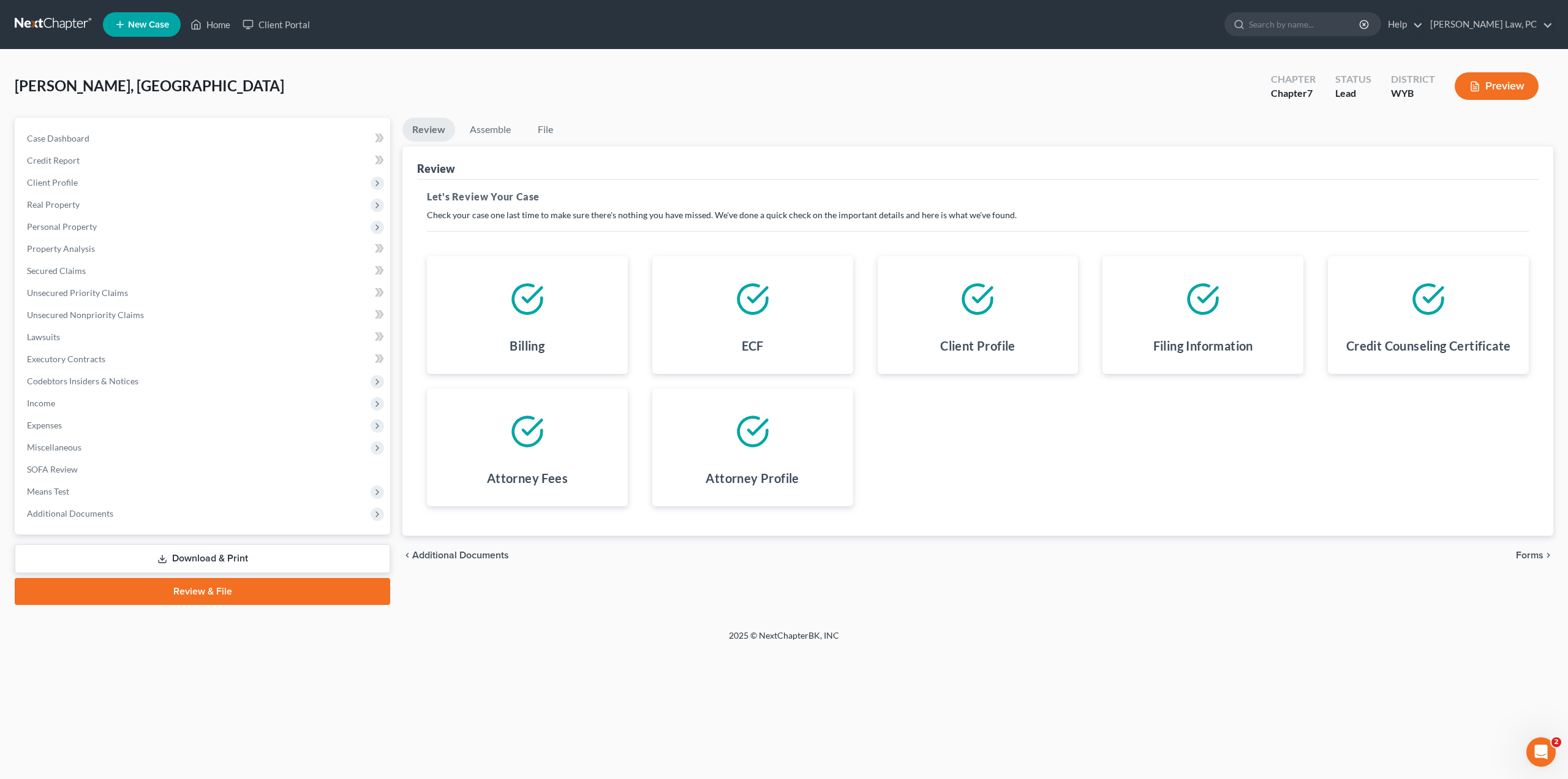
click at [941, 484] on span "Forms" at bounding box center [1530, 556] width 28 height 10
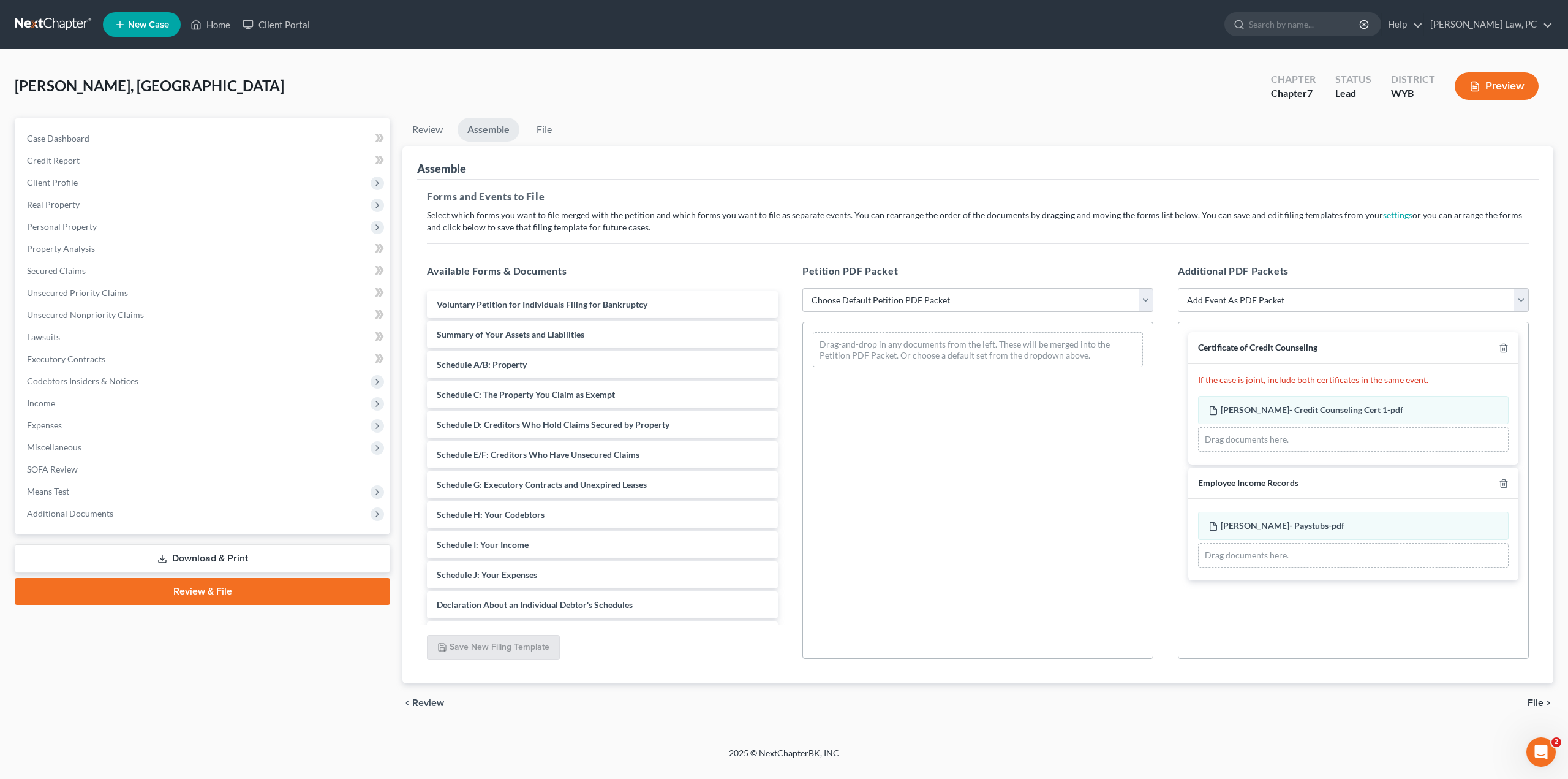
click at [912, 300] on select "Choose Default Petition PDF Packet Complete Bankruptcy Petition (all forms and …" at bounding box center [978, 300] width 351 height 24
select select "0"
click at [803, 288] on select "Choose Default Petition PDF Packet Complete Bankruptcy Petition (all forms and …" at bounding box center [978, 300] width 351 height 24
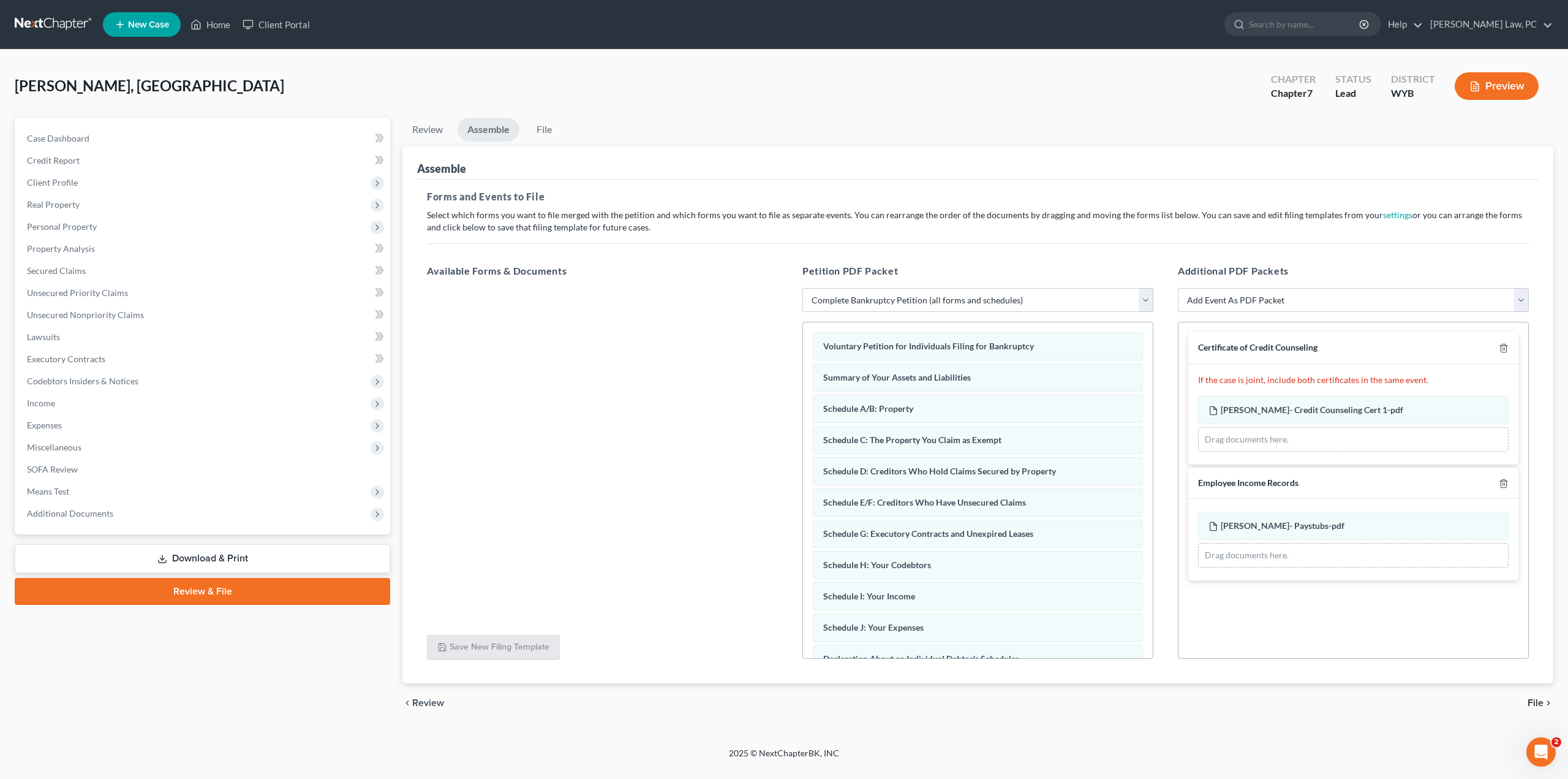
click at [941, 484] on icon "chevron_right" at bounding box center [1549, 703] width 10 height 10
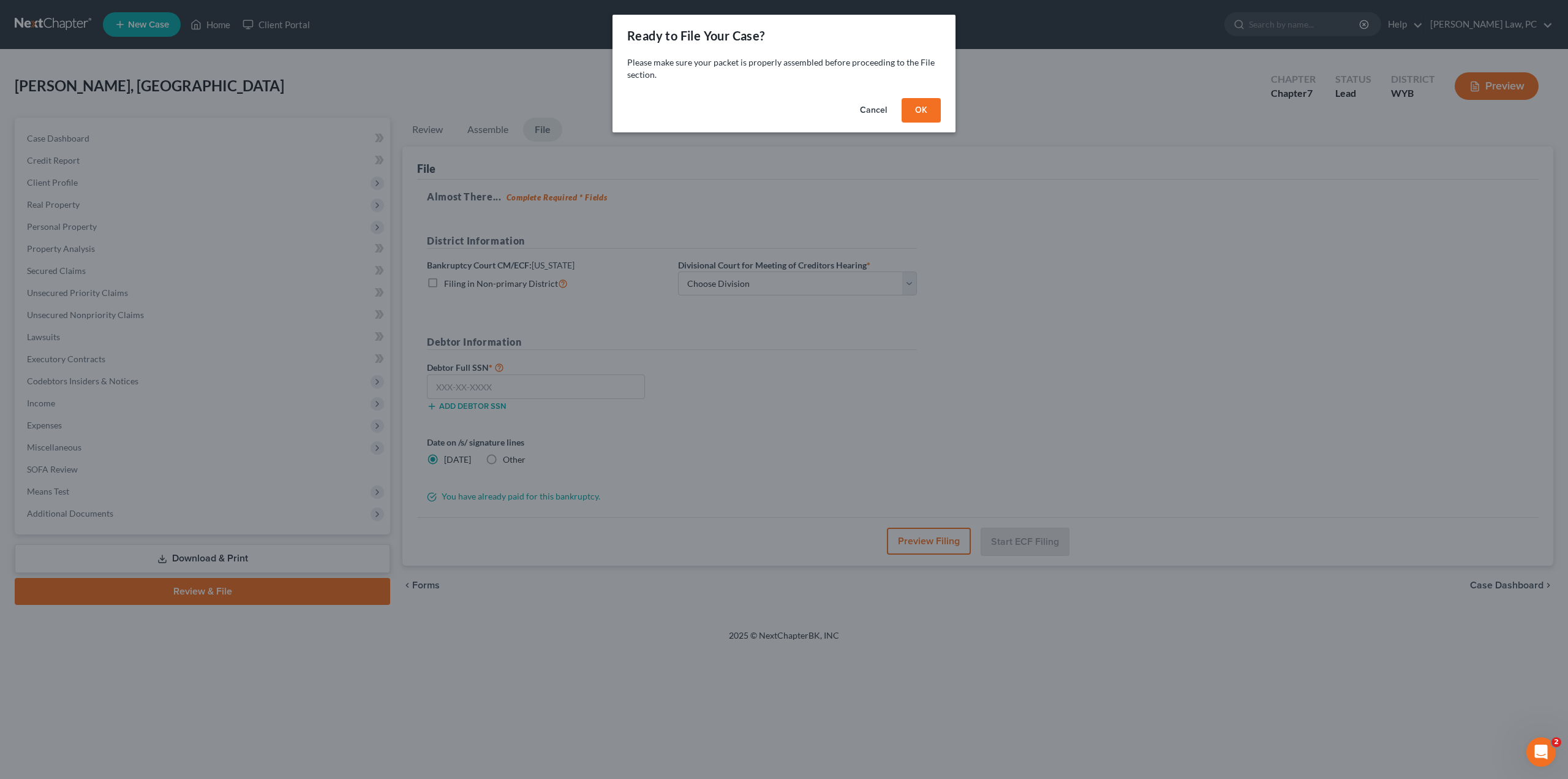
click at [925, 112] on button "OK" at bounding box center [921, 109] width 39 height 24
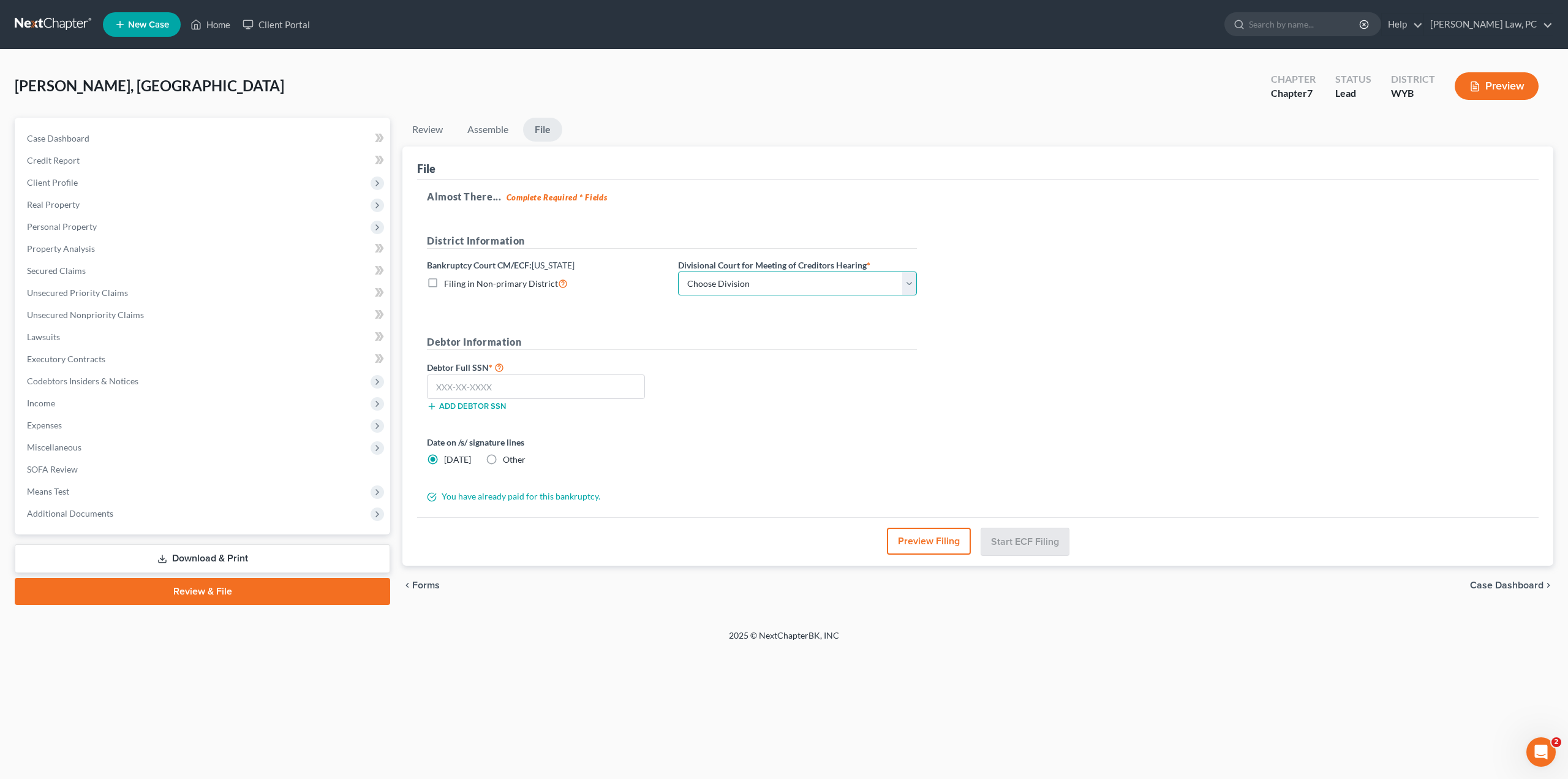
click at [784, 277] on select "Choose Division Cheyenne" at bounding box center [798, 283] width 239 height 24
select select "0"
click at [678, 272] on select "Choose Division Cheyenne" at bounding box center [798, 283] width 239 height 24
click at [509, 389] on input "text" at bounding box center [535, 386] width 218 height 24
click at [517, 384] on input "465-89" at bounding box center [535, 386] width 218 height 24
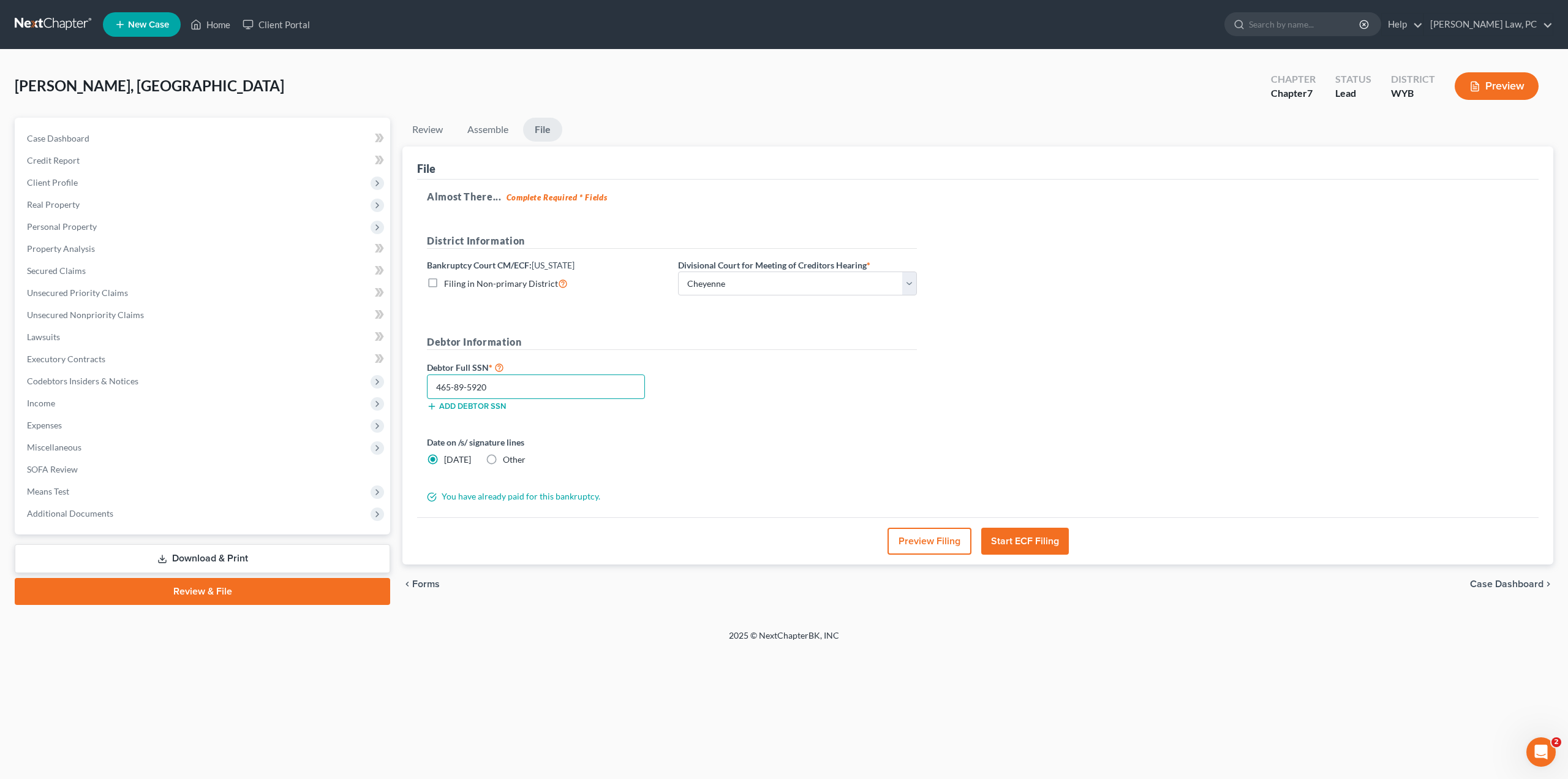
type input "465-89-5920"
click at [941, 484] on button "Start ECF Filing" at bounding box center [1025, 541] width 88 height 27
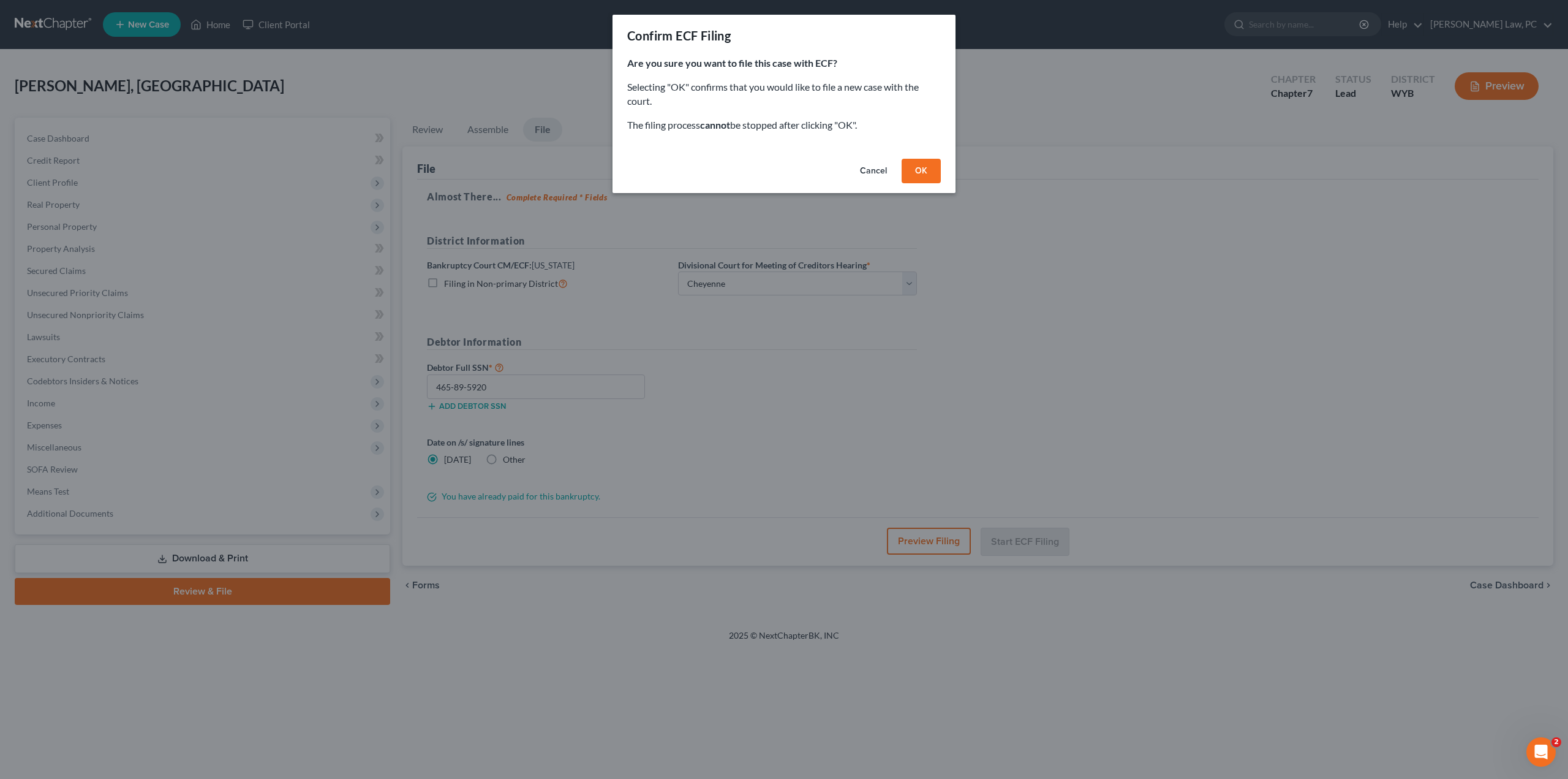
click at [925, 178] on button "OK" at bounding box center [921, 171] width 39 height 24
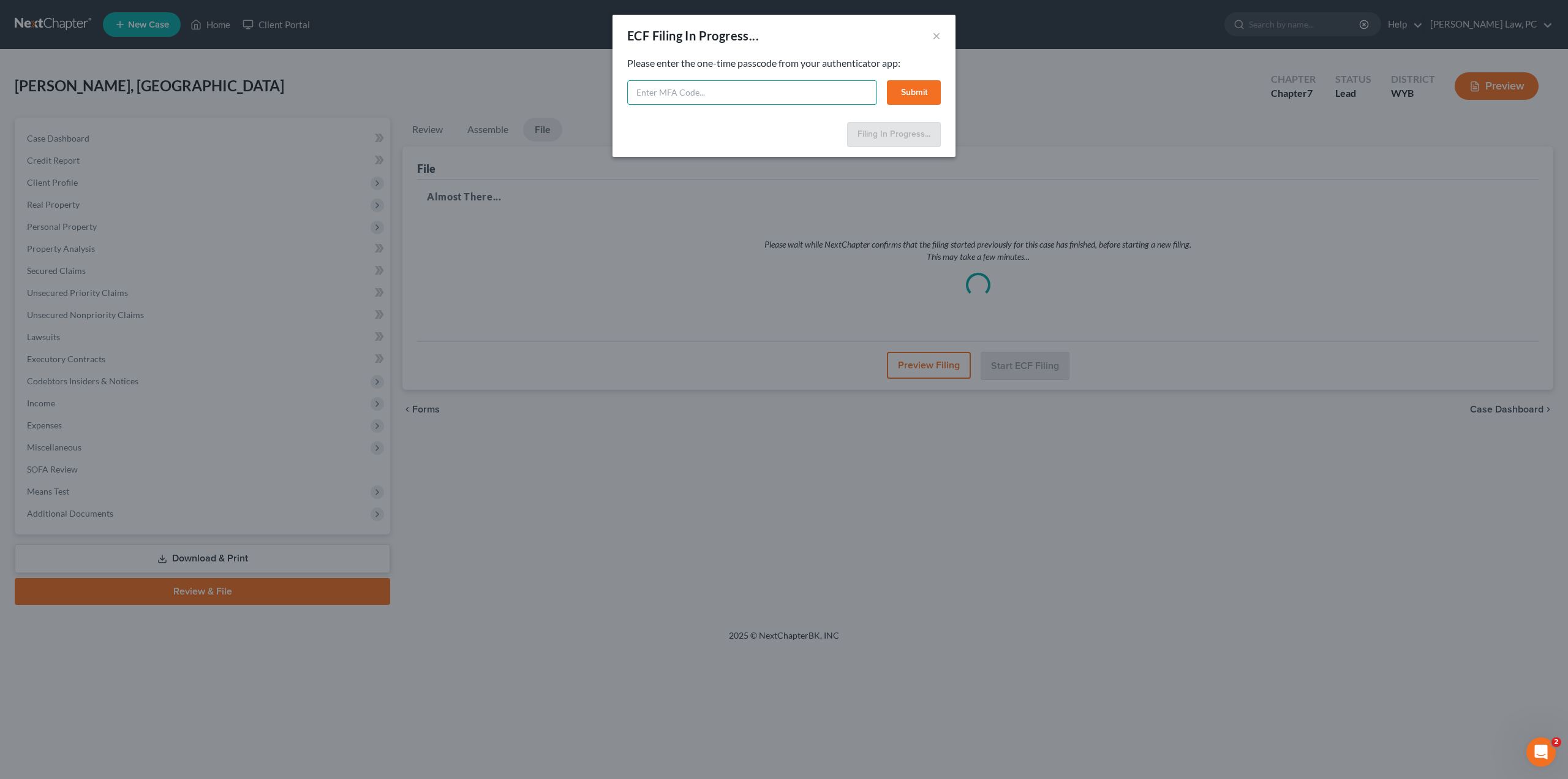
click at [700, 91] on input "text" at bounding box center [752, 92] width 250 height 24
type input "174884"
click at [897, 98] on button "Submit" at bounding box center [914, 92] width 54 height 24
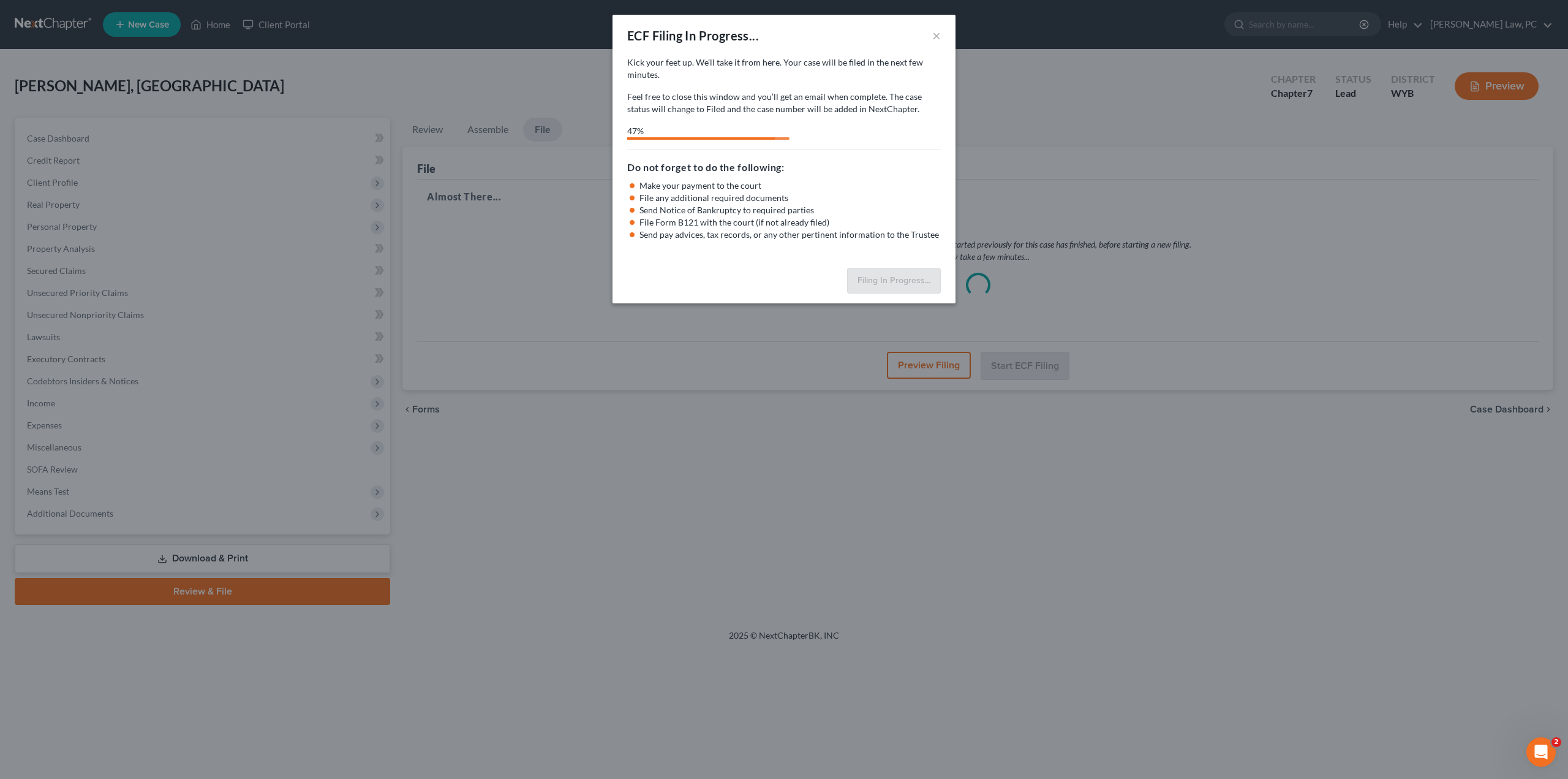
select select "0"
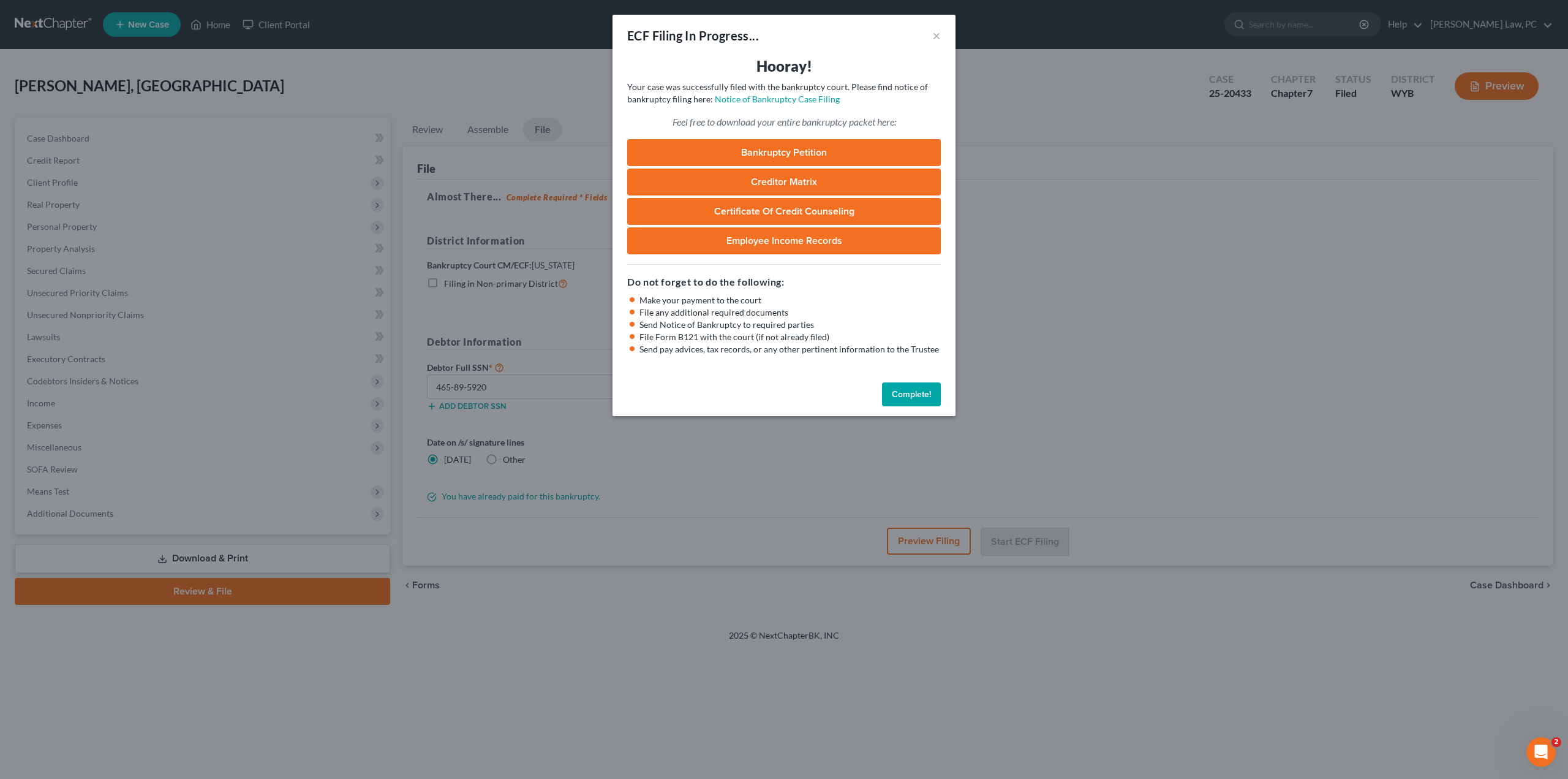
click at [908, 391] on button "Complete!" at bounding box center [911, 395] width 58 height 24
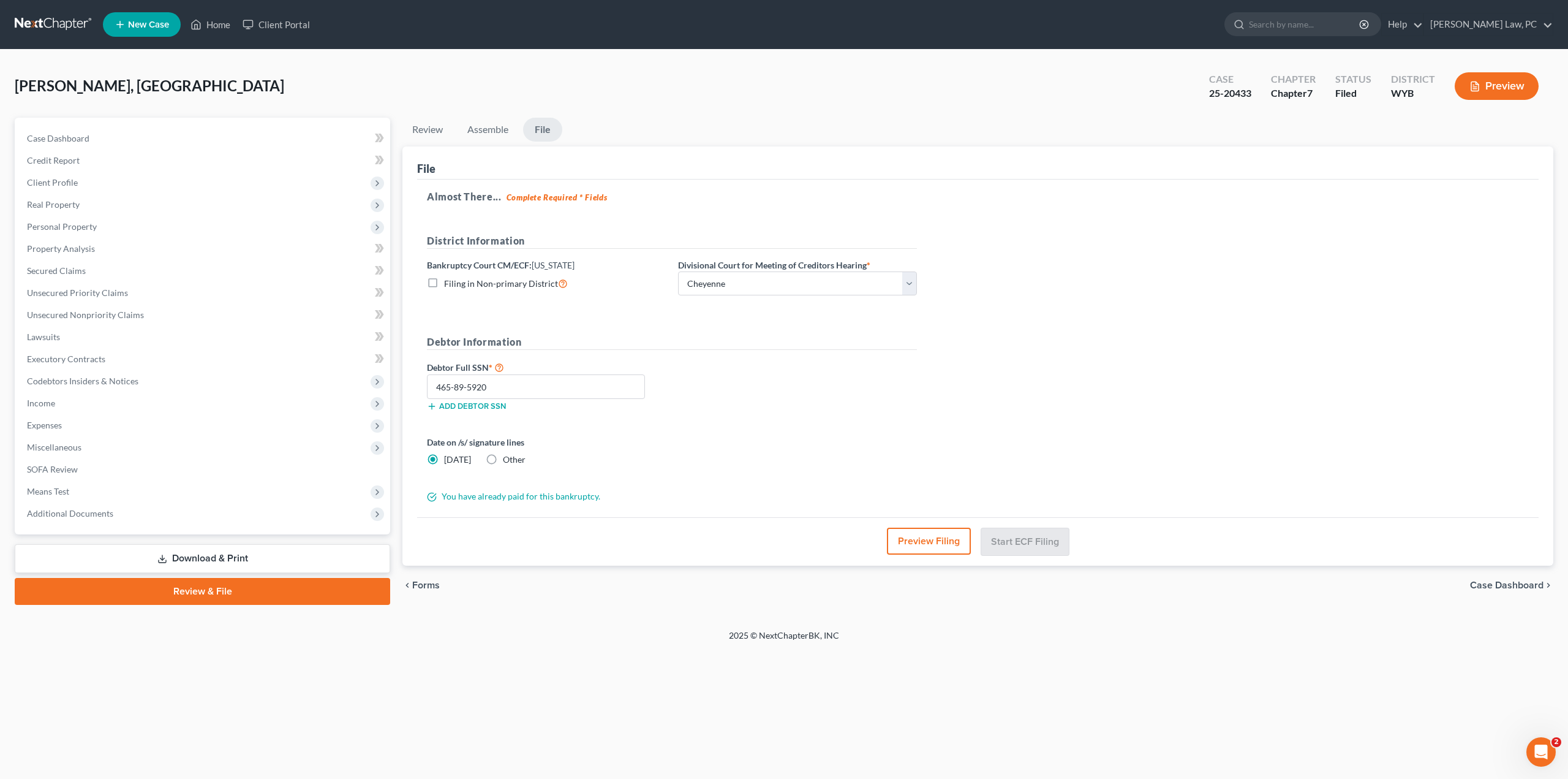
click at [44, 20] on link at bounding box center [54, 24] width 79 height 22
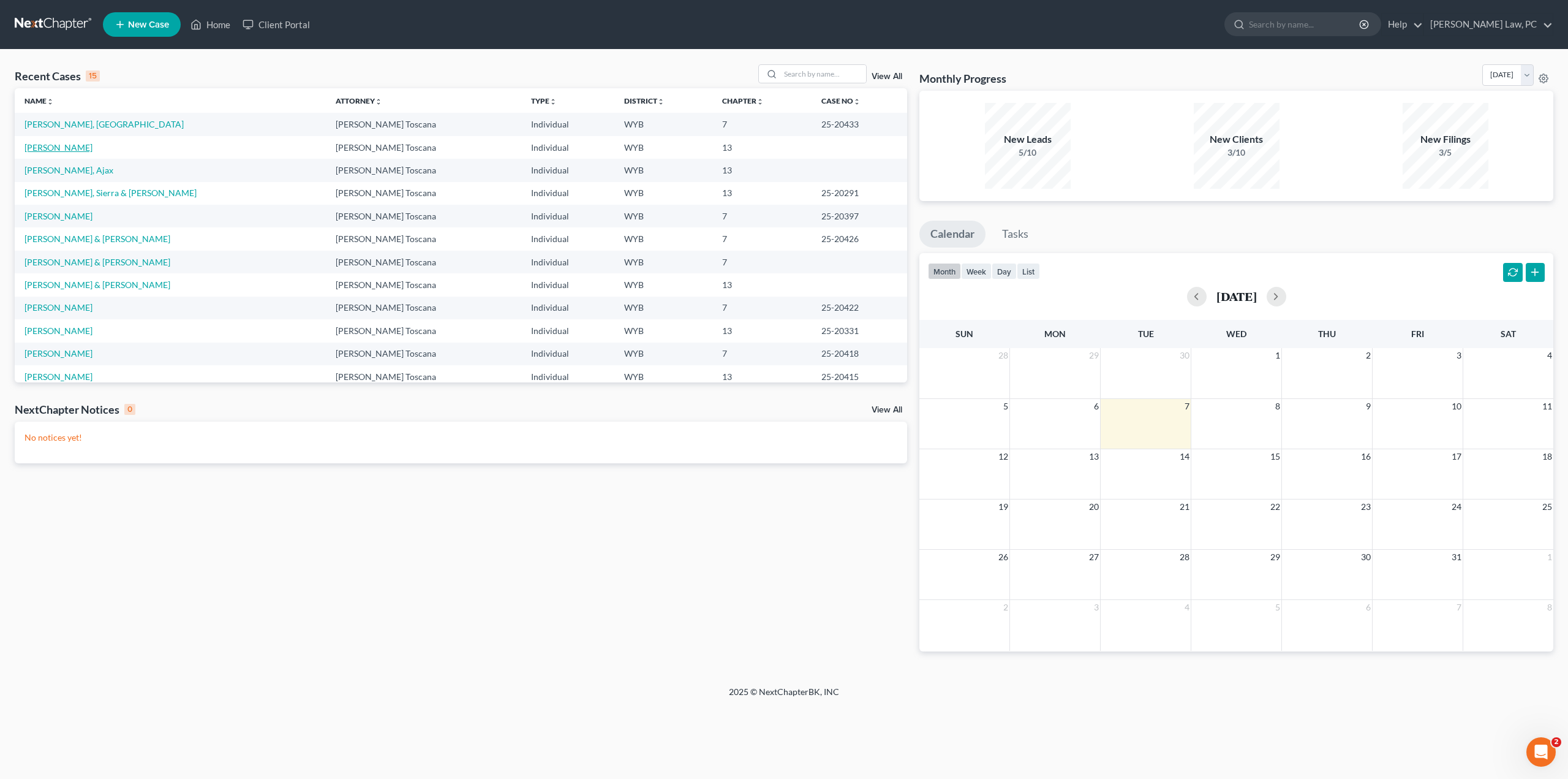
click at [68, 146] on link "[PERSON_NAME]" at bounding box center [58, 147] width 68 height 10
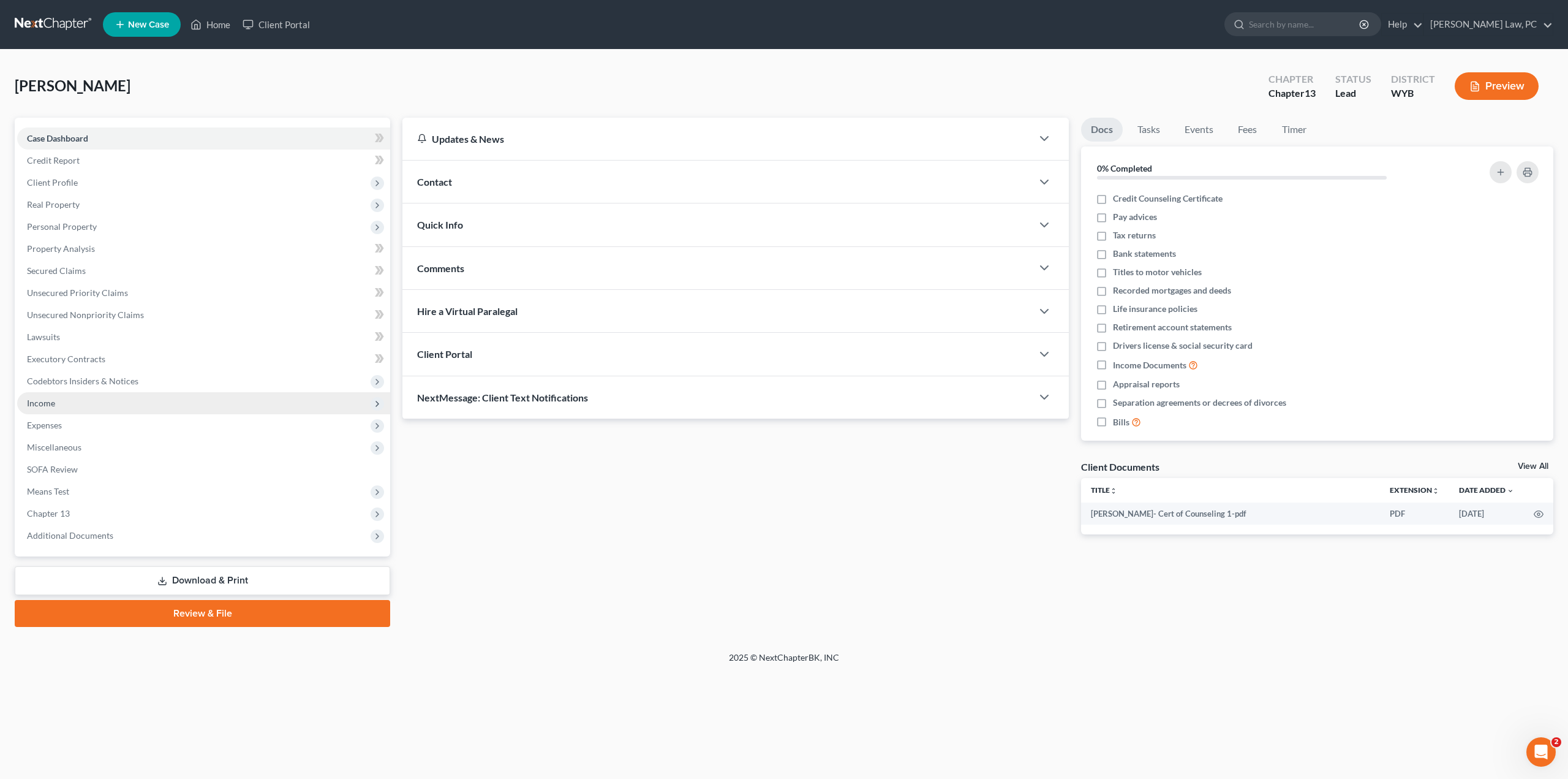
click at [83, 404] on span "Income" at bounding box center [204, 403] width 373 height 22
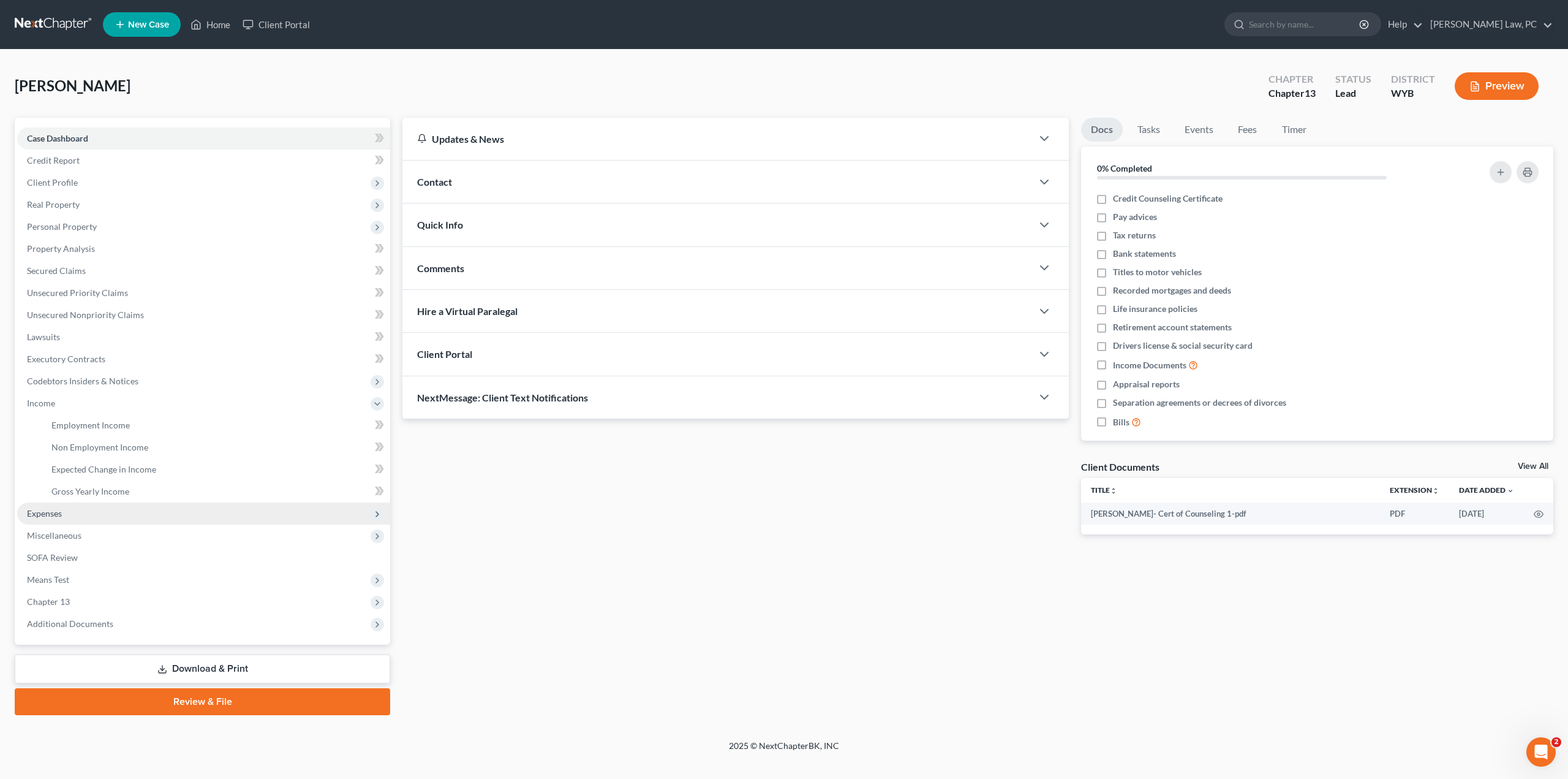
click at [60, 511] on span "Expenses" at bounding box center [44, 513] width 35 height 10
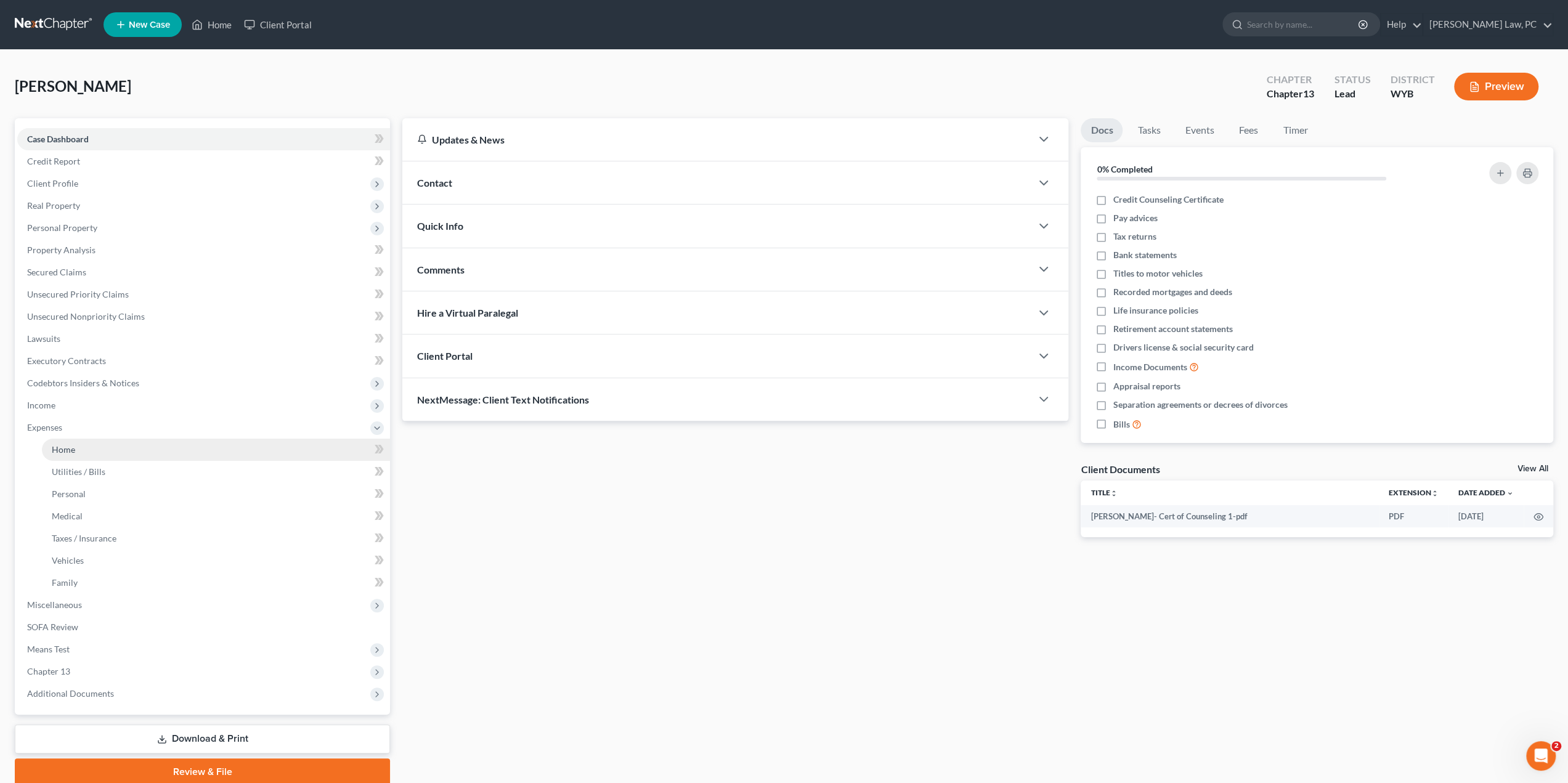
click at [91, 456] on link "Home" at bounding box center [216, 449] width 348 height 22
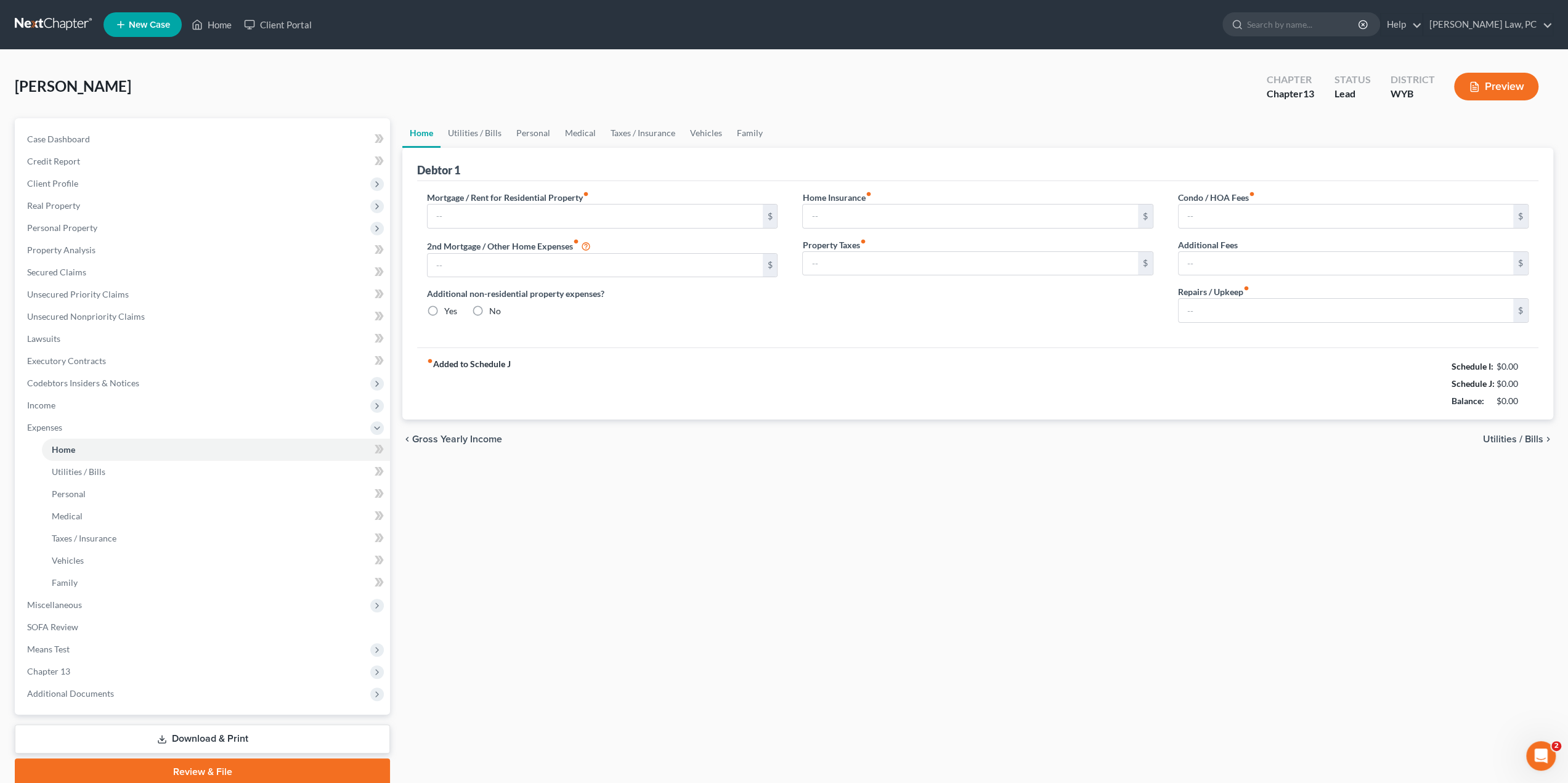
type input "669.54"
type input "0.00"
radio input "true"
type input "617.08"
type input "110.75"
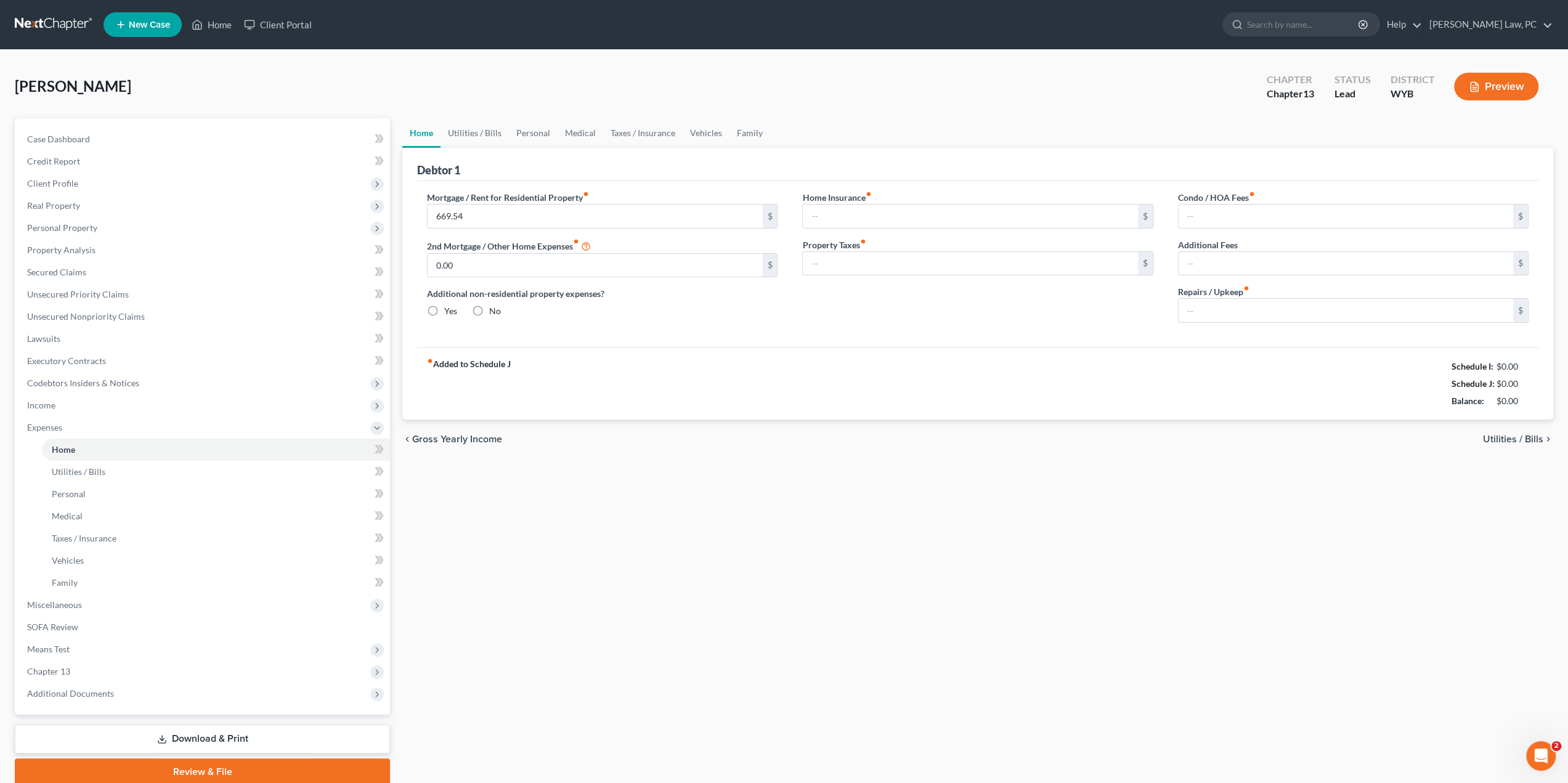
type input "0.00"
click at [475, 133] on link "Utilities / Bills" at bounding box center [474, 133] width 68 height 29
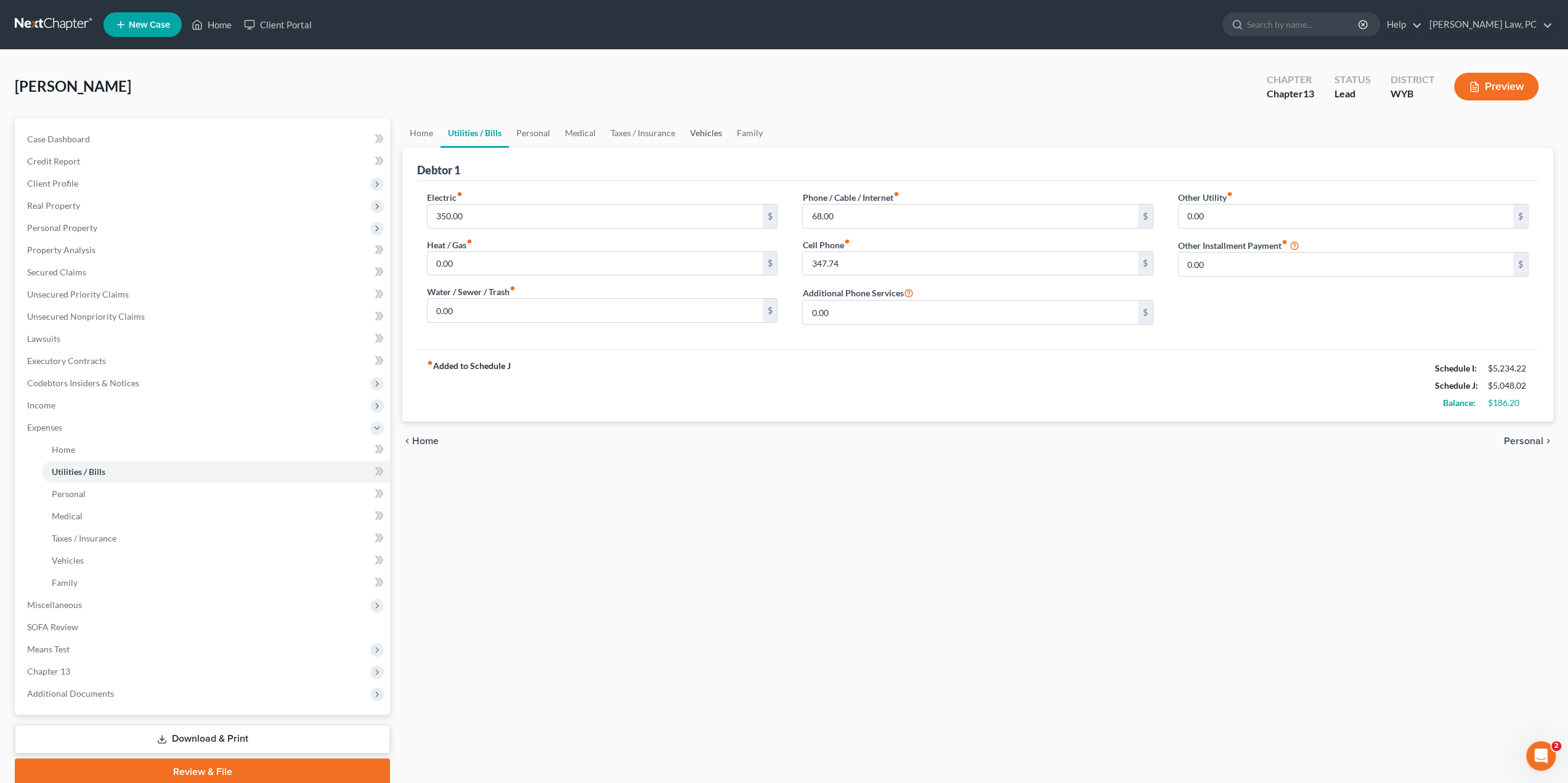
click at [702, 130] on link "Vehicles" at bounding box center [707, 133] width 47 height 29
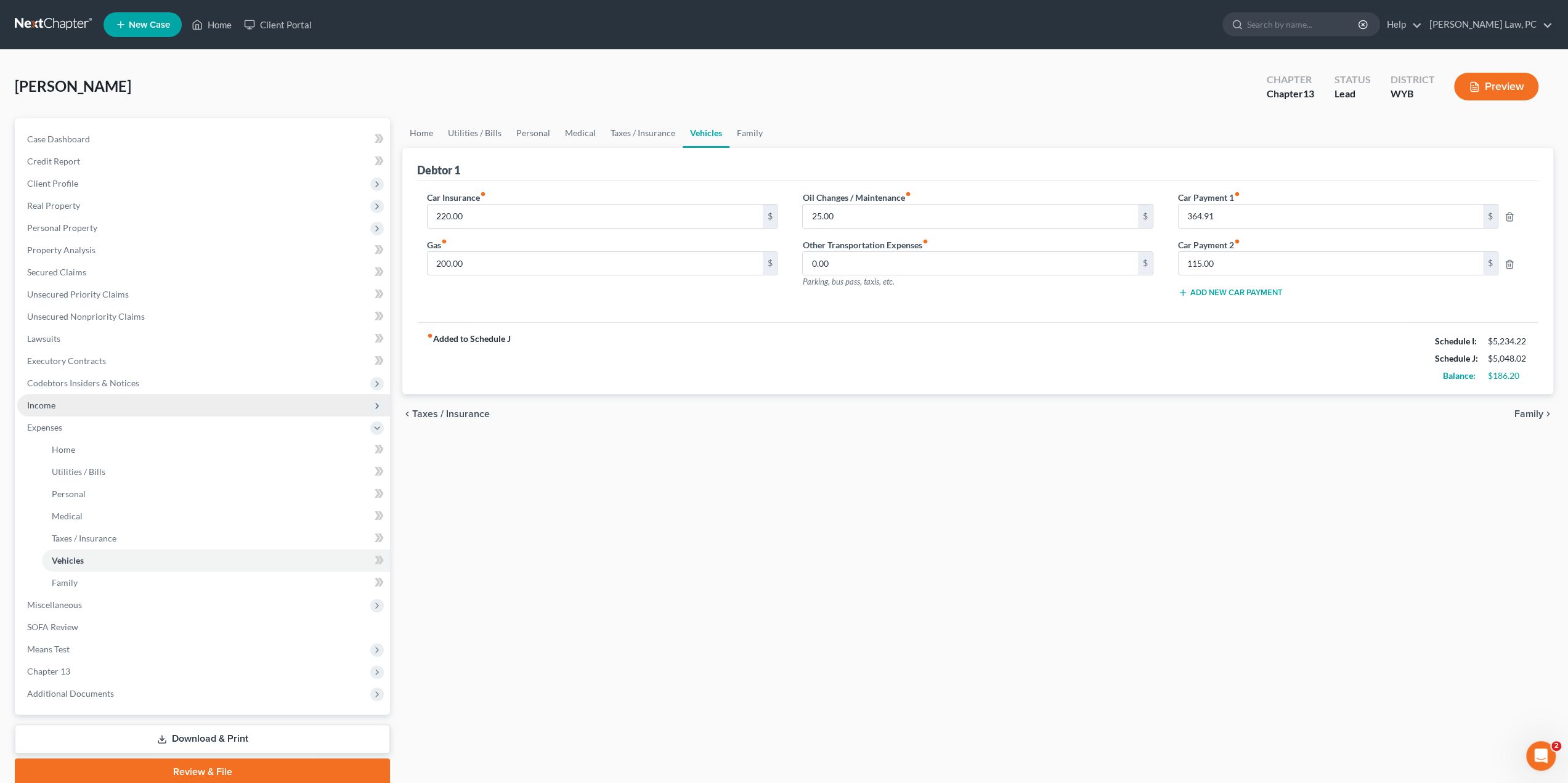
click at [53, 407] on span "Income" at bounding box center [41, 405] width 29 height 10
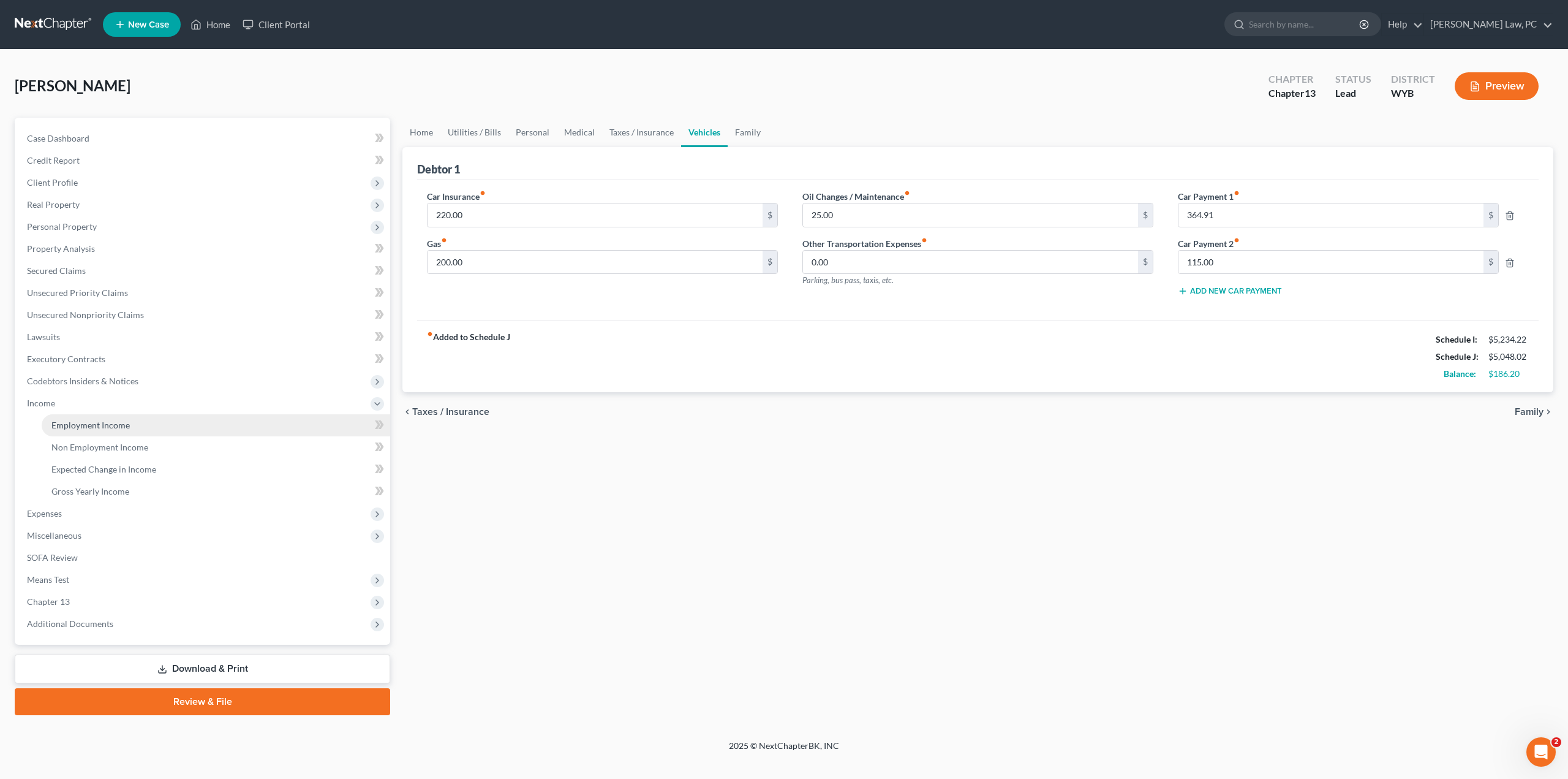
click at [94, 427] on span "Employment Income" at bounding box center [91, 425] width 79 height 10
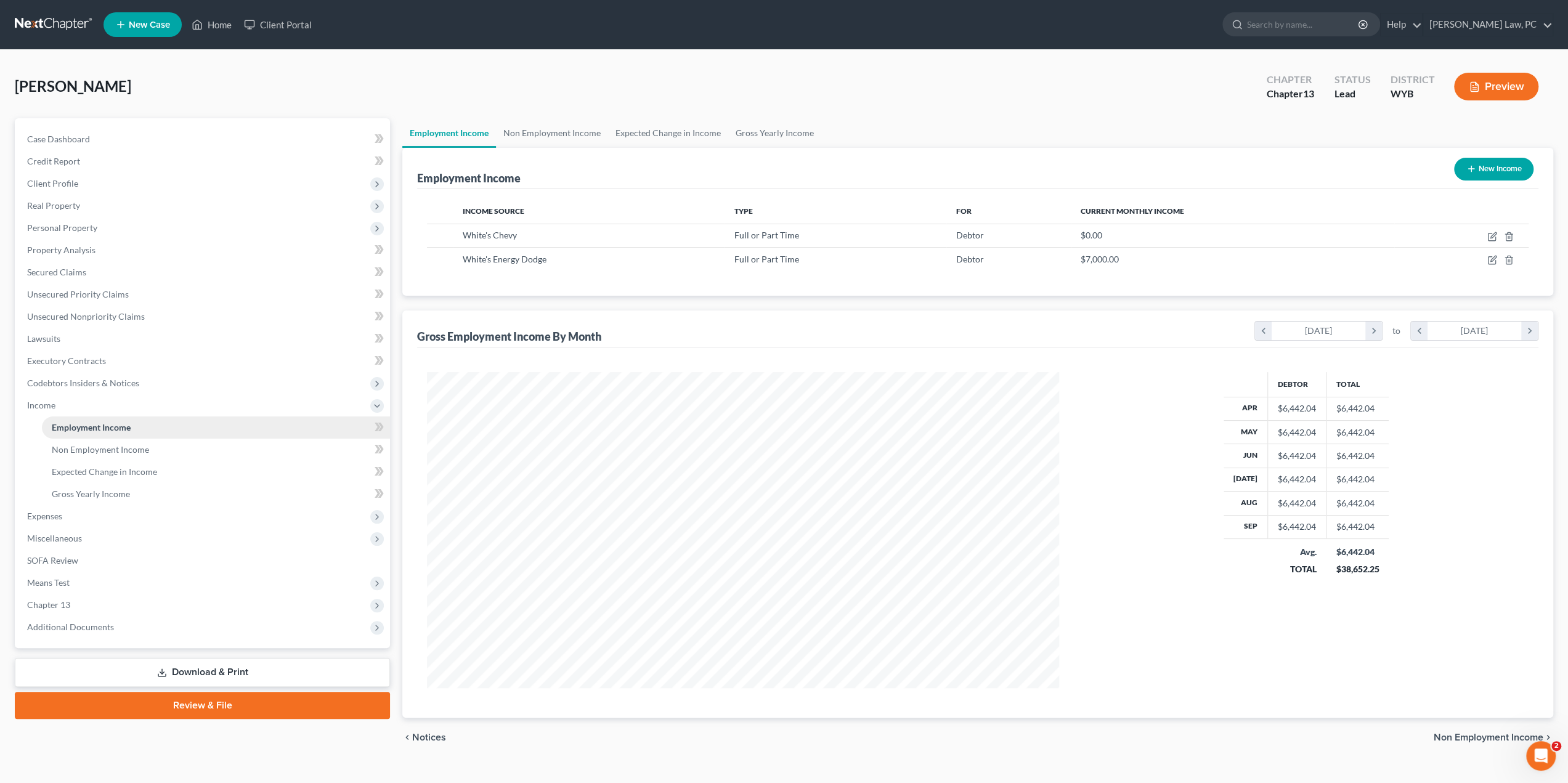
scroll to position [615827, 615612]
click at [50, 516] on span "Expenses" at bounding box center [45, 516] width 35 height 10
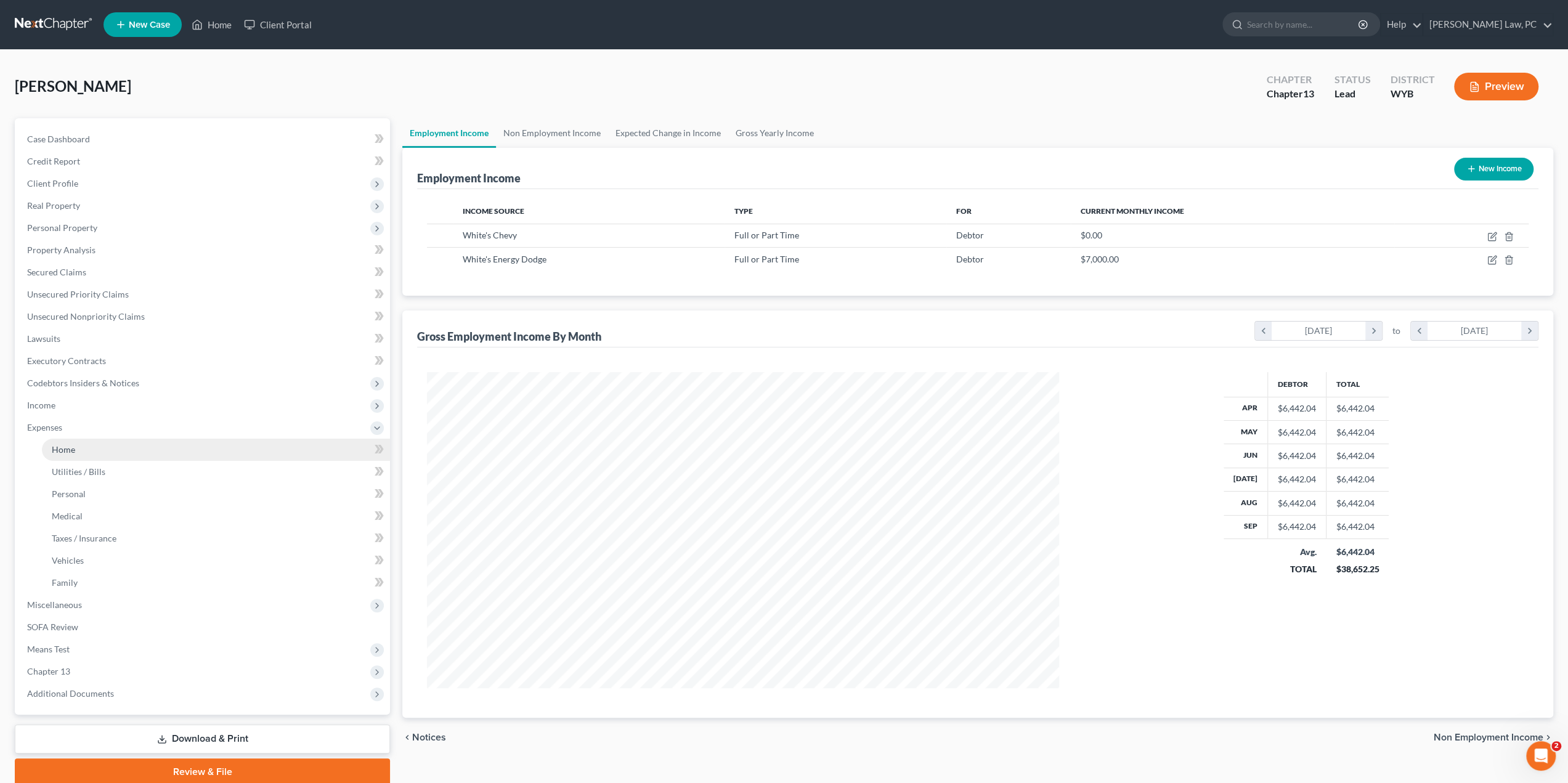
click at [71, 455] on link "Home" at bounding box center [216, 449] width 348 height 22
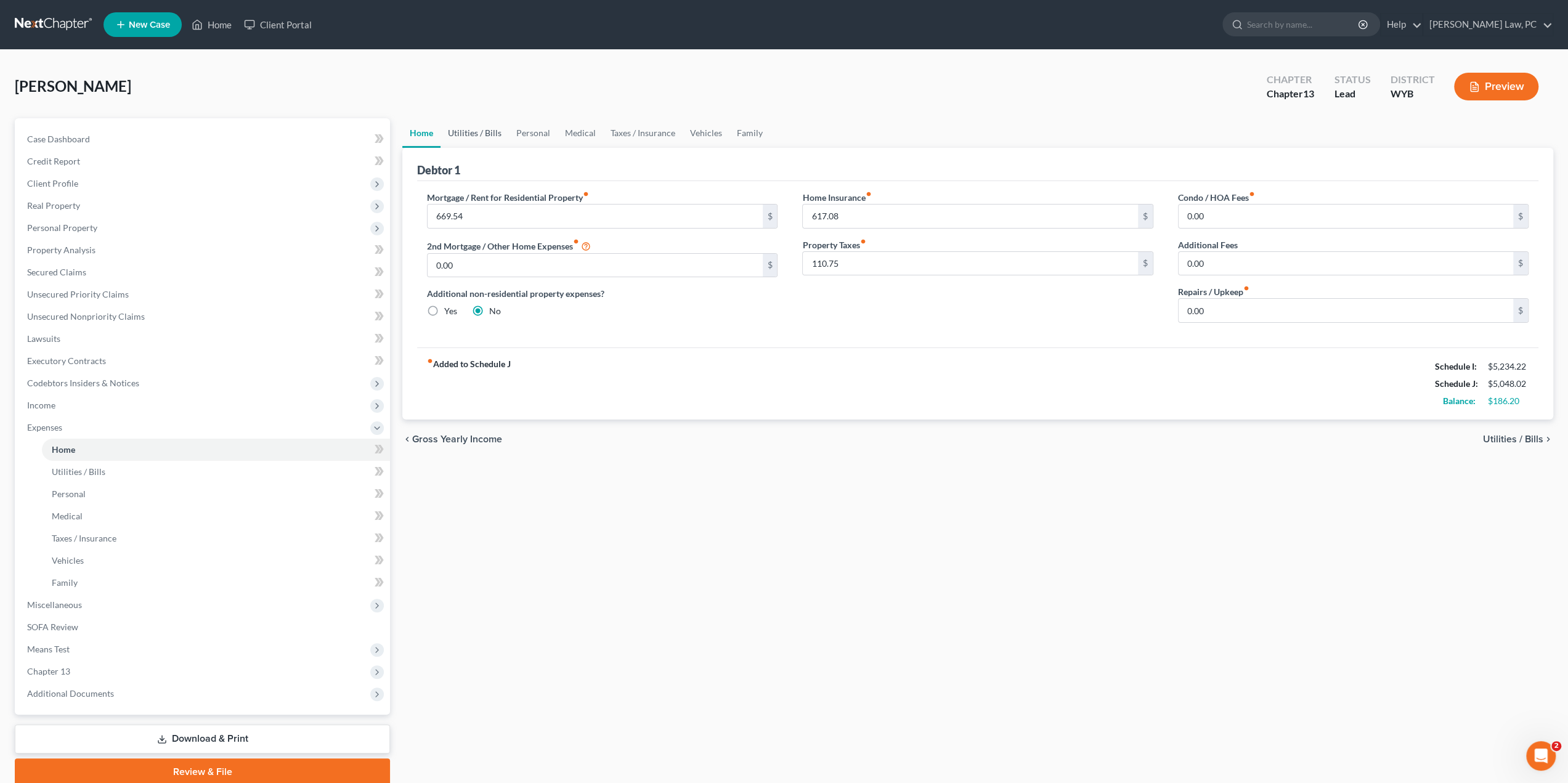
click at [470, 134] on link "Utilities / Bills" at bounding box center [474, 133] width 68 height 29
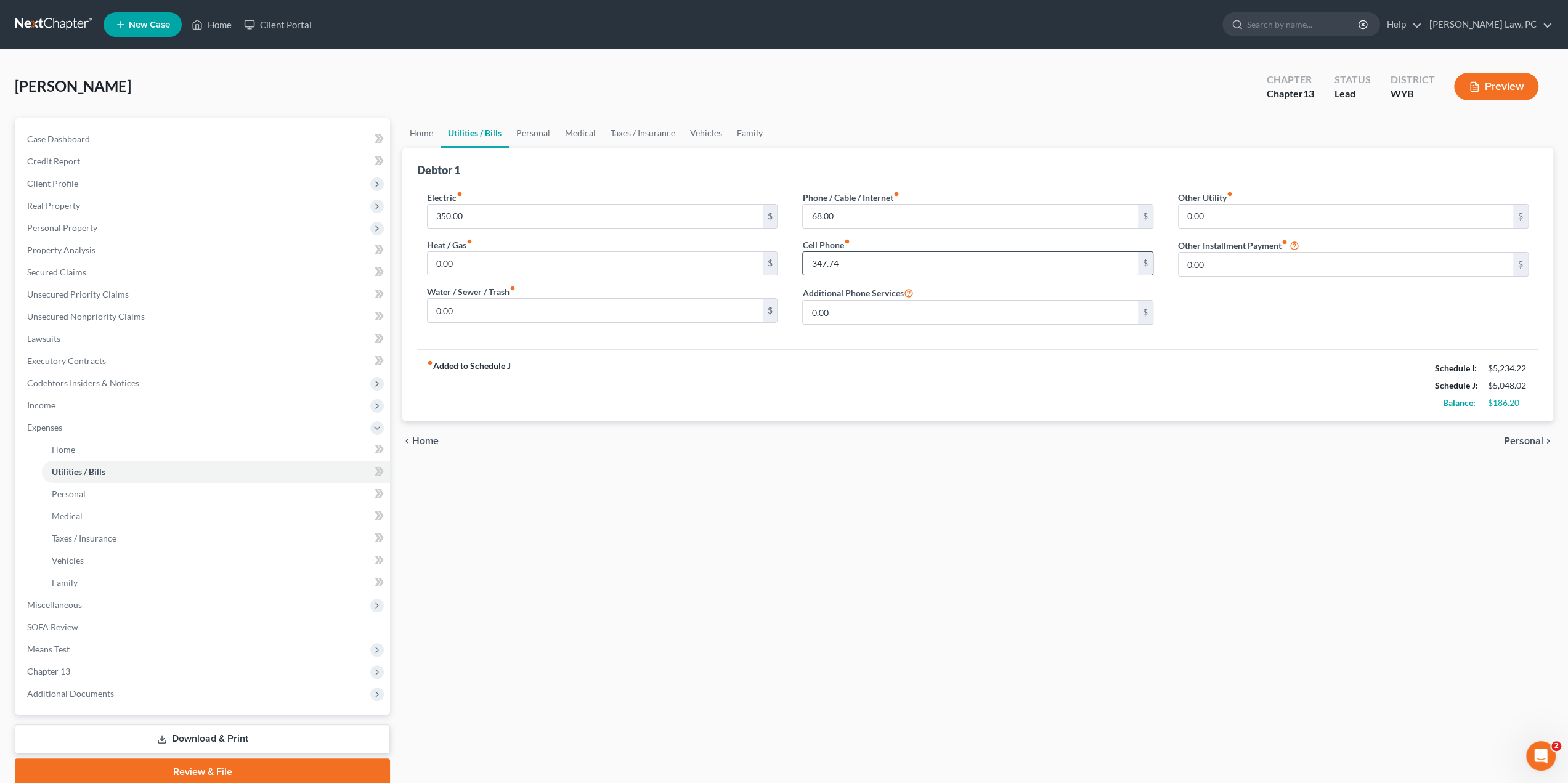
click at [860, 271] on input "347.74" at bounding box center [971, 264] width 334 height 24
type input "173.87"
click at [924, 313] on input "0.00" at bounding box center [971, 313] width 334 height 24
click at [156, 427] on span "Expenses" at bounding box center [204, 428] width 373 height 22
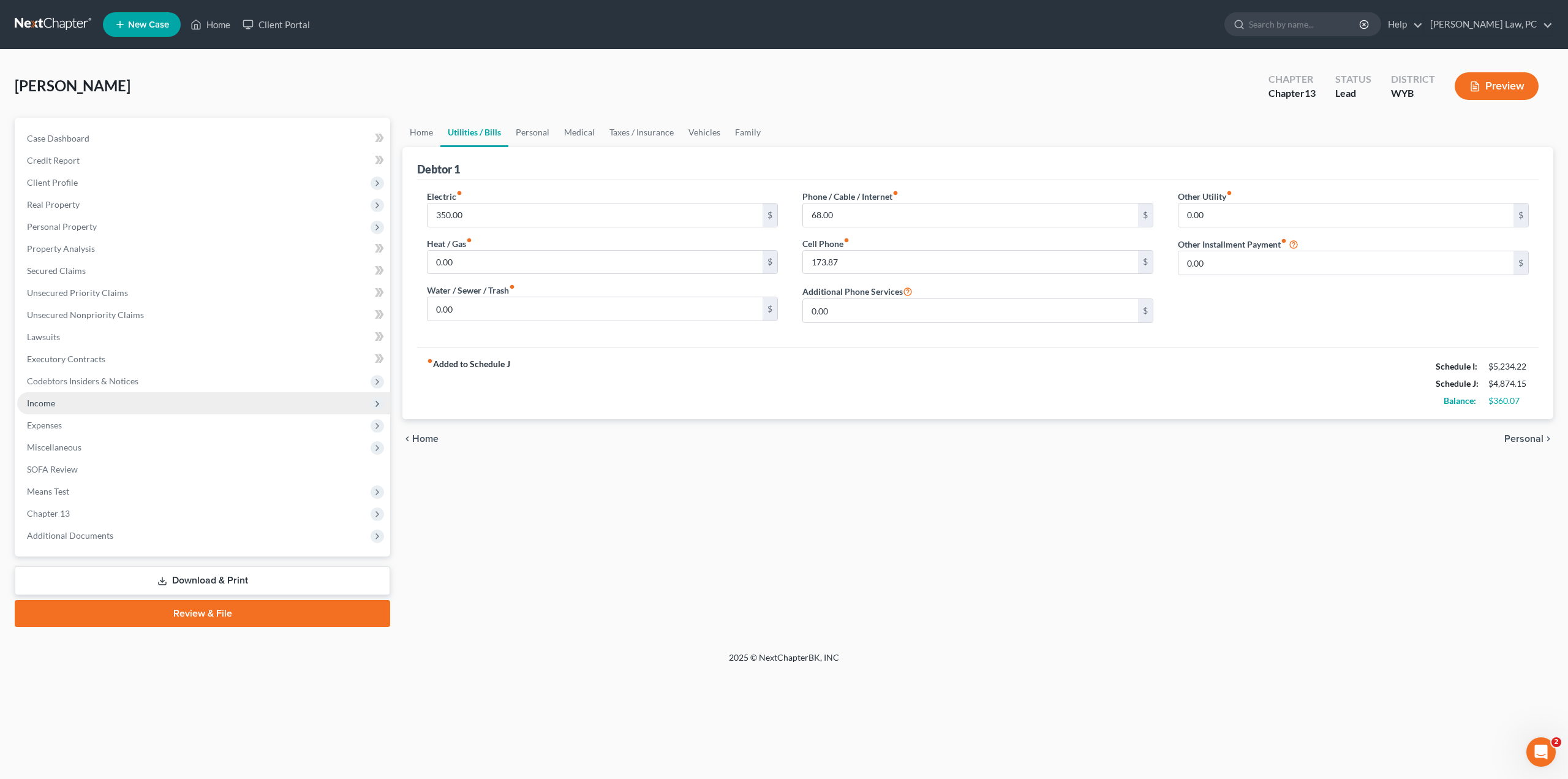
click at [251, 395] on span "Income" at bounding box center [204, 403] width 373 height 22
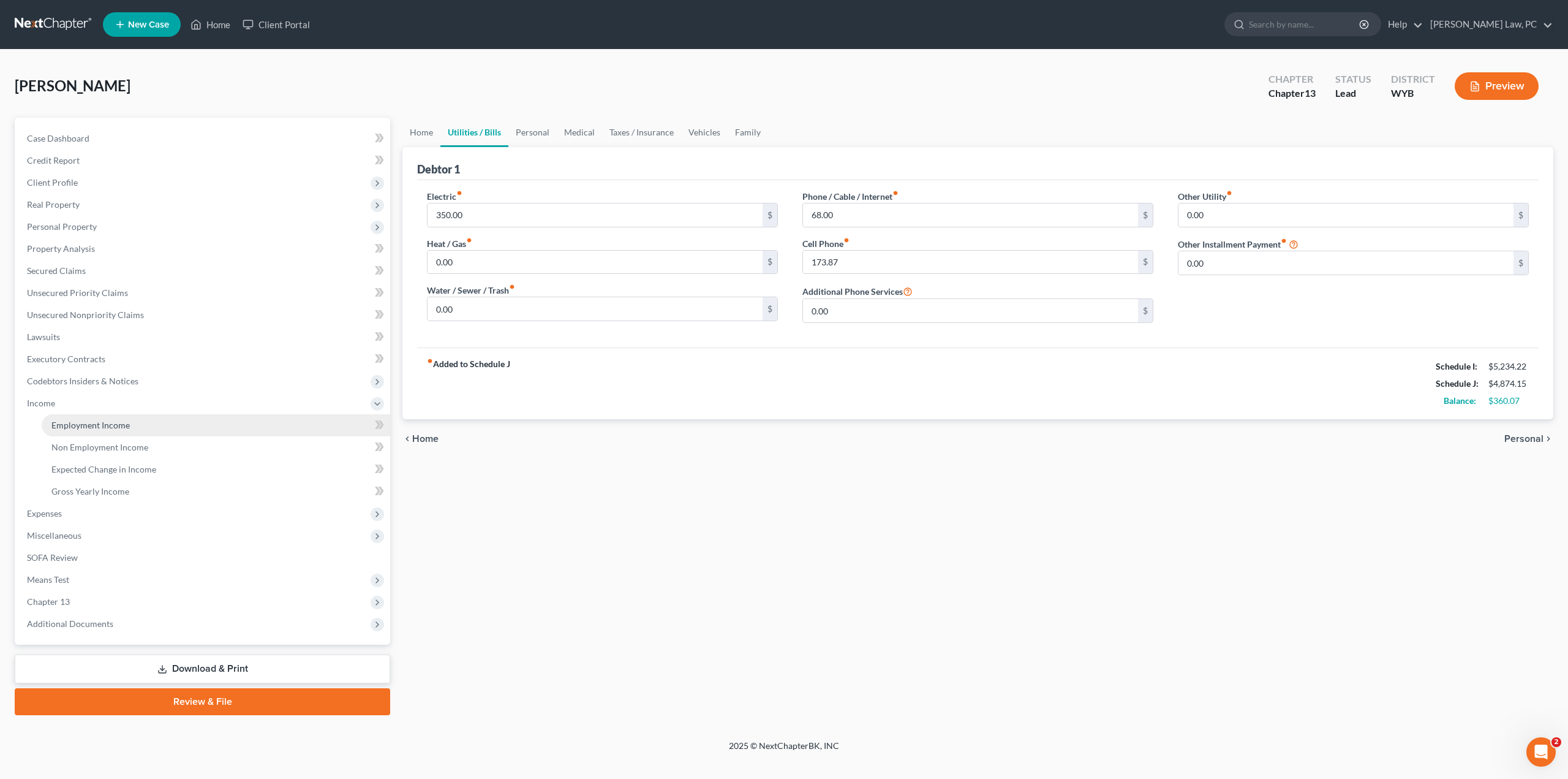
click at [260, 432] on link "Employment Income" at bounding box center [216, 425] width 348 height 22
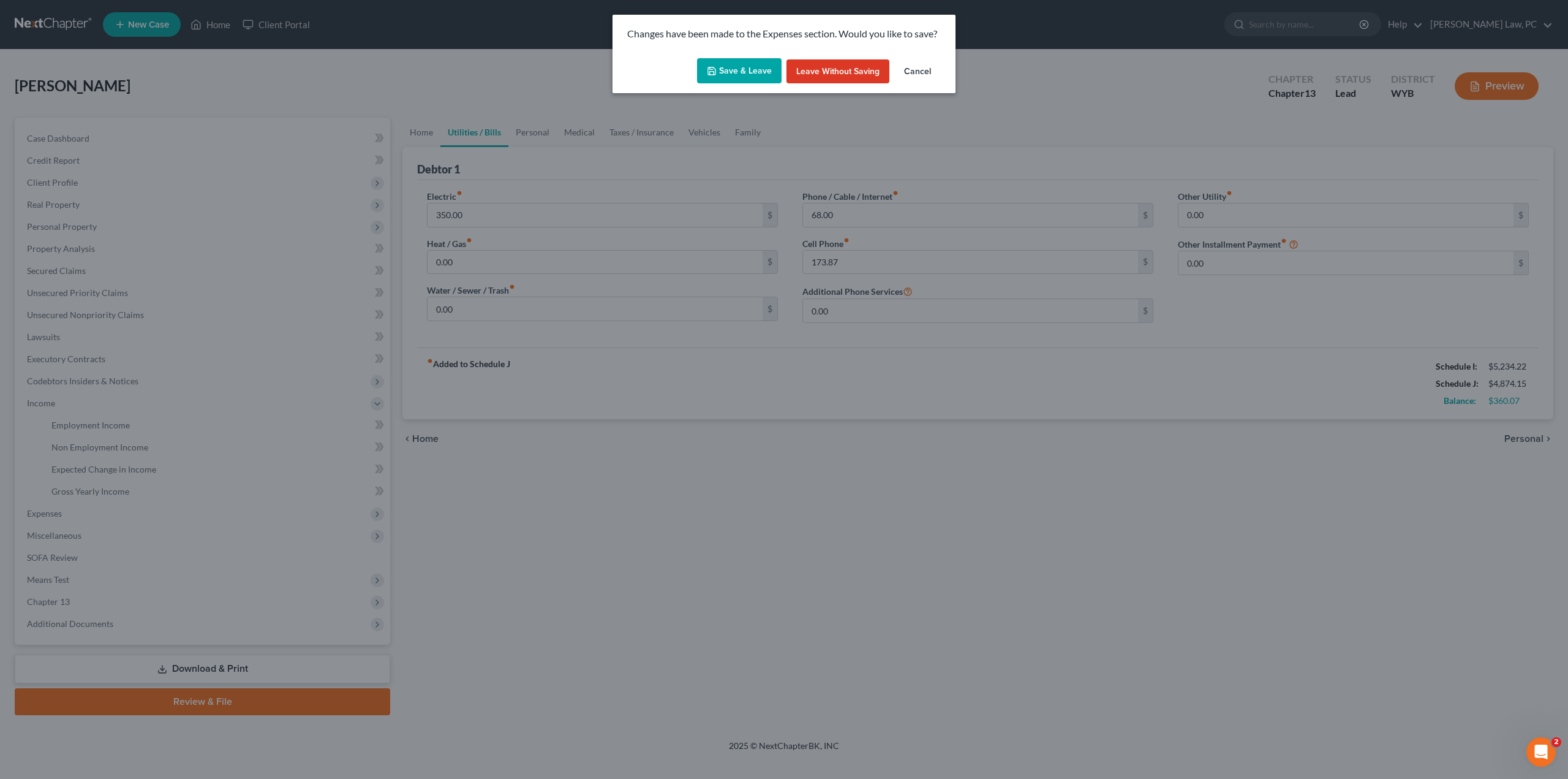
click at [743, 61] on button "Save & Leave" at bounding box center [739, 71] width 84 height 26
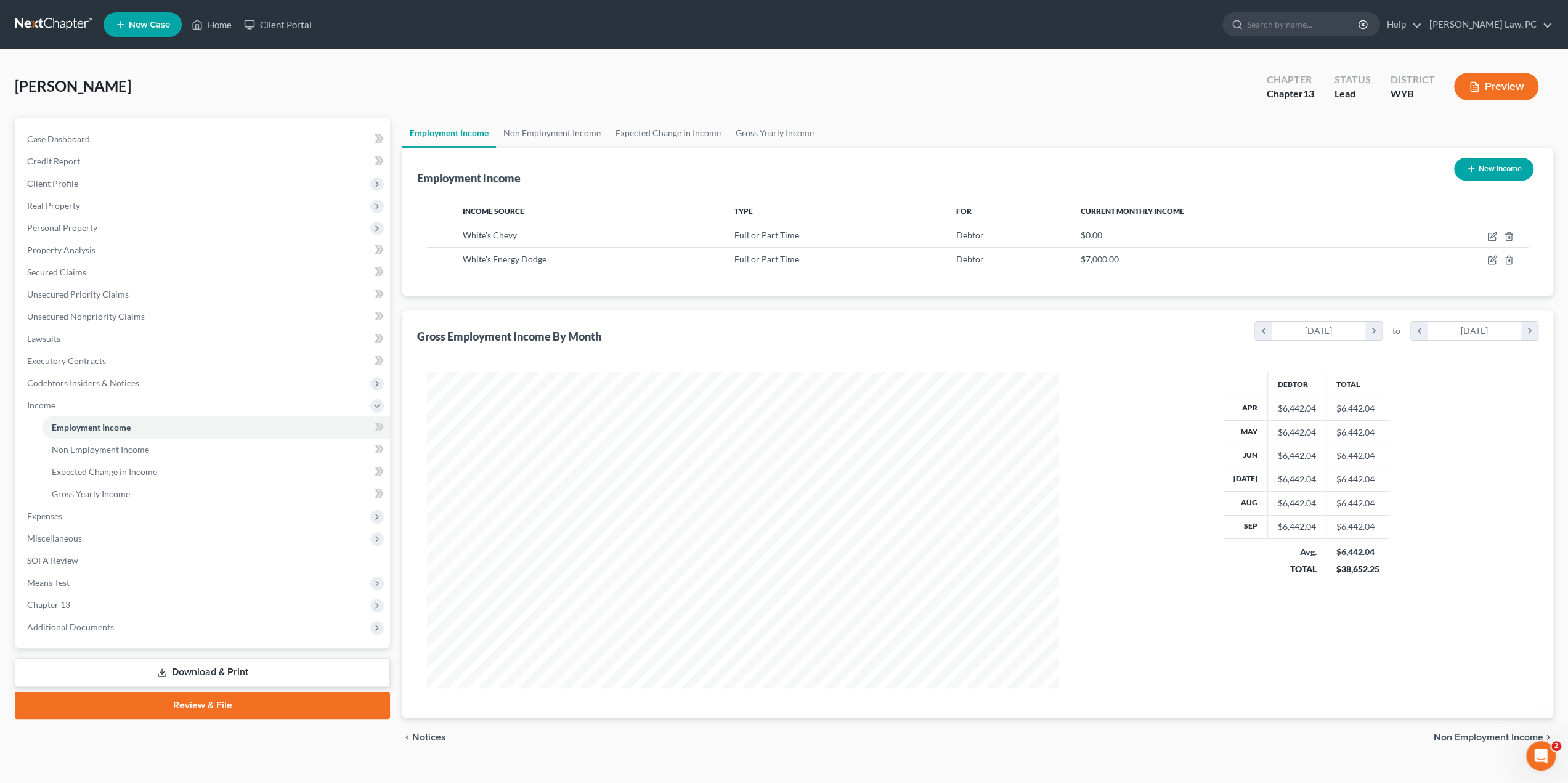
scroll to position [315, 657]
click at [64, 521] on span "Expenses" at bounding box center [204, 516] width 373 height 22
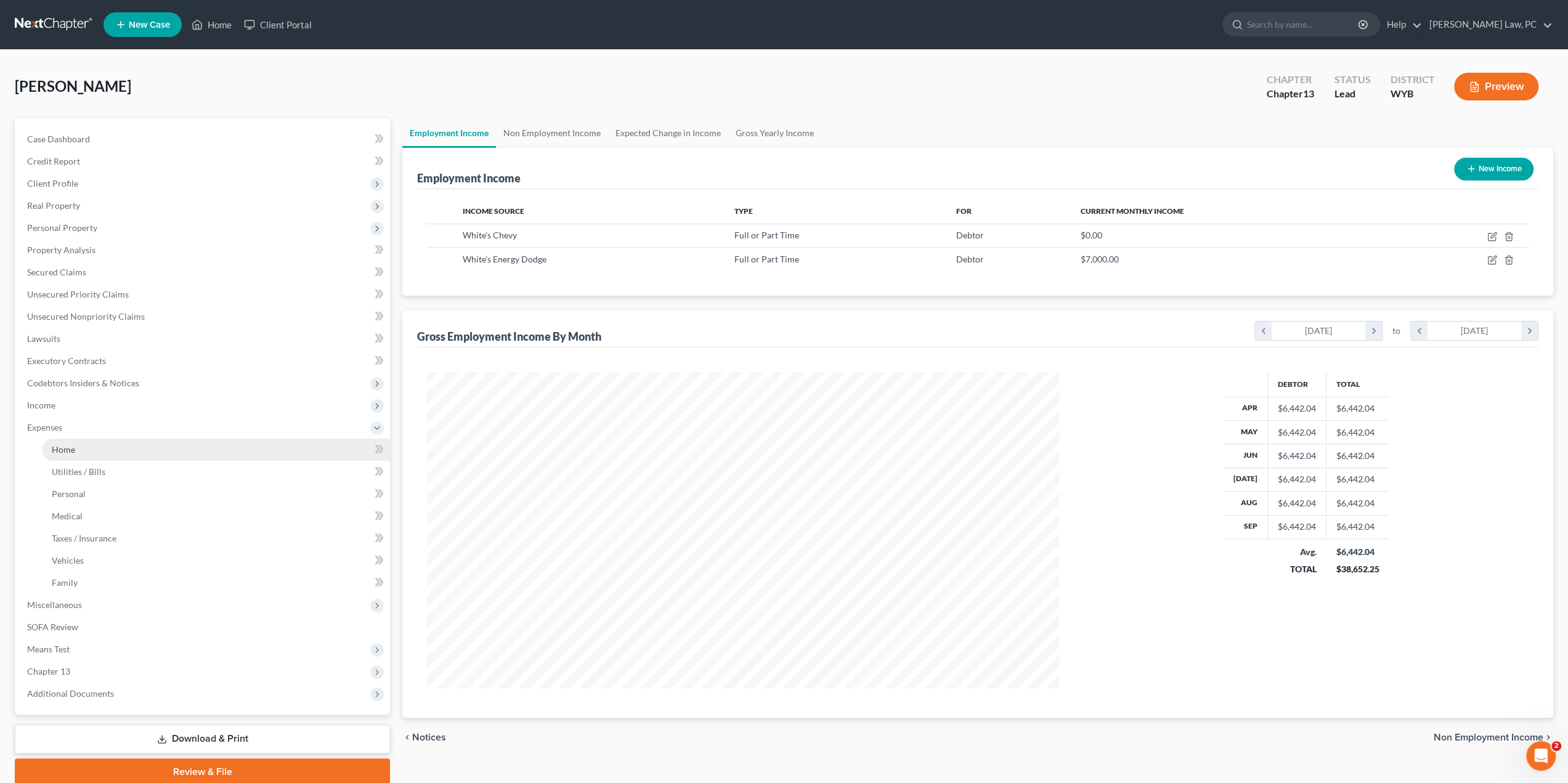
click at [77, 453] on link "Home" at bounding box center [216, 449] width 348 height 22
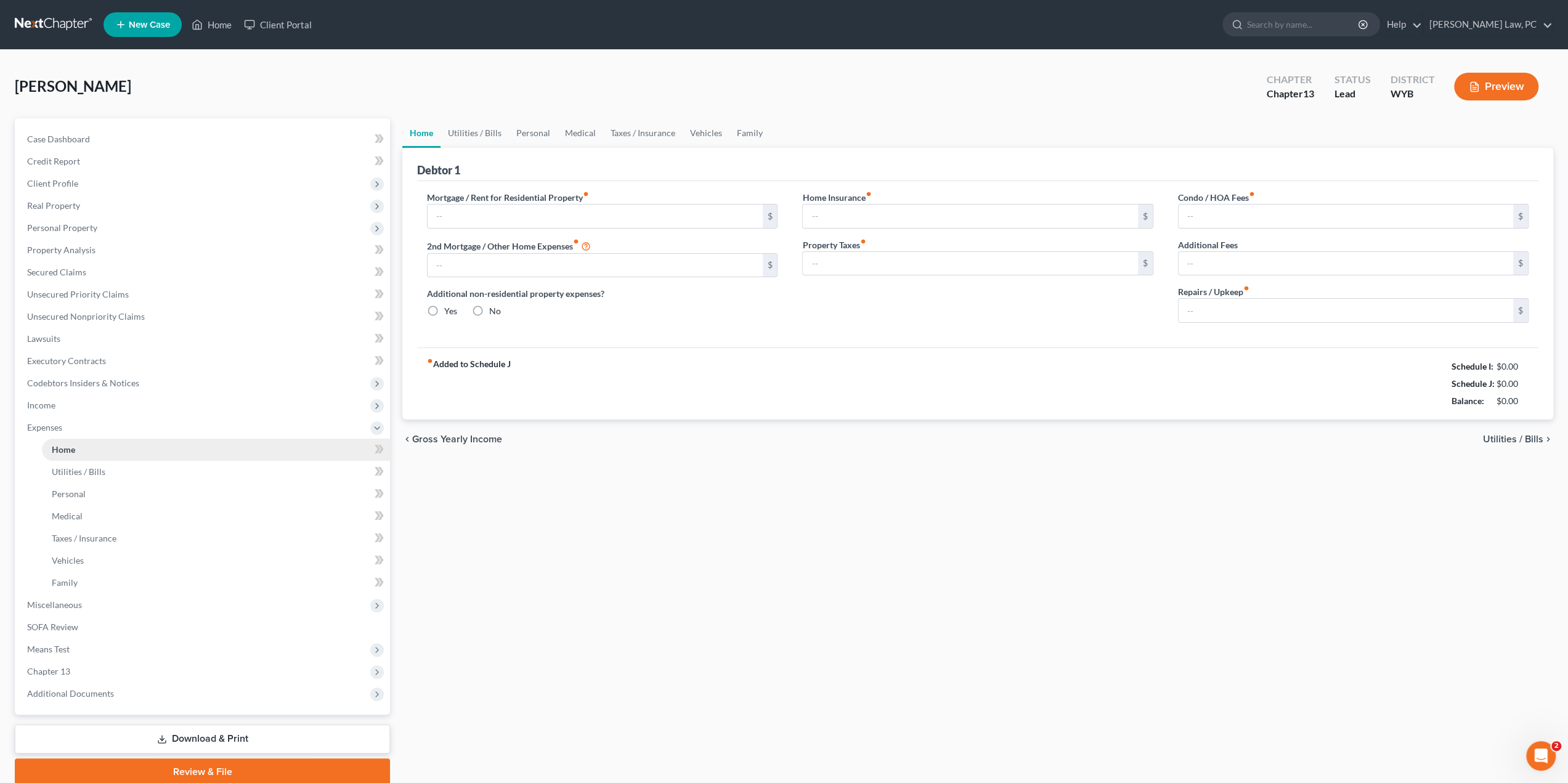
type input "669.54"
type input "0.00"
radio input "true"
type input "617.08"
type input "110.75"
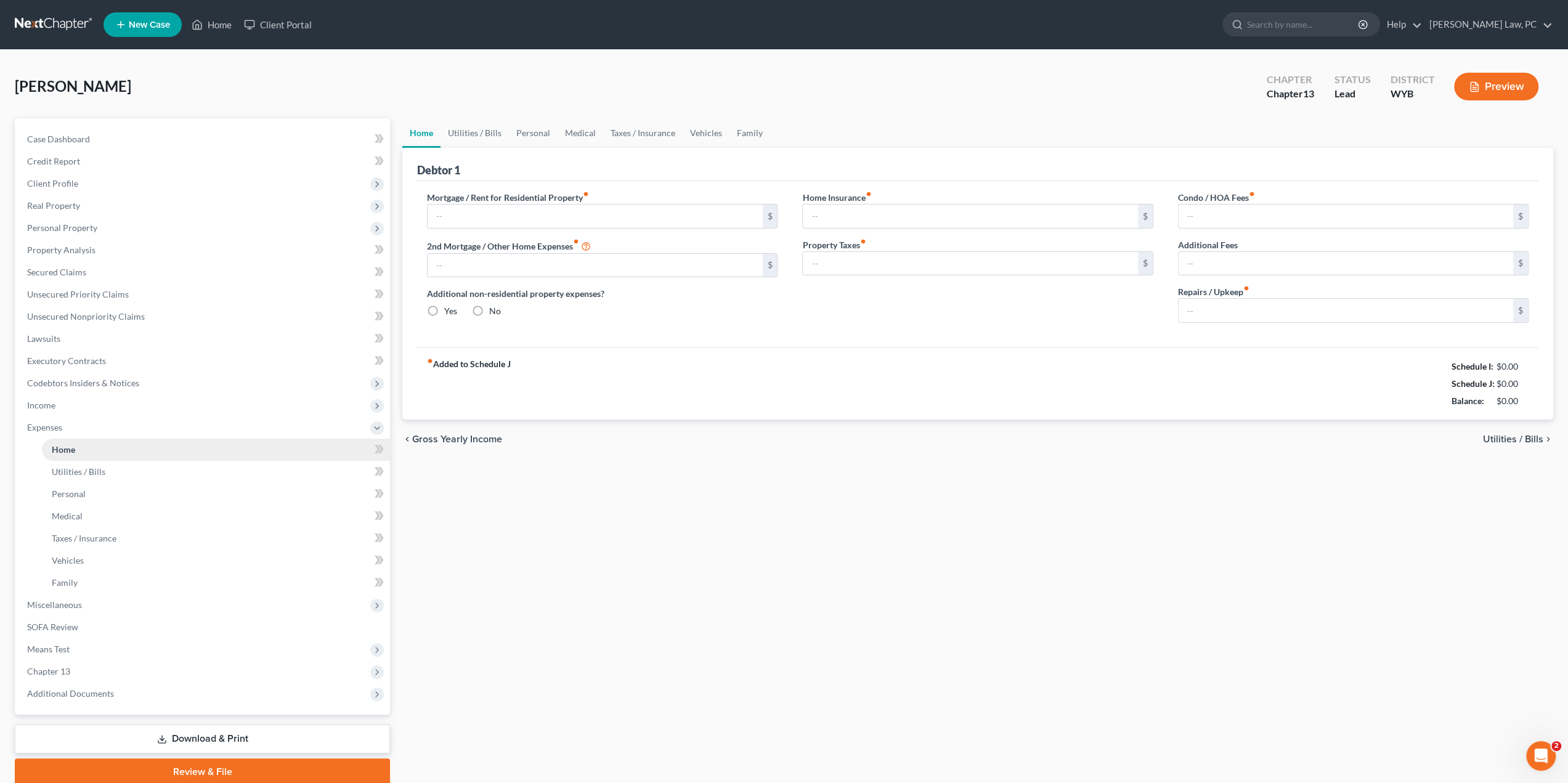
type input "0.00"
click at [473, 128] on link "Utilities / Bills" at bounding box center [474, 133] width 68 height 29
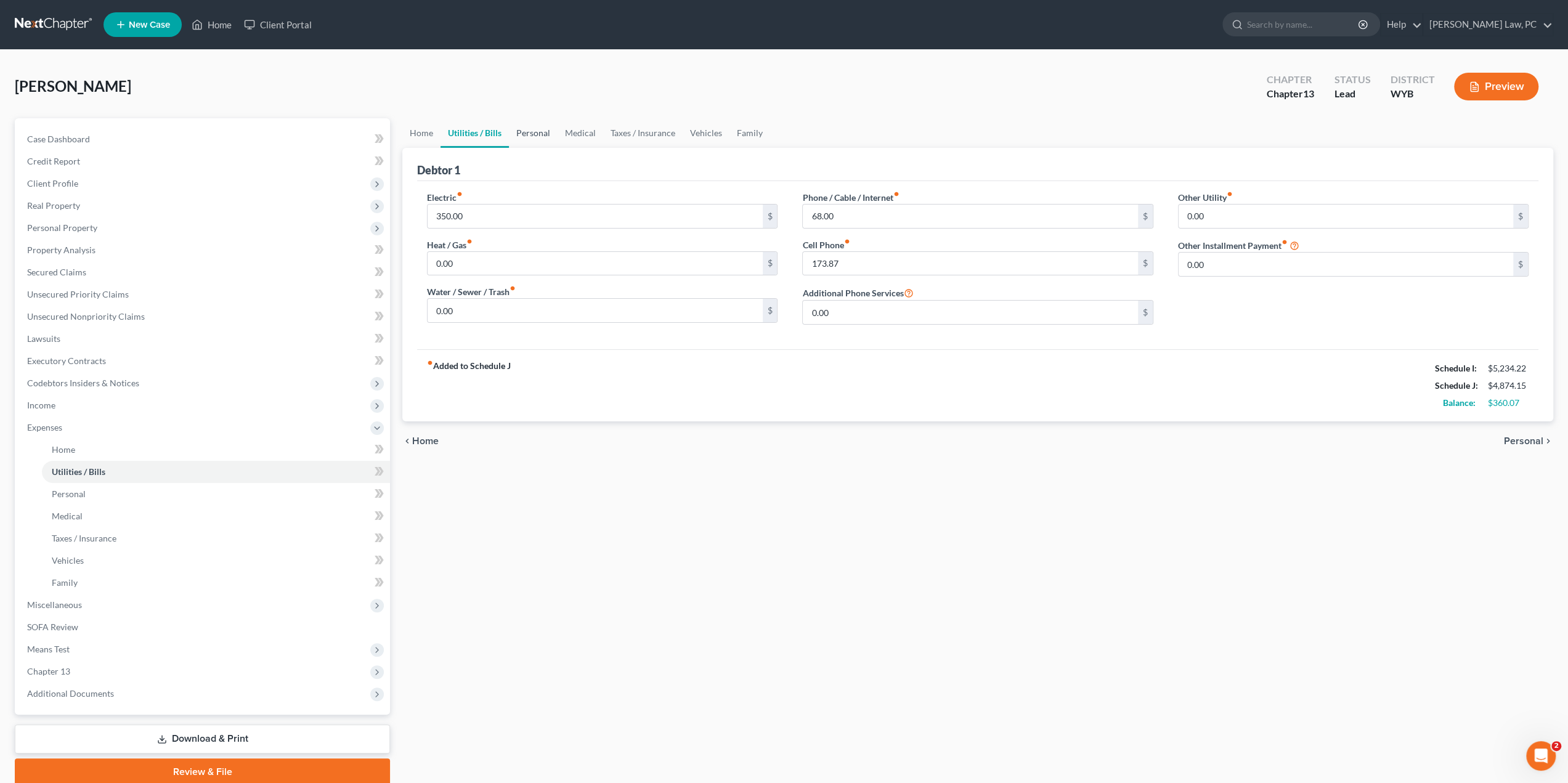
click at [529, 135] on link "Personal" at bounding box center [534, 133] width 49 height 29
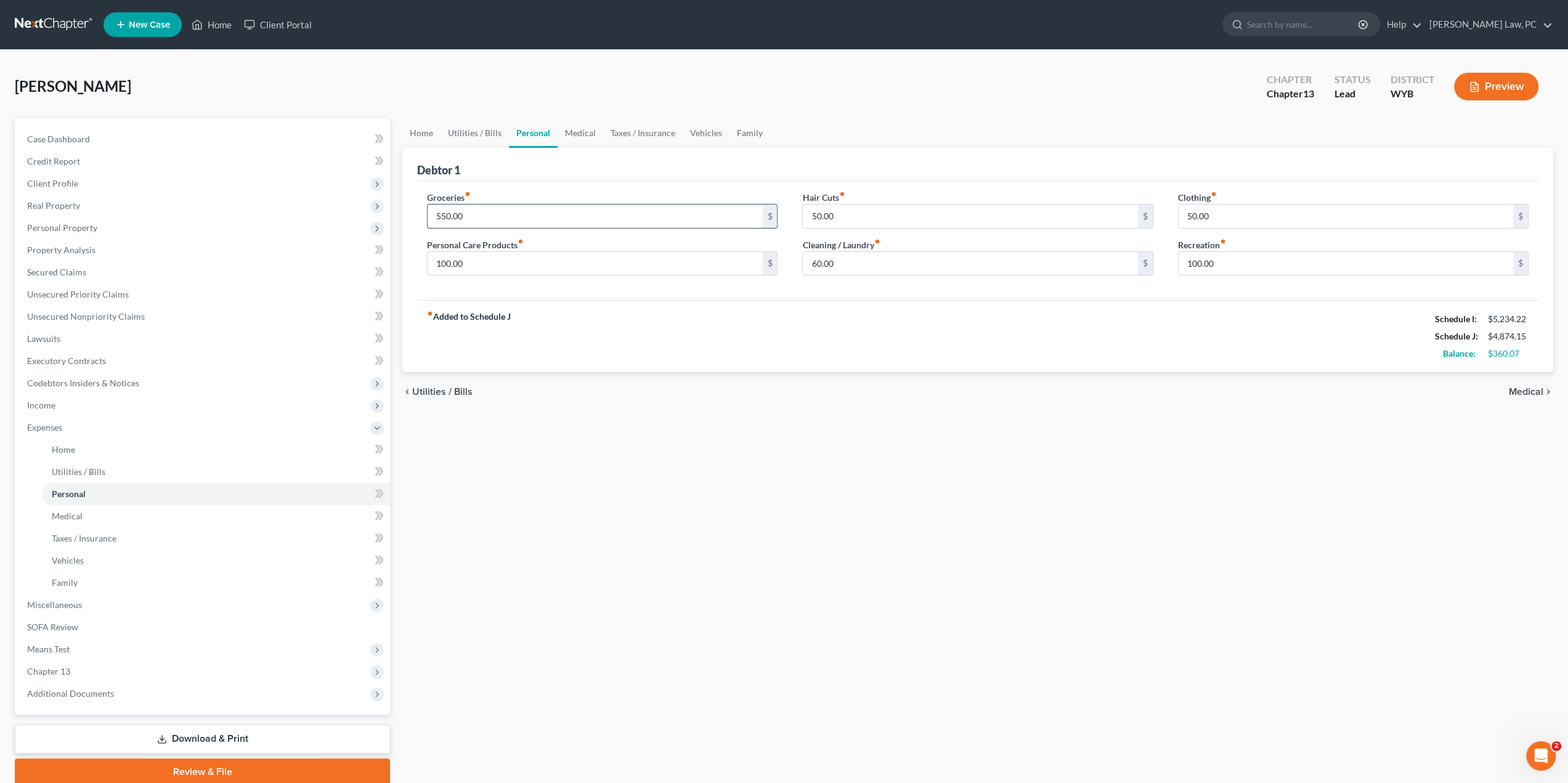
click at [524, 218] on input "550.00" at bounding box center [595, 216] width 334 height 24
type input "475"
click at [545, 257] on input "100.00" at bounding box center [595, 264] width 334 height 24
type input "75"
click at [871, 220] on input "50.00" at bounding box center [971, 216] width 334 height 24
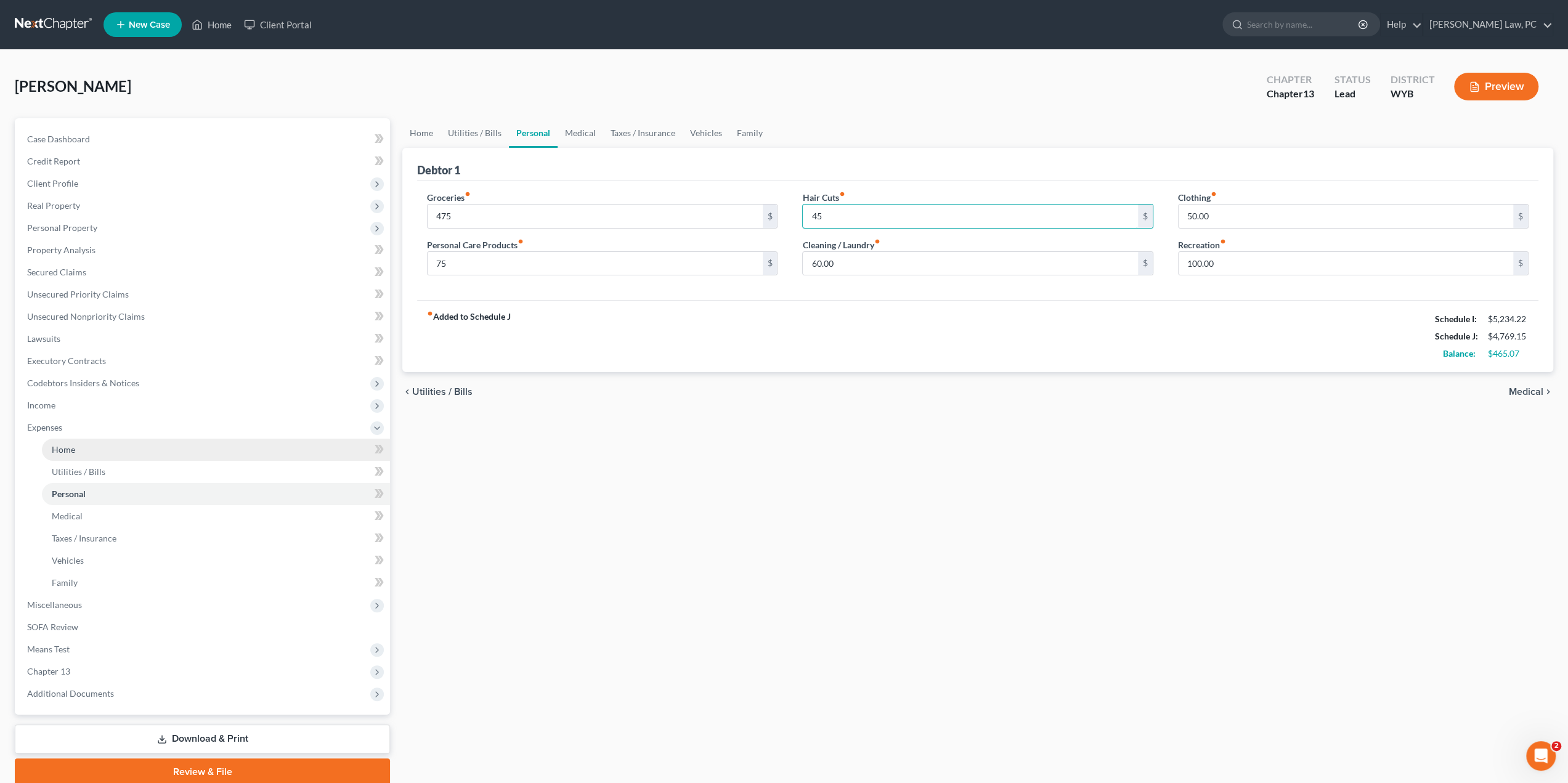
type input "45"
click at [698, 133] on link "Vehicles" at bounding box center [707, 133] width 47 height 29
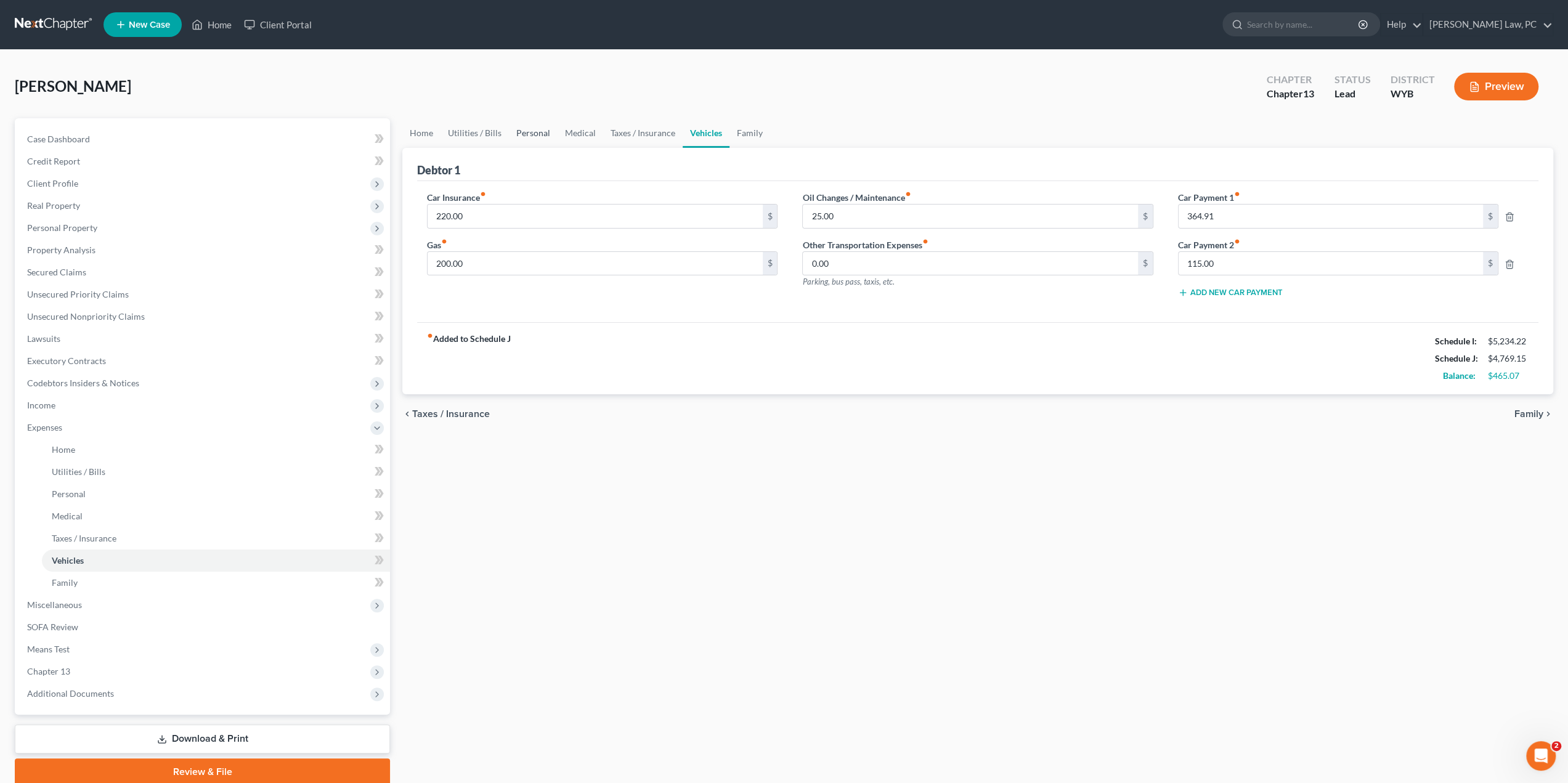
click at [539, 133] on link "Personal" at bounding box center [534, 133] width 49 height 29
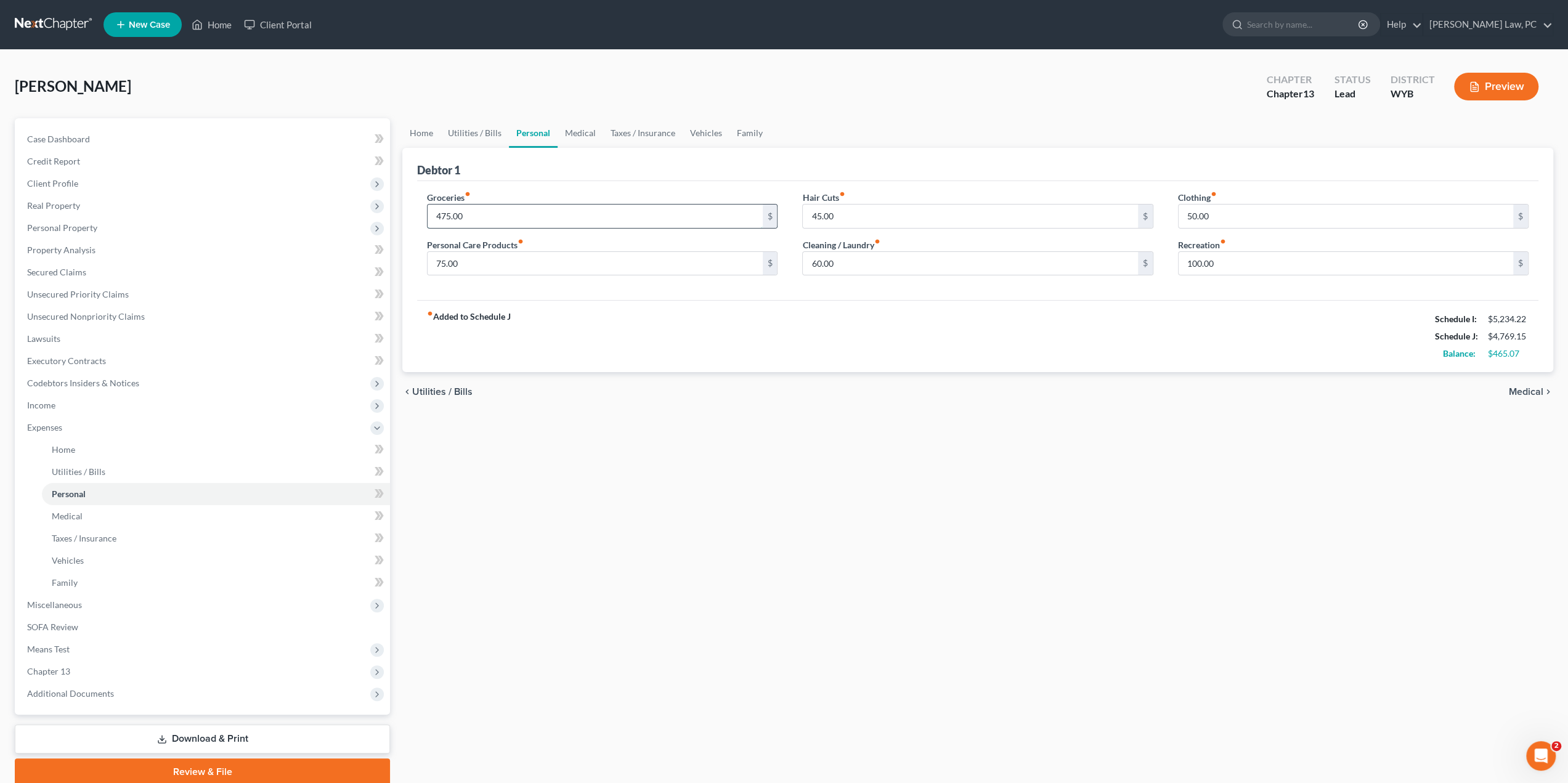
click at [517, 213] on input "475.00" at bounding box center [595, 216] width 334 height 24
type input "500"
click at [692, 135] on link "Vehicles" at bounding box center [707, 133] width 47 height 29
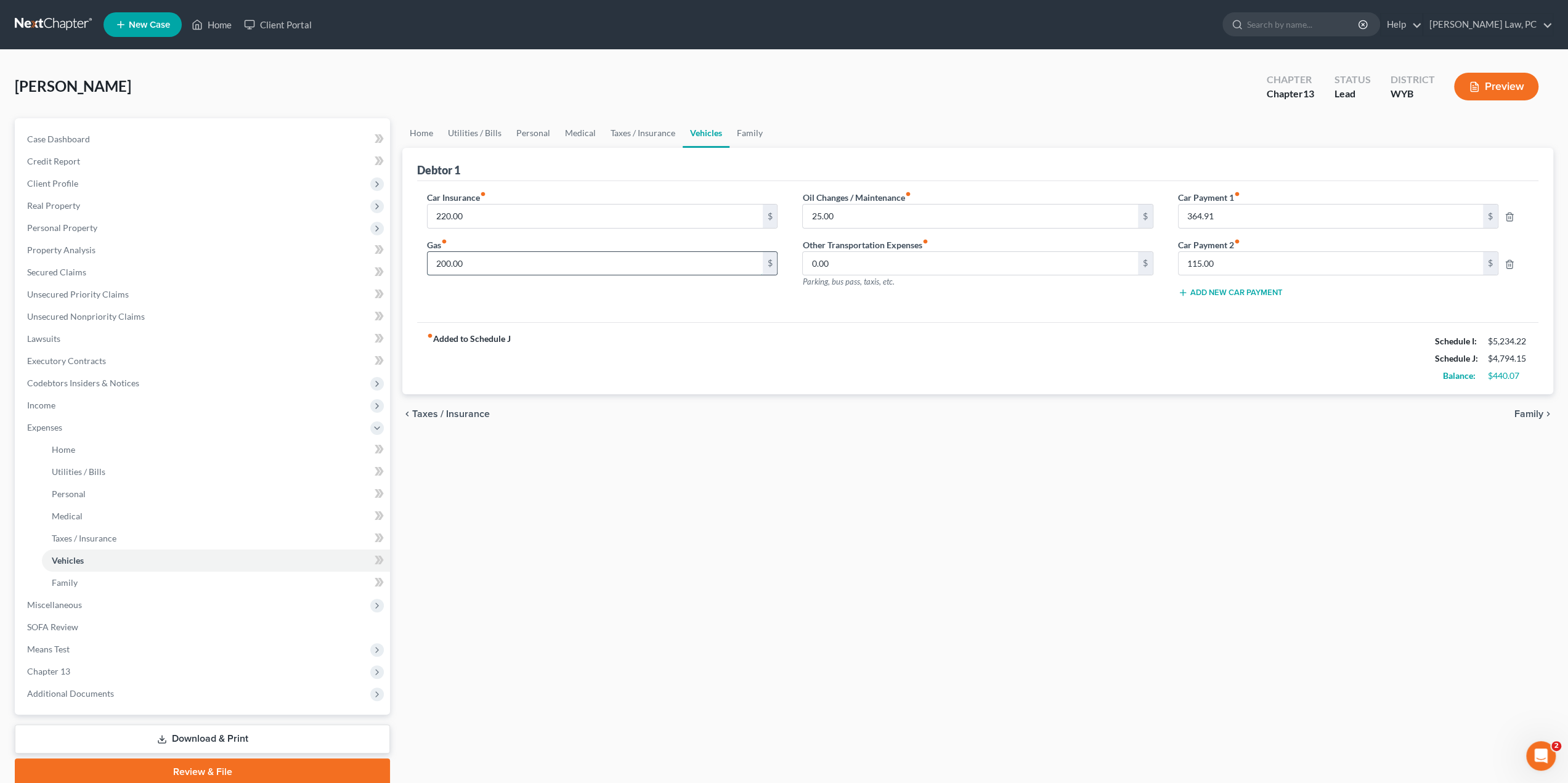
click at [517, 258] on input "200.00" at bounding box center [595, 264] width 334 height 24
click at [61, 606] on span "Miscellaneous" at bounding box center [54, 605] width 55 height 10
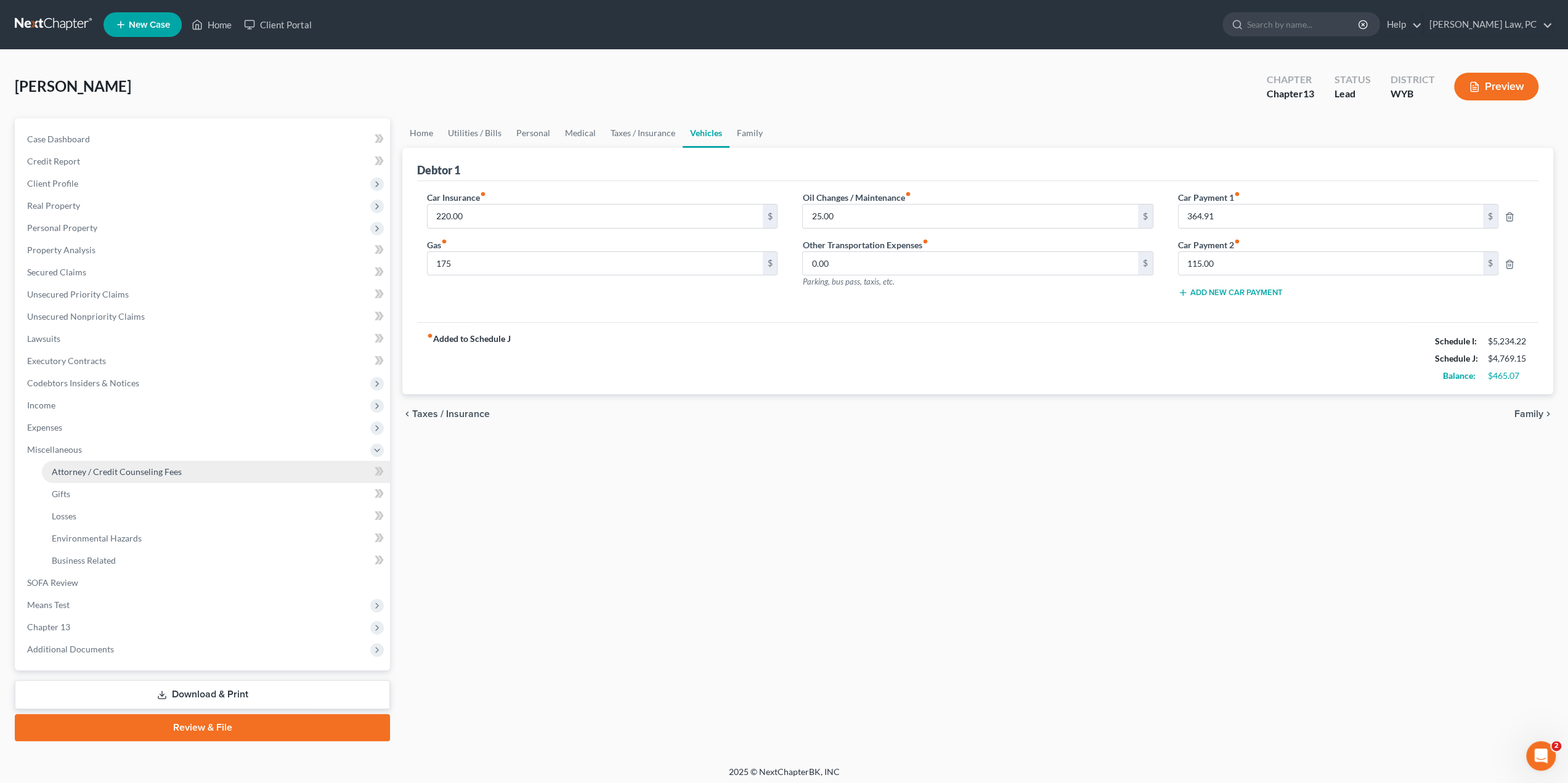
click at [121, 468] on span "Attorney / Credit Counseling Fees" at bounding box center [117, 471] width 130 height 10
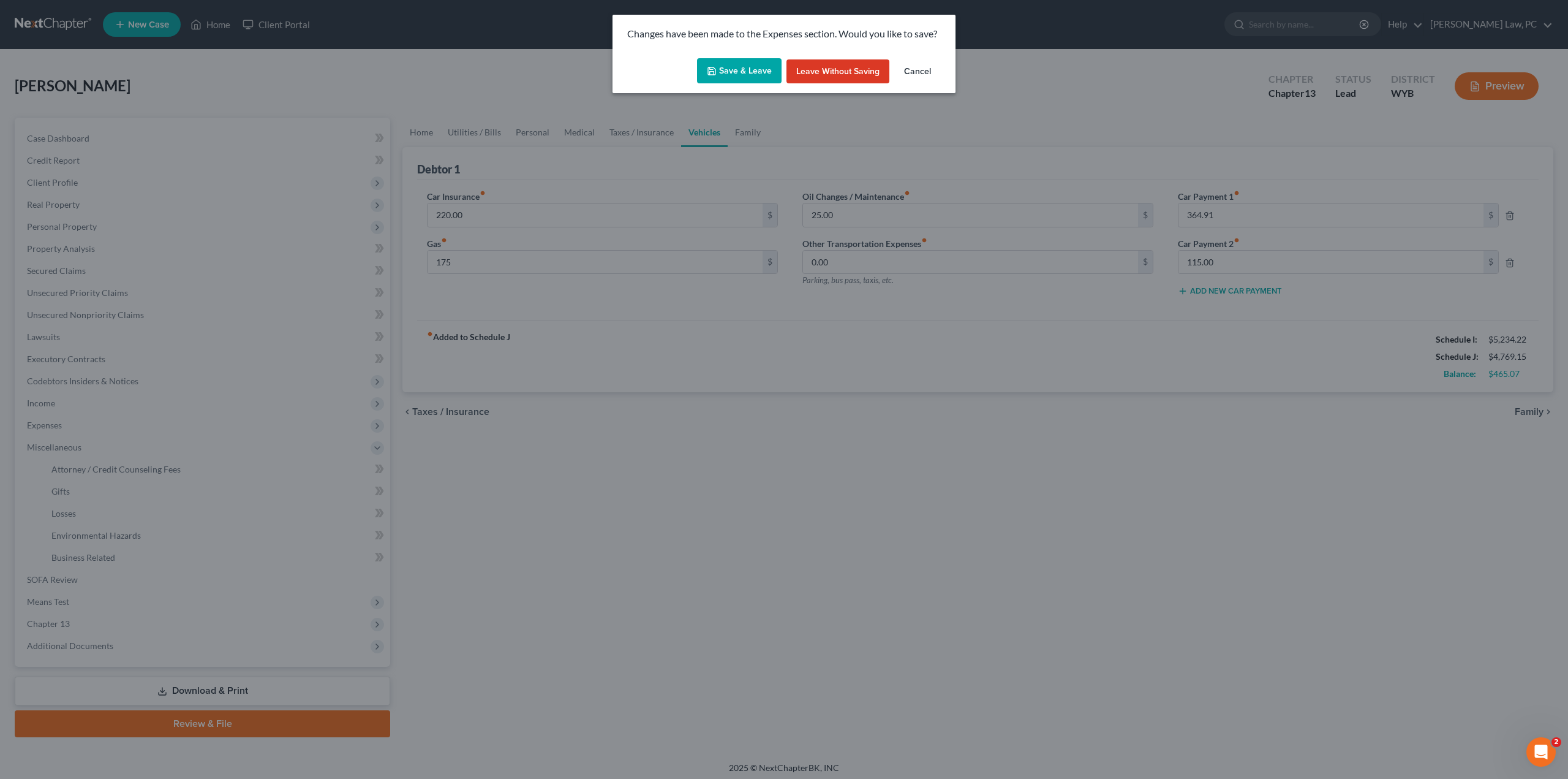
click at [738, 73] on button "Save & Leave" at bounding box center [739, 71] width 84 height 26
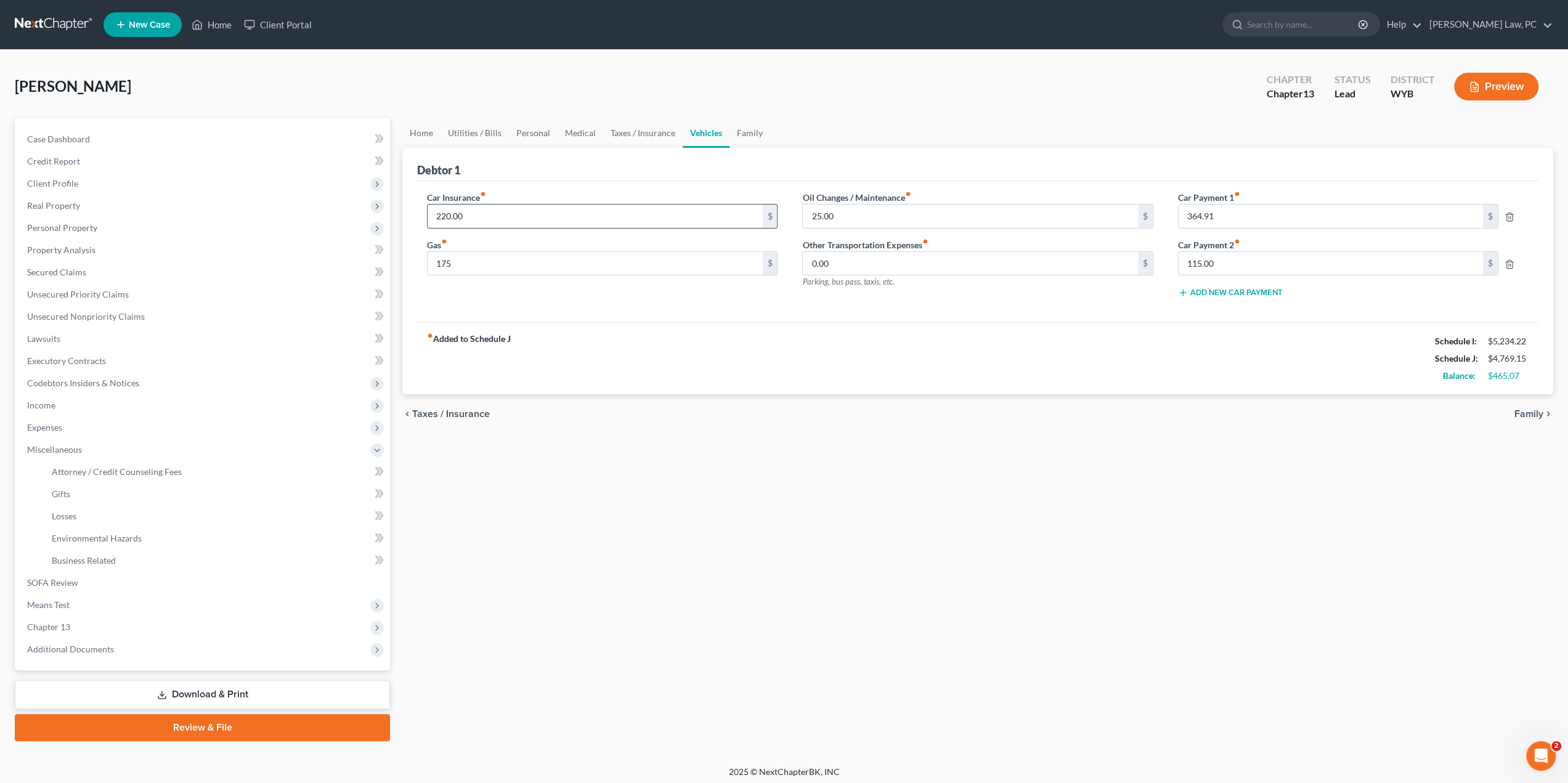
type input "175.00"
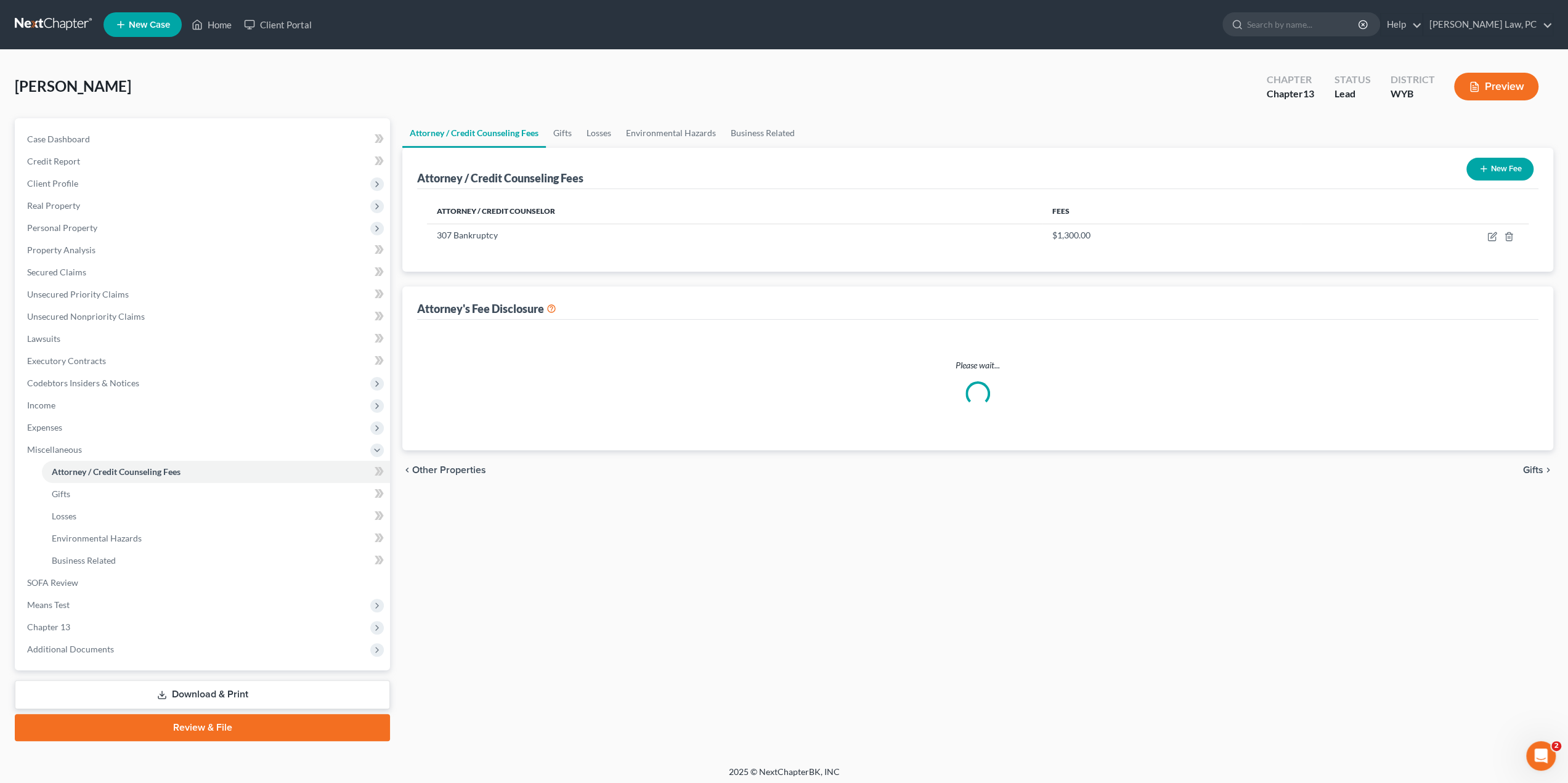
select select "0"
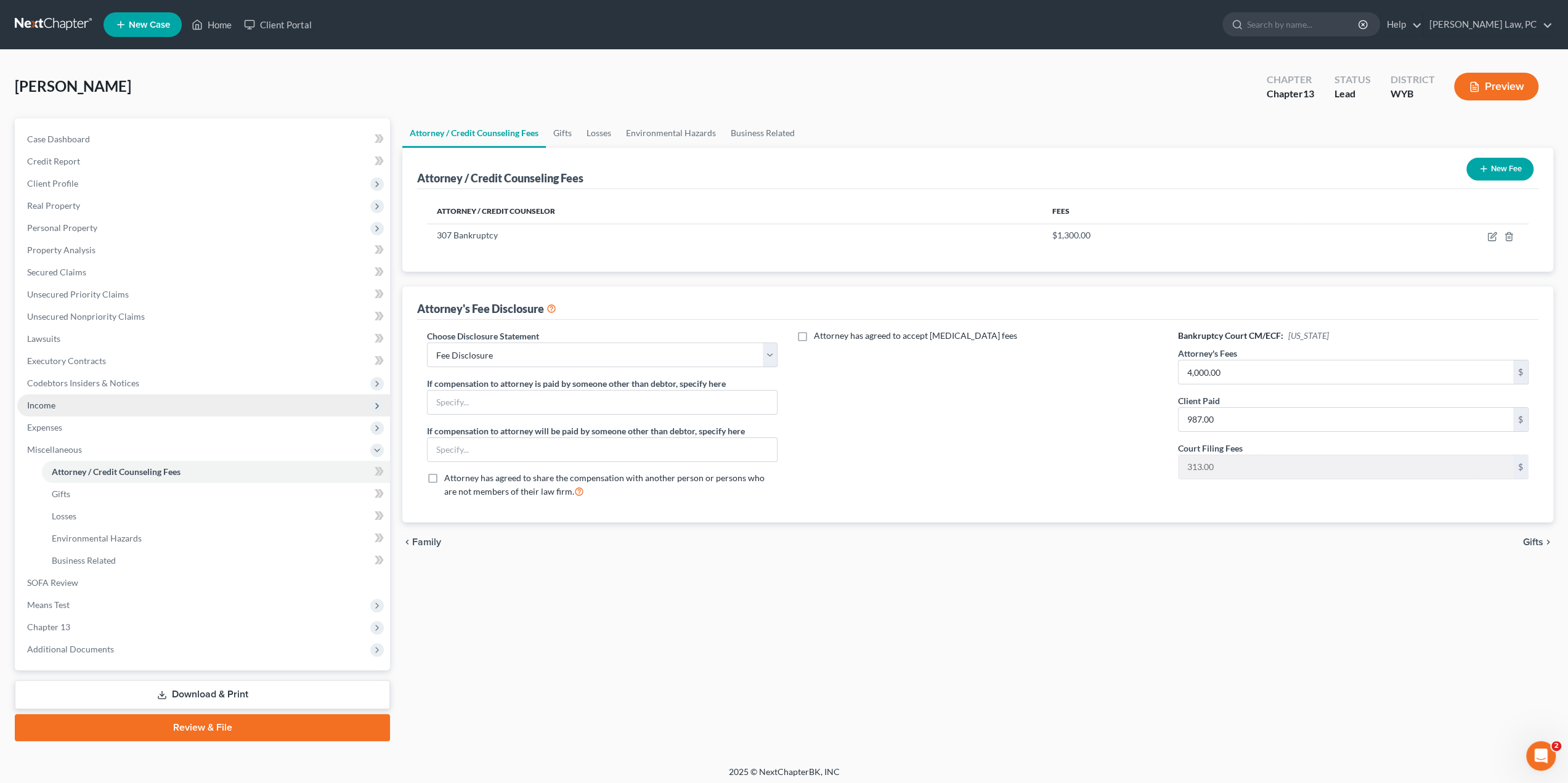
click at [70, 410] on span "Income" at bounding box center [204, 405] width 373 height 22
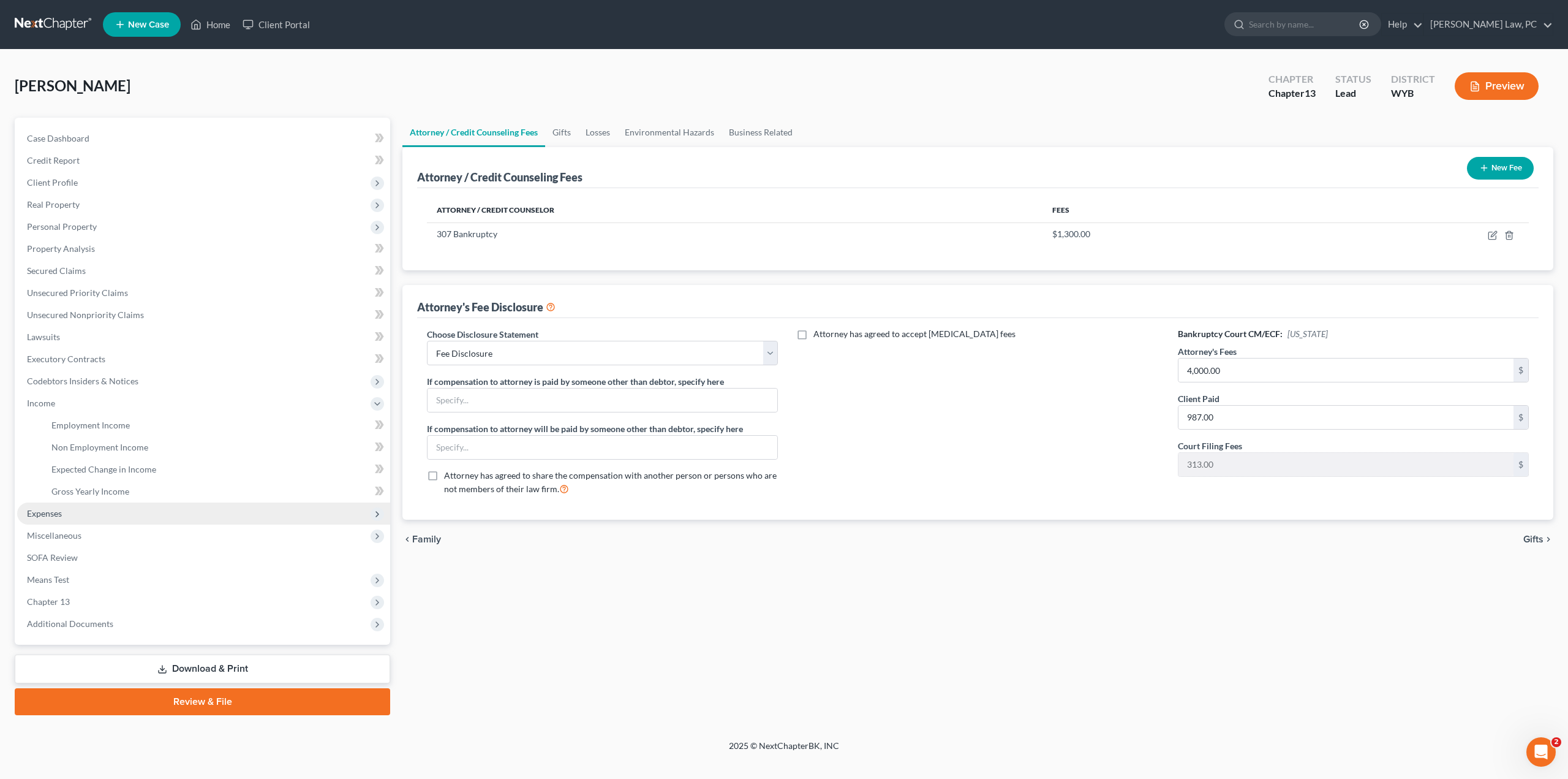
click at [64, 516] on span "Expenses" at bounding box center [204, 513] width 373 height 22
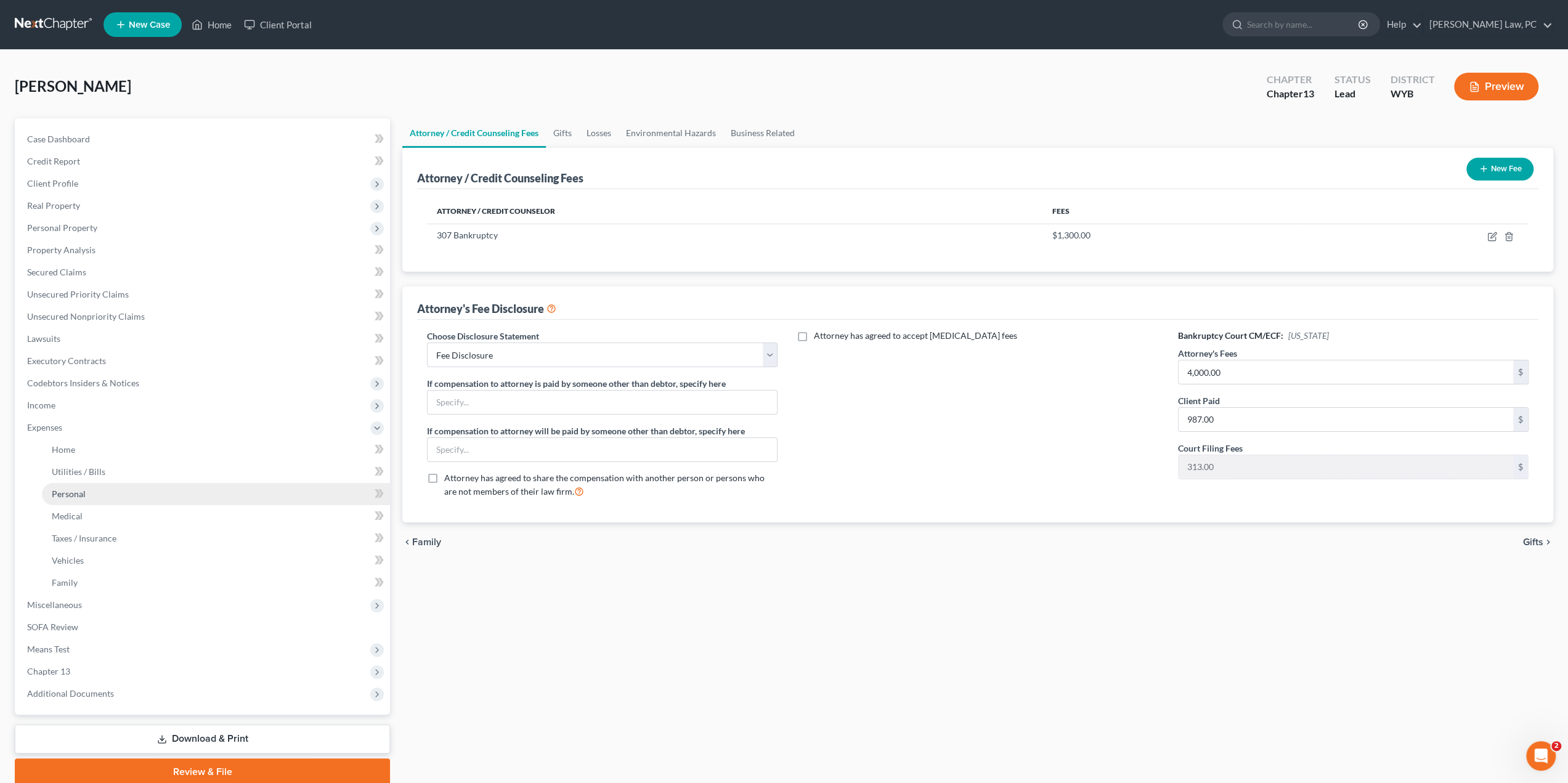
click at [90, 492] on link "Personal" at bounding box center [216, 494] width 348 height 22
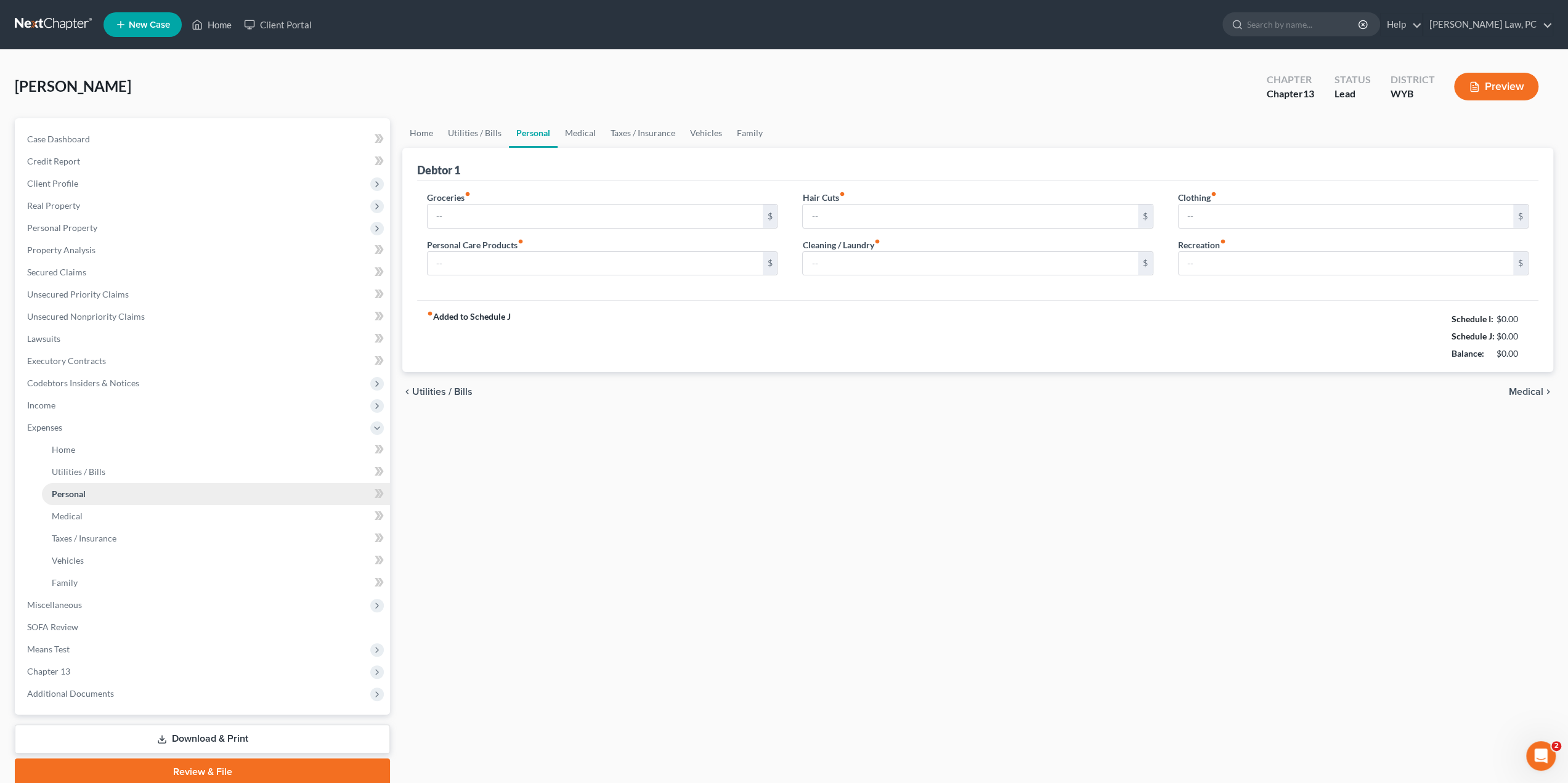
type input "500.00"
type input "75.00"
type input "45.00"
type input "60.00"
type input "50.00"
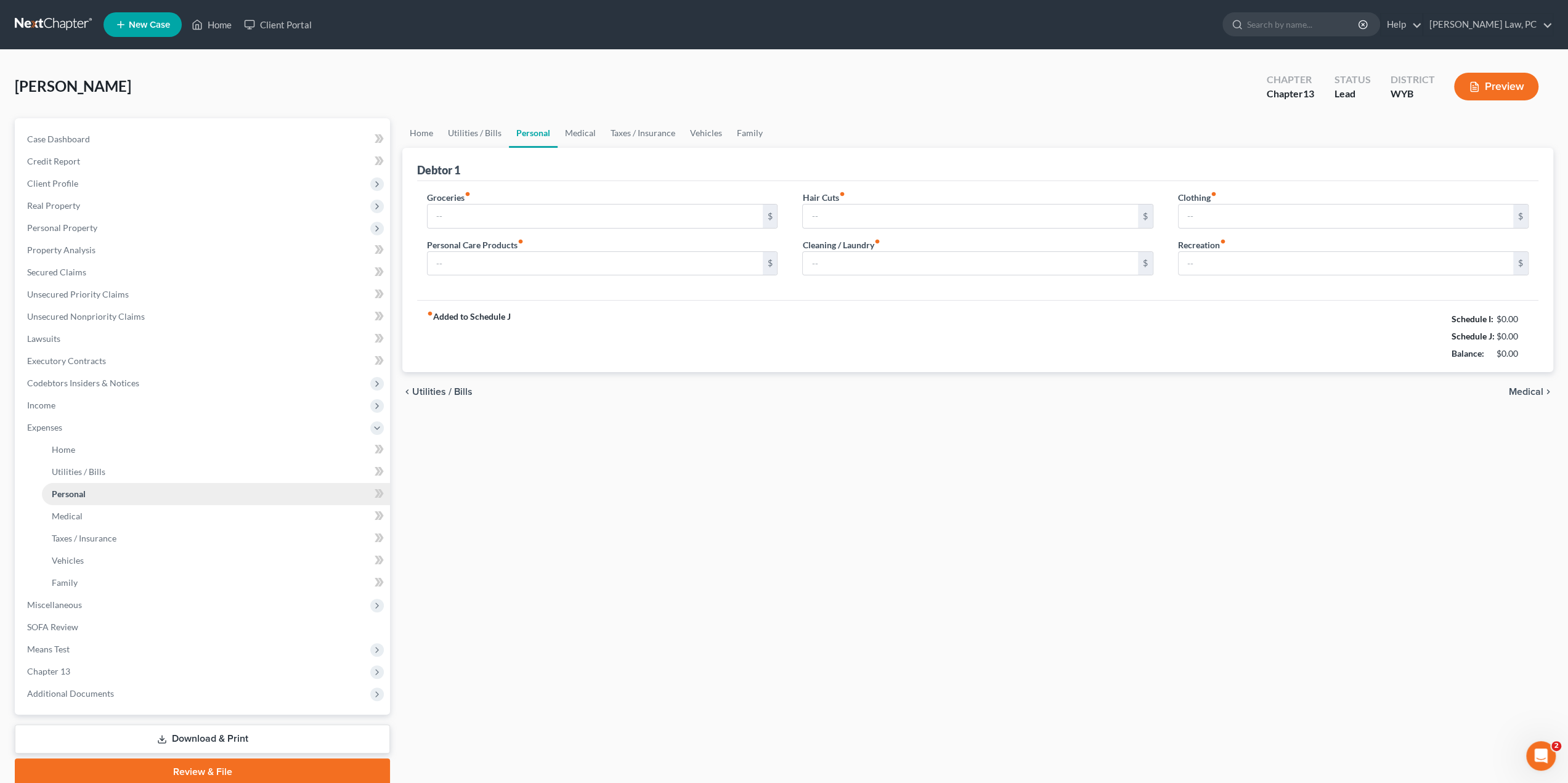
type input "100.00"
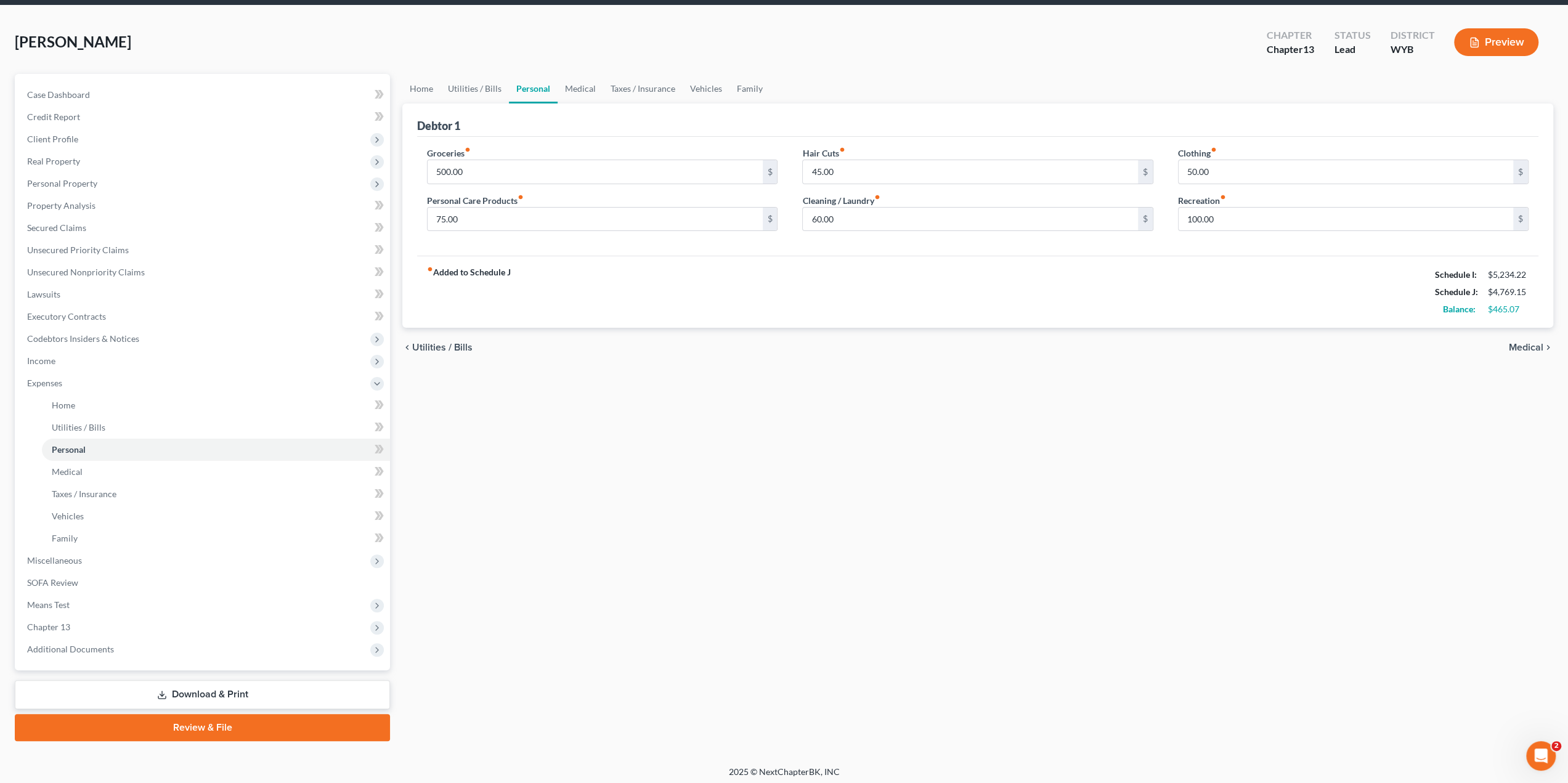
scroll to position [47, 0]
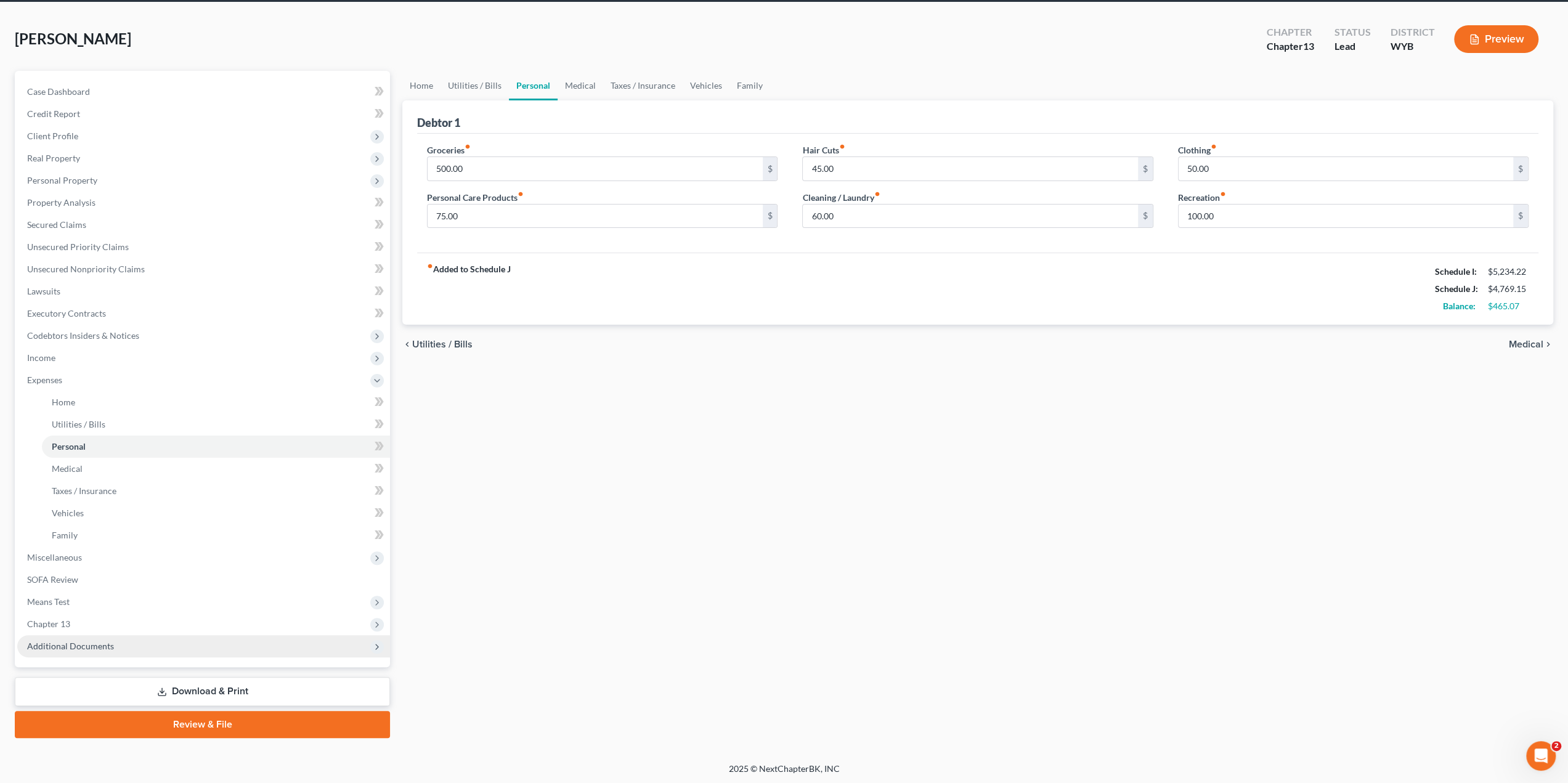
click at [98, 642] on span "Additional Documents" at bounding box center [70, 646] width 87 height 10
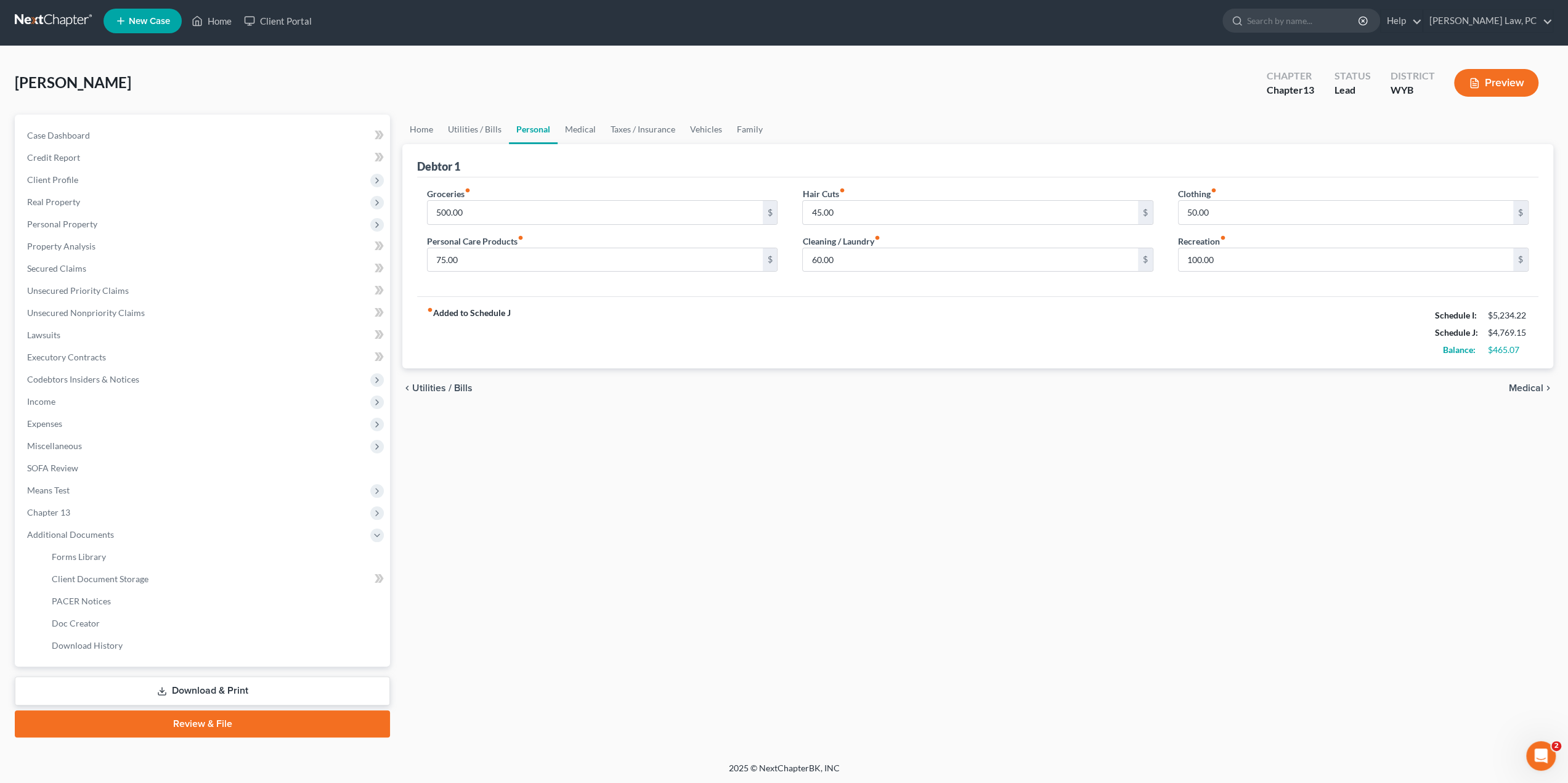
scroll to position [3, 0]
click at [127, 580] on span "Client Document Storage" at bounding box center [100, 580] width 97 height 10
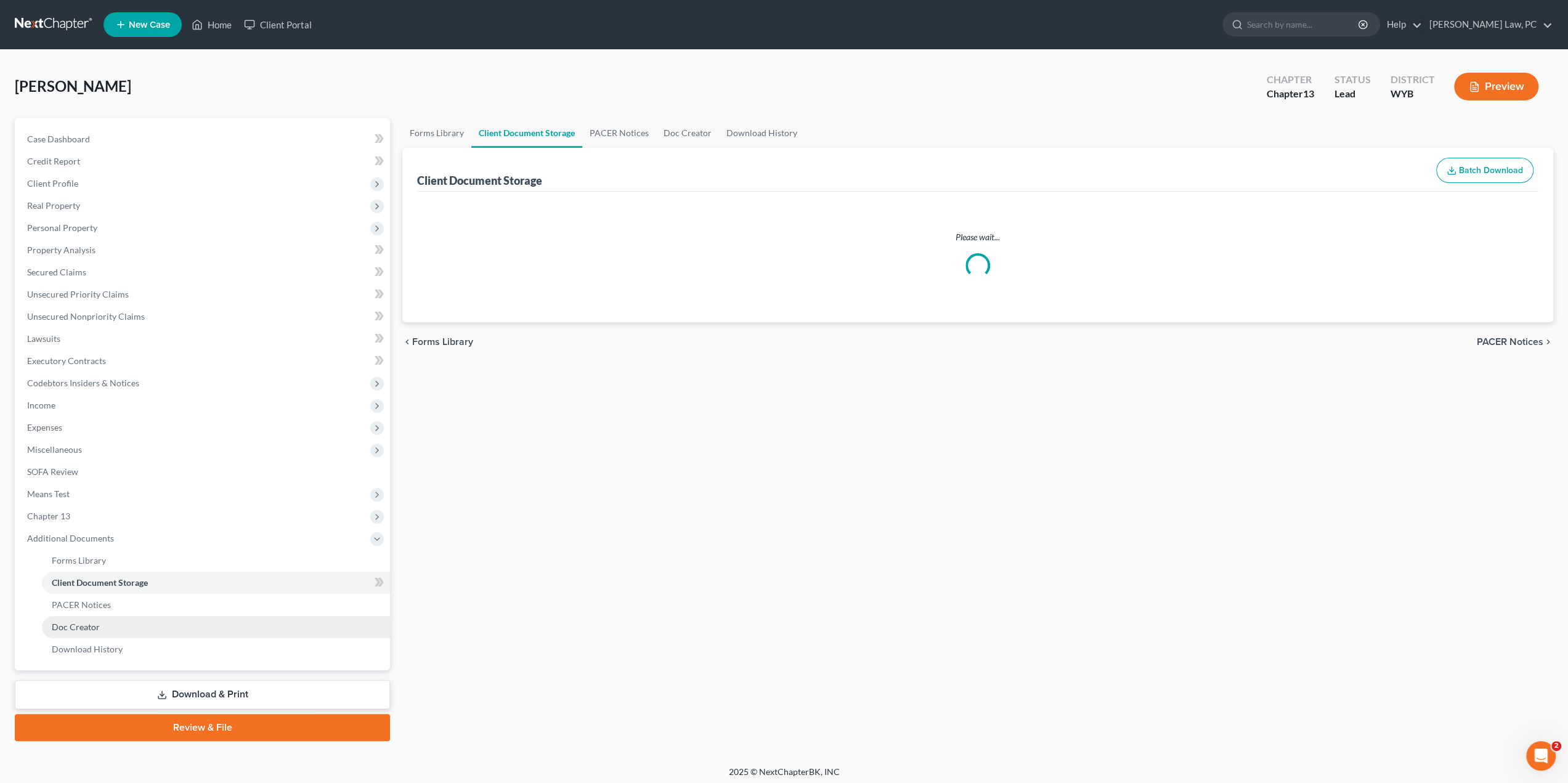
select select "0"
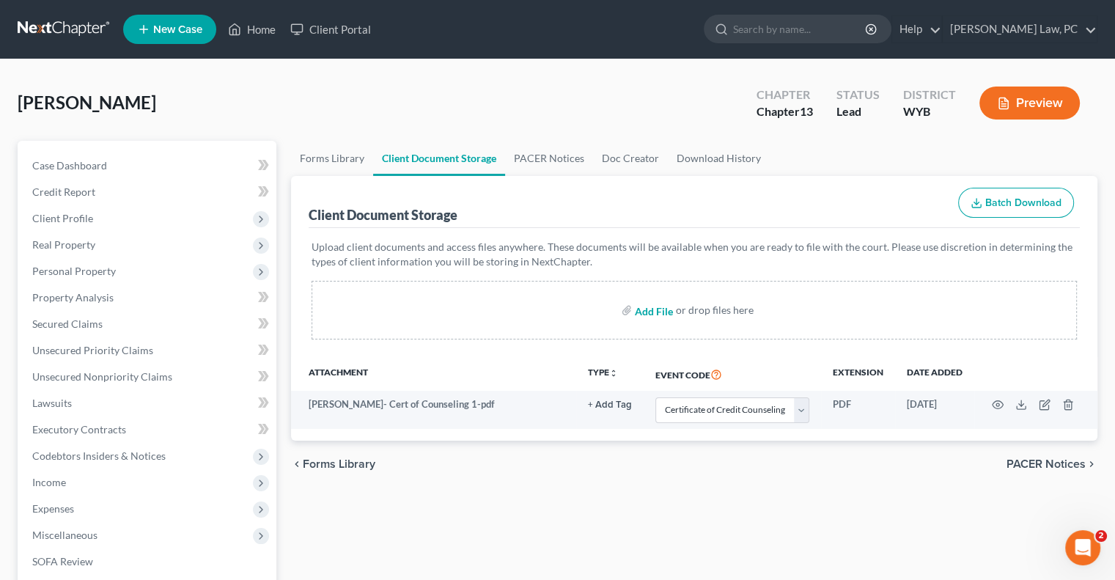
click at [659, 313] on input "file" at bounding box center [652, 310] width 35 height 26
type input "C:\fakepath\[PERSON_NAME] - Pay Advices.pdf"
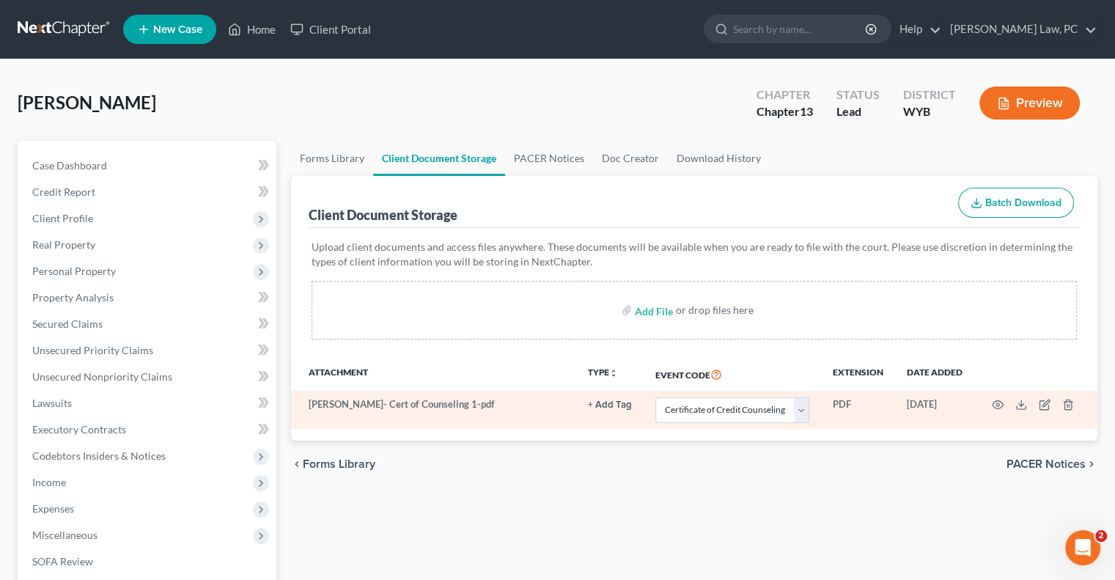
select select "0"
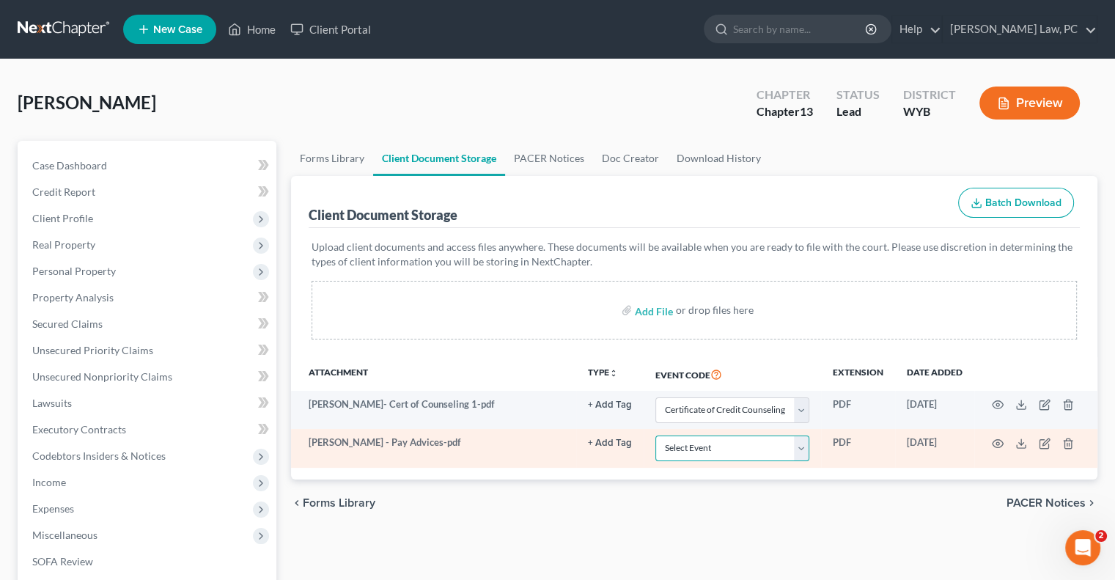
click at [709, 454] on select "Select Event Certificate of Credit Counseling Chapter 13 Plan Domestic Support …" at bounding box center [733, 449] width 154 height 26
select select "3"
click at [656, 436] on select "Select Event Certificate of Credit Counseling Chapter 13 Plan Domestic Support …" at bounding box center [733, 449] width 154 height 26
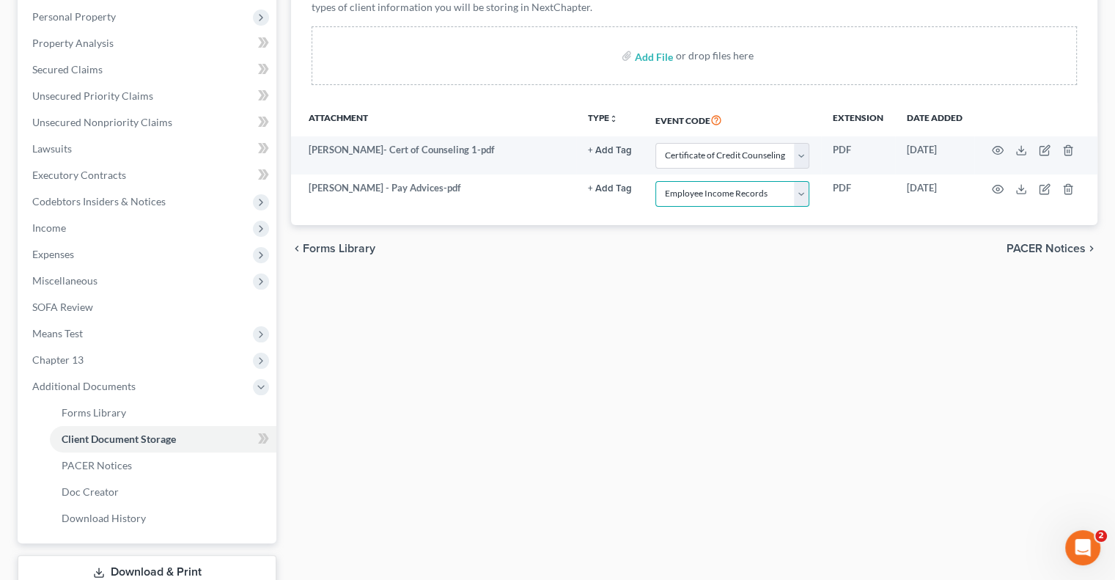
scroll to position [356, 0]
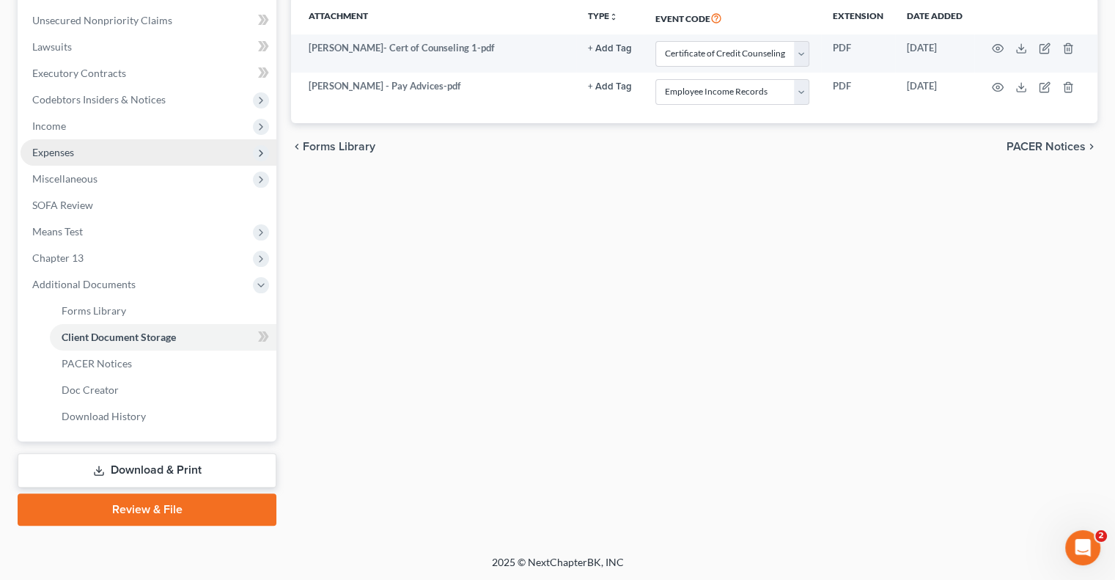
click at [71, 149] on span "Expenses" at bounding box center [53, 152] width 42 height 12
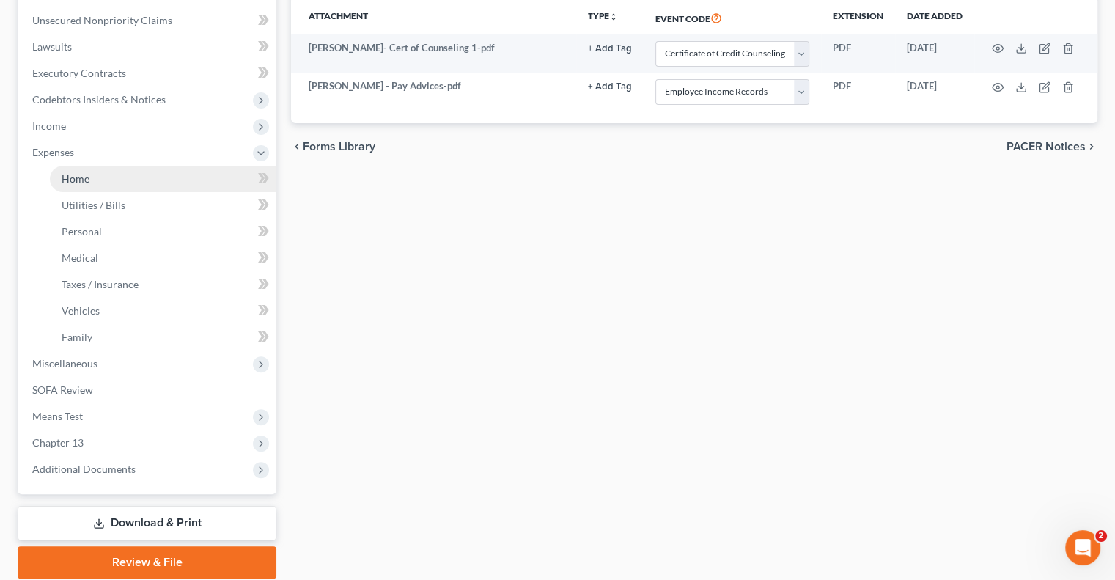
click at [89, 177] on link "Home" at bounding box center [163, 179] width 227 height 26
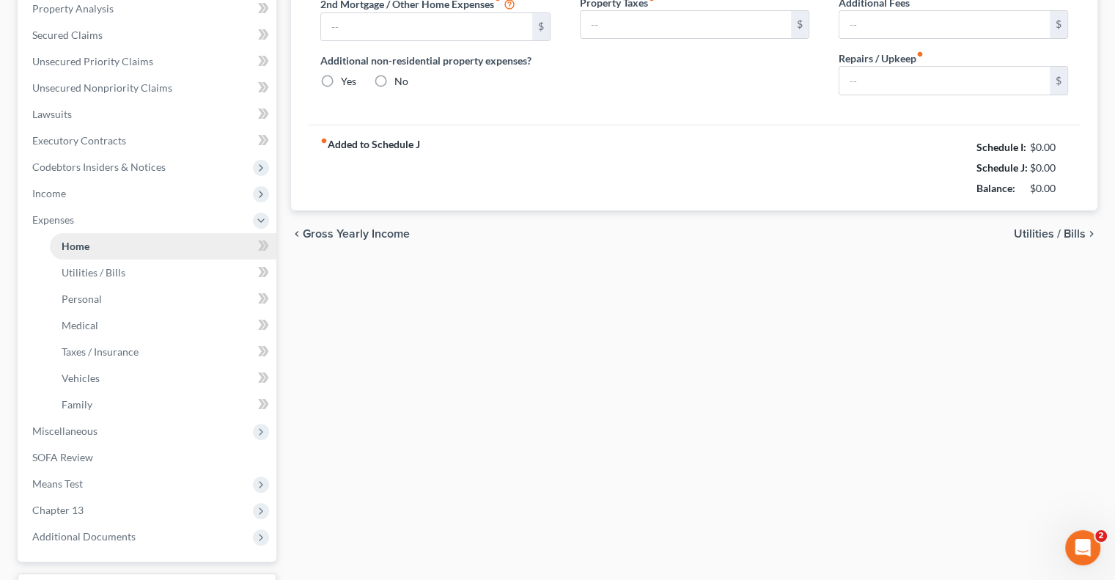
type input "669.54"
type input "0.00"
radio input "true"
type input "617.08"
type input "110.75"
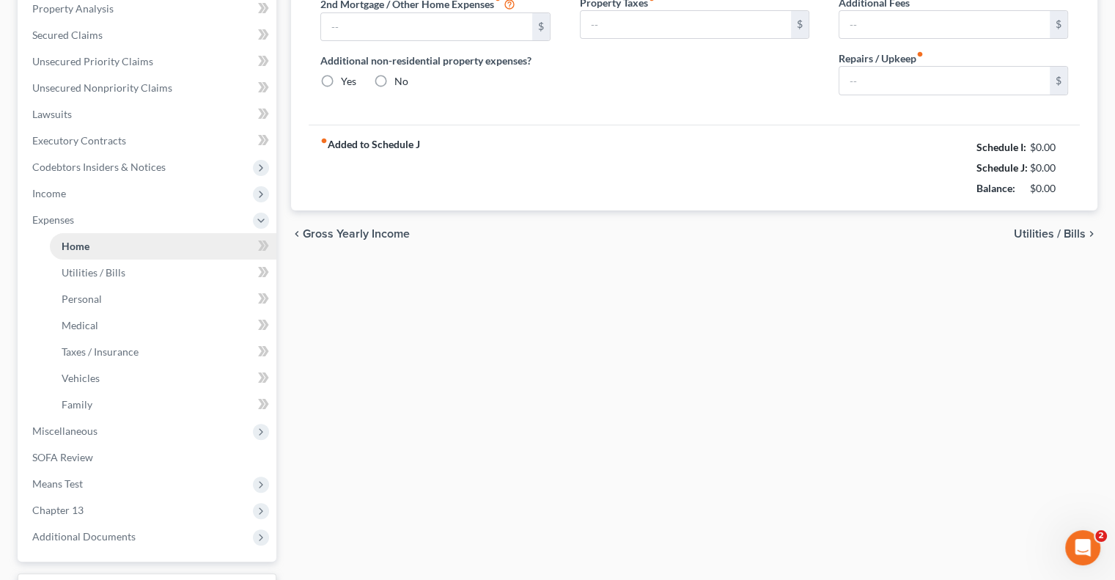
type input "0.00"
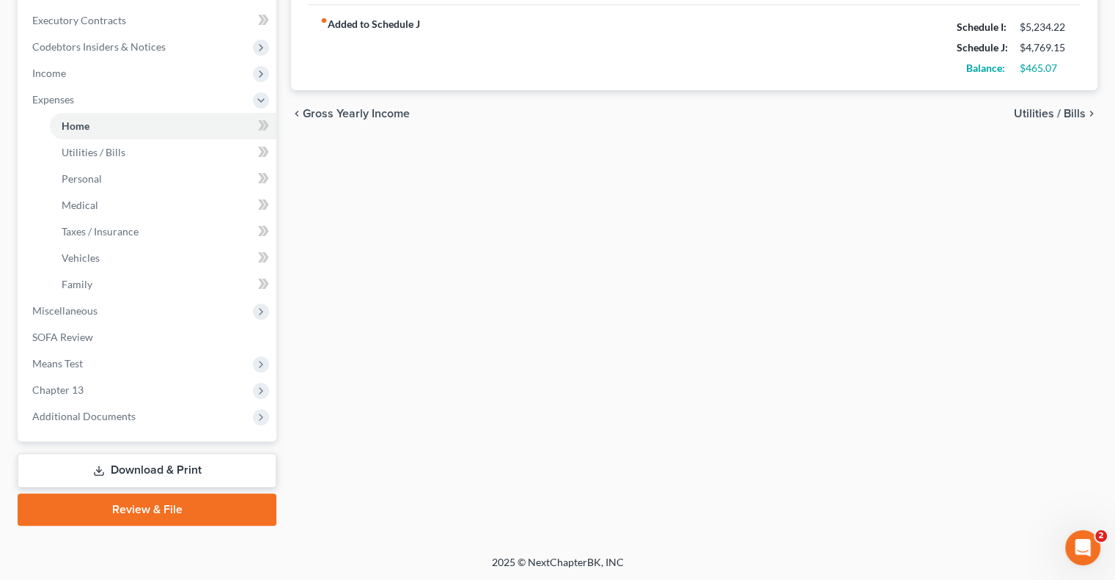
click at [176, 516] on link "Review & File" at bounding box center [147, 510] width 259 height 32
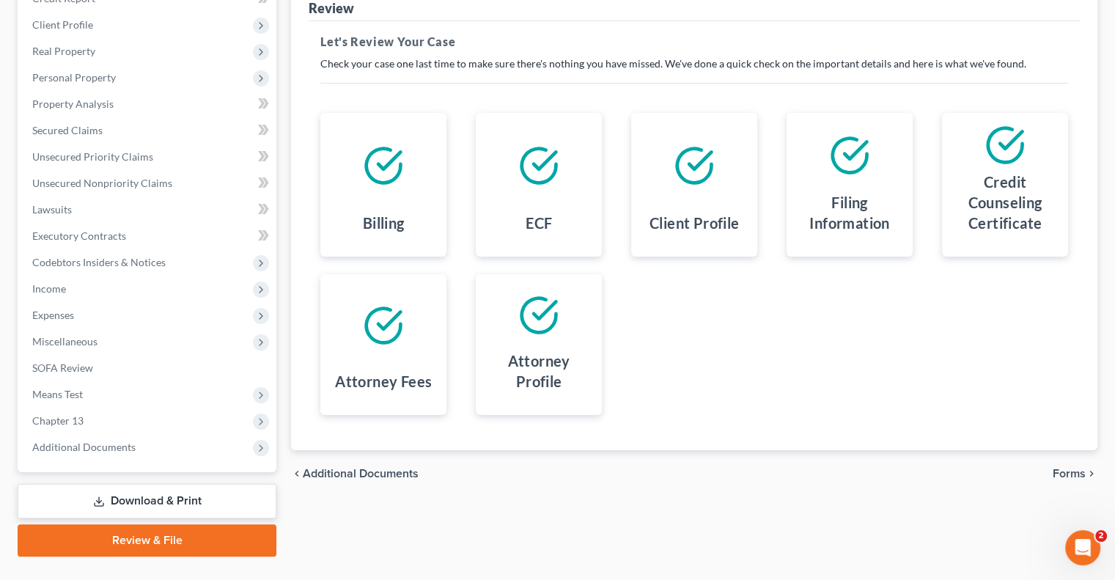
scroll to position [224, 0]
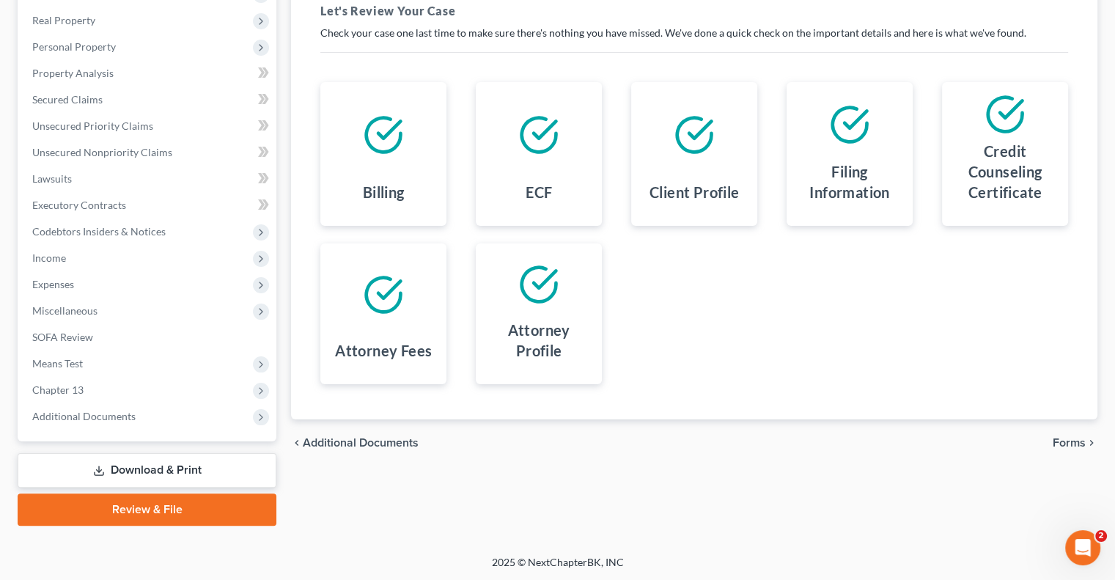
click at [1069, 442] on span "Forms" at bounding box center [1069, 443] width 33 height 12
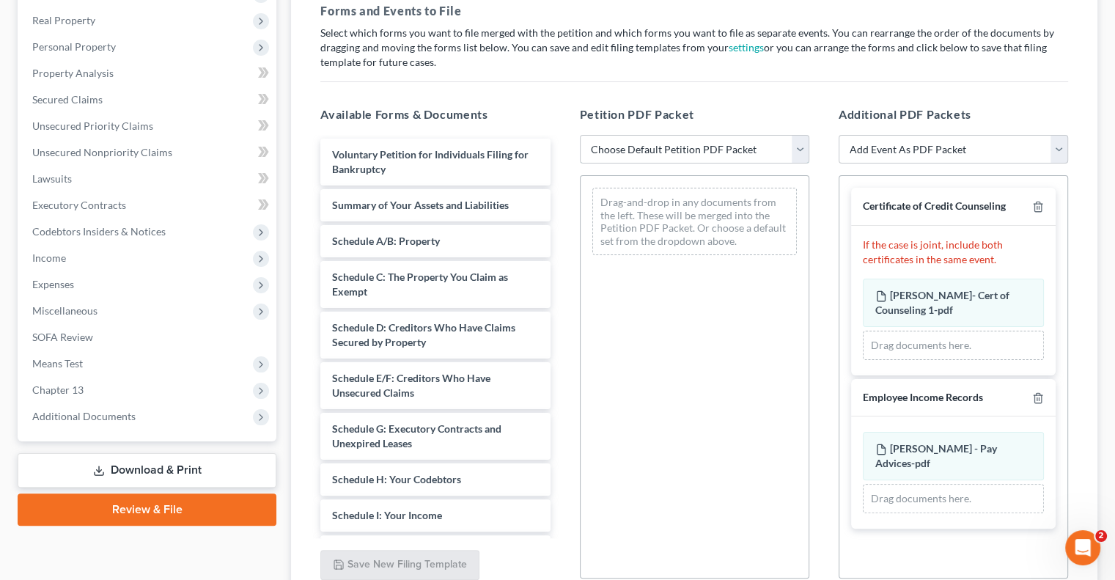
click at [662, 155] on select "Choose Default Petition PDF Packet Complete Bankruptcy Petition (all forms and …" at bounding box center [695, 149] width 230 height 29
select select "0"
click at [580, 135] on select "Choose Default Petition PDF Packet Complete Bankruptcy Petition (all forms and …" at bounding box center [695, 149] width 230 height 29
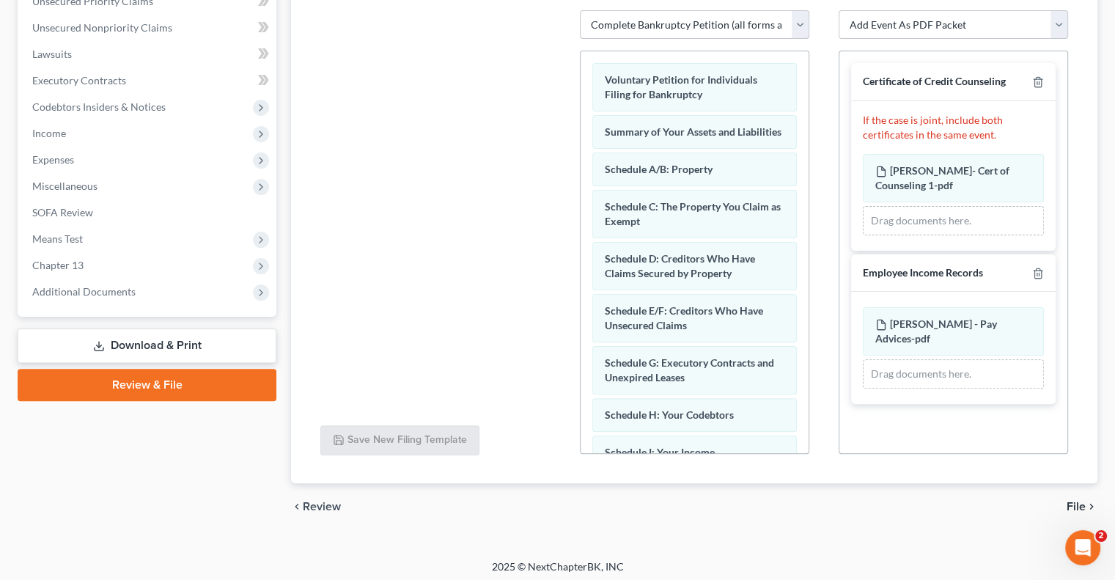
scroll to position [353, 0]
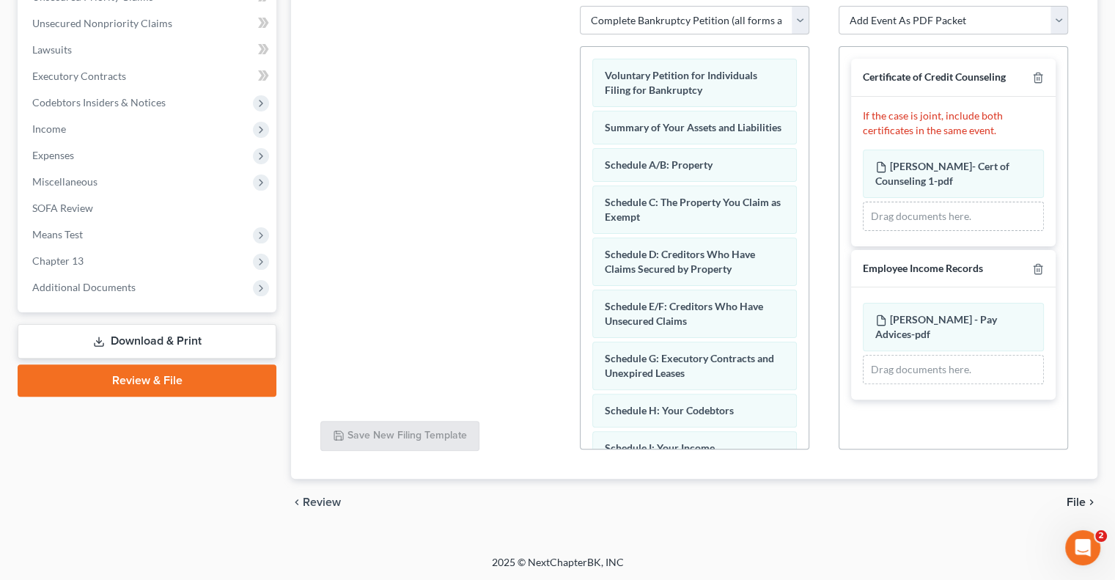
click at [1072, 497] on span "File" at bounding box center [1076, 503] width 19 height 12
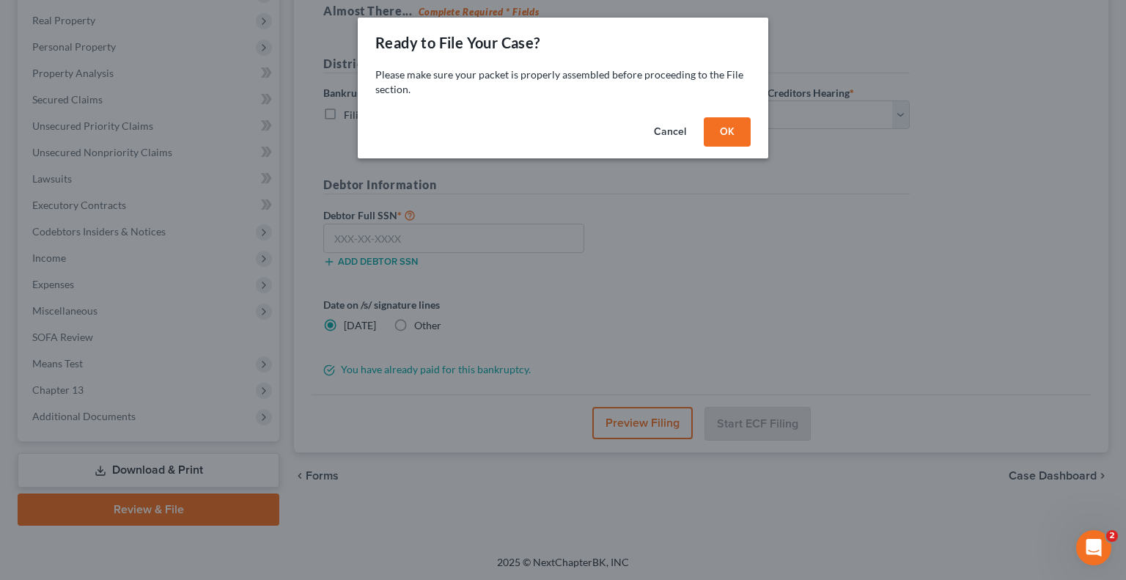
click at [730, 138] on button "OK" at bounding box center [727, 131] width 47 height 29
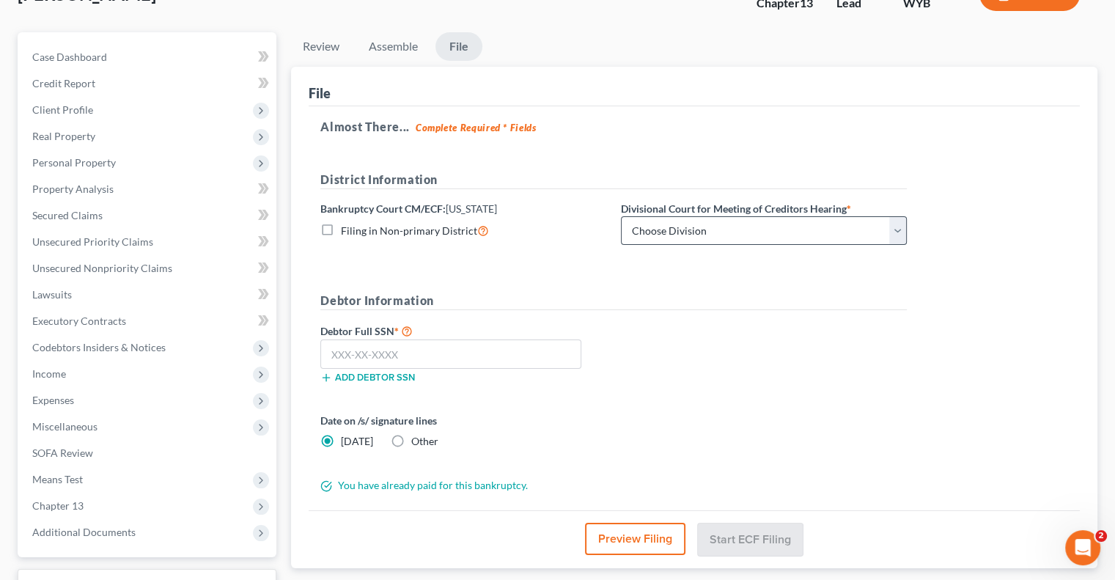
scroll to position [78, 0]
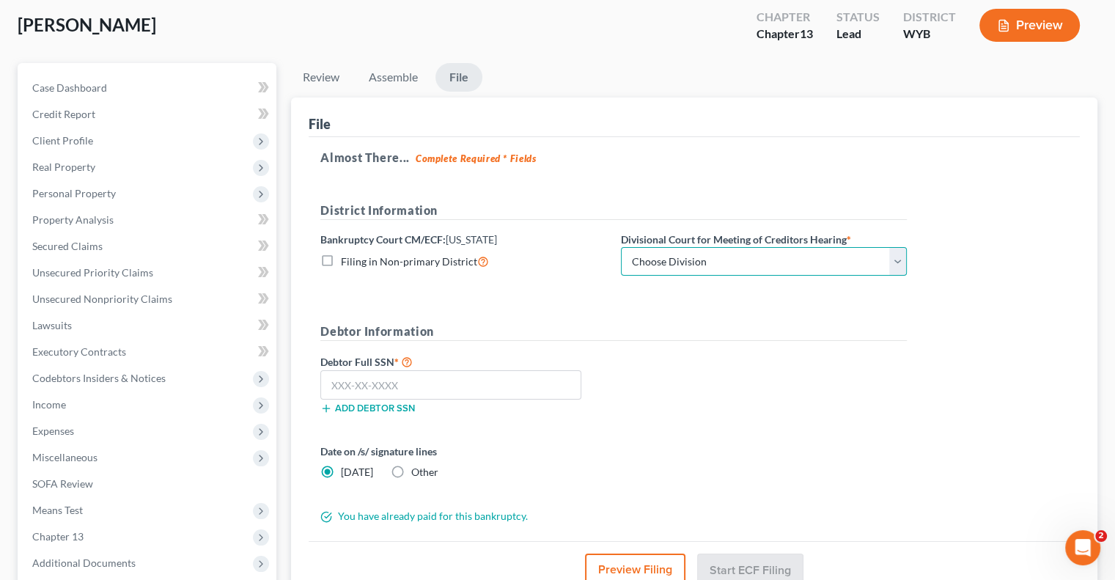
click at [673, 263] on select "Choose Division Cheyenne" at bounding box center [764, 261] width 286 height 29
click at [681, 260] on select "Choose Division Cheyenne" at bounding box center [764, 261] width 286 height 29
select select "0"
click at [621, 247] on select "Choose Division Cheyenne" at bounding box center [764, 261] width 286 height 29
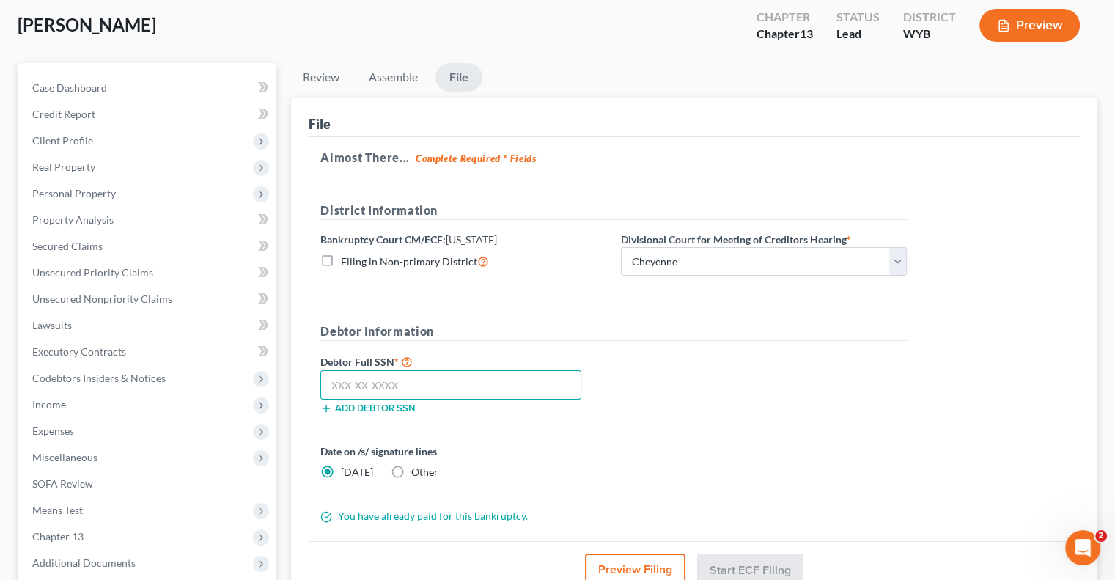
click at [392, 386] on input "text" at bounding box center [450, 384] width 261 height 29
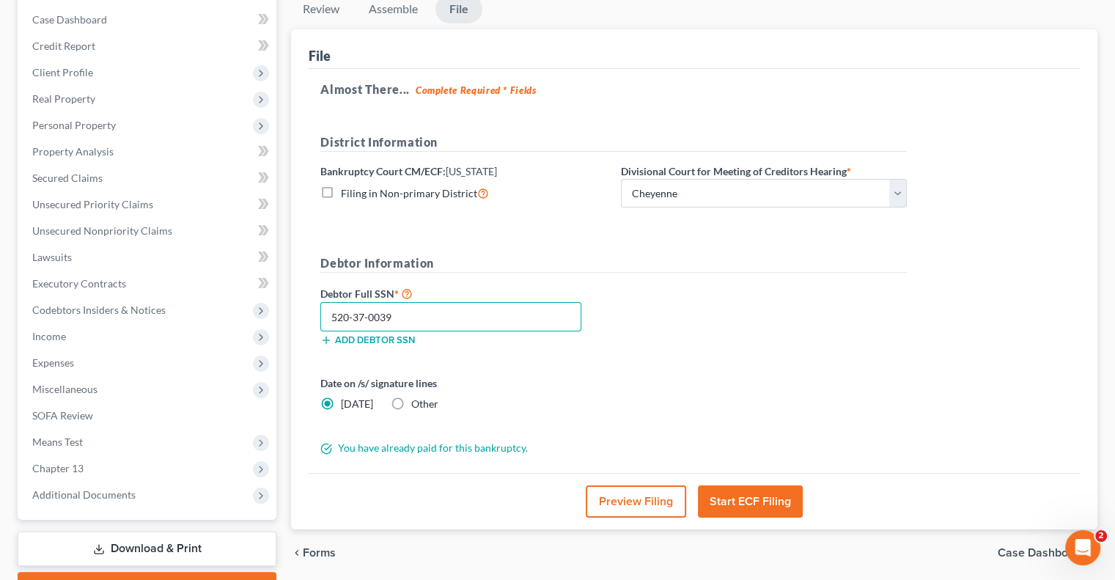
scroll to position [151, 0]
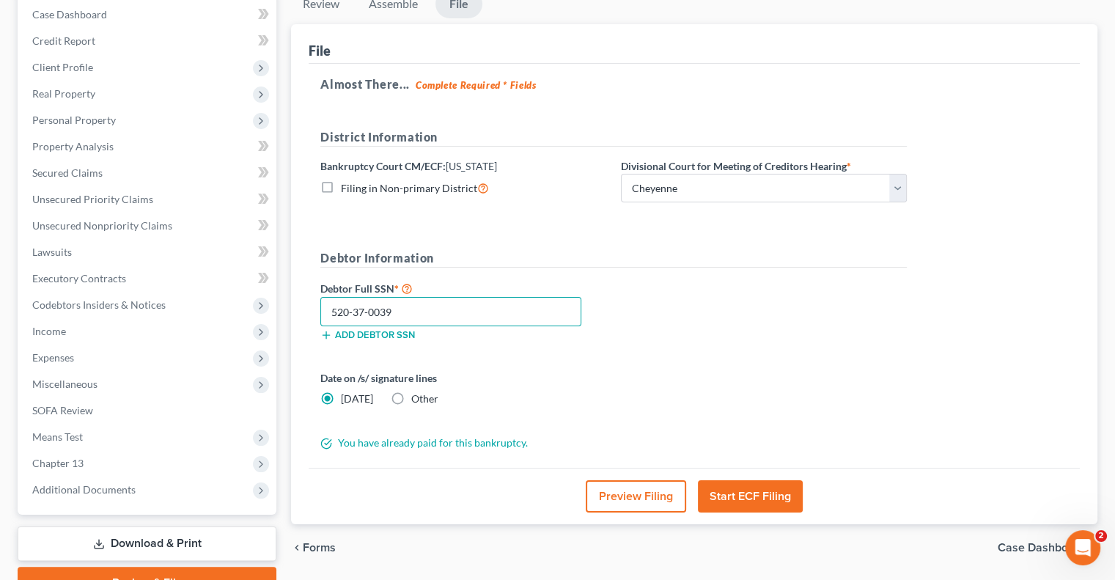
type input "520-37-0039"
click at [751, 493] on button "Start ECF Filing" at bounding box center [750, 496] width 105 height 32
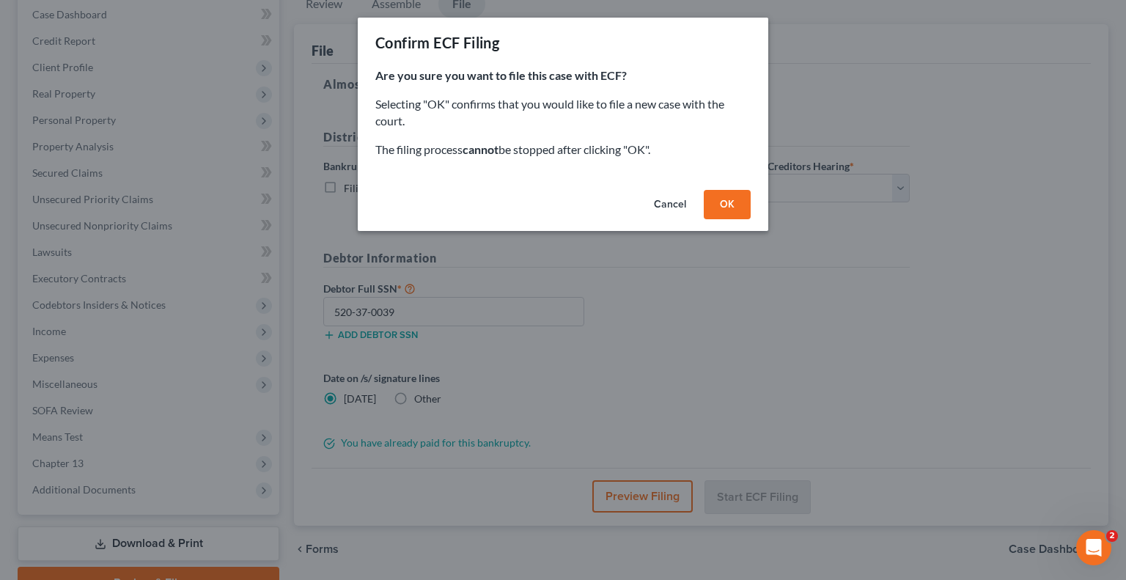
click at [722, 199] on button "OK" at bounding box center [727, 204] width 47 height 29
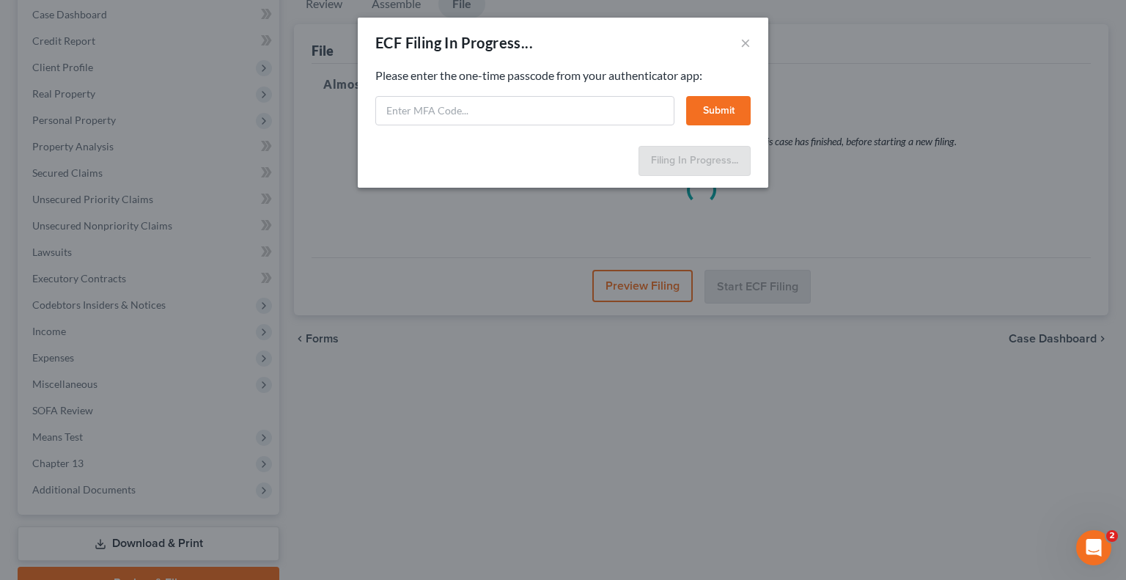
select select "0"
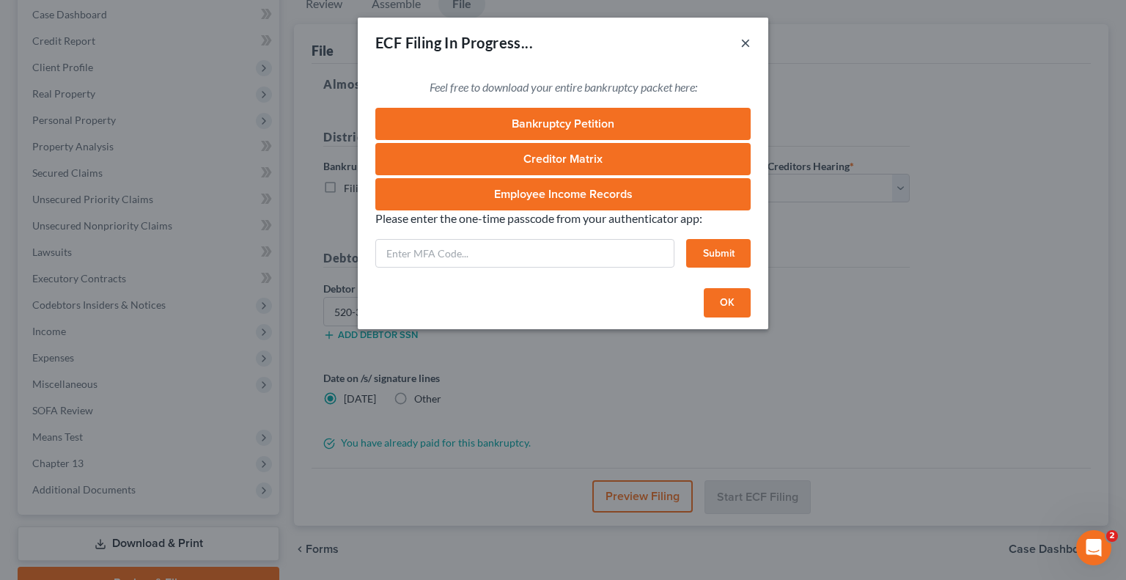
click at [744, 42] on button "×" at bounding box center [746, 43] width 10 height 18
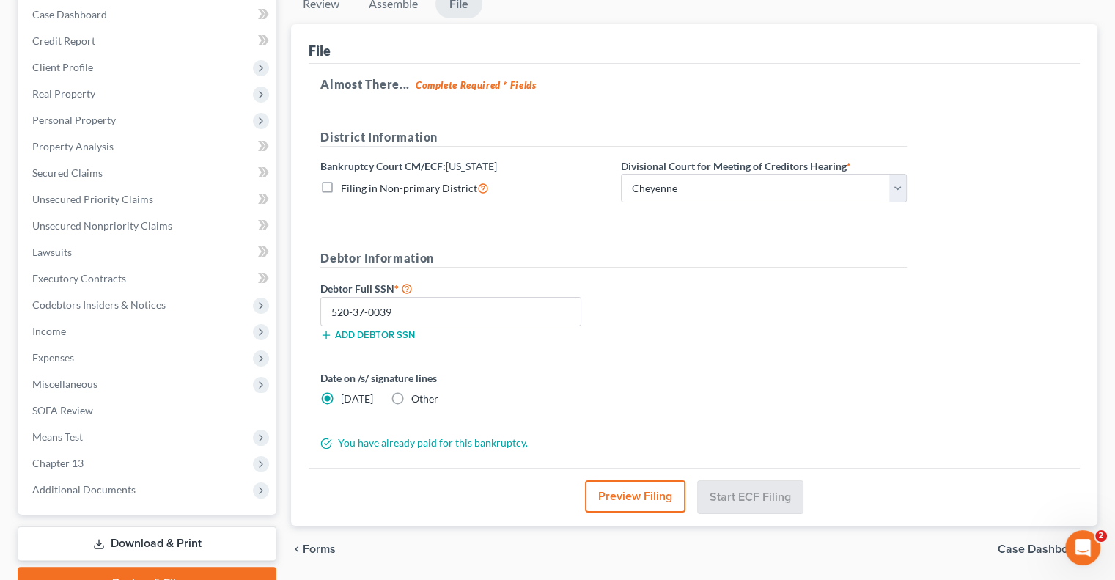
click at [648, 301] on div "Debtor Full SSN * 520-37-0039 Add debtor SSN" at bounding box center [613, 315] width 601 height 73
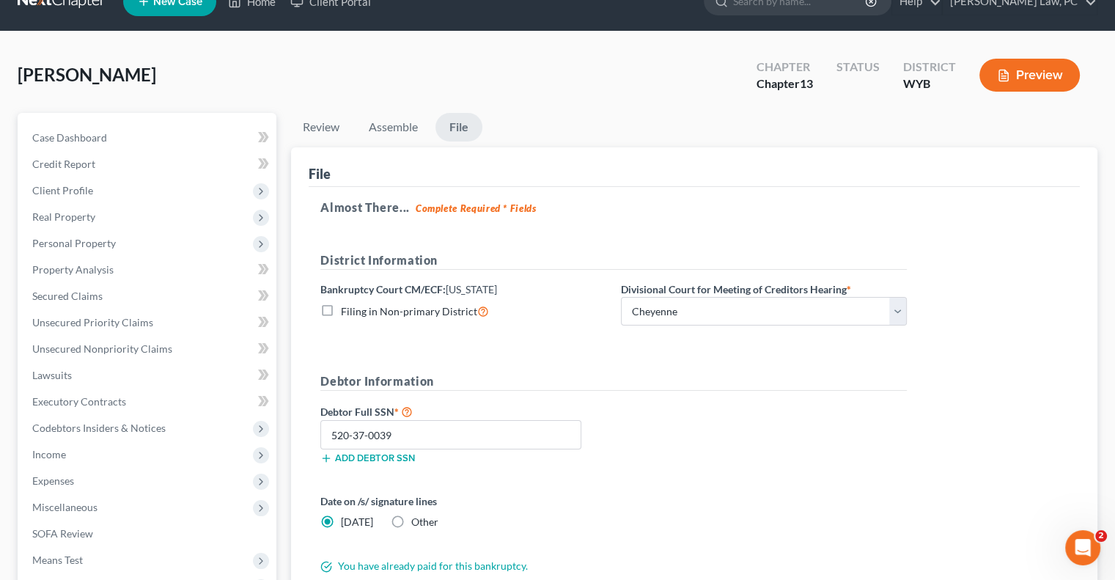
scroll to position [0, 0]
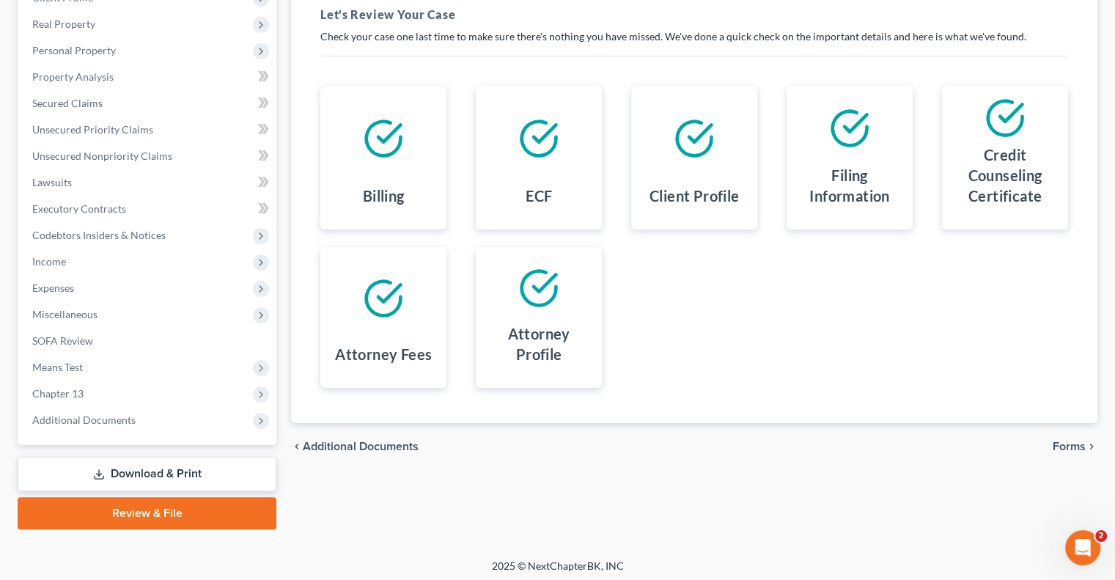
scroll to position [224, 0]
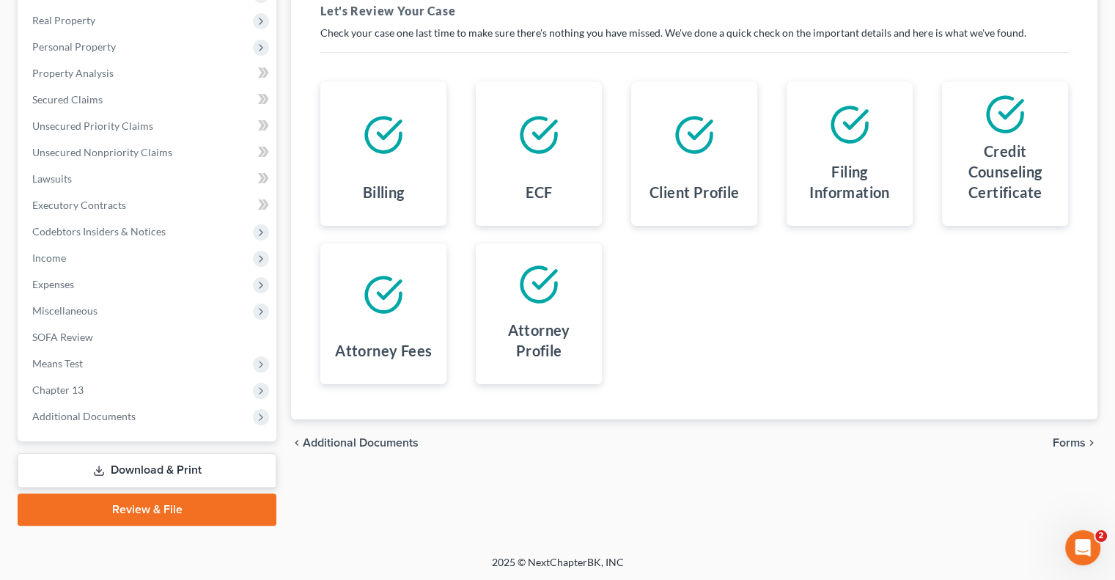
click at [1068, 442] on span "Forms" at bounding box center [1069, 443] width 33 height 12
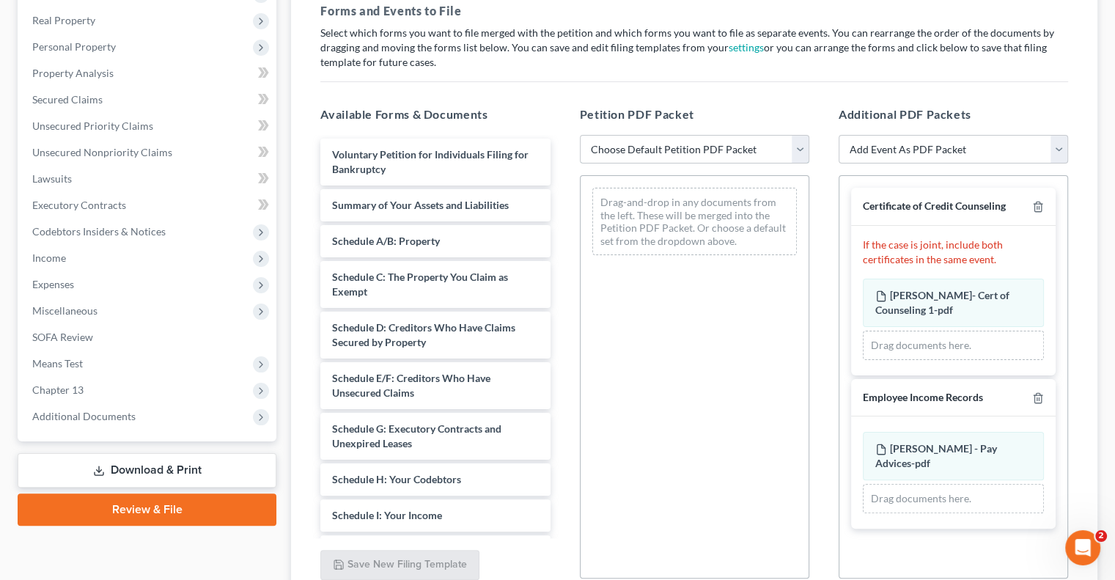
click at [755, 155] on select "Choose Default Petition PDF Packet Complete Bankruptcy Petition (all forms and …" at bounding box center [695, 149] width 230 height 29
select select "0"
click at [580, 135] on select "Choose Default Petition PDF Packet Complete Bankruptcy Petition (all forms and …" at bounding box center [695, 149] width 230 height 29
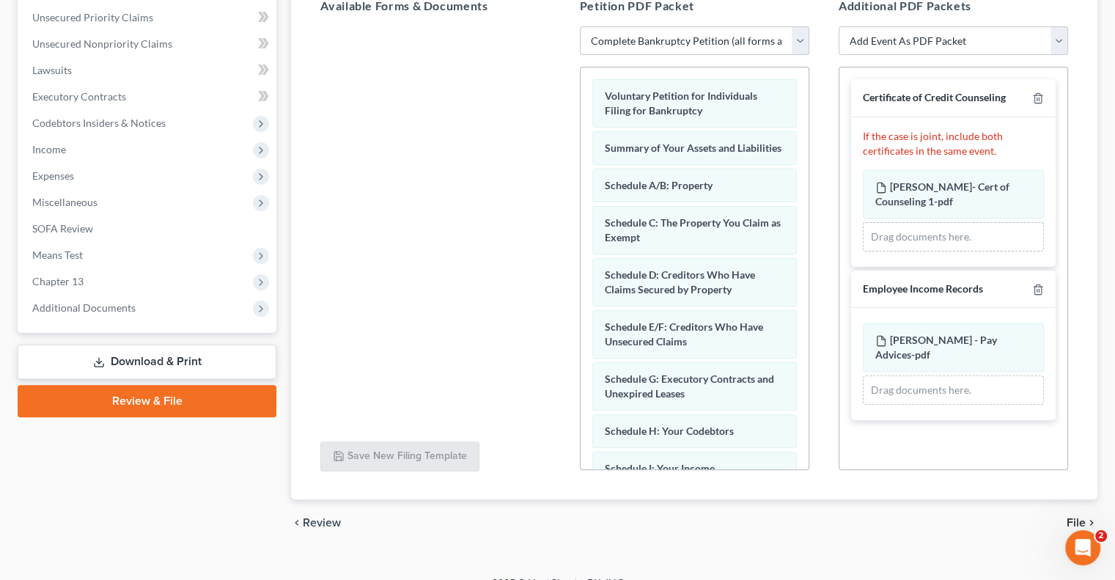
scroll to position [353, 0]
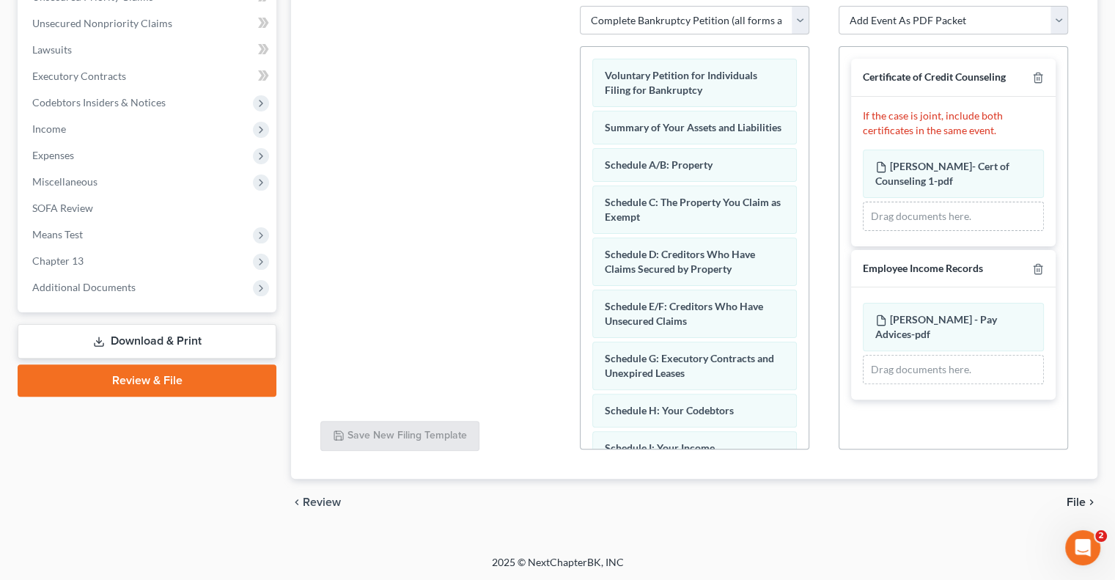
click at [1080, 498] on span "File" at bounding box center [1076, 503] width 19 height 12
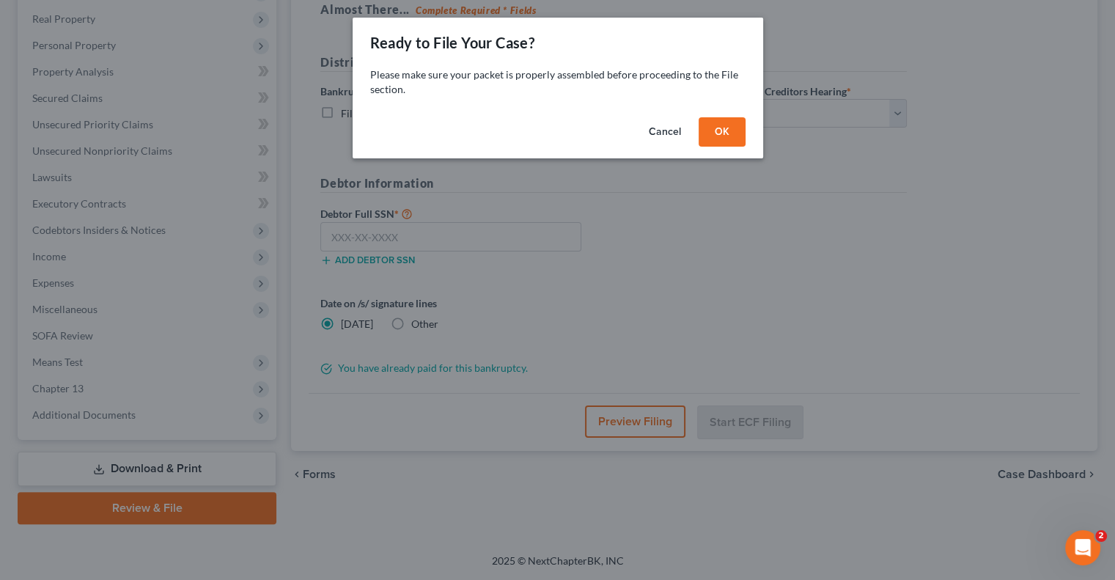
scroll to position [224, 0]
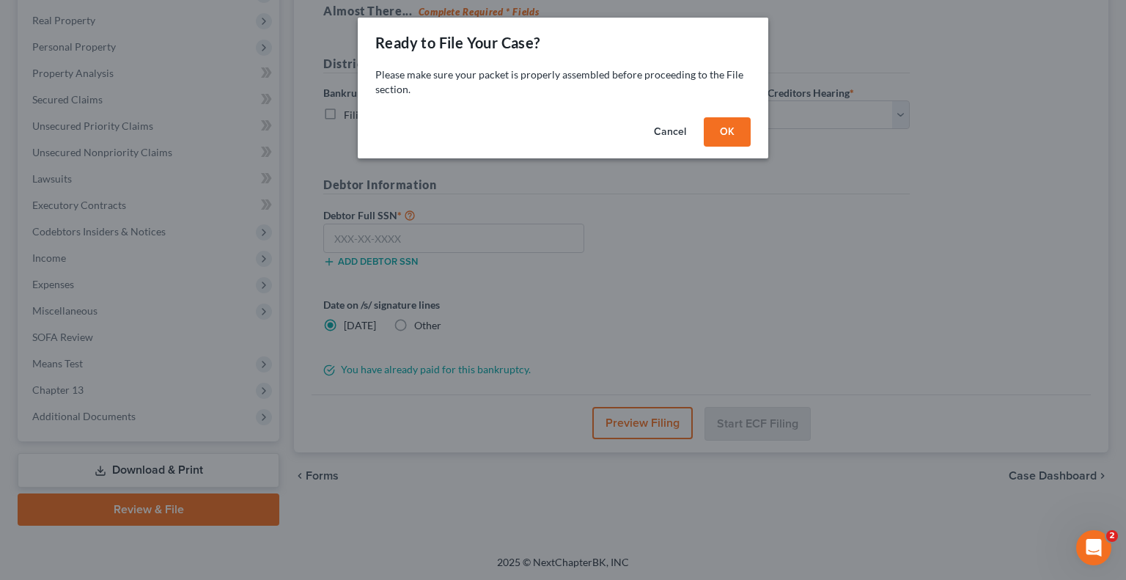
click at [717, 139] on button "OK" at bounding box center [727, 131] width 47 height 29
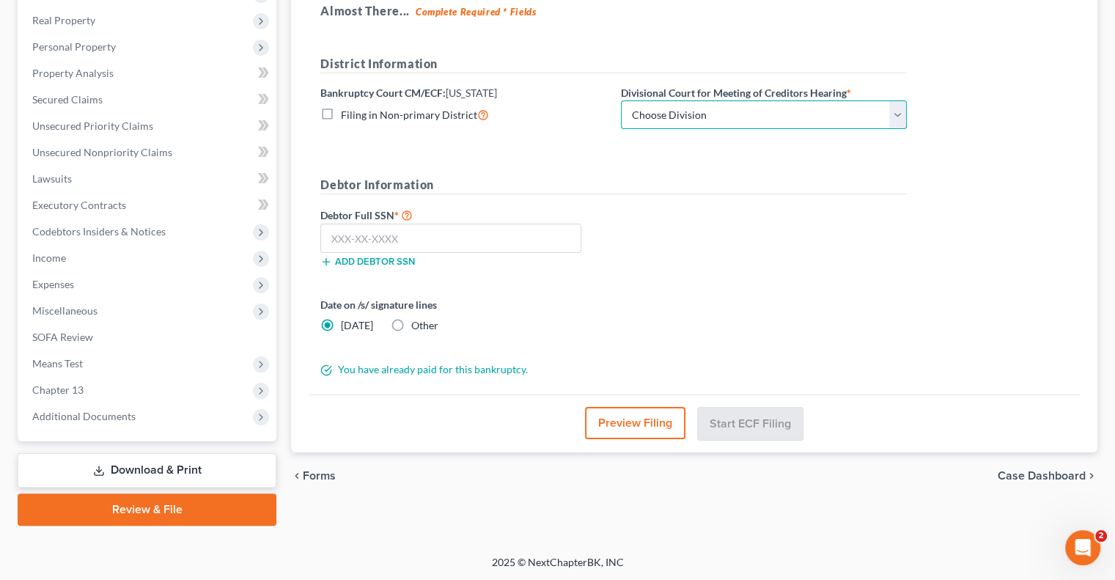
click at [741, 120] on select "Choose Division Cheyenne" at bounding box center [764, 114] width 286 height 29
select select "0"
click at [621, 100] on select "Choose Division Cheyenne" at bounding box center [764, 114] width 286 height 29
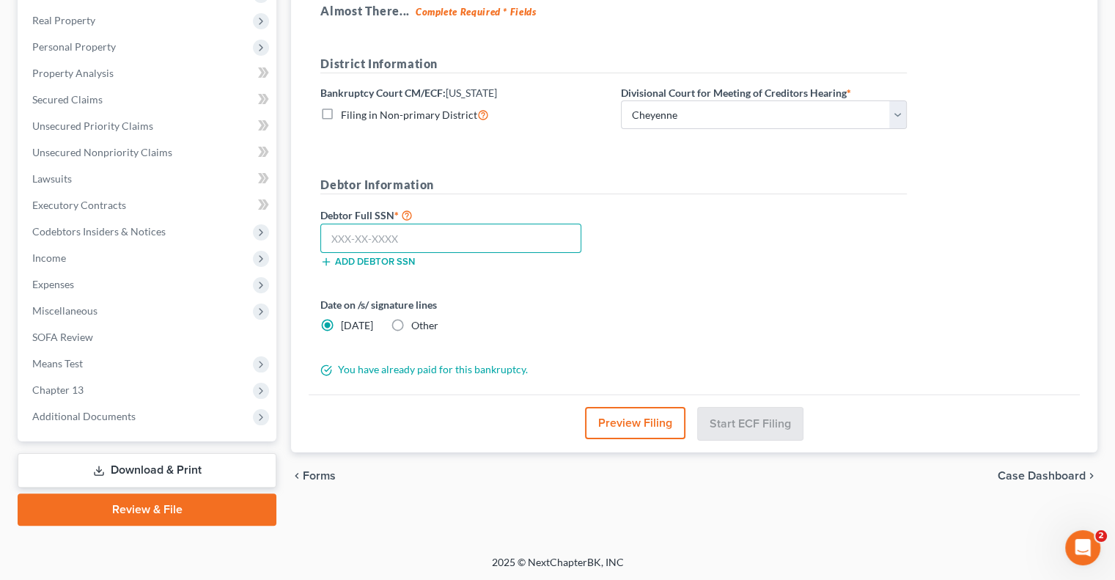
click at [412, 242] on input "text" at bounding box center [450, 238] width 261 height 29
type input "520-37-0039"
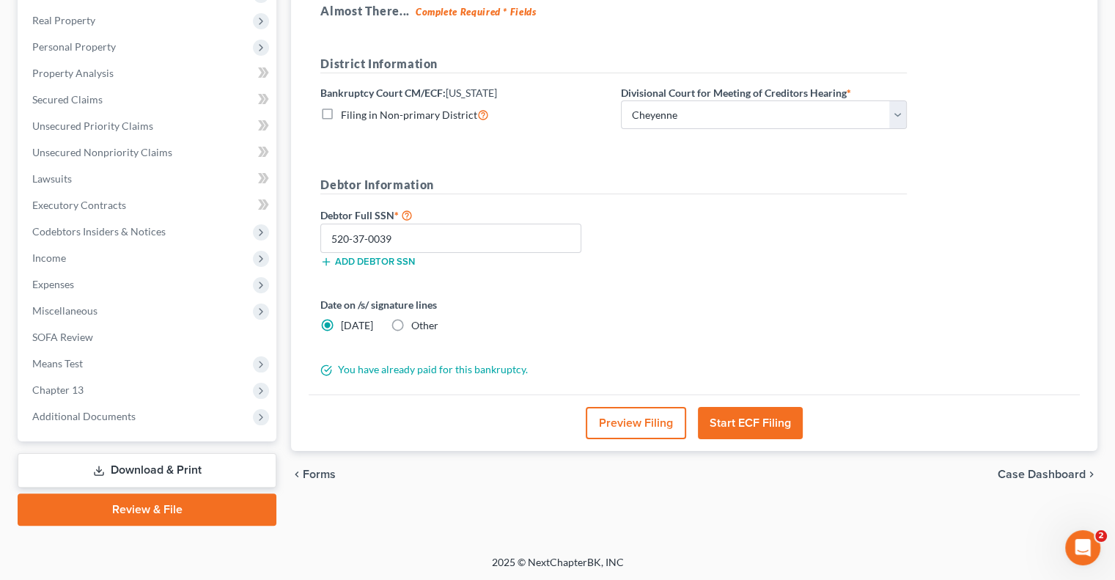
click at [769, 422] on button "Start ECF Filing" at bounding box center [750, 423] width 105 height 32
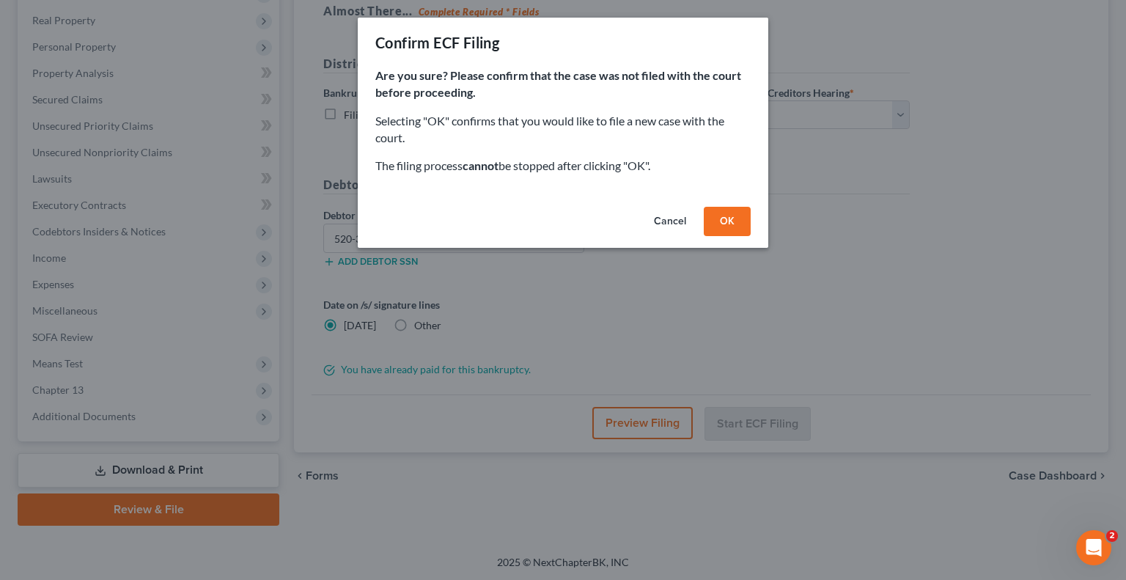
click at [733, 216] on button "OK" at bounding box center [727, 221] width 47 height 29
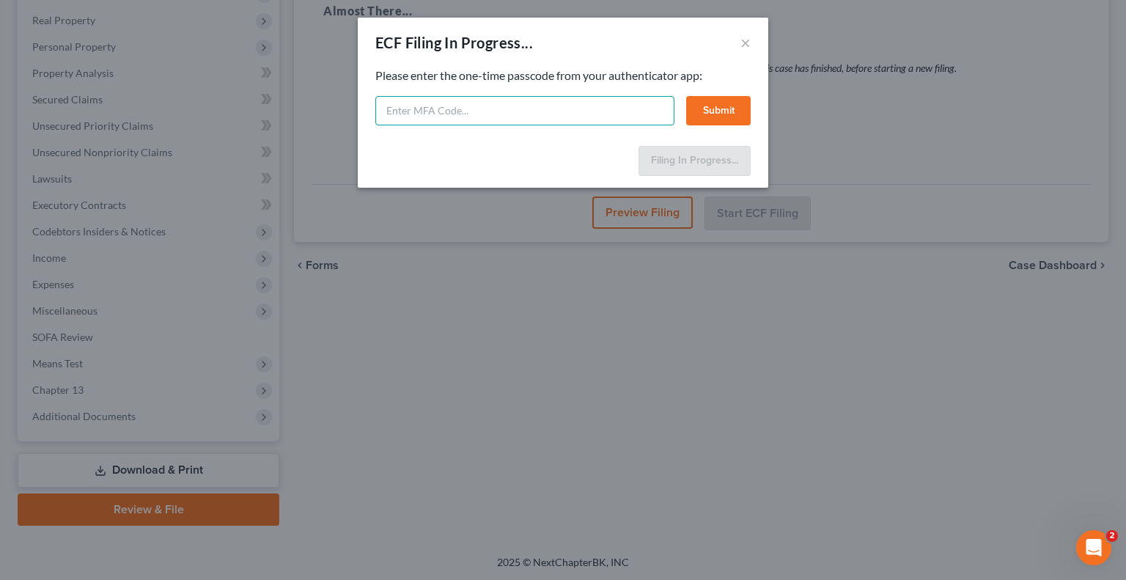
click at [490, 116] on input "text" at bounding box center [524, 110] width 299 height 29
type input "138852"
click at [715, 115] on button "Submit" at bounding box center [718, 110] width 65 height 29
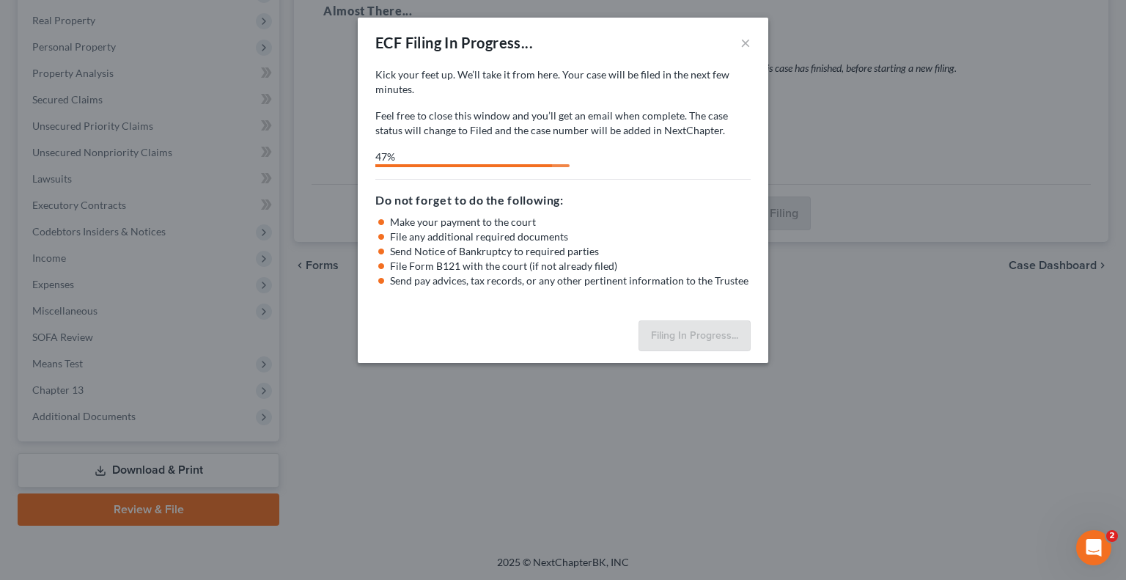
select select "0"
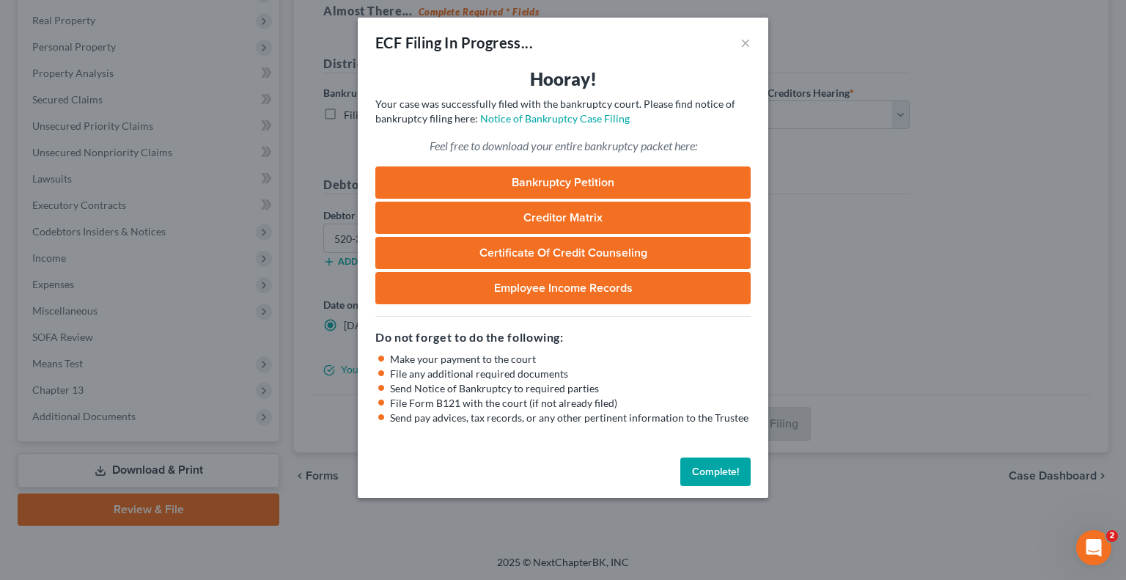
click at [714, 471] on button "Complete!" at bounding box center [716, 472] width 70 height 29
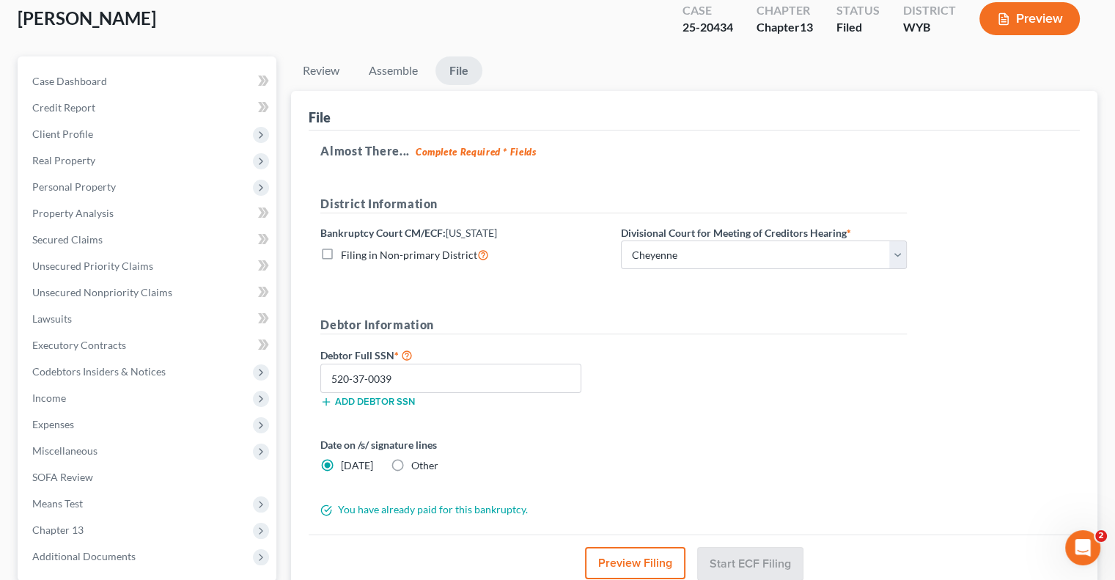
scroll to position [0, 0]
